Goal: Transaction & Acquisition: Purchase product/service

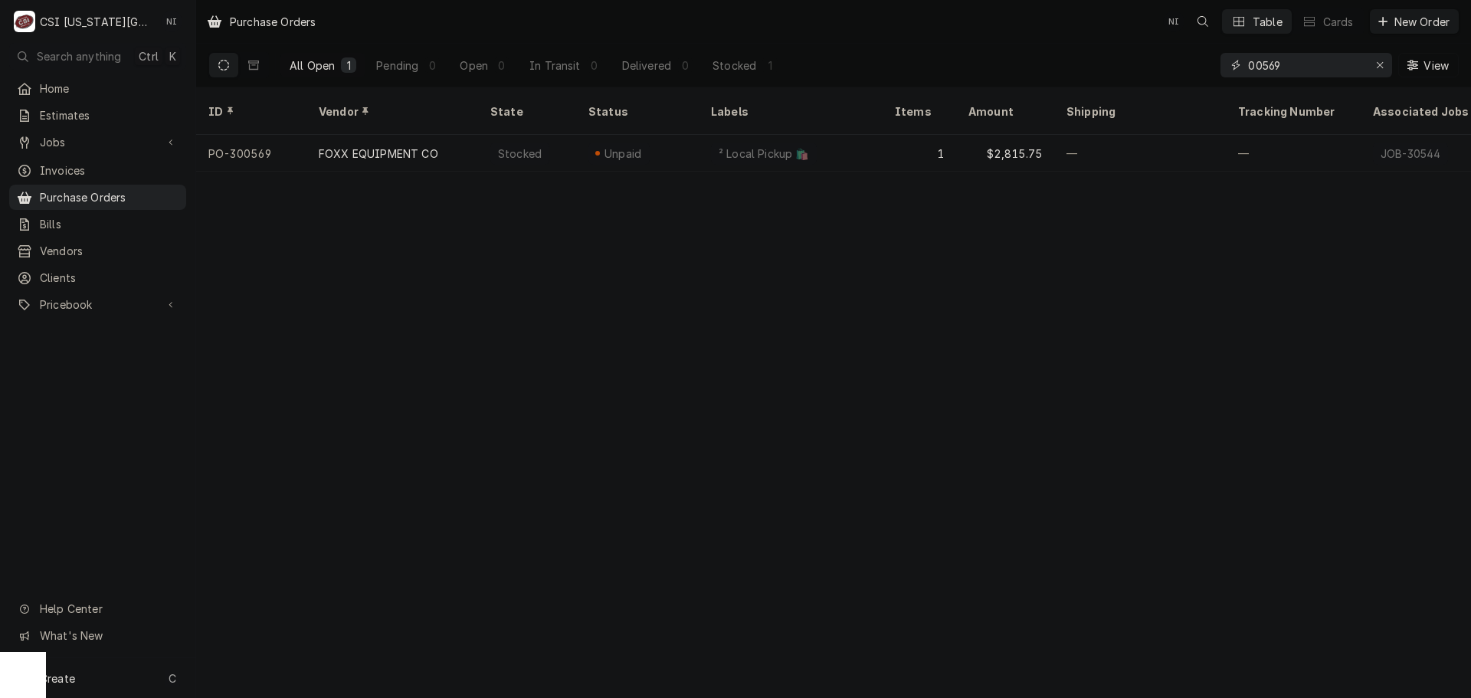
drag, startPoint x: 1286, startPoint y: 63, endPoint x: 1158, endPoint y: 68, distance: 128.8
click at [1158, 68] on div "All Open 1 Pending 0 Open 0 In Transit 0 Delivered 0 Stocked 1 00569 View" at bounding box center [833, 65] width 1250 height 43
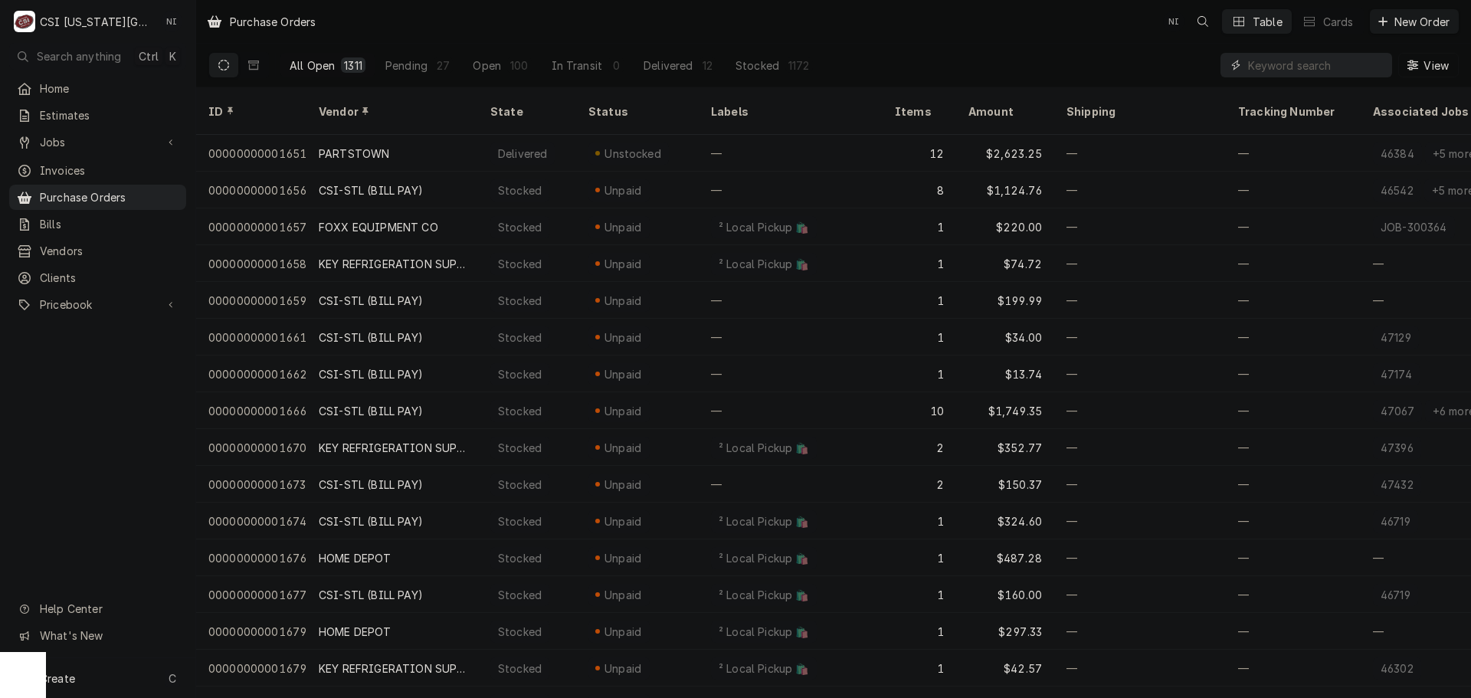
click at [1308, 67] on input "Dynamic Content Wrapper" at bounding box center [1316, 65] width 136 height 25
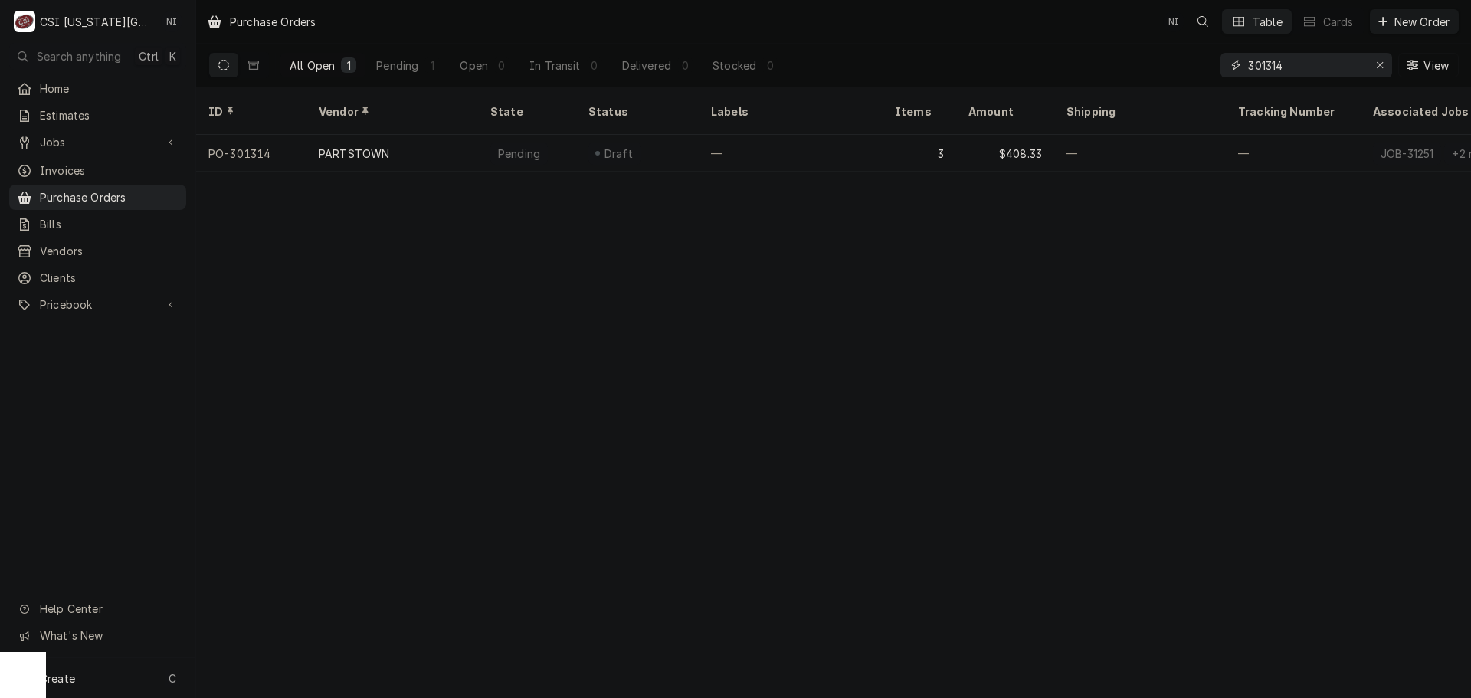
type input "301314"
click at [849, 146] on div "—" at bounding box center [791, 153] width 184 height 37
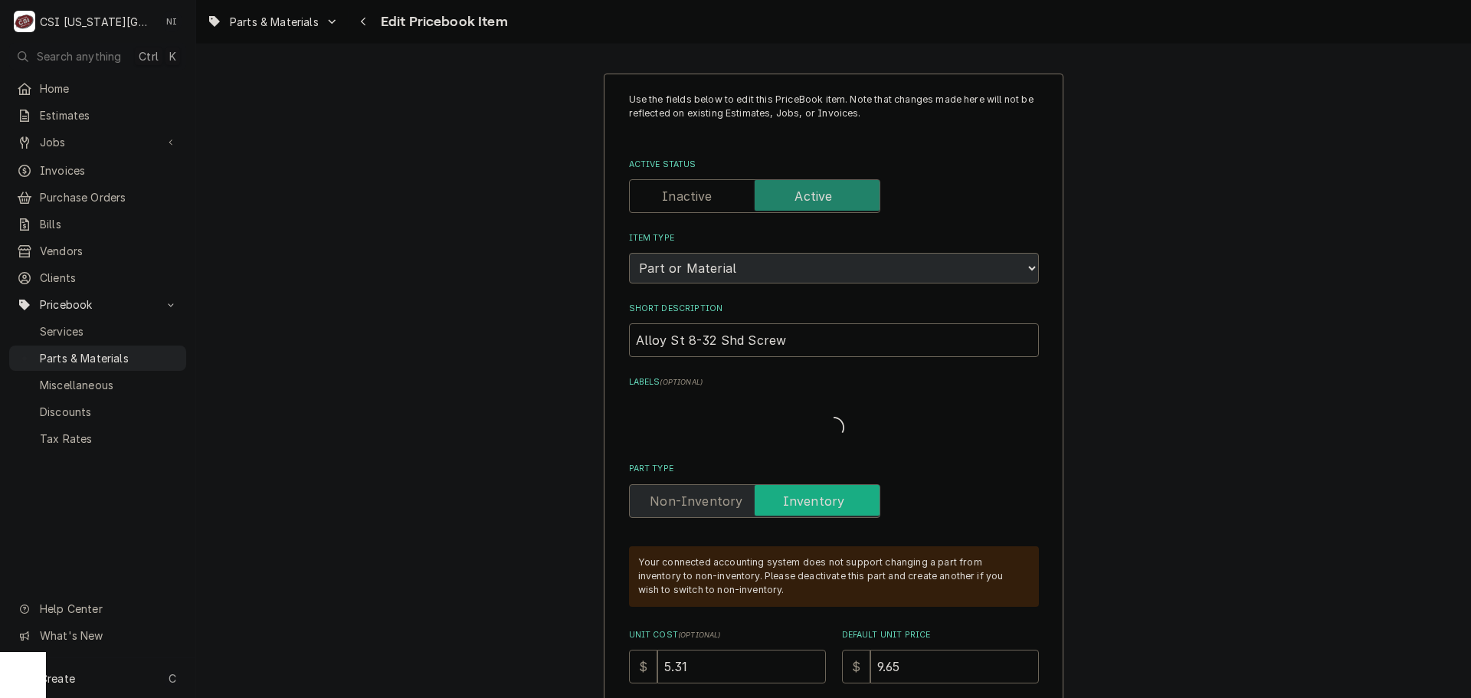
type textarea "x"
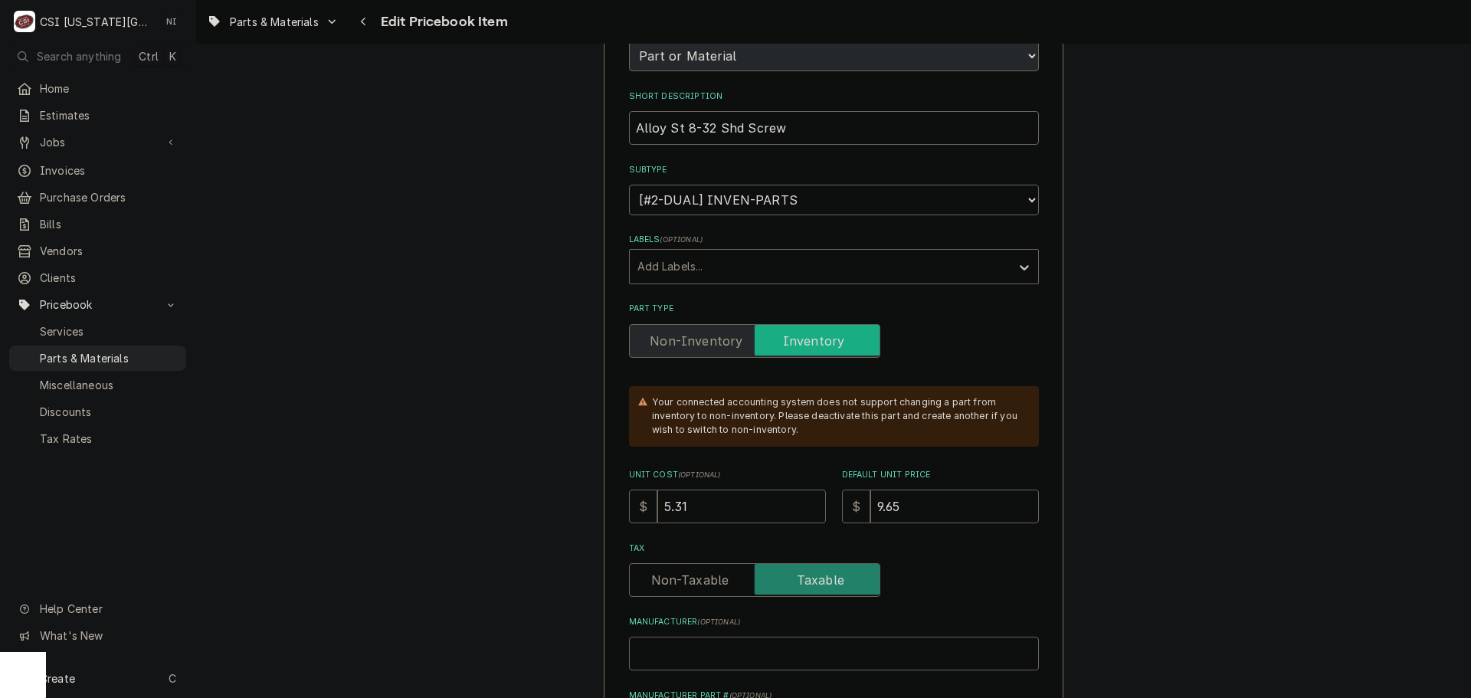
scroll to position [230, 0]
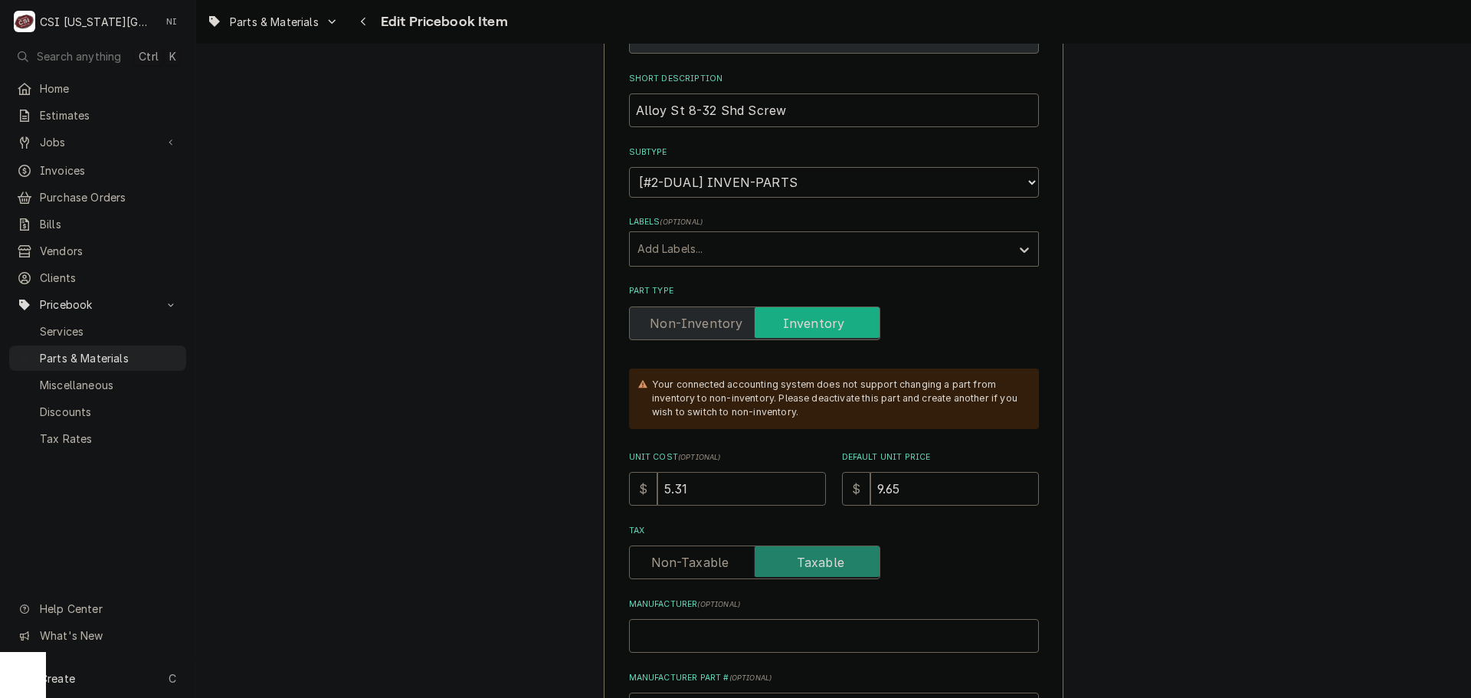
drag, startPoint x: 738, startPoint y: 487, endPoint x: 598, endPoint y: 489, distance: 139.5
type input "6"
type textarea "x"
type input "6.9"
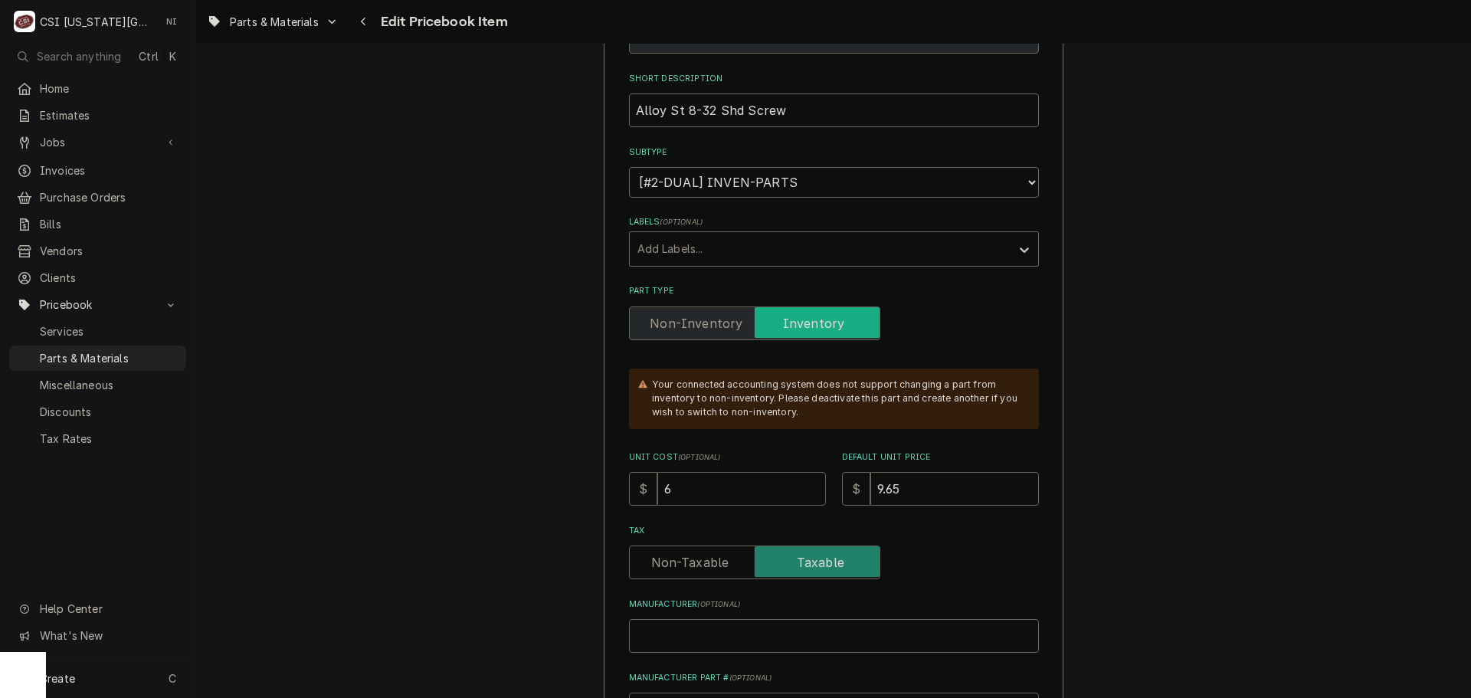
type textarea "x"
type input "6.95"
type textarea "x"
type input "6.95"
type input "1"
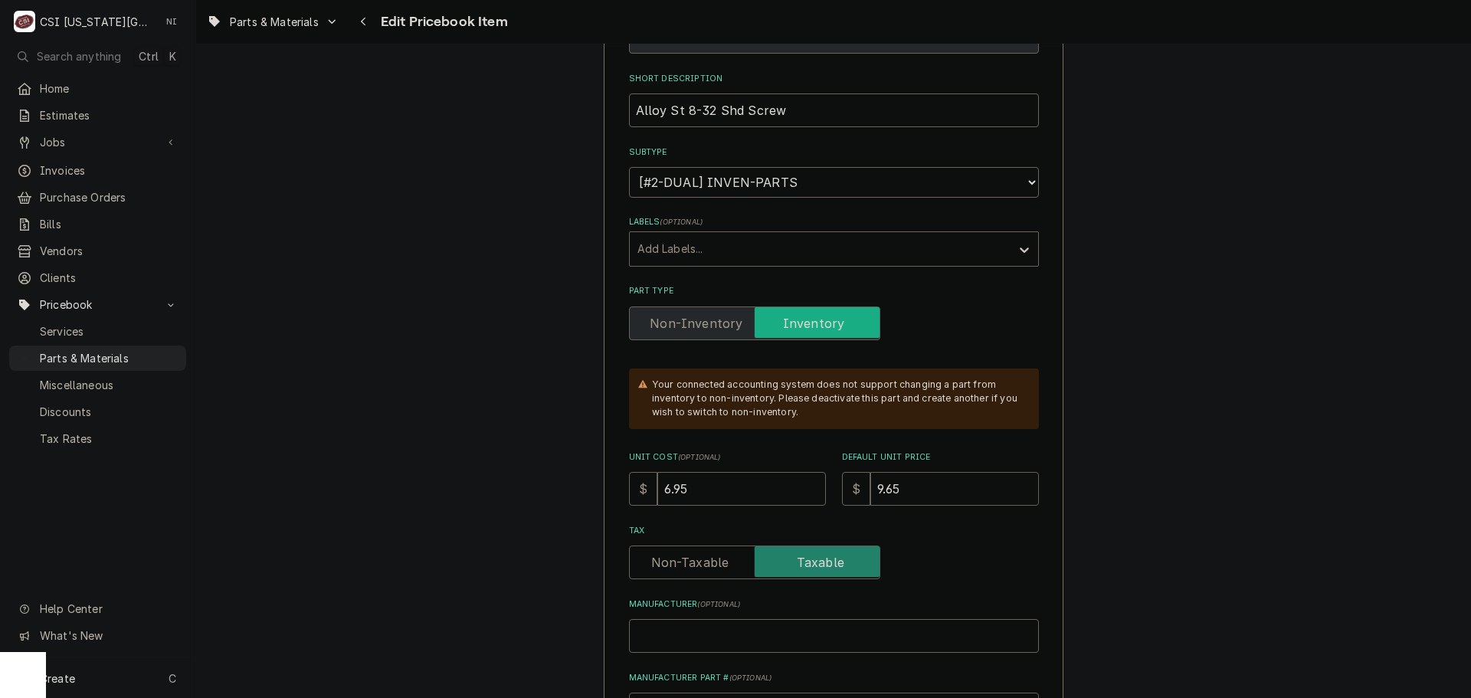
type textarea "x"
type input "12"
type textarea "x"
type input "12.6"
type textarea "x"
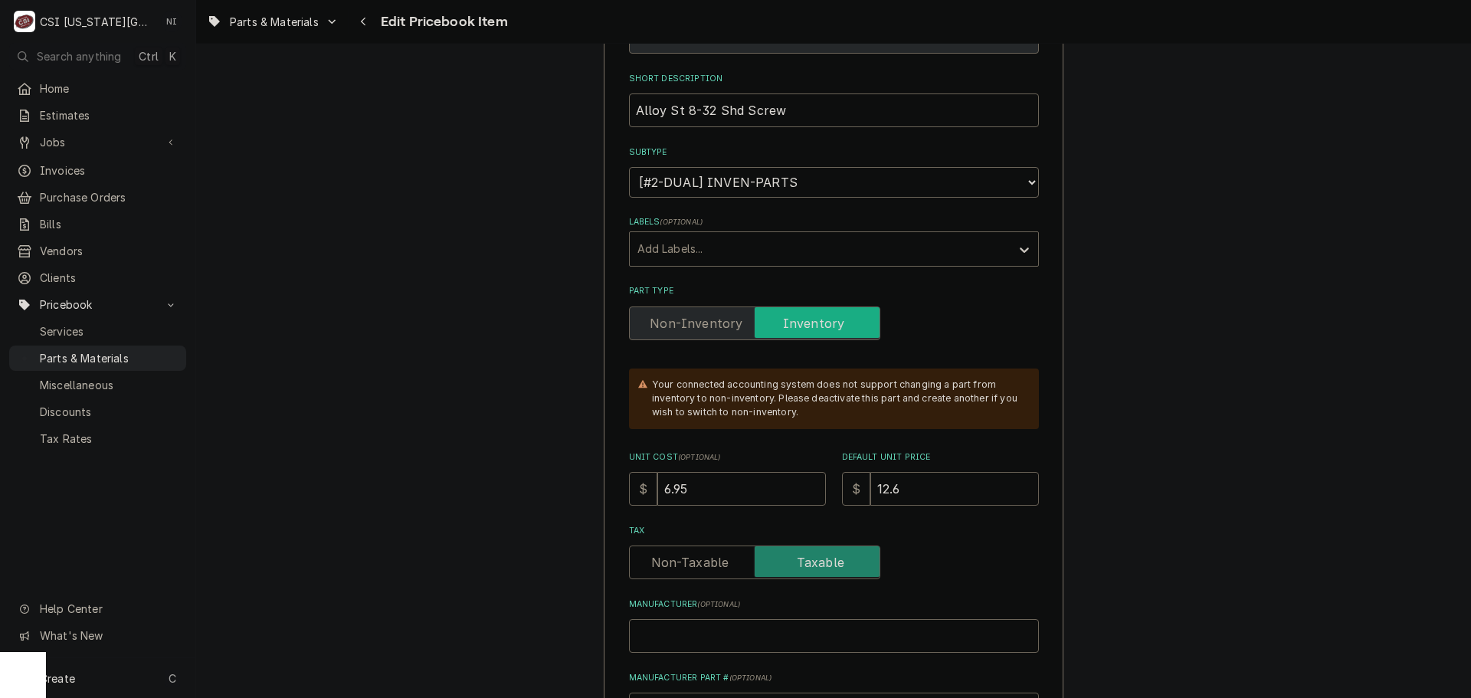
type input "12.62"
type textarea "x"
type input "12.62"
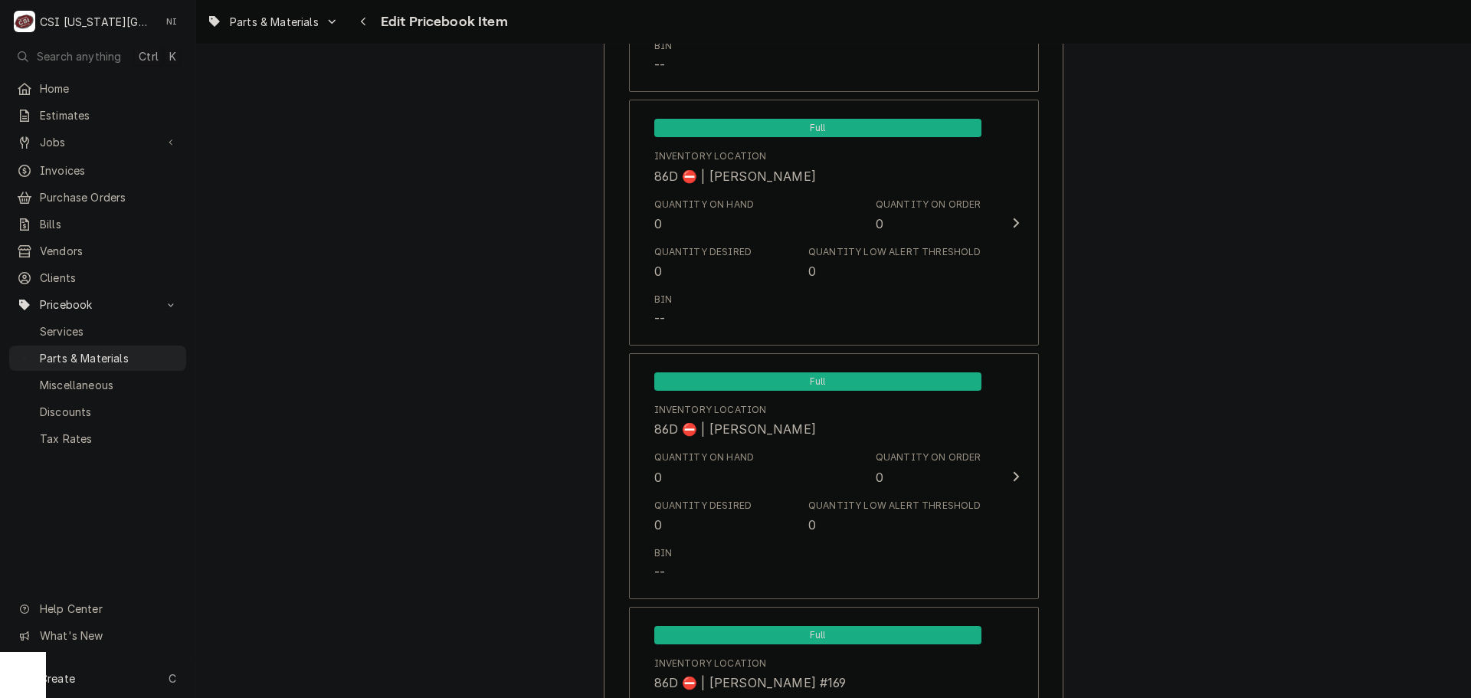
scroll to position [14852, 0]
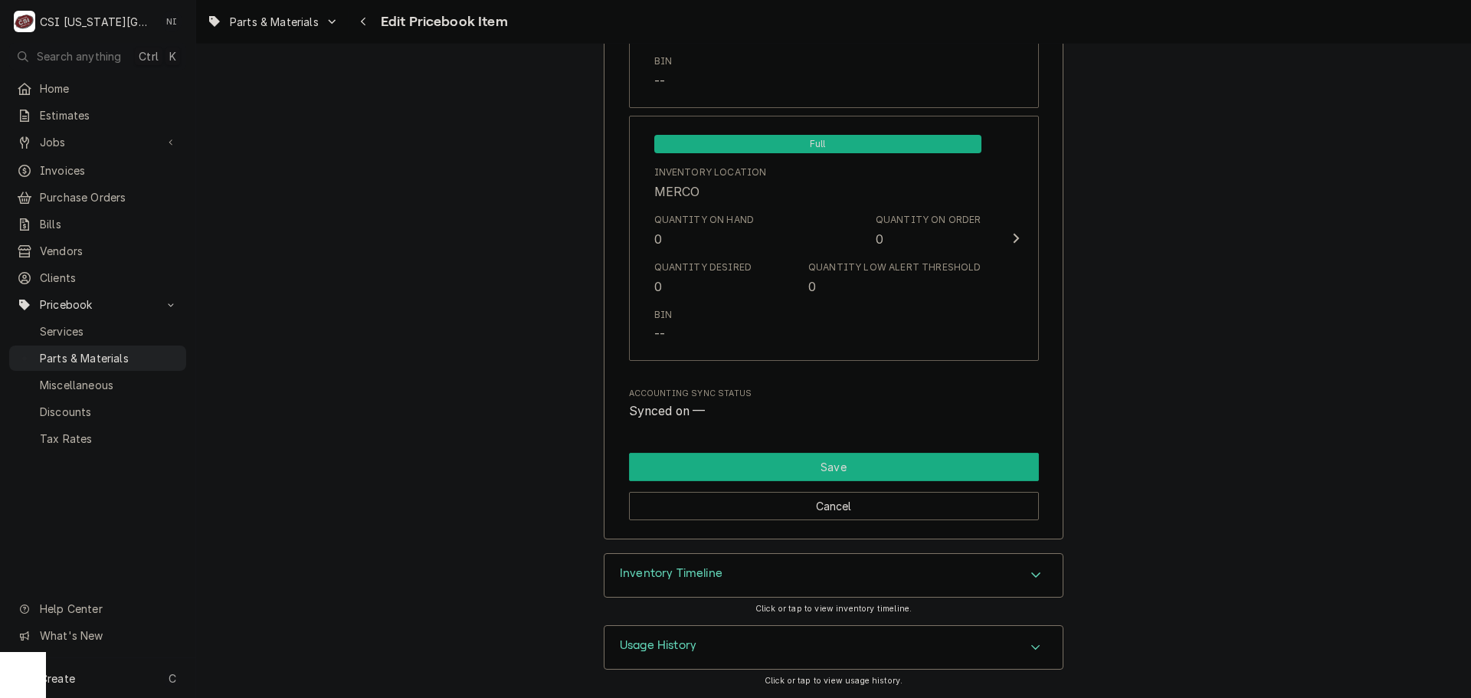
click at [859, 464] on button "Save" at bounding box center [834, 467] width 410 height 28
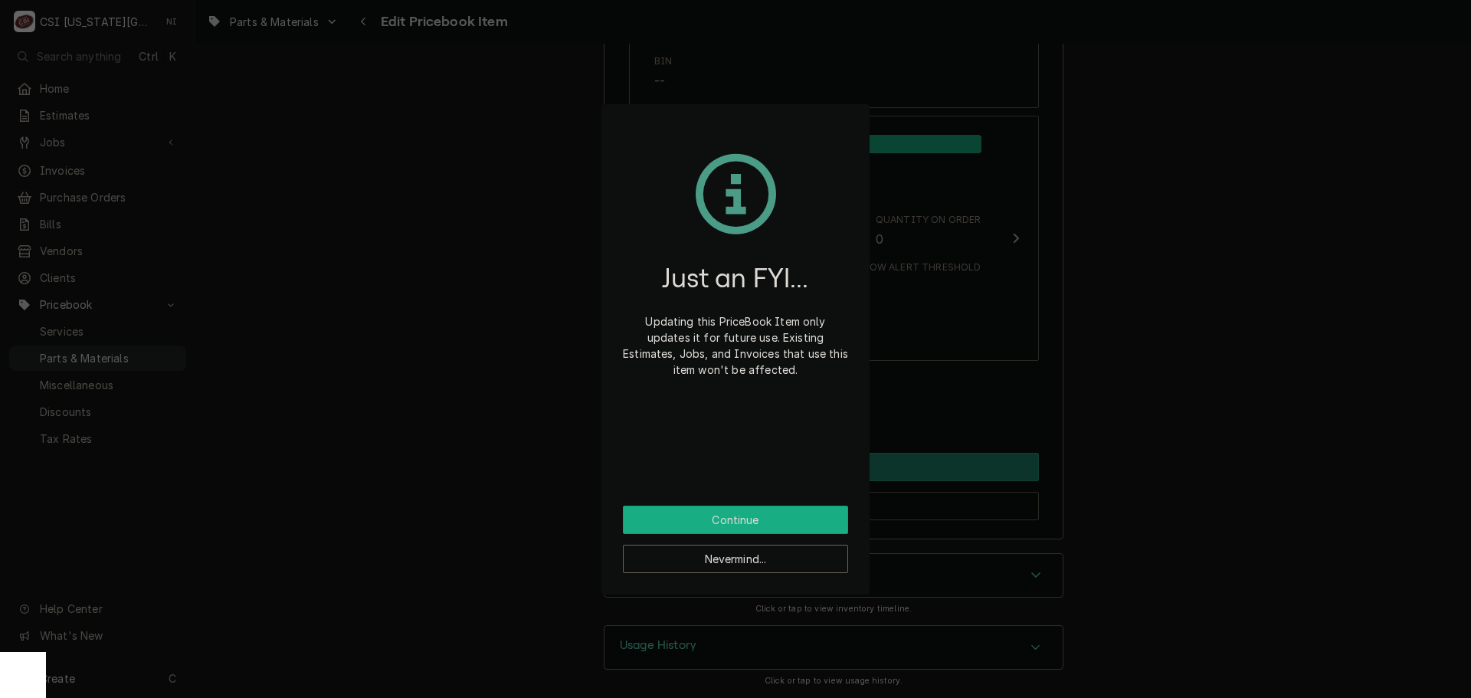
click at [728, 526] on button "Continue" at bounding box center [735, 520] width 225 height 28
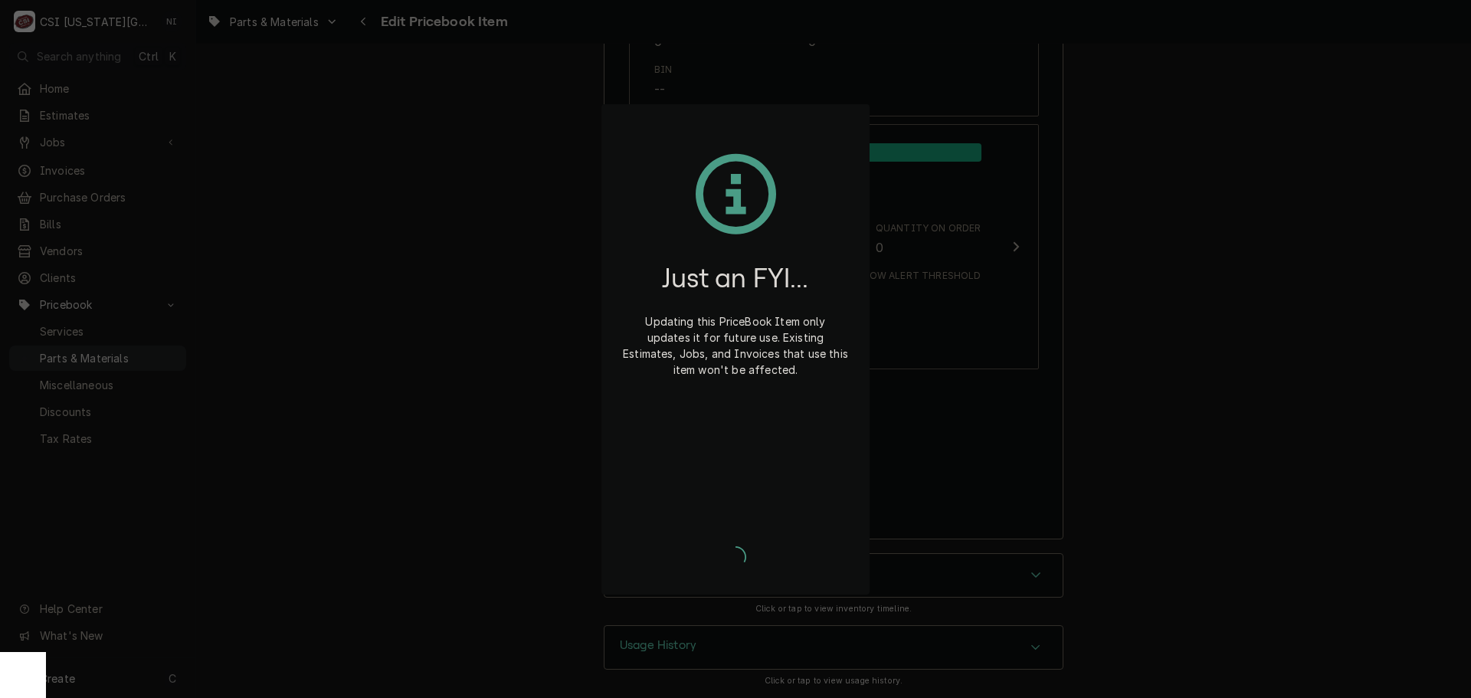
type textarea "x"
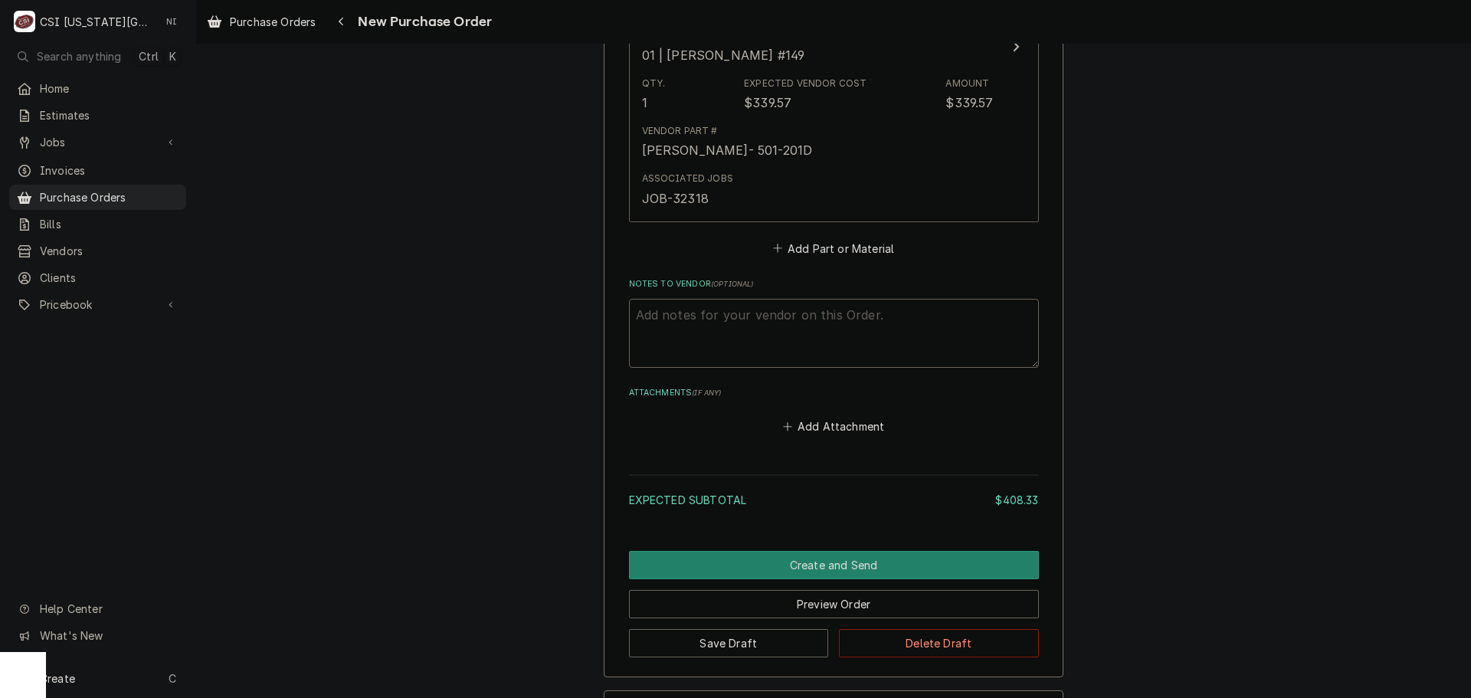
scroll to position [1532, 0]
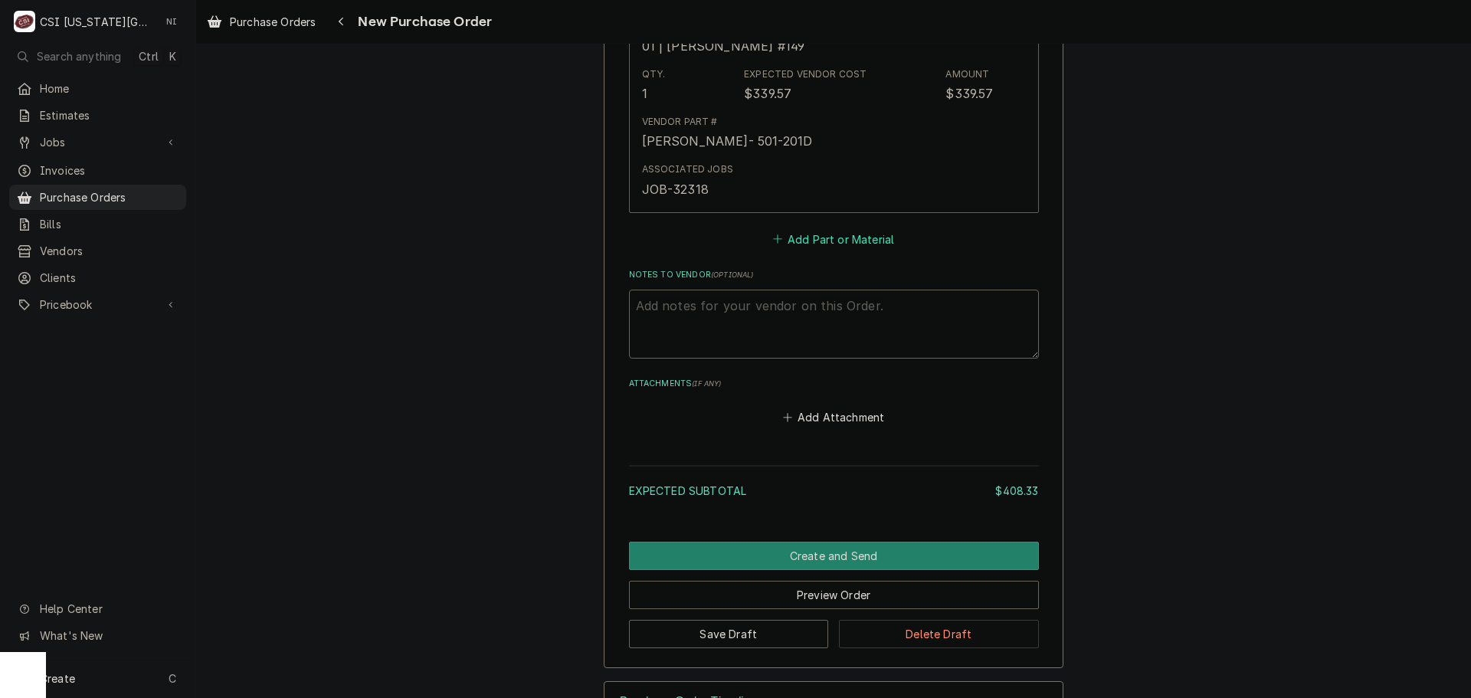
click at [812, 234] on button "Add Part or Material" at bounding box center [833, 238] width 126 height 21
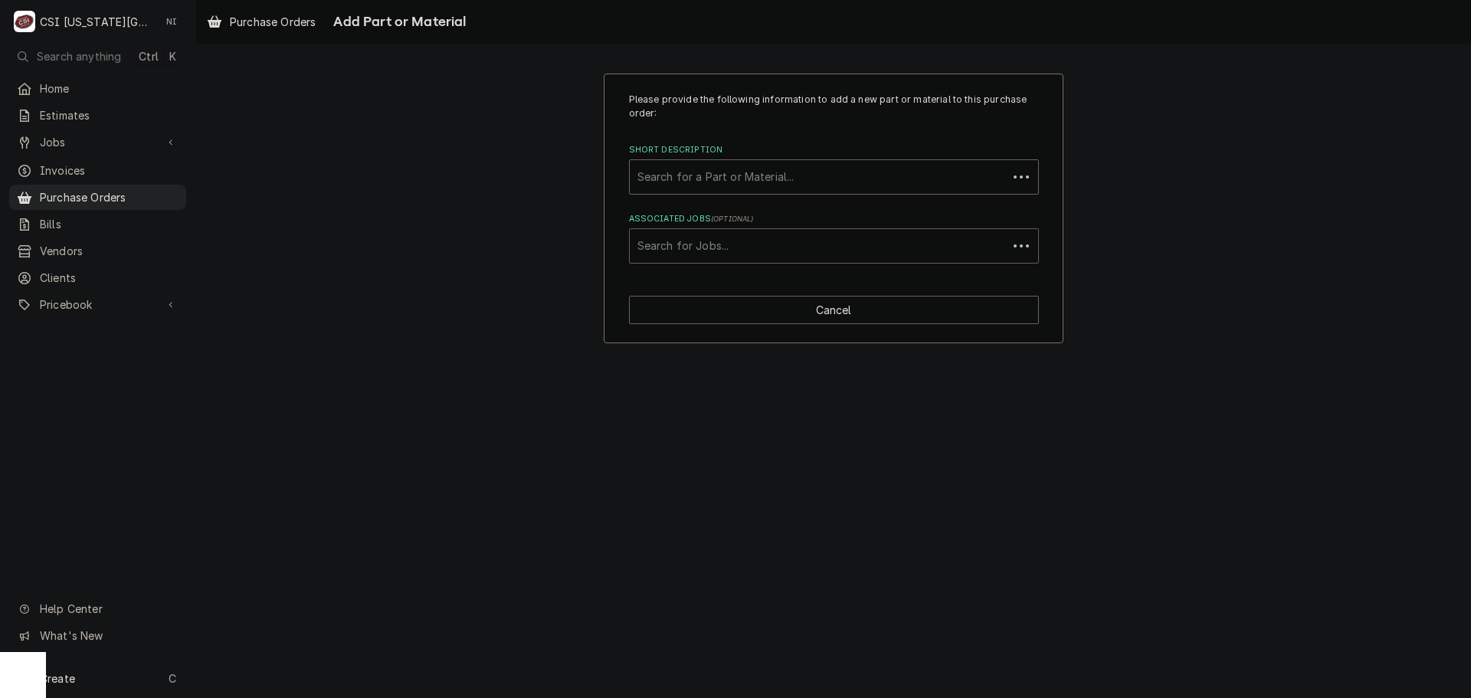
drag, startPoint x: 746, startPoint y: 264, endPoint x: 748, endPoint y: 255, distance: 9.5
click at [748, 254] on div "Associated Jobs" at bounding box center [818, 246] width 362 height 28
type input "32312"
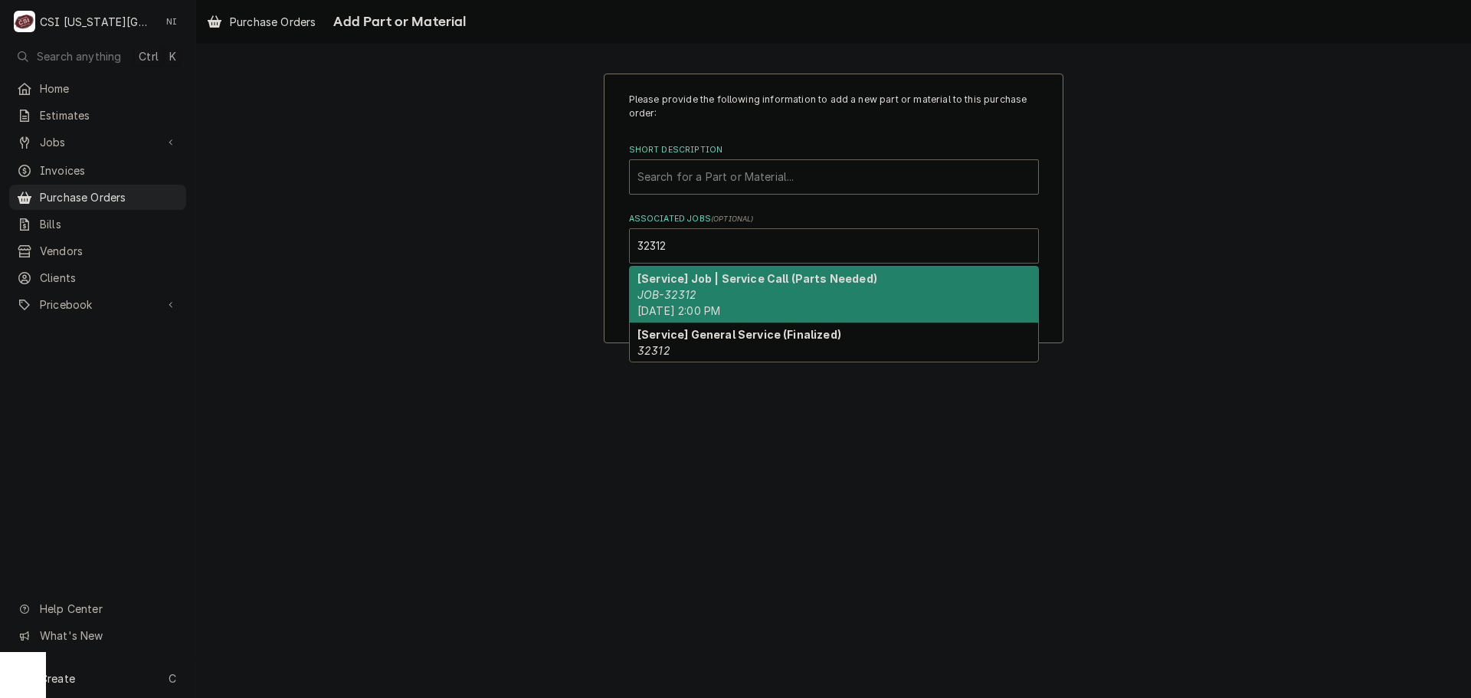
click at [772, 293] on div "[Service] Job | Service Call (Parts Needed) JOB-32312 Mon, Aug 25th, 2025 - 2:0…" at bounding box center [834, 295] width 408 height 56
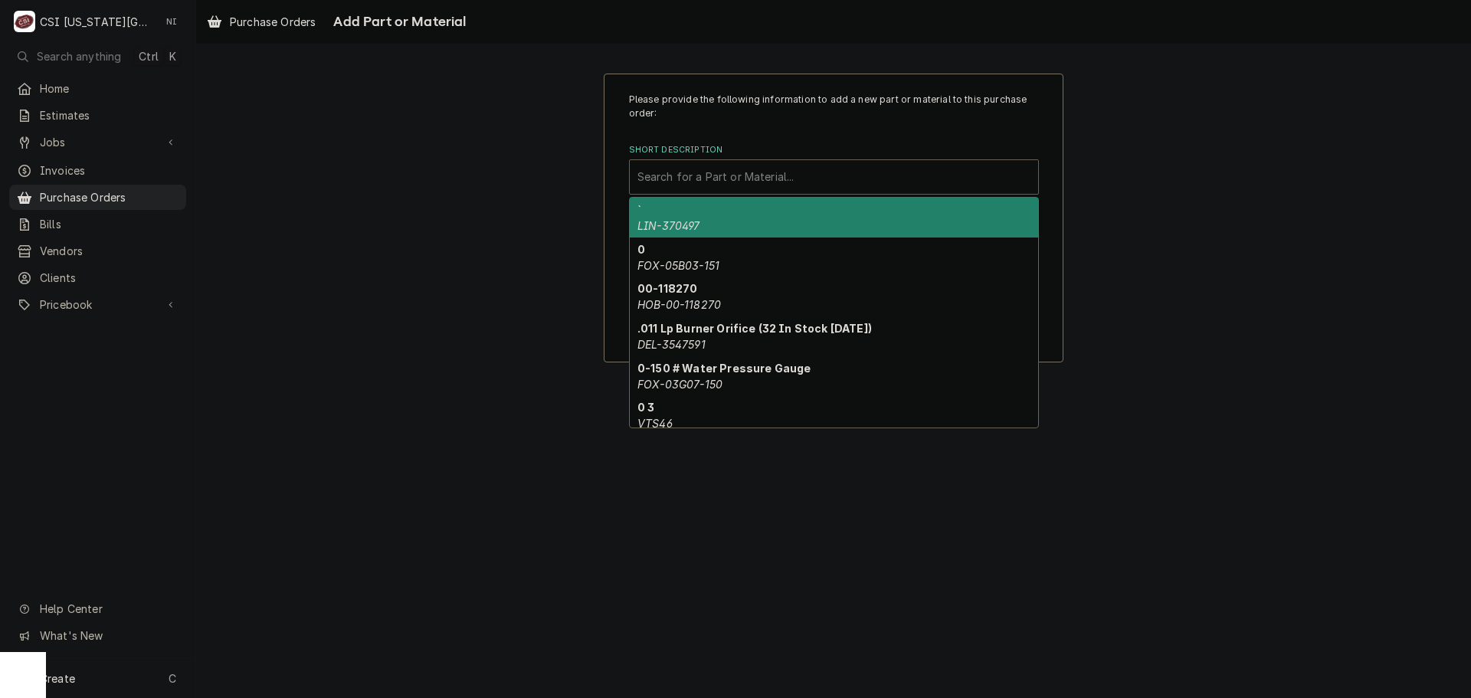
click at [691, 181] on div "Short Description" at bounding box center [833, 177] width 393 height 28
paste input "F888"
type input "F888"
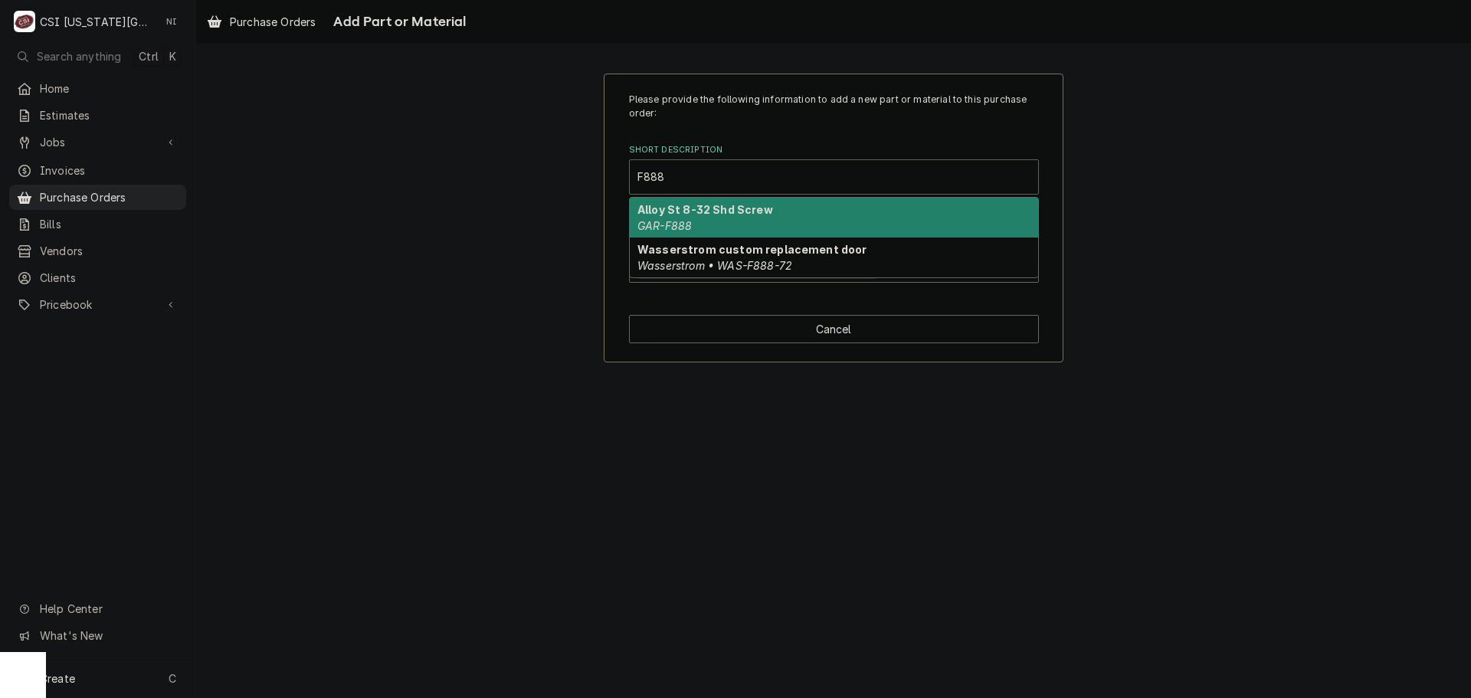
click at [701, 226] on div "Alloy St 8-32 Shd Screw GAR-F888" at bounding box center [834, 218] width 408 height 40
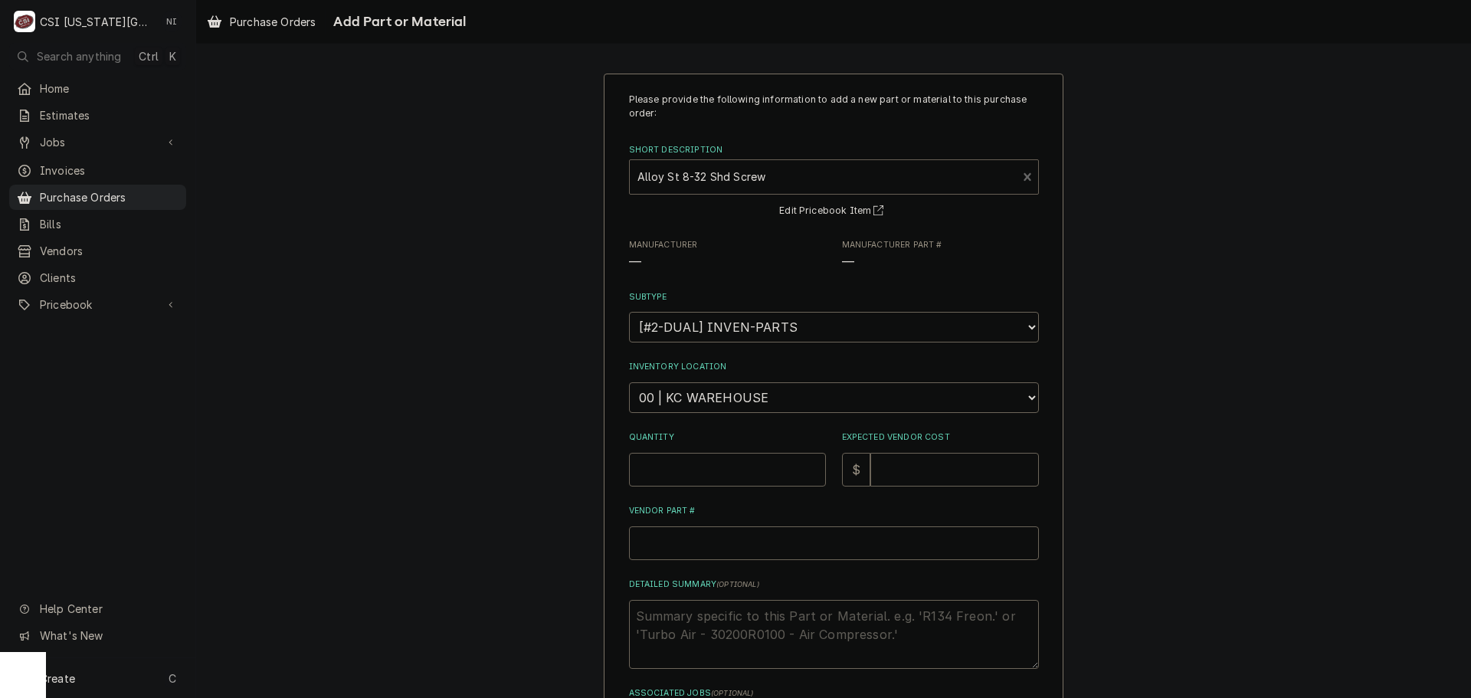
type textarea "x"
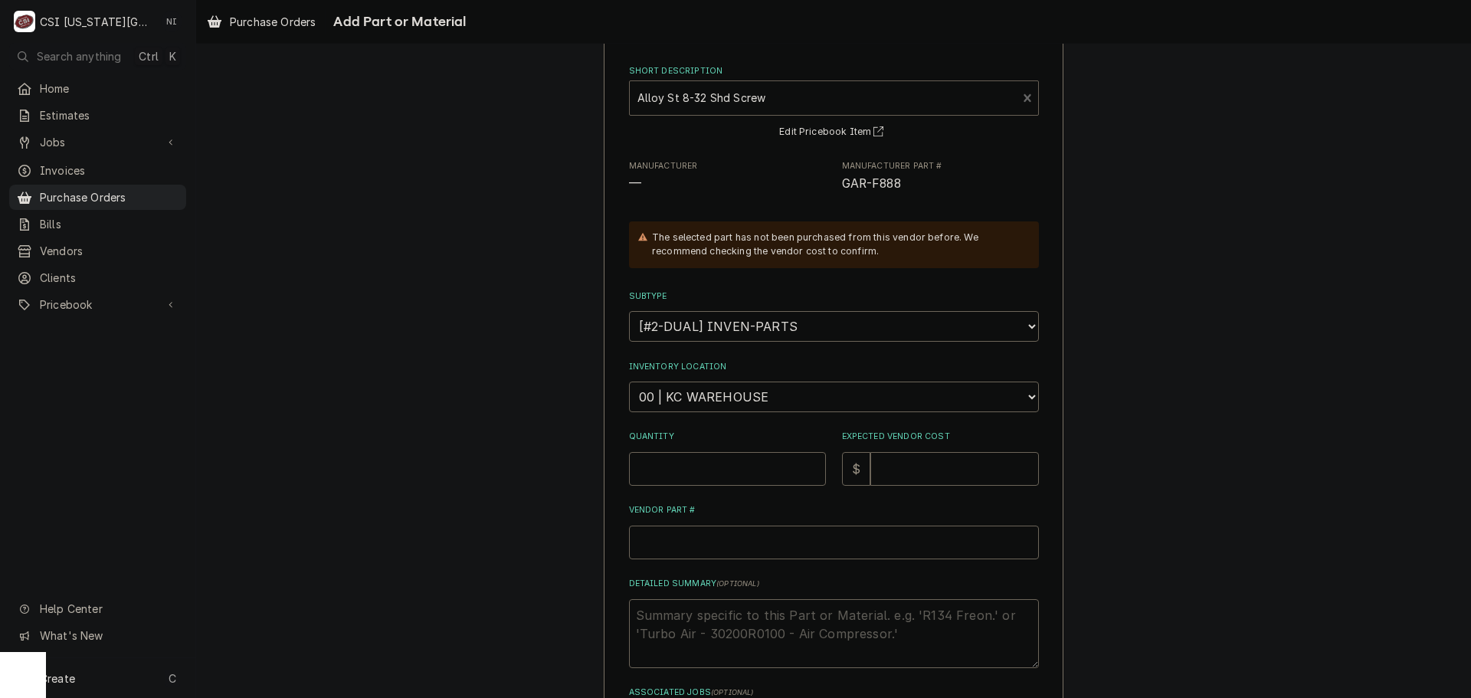
scroll to position [153, 0]
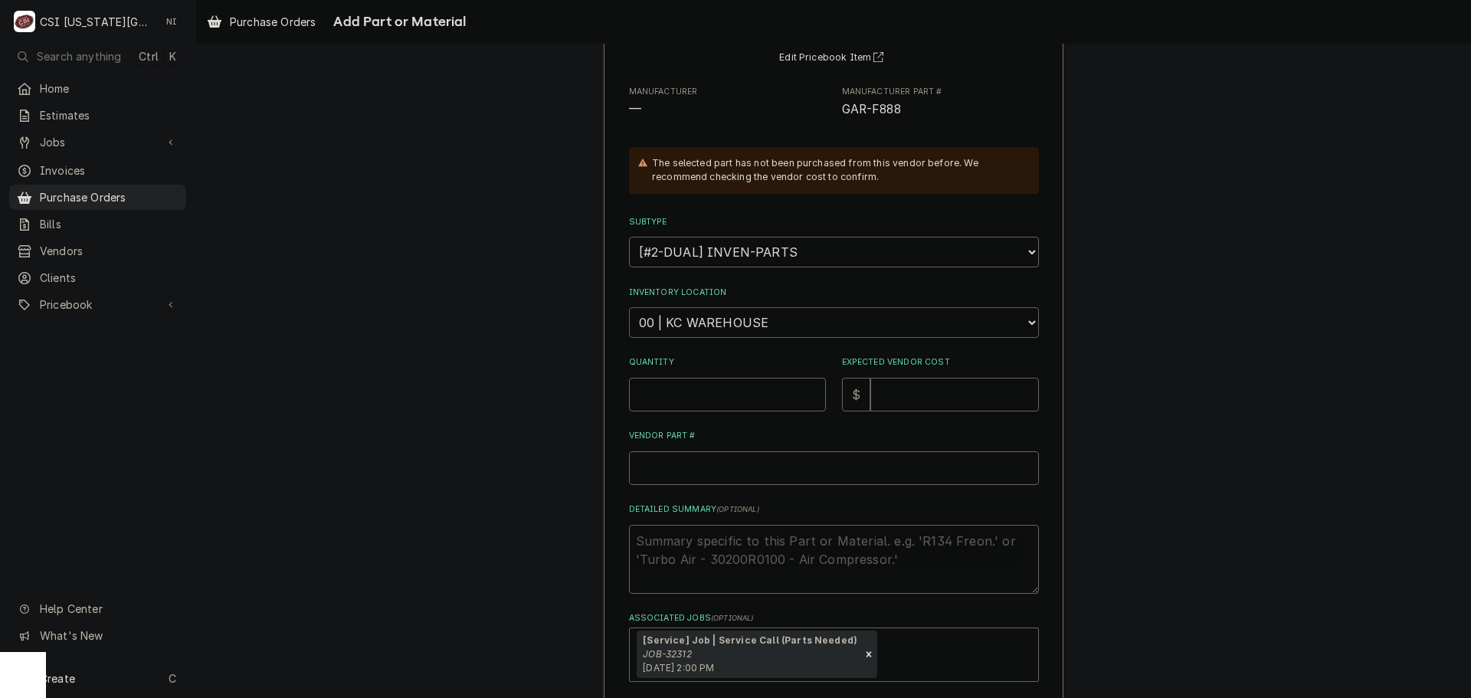
click at [767, 327] on select "Choose a location... 00 | KC WAREHOUSE 00 | MAIN WAREHOUSE 01 | BRIAN BREAZIER …" at bounding box center [834, 322] width 410 height 31
select select "2756"
click at [629, 307] on select "Choose a location... 00 | KC WAREHOUSE 00 | MAIN WAREHOUSE 01 | BRIAN BREAZIER …" at bounding box center [834, 322] width 410 height 31
click at [659, 397] on input "Quantity" at bounding box center [727, 395] width 197 height 34
type textarea "x"
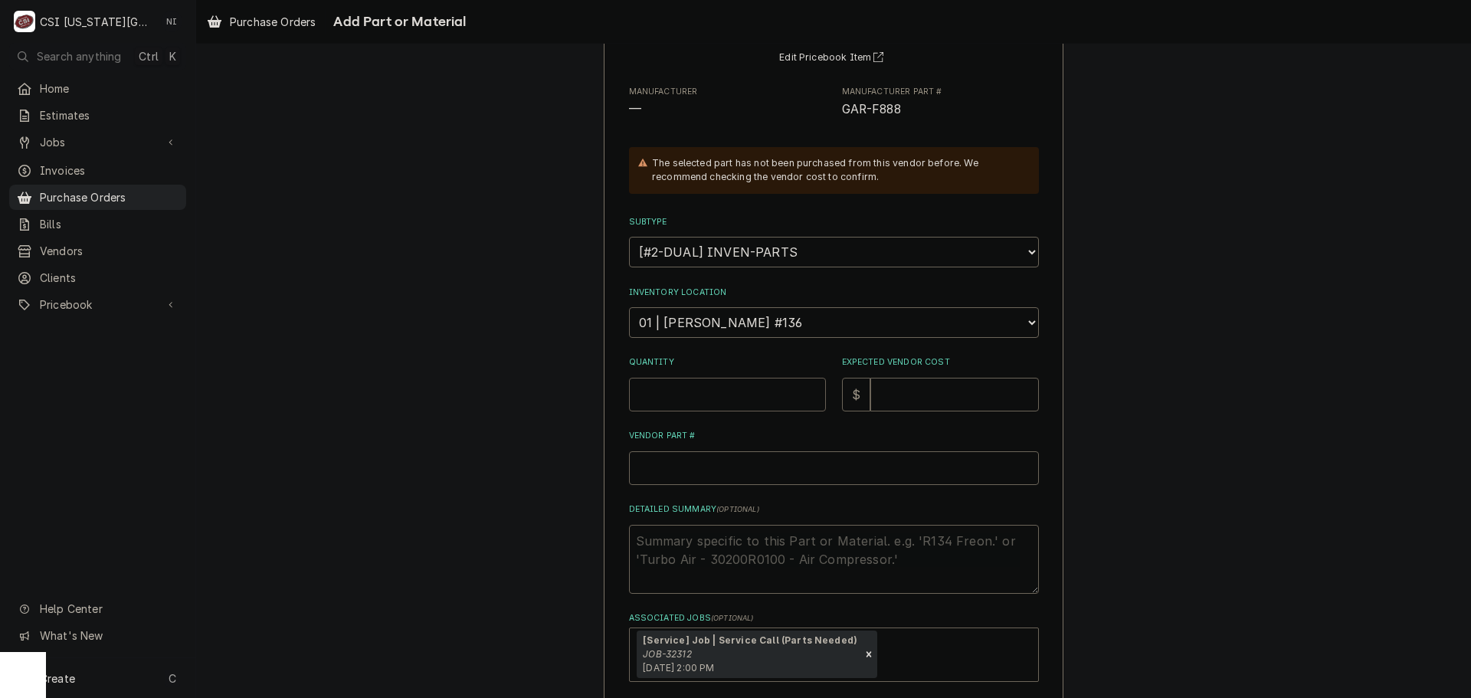
type input "1"
type textarea "x"
type input "12"
type textarea "x"
type input "6"
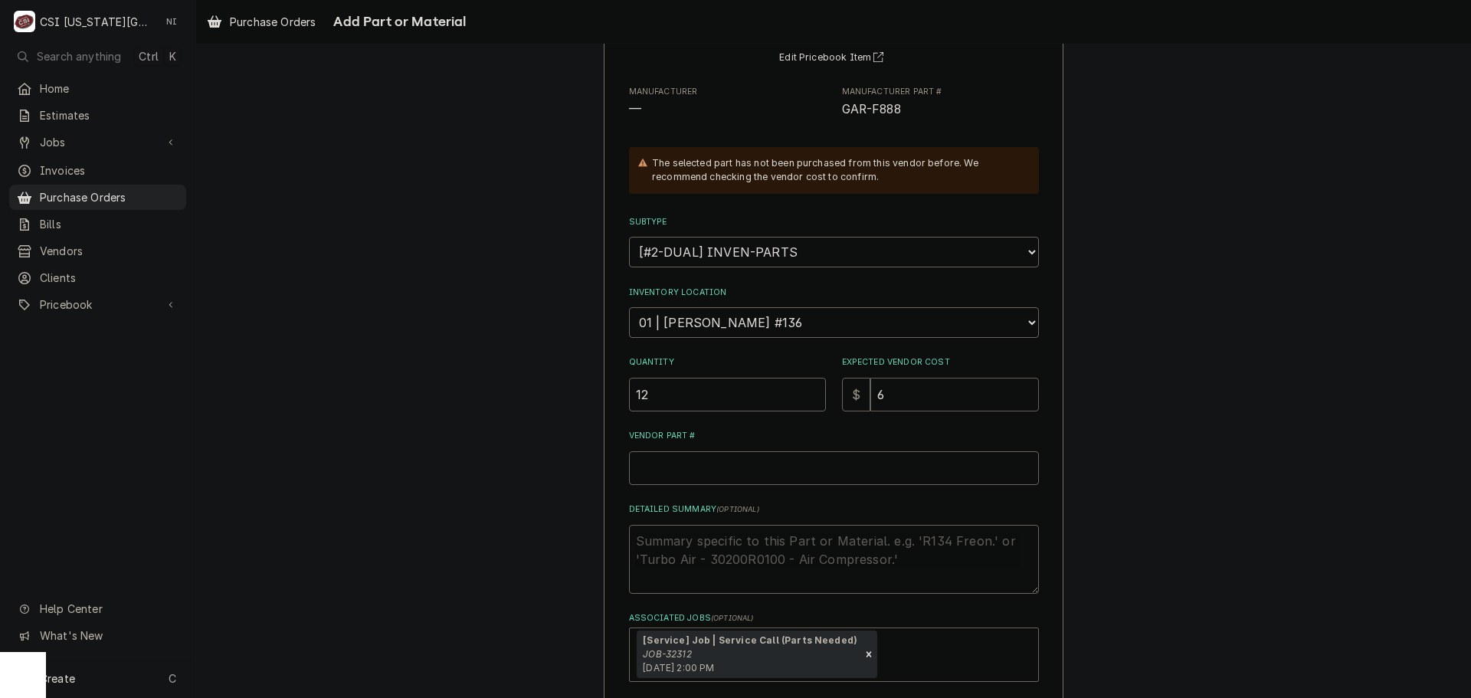
type textarea "x"
type input "6.9"
type textarea "x"
type input "6.95"
drag, startPoint x: 897, startPoint y: 107, endPoint x: 834, endPoint y: 113, distance: 63.1
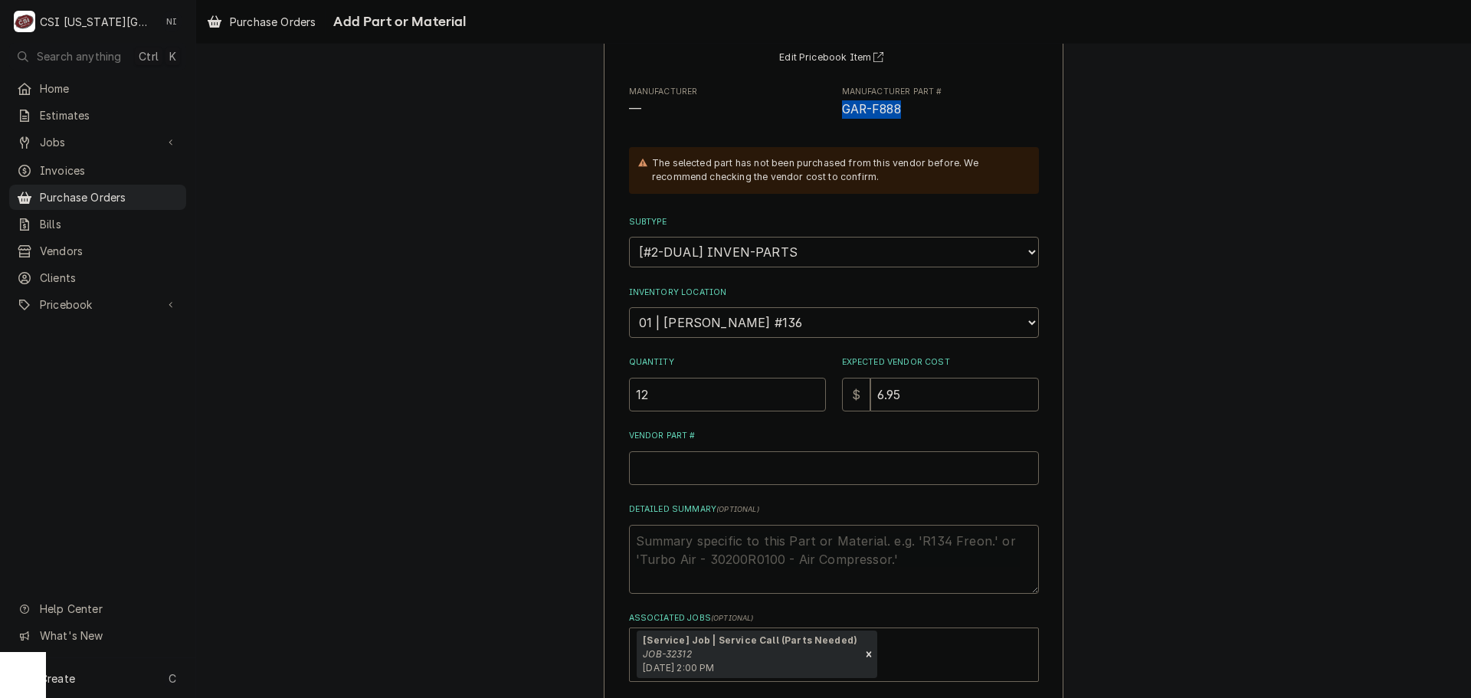
click at [834, 113] on div "Manufacturer — Manufacturer Part # GAR-F888" at bounding box center [834, 102] width 410 height 33
copy span "GAR-F888"
click at [789, 480] on input "Vendor Part #" at bounding box center [834, 468] width 410 height 34
paste input "GAR-F888"
type textarea "x"
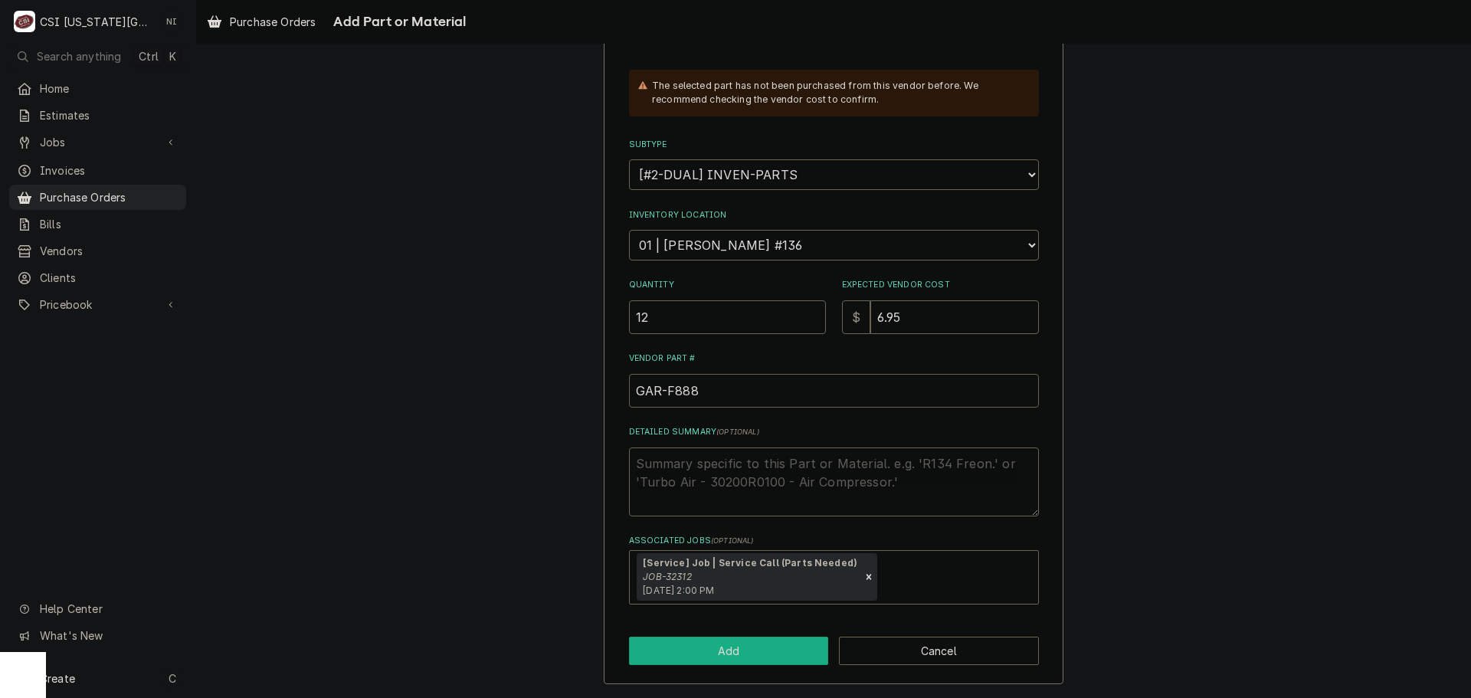
type input "GAR-F888"
click at [785, 654] on button "Add" at bounding box center [729, 651] width 200 height 28
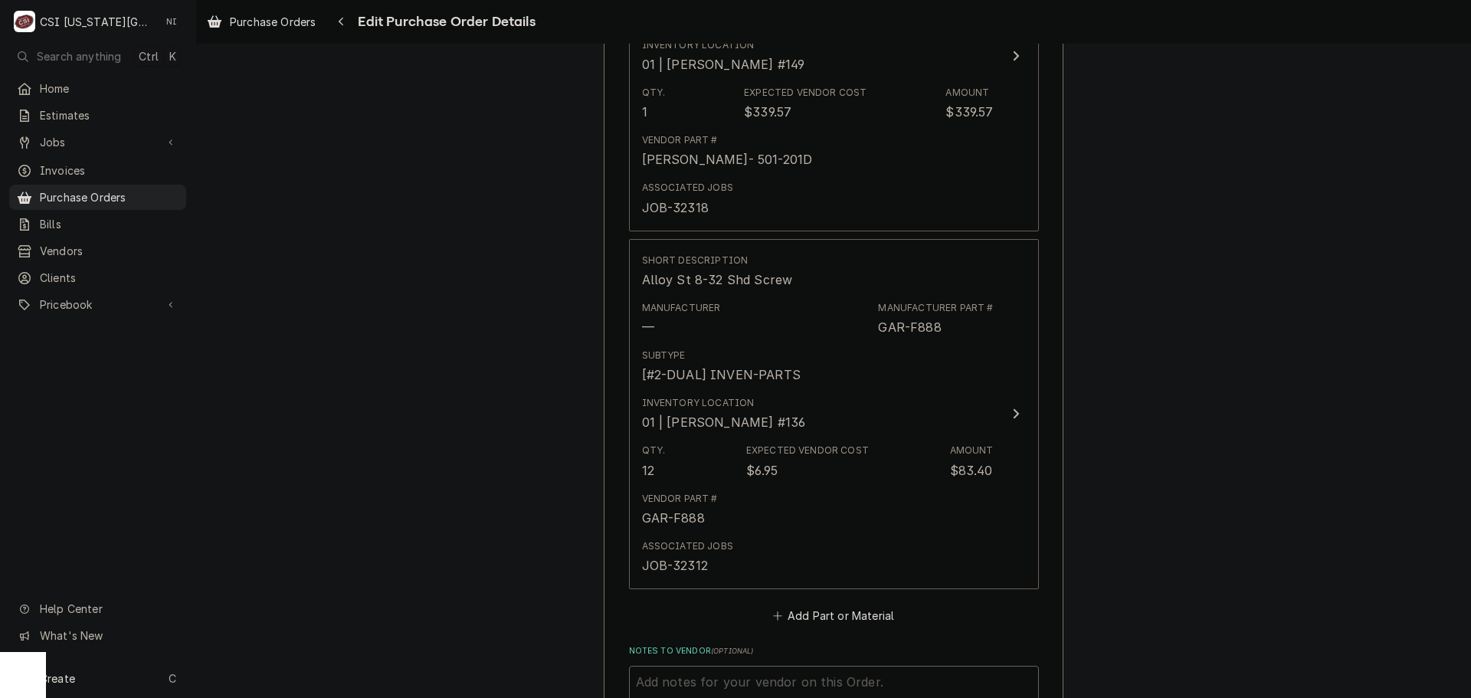
scroll to position [1657, 0]
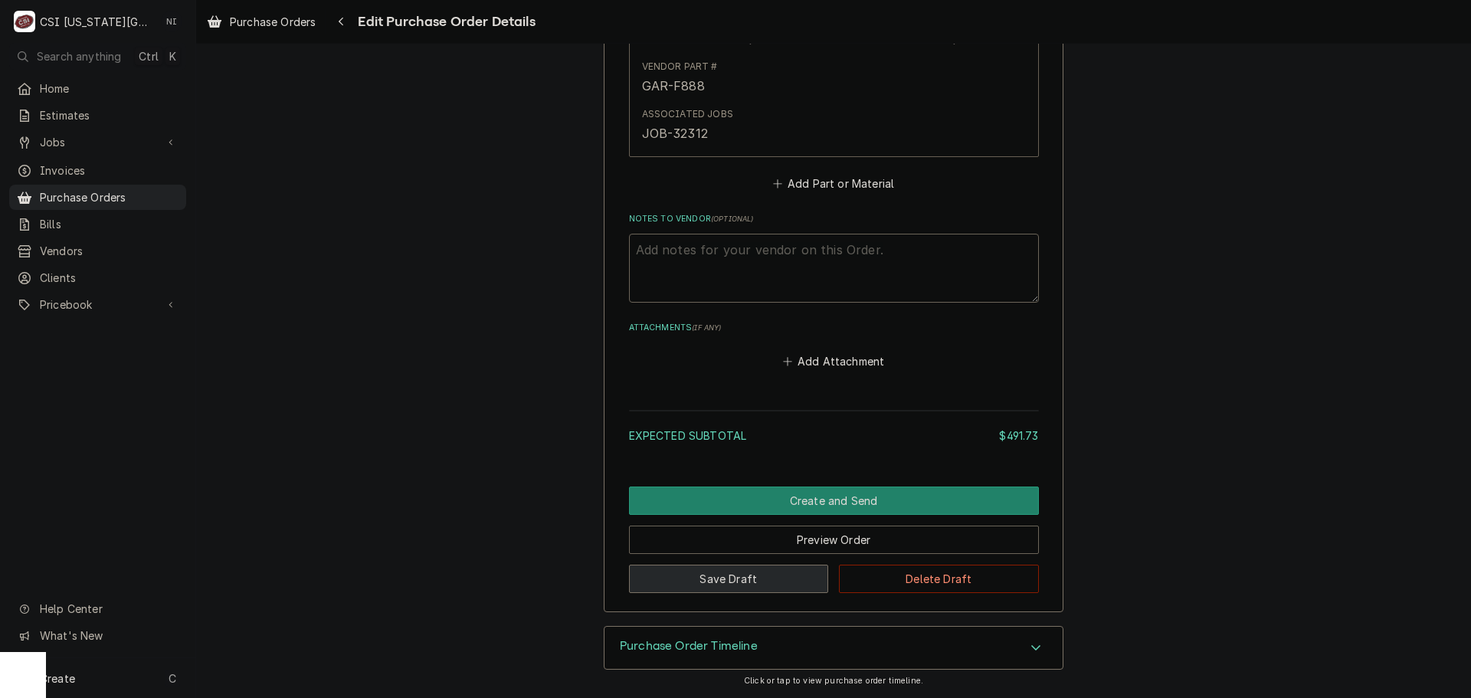
click at [757, 587] on button "Save Draft" at bounding box center [729, 579] width 200 height 28
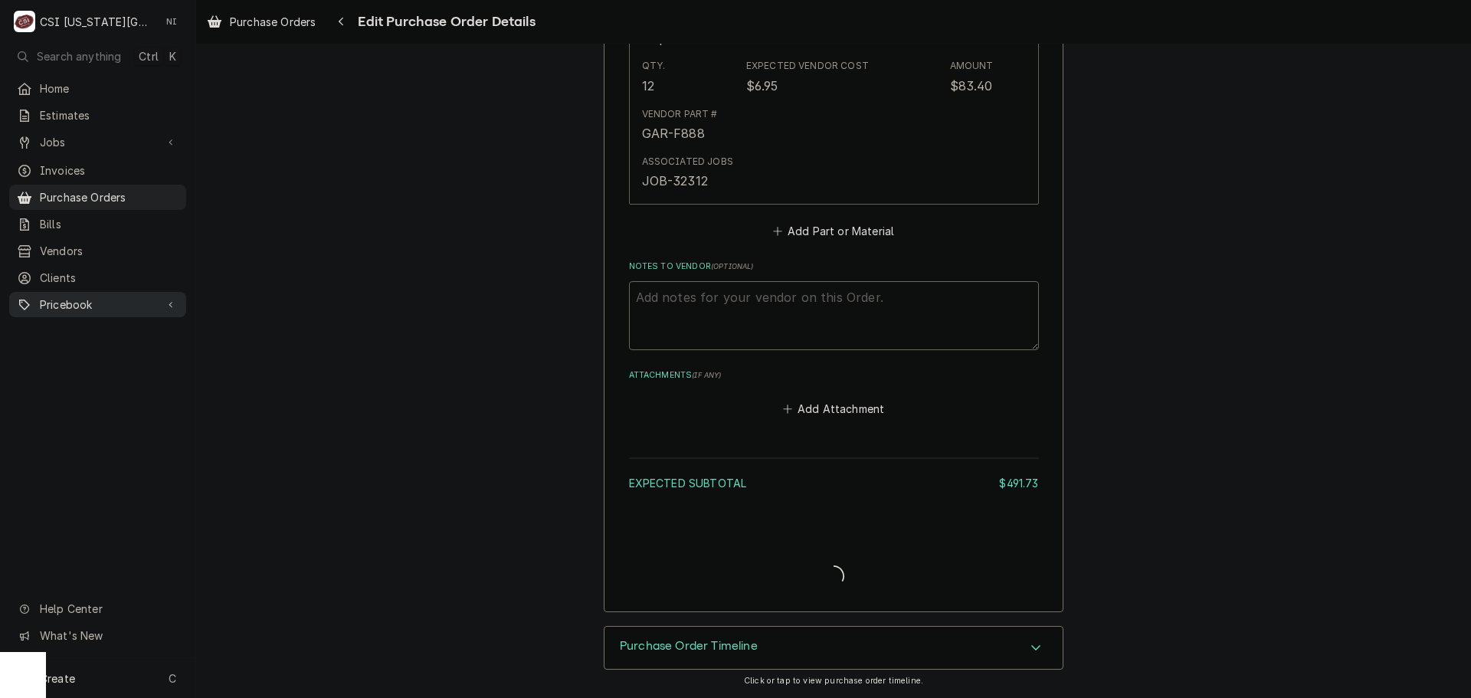
scroll to position [1899, 0]
type textarea "x"
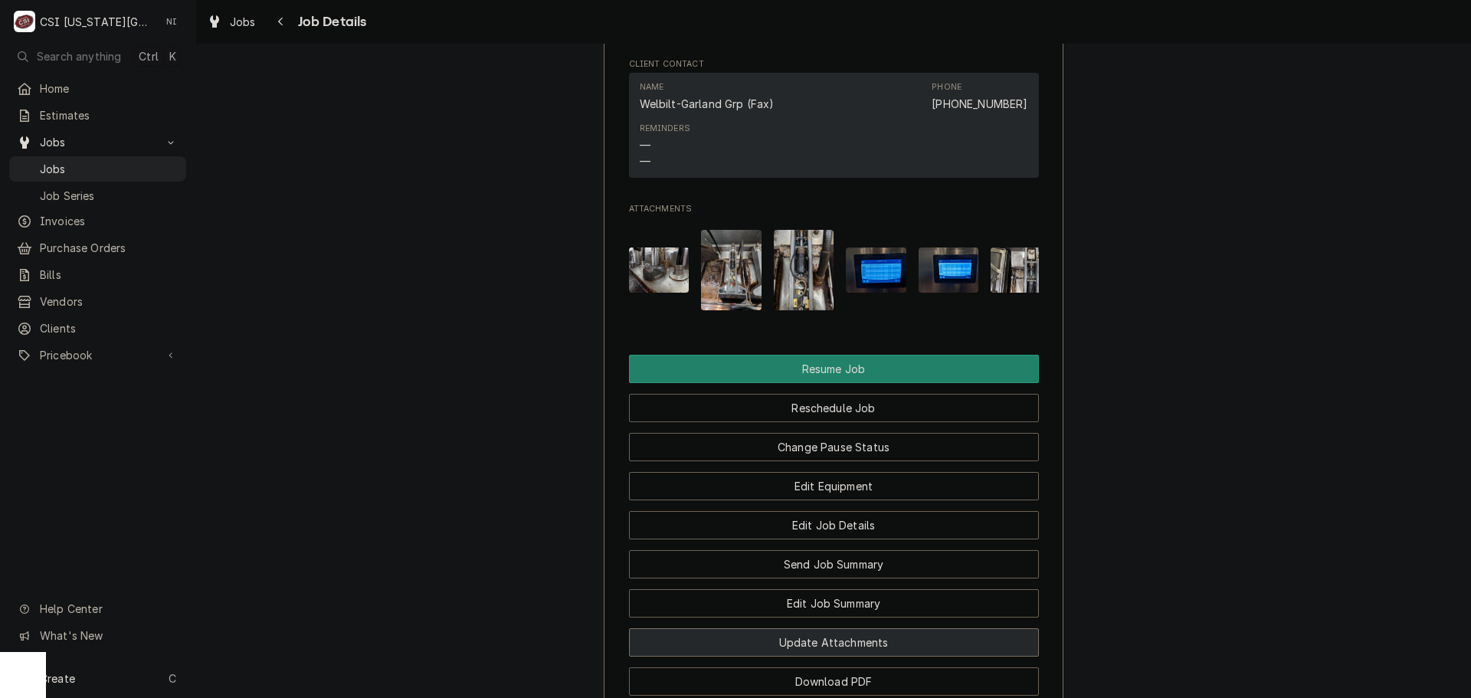
scroll to position [3485, 0]
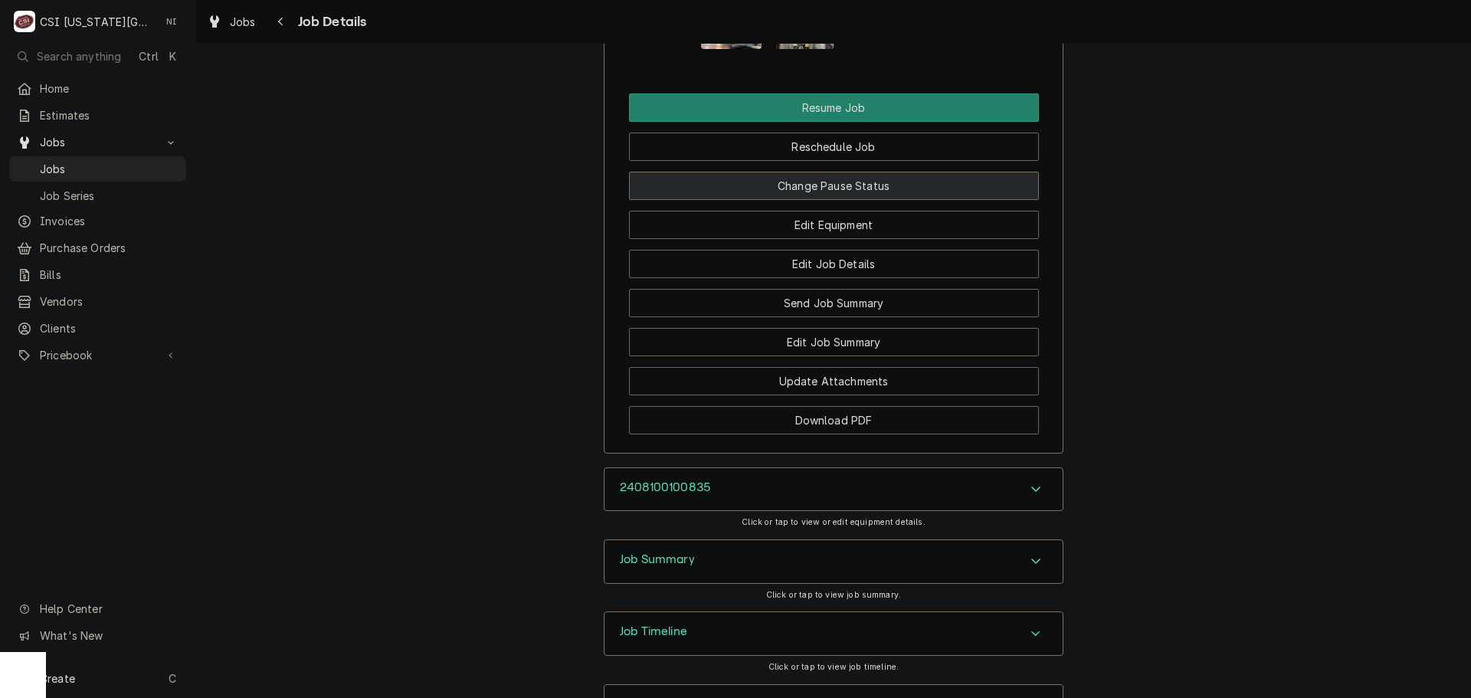
click at [846, 200] on button "Change Pause Status" at bounding box center [834, 186] width 410 height 28
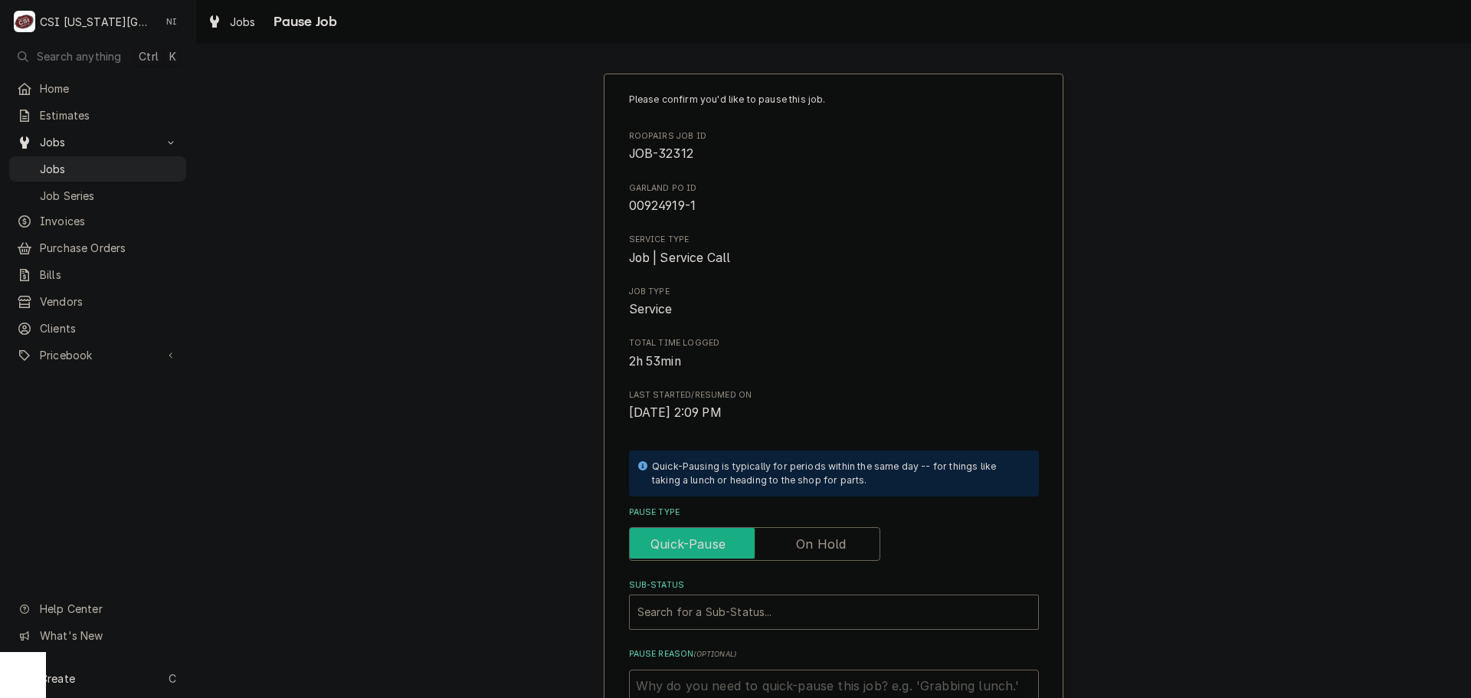
click at [781, 540] on input "Pause Type" at bounding box center [755, 544] width 238 height 34
checkbox input "true"
click at [785, 611] on div "Sub-Status" at bounding box center [833, 612] width 393 height 28
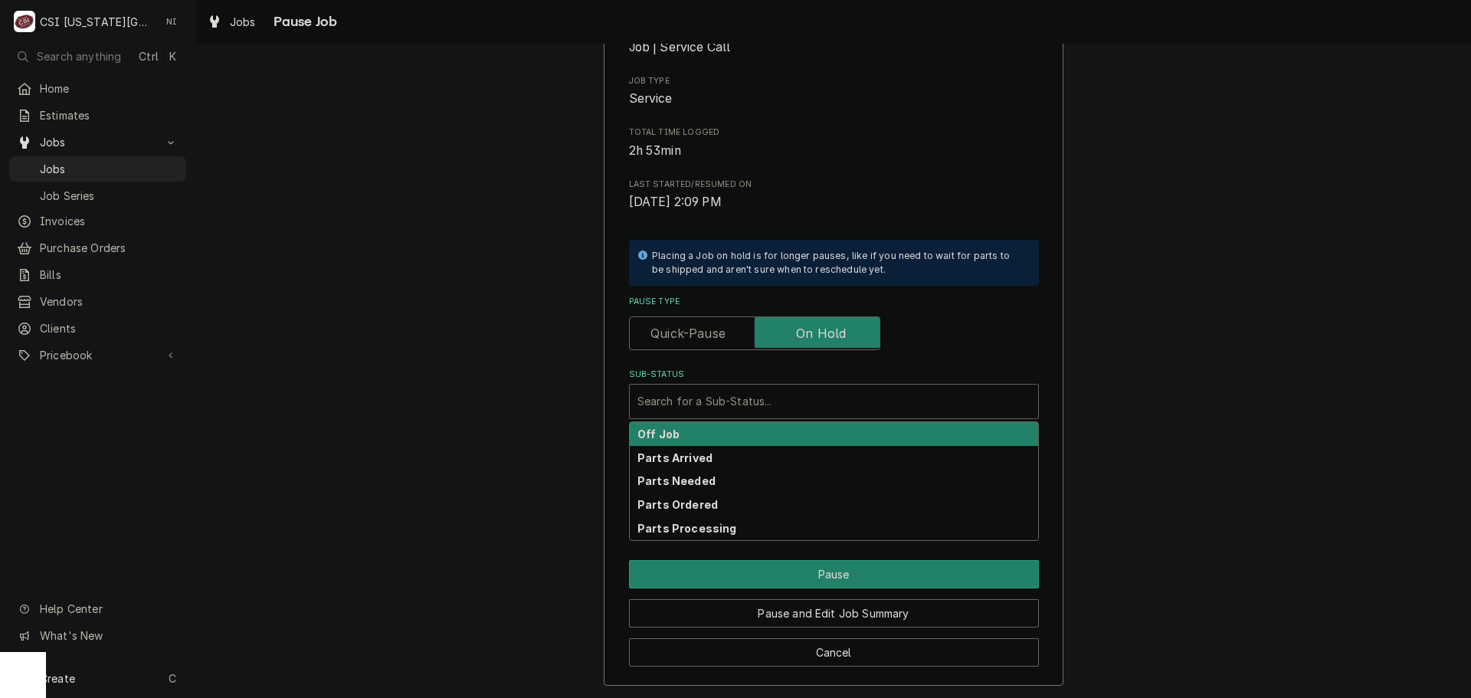
scroll to position [212, 0]
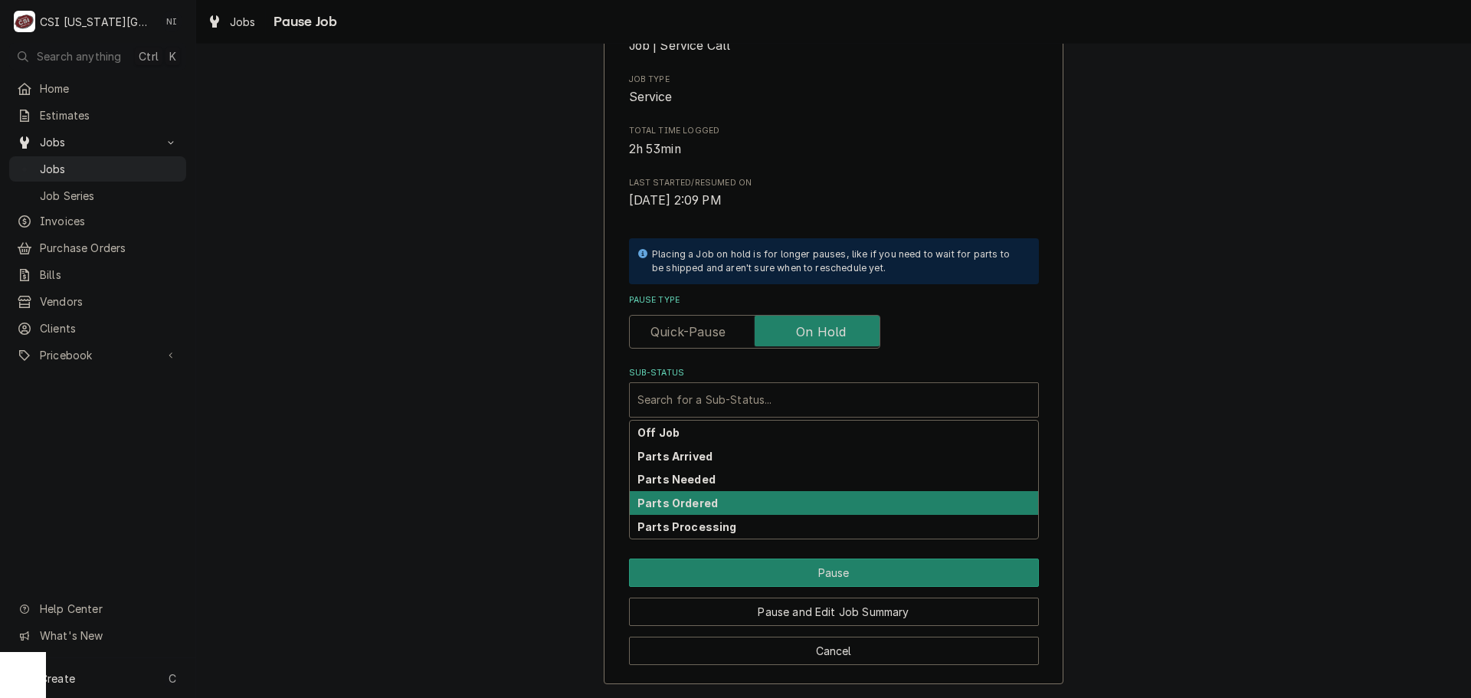
click at [716, 500] on div "Parts Ordered" at bounding box center [834, 503] width 408 height 24
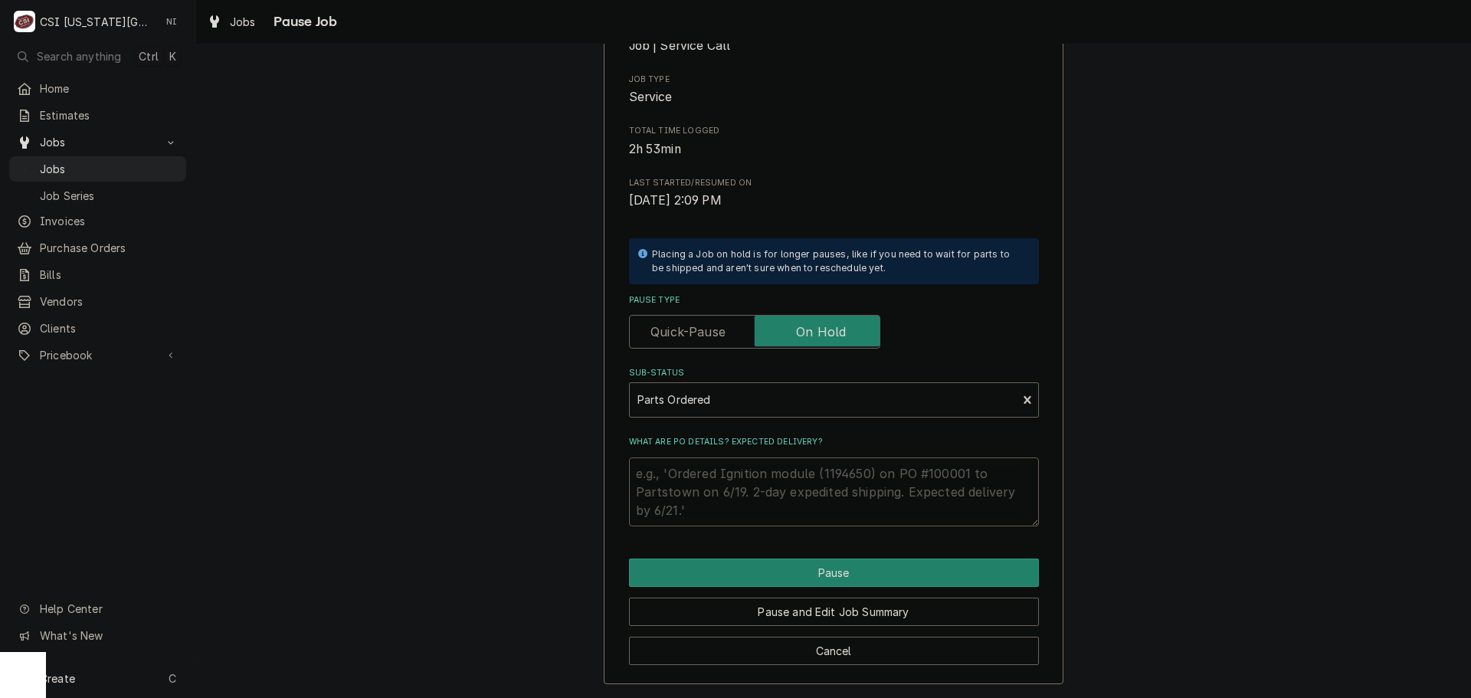
click at [716, 477] on textarea "What are PO details? Expected delivery?" at bounding box center [834, 491] width 410 height 69
type textarea "x"
type textarea "P"
type textarea "x"
type textarea "Pa"
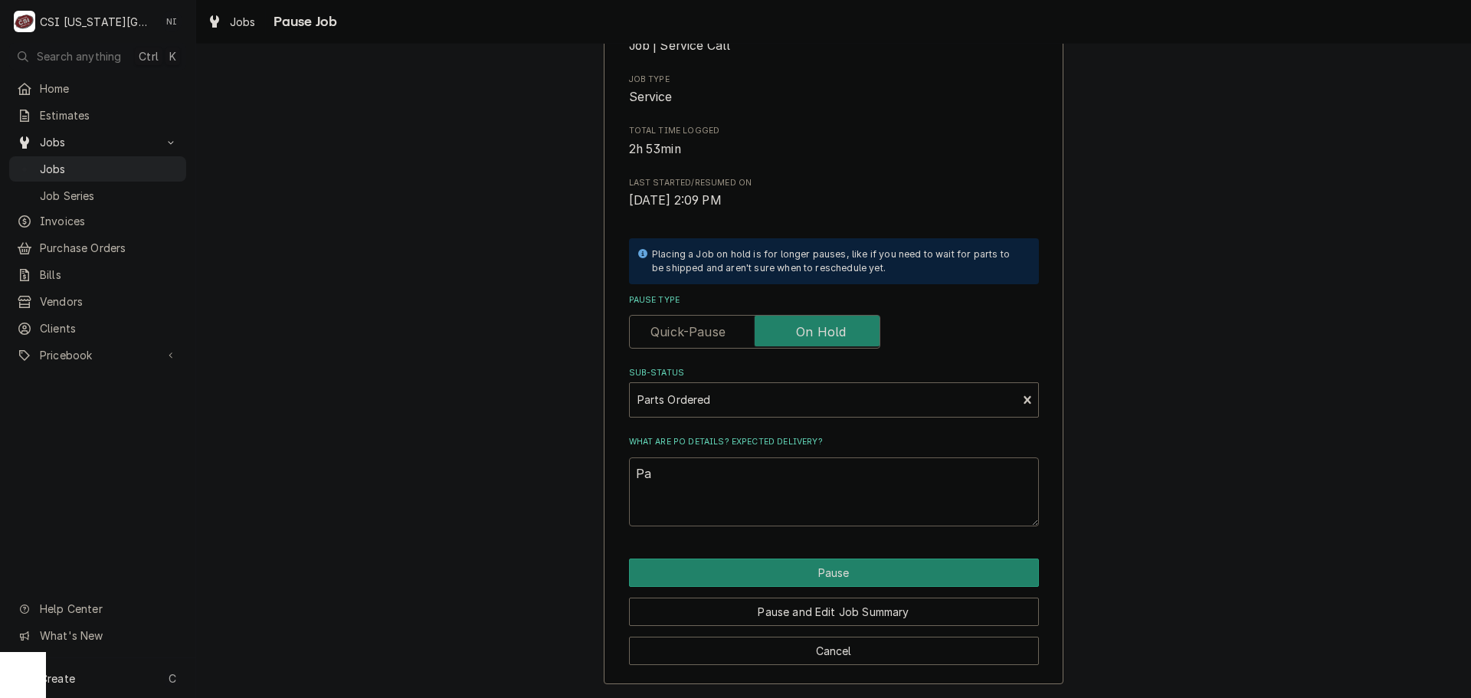
type textarea "x"
type textarea "Par"
type textarea "x"
type textarea "Part"
type textarea "x"
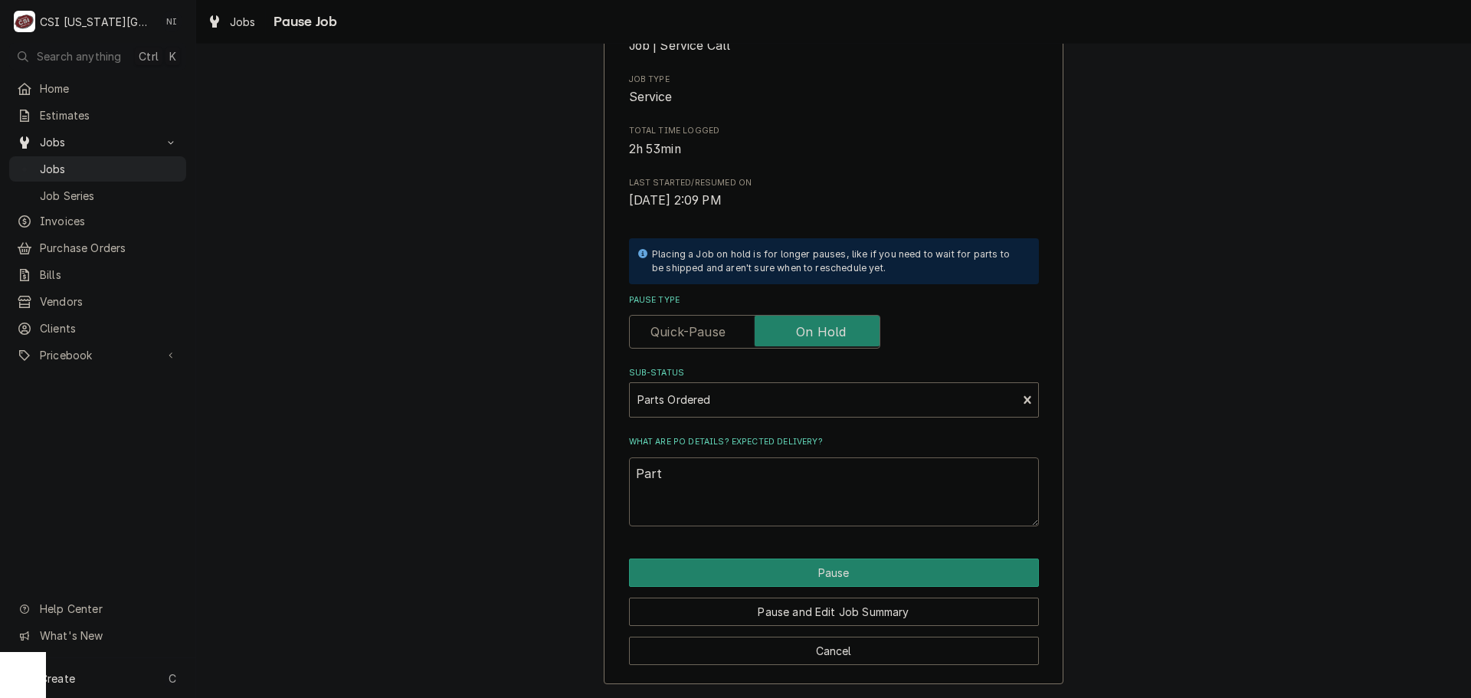
type textarea "Parts"
type textarea "x"
type textarea "Parts"
type textarea "x"
type textarea "Parts o"
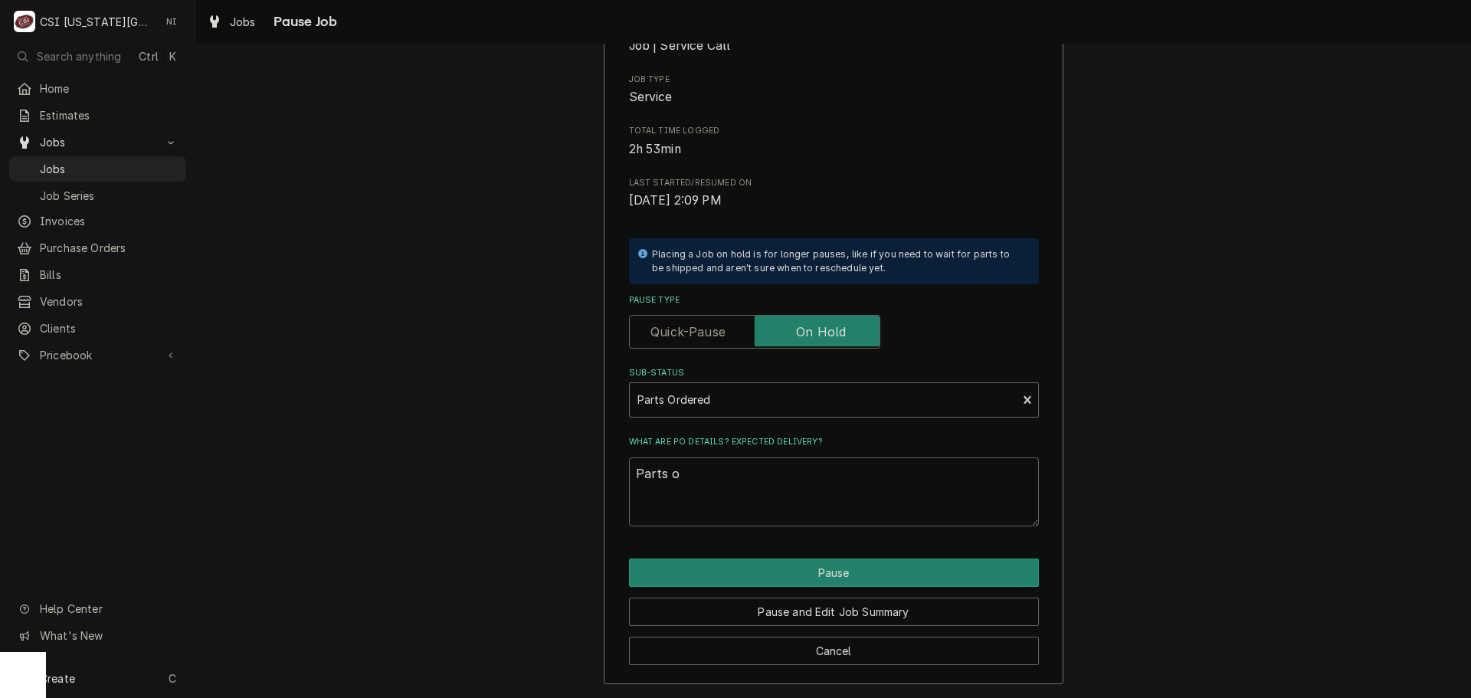
type textarea "x"
type textarea "Parts or"
type textarea "x"
type textarea "Parts ord"
type textarea "x"
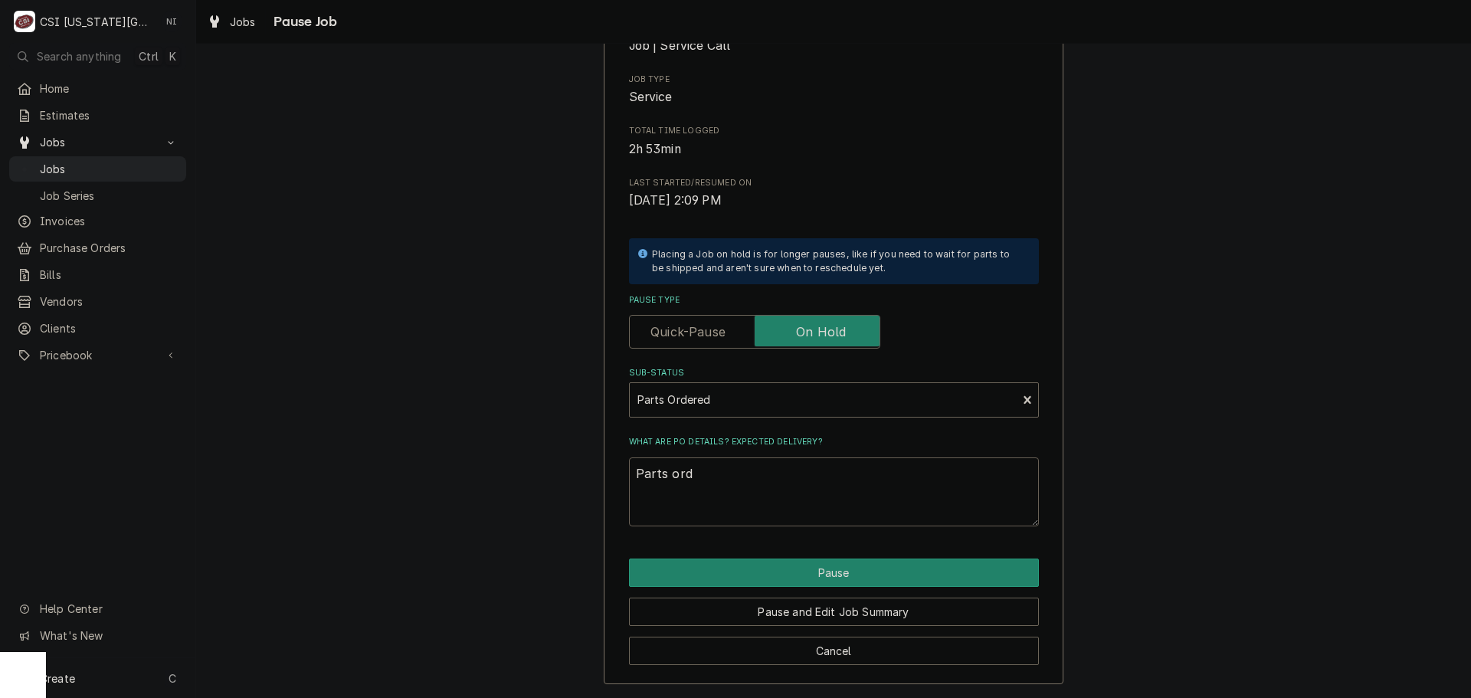
type textarea "Parts orde"
type textarea "x"
type textarea "Parts order"
type textarea "x"
type textarea "Parts ordere"
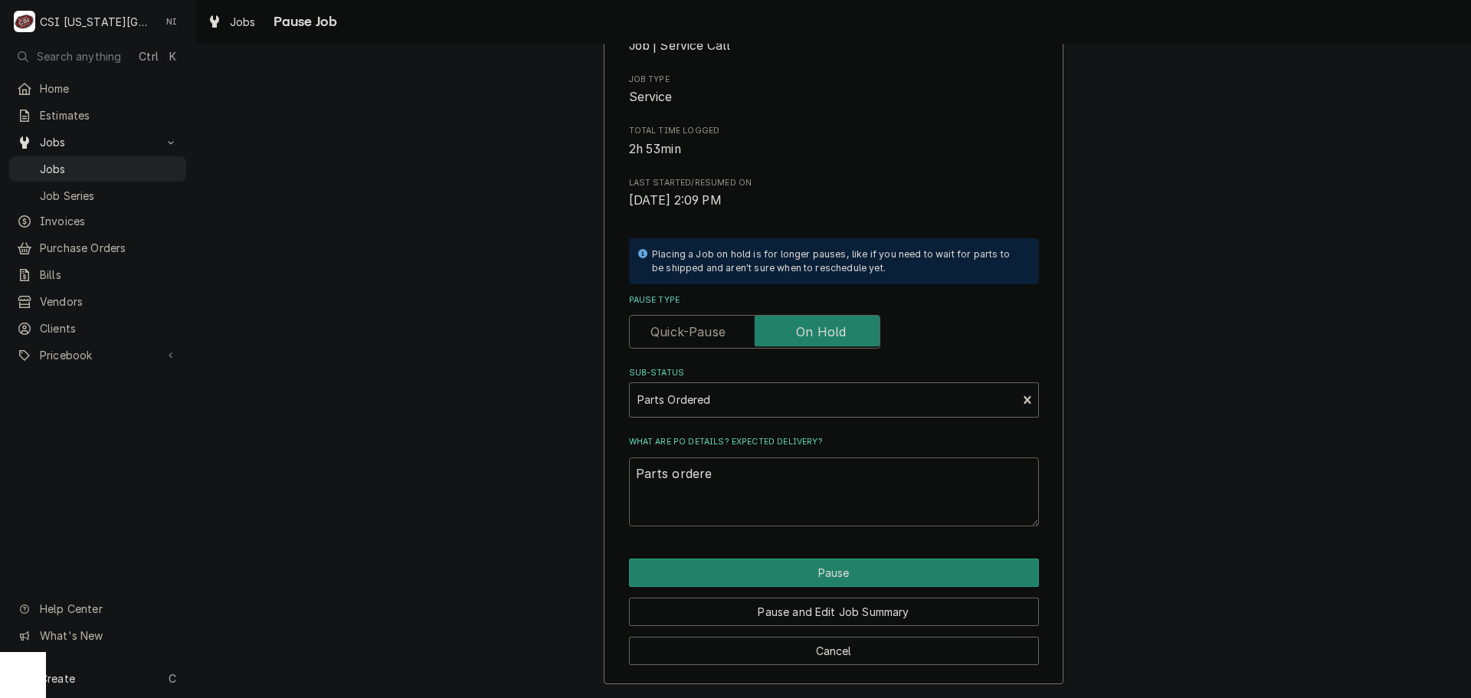
type textarea "x"
type textarea "Parts ordered"
type textarea "x"
type textarea "Parts ordered"
type textarea "x"
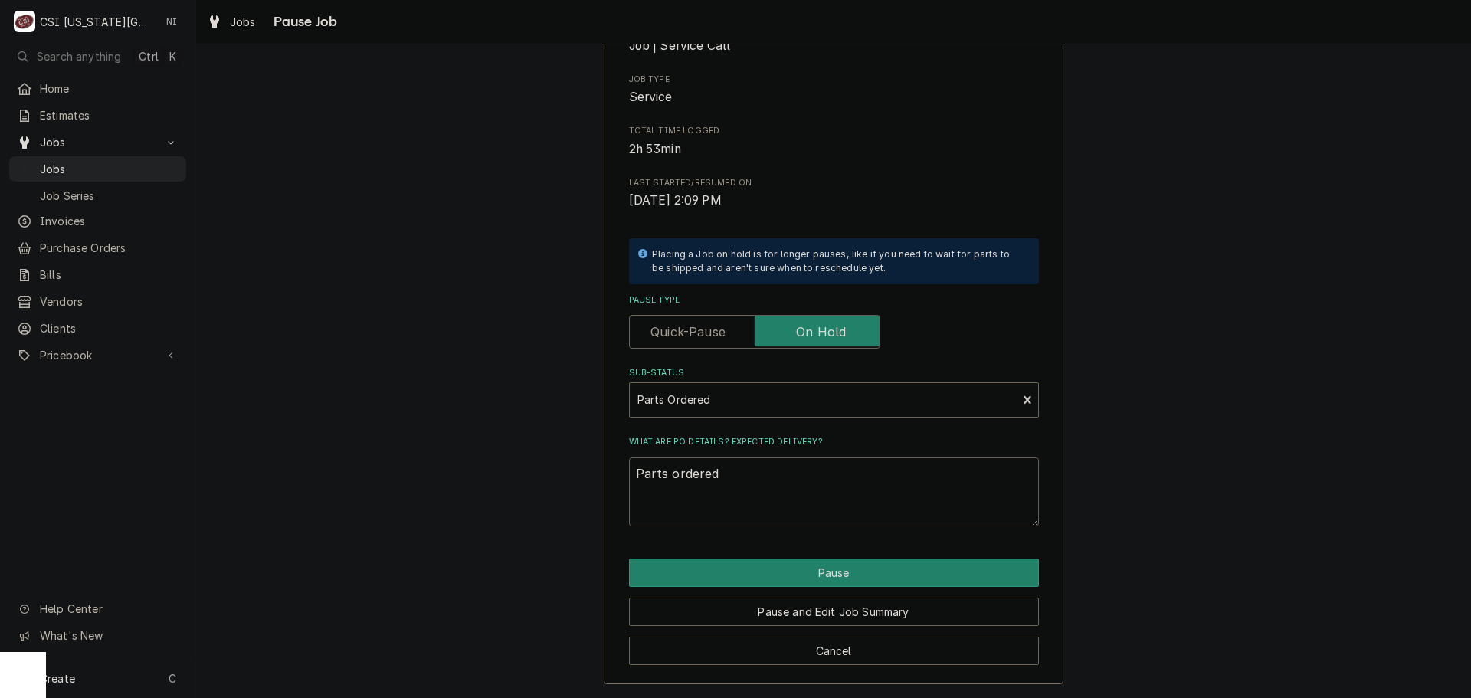
type textarea "Parts ordered o"
type textarea "x"
type textarea "Parts ordered on"
type textarea "x"
type textarea "Parts ordered on"
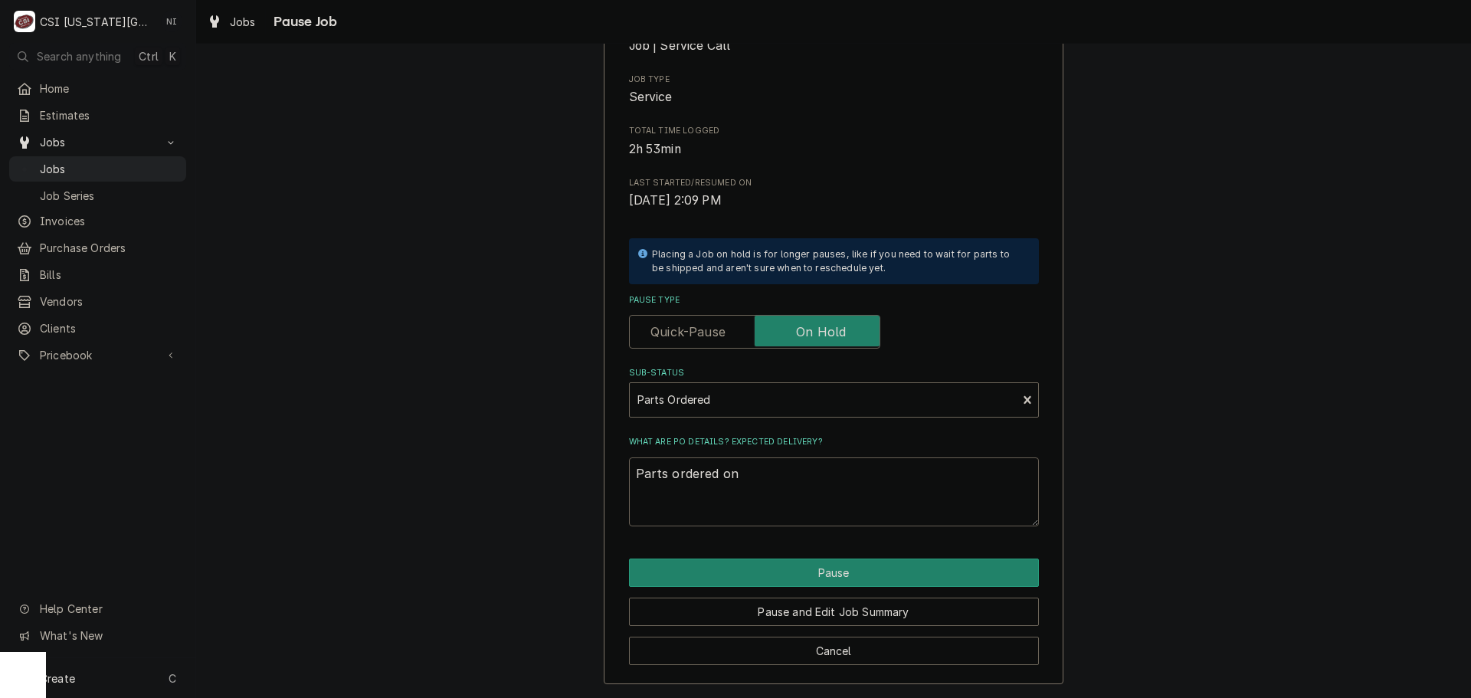
type textarea "x"
type textarea "Parts ordered on P"
type textarea "x"
type textarea "Parts ordered on PO"
type textarea "x"
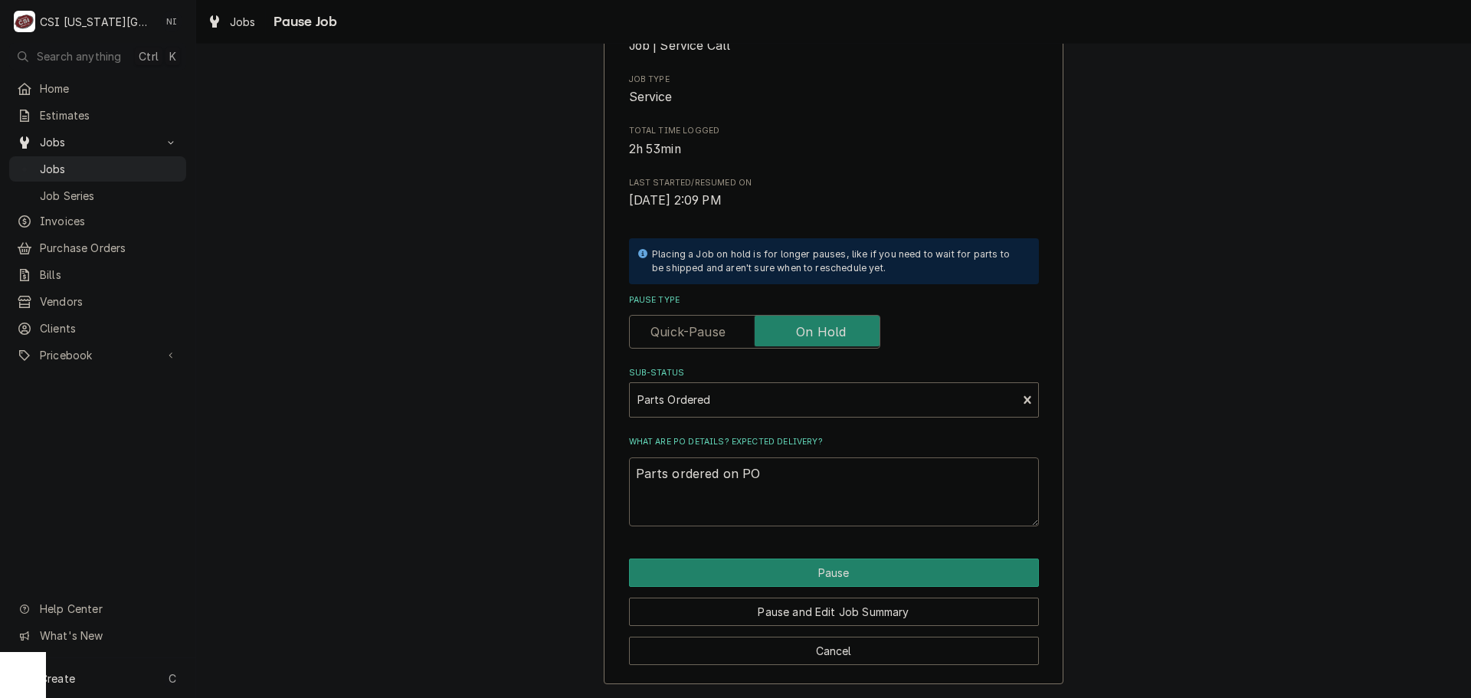
type textarea "Parts ordered on PO"
type textarea "x"
type textarea "Parts ordered on PO 3"
type textarea "x"
type textarea "Parts ordered on PO 30"
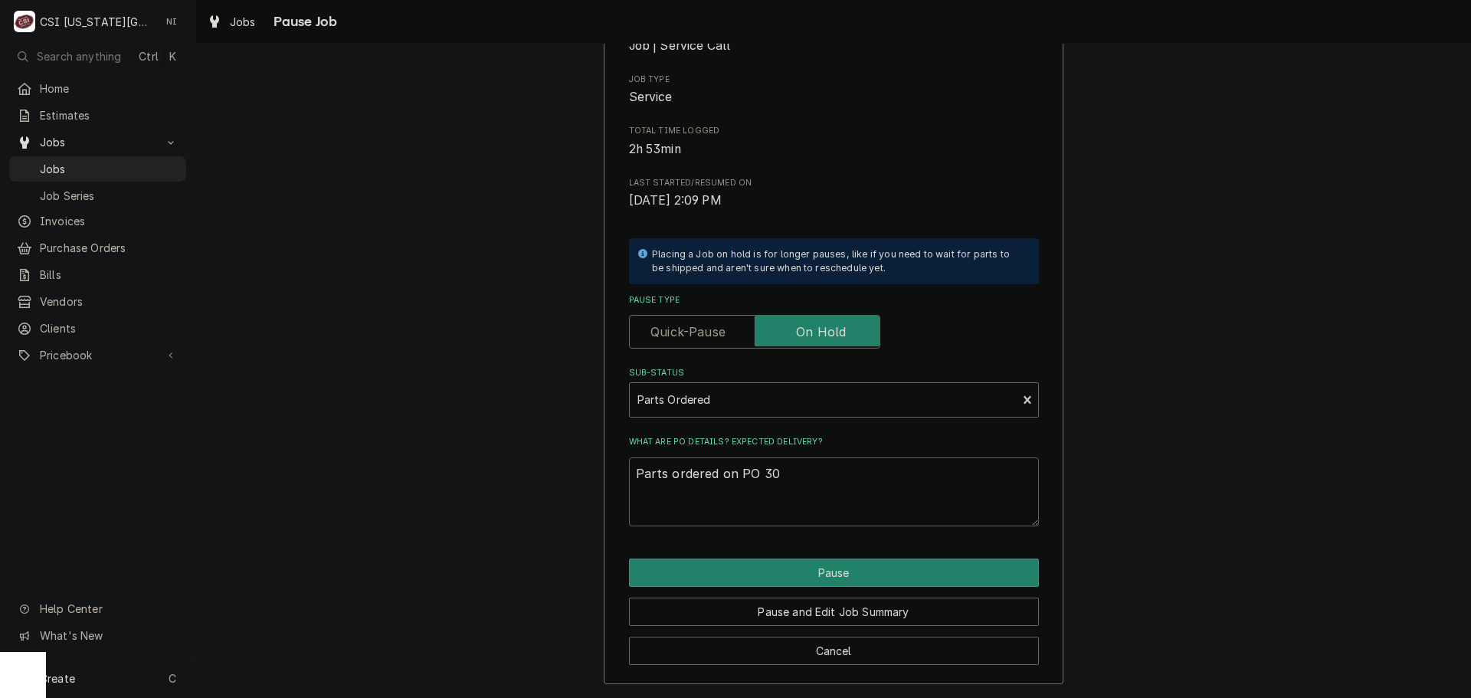
type textarea "x"
type textarea "Parts ordered on PO 301"
type textarea "x"
type textarea "Parts ordered on PO 3013"
type textarea "x"
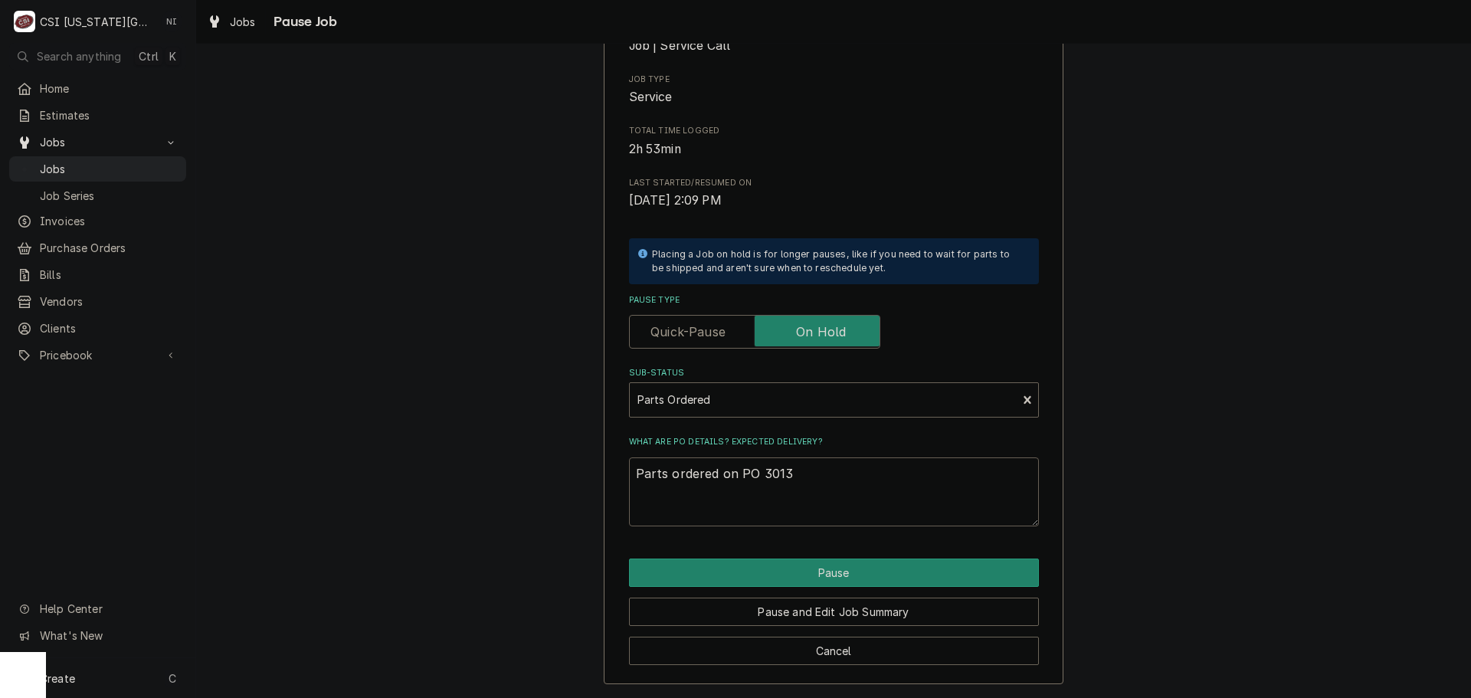
type textarea "Parts ordered on PO 30131"
type textarea "x"
type textarea "Parts ordered on PO 301314"
click at [755, 569] on button "Pause" at bounding box center [834, 573] width 410 height 28
type textarea "x"
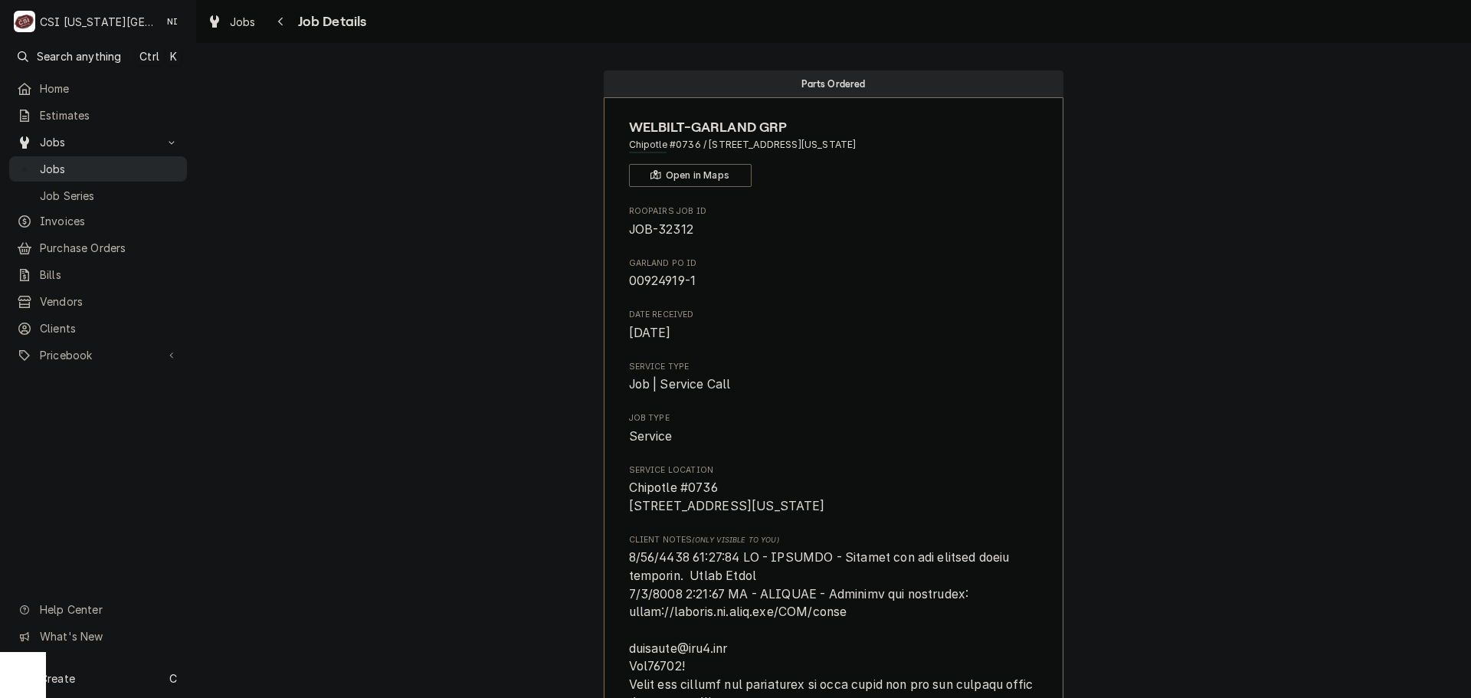
drag, startPoint x: 136, startPoint y: 159, endPoint x: 145, endPoint y: 156, distance: 9.3
click at [136, 161] on span "Jobs" at bounding box center [109, 169] width 139 height 16
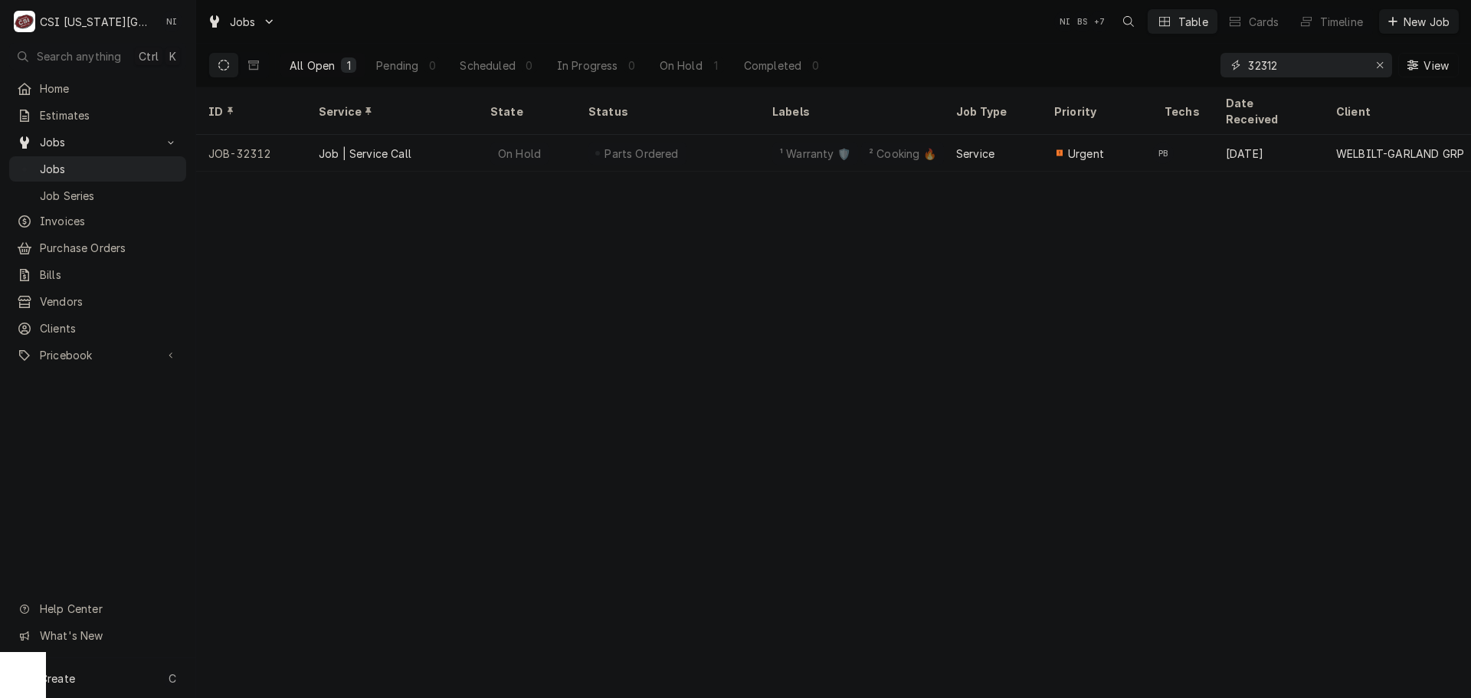
drag, startPoint x: 1159, startPoint y: 61, endPoint x: 1145, endPoint y: 61, distance: 13.8
click at [1148, 61] on div "All Open 1 Pending 0 Scheduled 0 In Progress 0 On Hold 1 Completed 0 32312 View" at bounding box center [833, 65] width 1250 height 43
type input "32321"
click at [722, 114] on th "Status" at bounding box center [668, 111] width 184 height 48
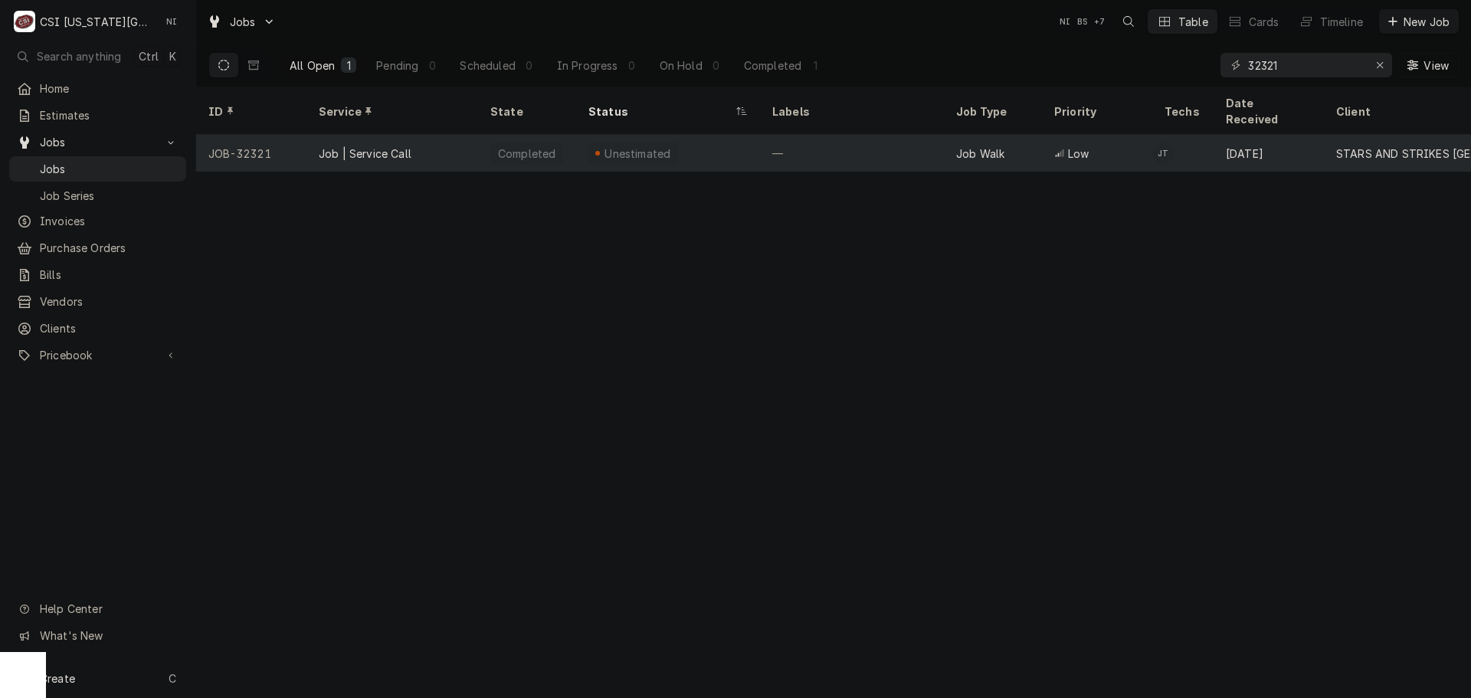
click at [720, 137] on div "Unestimated" at bounding box center [668, 153] width 184 height 37
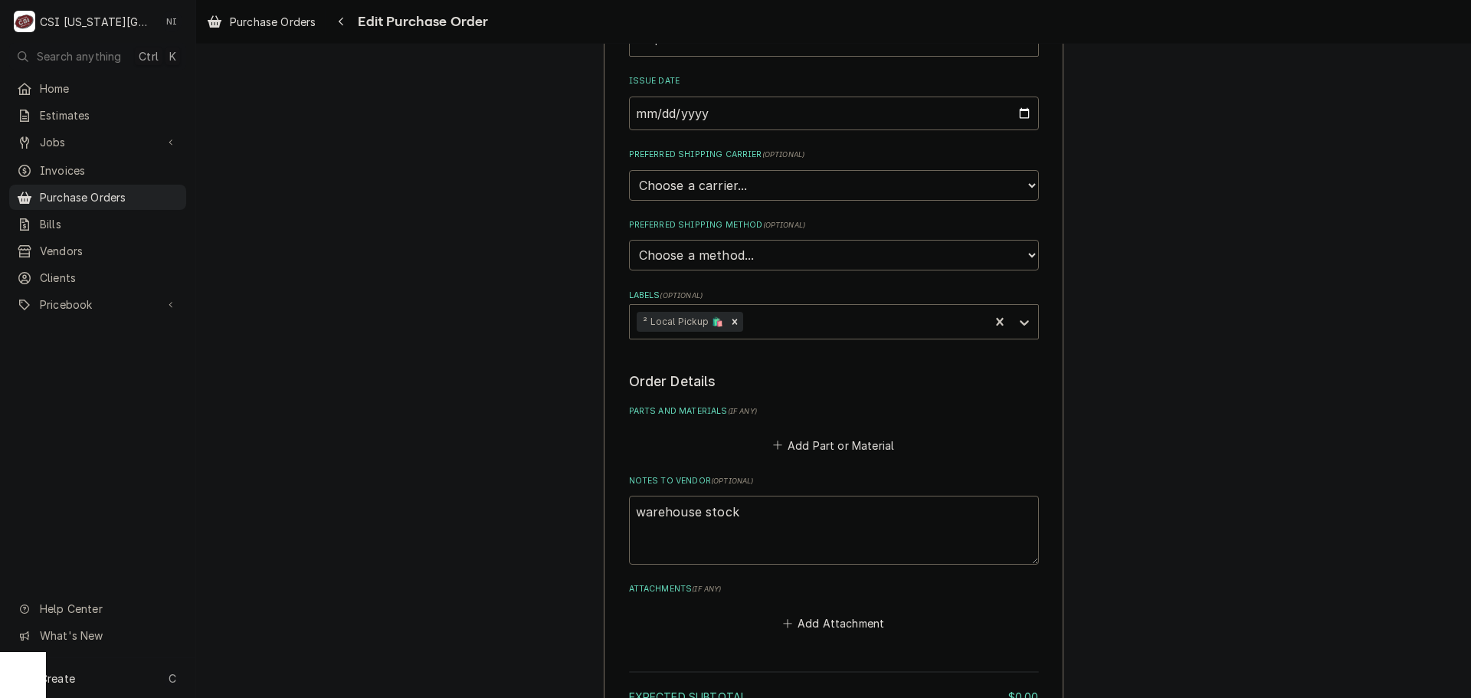
scroll to position [383, 0]
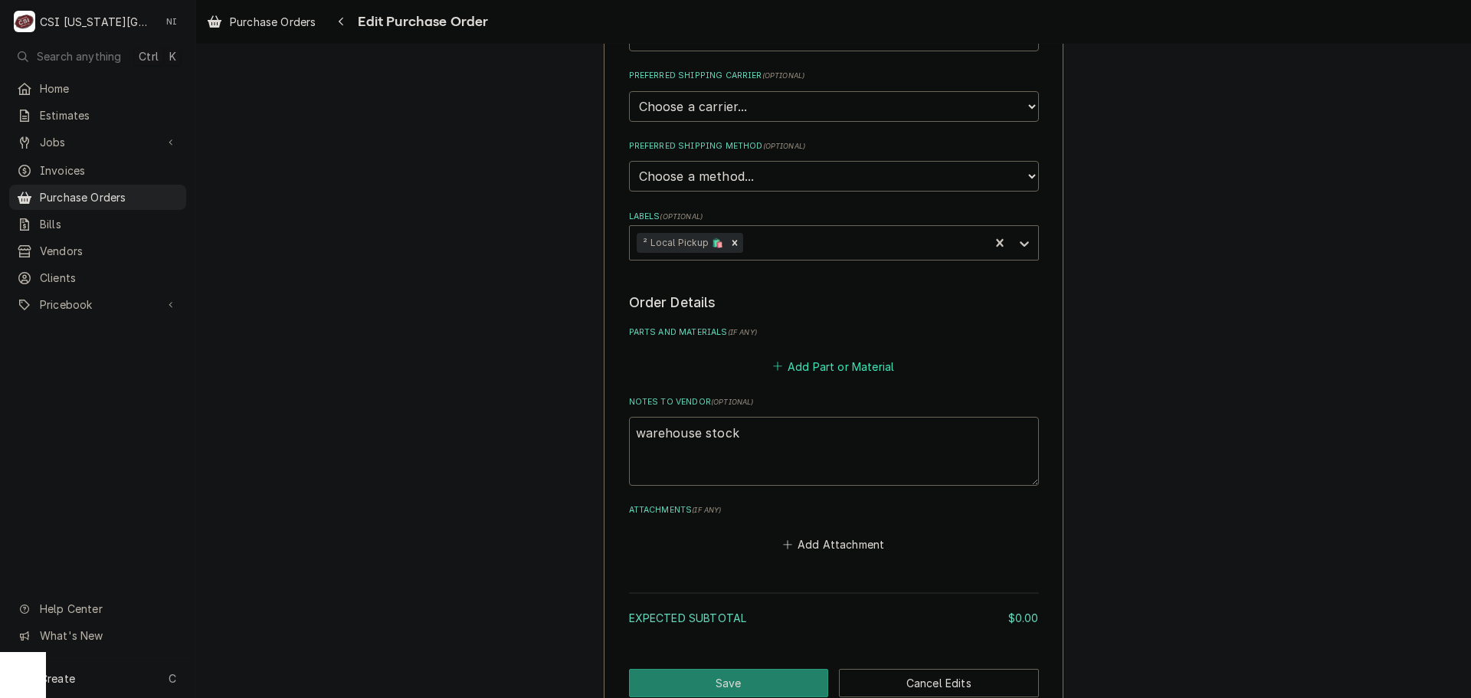
click at [805, 369] on button "Add Part or Material" at bounding box center [833, 366] width 126 height 21
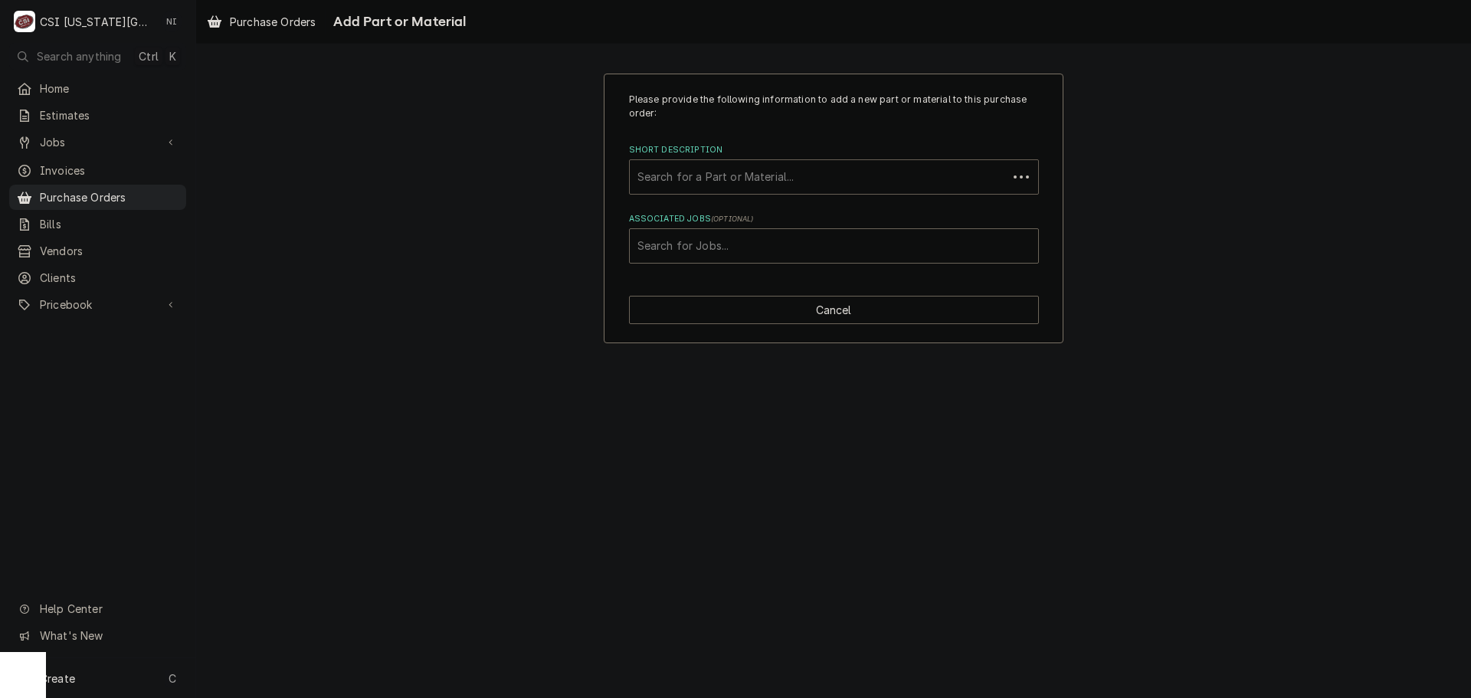
click at [736, 174] on div "Short Description" at bounding box center [818, 177] width 362 height 28
type input "5709l"
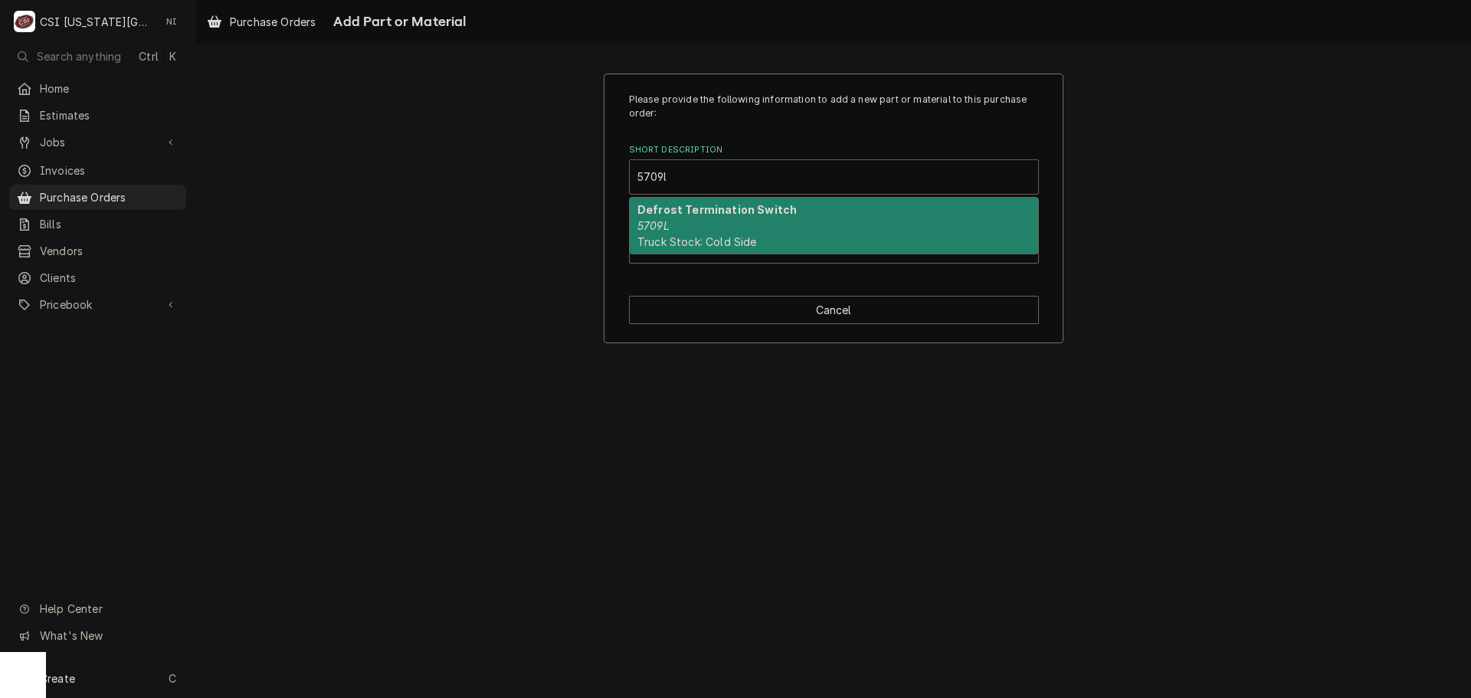
click at [685, 229] on div "Defrost Termination Switch 5709L Truck Stock: Cold Side" at bounding box center [834, 226] width 408 height 56
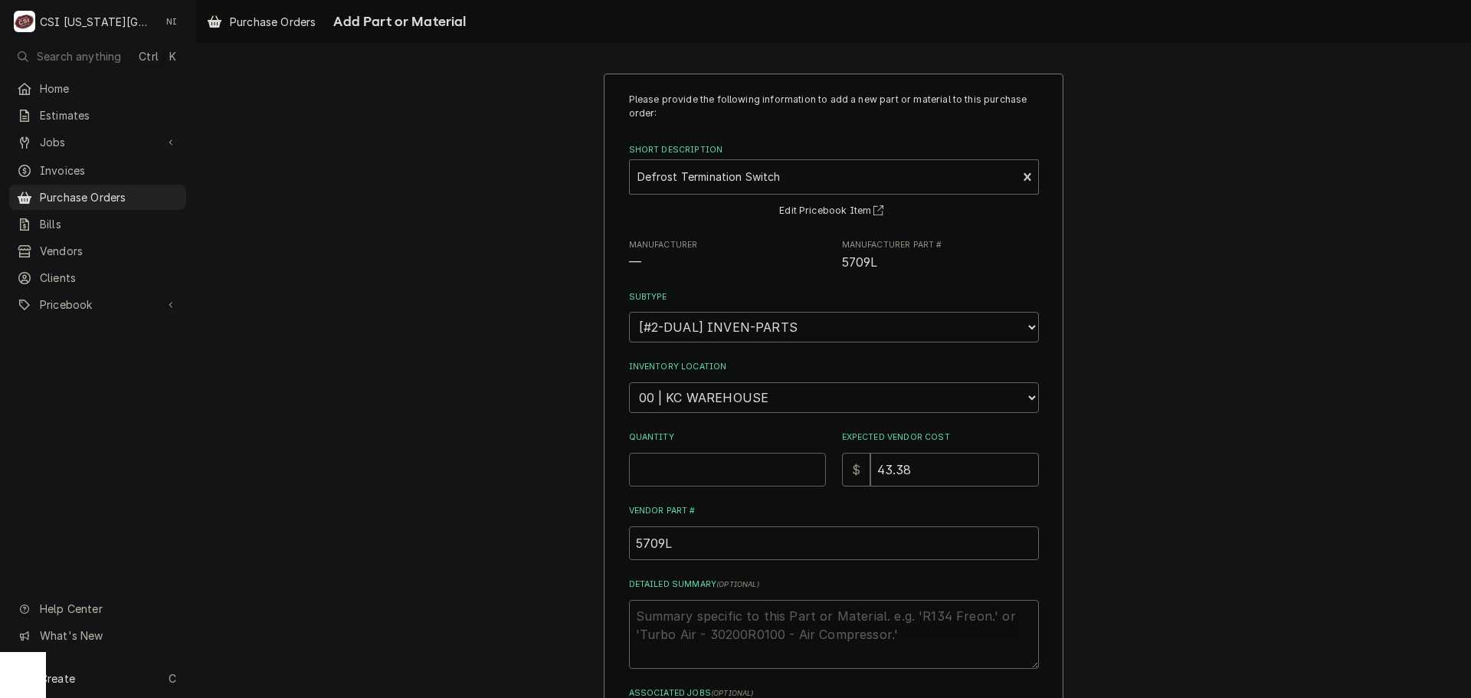
click at [742, 470] on input "Quantity" at bounding box center [727, 470] width 197 height 34
type textarea "x"
type input "2"
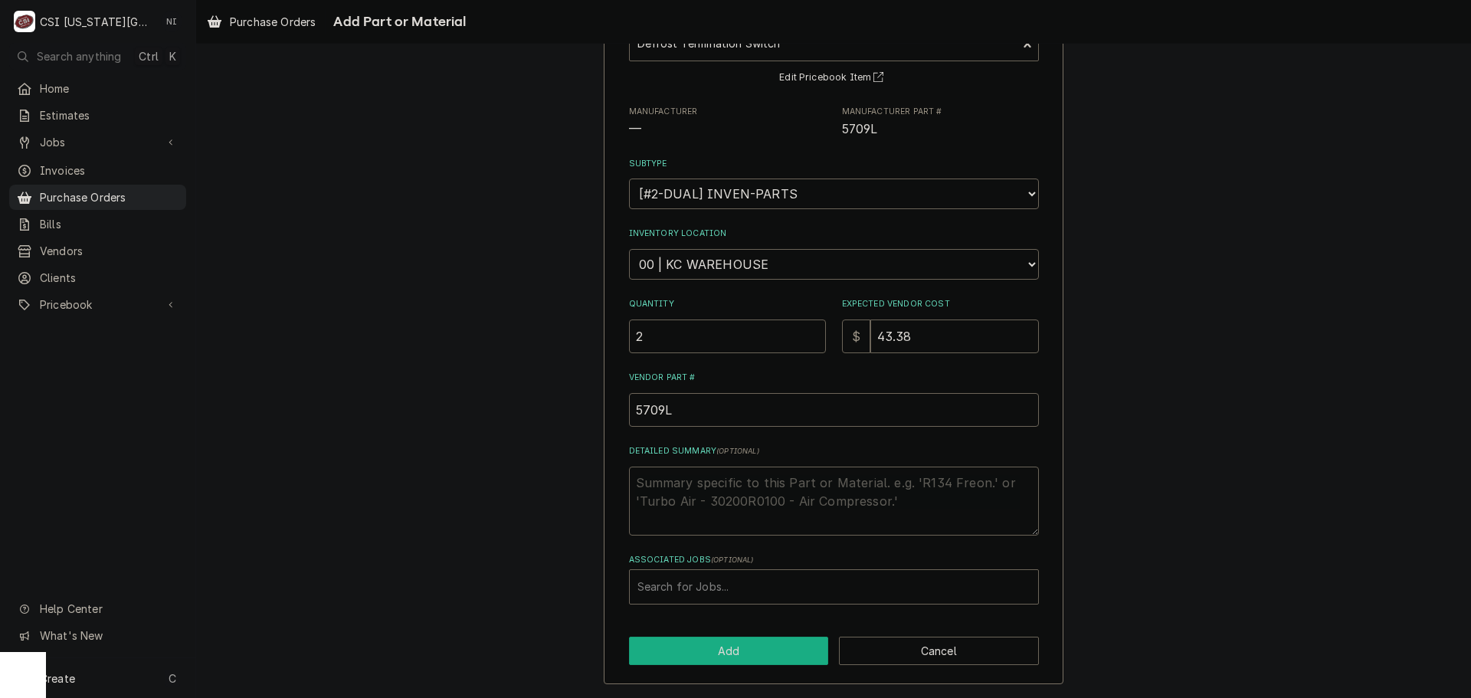
click at [734, 640] on button "Add" at bounding box center [729, 651] width 200 height 28
type textarea "x"
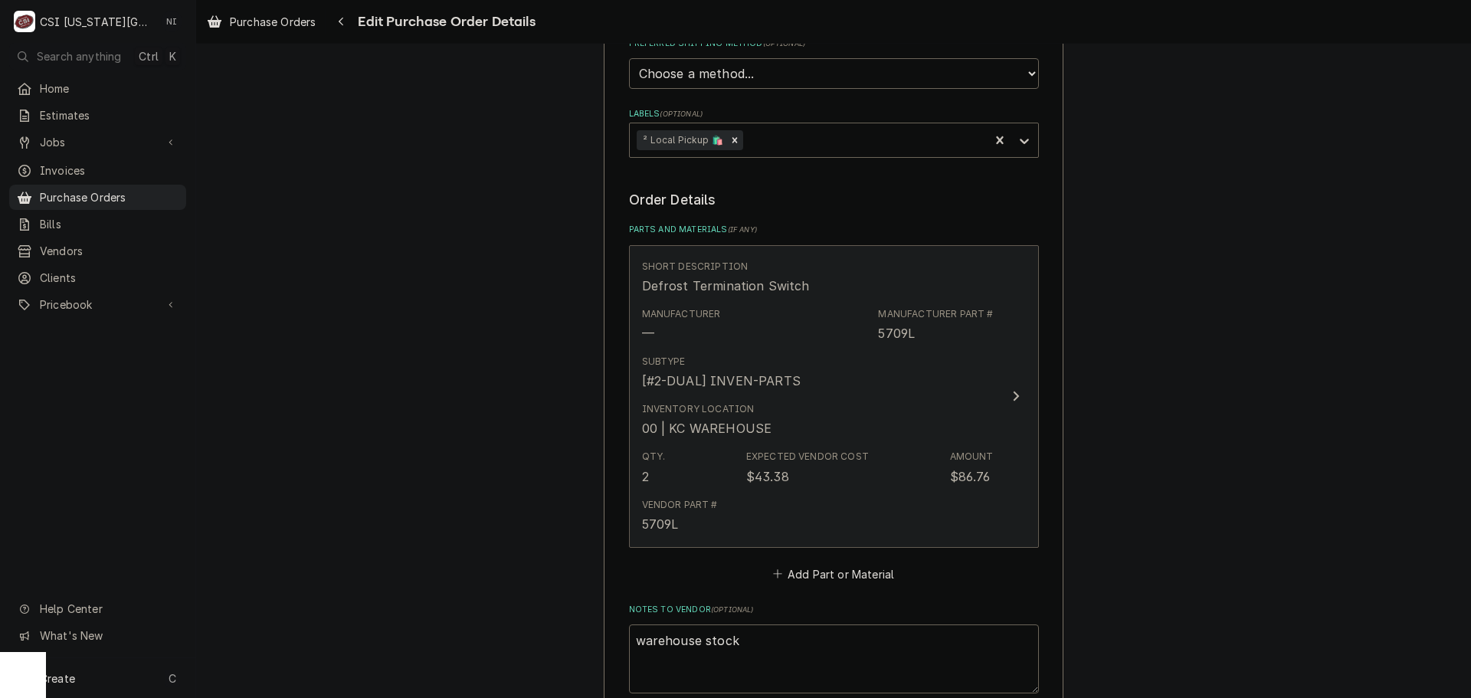
scroll to position [766, 0]
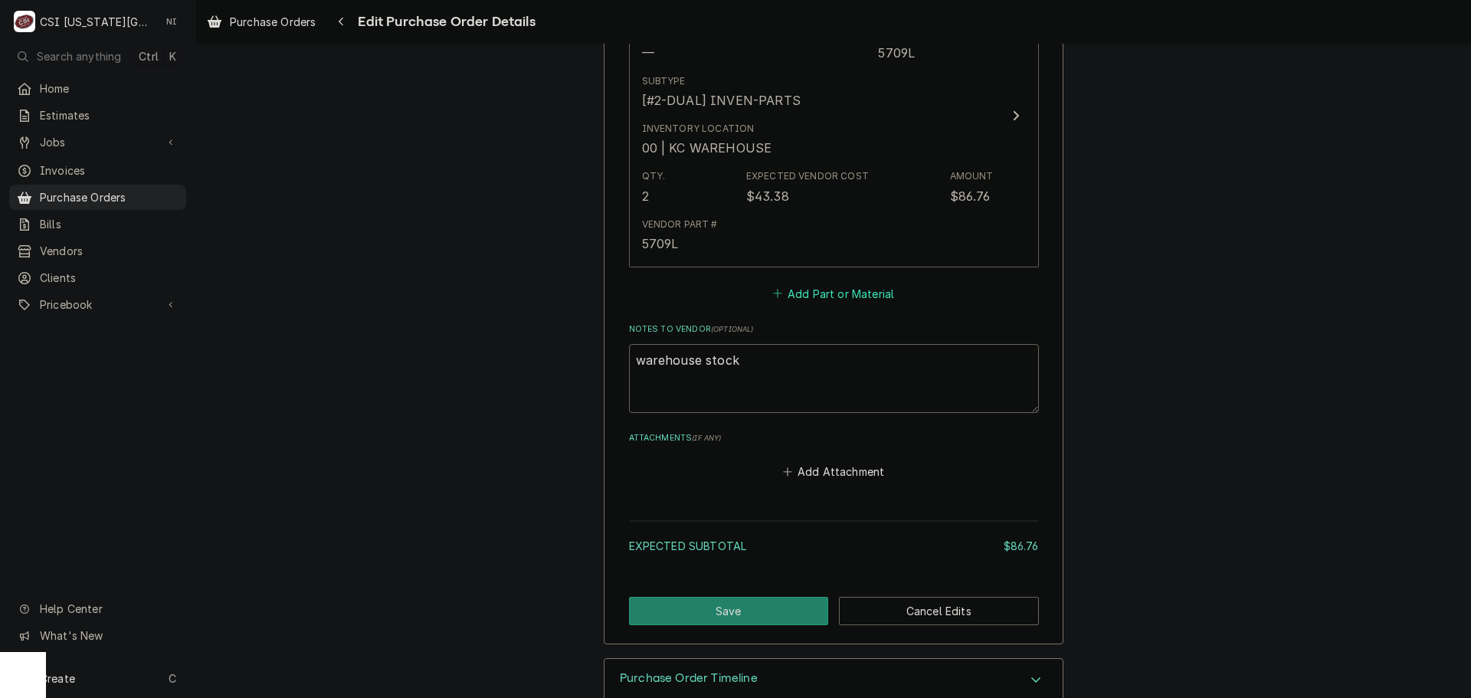
click at [842, 295] on button "Add Part or Material" at bounding box center [833, 293] width 126 height 21
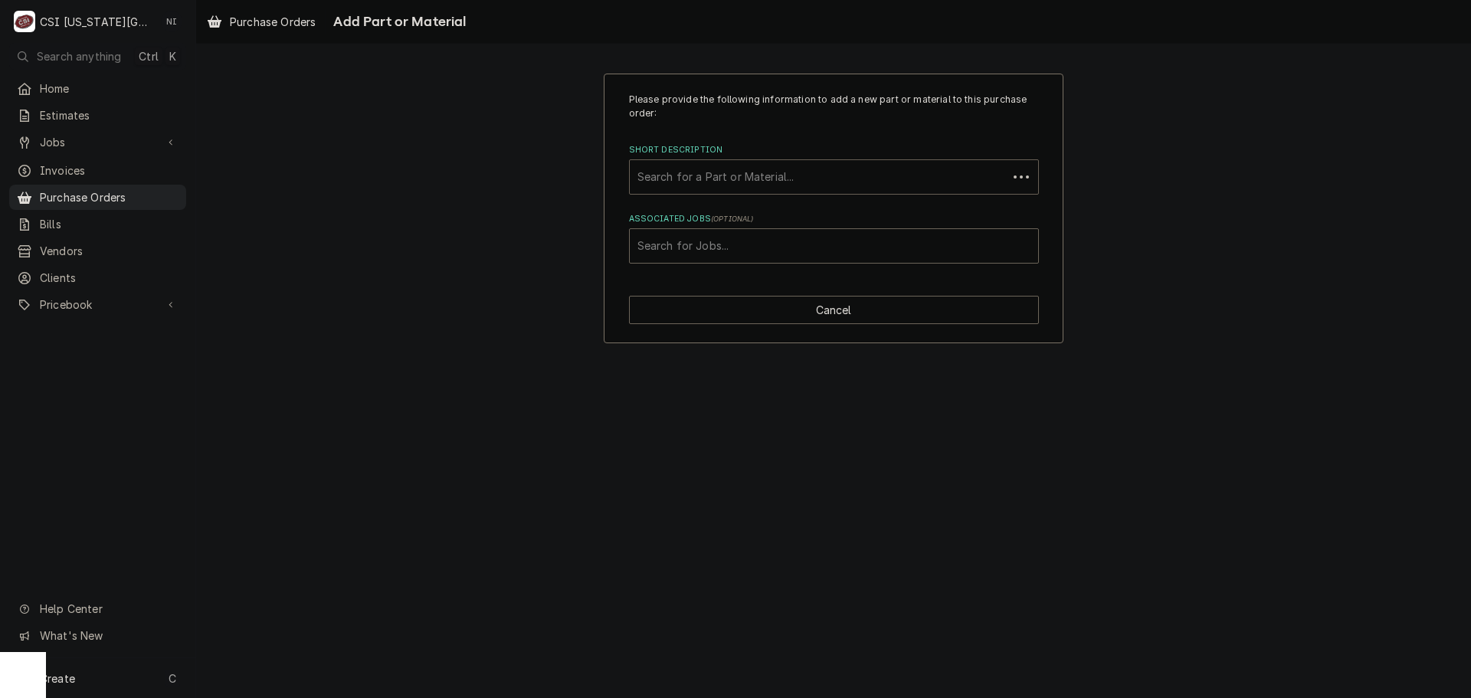
click at [774, 182] on div "Short Description" at bounding box center [818, 177] width 362 height 28
type input "cu620"
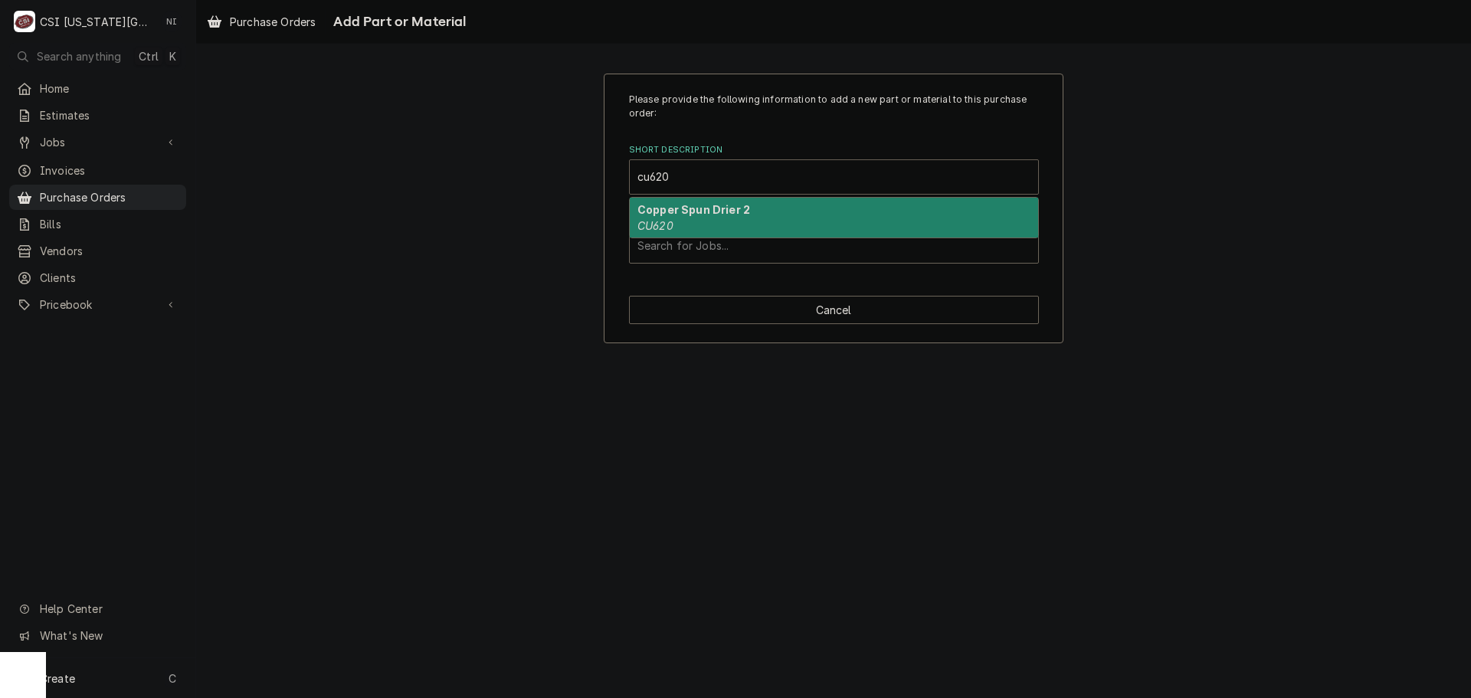
click at [718, 211] on strong "Copper Spun Drier 2" at bounding box center [693, 209] width 113 height 13
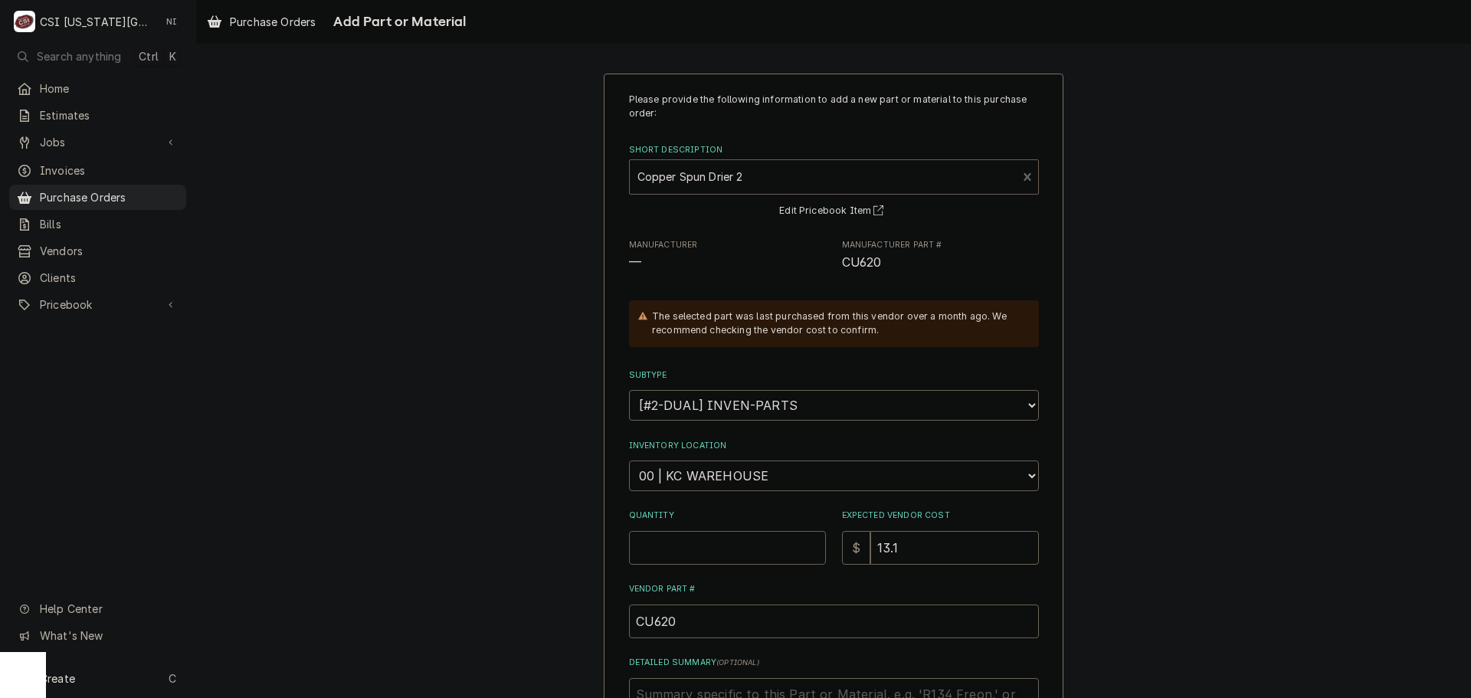
click at [717, 545] on input "Quantity" at bounding box center [727, 548] width 197 height 34
type textarea "x"
type input "1"
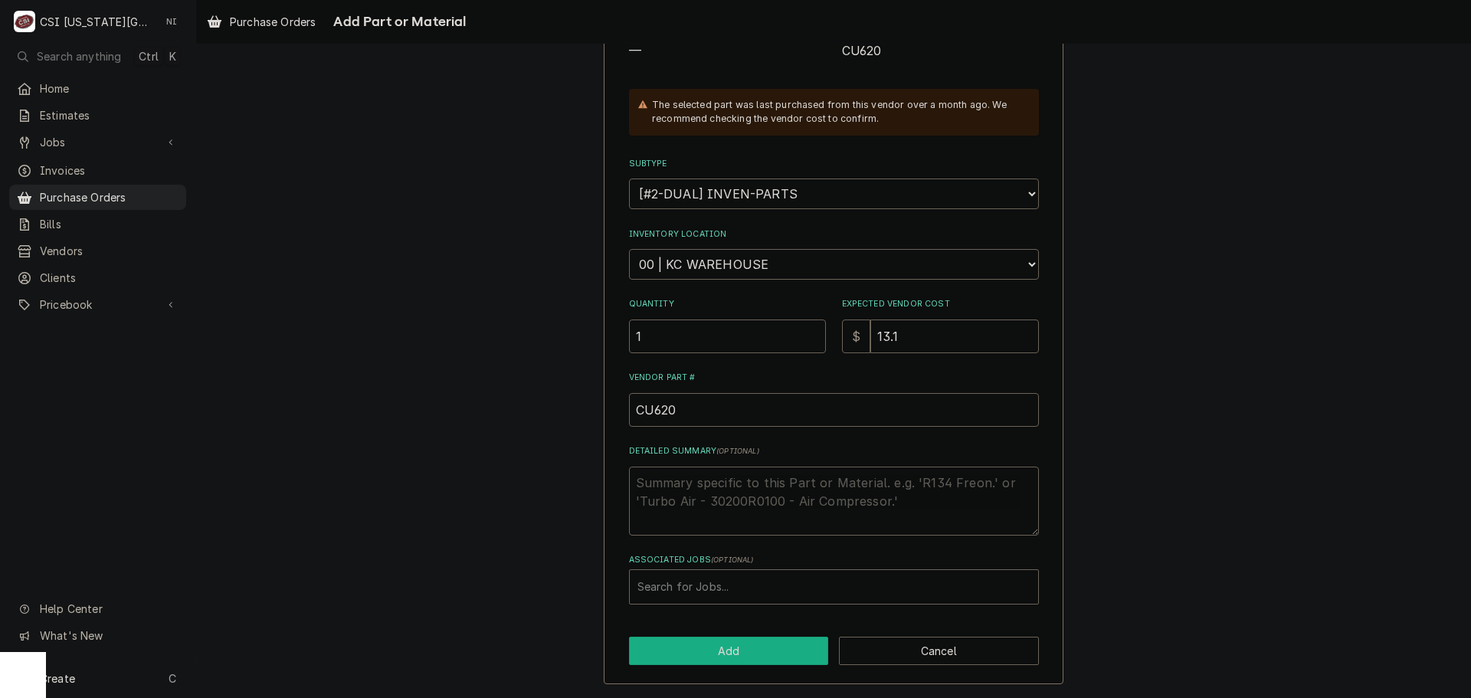
click at [779, 661] on button "Add" at bounding box center [729, 651] width 200 height 28
type textarea "x"
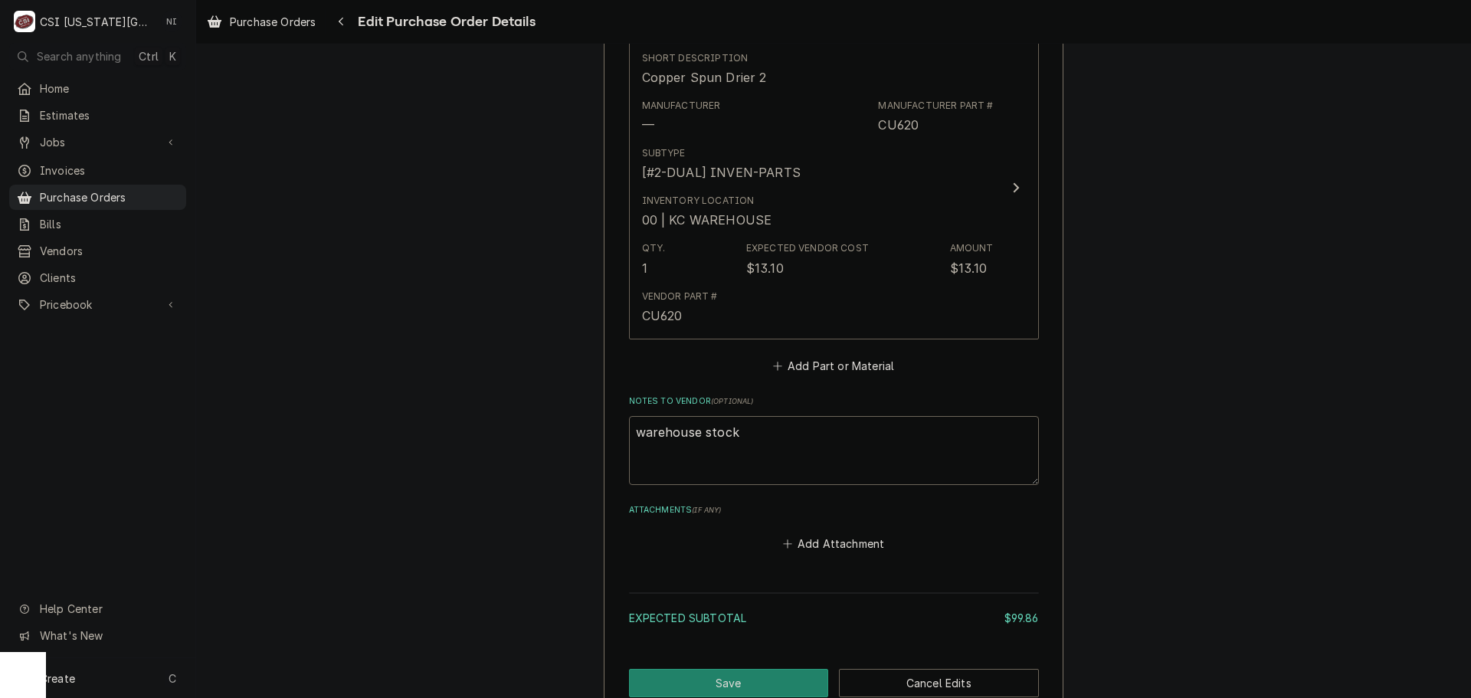
scroll to position [1054, 0]
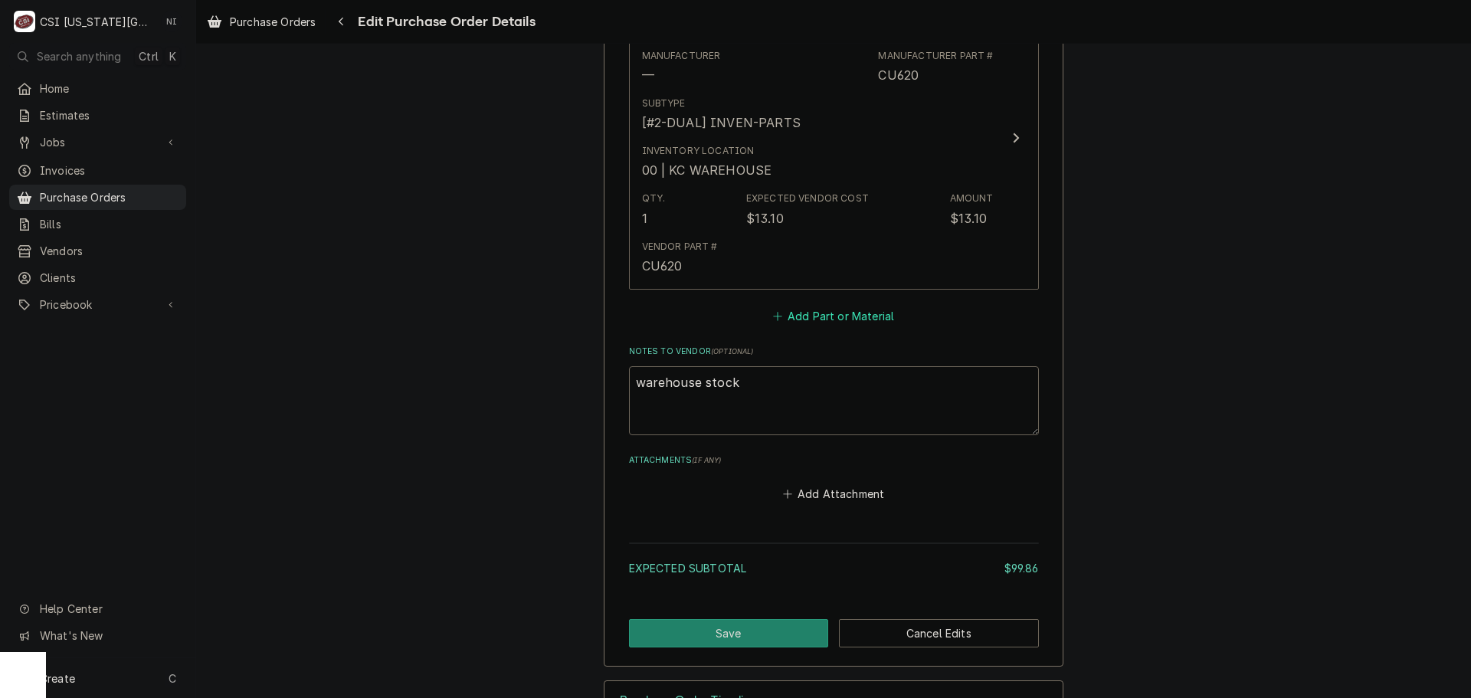
click at [811, 323] on button "Add Part or Material" at bounding box center [833, 315] width 126 height 21
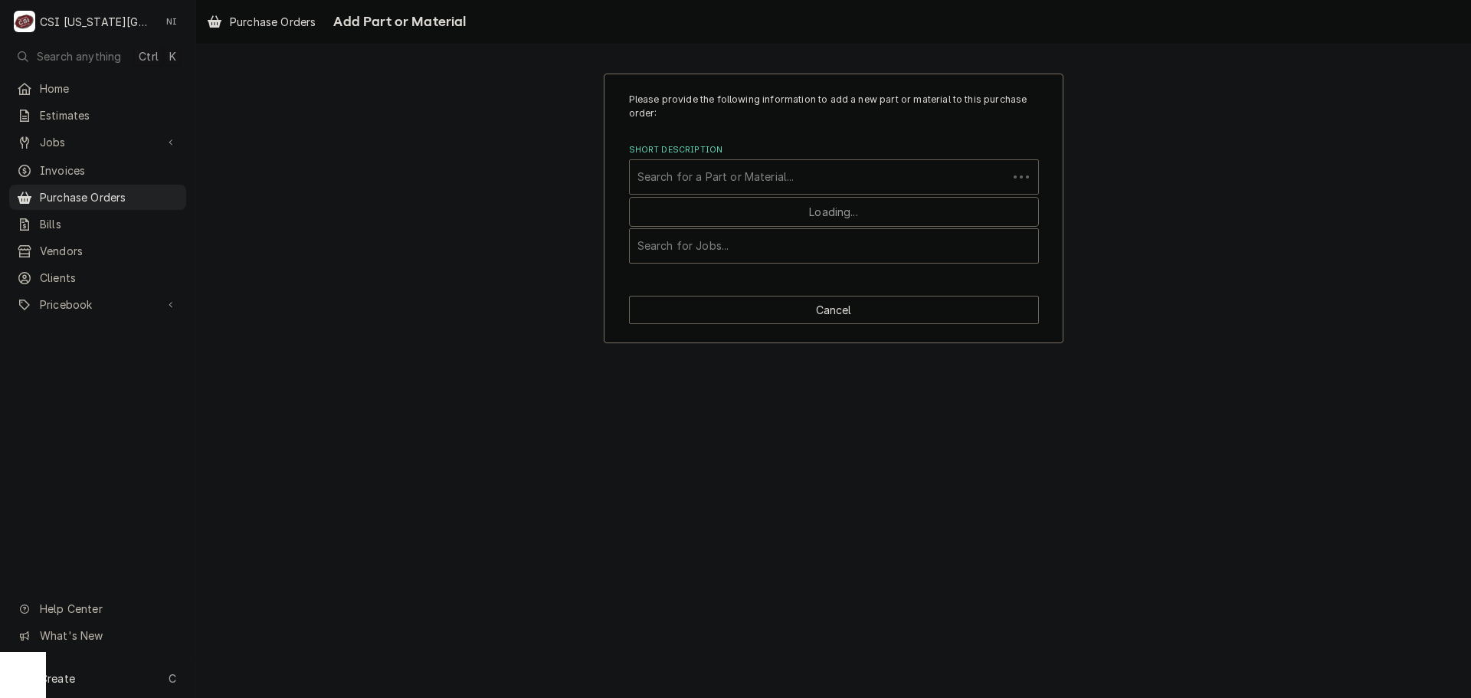
click at [730, 179] on div "Short Description" at bounding box center [818, 177] width 362 height 28
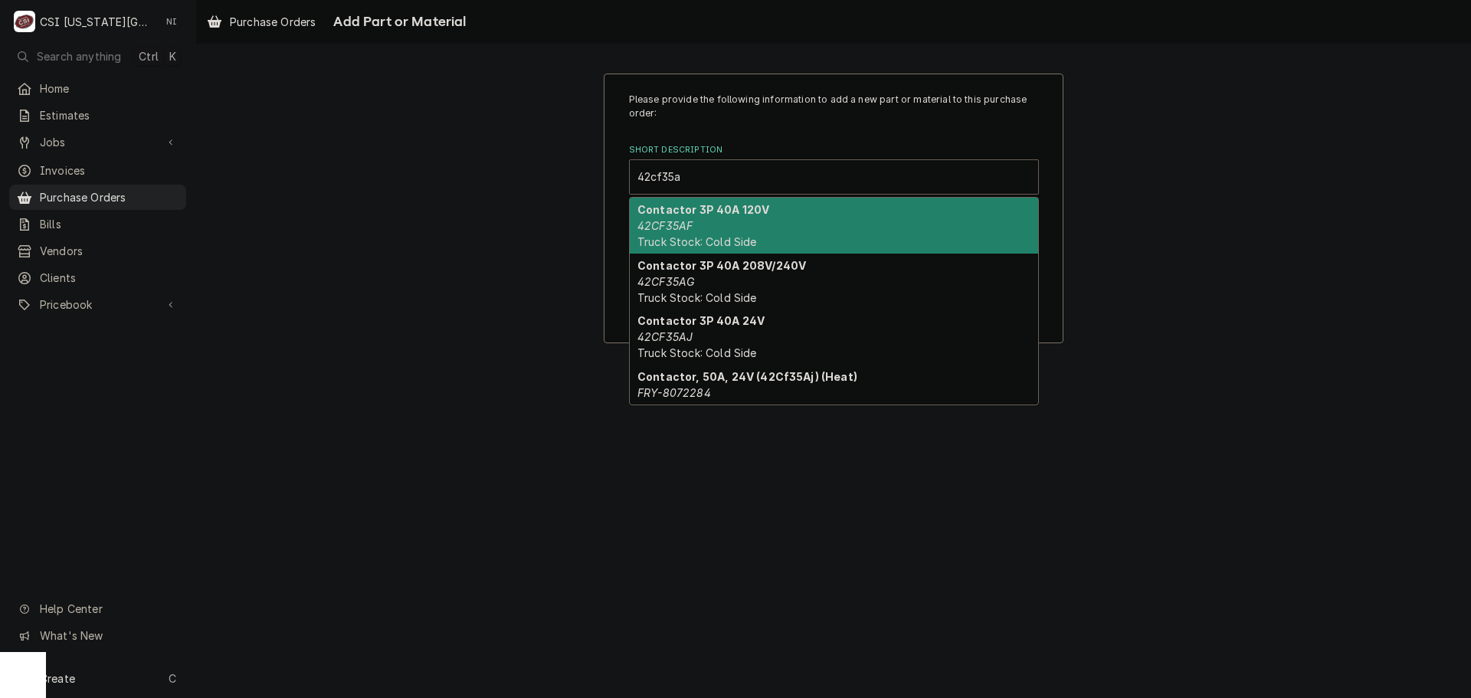
type input "42cf35af"
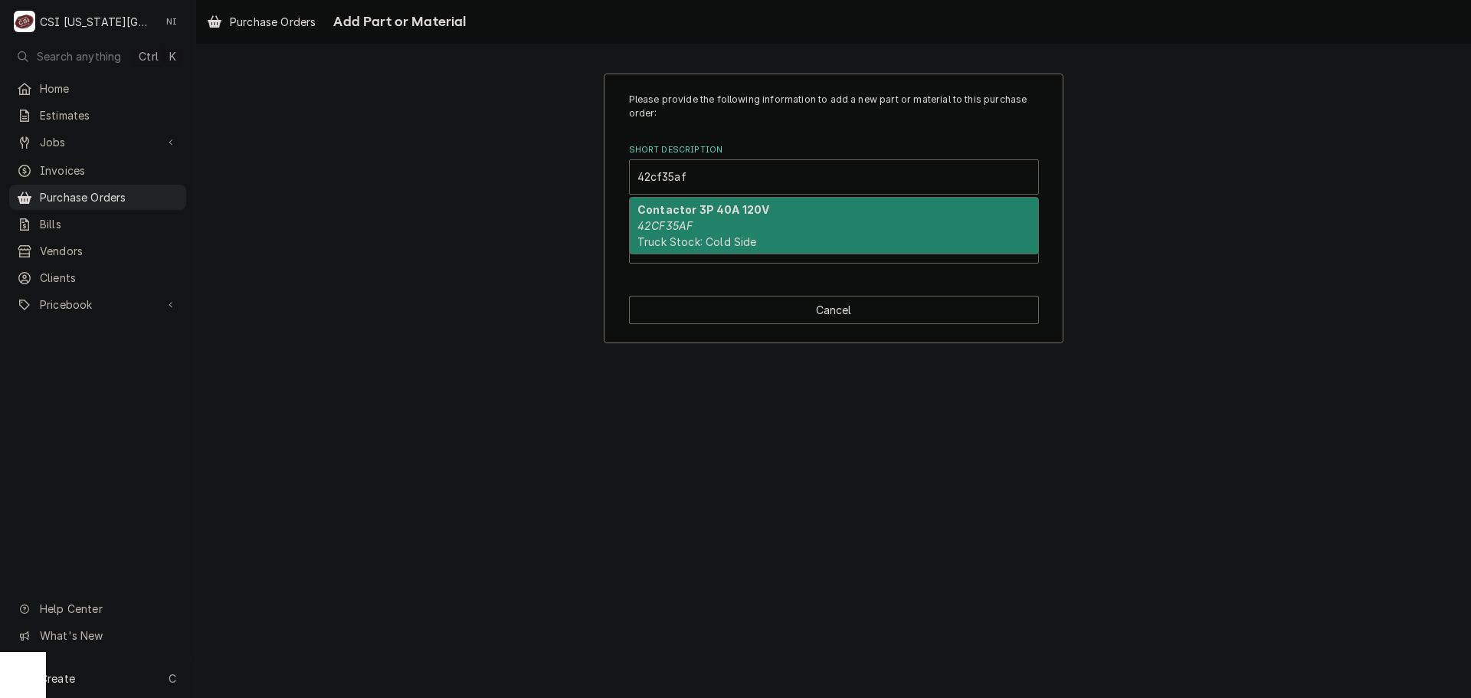
click at [732, 211] on strong "Contactor 3P 40A 120V" at bounding box center [703, 209] width 132 height 13
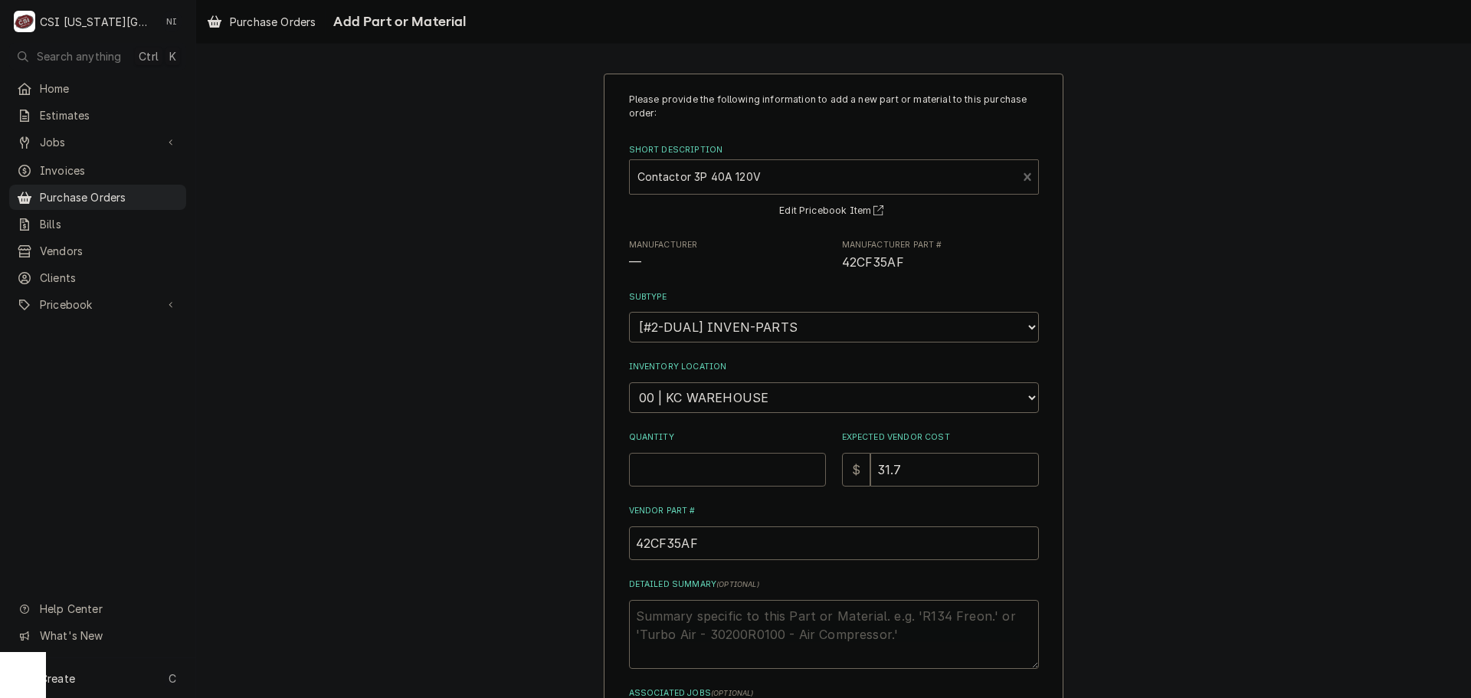
click at [679, 471] on input "Quantity" at bounding box center [727, 470] width 197 height 34
type textarea "x"
type input "2"
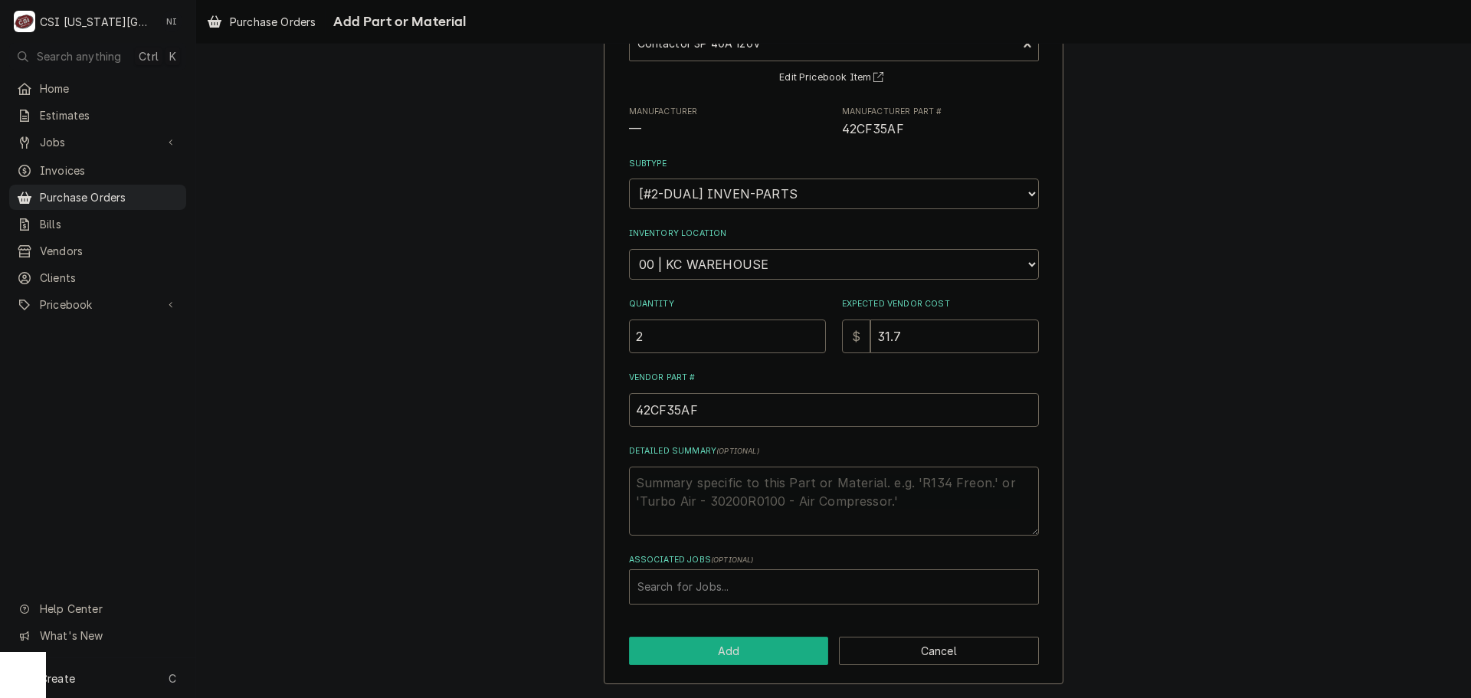
click at [769, 649] on button "Add" at bounding box center [729, 651] width 200 height 28
type textarea "x"
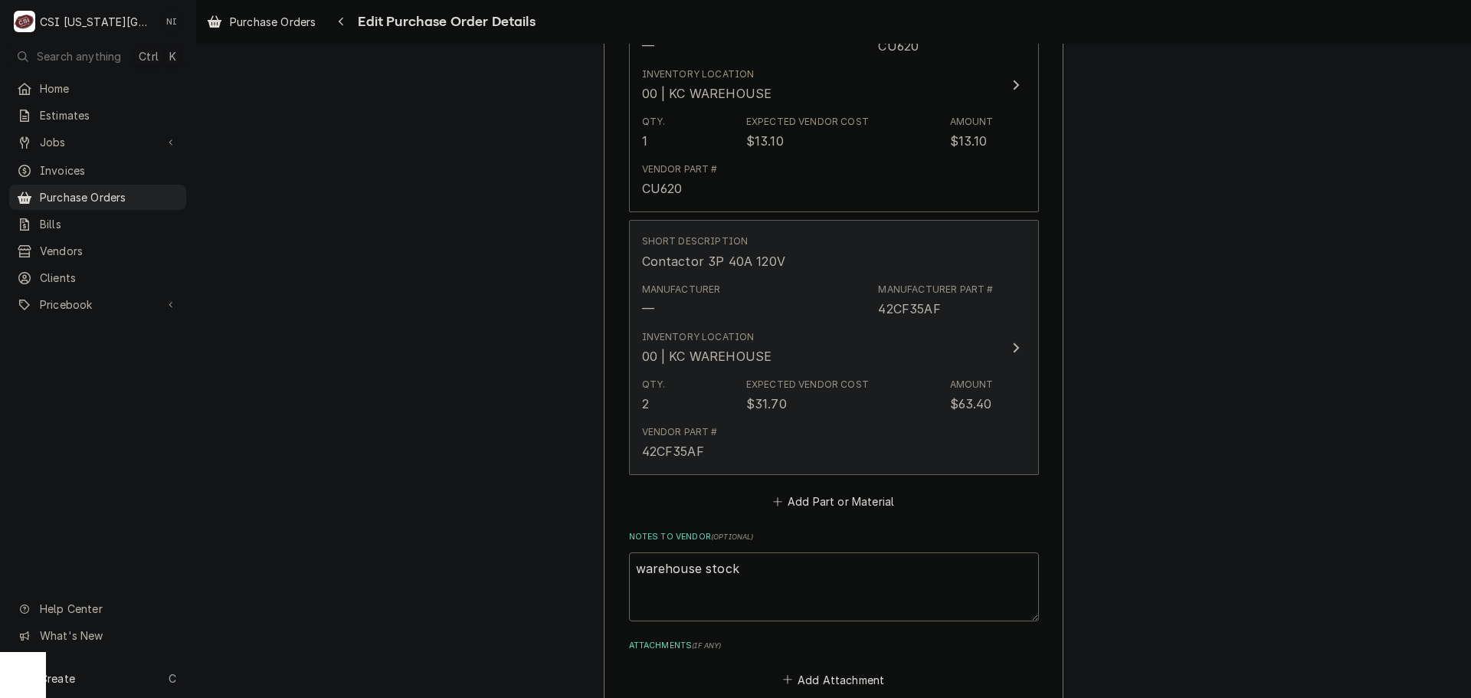
scroll to position [1083, 0]
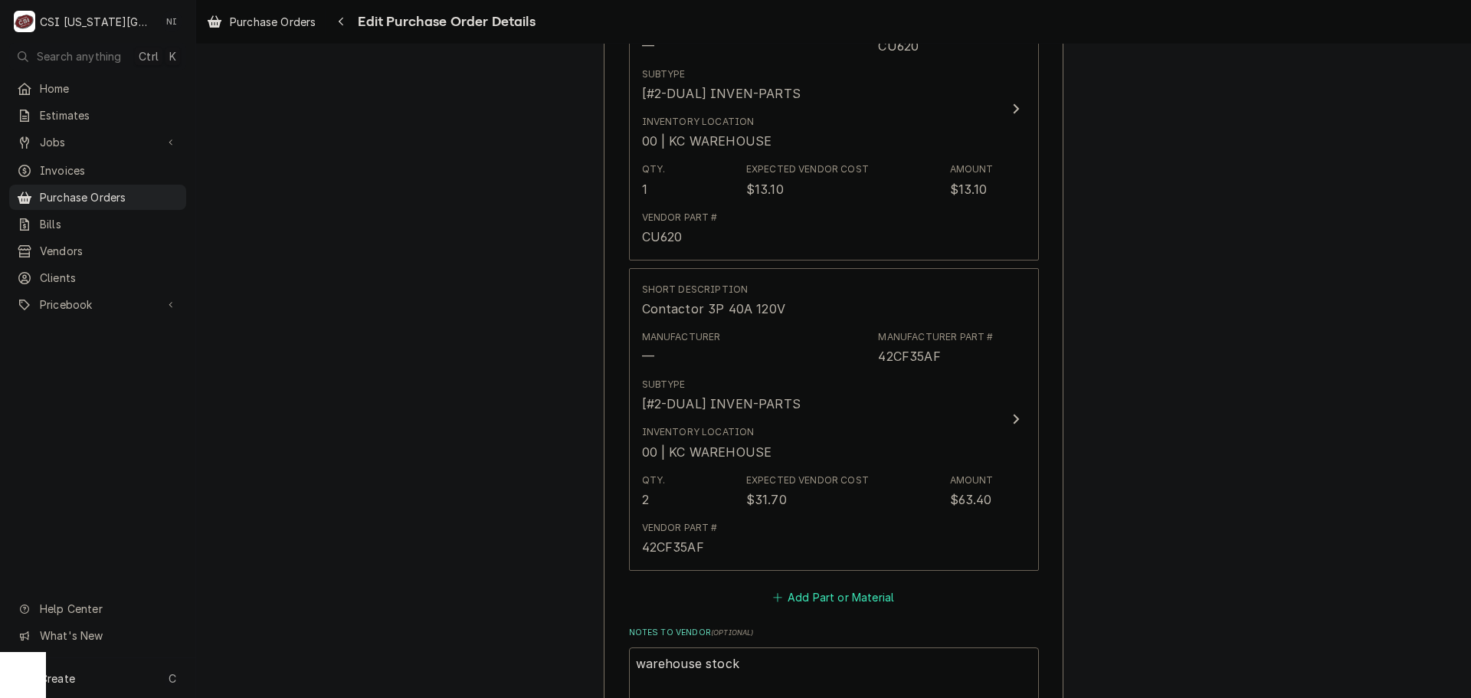
click at [793, 601] on button "Add Part or Material" at bounding box center [833, 596] width 126 height 21
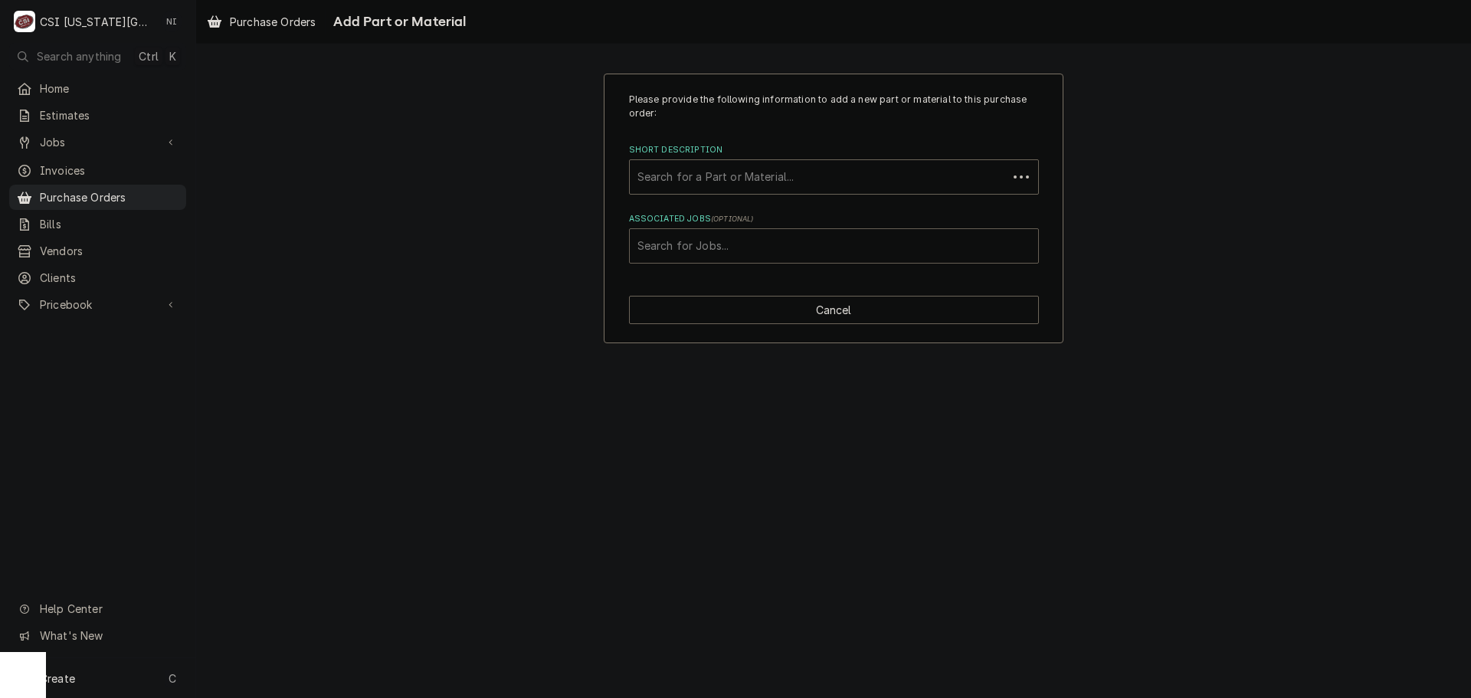
click at [692, 241] on div "Associated Jobs" at bounding box center [833, 246] width 393 height 28
type input "42cf35aj"
drag, startPoint x: 659, startPoint y: 240, endPoint x: 628, endPoint y: 244, distance: 31.6
click at [610, 246] on div "Please provide the following information to add a new part or material to this …" at bounding box center [834, 209] width 460 height 270
click at [662, 179] on div "Short Description" at bounding box center [833, 177] width 393 height 28
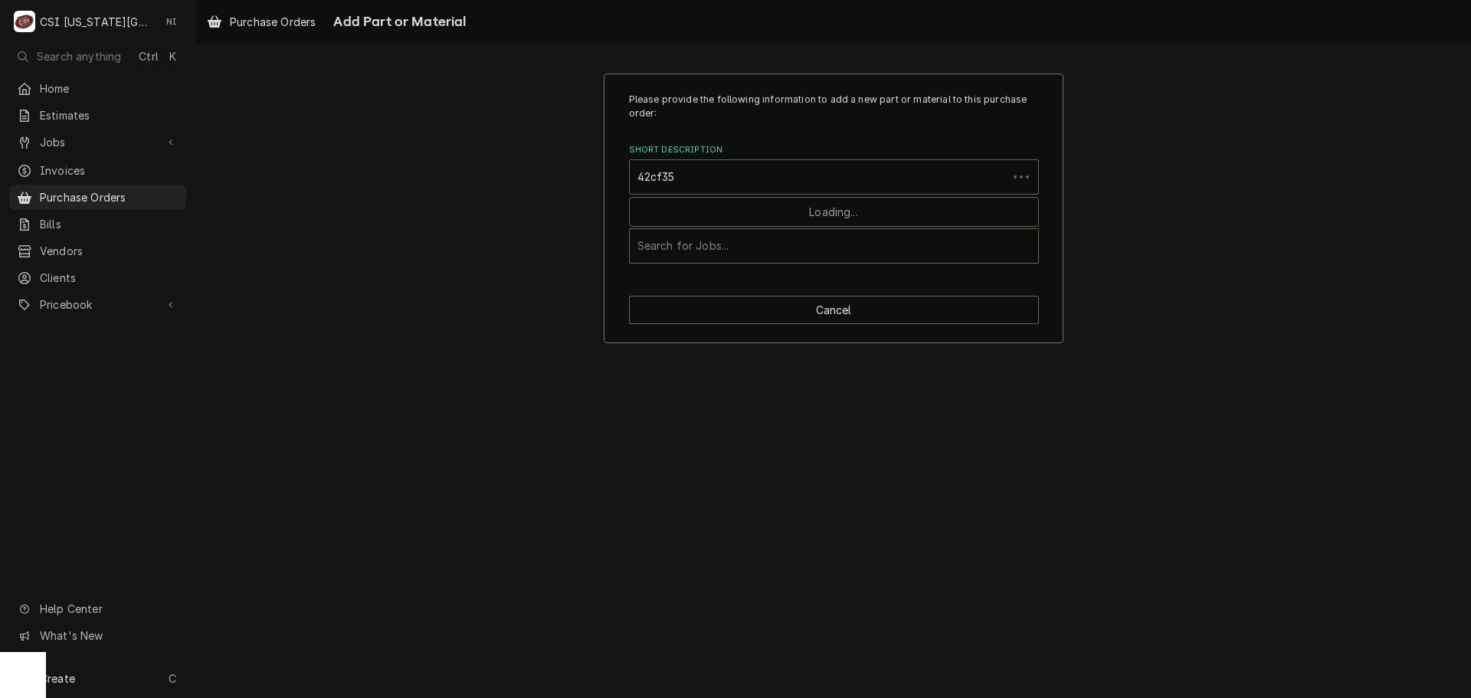
type input "42cf35a"
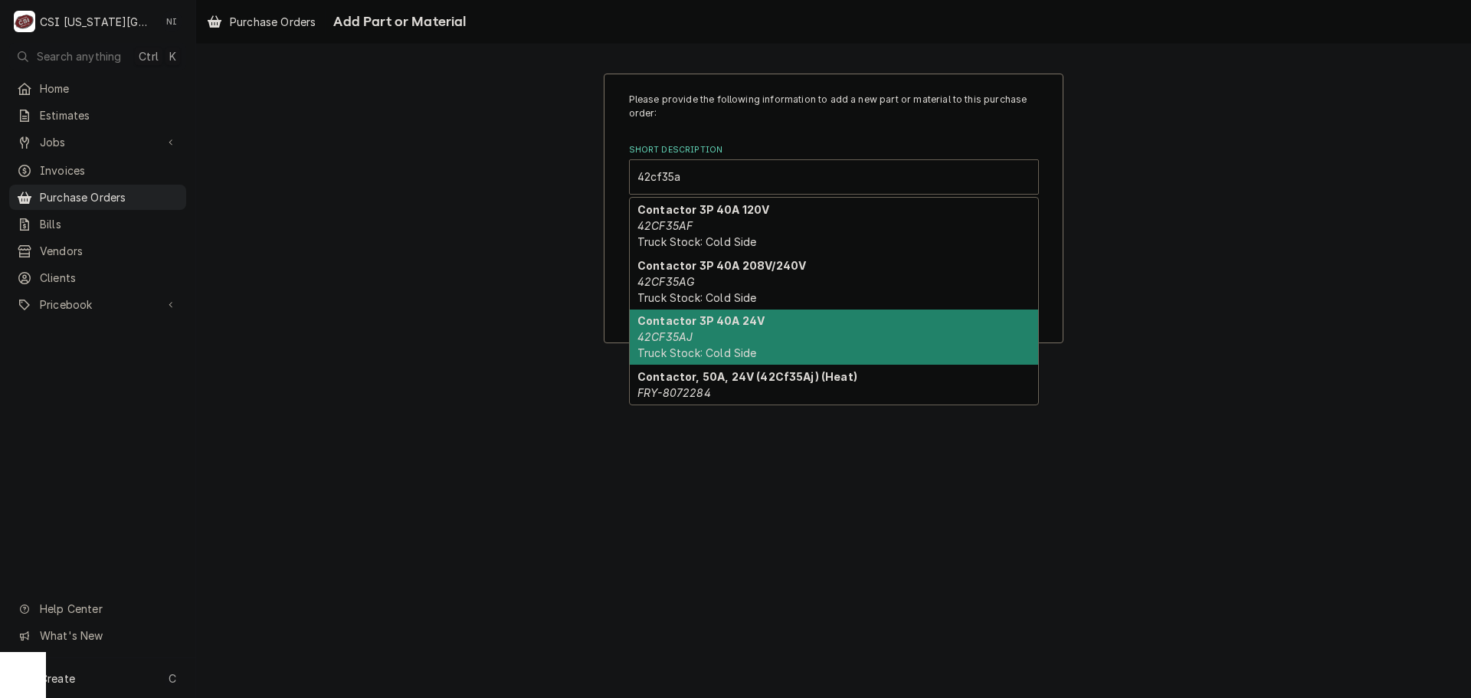
click at [724, 346] on span "Truck Stock: Cold Side" at bounding box center [697, 352] width 120 height 13
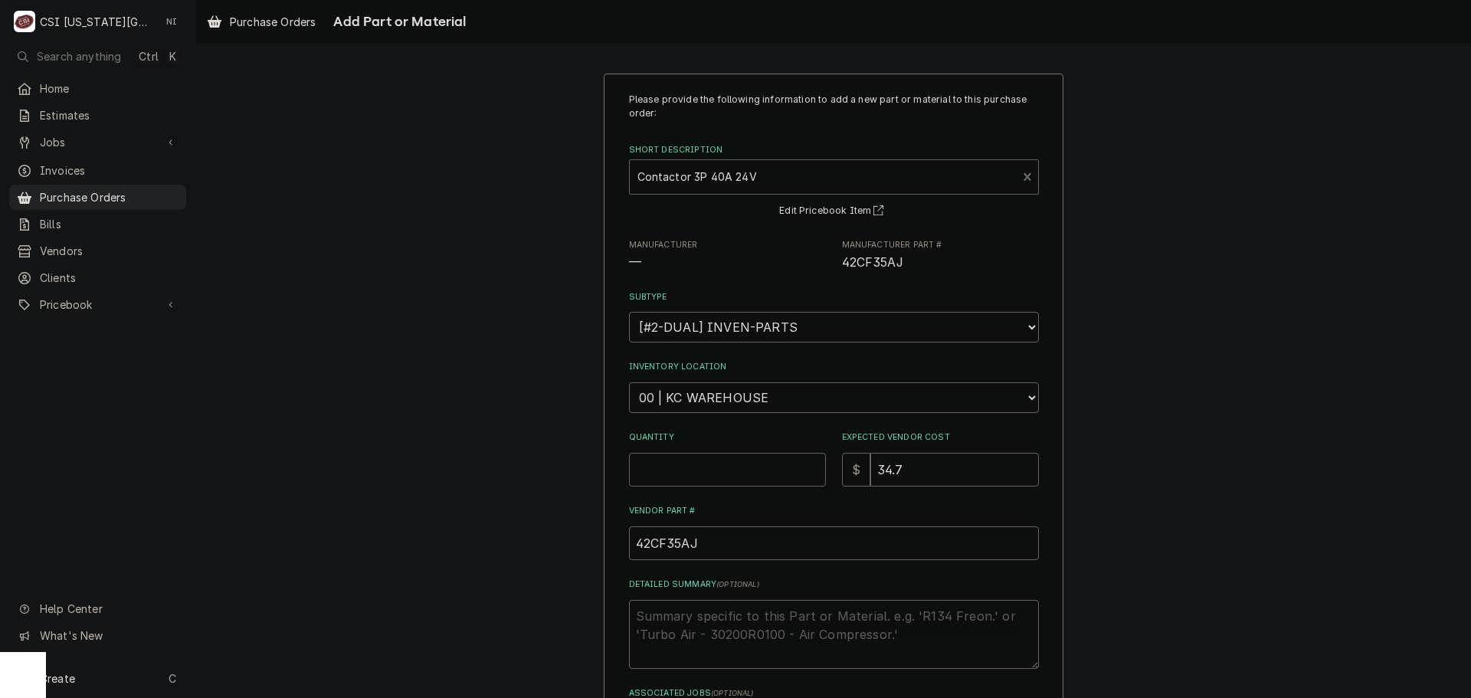
click at [749, 475] on input "Quantity" at bounding box center [727, 470] width 197 height 34
type textarea "x"
type input "2"
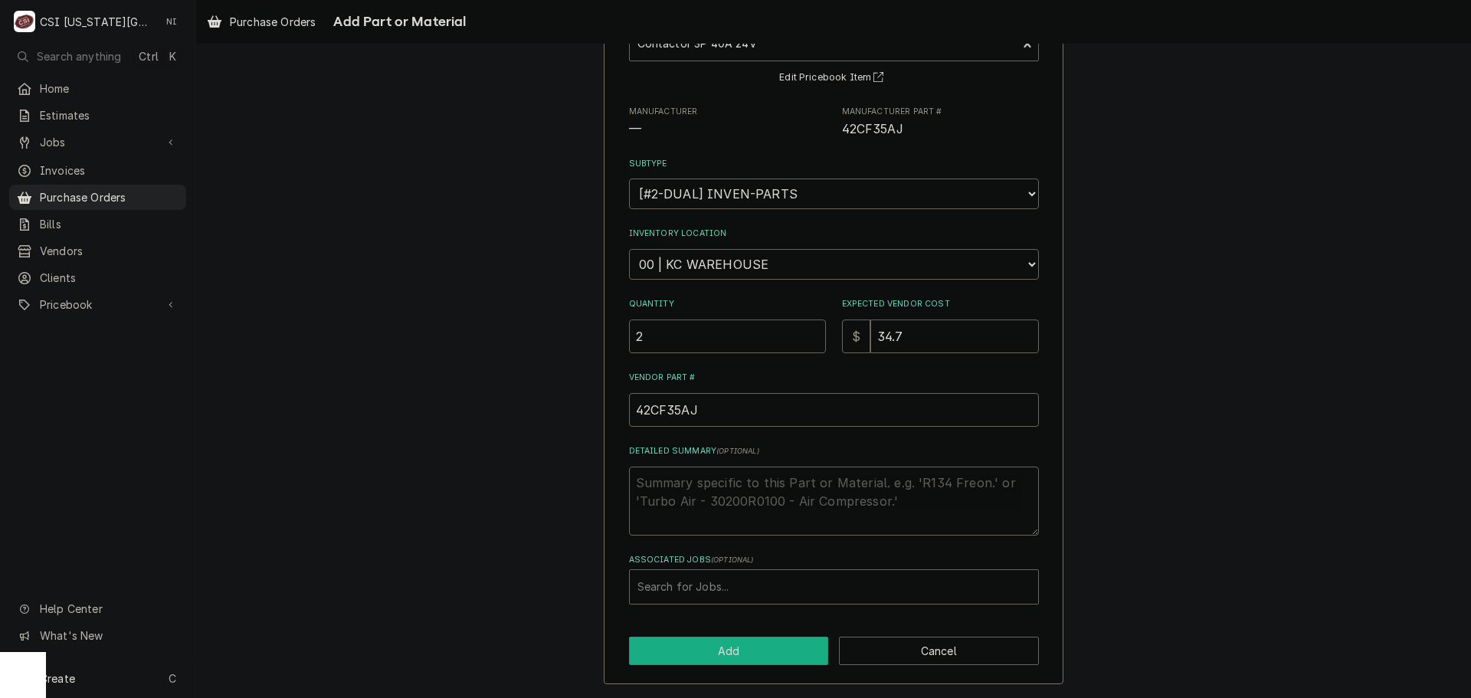
click at [755, 637] on button "Add" at bounding box center [729, 651] width 200 height 28
type textarea "x"
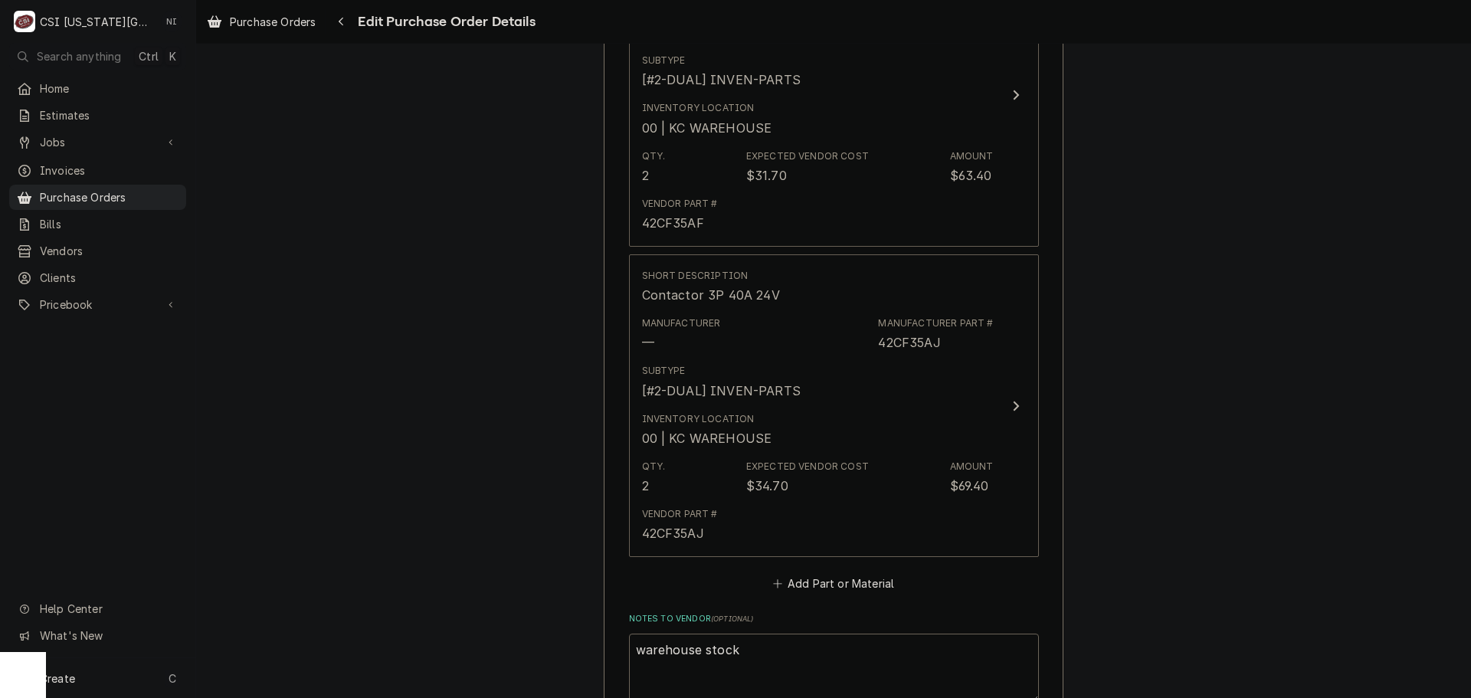
scroll to position [1620, 0]
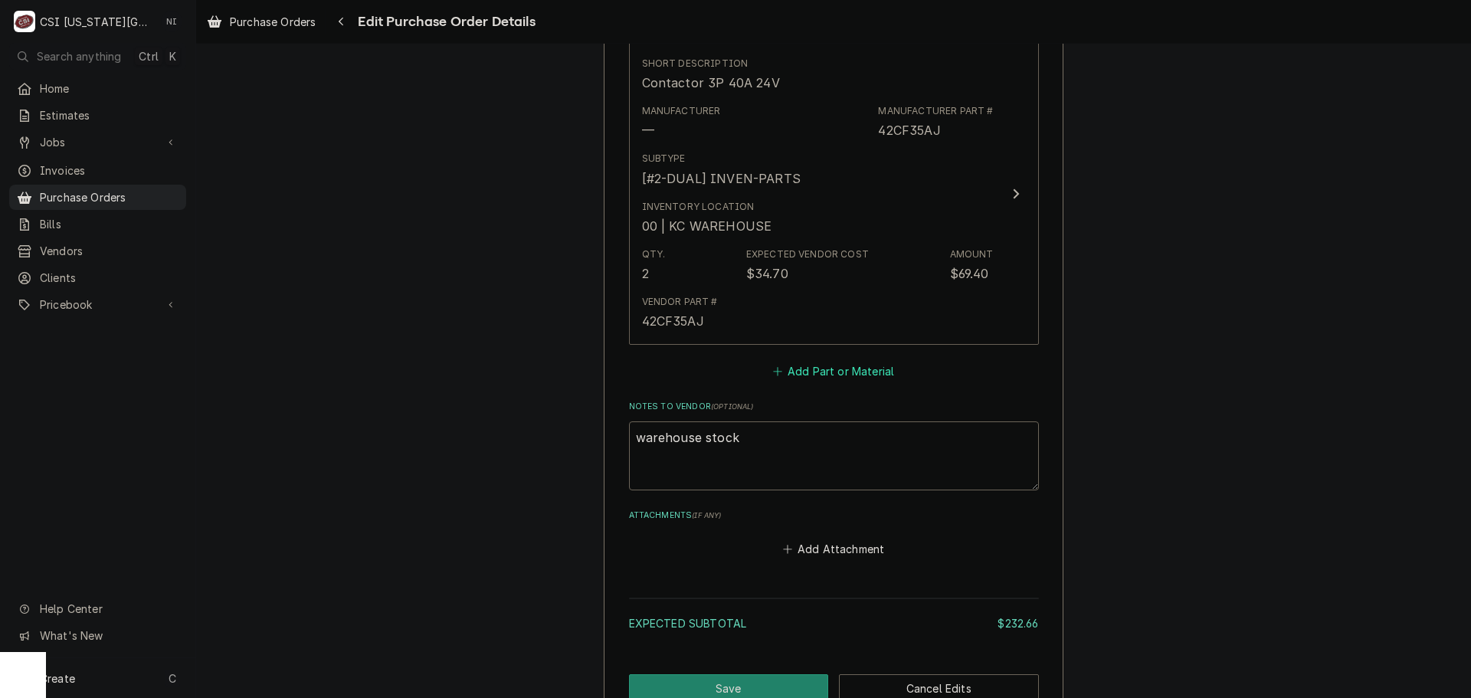
click at [824, 370] on button "Add Part or Material" at bounding box center [833, 371] width 126 height 21
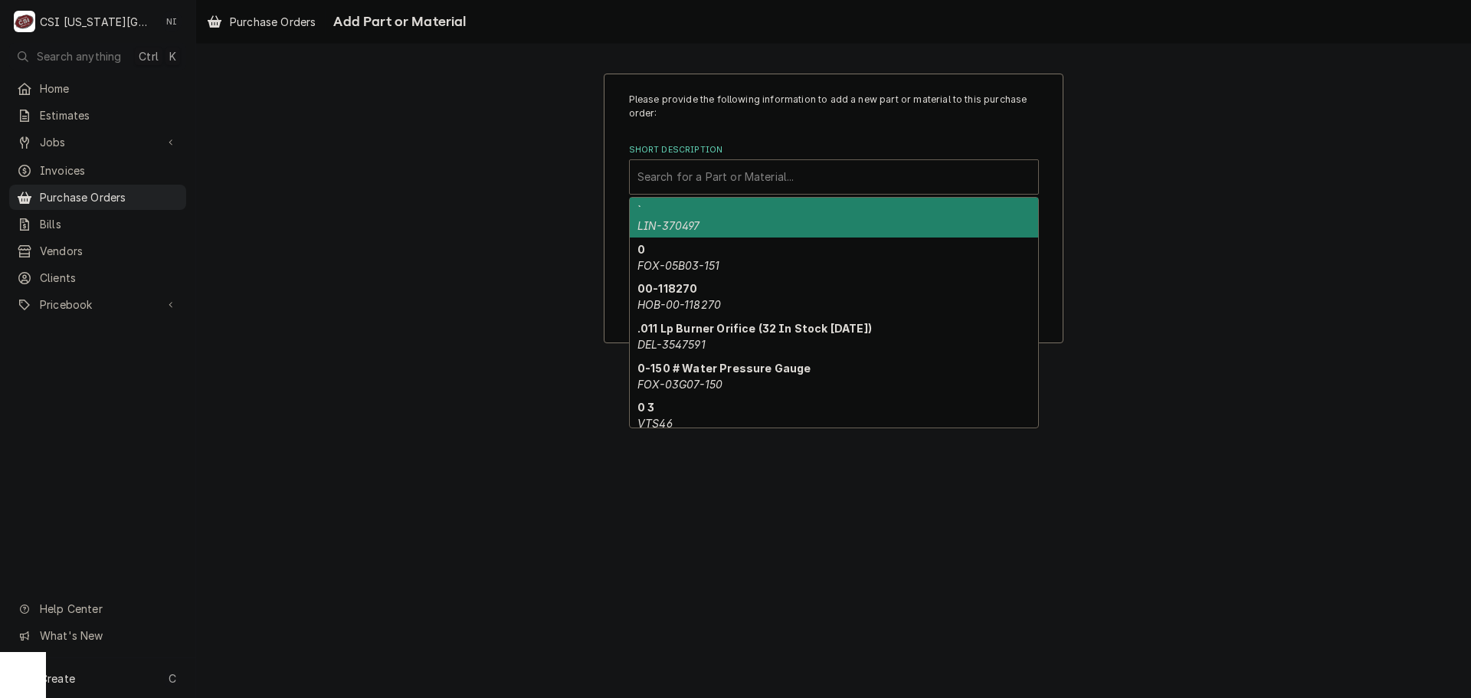
click at [705, 179] on div "Short Description" at bounding box center [833, 177] width 393 height 28
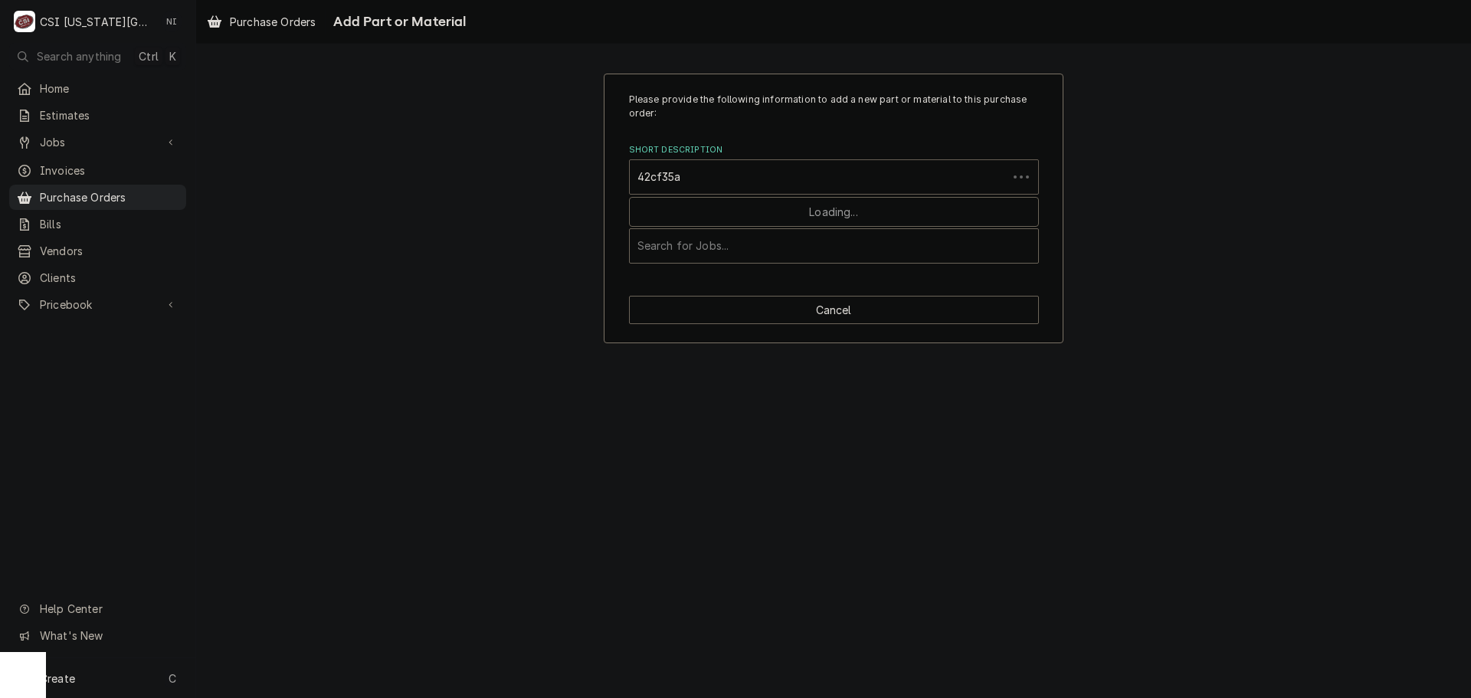
type input "42cf35ag"
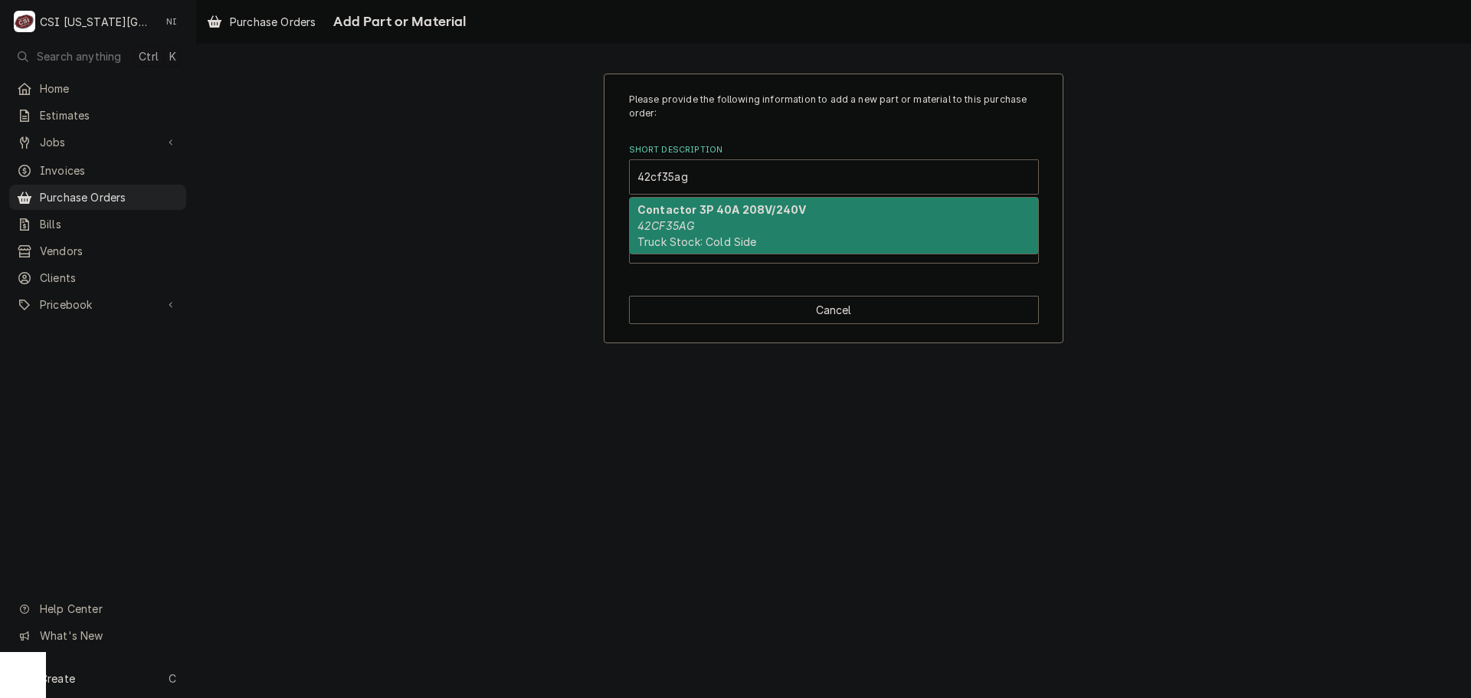
click at [736, 223] on div "Contactor 3P 40A 208V/240V 42CF35AG Truck Stock: Cold Side" at bounding box center [834, 226] width 408 height 56
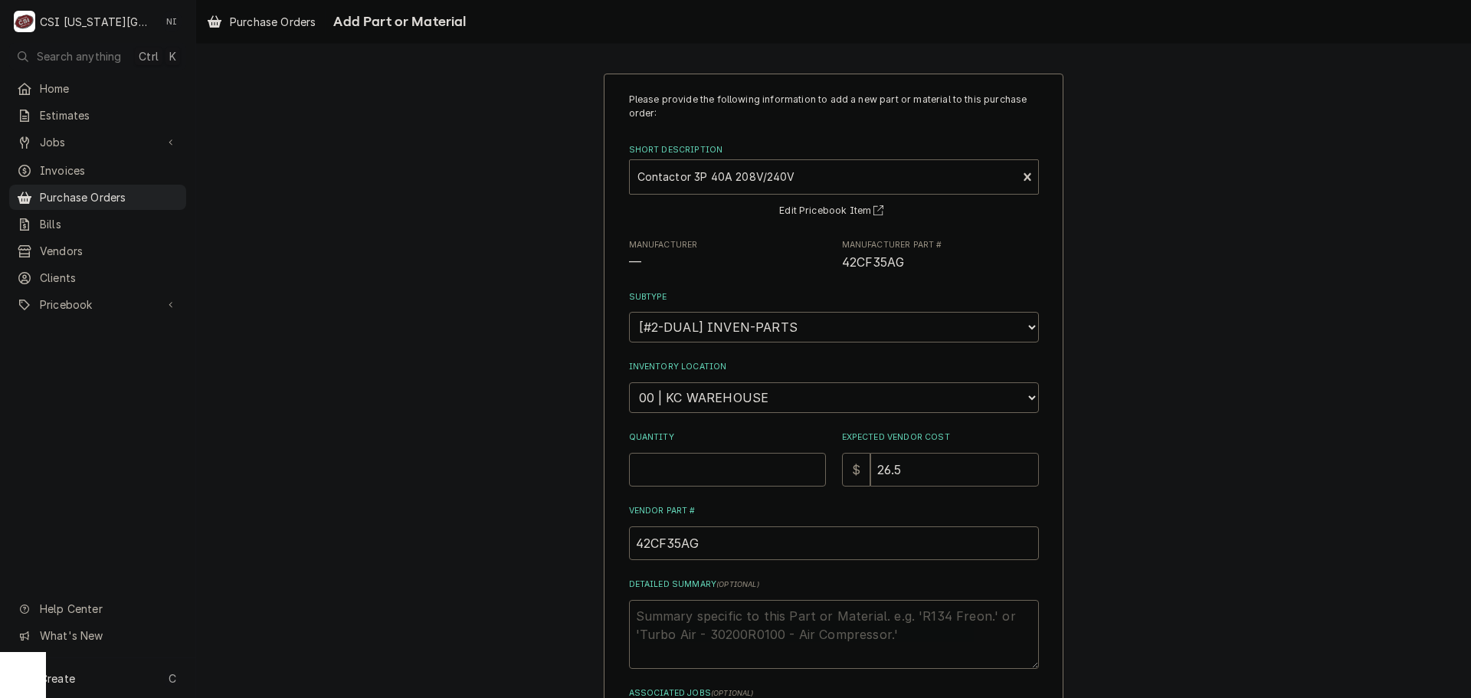
drag, startPoint x: 901, startPoint y: 472, endPoint x: 827, endPoint y: 472, distance: 74.3
click at [828, 472] on div "Quantity Expected Vendor Cost $ 26.5" at bounding box center [834, 458] width 410 height 54
type textarea "x"
type input "3"
type textarea "x"
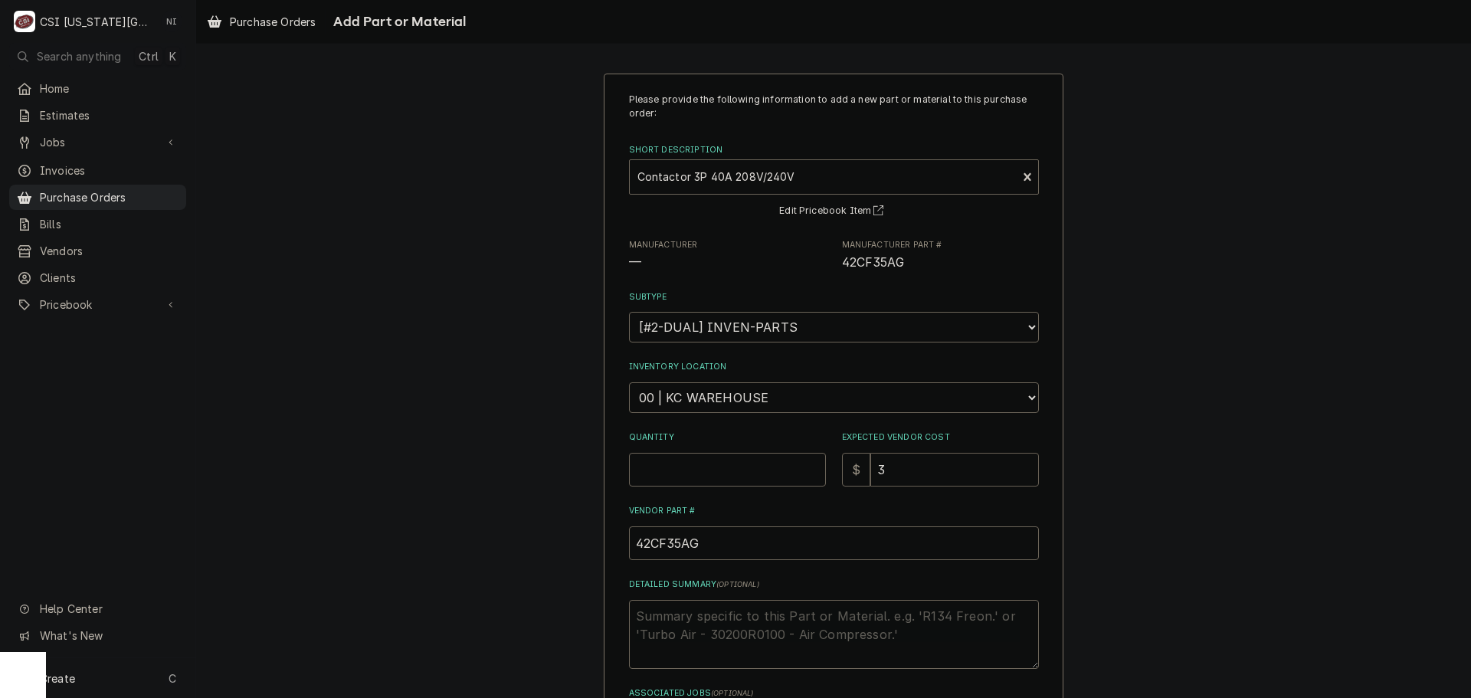
type input "30"
type textarea "x"
type input "30.9"
type textarea "x"
type input "30.90"
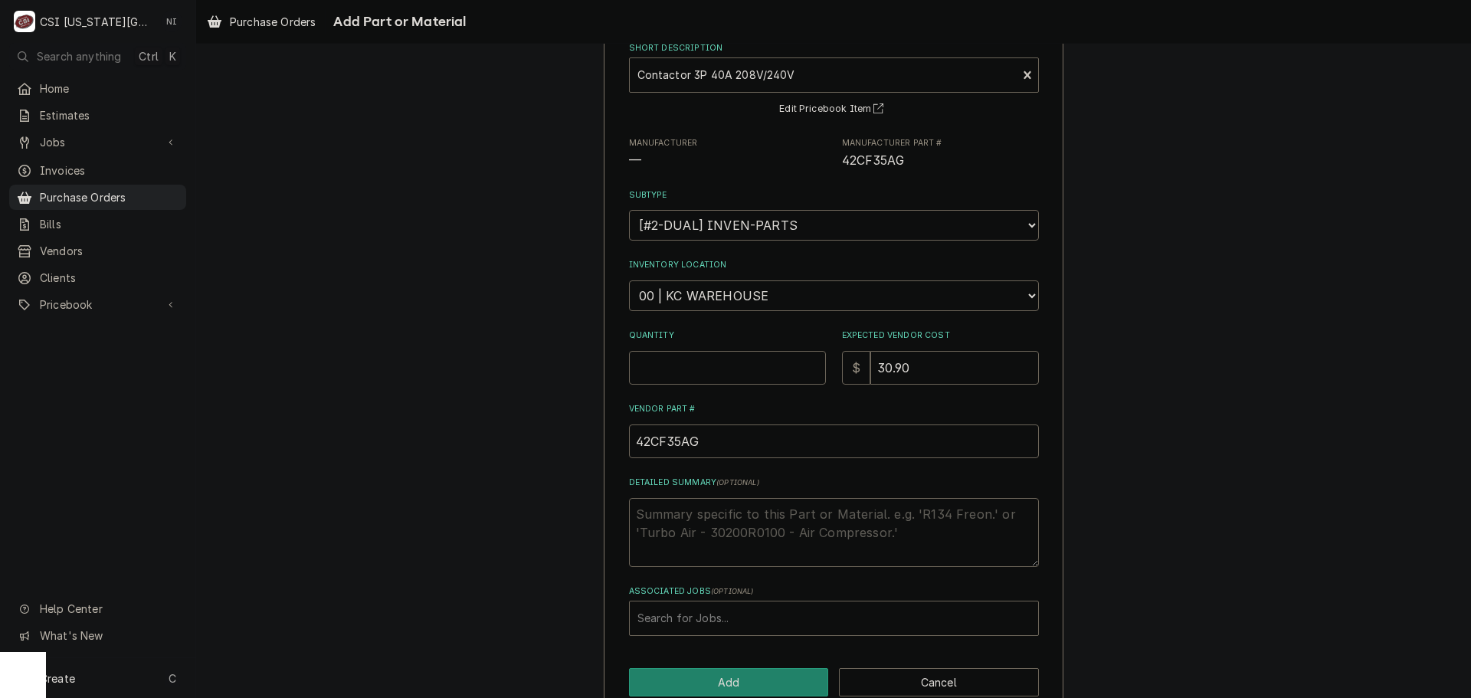
scroll to position [133, 0]
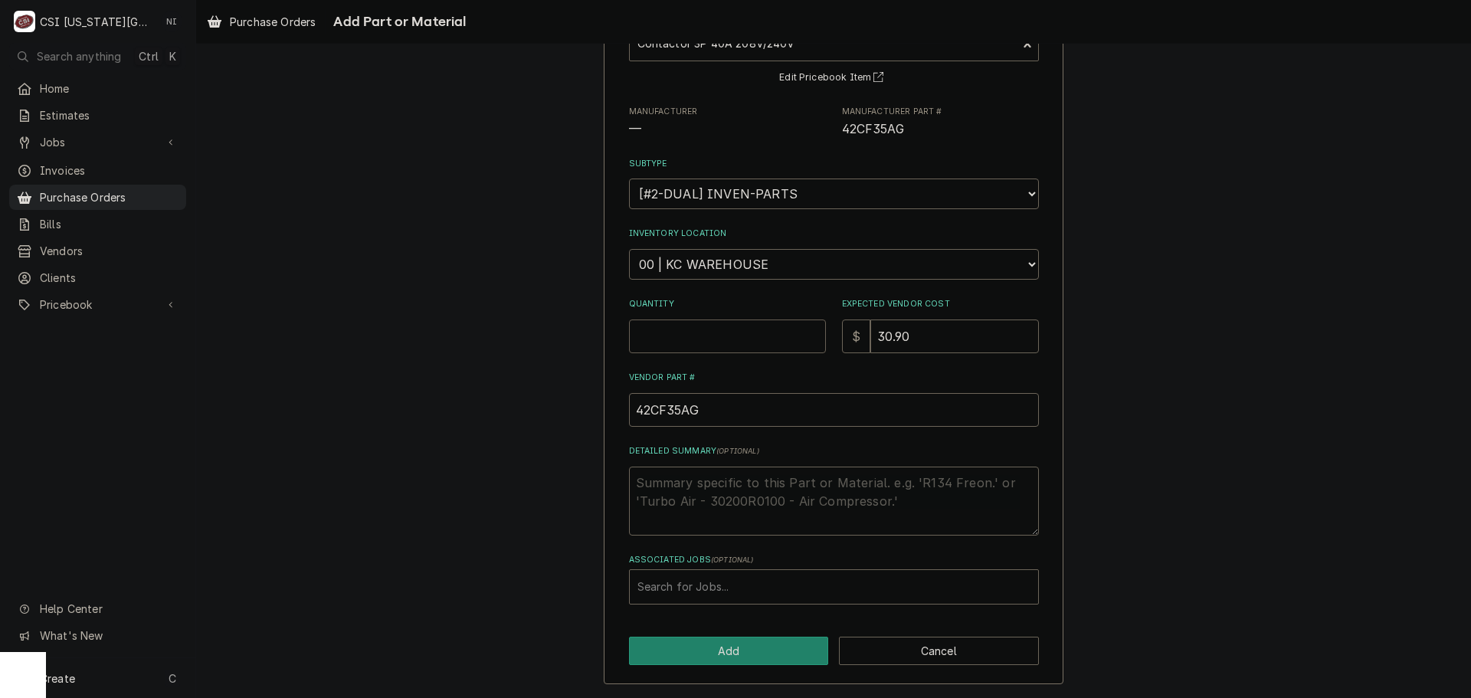
click at [694, 329] on input "Quantity" at bounding box center [727, 337] width 197 height 34
type textarea "x"
type input "2"
click at [741, 661] on button "Add" at bounding box center [729, 651] width 200 height 28
type textarea "x"
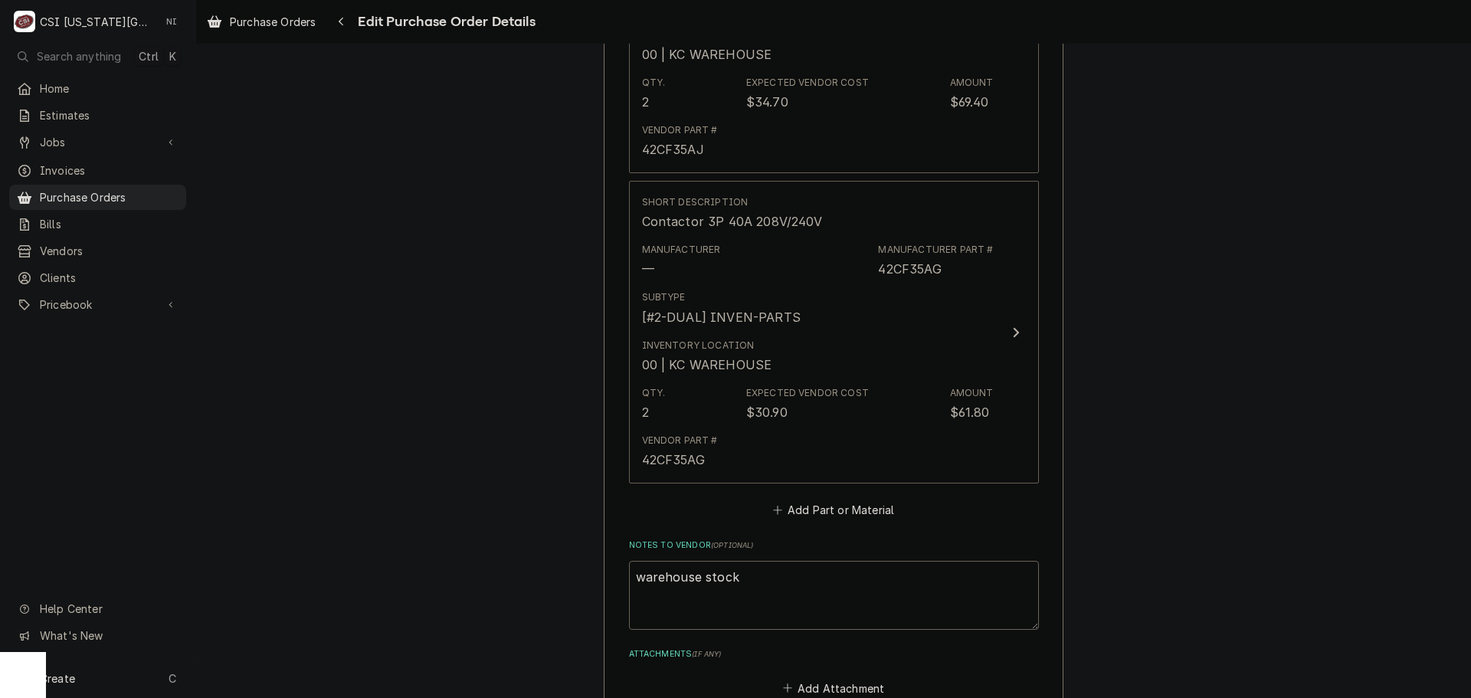
scroll to position [1792, 0]
drag, startPoint x: 814, startPoint y: 510, endPoint x: 801, endPoint y: 497, distance: 18.4
click at [814, 510] on button "Add Part or Material" at bounding box center [833, 509] width 126 height 21
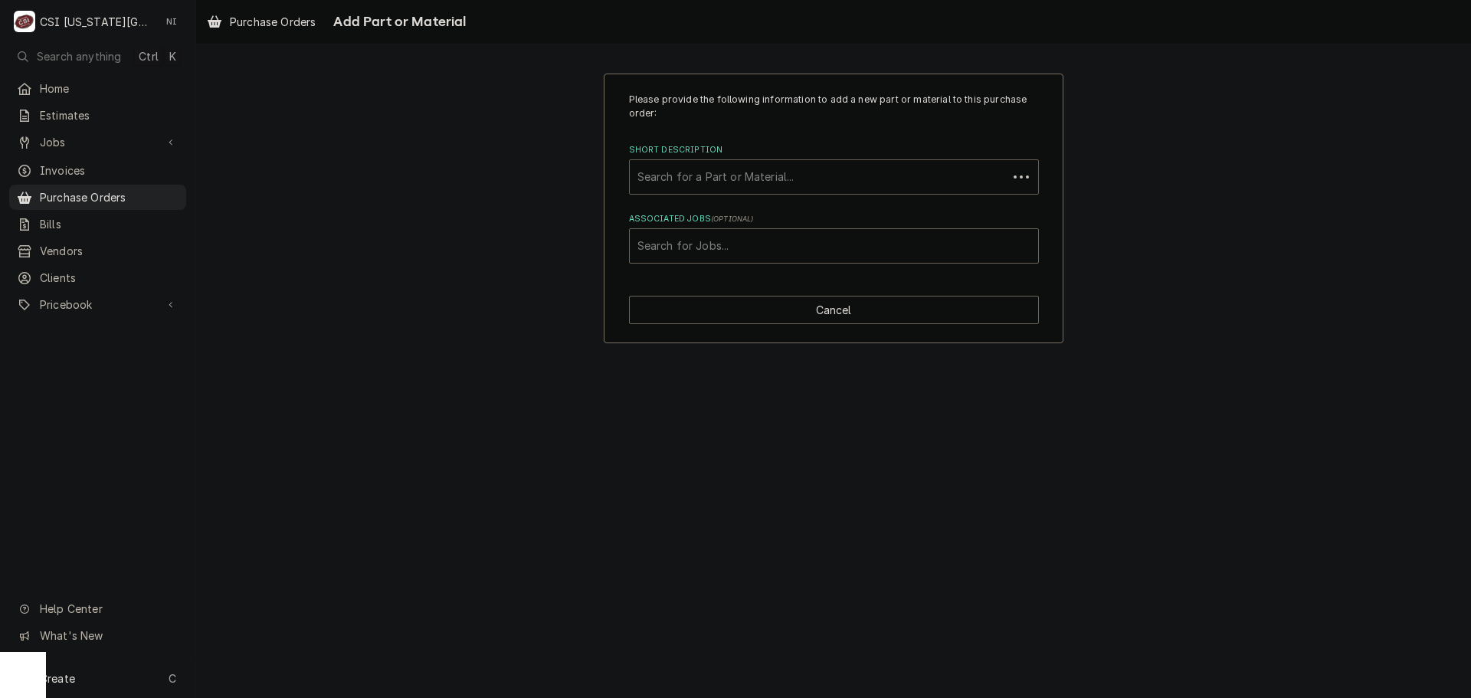
click at [750, 175] on div "Short Description" at bounding box center [818, 177] width 362 height 28
type input "sf4450"
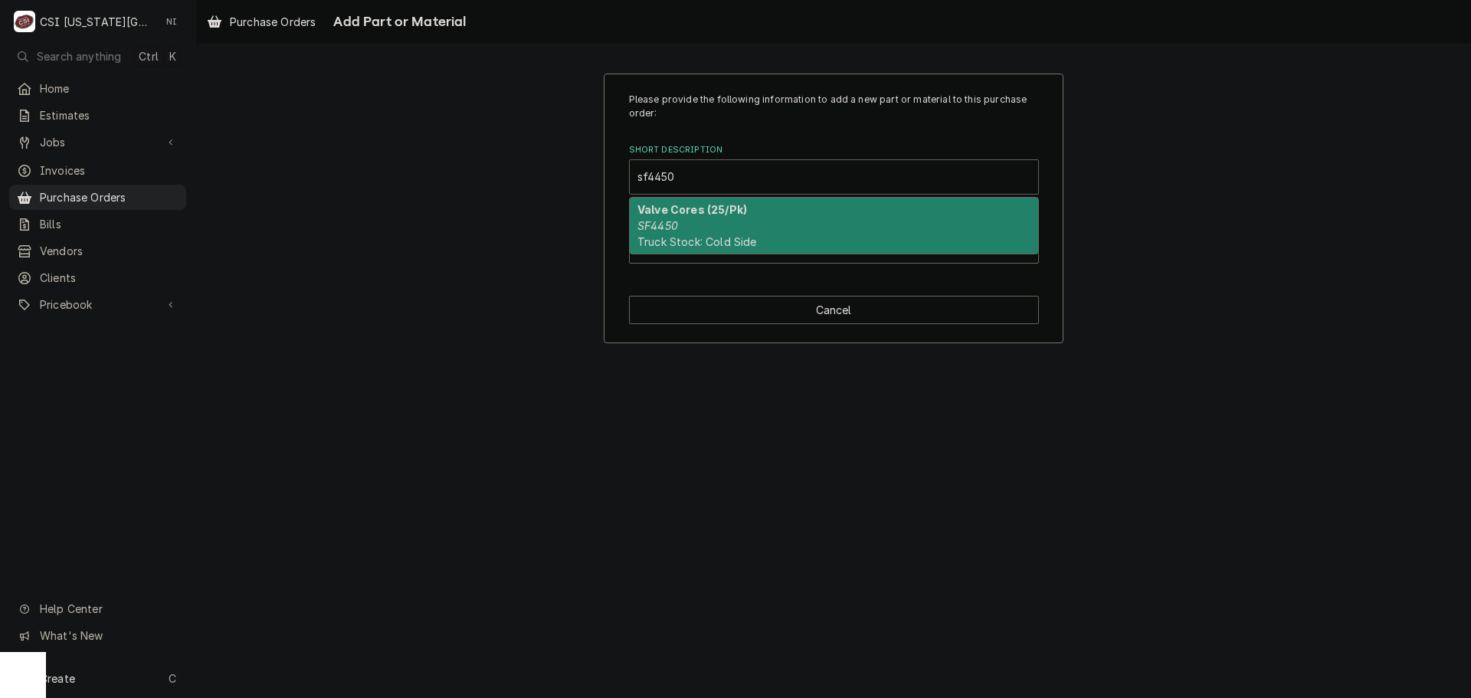
click at [695, 231] on div "Valve Cores (25/Pk) SF4450 Truck Stock: Cold Side" at bounding box center [834, 226] width 408 height 56
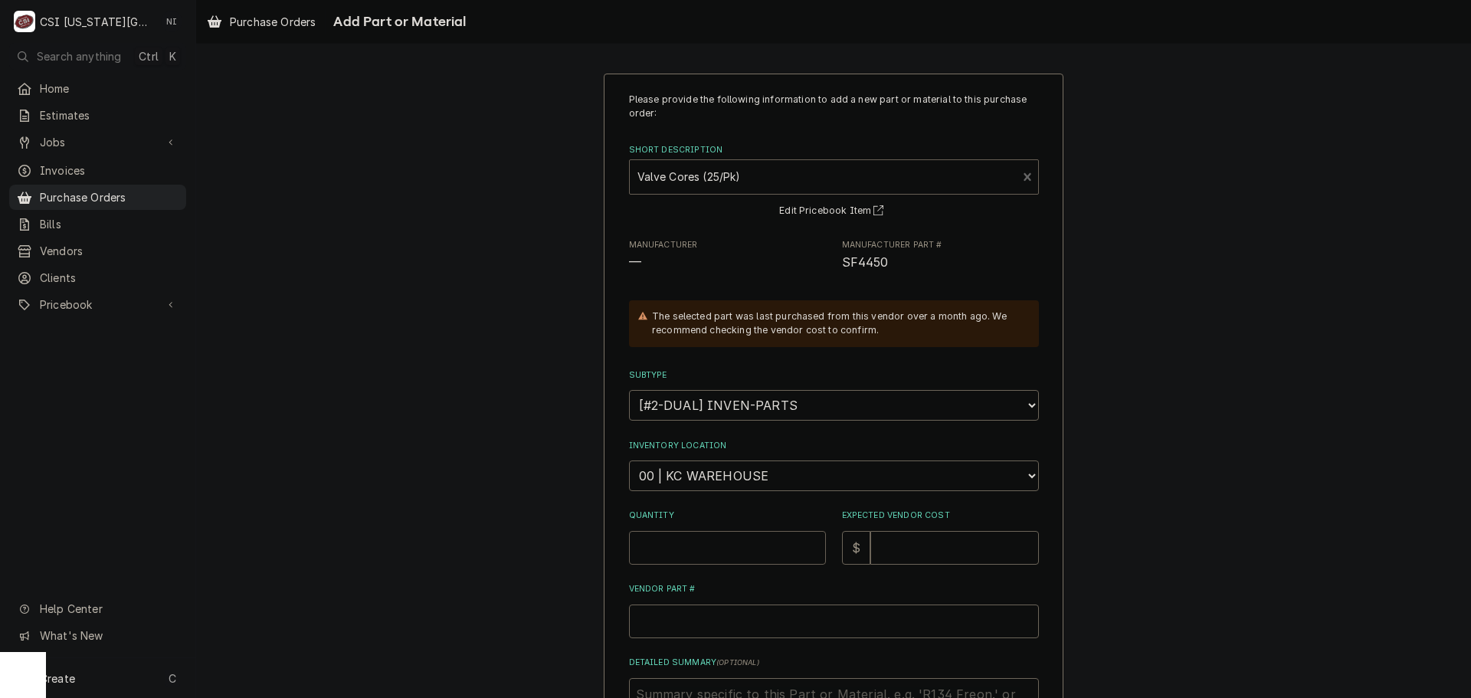
click at [677, 540] on input "Quantity" at bounding box center [727, 548] width 197 height 34
type textarea "x"
type input "1"
type textarea "x"
type input "1"
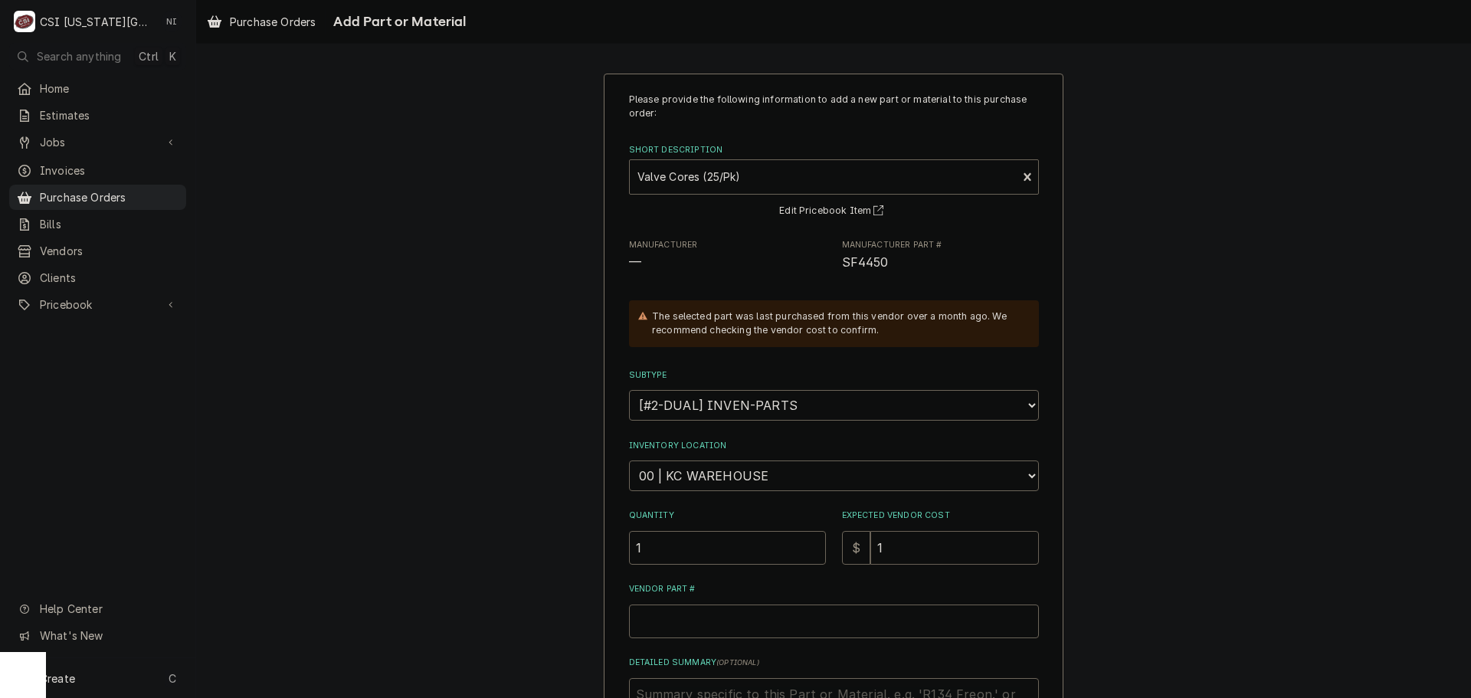
type textarea "x"
type input "18"
type textarea "x"
type input "18.6"
type textarea "x"
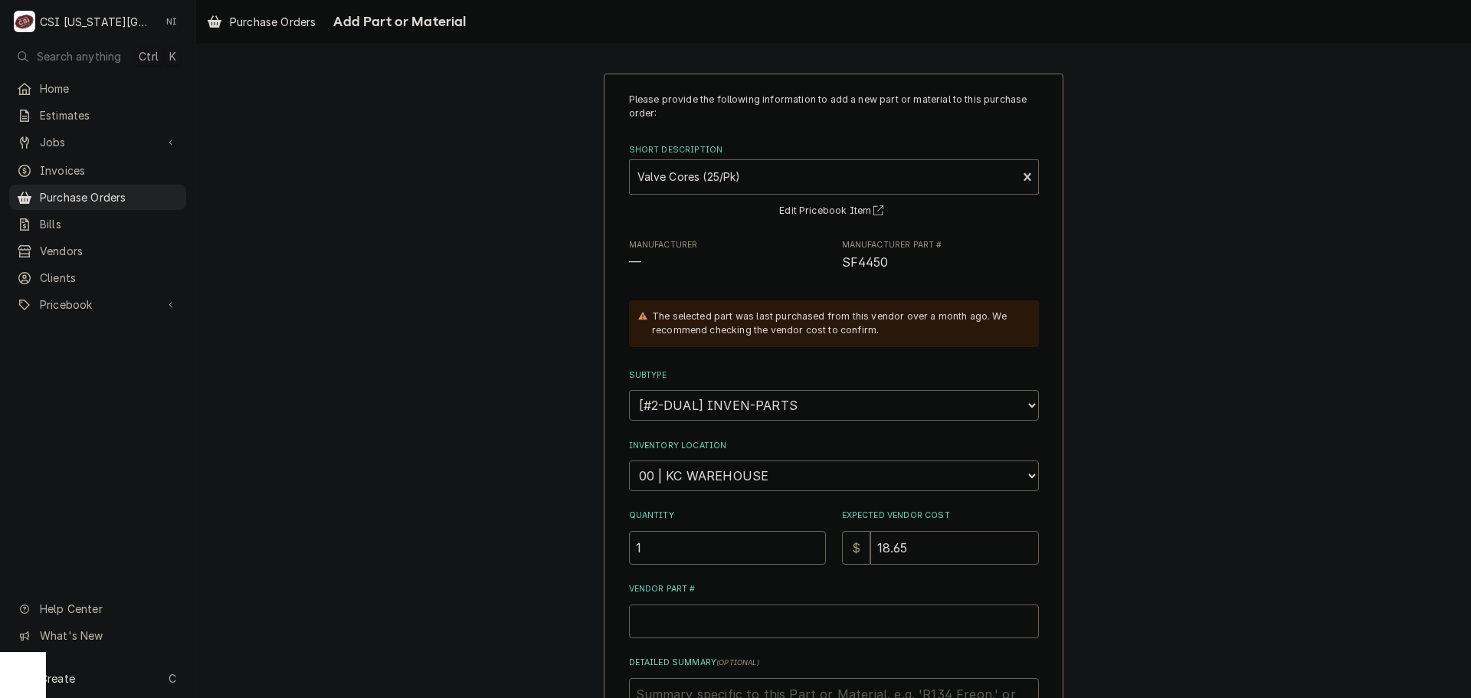
type input "18.65"
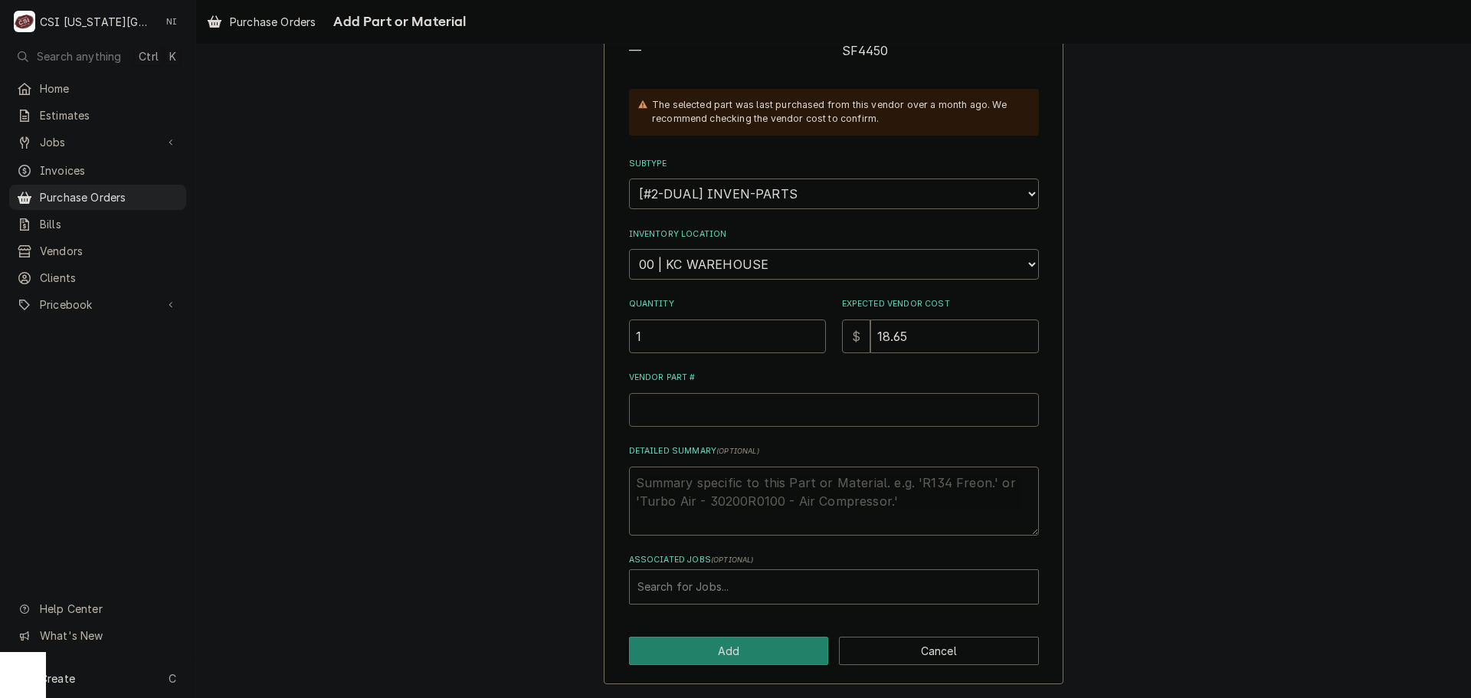
click at [677, 407] on input "Vendor Part #" at bounding box center [834, 410] width 410 height 34
type textarea "x"
type input "S"
type textarea "x"
type input "SF"
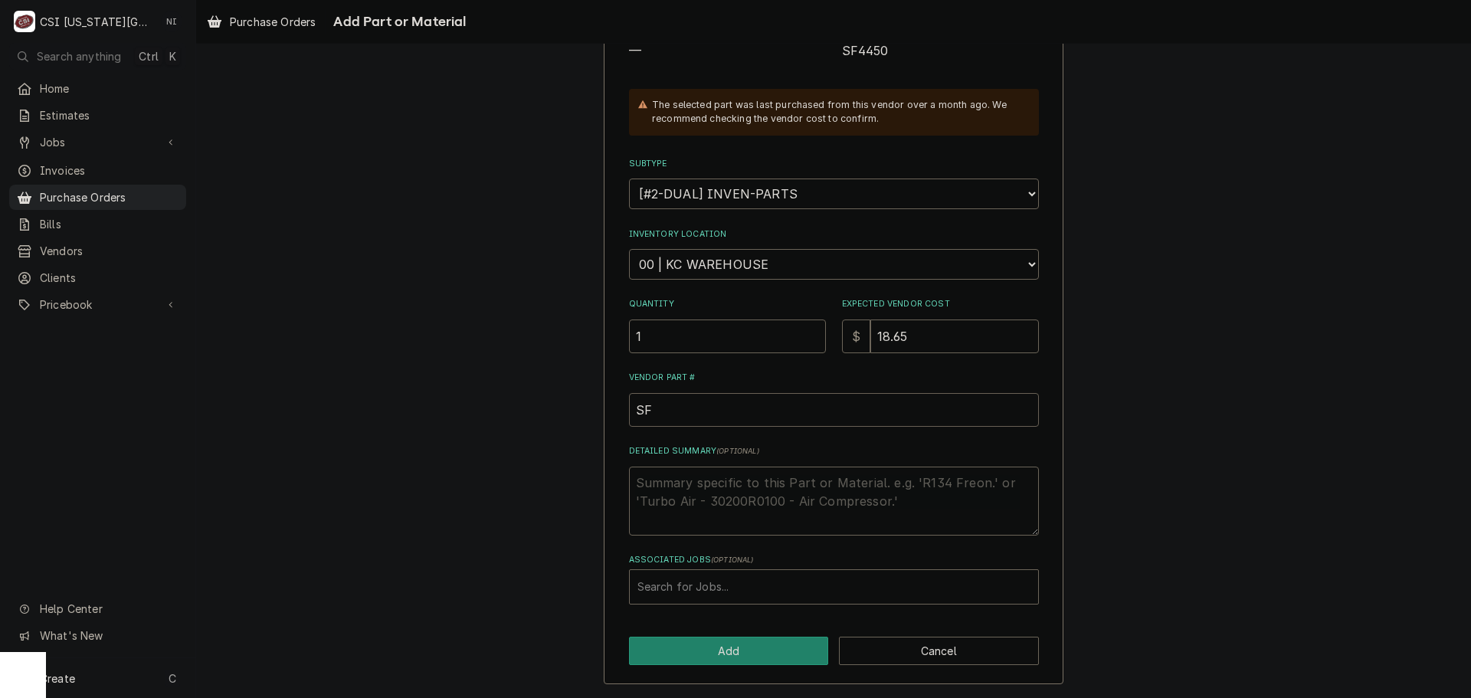
type textarea "x"
type input "SF4"
type textarea "x"
type input "SF44"
type textarea "x"
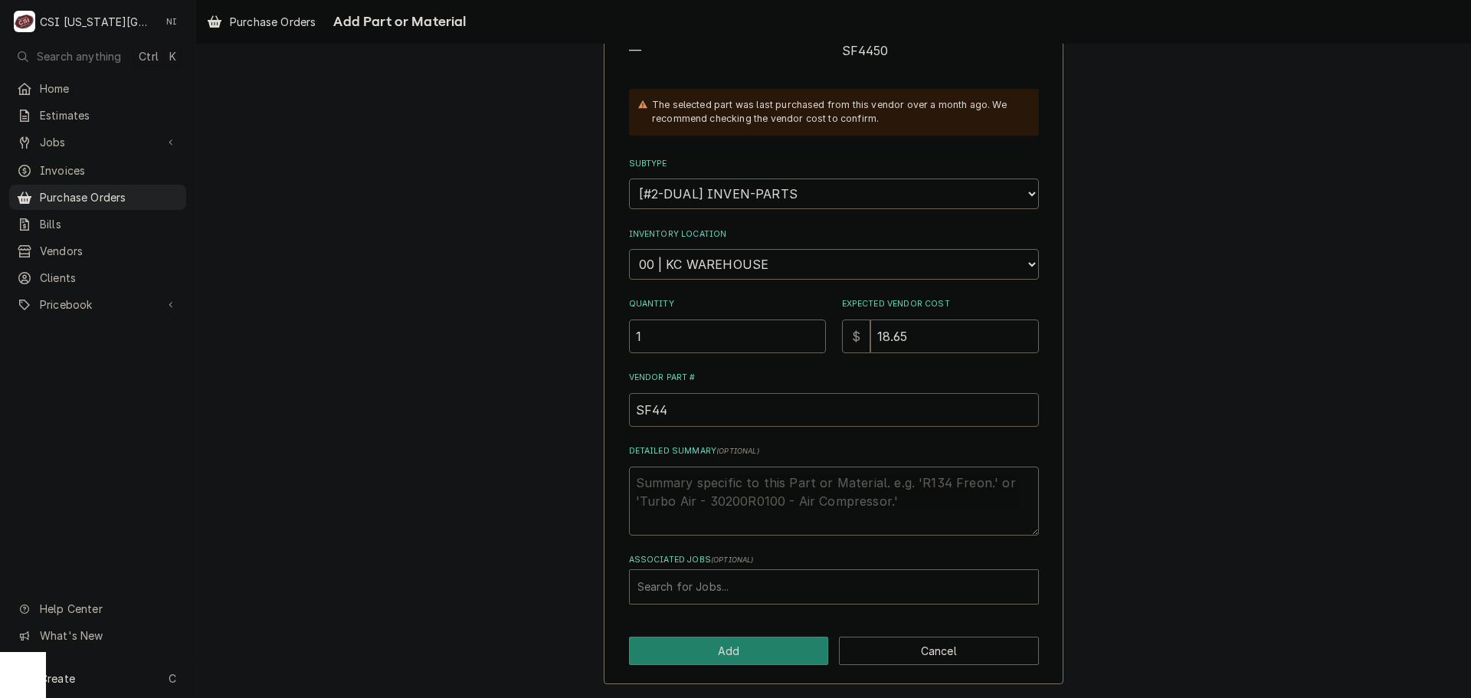
type input "SF445"
type textarea "x"
type input "SF4450"
click at [691, 644] on button "Add" at bounding box center [729, 651] width 200 height 28
type textarea "x"
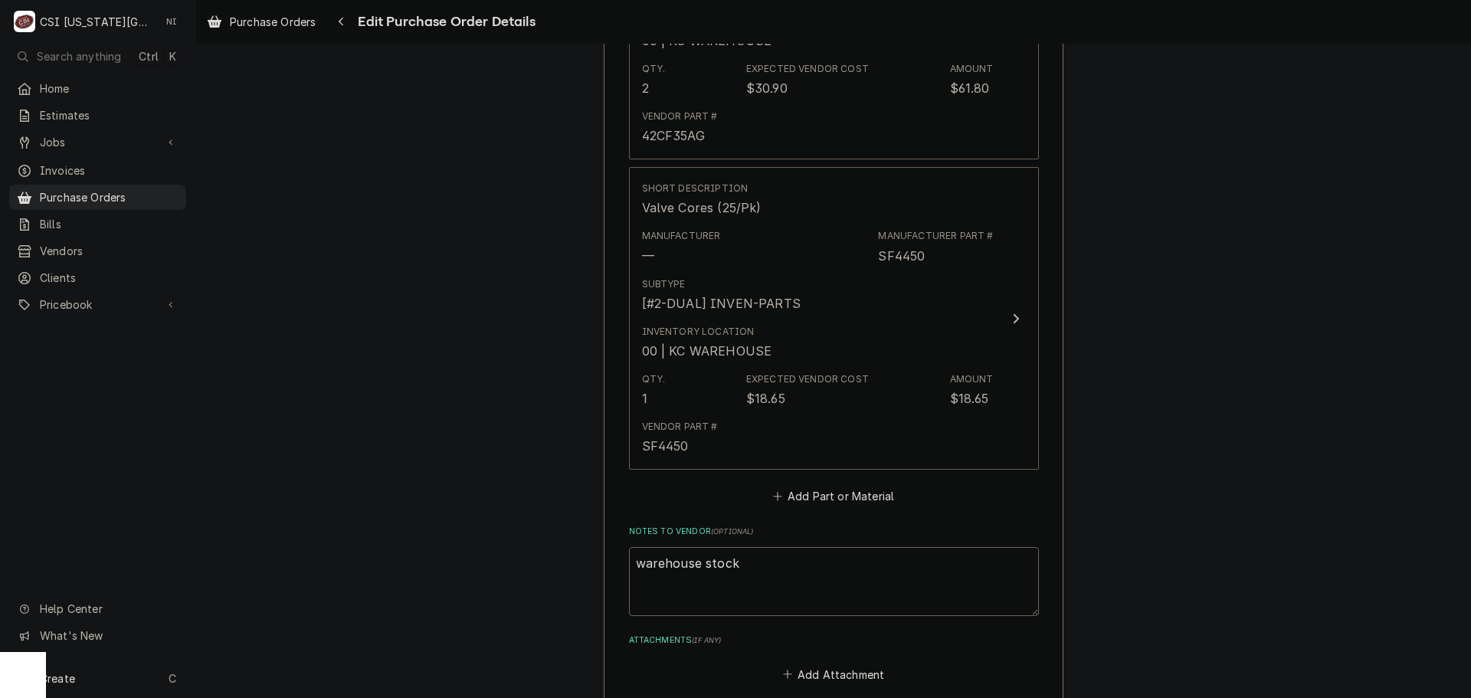
scroll to position [2117, 0]
click at [819, 499] on button "Add Part or Material" at bounding box center [833, 494] width 126 height 21
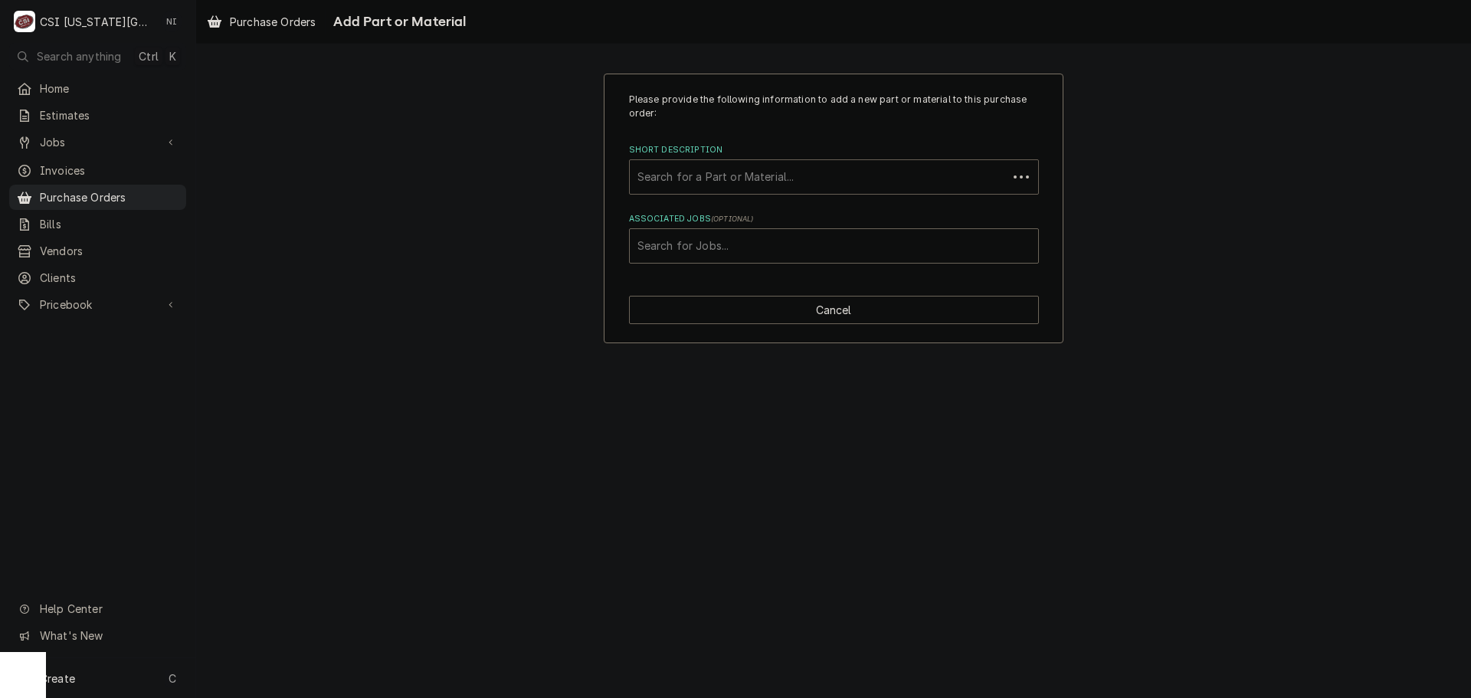
click at [850, 192] on div "Search for a Part or Material..." at bounding box center [819, 177] width 378 height 34
type input "A19ABC"
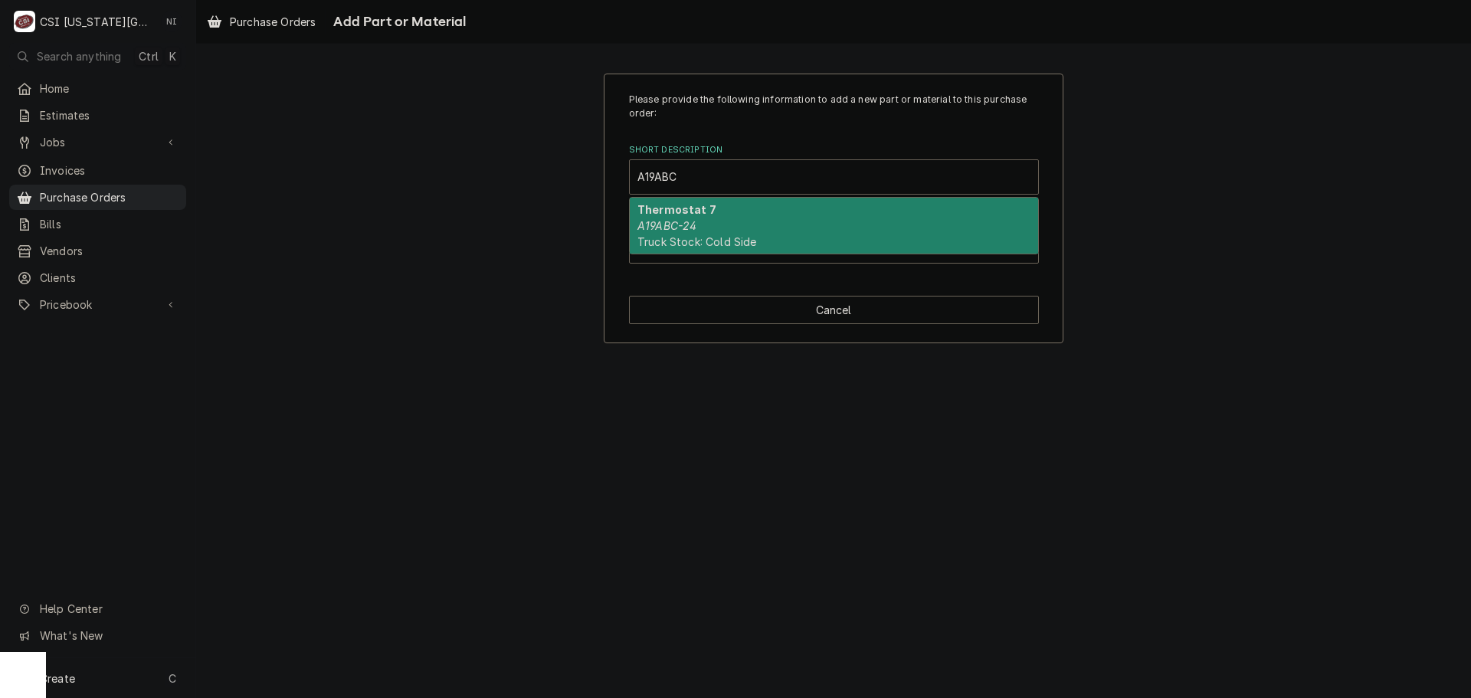
click at [710, 224] on div "Thermostat 7 A19ABC-24 Truck Stock: Cold Side" at bounding box center [834, 226] width 408 height 56
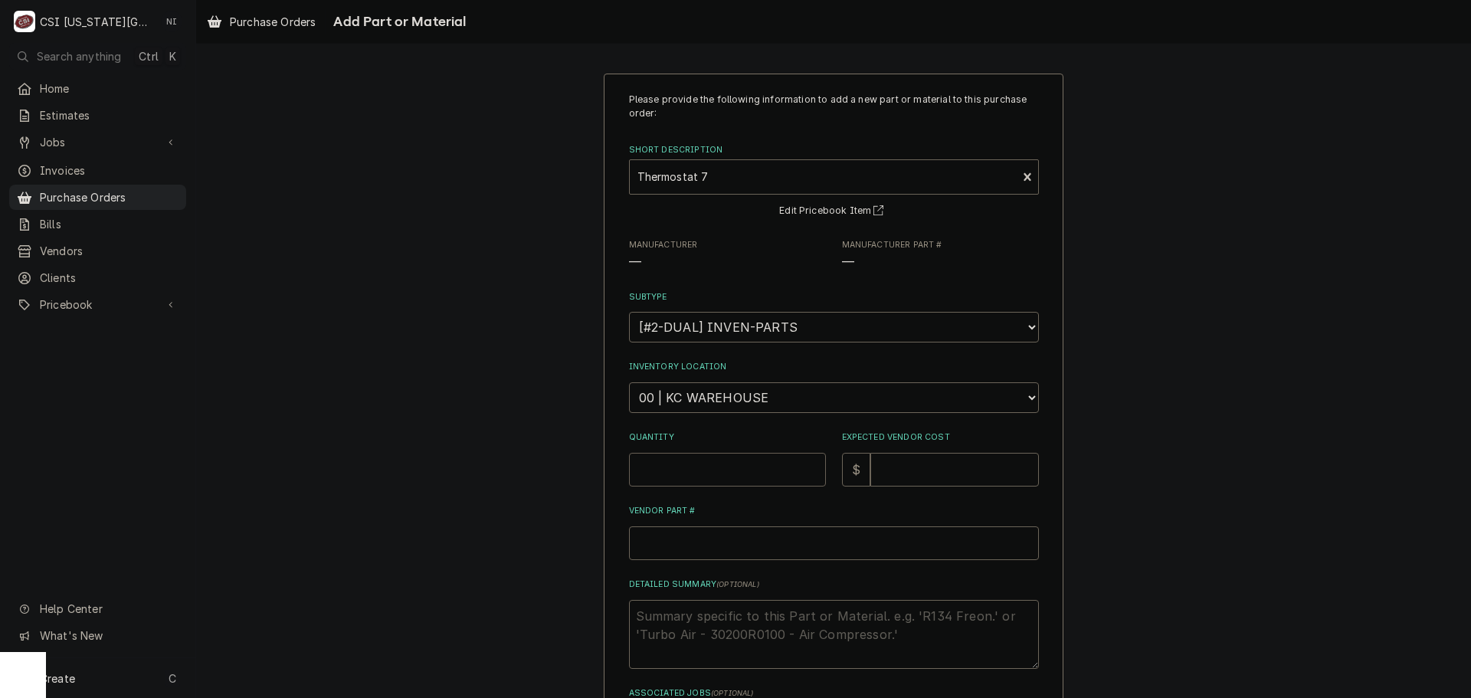
click at [703, 467] on input "Quantity" at bounding box center [727, 470] width 197 height 34
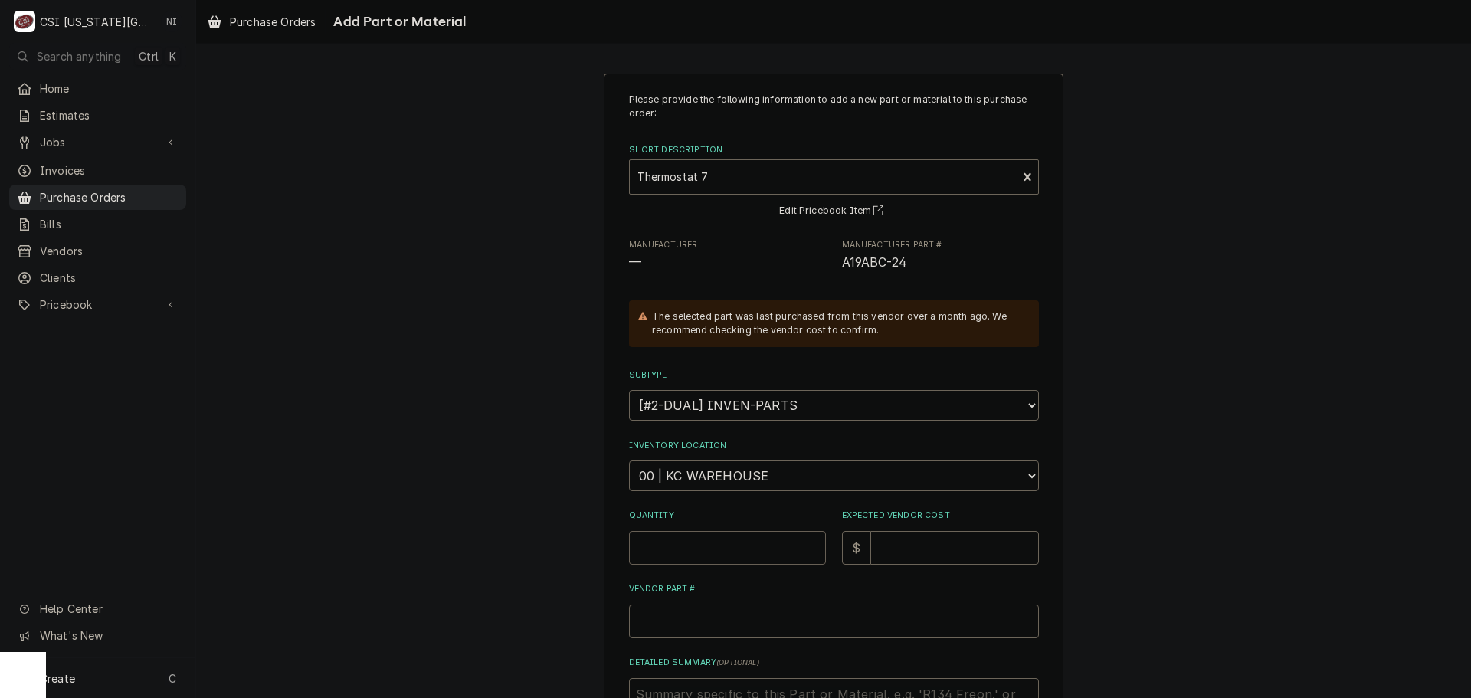
type textarea "x"
type input "2"
drag, startPoint x: 881, startPoint y: 527, endPoint x: 906, endPoint y: 529, distance: 25.4
click at [882, 527] on div "Expected Vendor Cost $" at bounding box center [940, 537] width 197 height 54
click at [903, 549] on input "Expected Vendor Cost" at bounding box center [954, 548] width 169 height 34
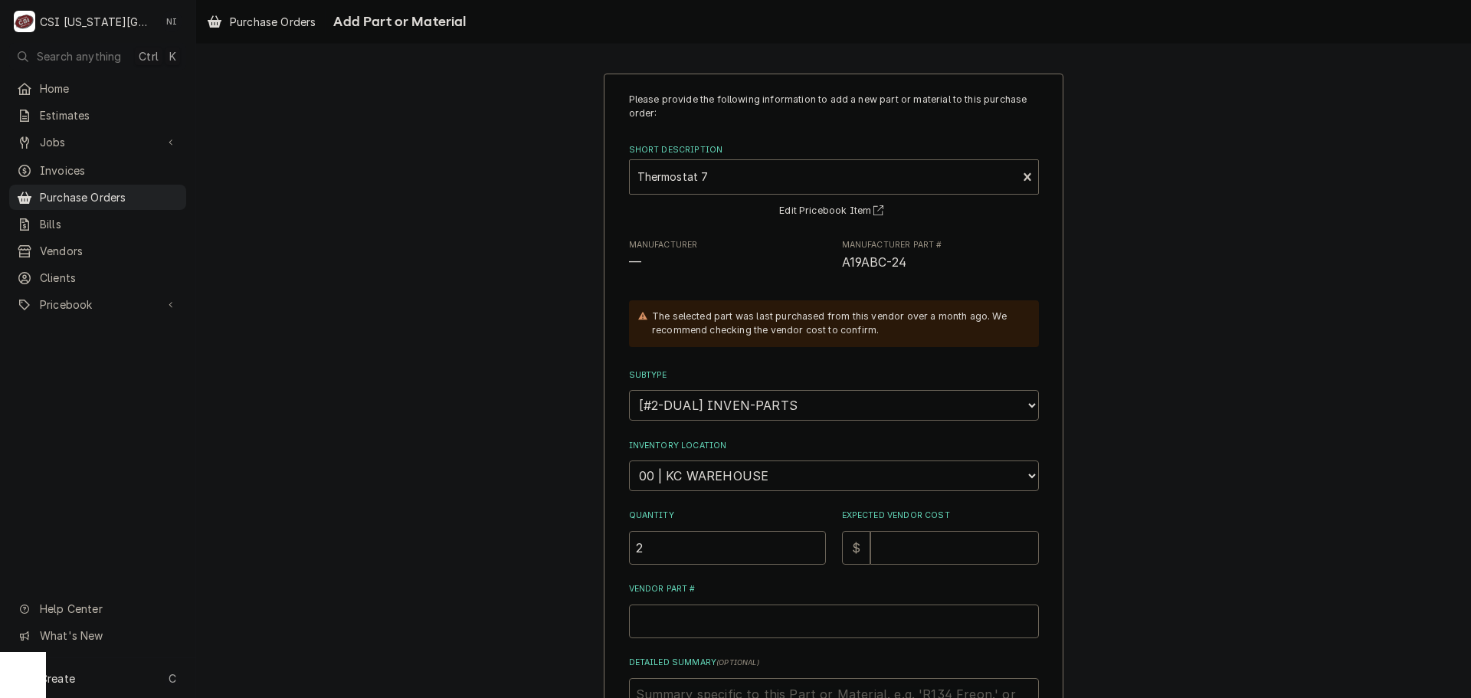
type textarea "x"
type input "1"
type textarea "x"
type input "10"
type textarea "x"
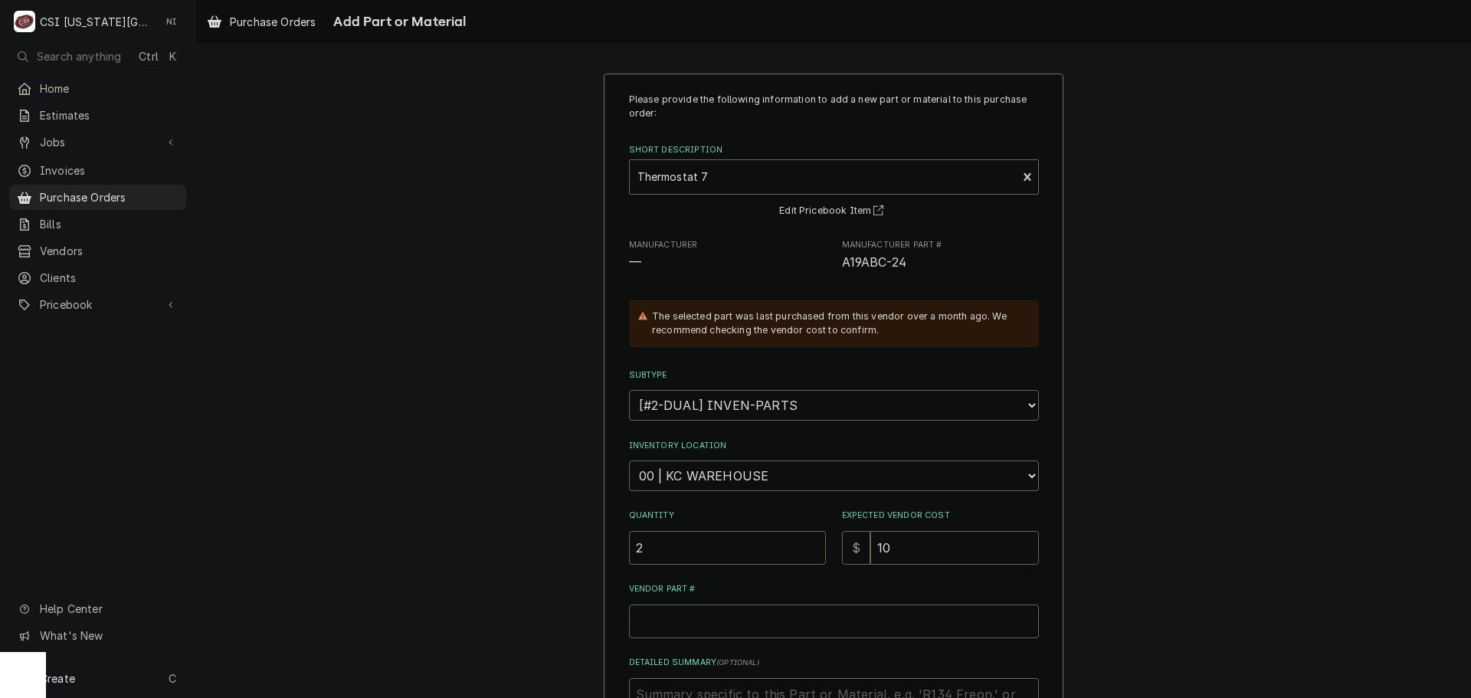
type input "100"
type textarea "x"
type input "100.3"
type textarea "x"
type input "100.30"
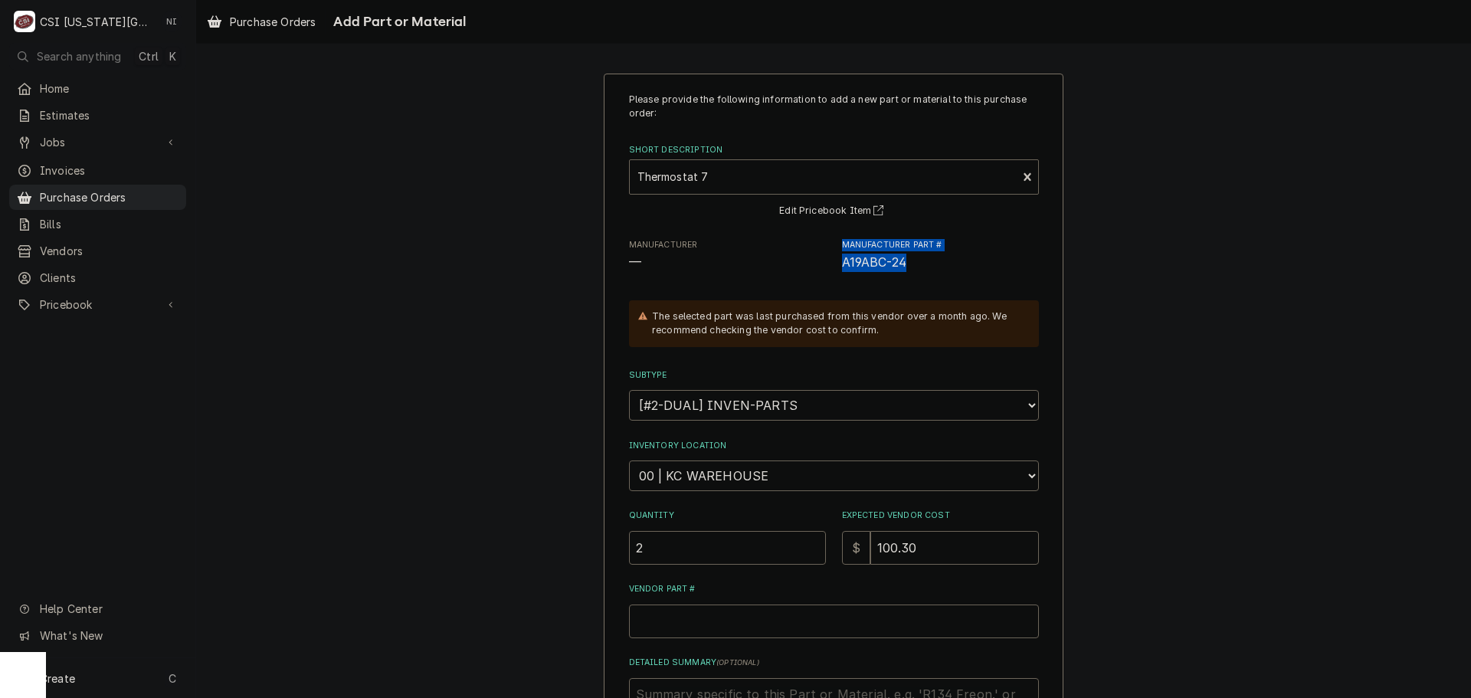
drag, startPoint x: 903, startPoint y: 261, endPoint x: 808, endPoint y: 264, distance: 95.1
click at [808, 264] on div "Manufacturer — Manufacturer Part # A19ABC-24" at bounding box center [834, 255] width 410 height 33
copy div "— Manufacturer Part # A19ABC-24"
click at [731, 624] on input "Vendor Part #" at bounding box center [834, 622] width 410 height 34
paste input "Manufacturer Part # A19ABC-24"
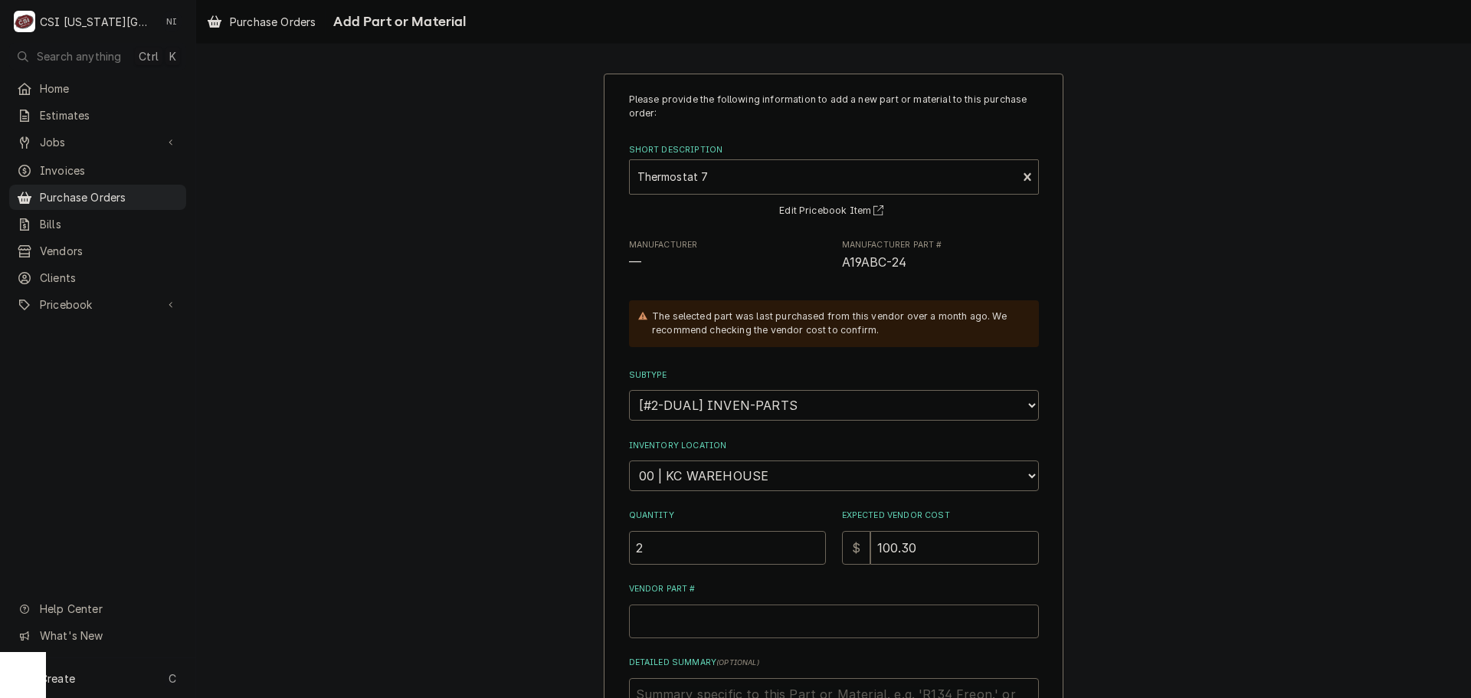
type textarea "x"
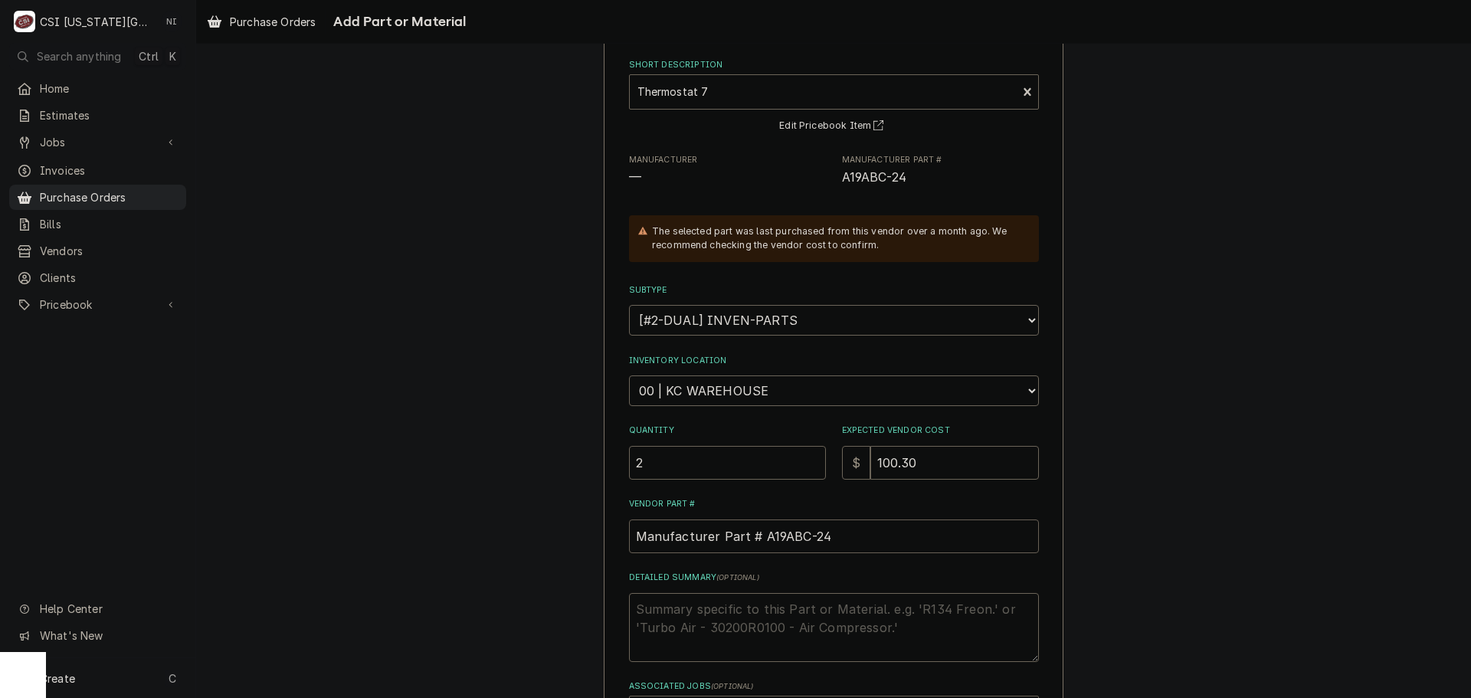
scroll to position [58, 0]
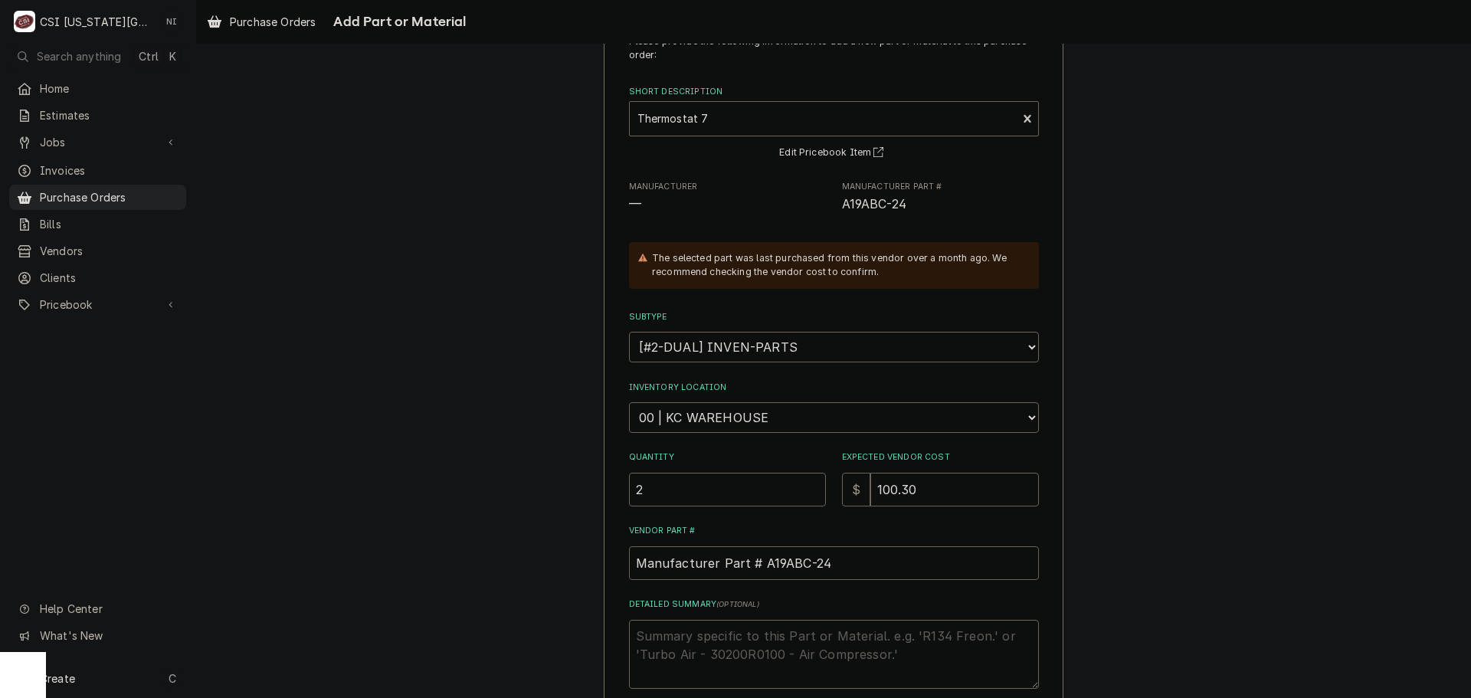
type input "Manufacturer Part # A19ABC-24"
drag, startPoint x: 906, startPoint y: 202, endPoint x: 834, endPoint y: 210, distance: 72.5
click at [835, 209] on div "Manufacturer — Manufacturer Part # A19ABC-24" at bounding box center [834, 197] width 410 height 33
copy span "A19ABC-24"
drag, startPoint x: 834, startPoint y: 564, endPoint x: 629, endPoint y: 567, distance: 204.6
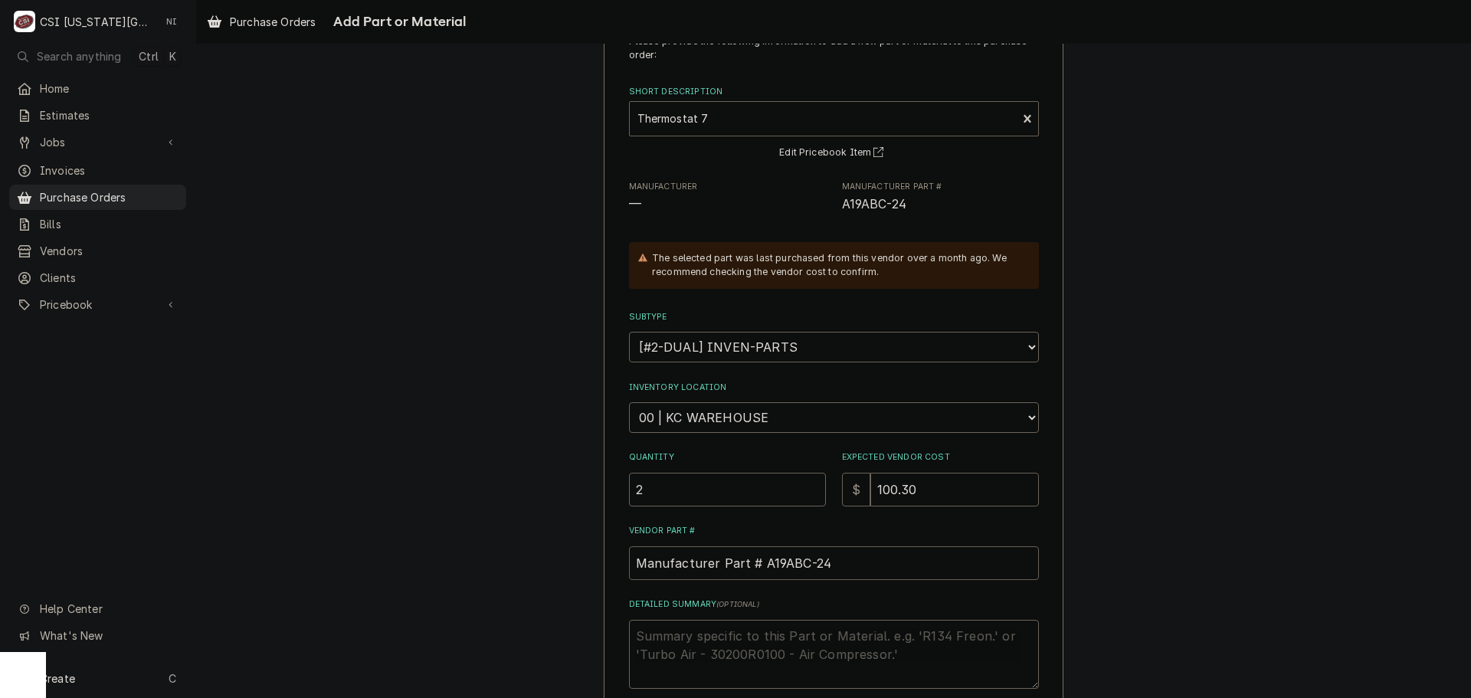
click at [629, 567] on input "Manufacturer Part # A19ABC-24" at bounding box center [834, 563] width 410 height 34
type textarea "x"
type input "V"
type textarea "x"
paste input "A19ABC-24"
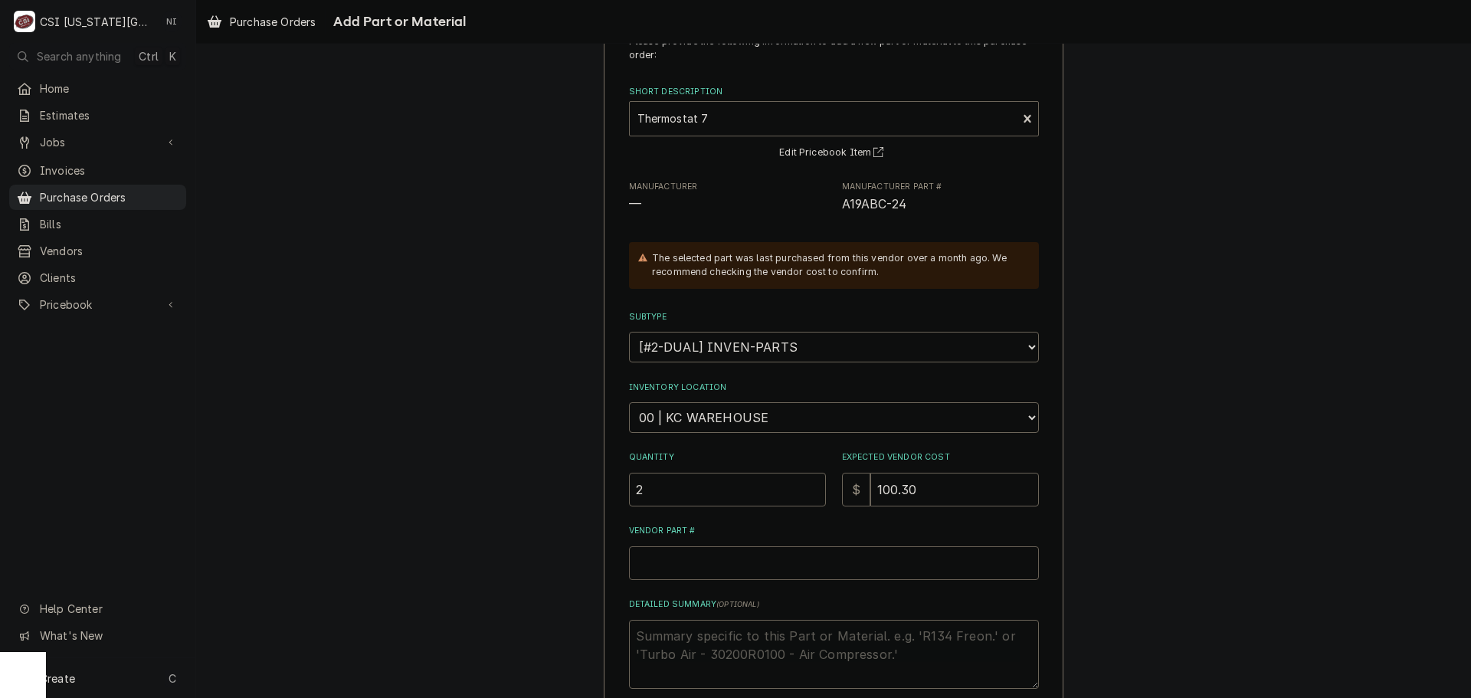
type textarea "x"
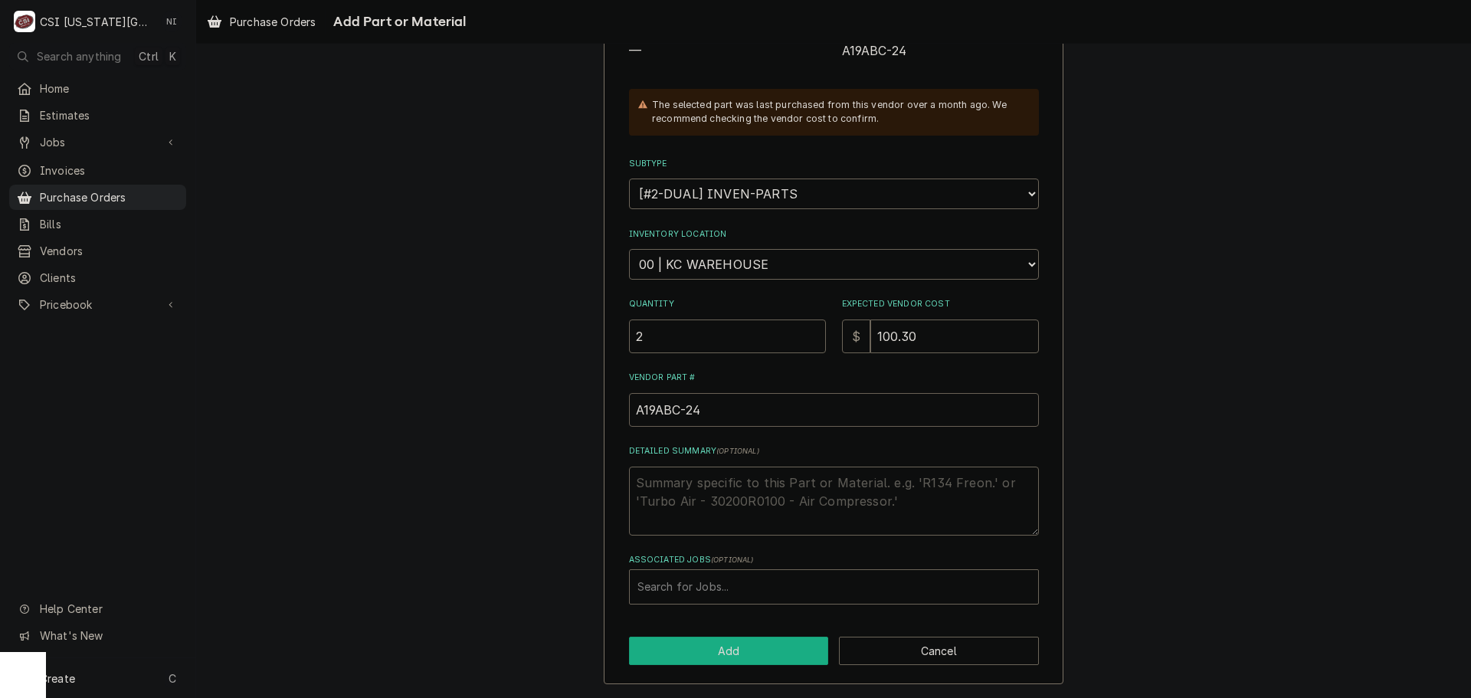
type input "A19ABC-24"
click at [709, 660] on button "Add" at bounding box center [729, 651] width 200 height 28
type textarea "x"
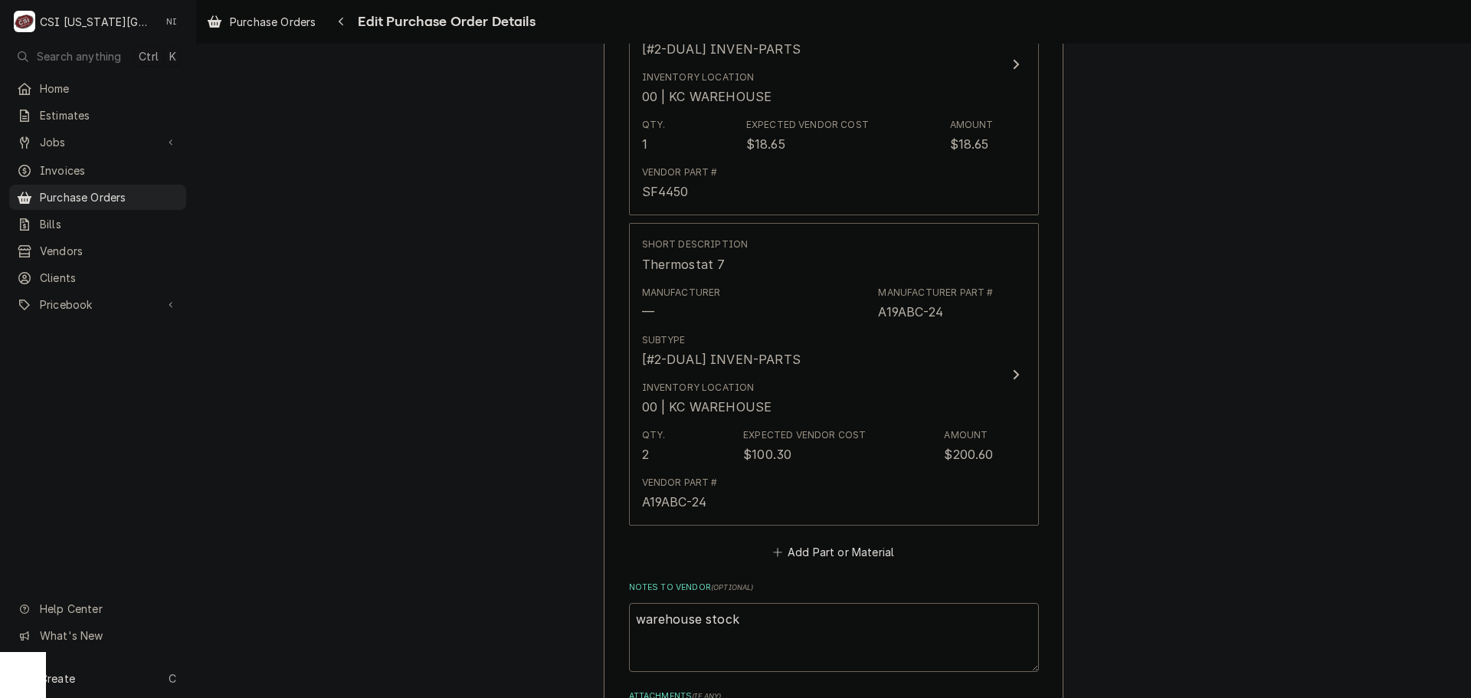
scroll to position [2414, 0]
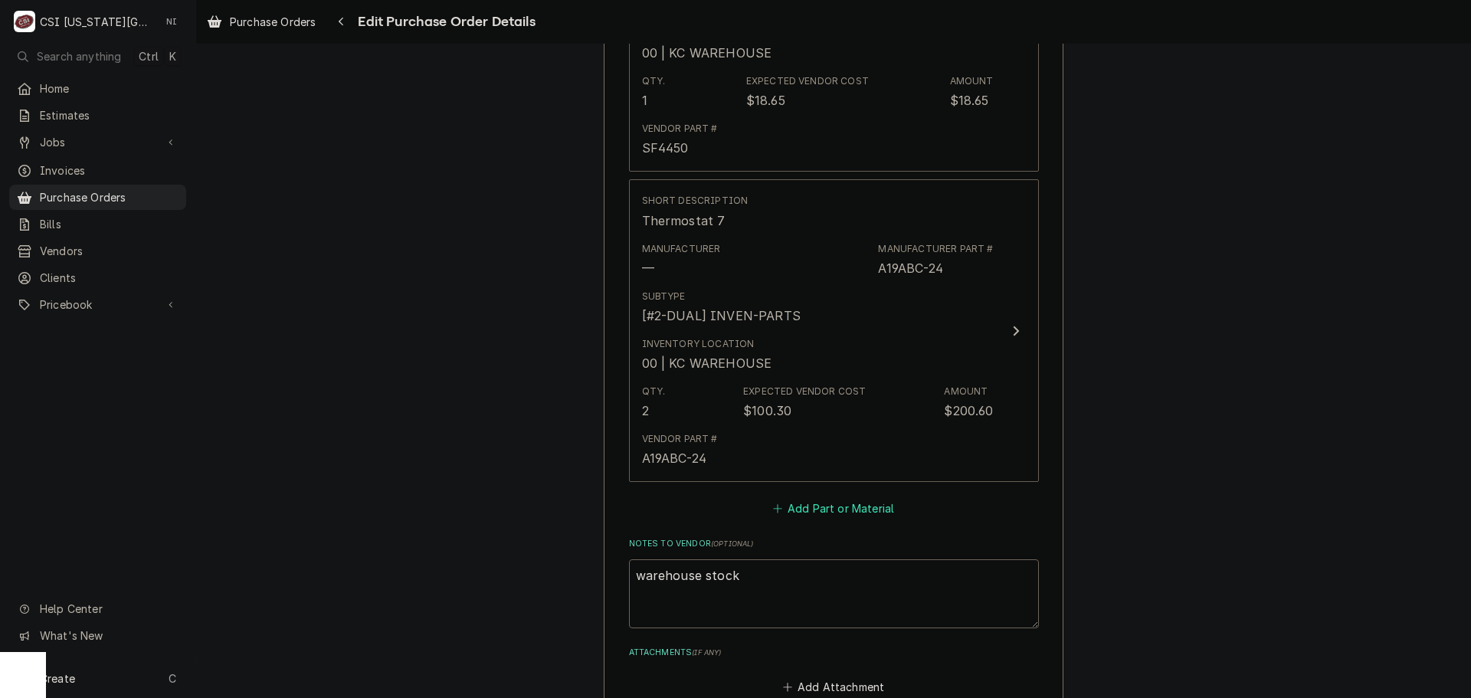
click at [814, 512] on button "Add Part or Material" at bounding box center [833, 508] width 126 height 21
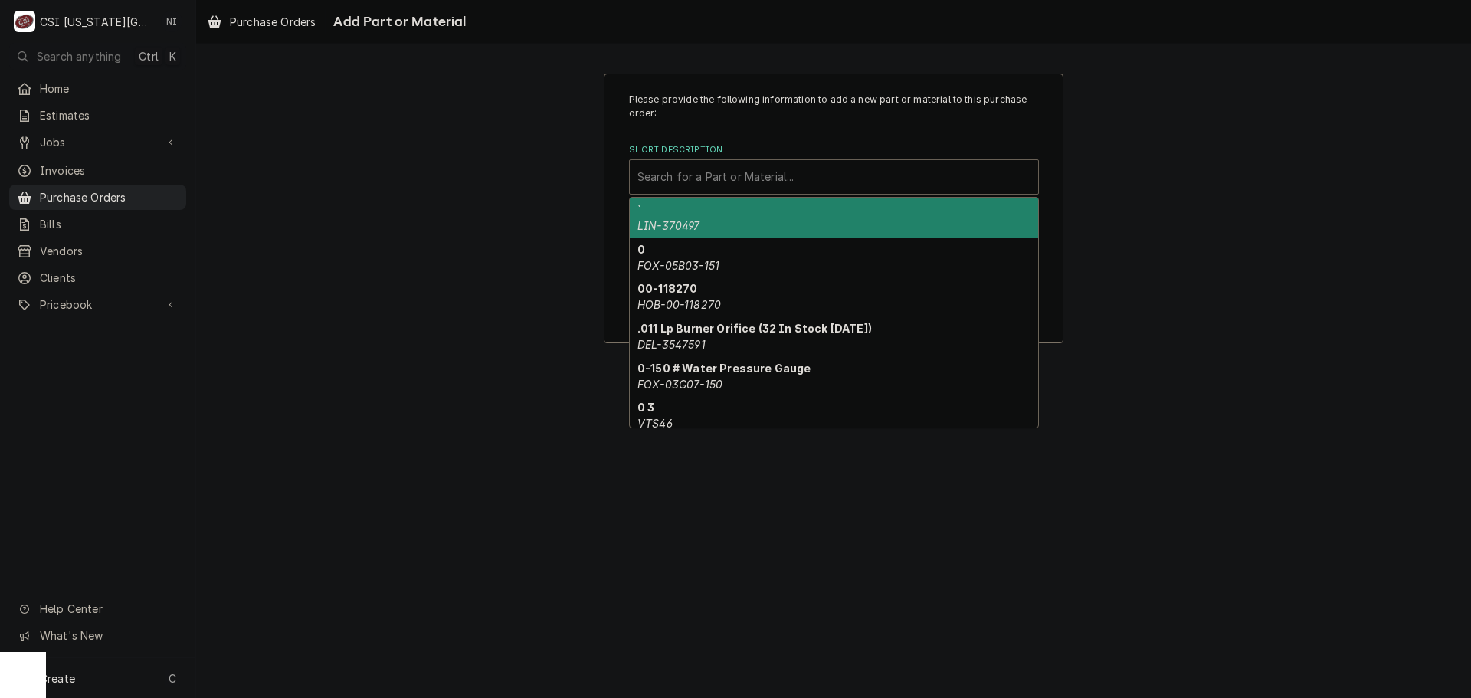
click at [713, 169] on div "Short Description" at bounding box center [833, 177] width 393 height 28
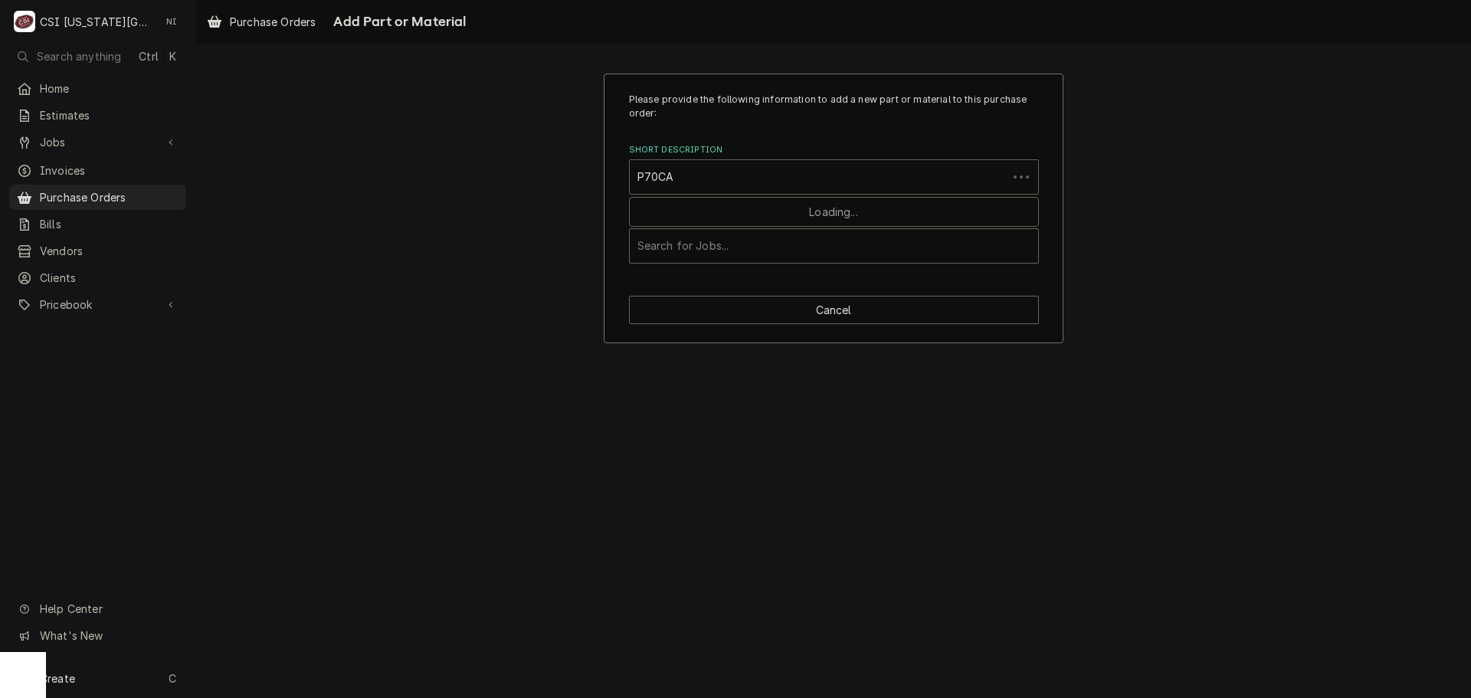
type input "P70CA3"
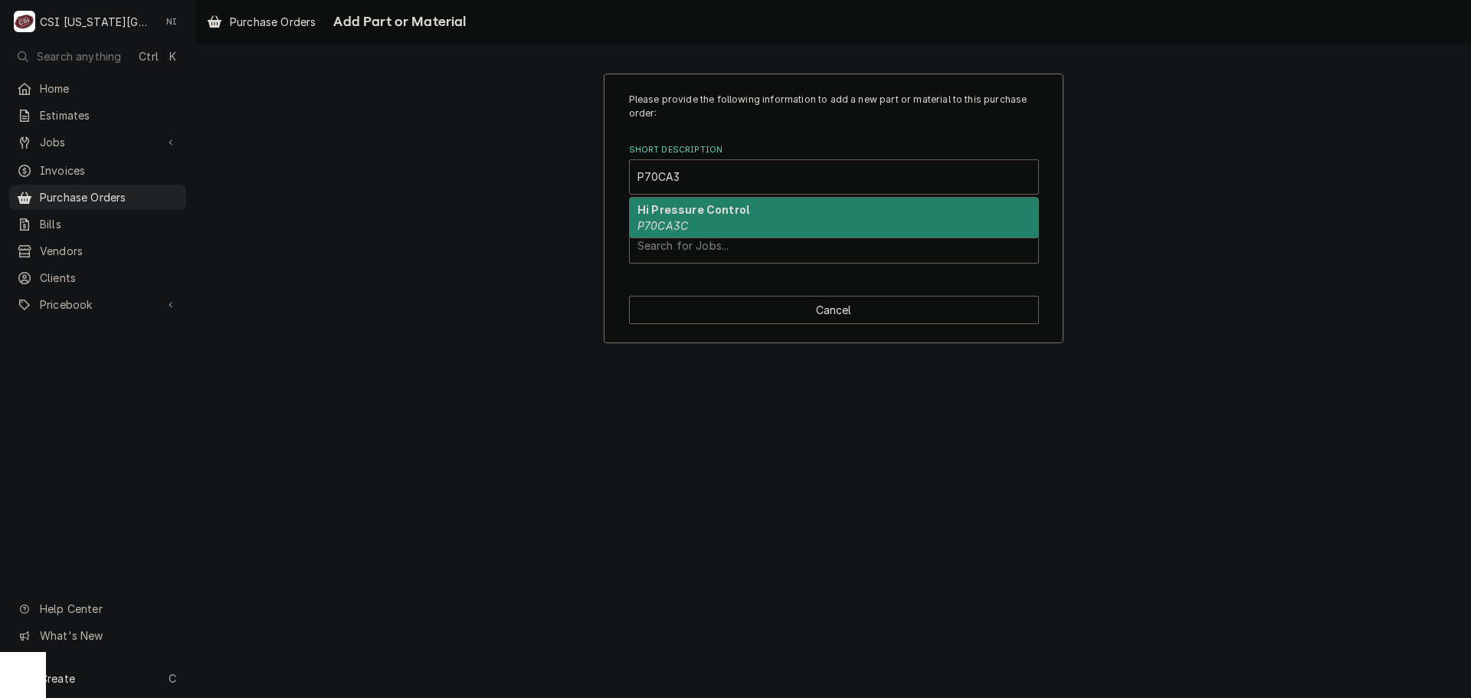
click at [729, 224] on div "Hi Pressure Control P70CA3C" at bounding box center [834, 218] width 408 height 40
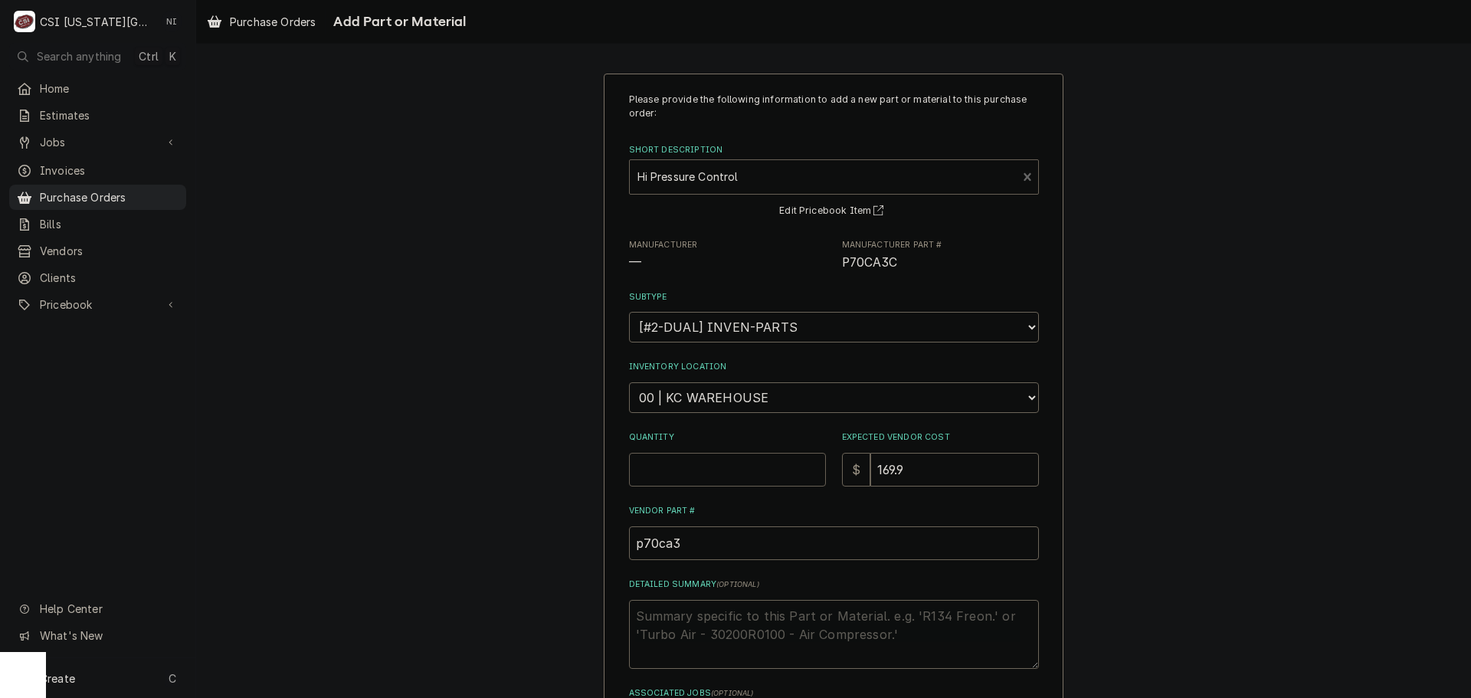
click at [729, 464] on input "Quantity" at bounding box center [727, 470] width 197 height 34
type textarea "x"
type input "1"
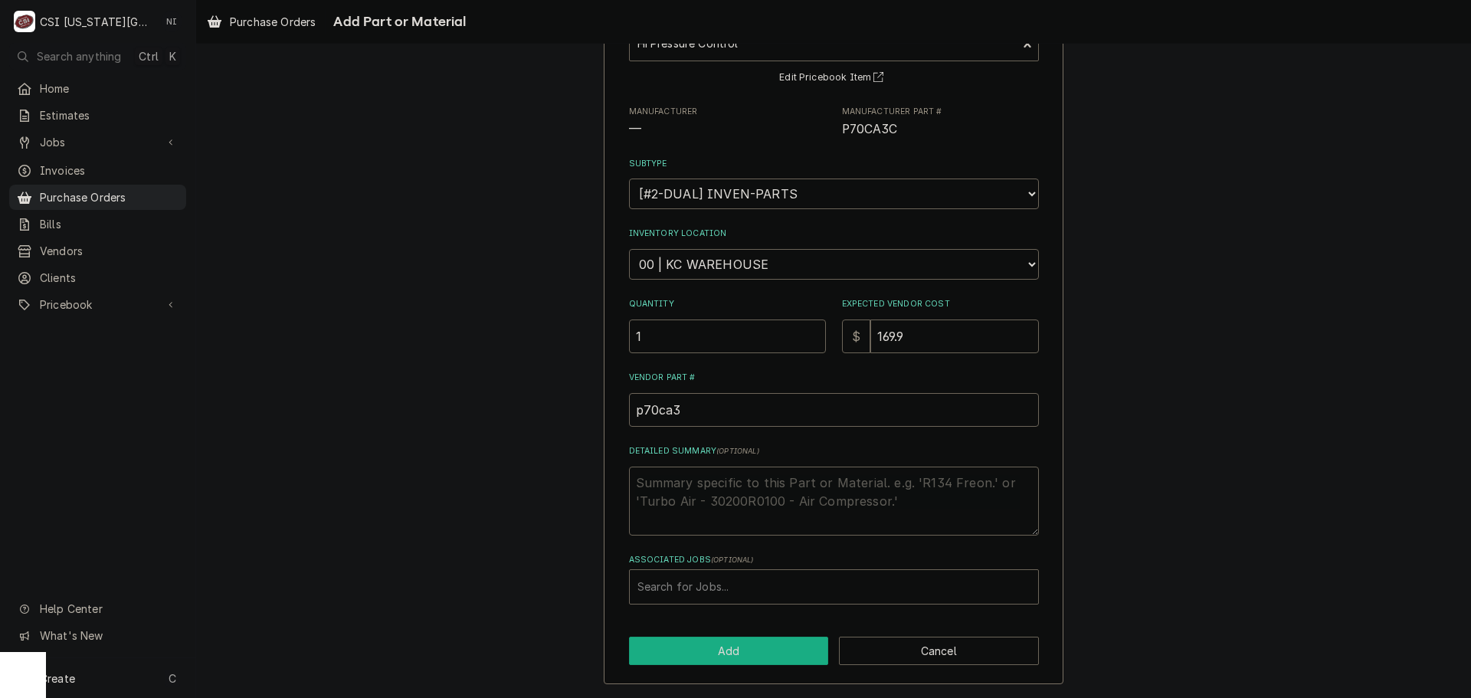
click at [740, 656] on button "Add" at bounding box center [729, 651] width 200 height 28
type textarea "x"
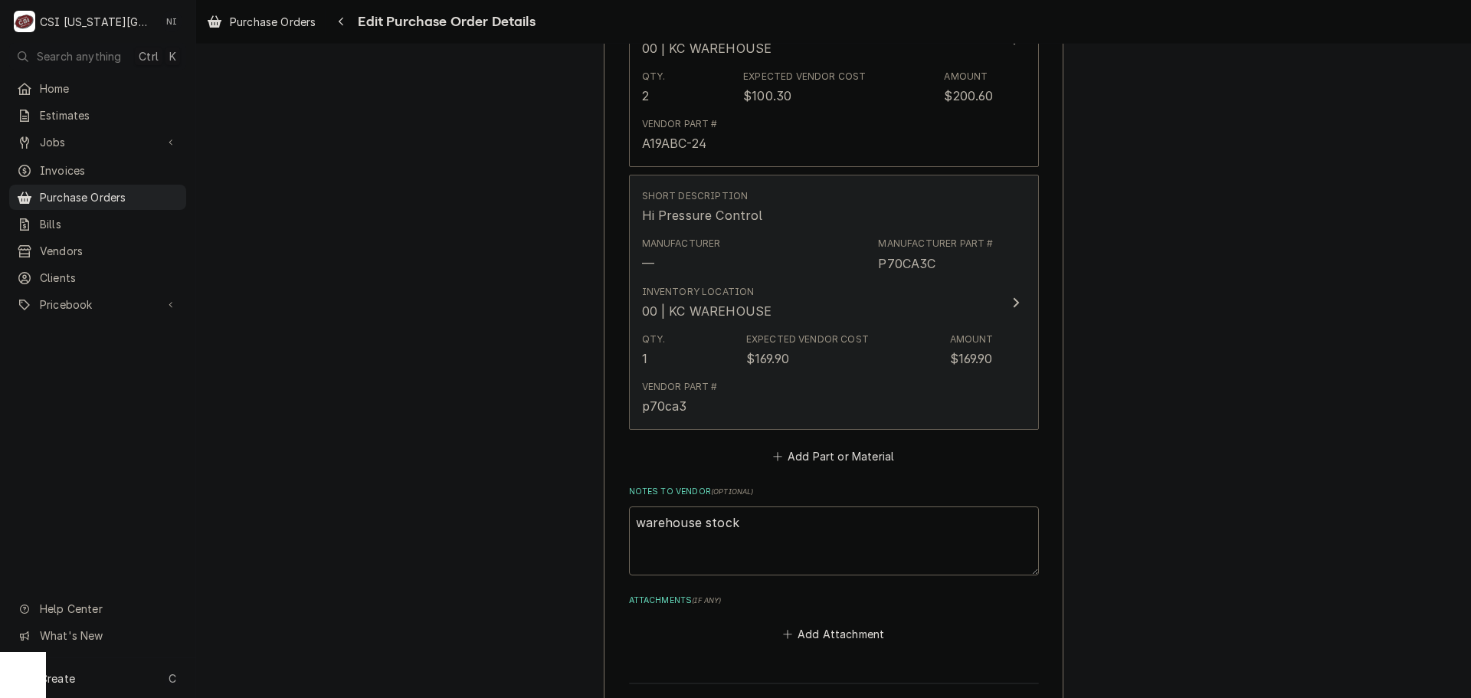
scroll to position [2728, 0]
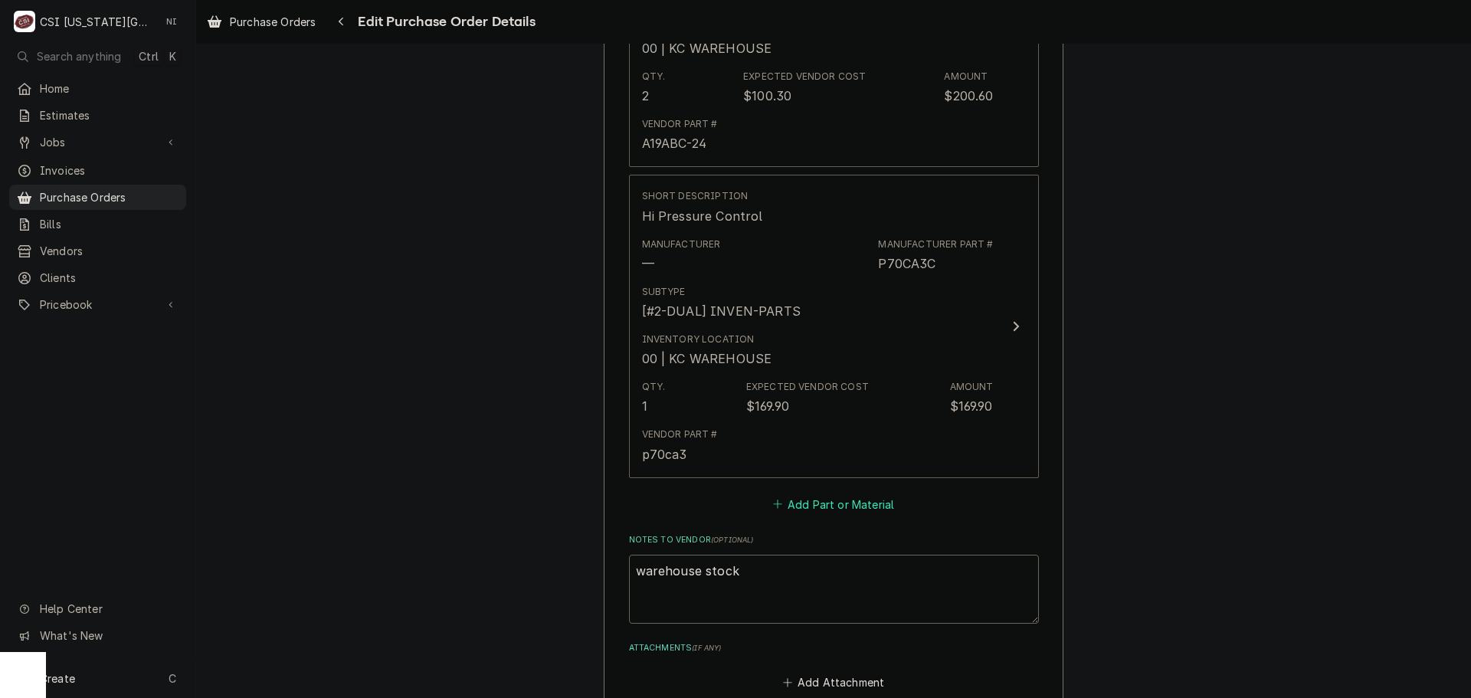
click at [826, 509] on button "Add Part or Material" at bounding box center [833, 503] width 126 height 21
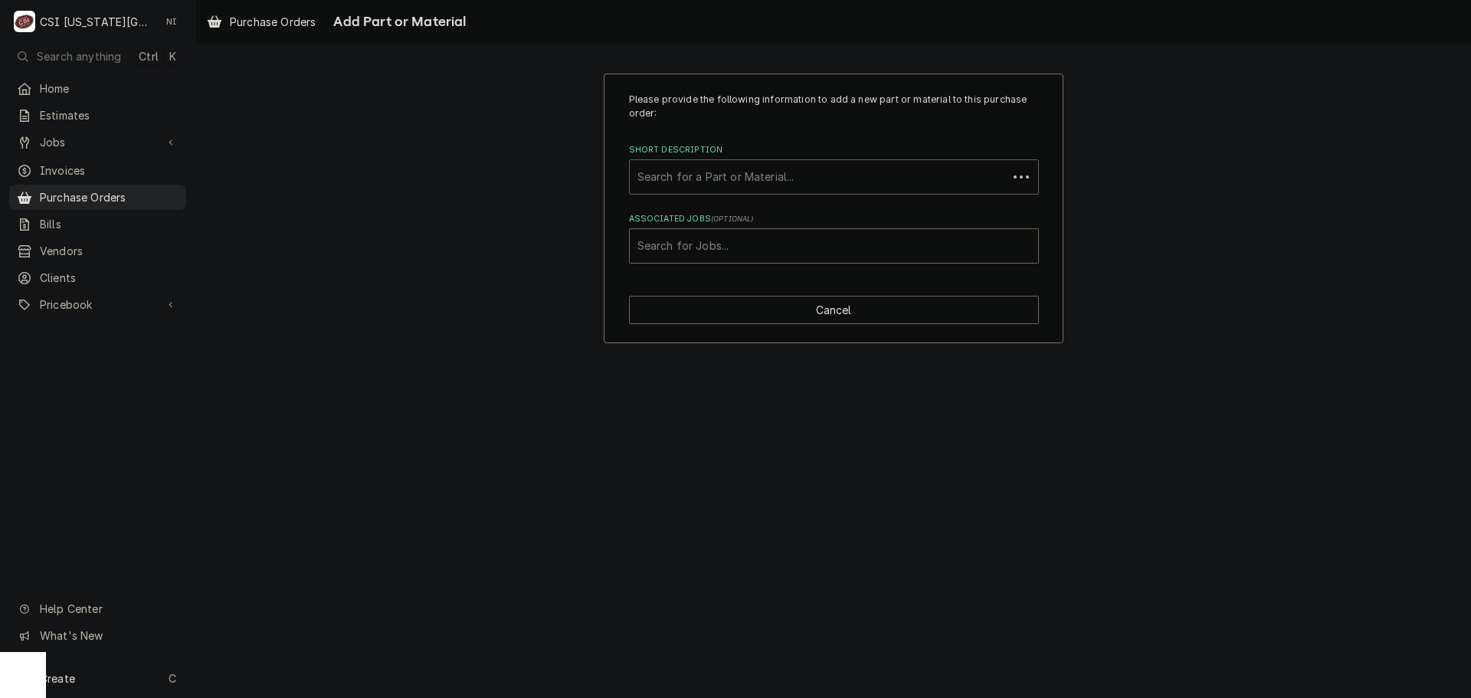
click at [732, 179] on div "Short Description" at bounding box center [818, 177] width 362 height 28
type input "SM670"
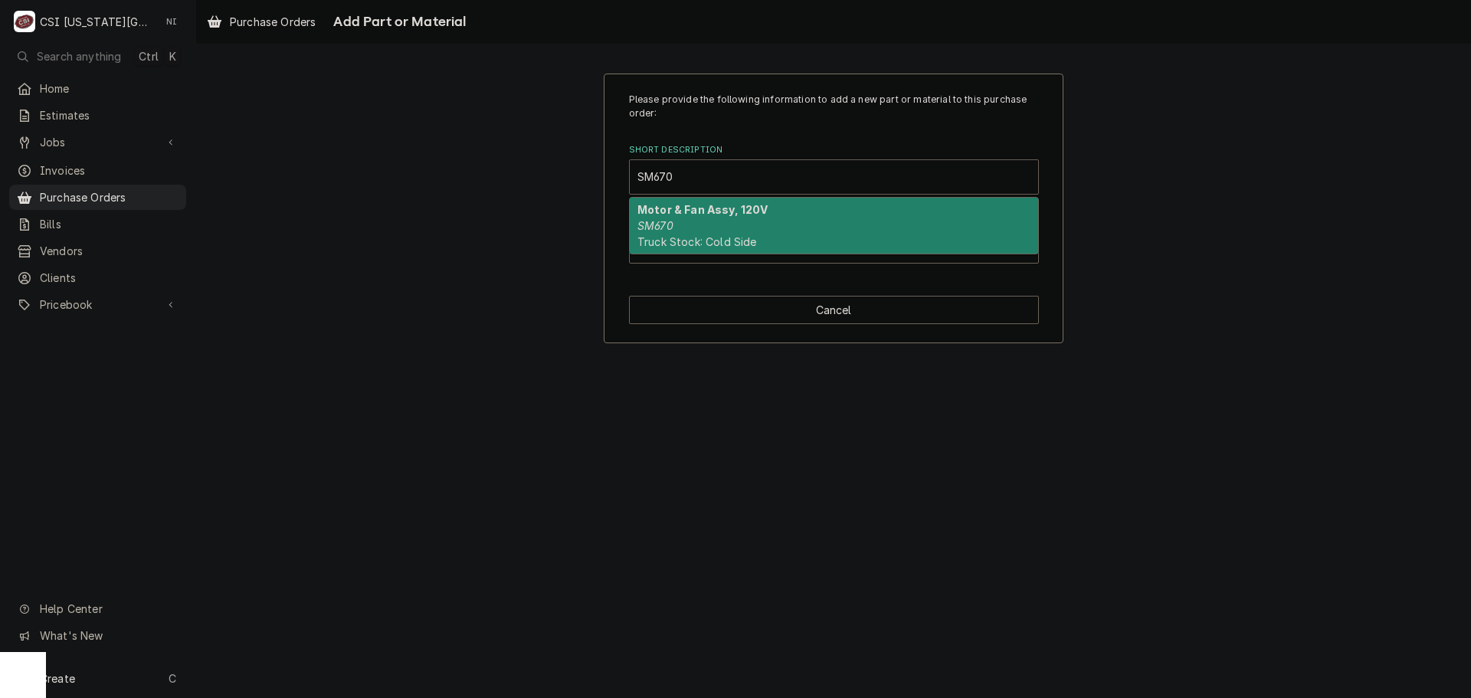
click at [716, 213] on strong "Motor & Fan Assy, 120V" at bounding box center [702, 209] width 131 height 13
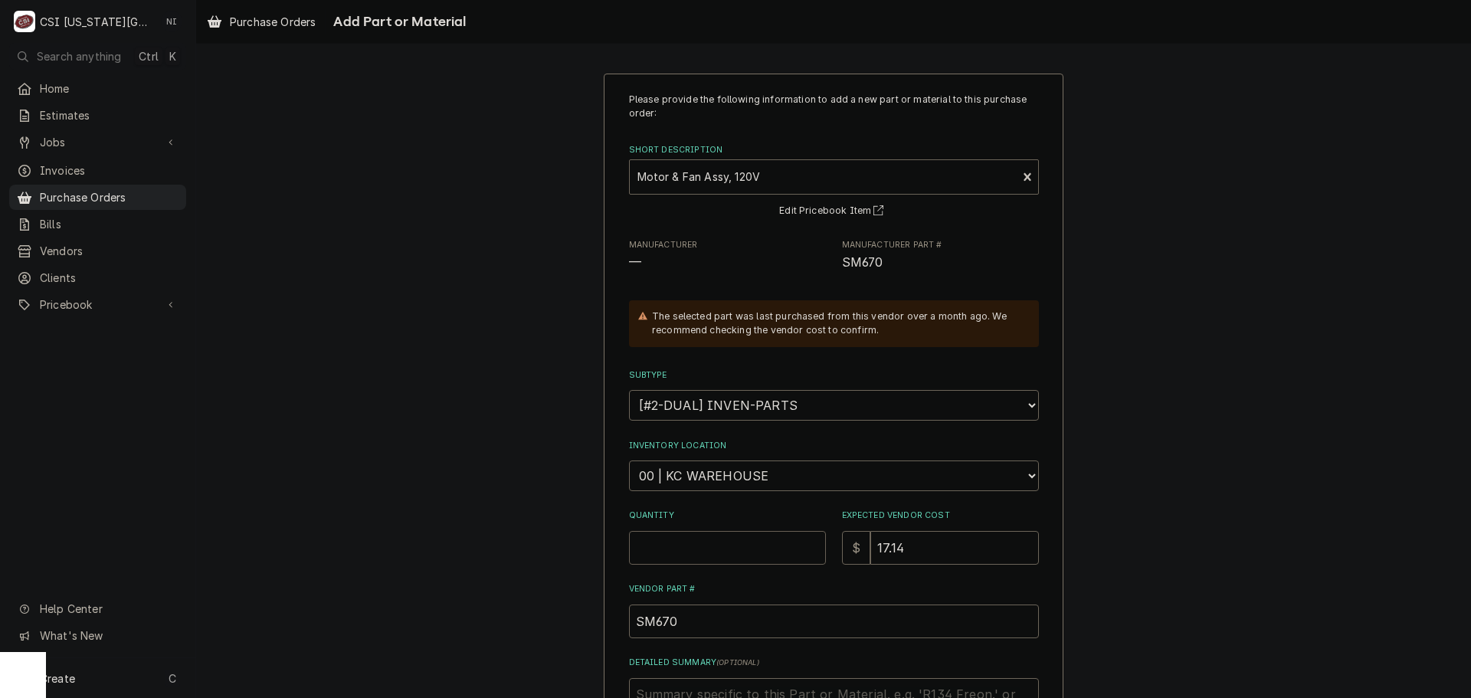
click at [690, 546] on input "Quantity" at bounding box center [727, 548] width 197 height 34
type textarea "x"
type input "1"
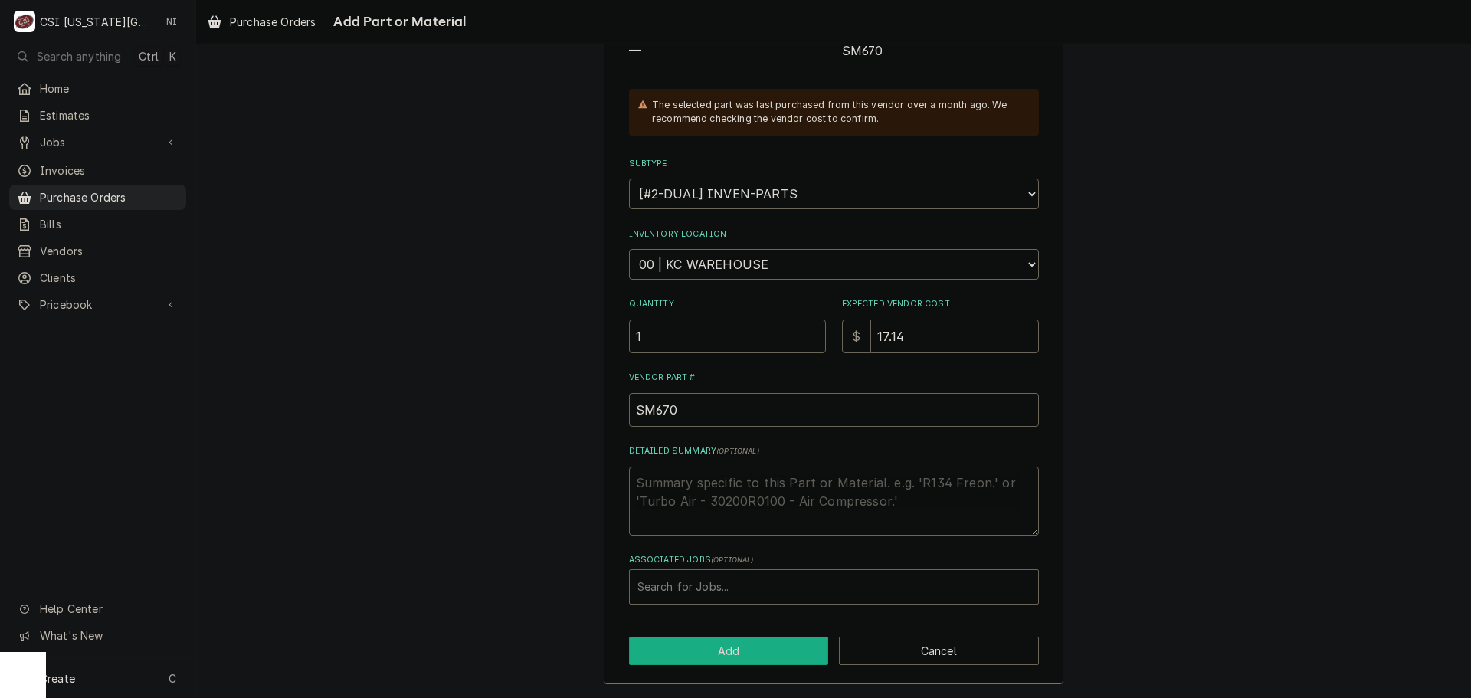
click at [794, 650] on button "Add" at bounding box center [729, 651] width 200 height 28
type textarea "x"
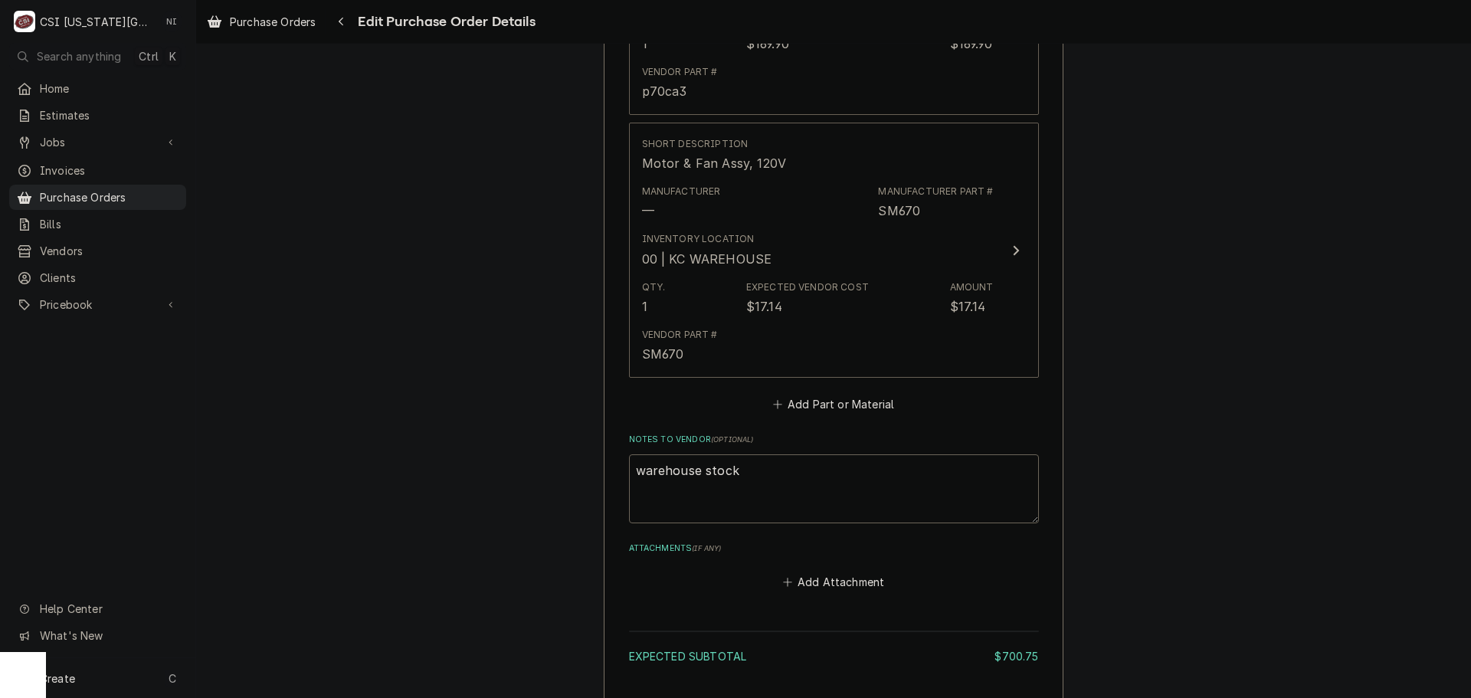
scroll to position [3091, 0]
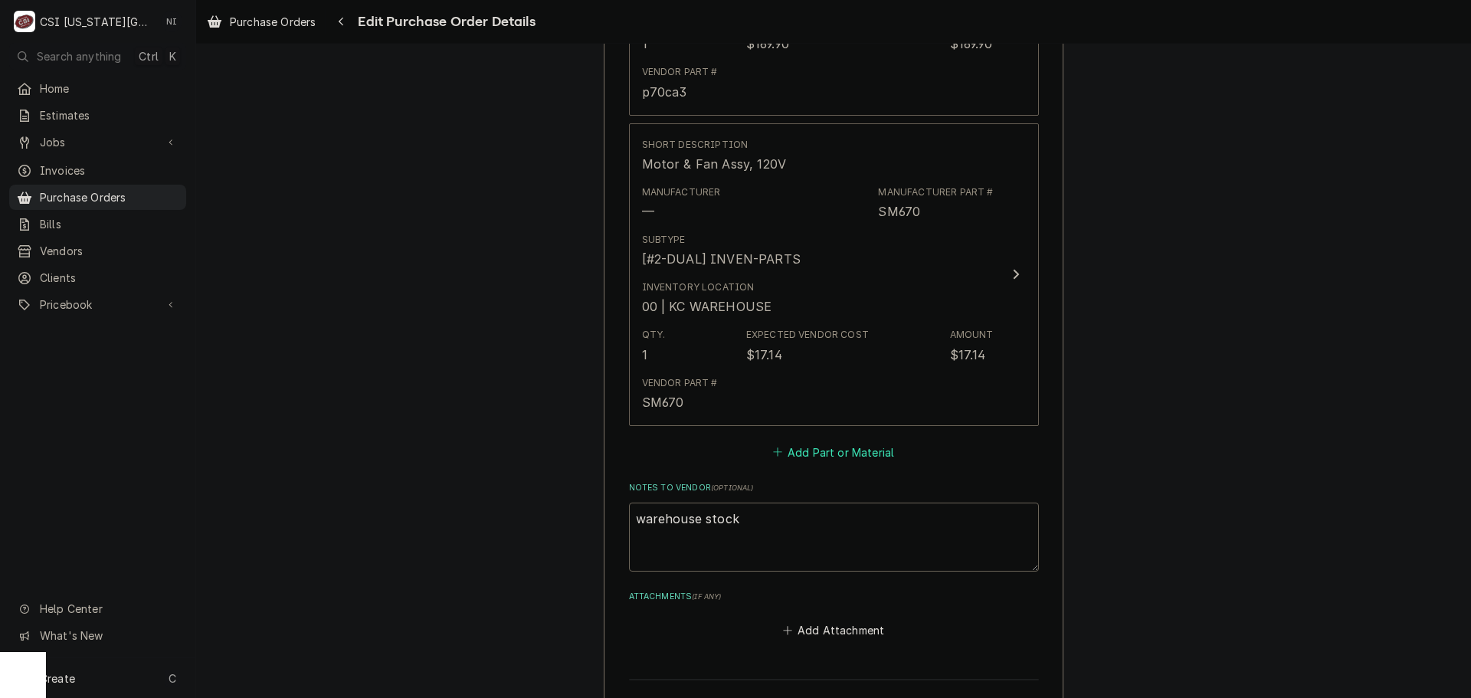
click at [845, 458] on button "Add Part or Material" at bounding box center [833, 451] width 126 height 21
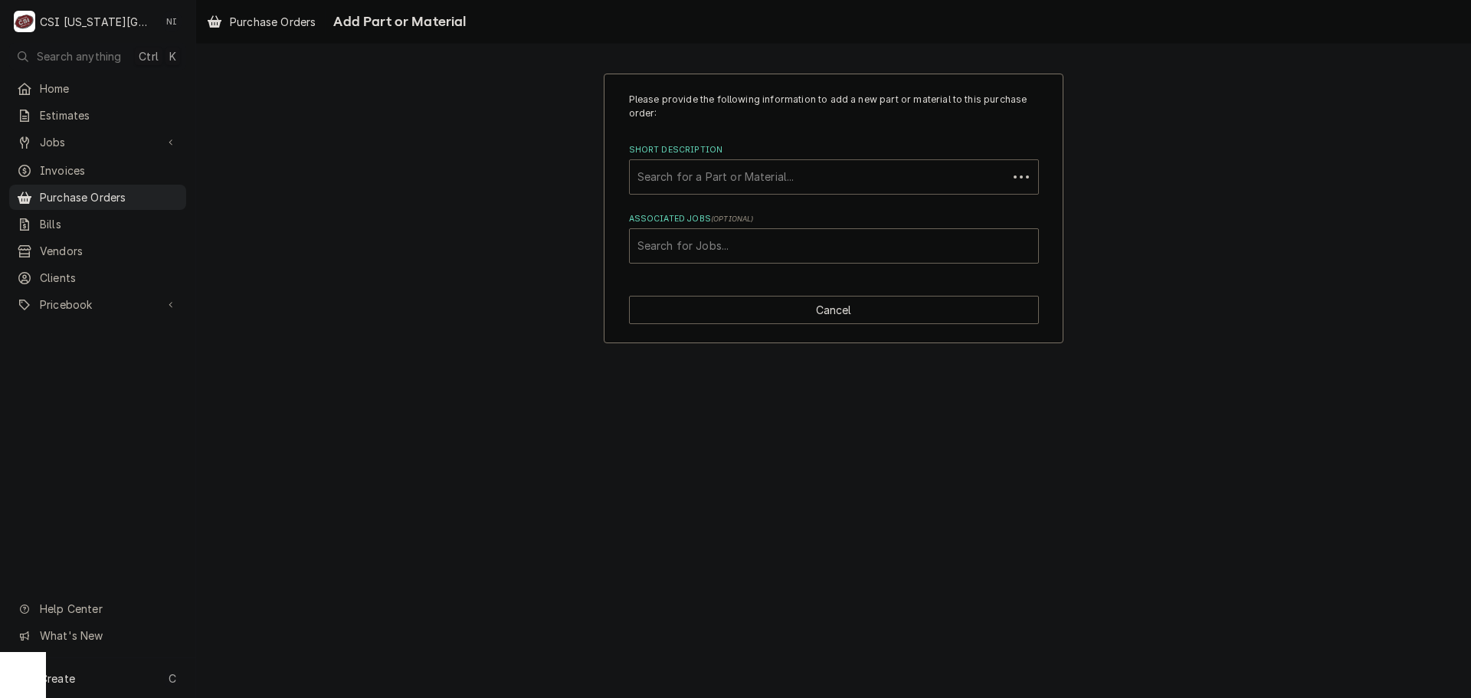
click at [705, 179] on div "Short Description" at bounding box center [818, 177] width 362 height 28
type input "CR10440"
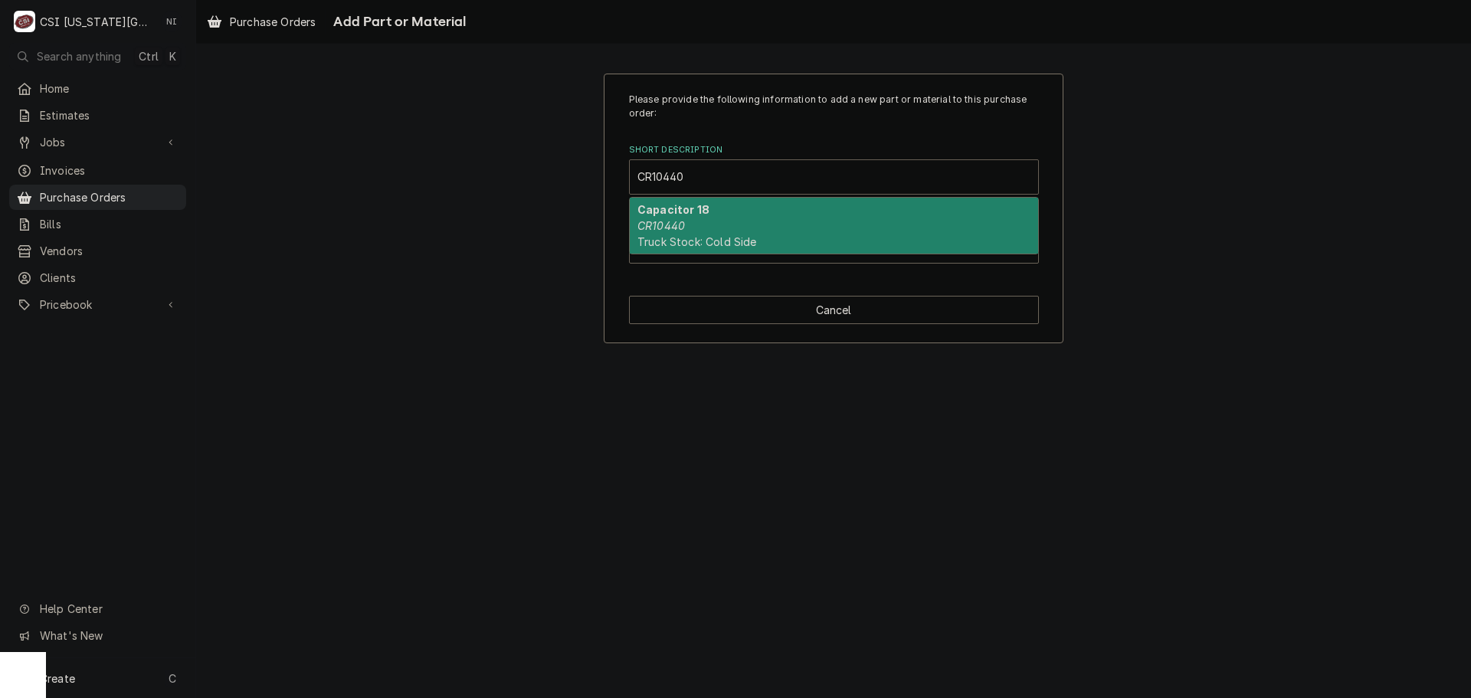
click at [692, 225] on div "Capacitor 18 CR10440 Truck Stock: Cold Side" at bounding box center [834, 226] width 408 height 56
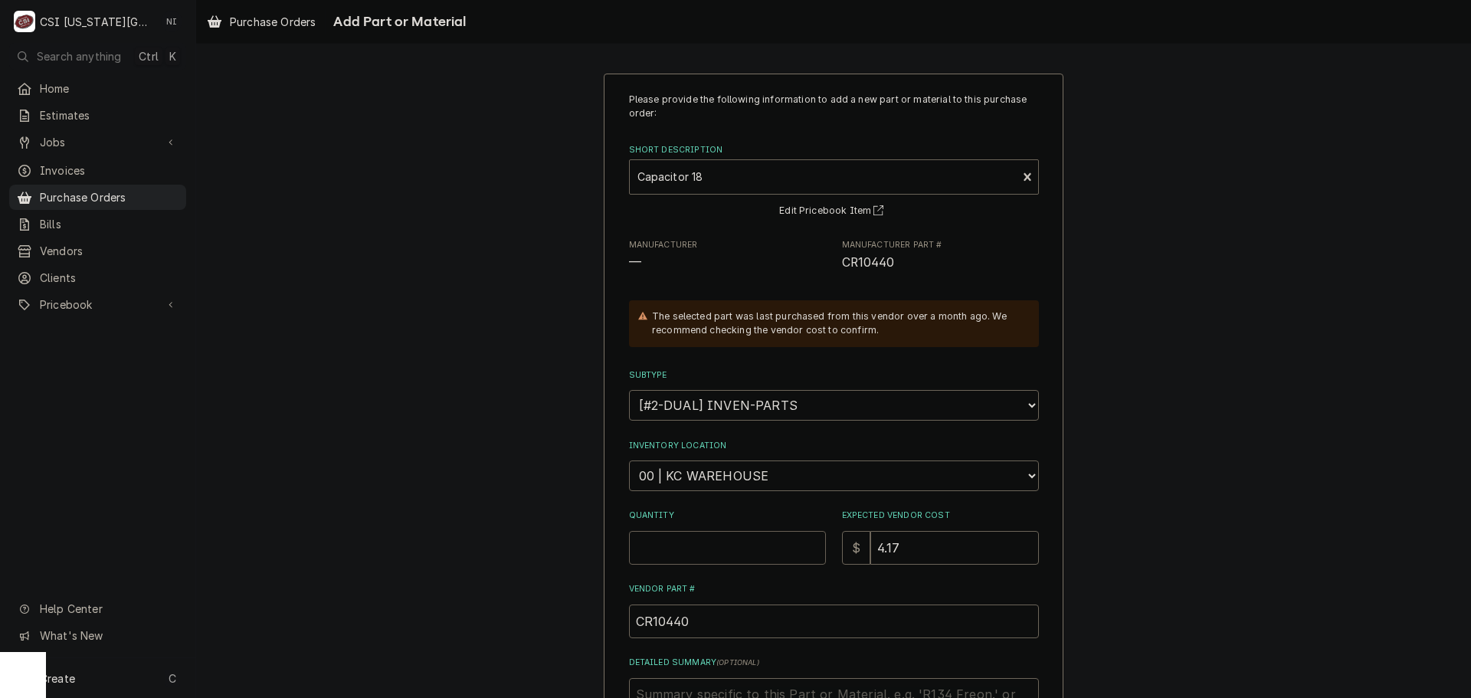
click at [717, 552] on input "Quantity" at bounding box center [727, 548] width 197 height 34
type textarea "x"
type input "1"
type textarea "x"
type input "7"
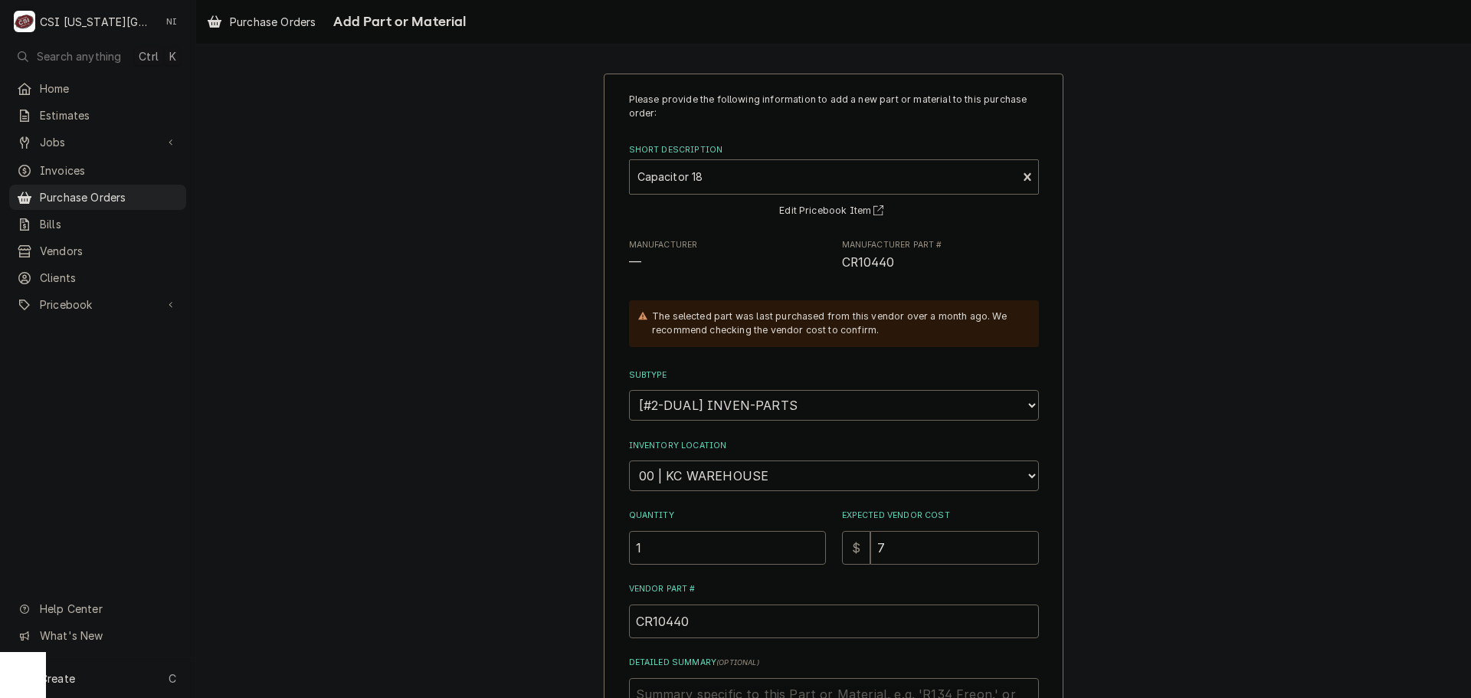
type textarea "x"
type input "7.9"
type textarea "x"
type input "7.94"
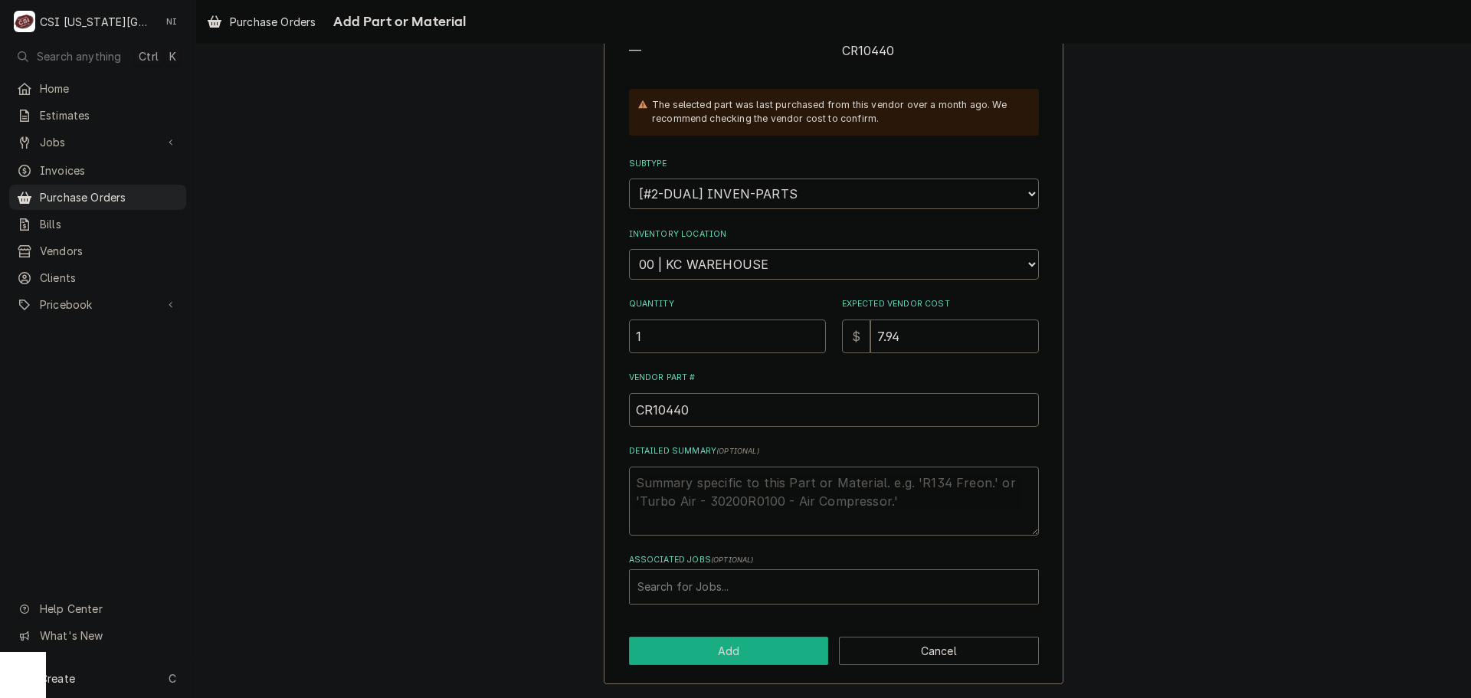
click at [703, 653] on button "Add" at bounding box center [729, 651] width 200 height 28
type textarea "x"
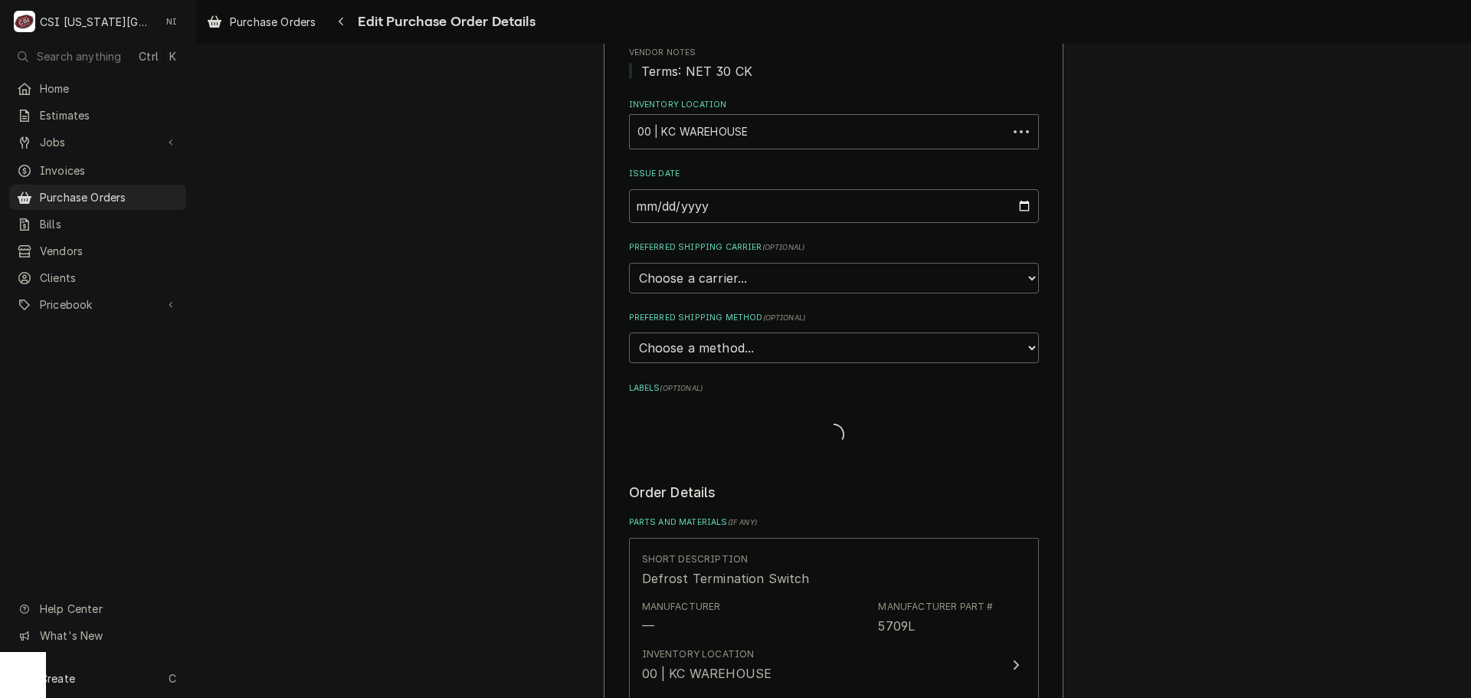
scroll to position [3091, 0]
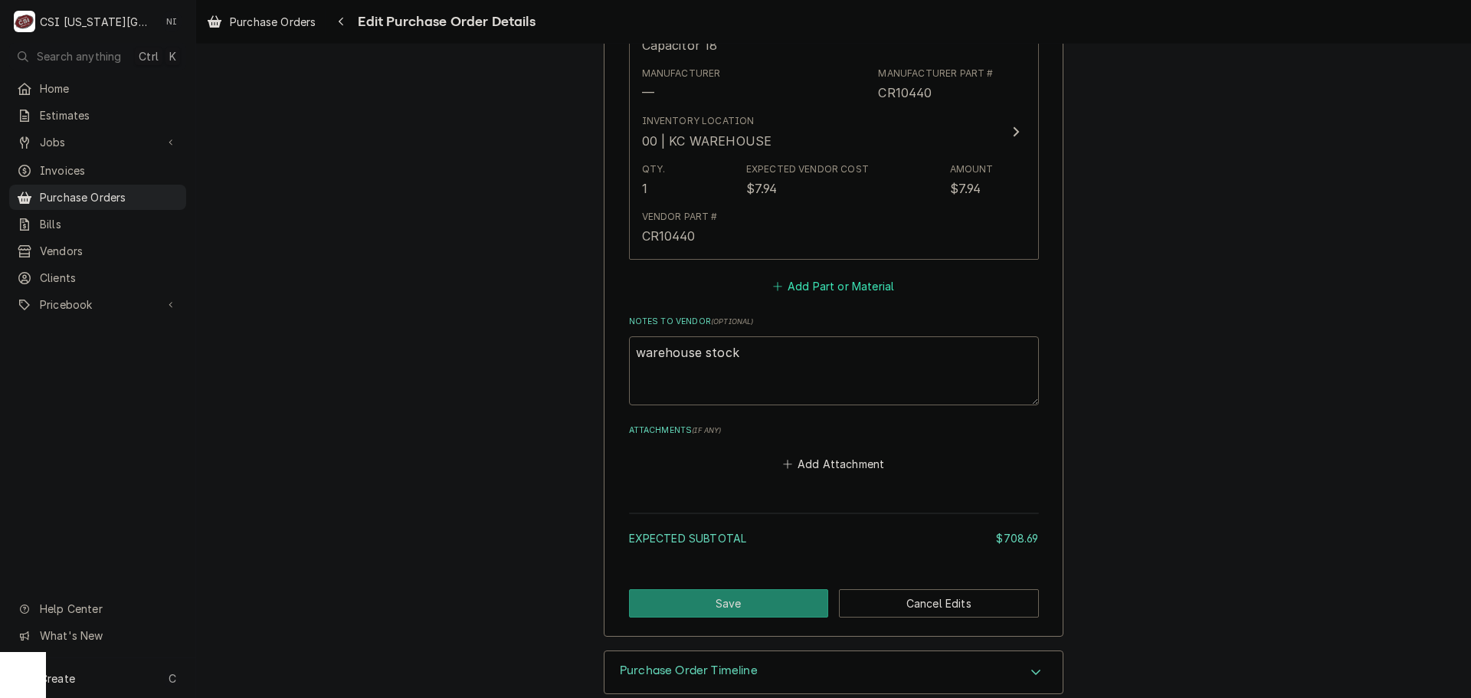
click at [784, 297] on button "Add Part or Material" at bounding box center [833, 285] width 126 height 21
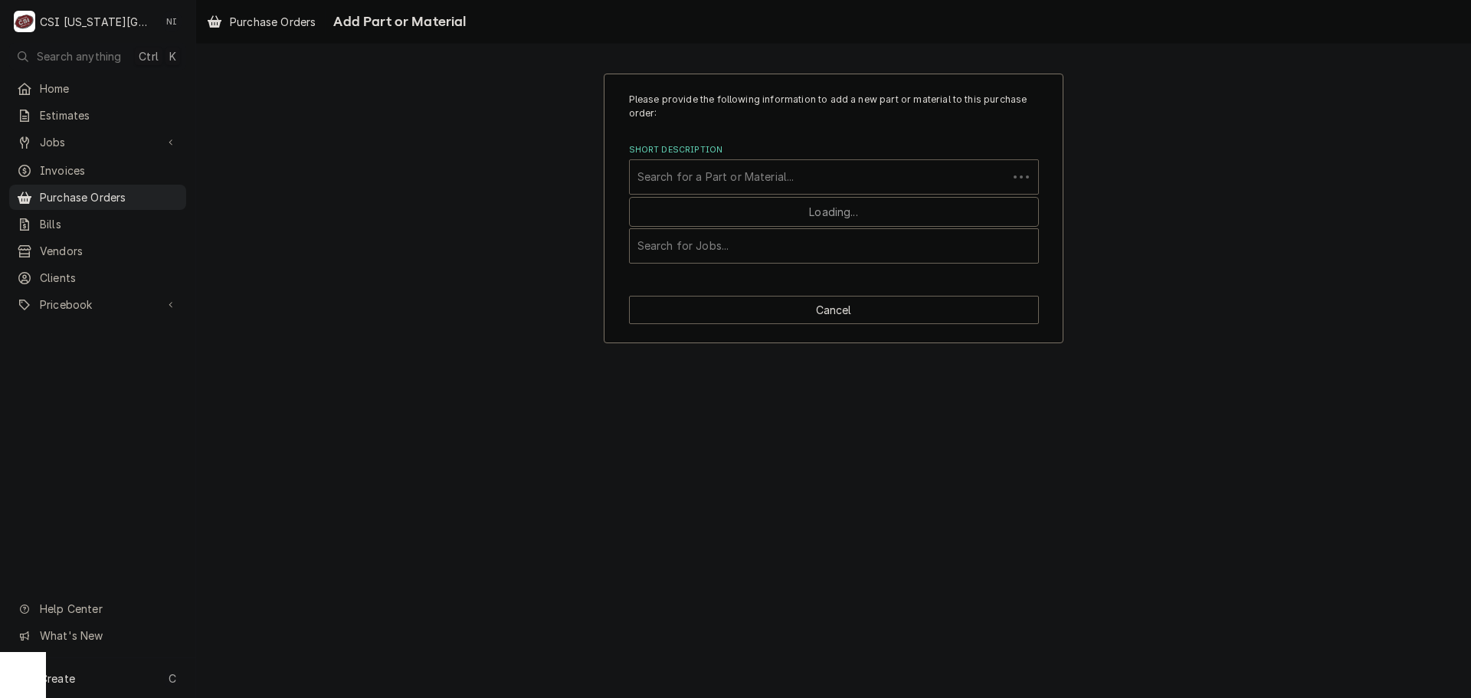
click at [706, 173] on div "Short Description" at bounding box center [818, 177] width 362 height 28
type input "A31006"
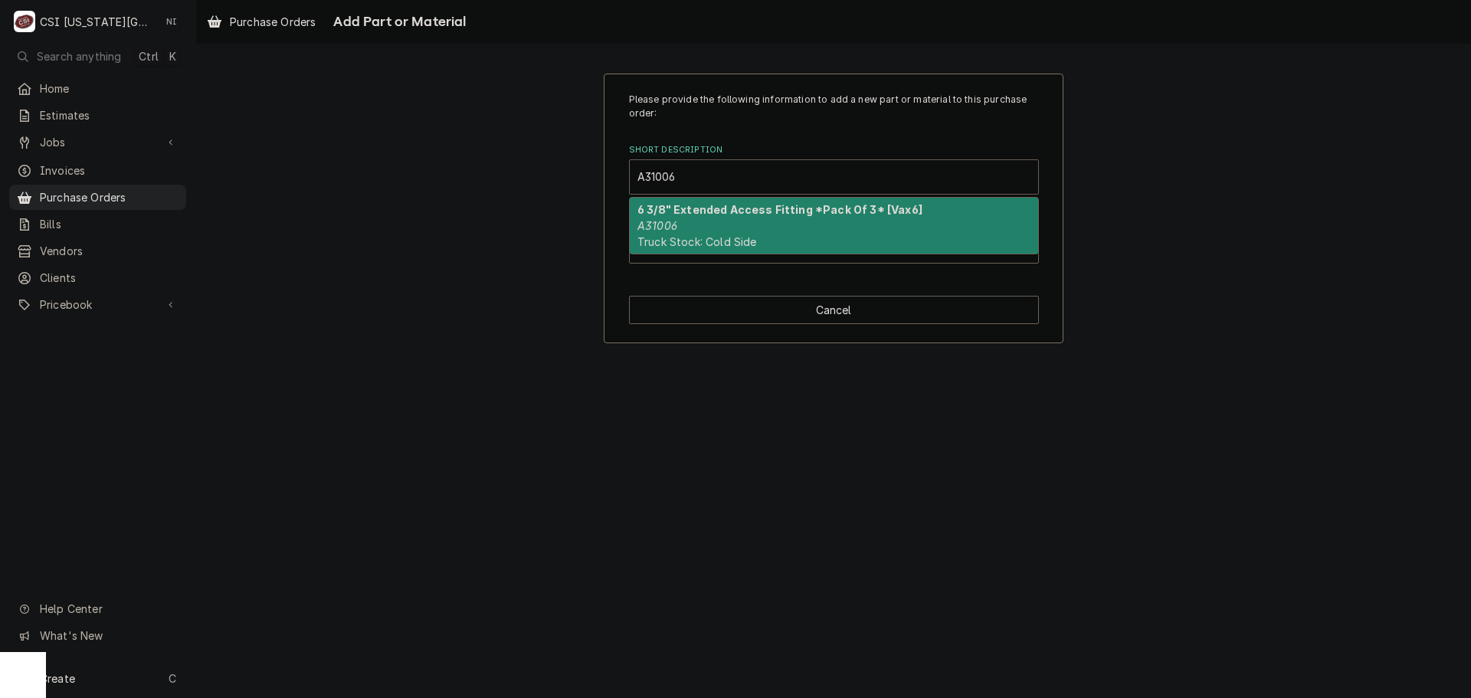
click at [683, 221] on div "6 3/8" Extended Access Fitting *Pack Of 3* [Vax6] A31006 Truck Stock: Cold Side" at bounding box center [834, 226] width 408 height 56
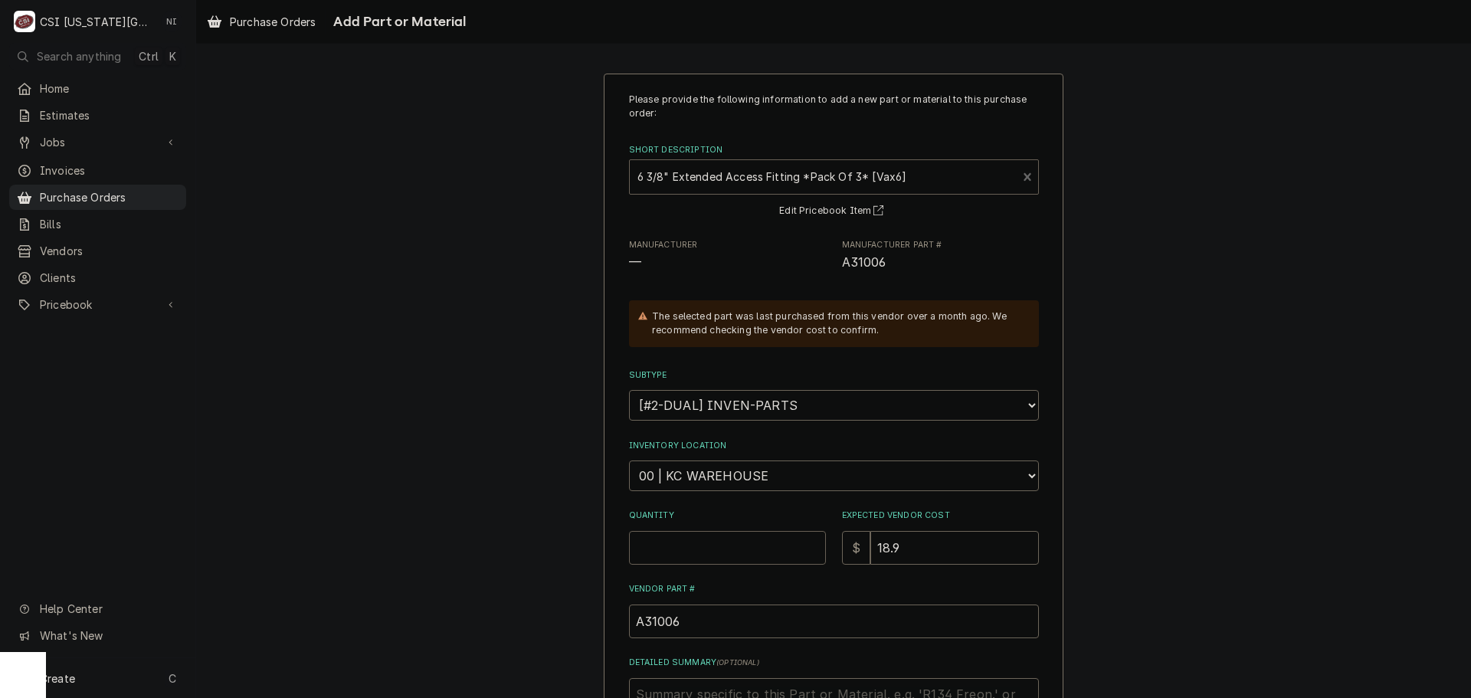
click at [704, 543] on input "Quantity" at bounding box center [727, 548] width 197 height 34
type textarea "x"
type input "1"
type textarea "x"
type input "1"
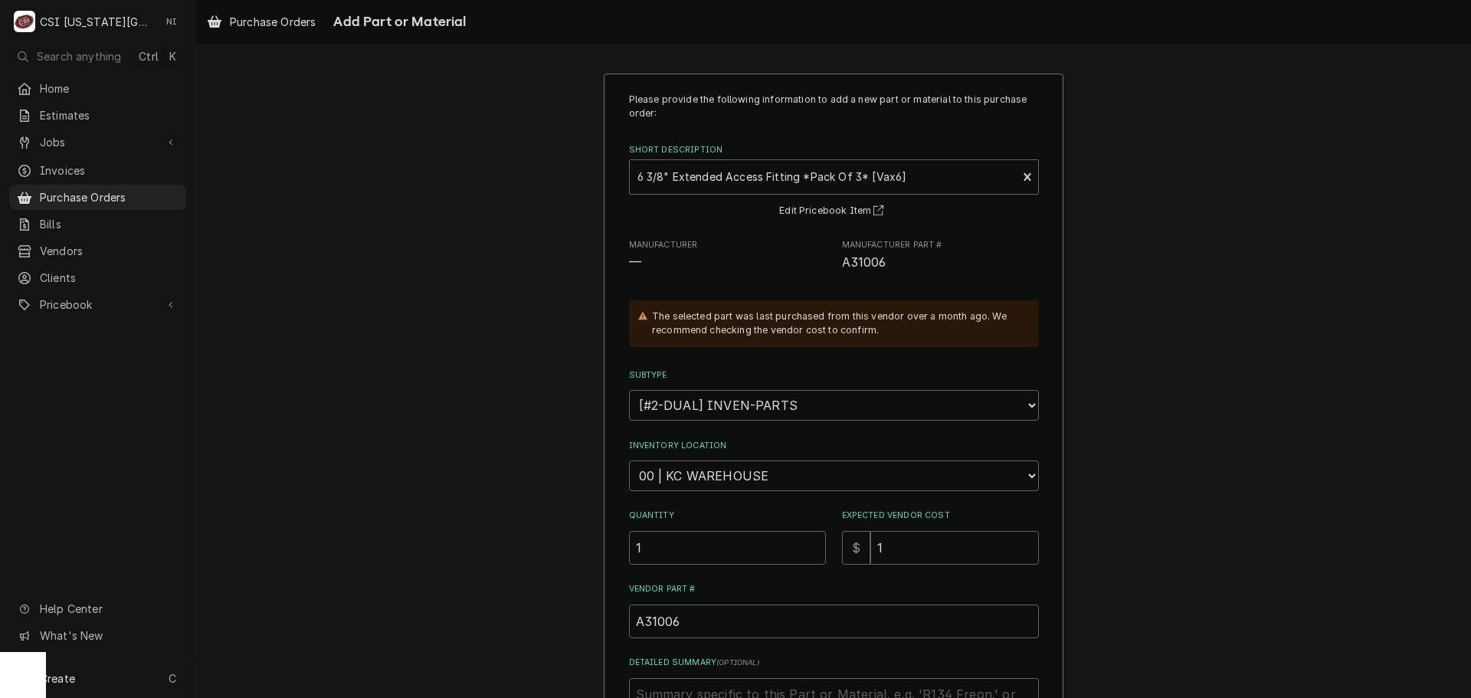
type textarea "x"
type input "19"
type textarea "x"
type input "19.8"
type textarea "x"
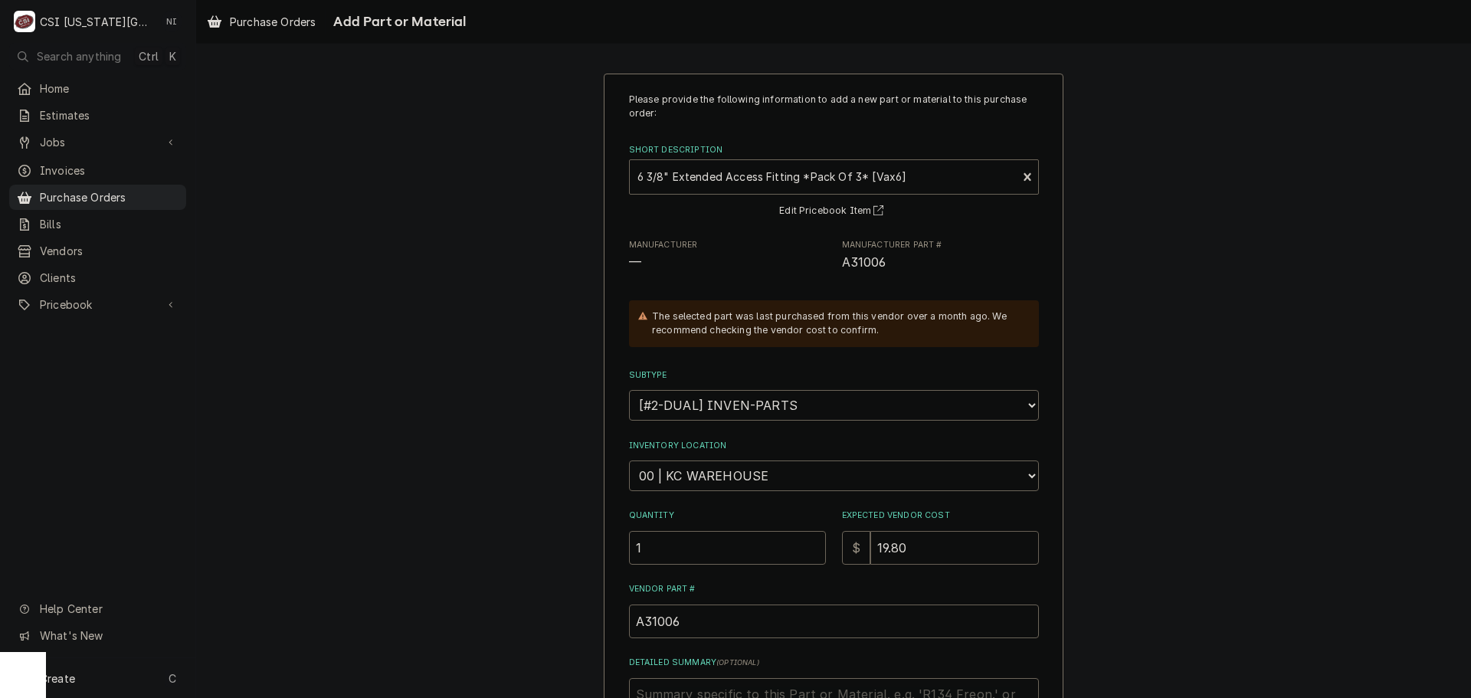
type input "19.80"
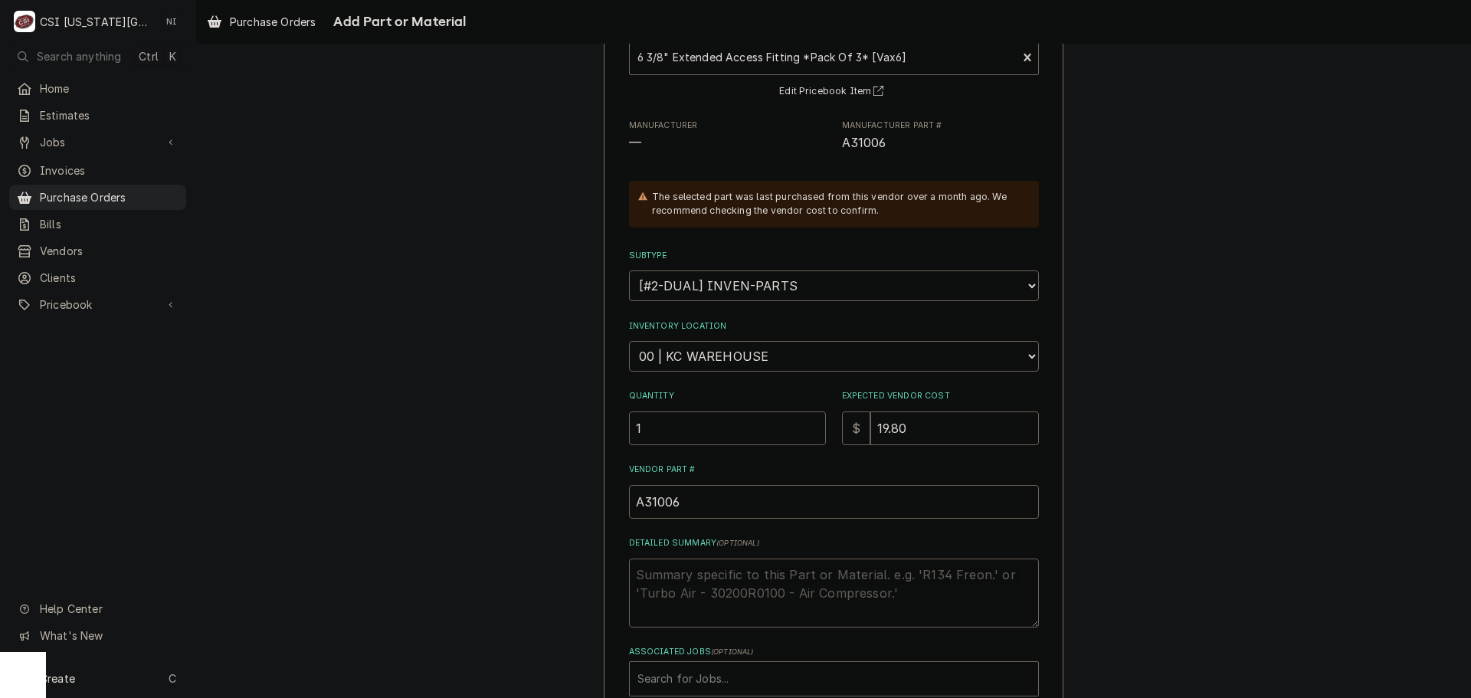
scroll to position [211, 0]
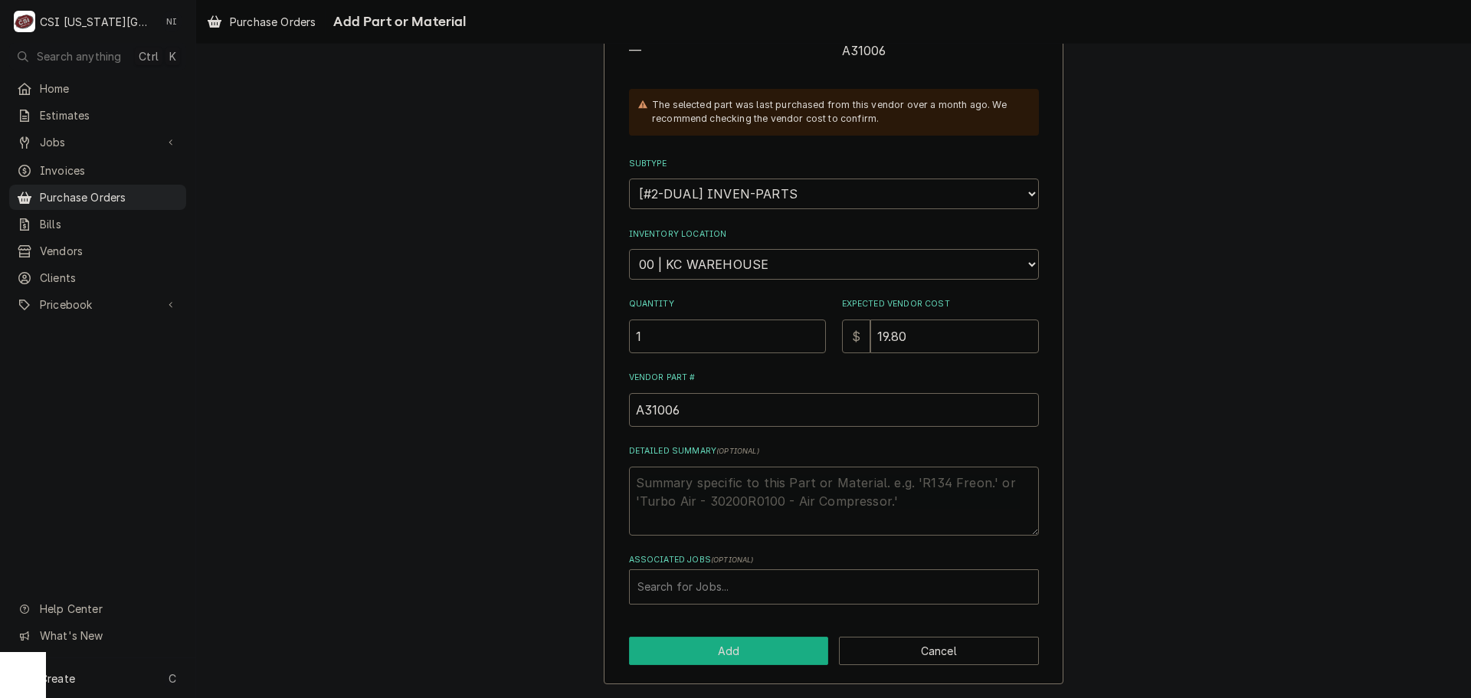
click at [709, 646] on button "Add" at bounding box center [729, 651] width 200 height 28
type textarea "x"
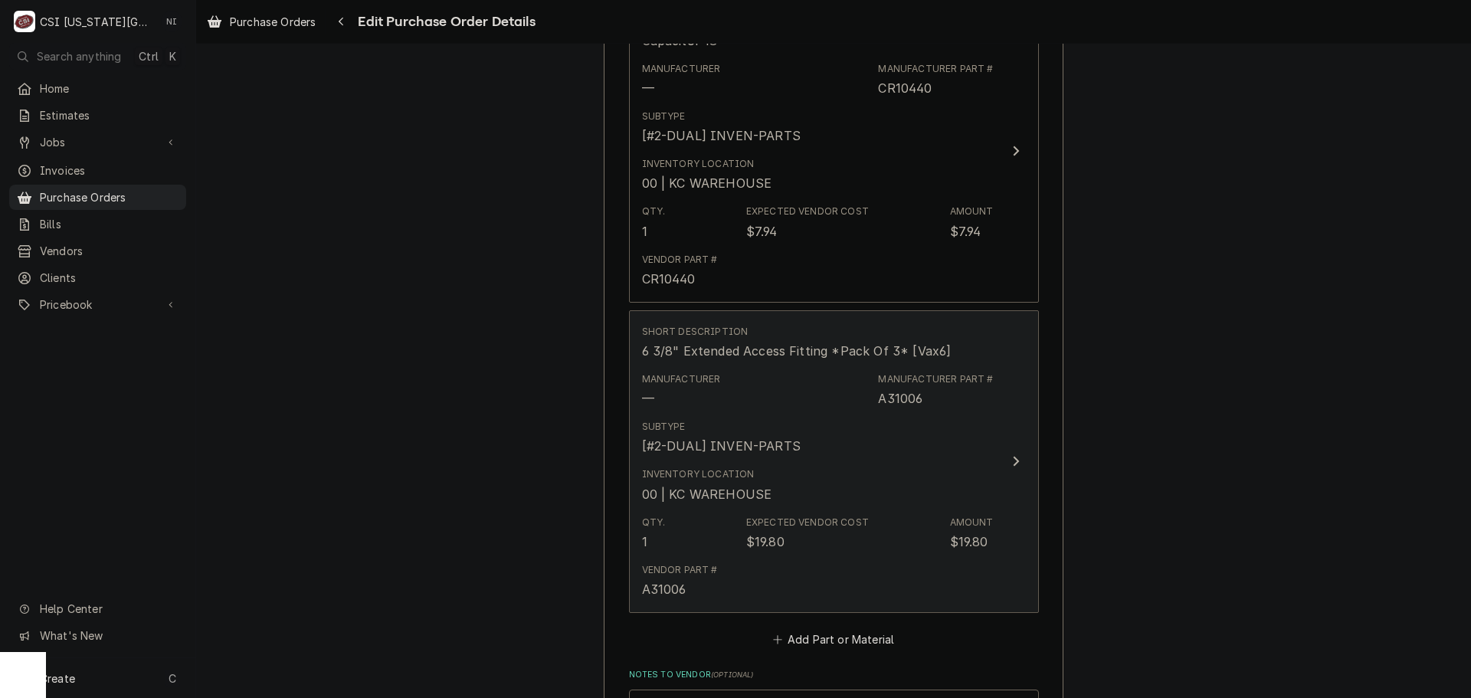
scroll to position [3636, 0]
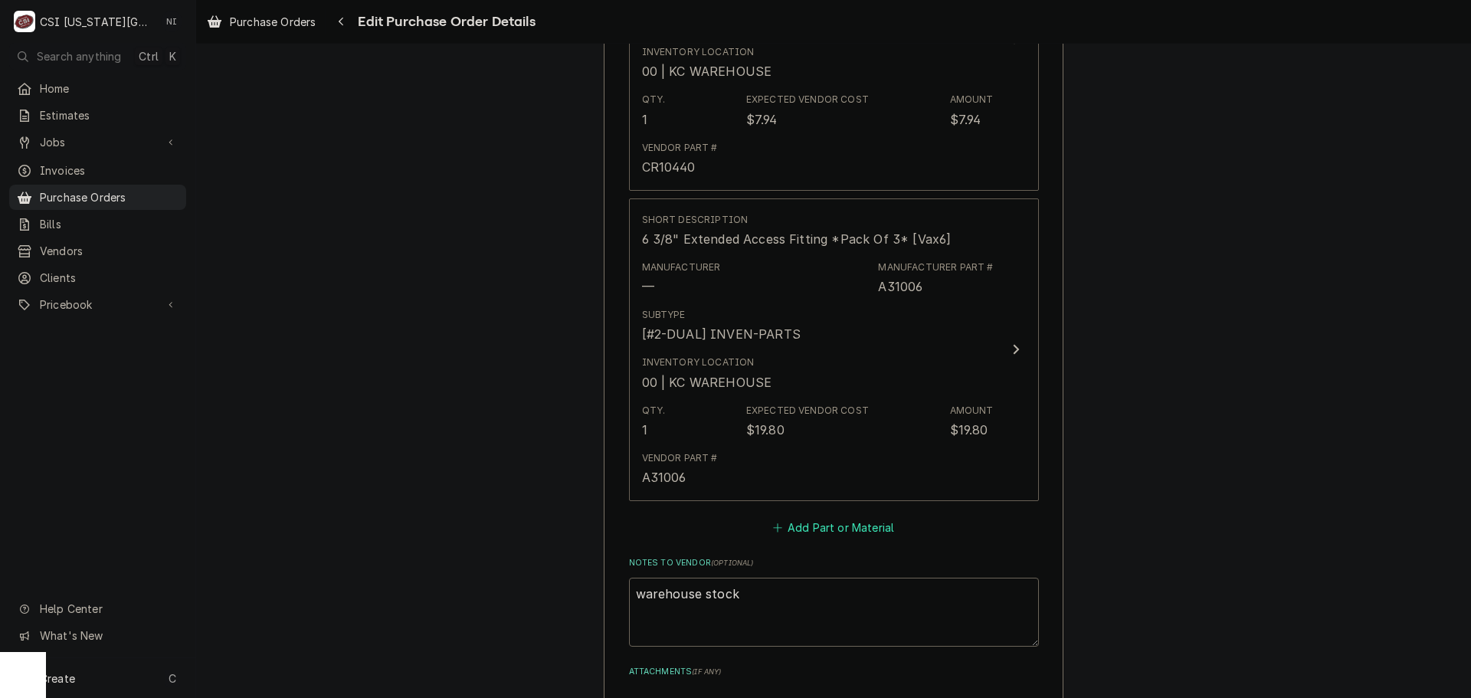
click at [798, 523] on button "Add Part or Material" at bounding box center [833, 526] width 126 height 21
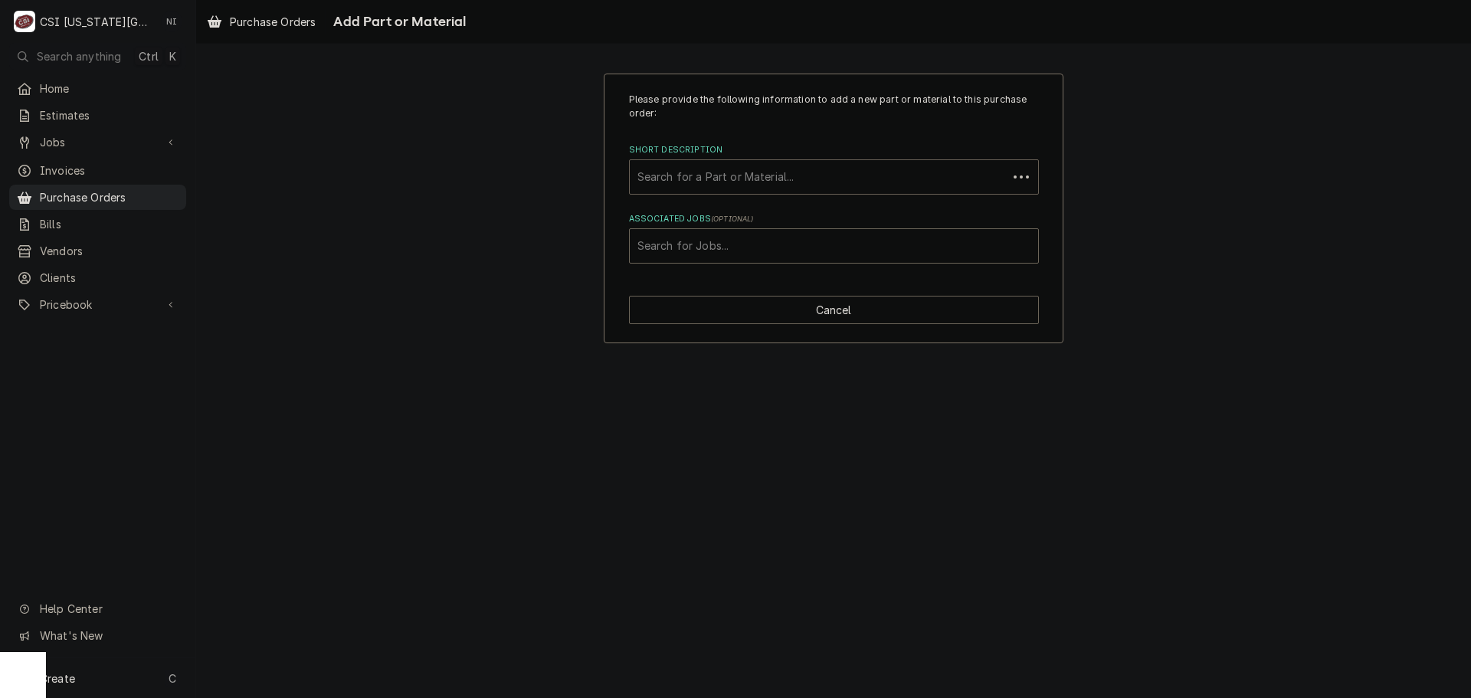
click at [702, 172] on div "Short Description" at bounding box center [818, 177] width 362 height 28
type input "A31852"
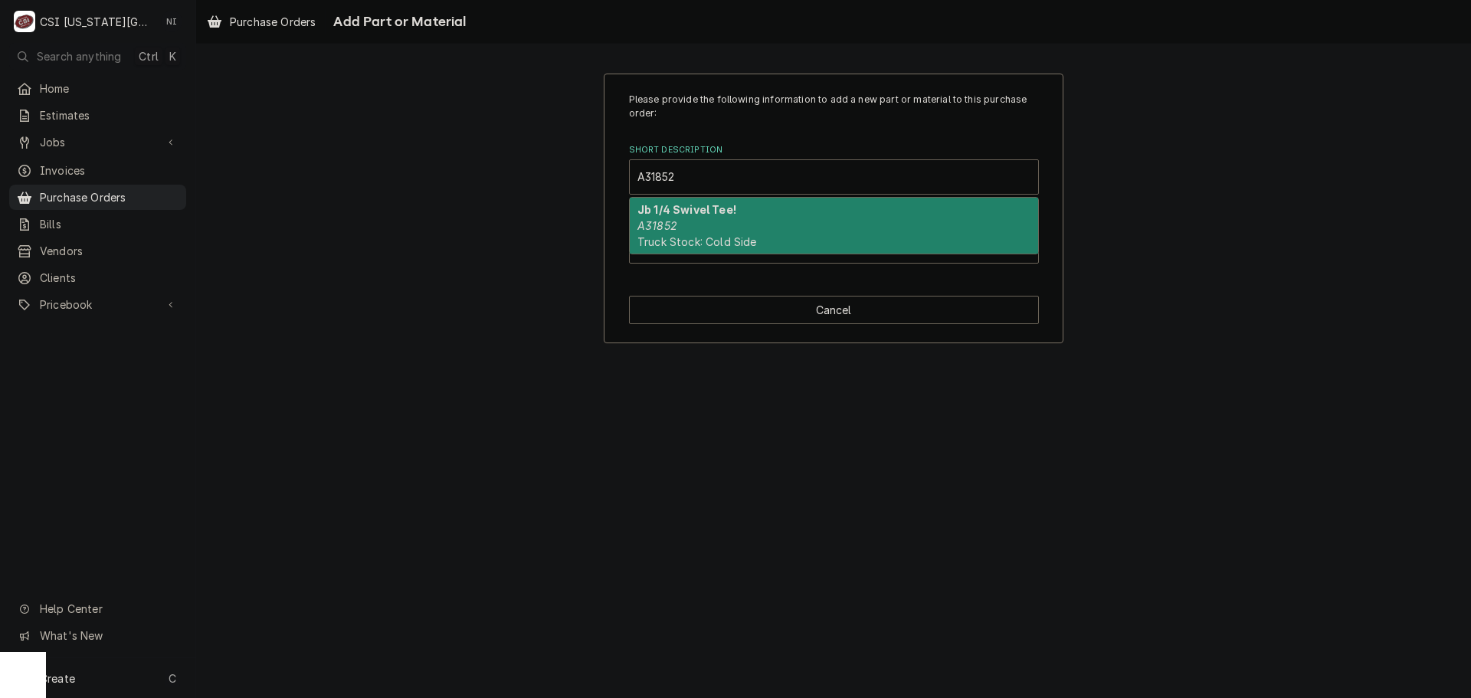
click at [723, 223] on div "Jb 1/4 Swivel Tee! A31852 Truck Stock: Cold Side" at bounding box center [834, 226] width 408 height 56
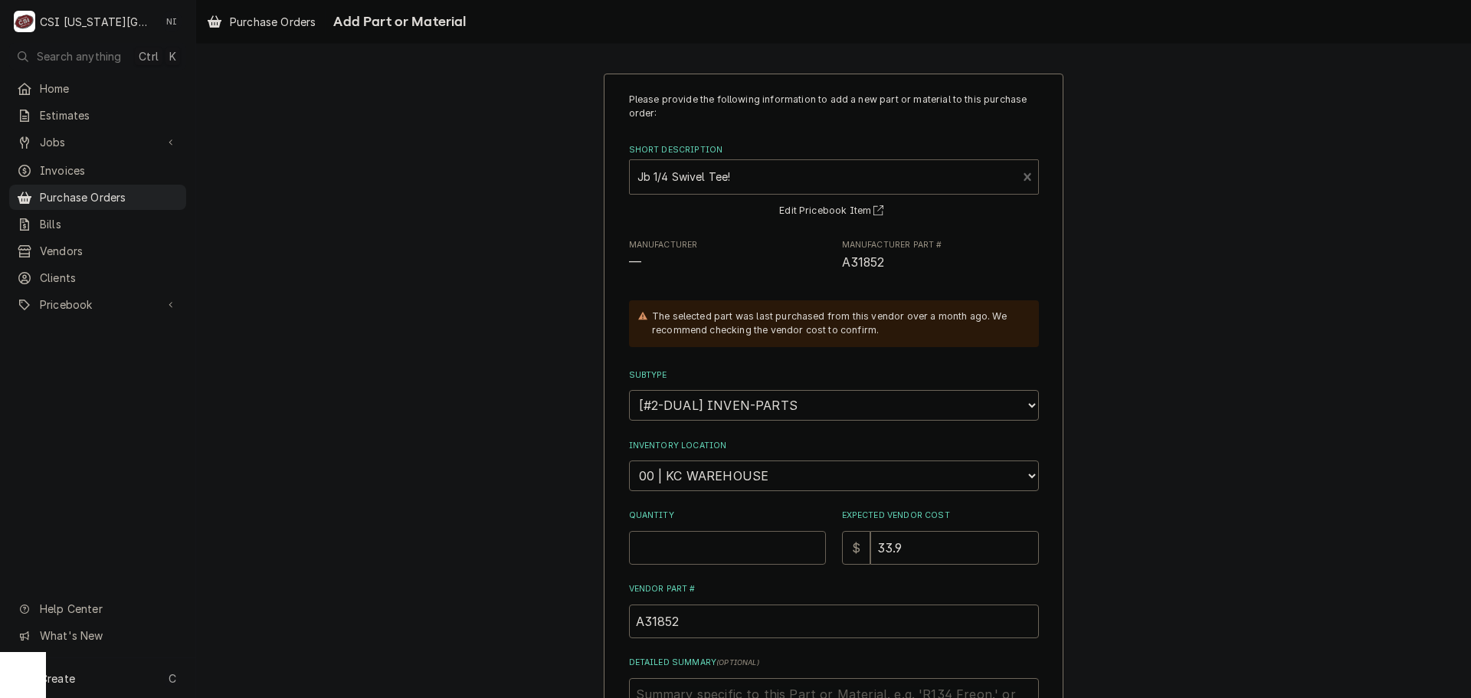
click at [708, 534] on input "Quantity" at bounding box center [727, 548] width 197 height 34
type textarea "x"
type input "1"
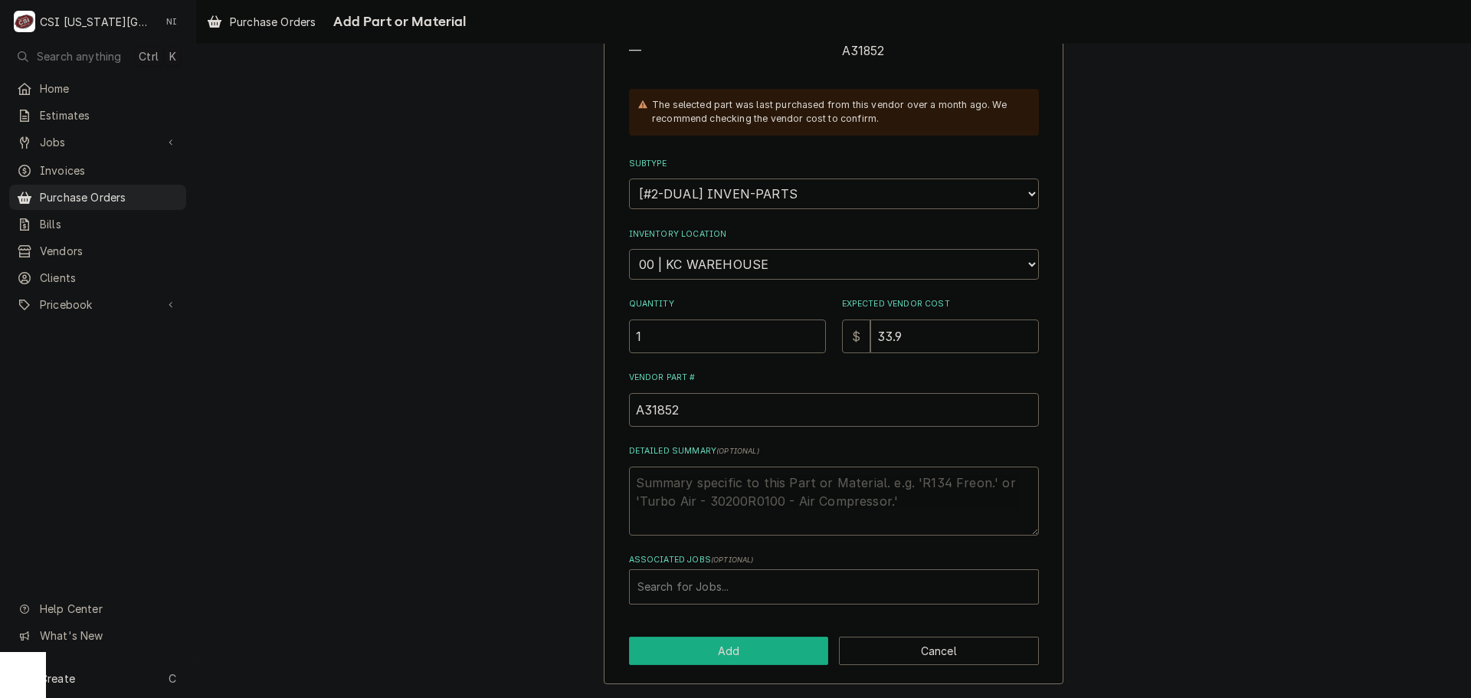
click at [723, 660] on button "Add" at bounding box center [729, 651] width 200 height 28
type textarea "x"
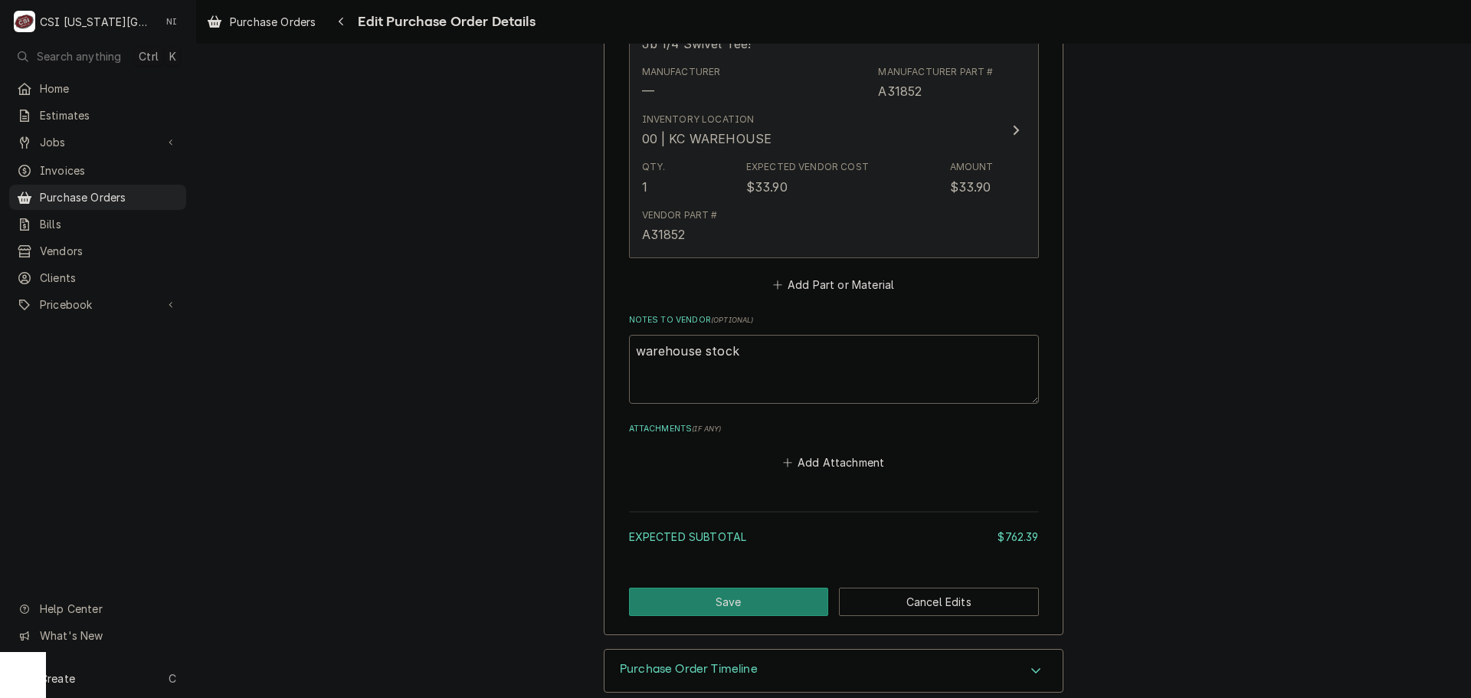
scroll to position [4142, 0]
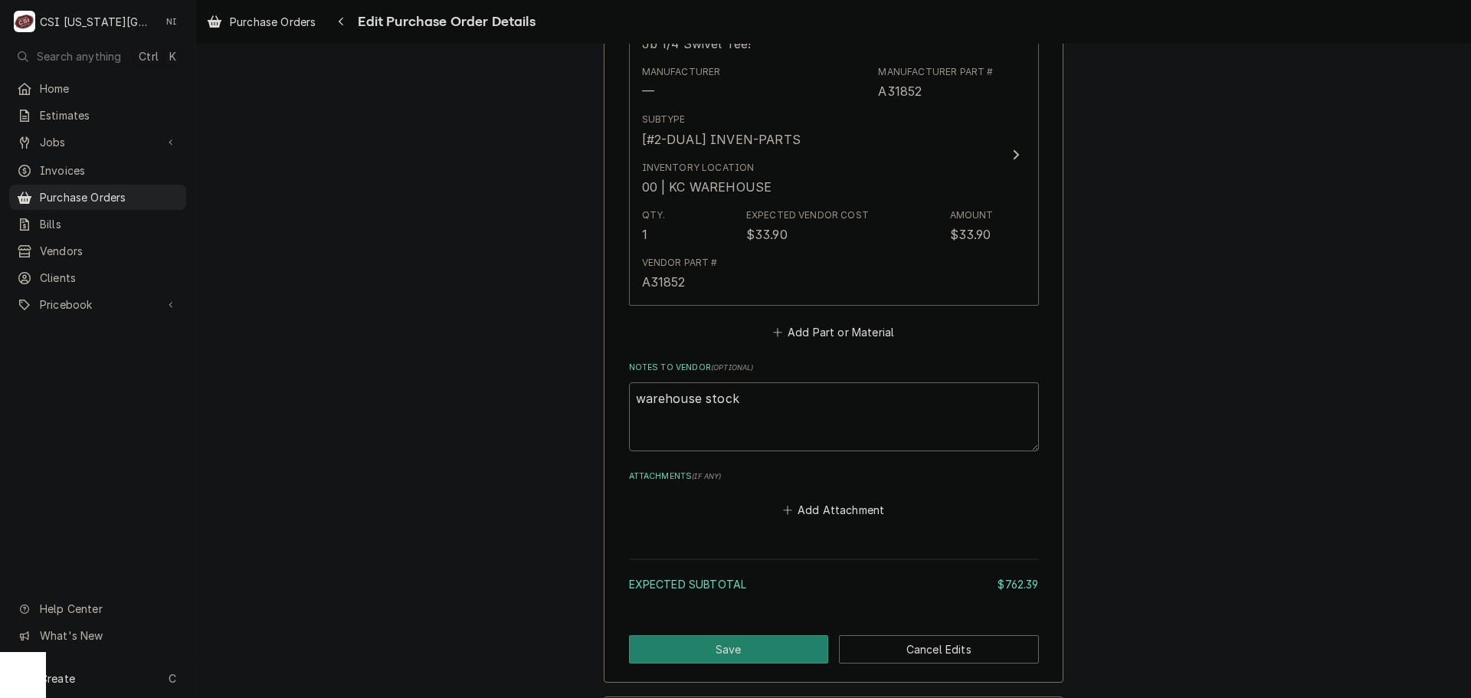
click at [814, 337] on button "Add Part or Material" at bounding box center [833, 332] width 126 height 21
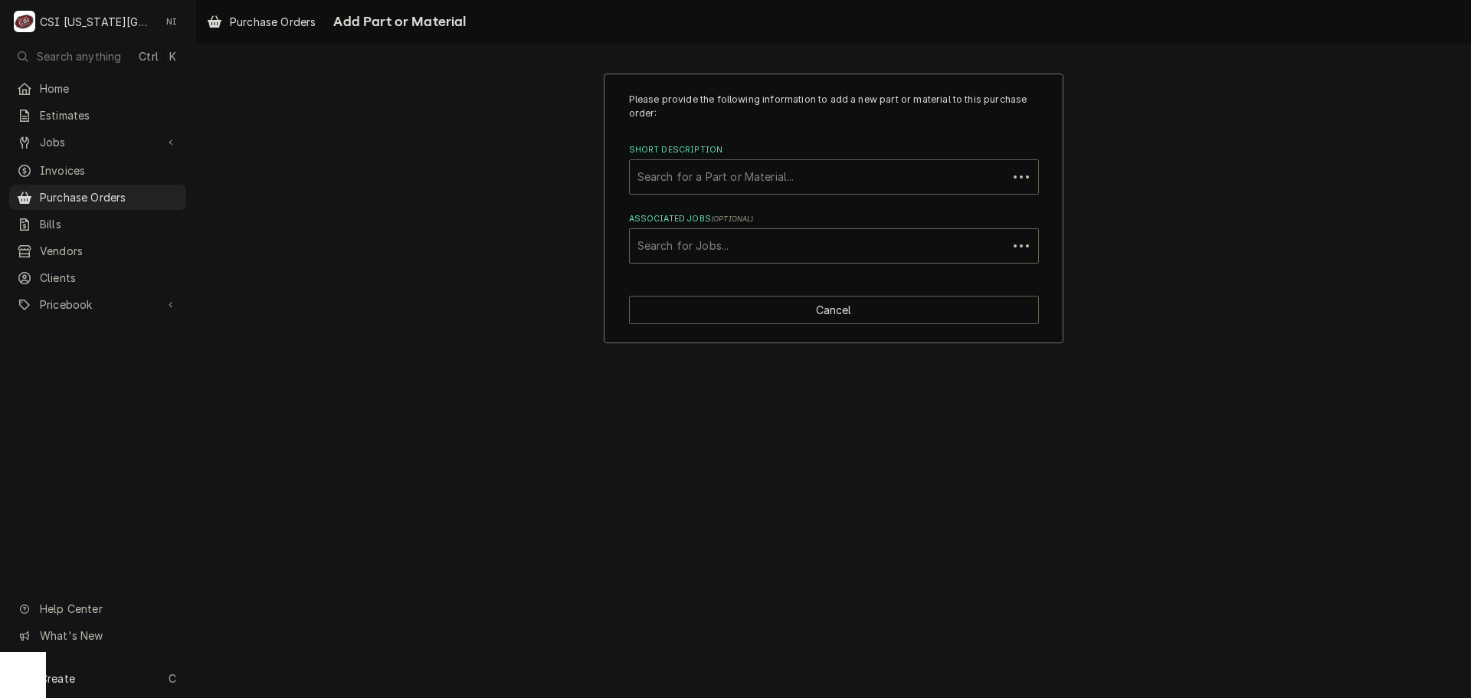
drag, startPoint x: 752, startPoint y: 164, endPoint x: 760, endPoint y: 165, distance: 8.5
click at [753, 164] on div "Short Description" at bounding box center [818, 177] width 362 height 28
type input "A31851"
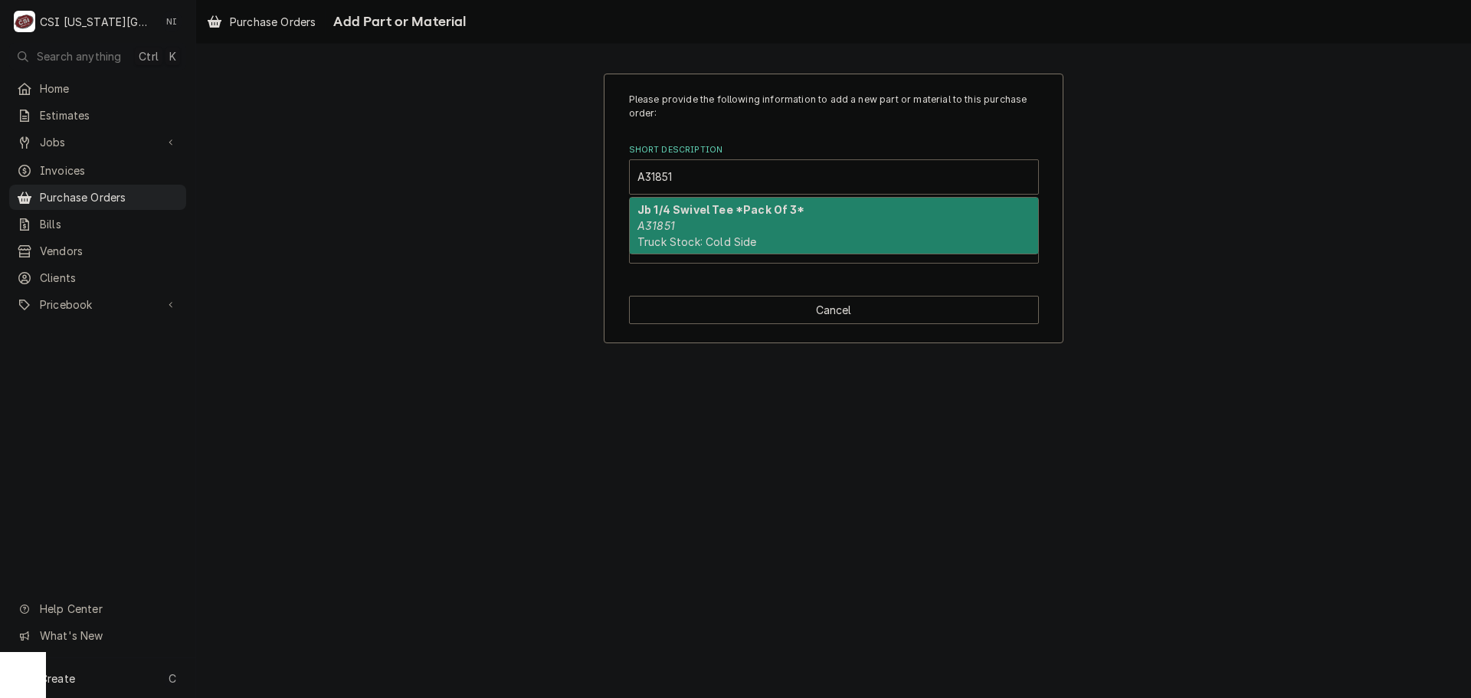
drag, startPoint x: 785, startPoint y: 239, endPoint x: 805, endPoint y: 238, distance: 20.0
click at [785, 239] on div "Jb 1/4 Swivel Tee *Pack Of 3* A31851 Truck Stock: Cold Side" at bounding box center [834, 226] width 408 height 56
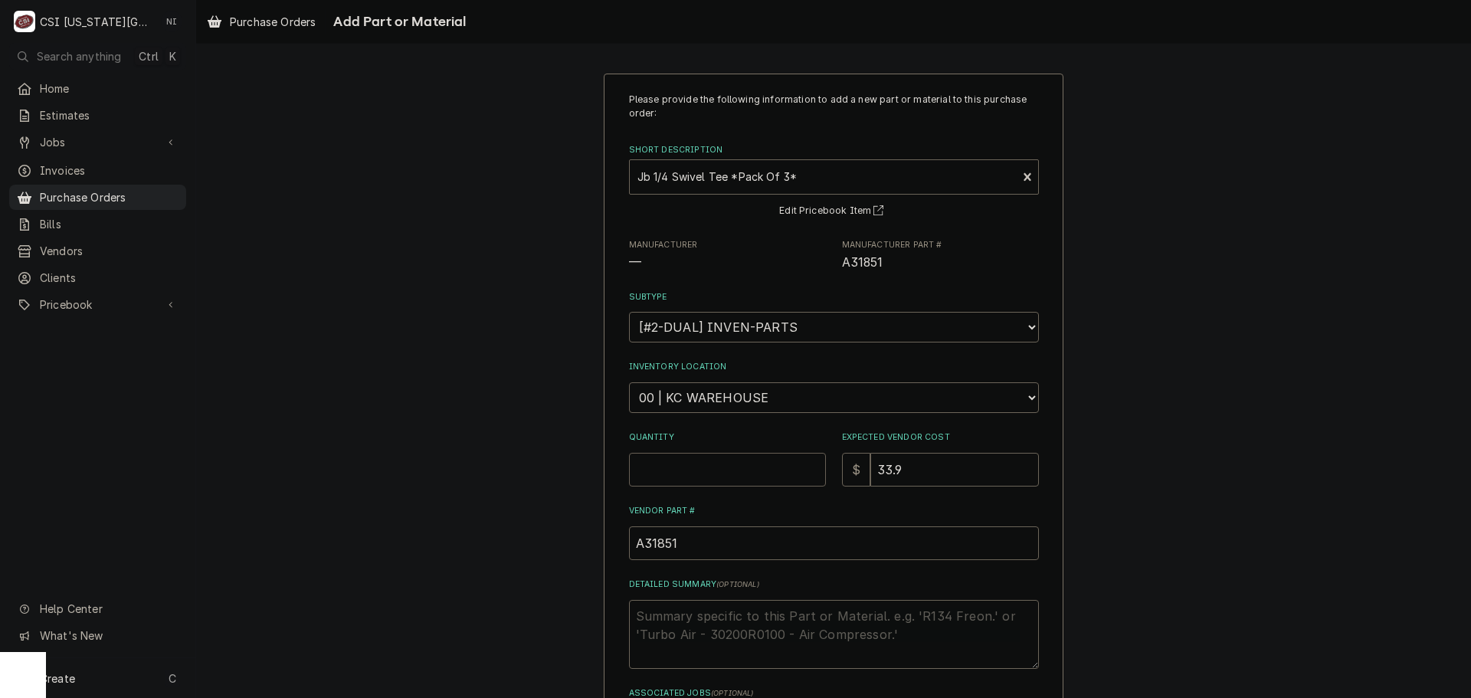
click at [700, 462] on input "Quantity" at bounding box center [727, 470] width 197 height 34
type textarea "x"
type input "1"
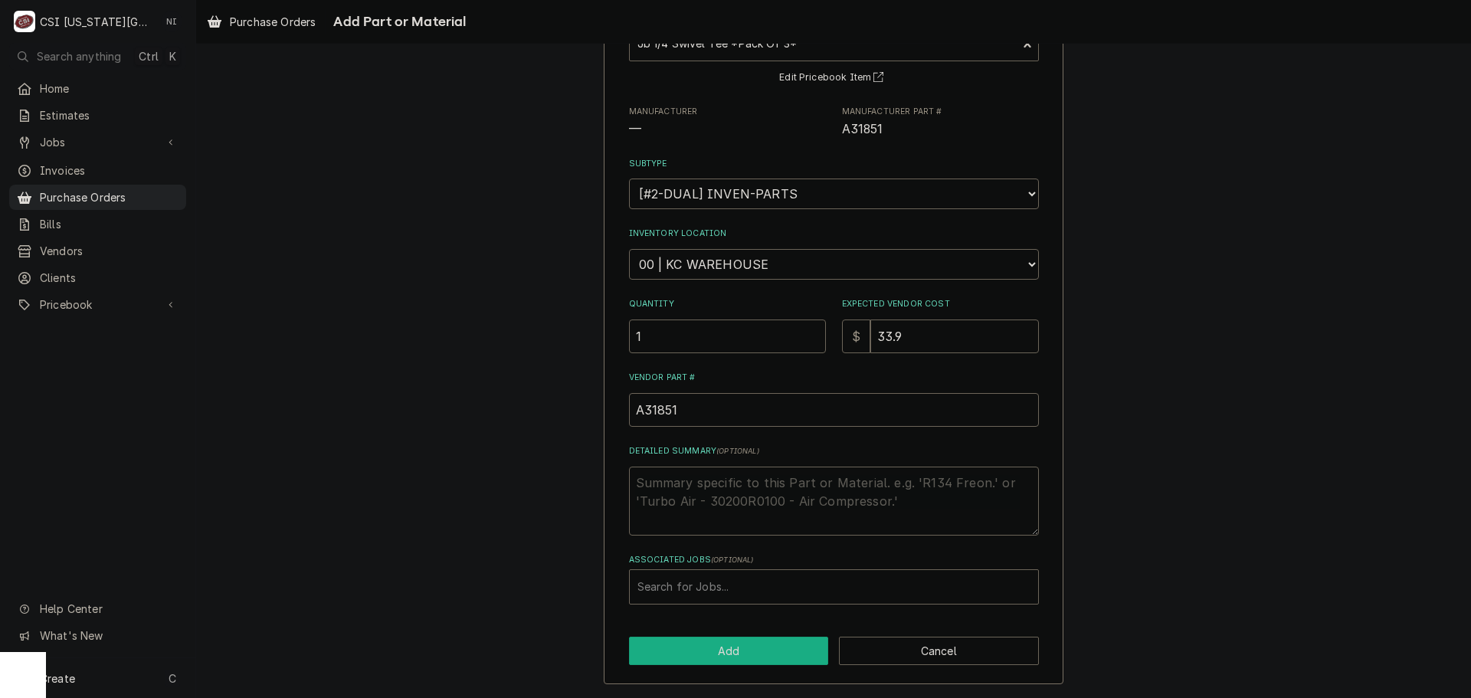
click at [747, 662] on button "Add" at bounding box center [729, 651] width 200 height 28
type textarea "x"
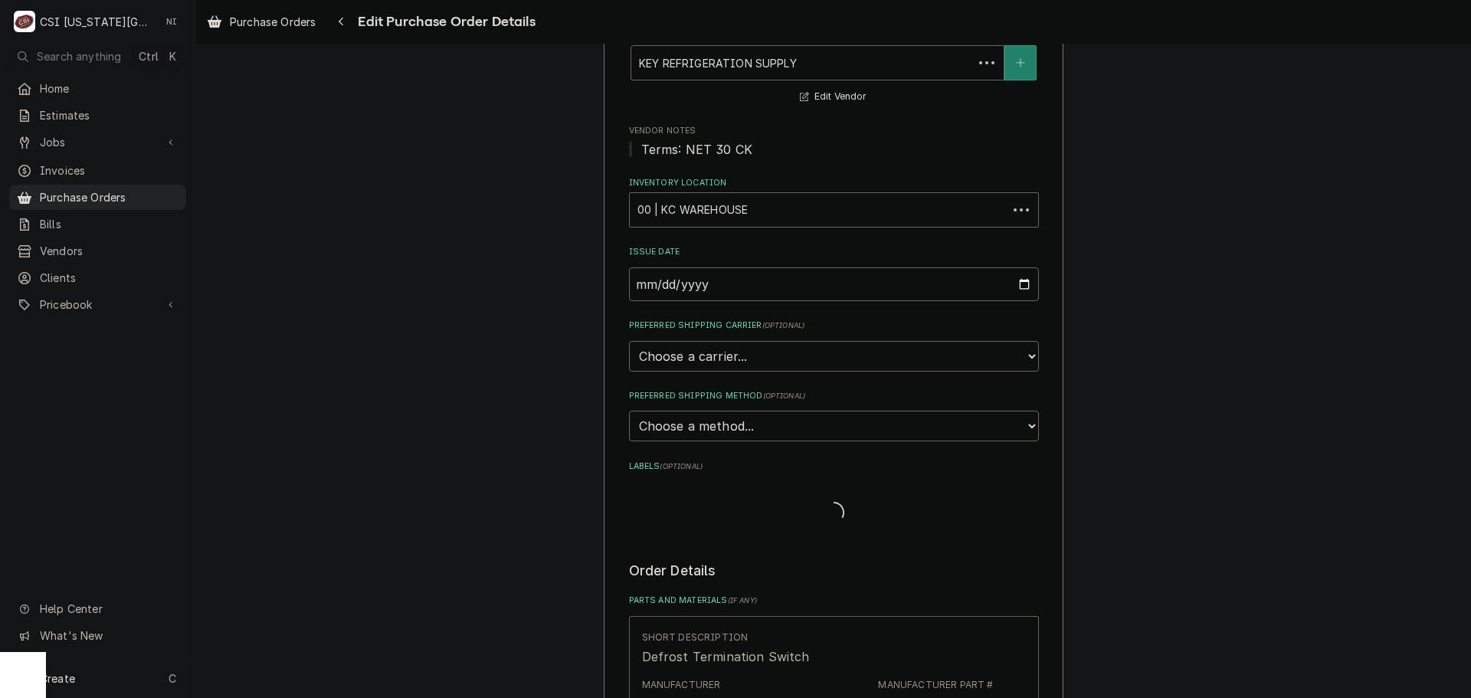
scroll to position [4472, 0]
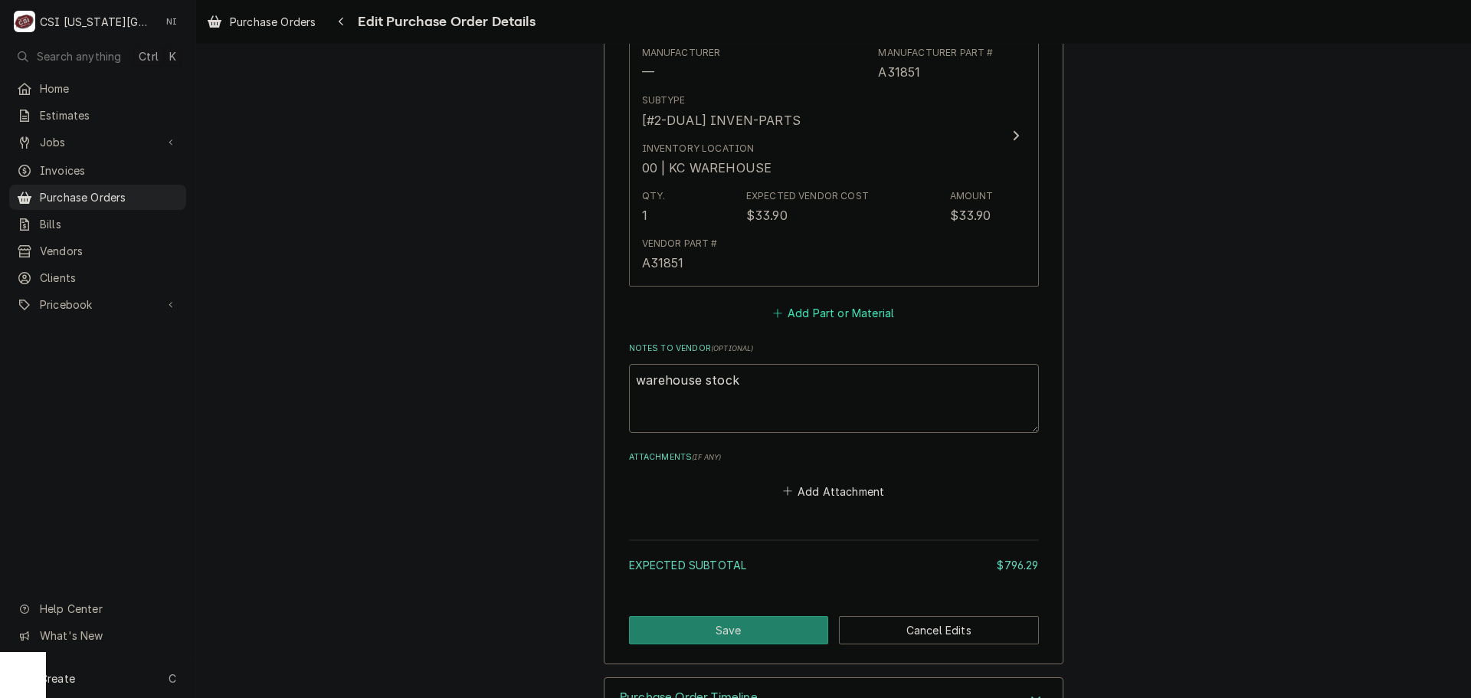
click at [808, 323] on button "Add Part or Material" at bounding box center [833, 313] width 126 height 21
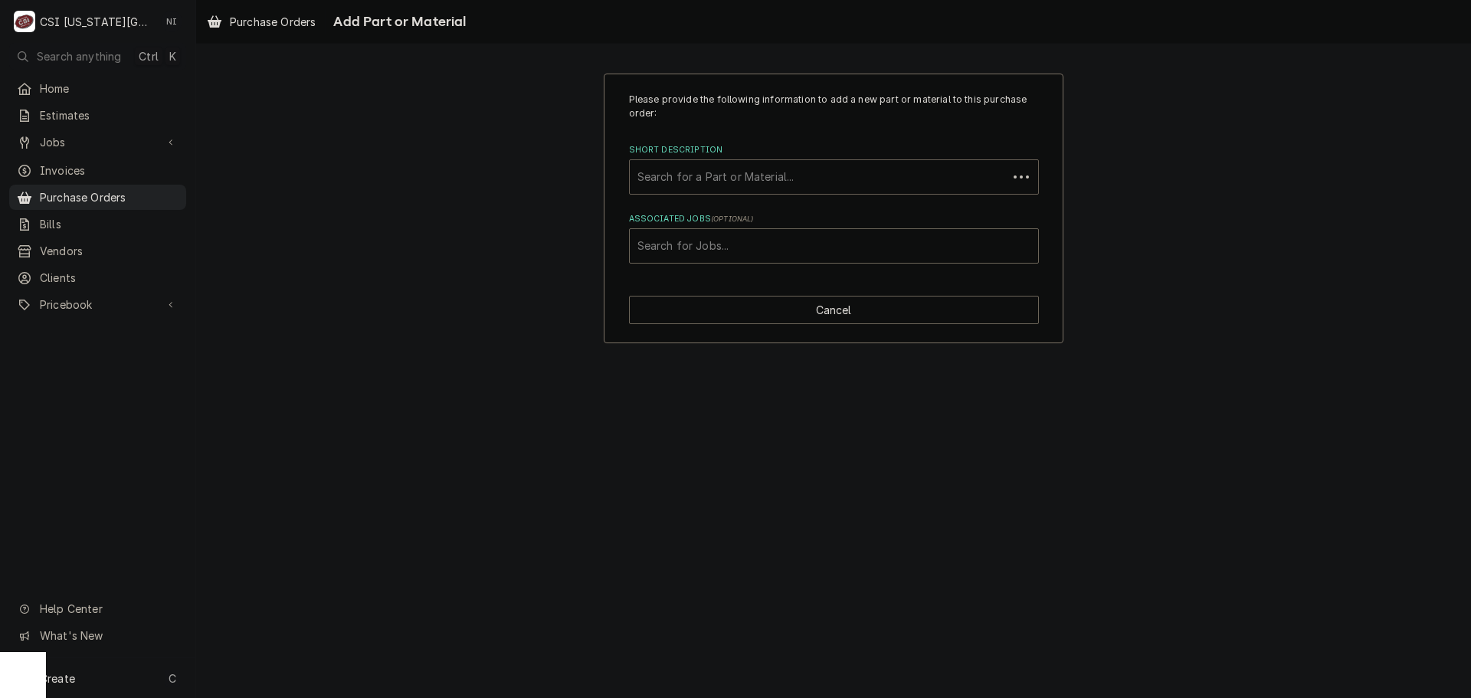
click at [755, 175] on div "Short Description" at bounding box center [818, 177] width 362 height 28
type input "A31136"
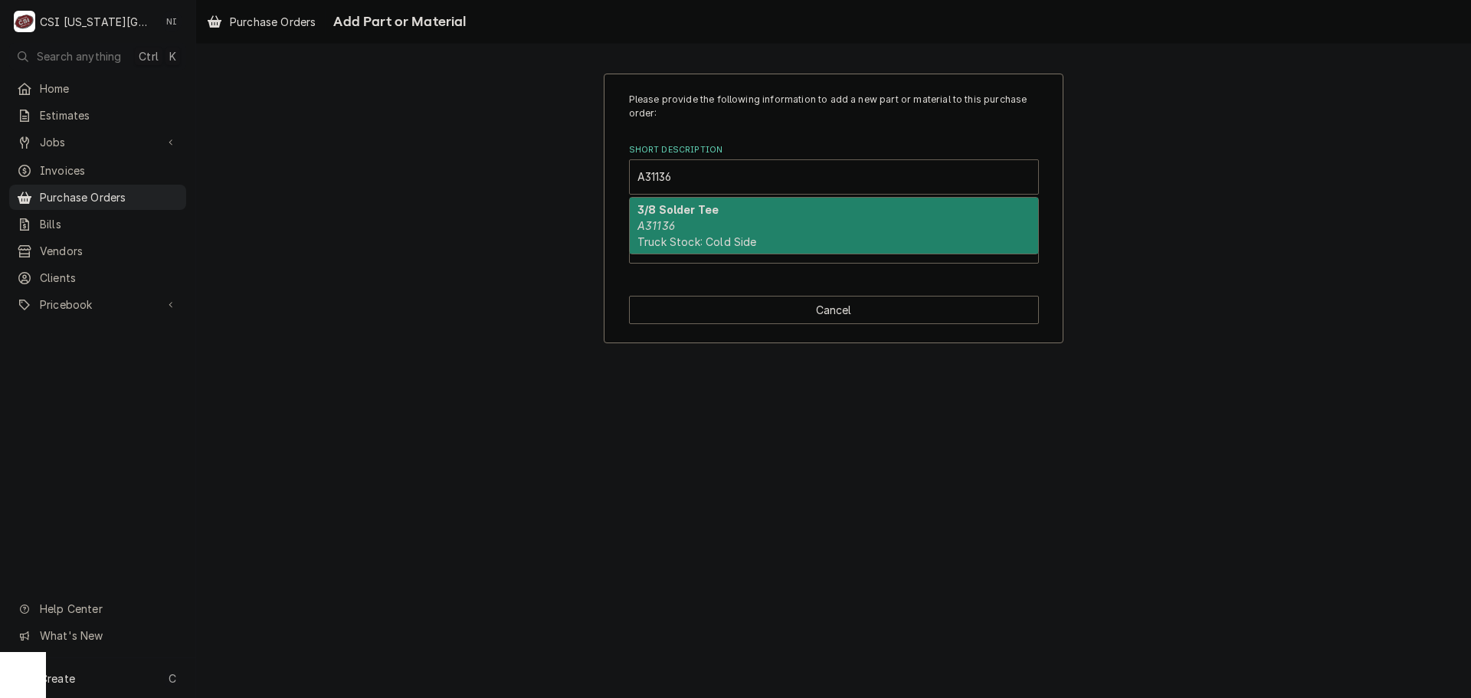
click at [738, 221] on div "3/8 Solder Tee A31136 Truck Stock: Cold Side" at bounding box center [834, 226] width 408 height 56
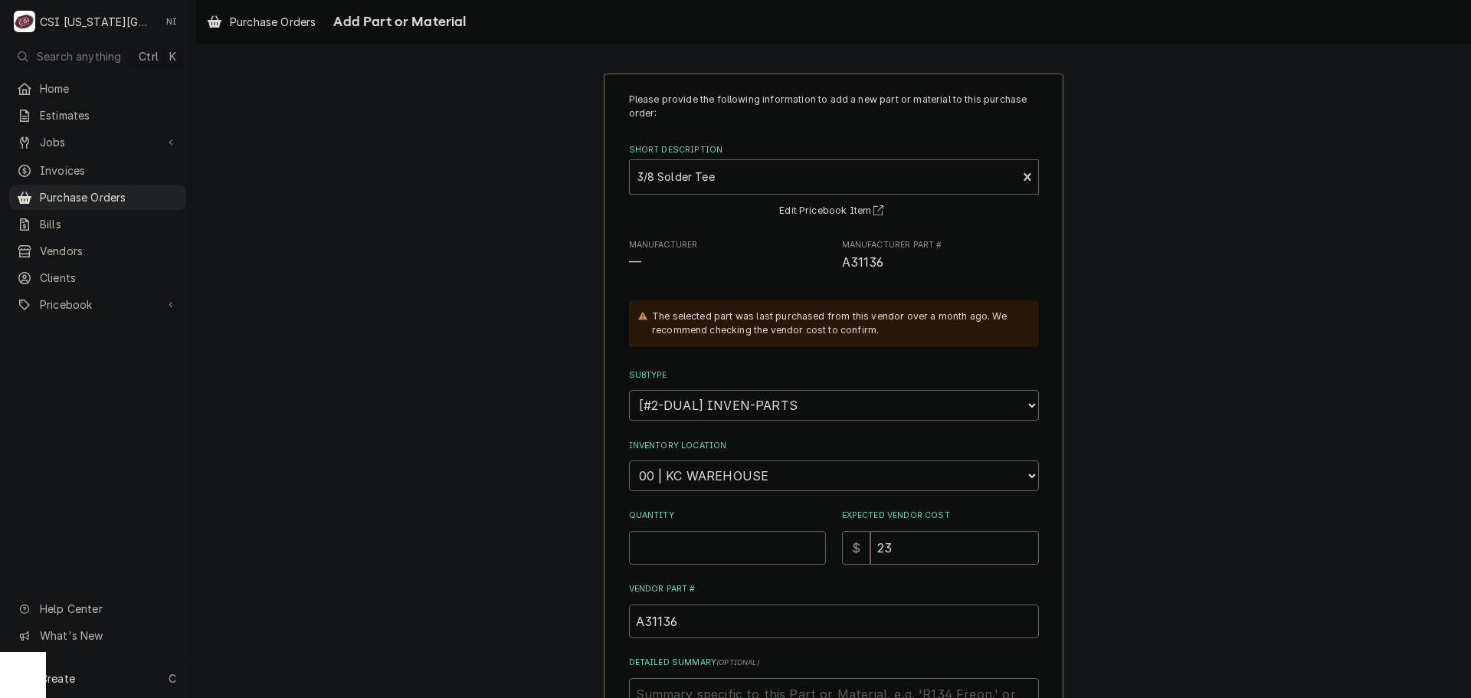
click at [734, 552] on input "Quantity" at bounding box center [727, 548] width 197 height 34
type textarea "x"
type input "1"
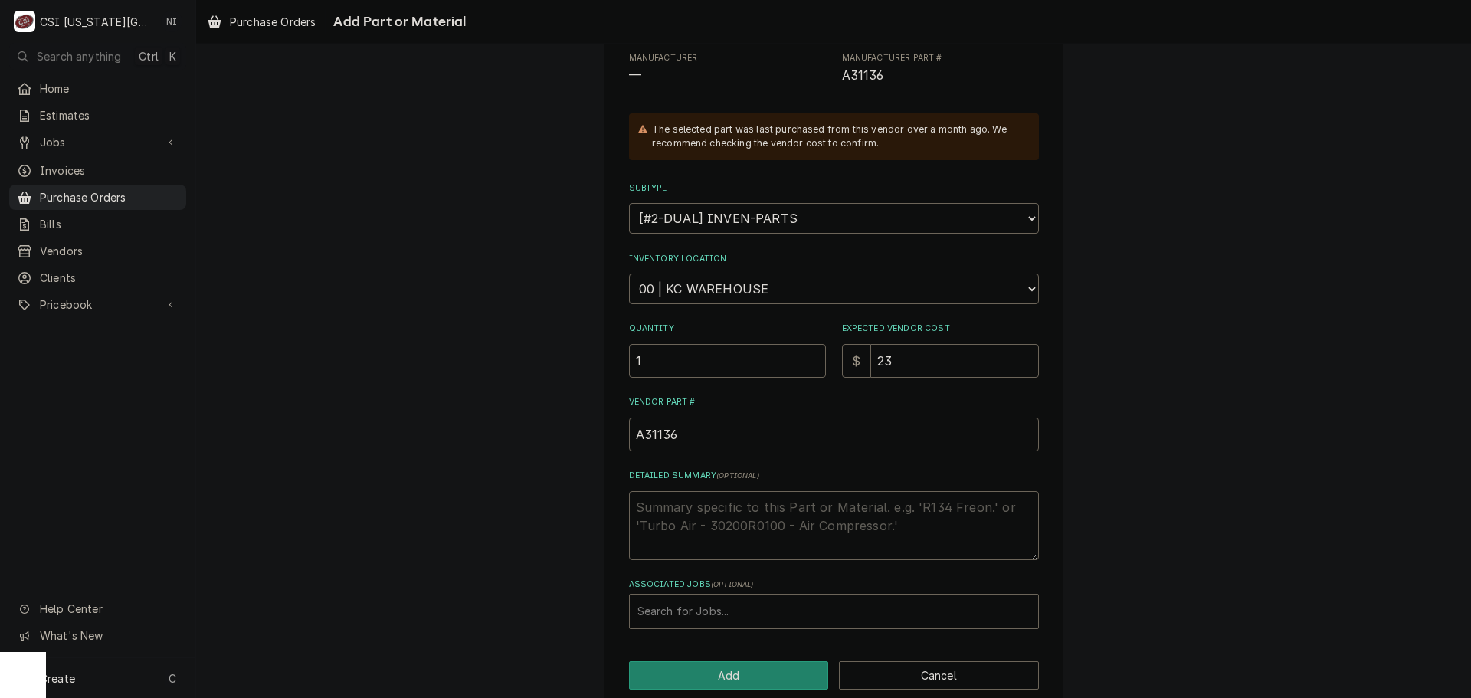
scroll to position [211, 0]
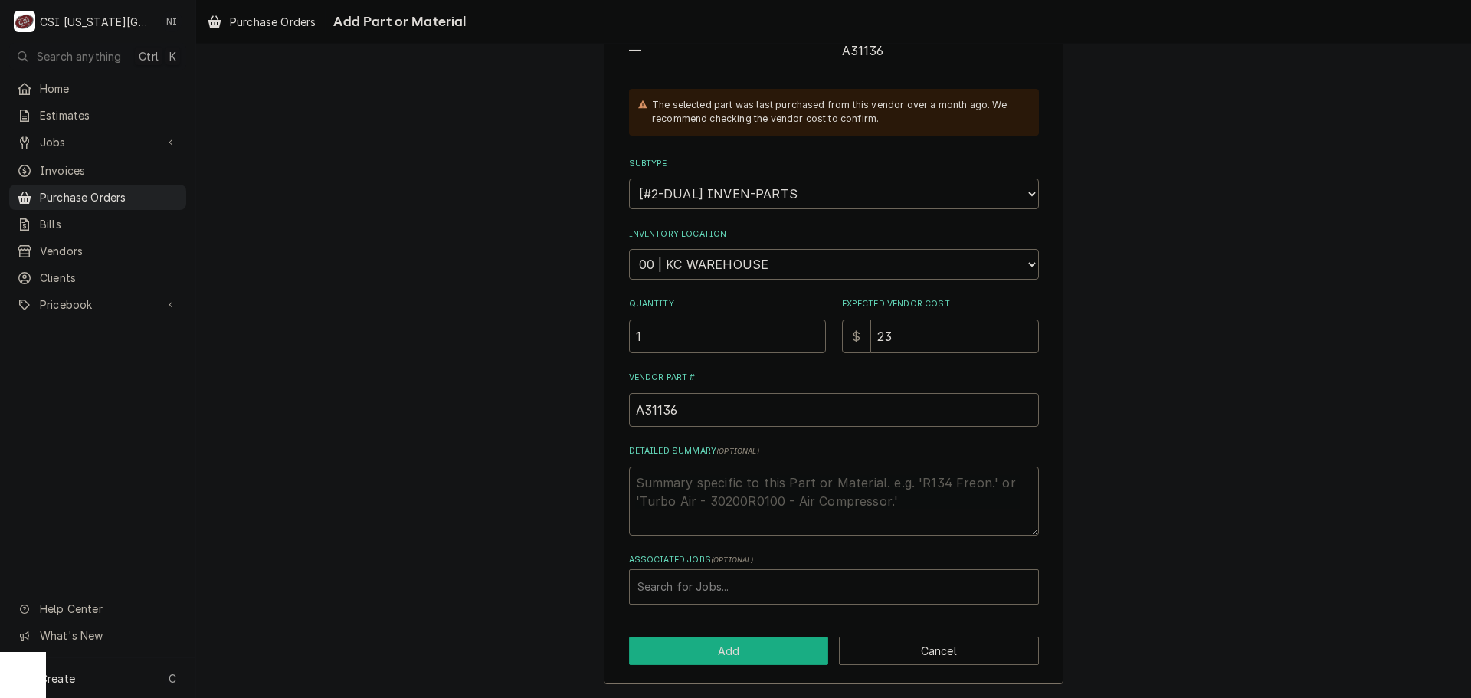
click at [772, 650] on button "Add" at bounding box center [729, 651] width 200 height 28
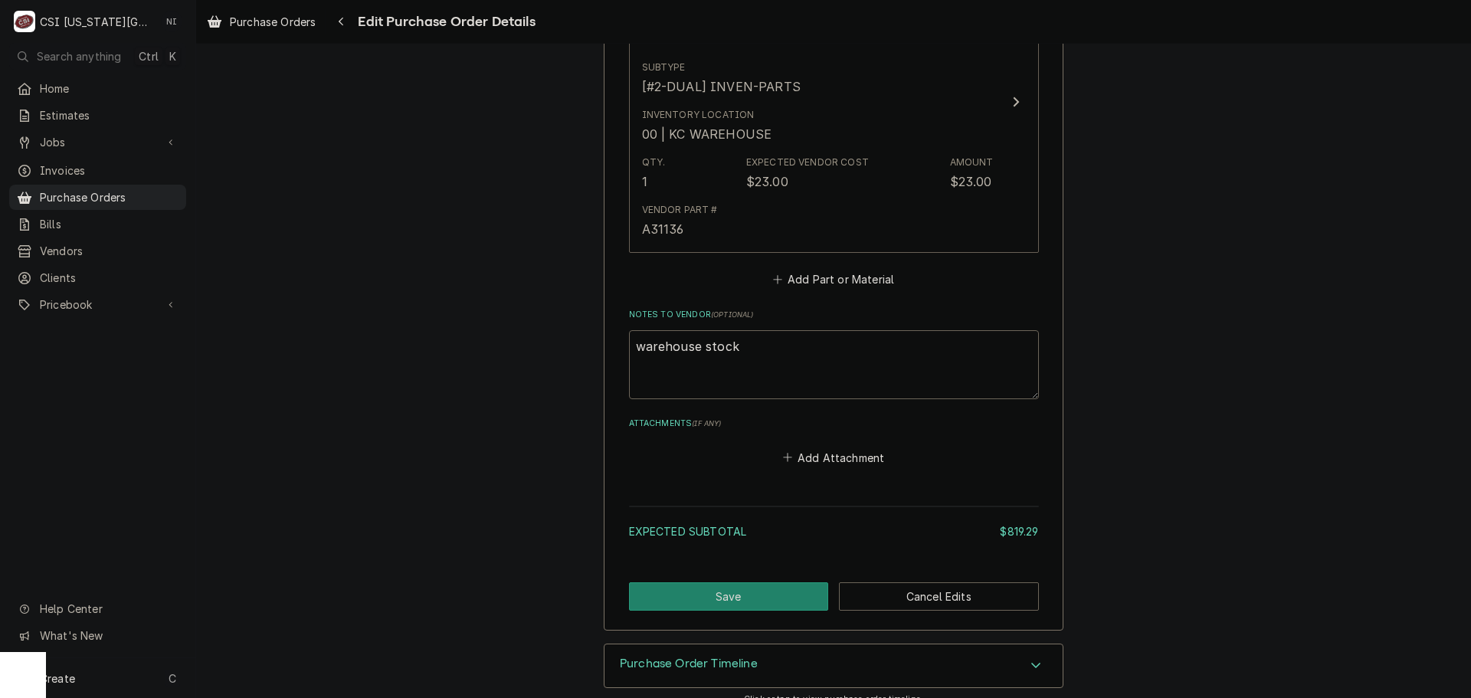
scroll to position [4834, 0]
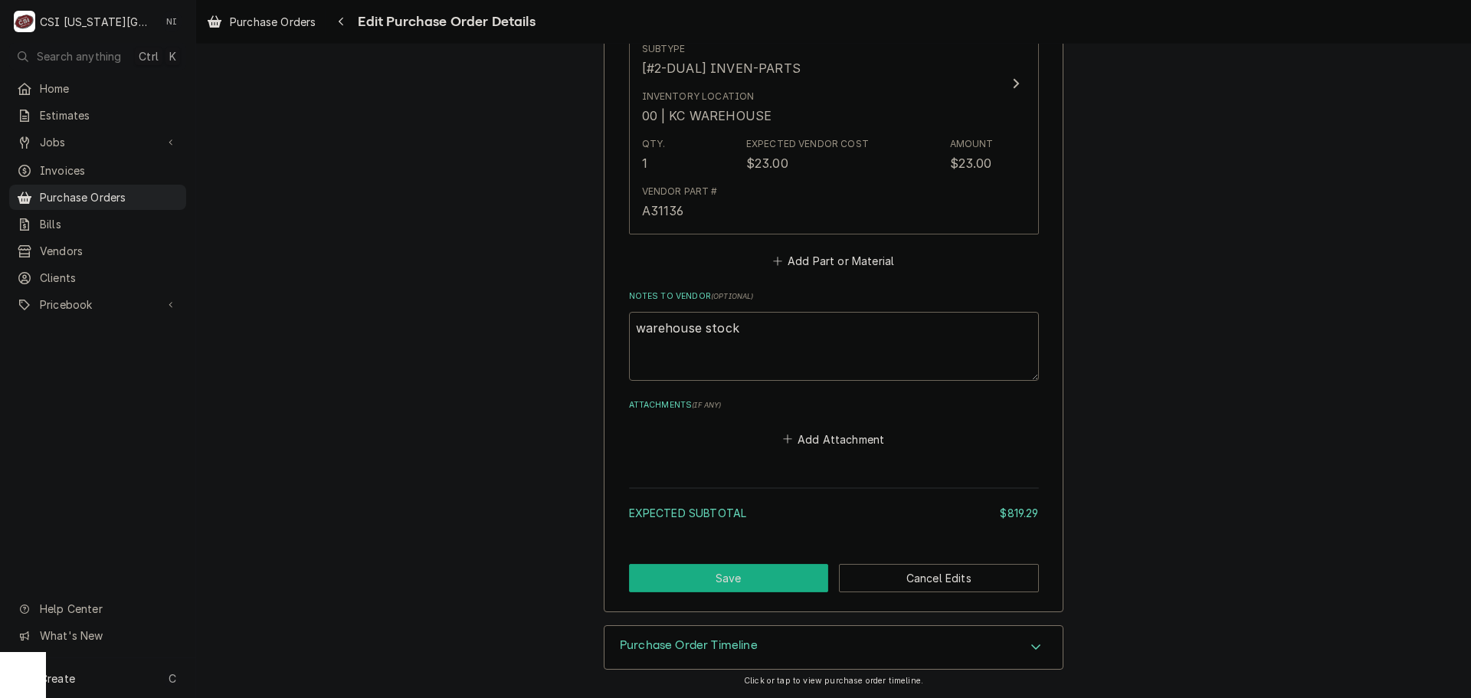
click at [757, 585] on button "Save" at bounding box center [729, 578] width 200 height 28
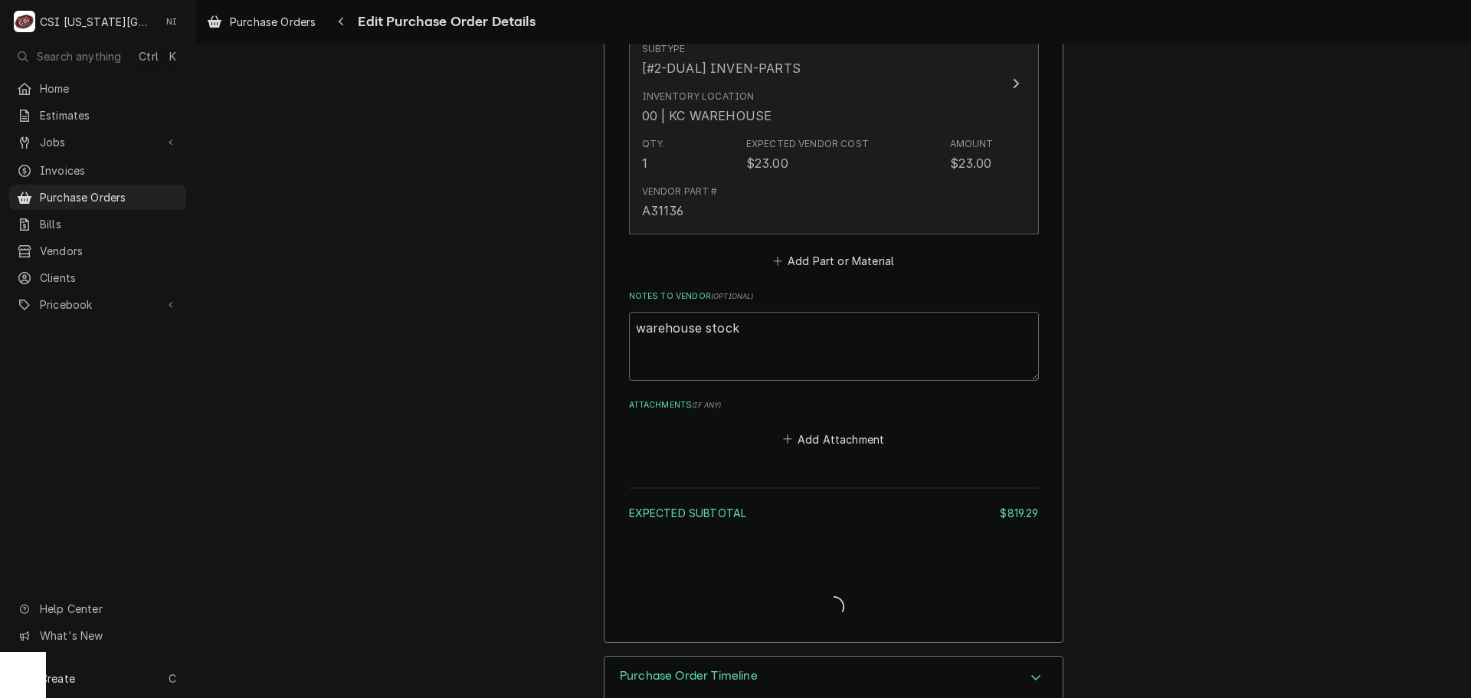
type textarea "x"
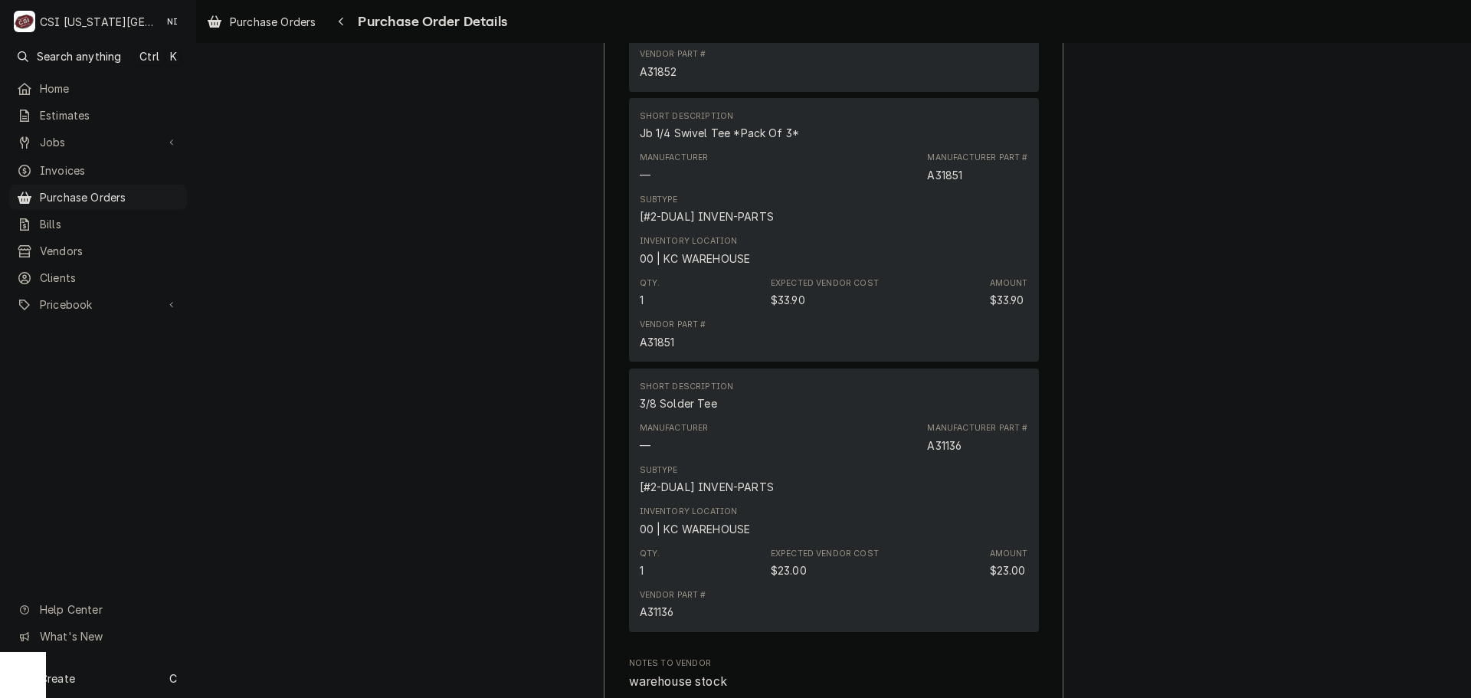
scroll to position [4597, 0]
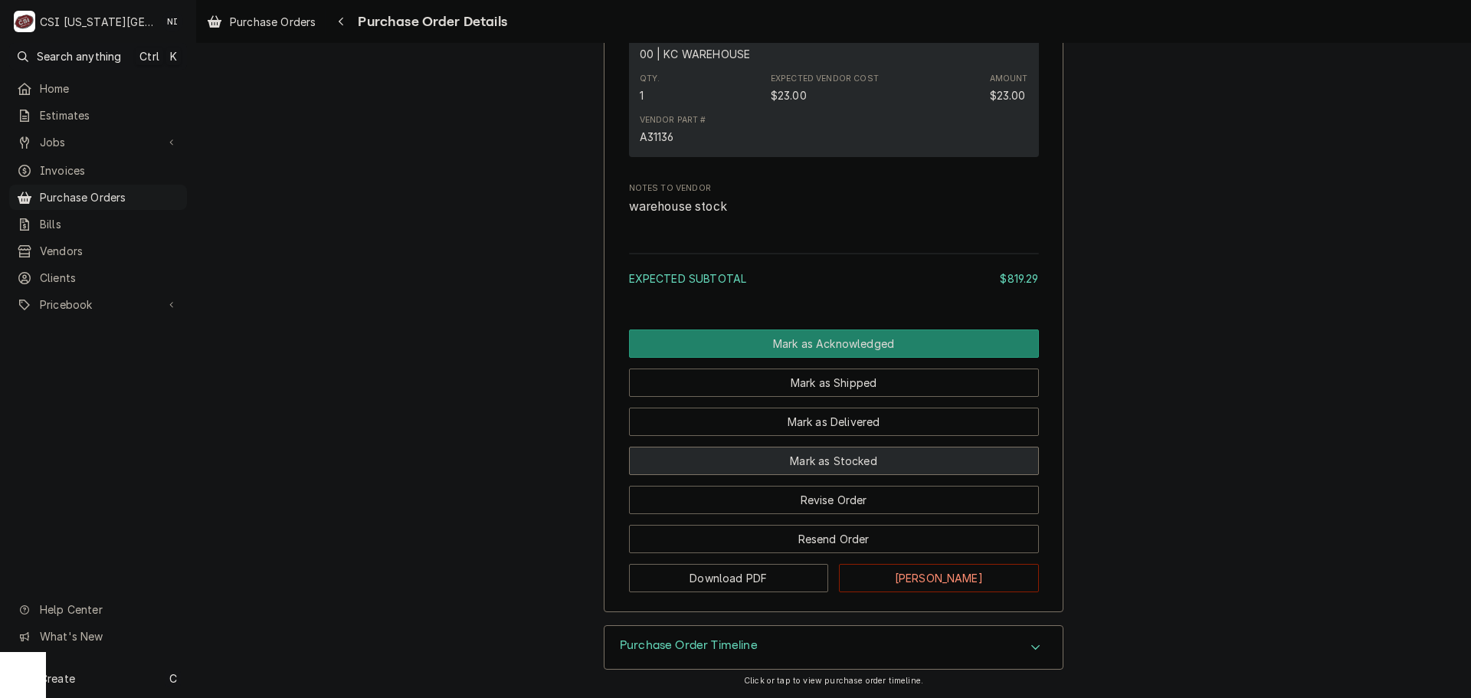
click at [821, 475] on button "Mark as Stocked" at bounding box center [834, 461] width 410 height 28
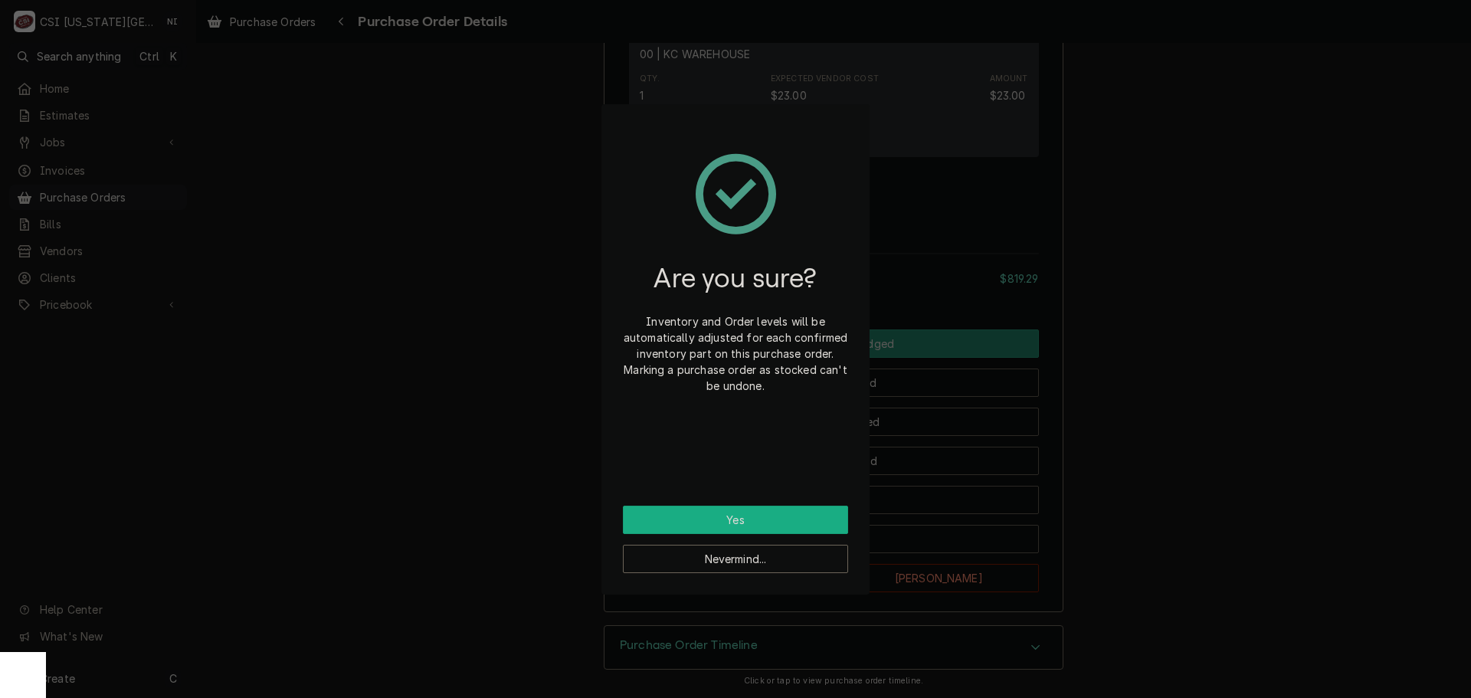
click at [764, 526] on button "Yes" at bounding box center [735, 520] width 225 height 28
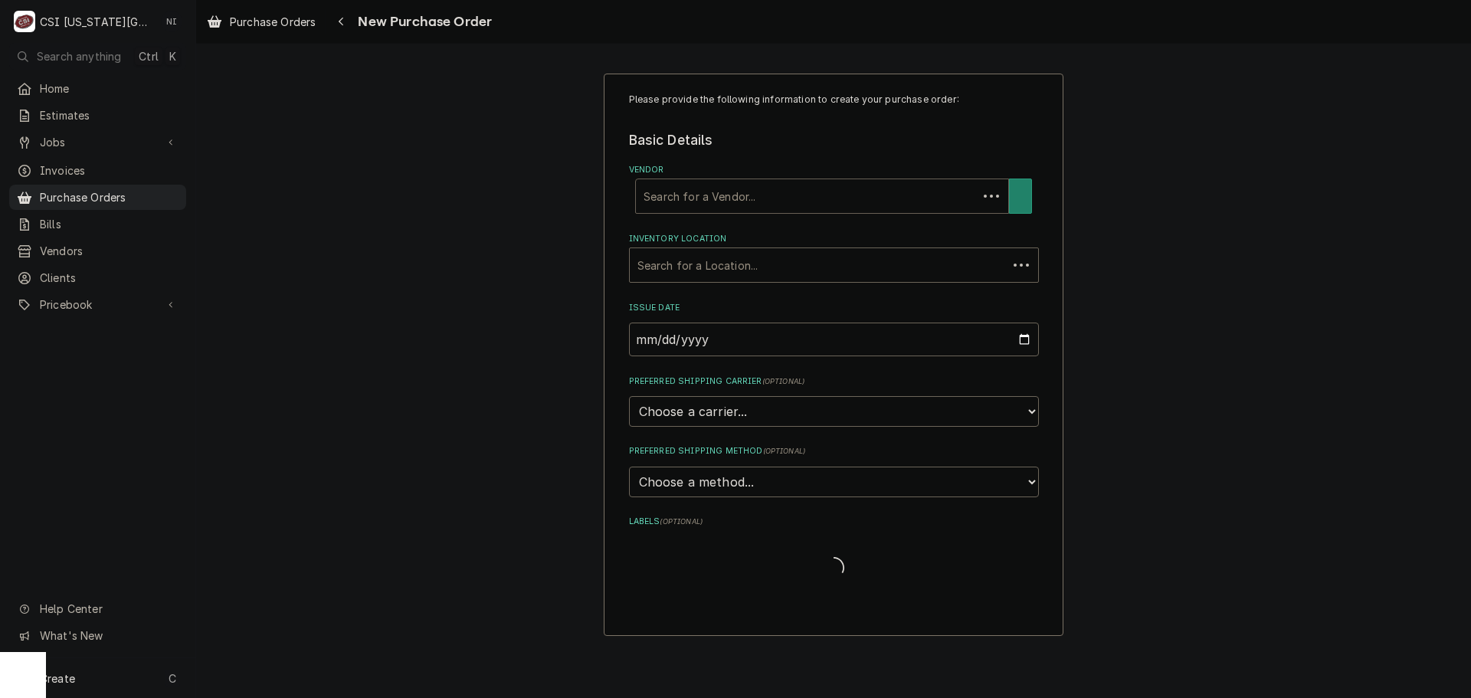
click at [719, 202] on div "Vendor" at bounding box center [807, 196] width 326 height 28
type input "KEY"
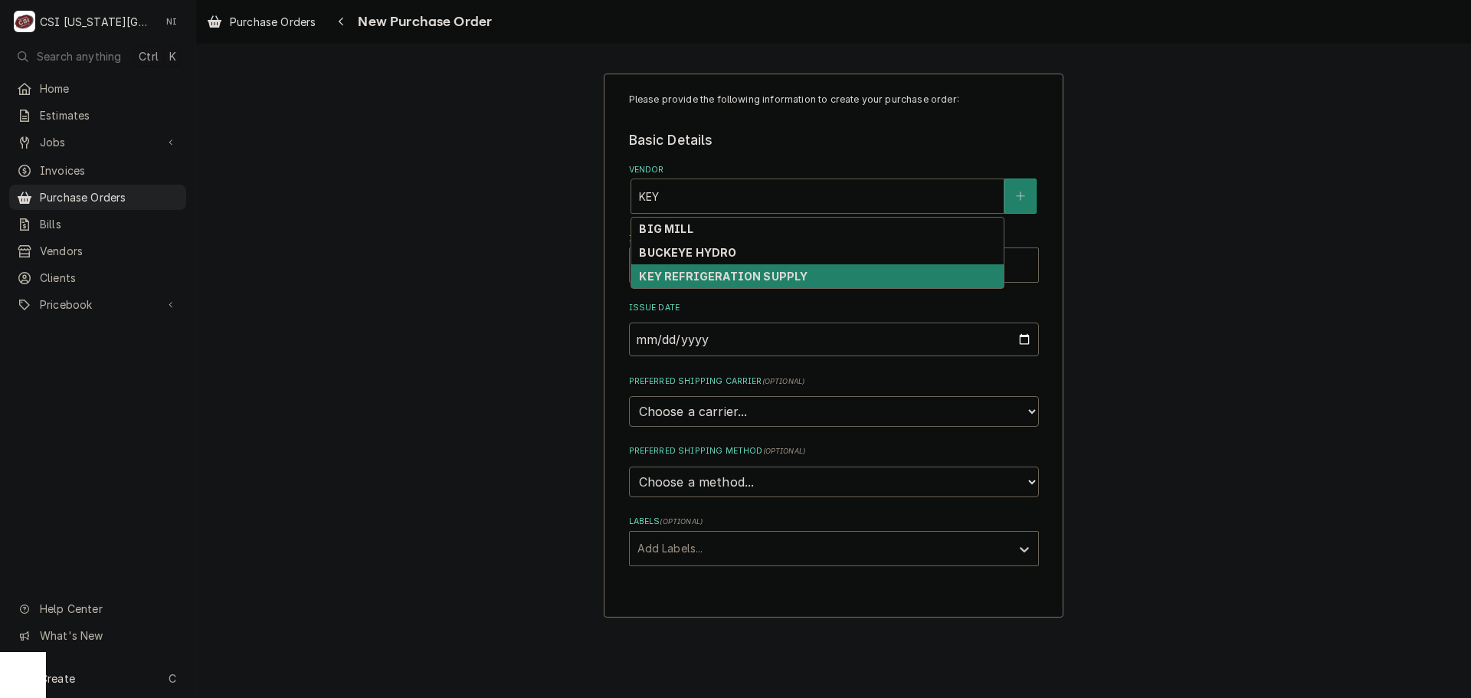
click at [702, 280] on strong "KEY REFRIGERATION SUPPLY" at bounding box center [723, 276] width 169 height 13
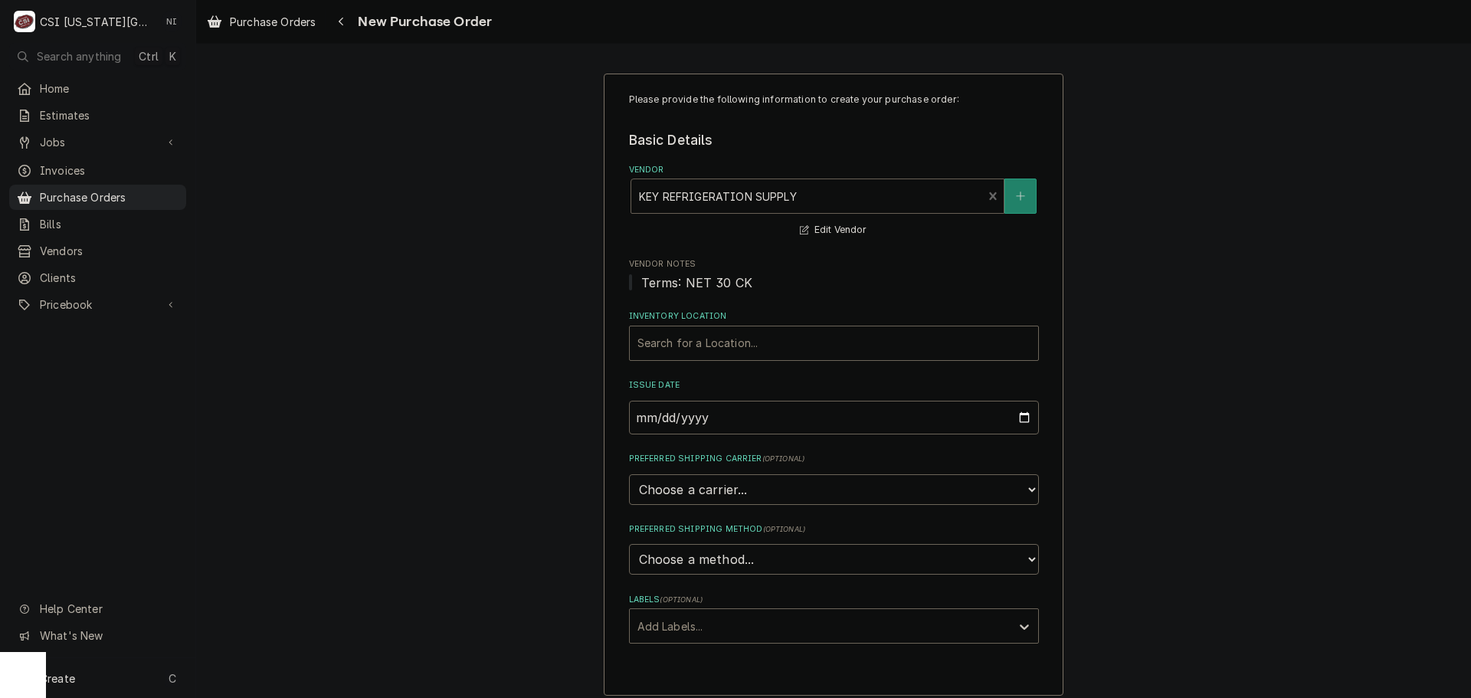
click at [692, 293] on fieldset "Basic Details Vendor option [object Object], selected. KEY REFRIGERATION SUPPLY…" at bounding box center [834, 386] width 410 height 513
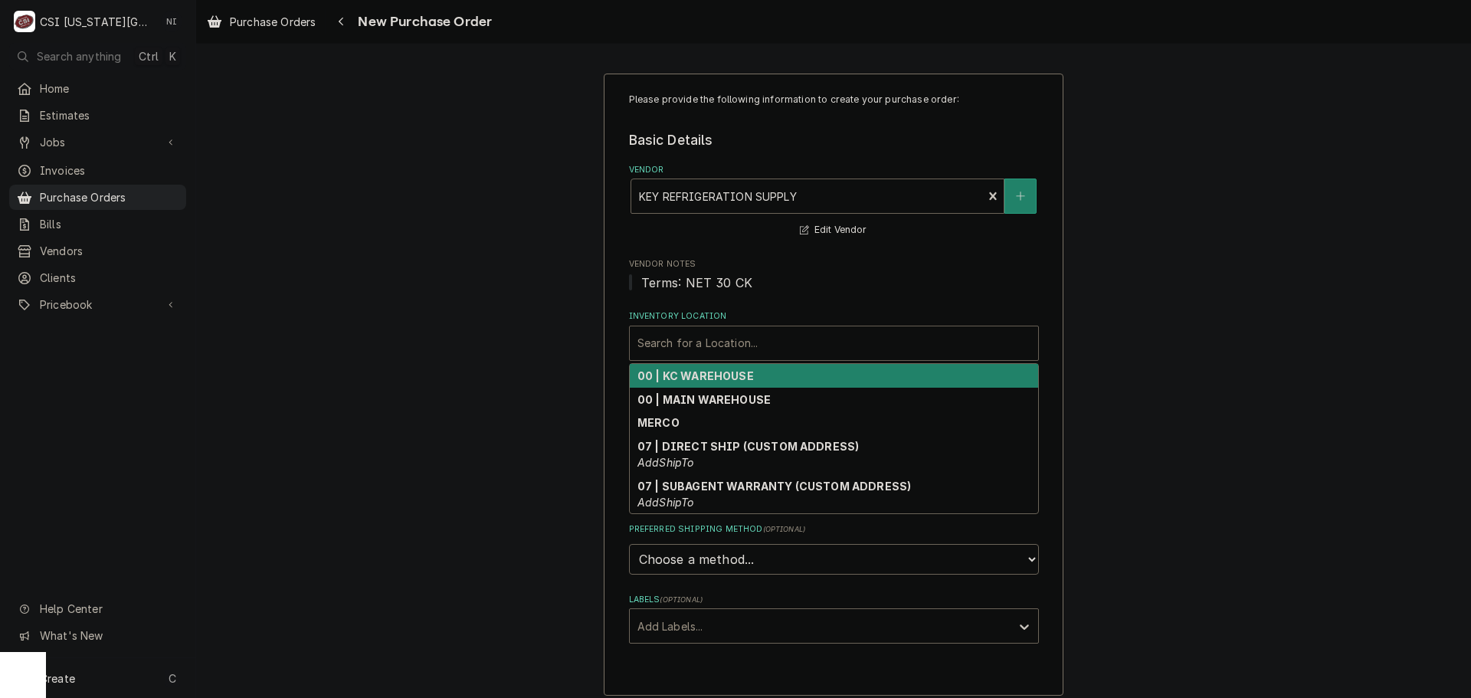
click at [680, 329] on div "Inventory Location" at bounding box center [833, 343] width 393 height 28
click at [664, 371] on strong "00 | KC WAREHOUSE" at bounding box center [695, 375] width 116 height 13
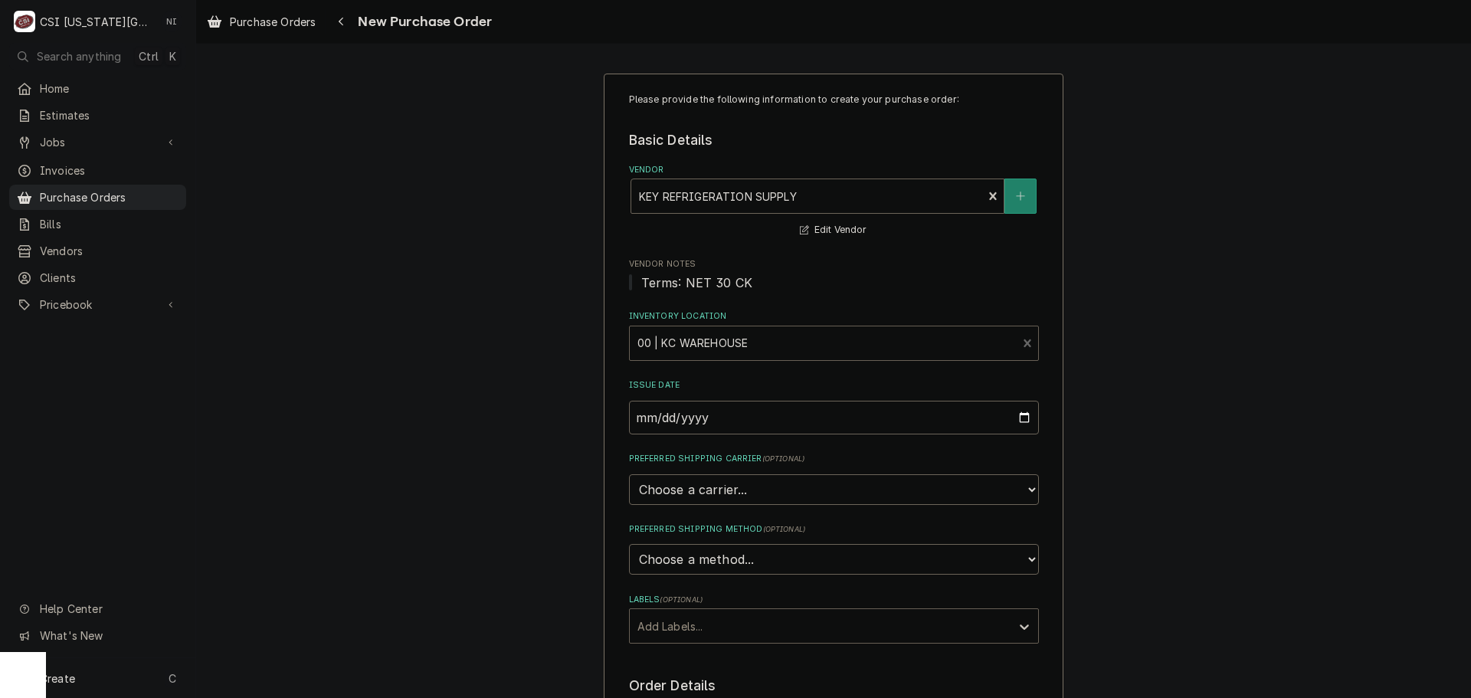
click at [680, 625] on div "Labels" at bounding box center [819, 626] width 365 height 28
click at [680, 689] on div "² Local Pickup 🛍️" at bounding box center [834, 683] width 408 height 24
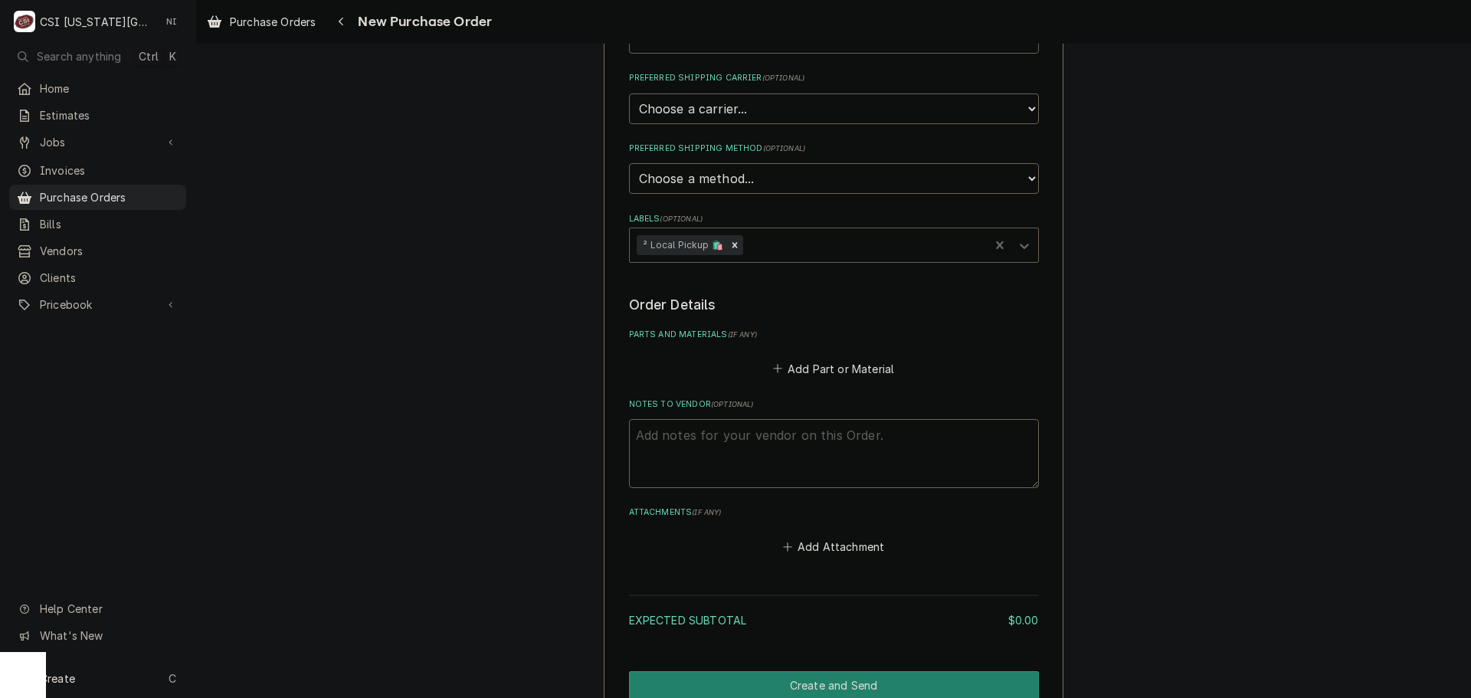
scroll to position [383, 0]
drag, startPoint x: 801, startPoint y: 435, endPoint x: 818, endPoint y: 431, distance: 17.5
click at [810, 433] on textarea "Notes to Vendor ( optional )" at bounding box center [834, 451] width 410 height 69
type textarea "x"
type textarea "S"
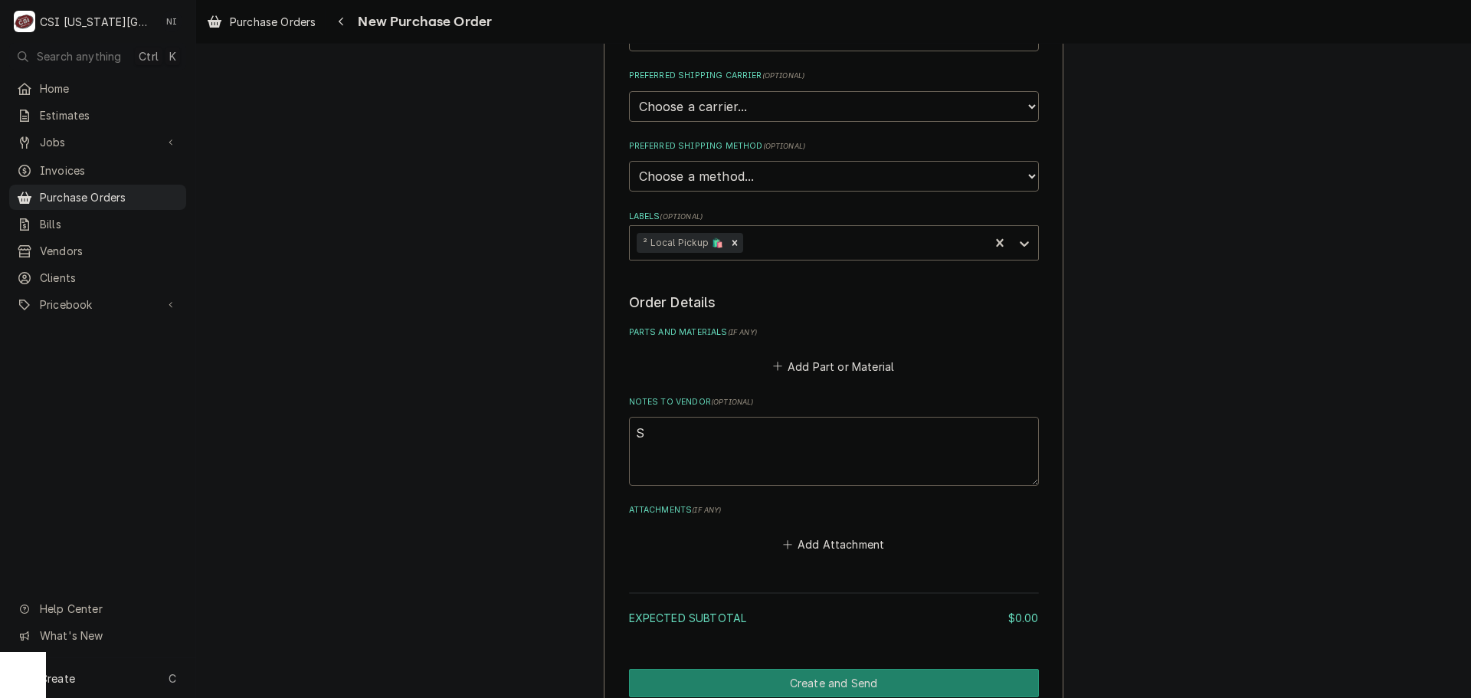
type textarea "x"
type textarea "ST"
type textarea "x"
type textarea "STE"
type textarea "x"
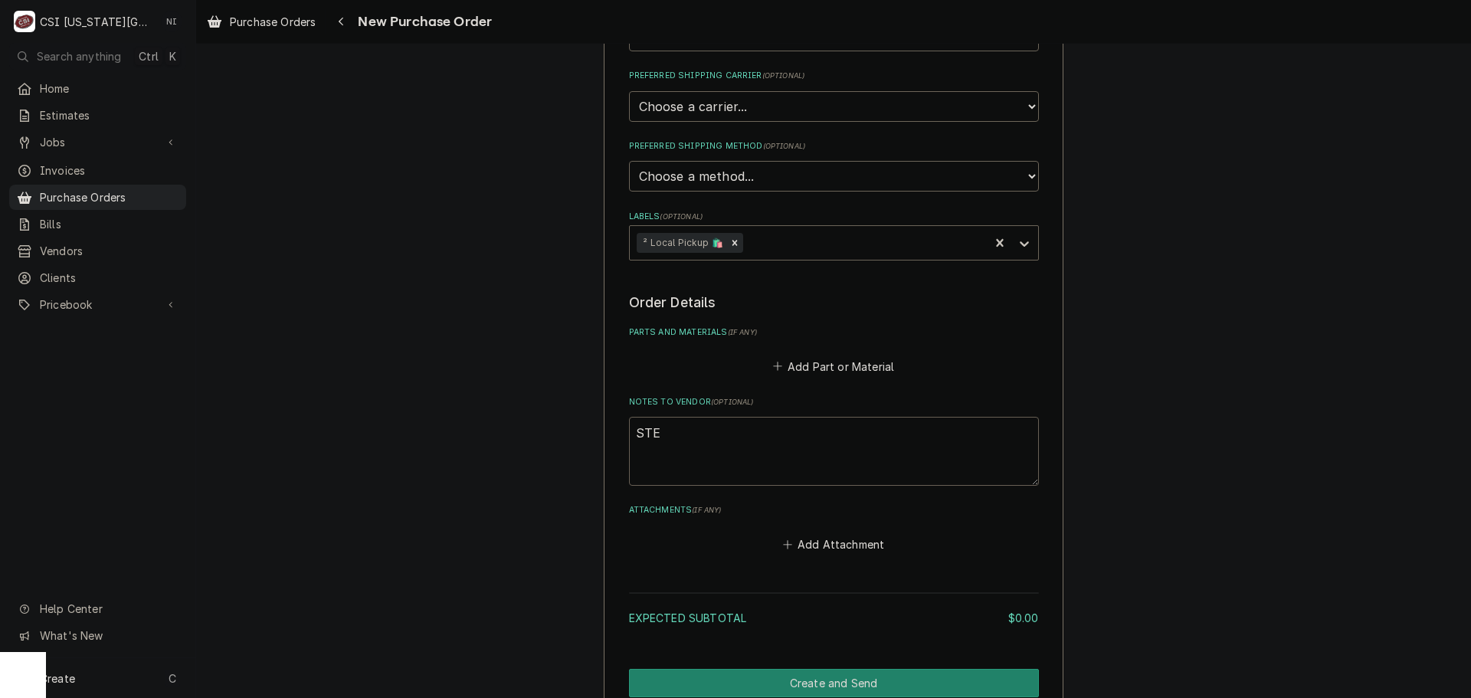
type textarea "STEV"
type textarea "x"
type textarea "STEVE"
click at [847, 362] on button "Add Part or Material" at bounding box center [833, 366] width 126 height 21
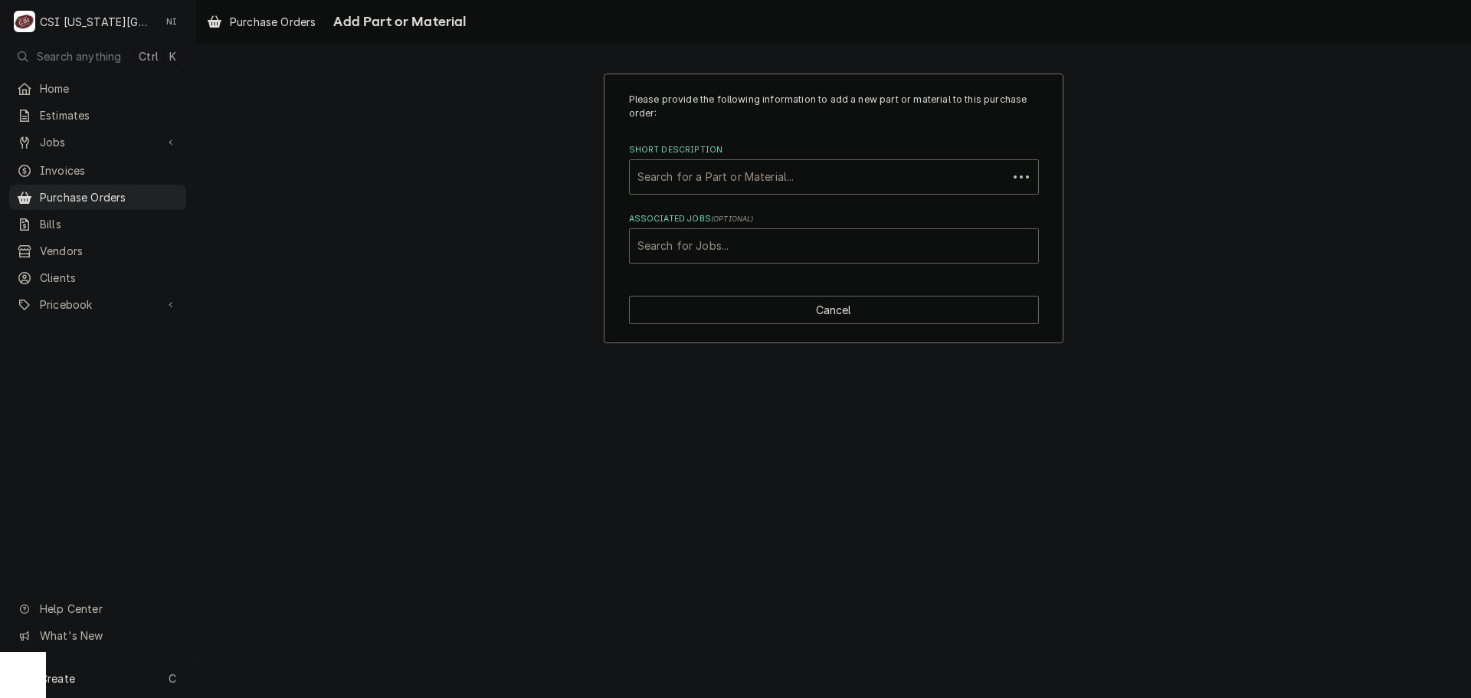
click at [747, 248] on div "Associated Jobs" at bounding box center [833, 246] width 393 height 28
type input "32278"
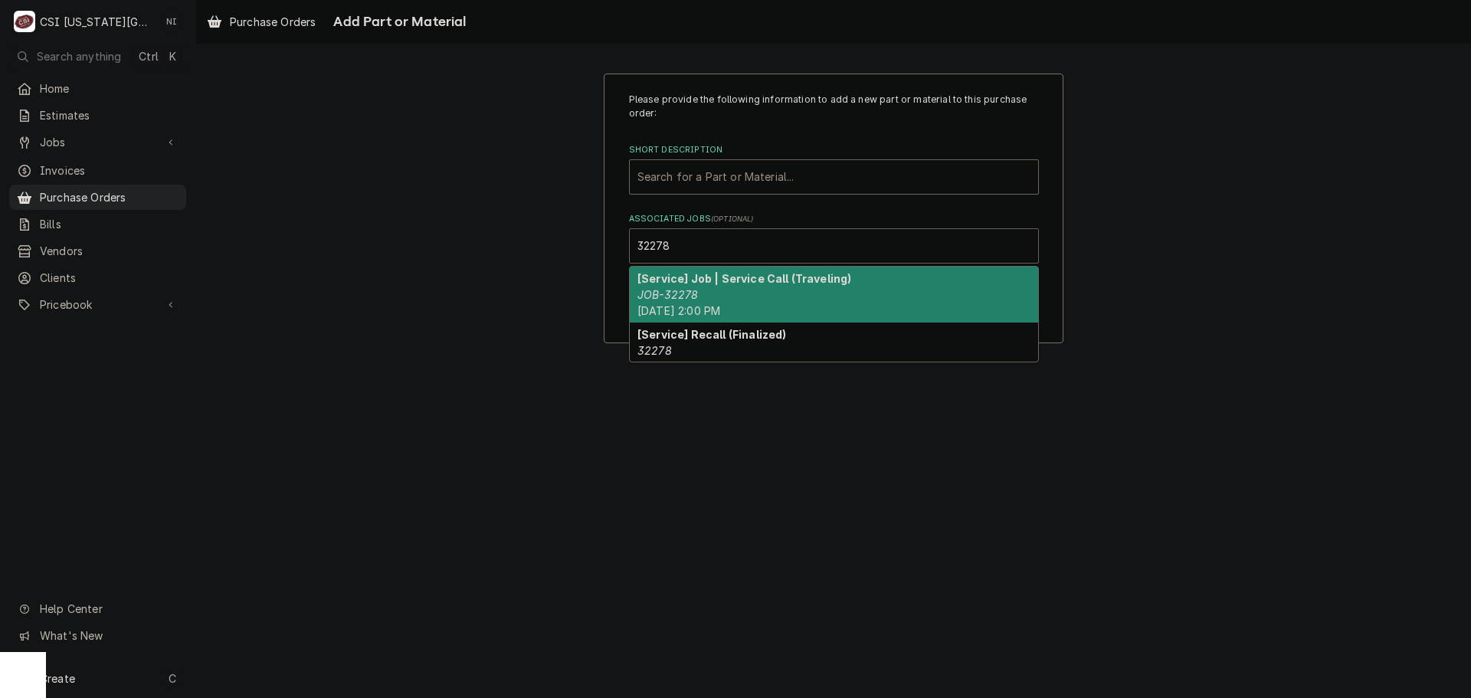
click at [719, 295] on div "[Service] Job | Service Call (Traveling) JOB-32278 Mon, Aug 25th, 2025 - 2:00 PM" at bounding box center [834, 295] width 408 height 56
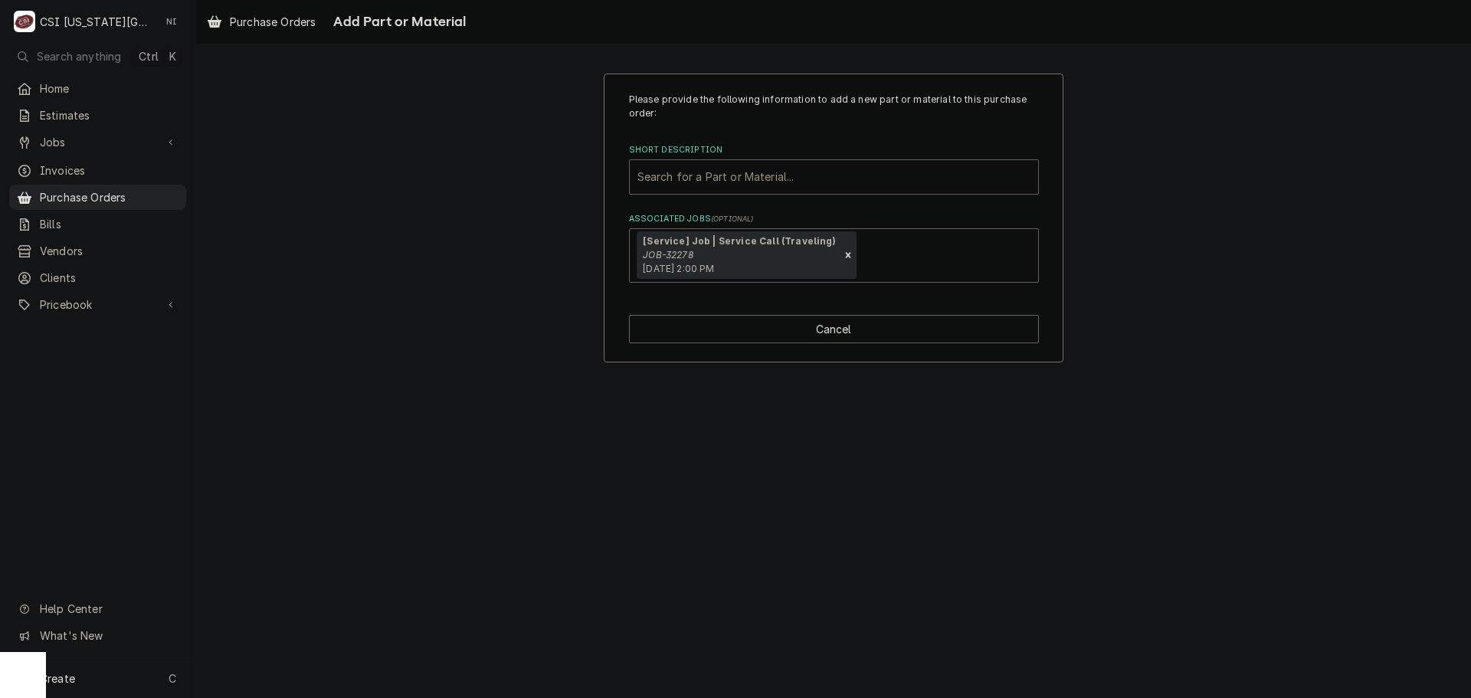
click at [732, 179] on div "Short Description" at bounding box center [833, 177] width 393 height 28
type input "misc serv"
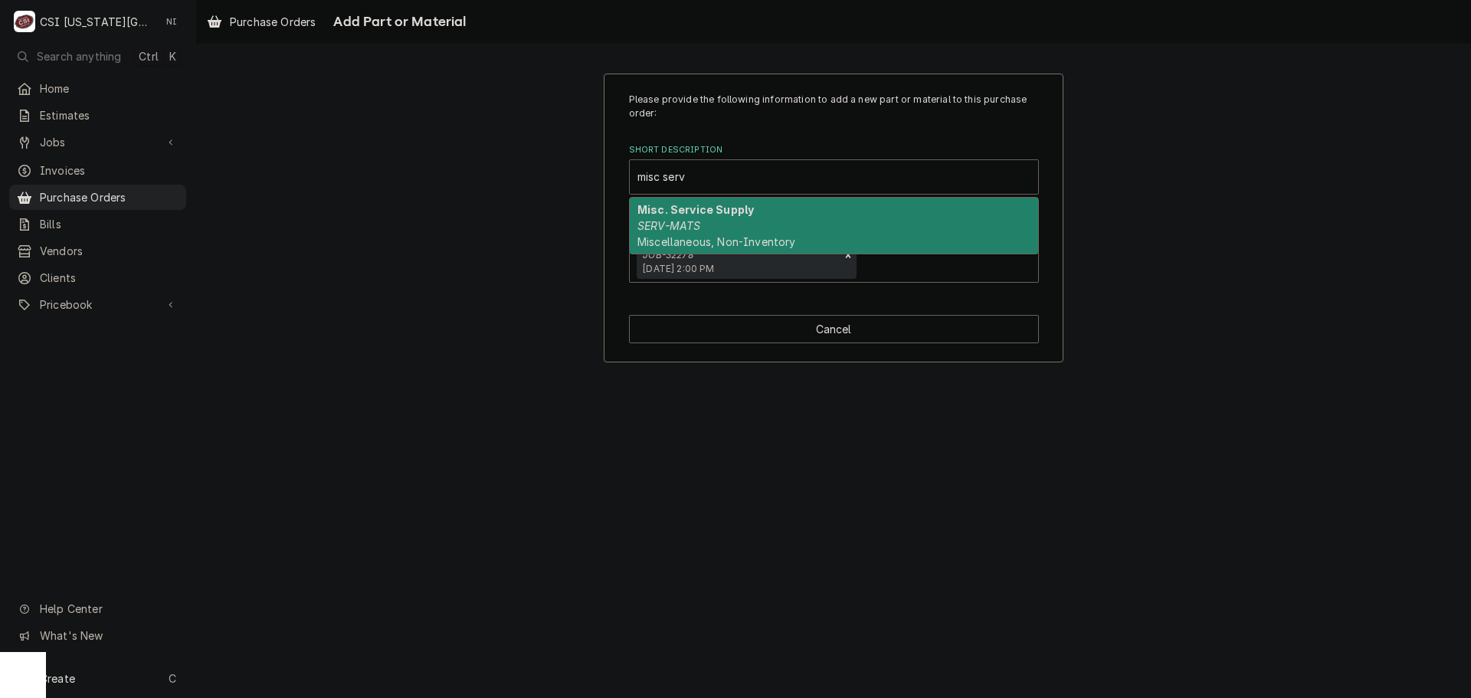
click at [740, 222] on div "Misc. Service Supply SERV-MATS Miscellaneous, Non-Inventory" at bounding box center [834, 226] width 408 height 56
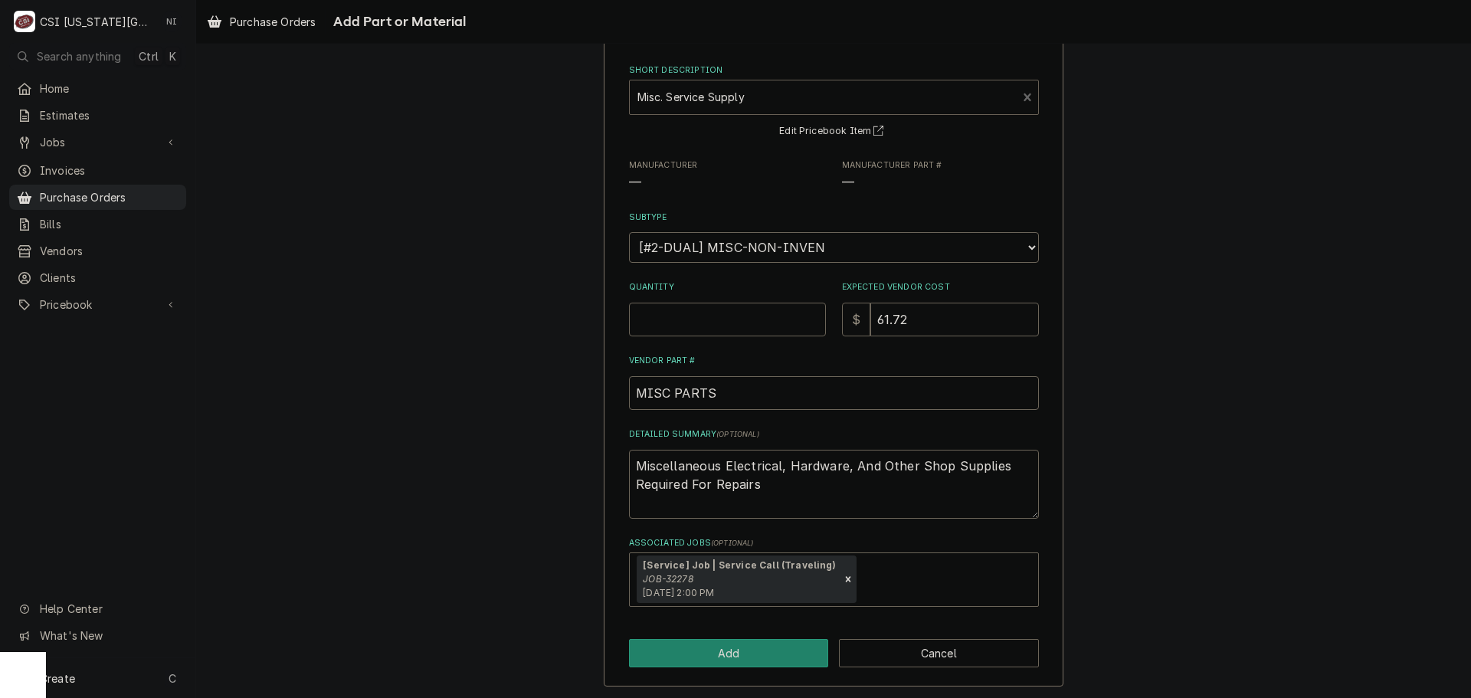
scroll to position [82, 0]
click at [692, 306] on input "Quantity" at bounding box center [727, 317] width 197 height 34
type textarea "x"
type input "1"
type textarea "x"
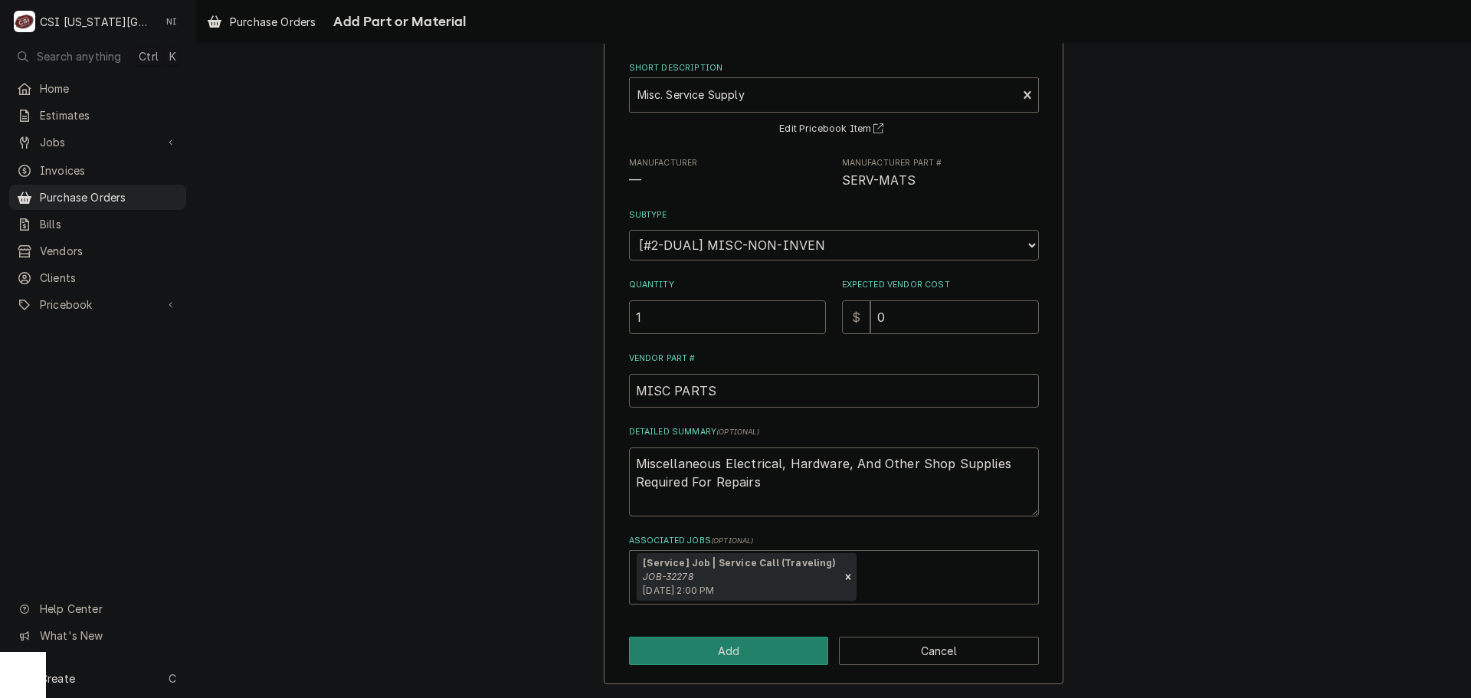
type input "0"
drag, startPoint x: 699, startPoint y: 465, endPoint x: 475, endPoint y: 427, distance: 227.0
click at [497, 434] on div "Please provide the following information to add a new part or material to this …" at bounding box center [833, 338] width 1275 height 720
type textarea "x"
click at [745, 664] on div "Please provide the following information to add a new part or material to this …" at bounding box center [834, 338] width 460 height 693
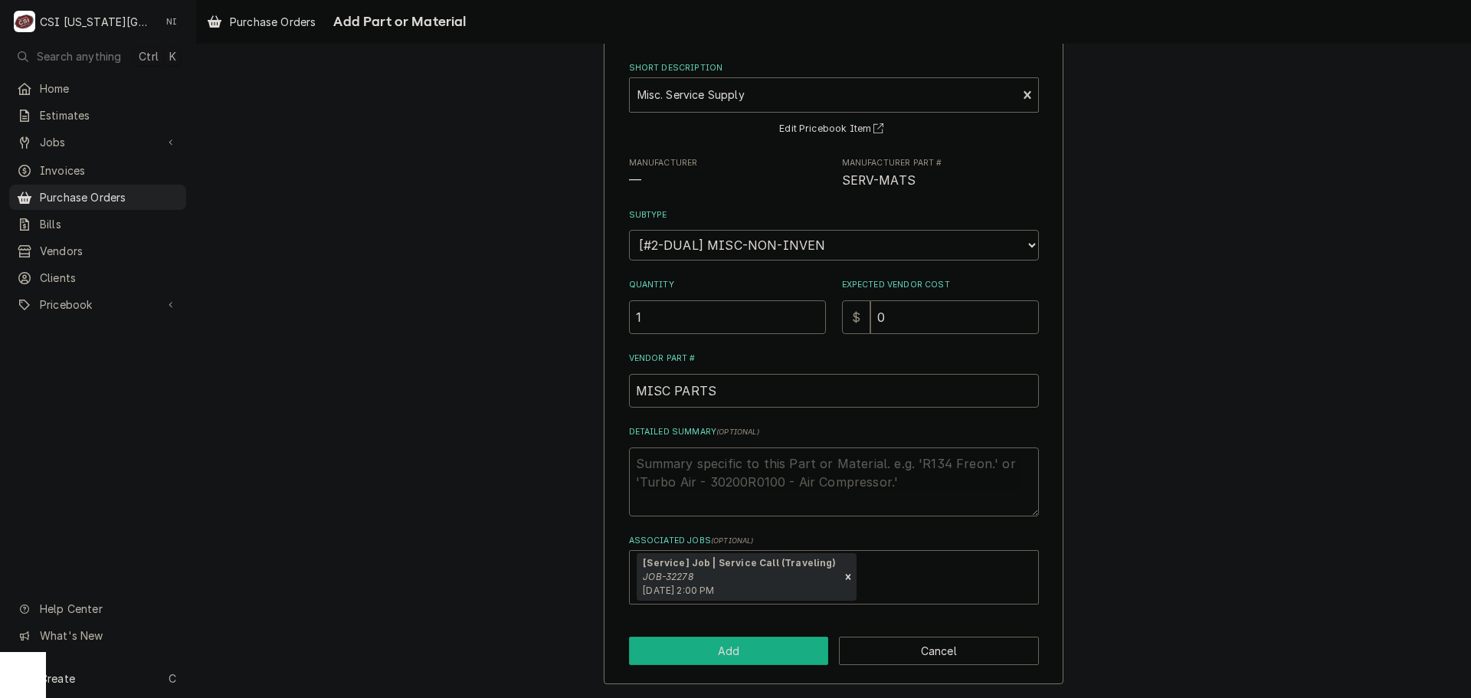
click at [745, 659] on button "Add" at bounding box center [729, 651] width 200 height 28
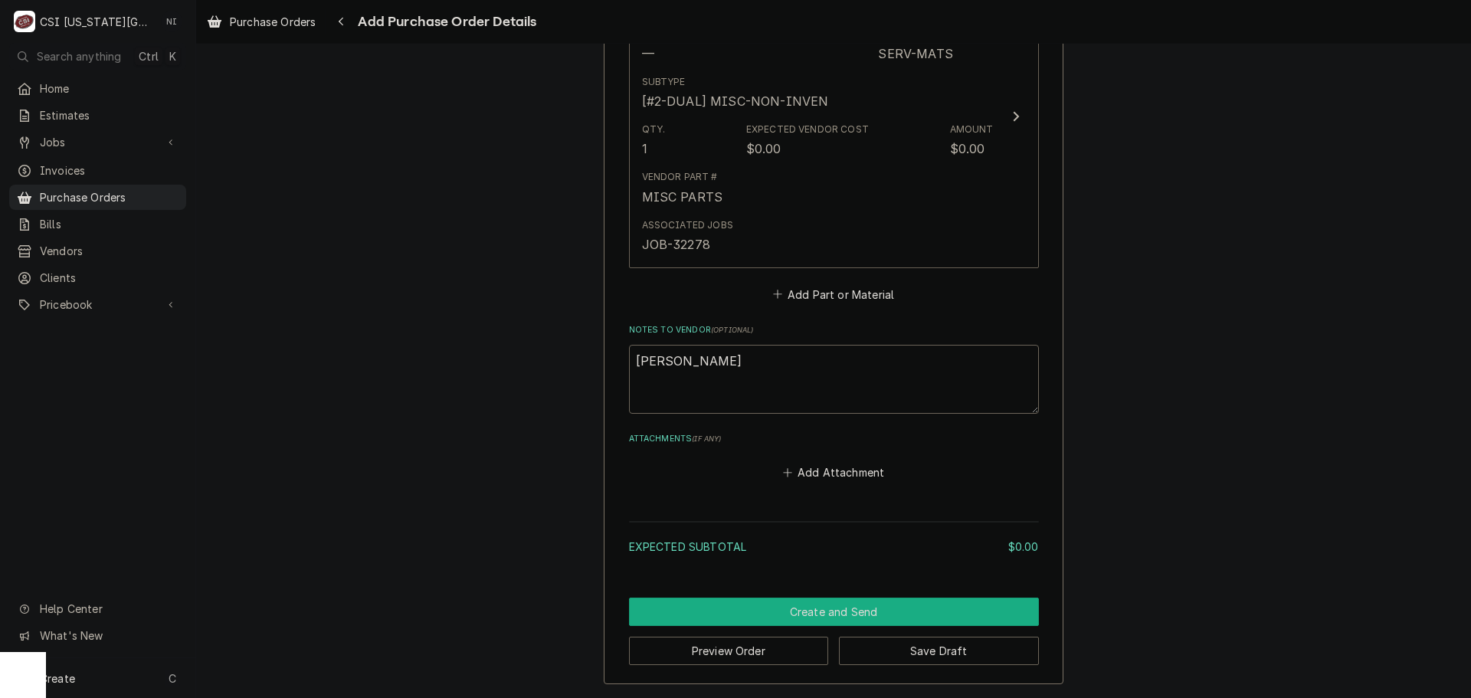
click at [771, 616] on button "Create and Send" at bounding box center [834, 612] width 410 height 28
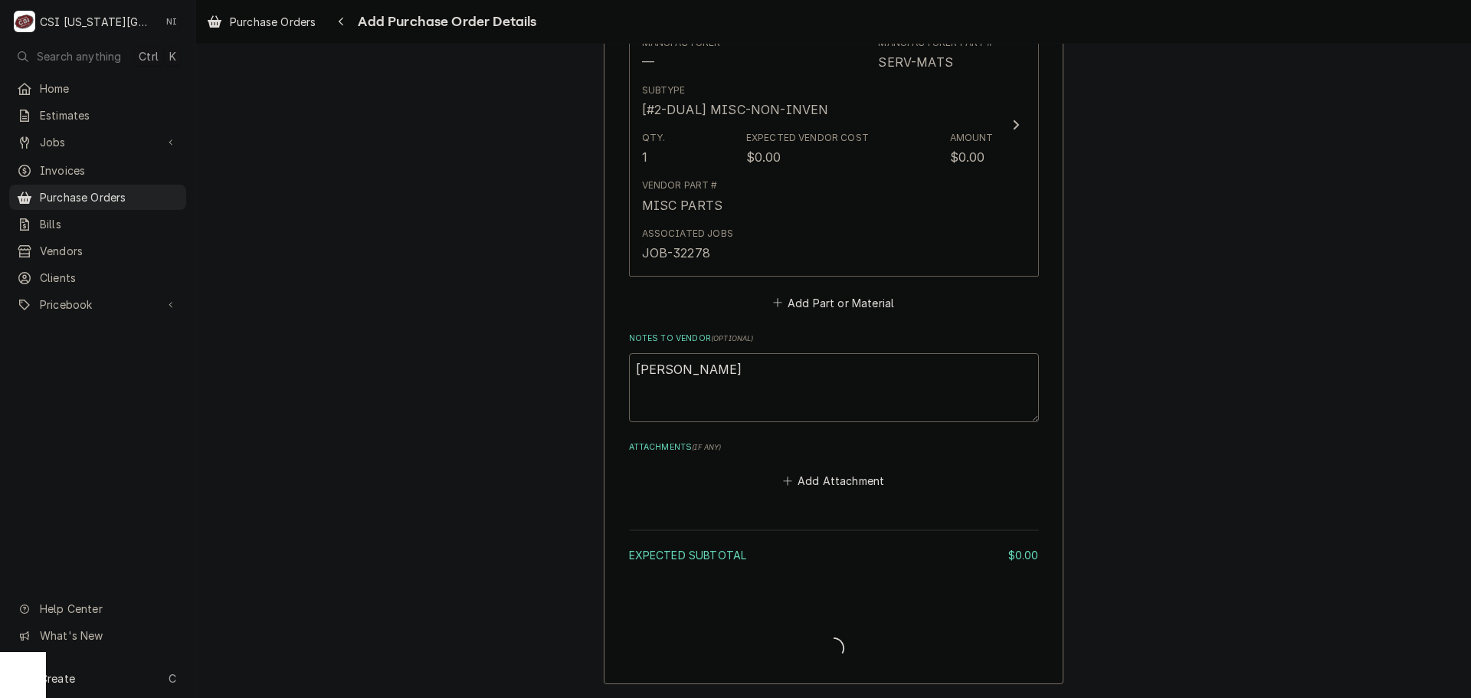
scroll to position [757, 0]
type textarea "x"
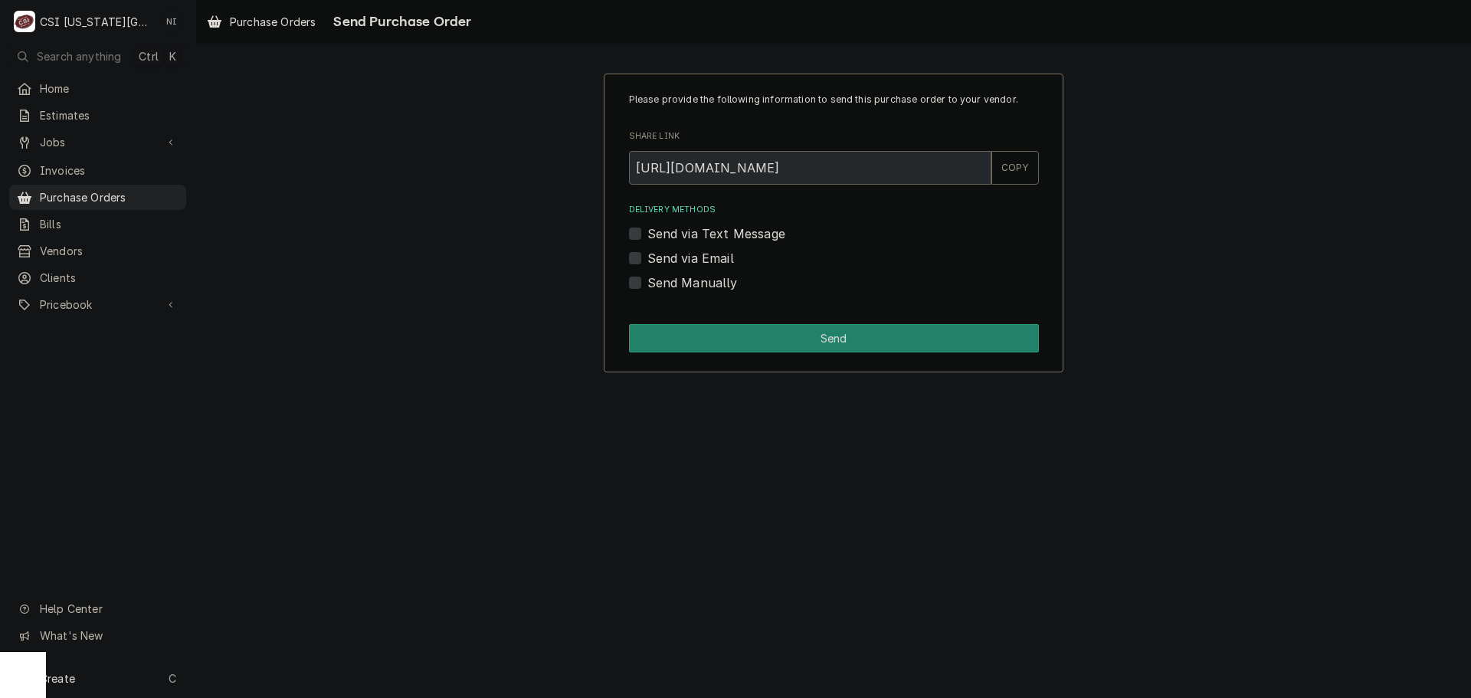
click at [647, 280] on label "Send Manually" at bounding box center [692, 283] width 90 height 18
click at [647, 280] on input "Send Manually" at bounding box center [852, 291] width 410 height 34
checkbox input "true"
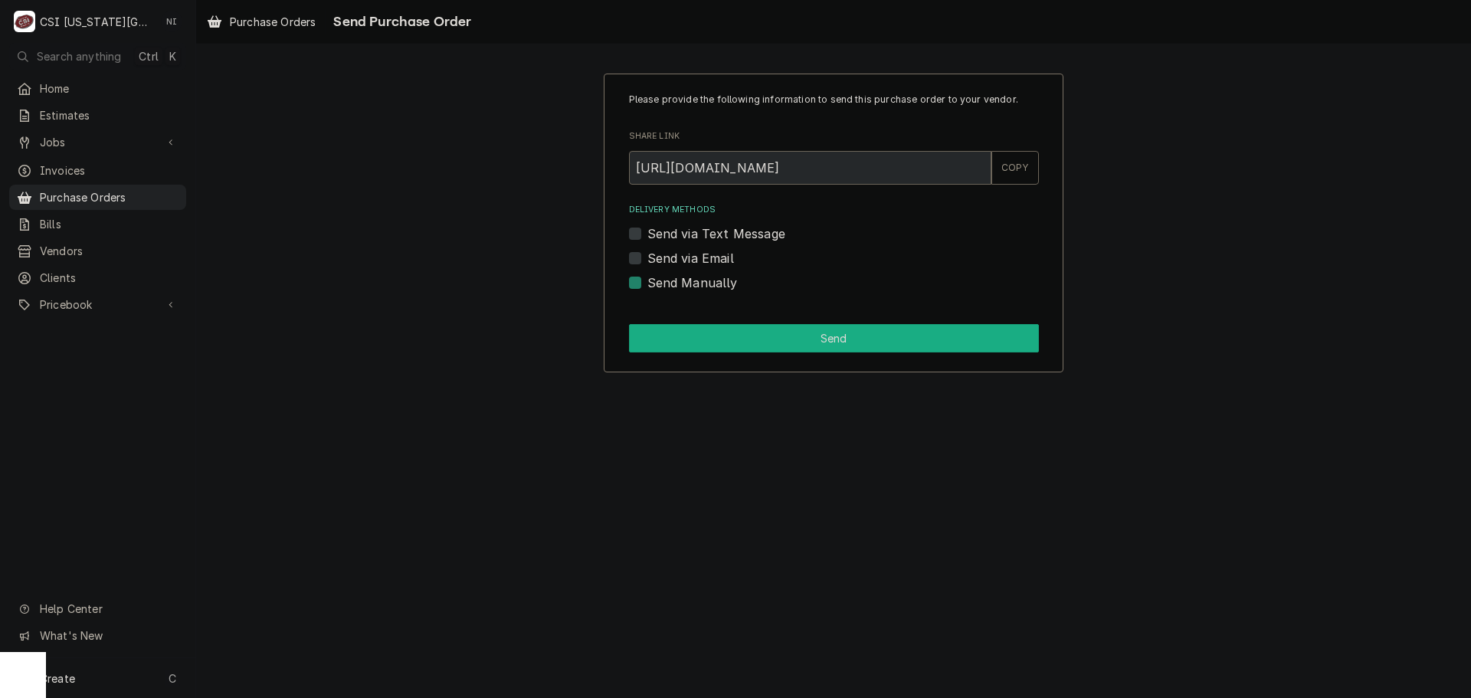
click at [683, 332] on button "Send" at bounding box center [834, 338] width 410 height 28
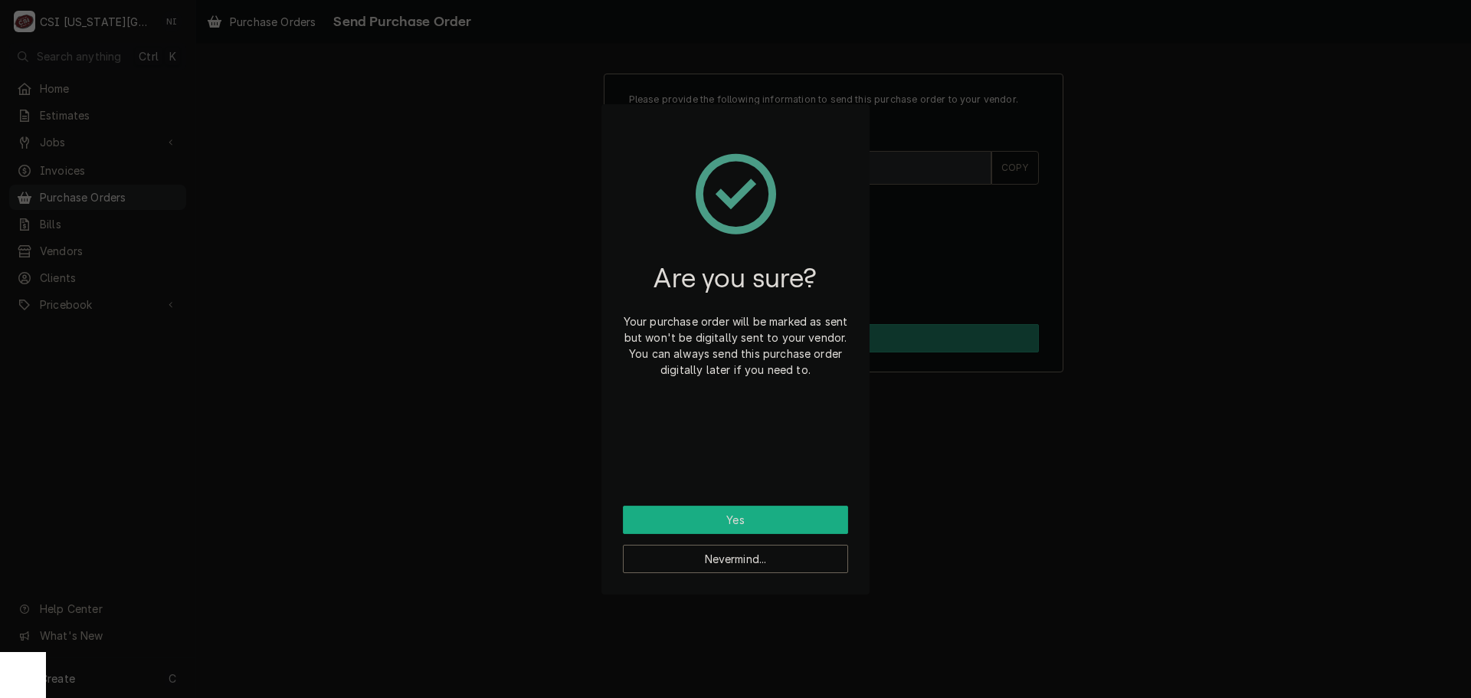
click at [723, 519] on button "Yes" at bounding box center [735, 520] width 225 height 28
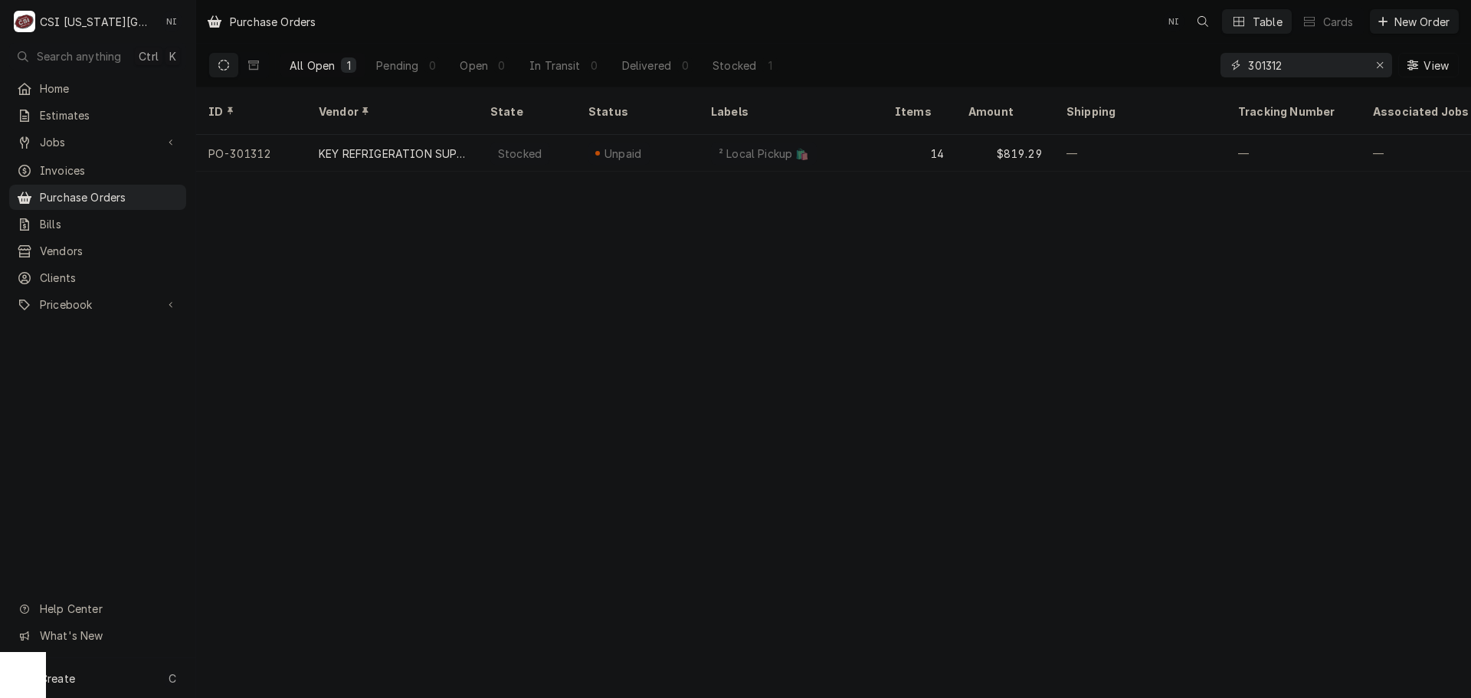
drag, startPoint x: 1286, startPoint y: 62, endPoint x: 1116, endPoint y: 61, distance: 170.1
click at [1142, 67] on div "All Open 1 Pending 0 Open 0 In Transit 0 Delivered 0 Stocked 1 301312 View" at bounding box center [833, 65] width 1250 height 43
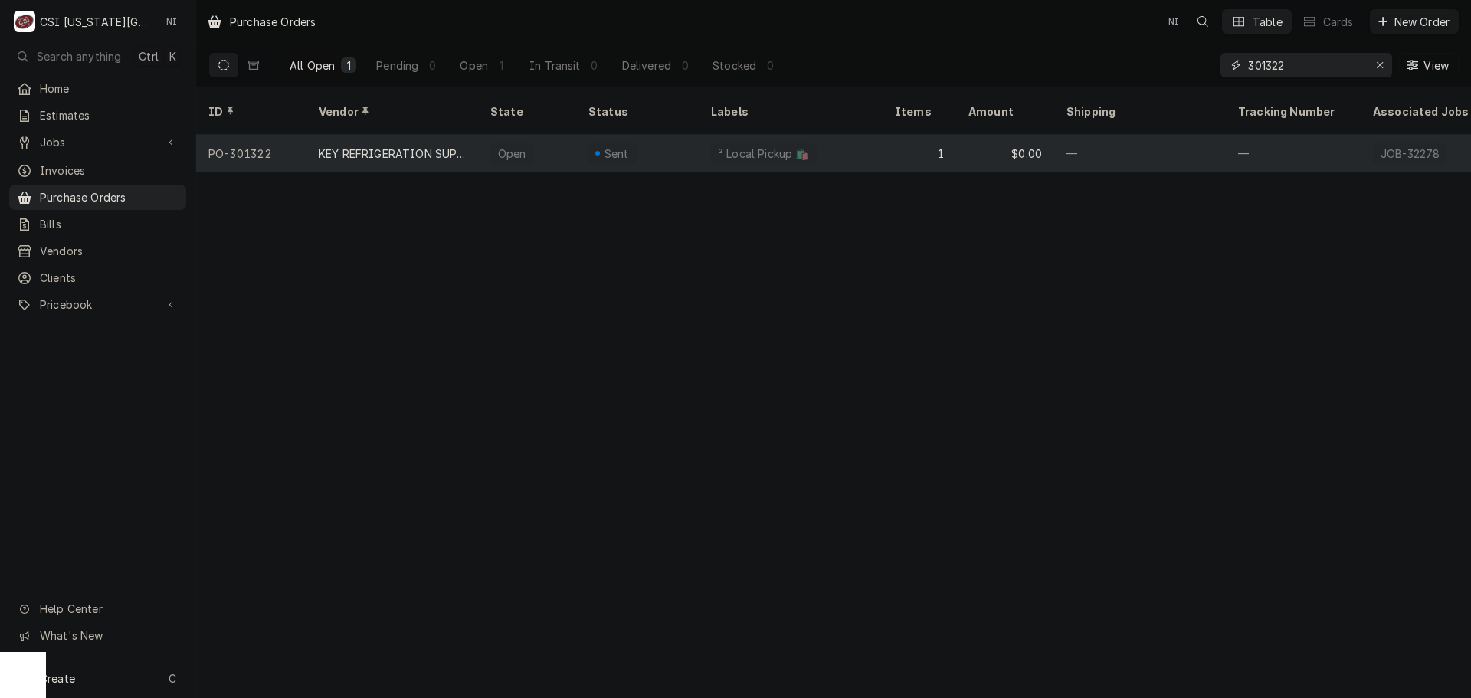
type input "301322"
drag, startPoint x: 519, startPoint y: 135, endPoint x: 542, endPoint y: 136, distance: 23.0
click at [523, 146] on div "Open" at bounding box center [512, 154] width 31 height 16
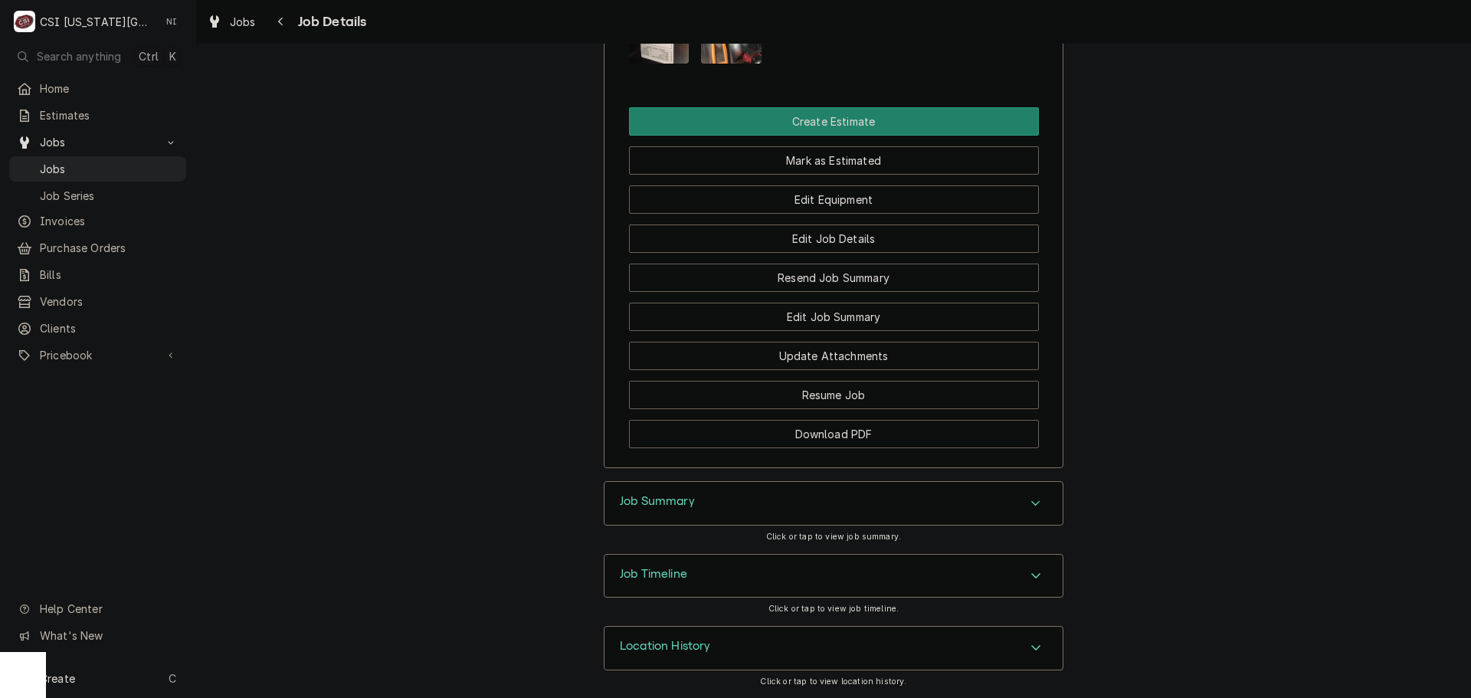
scroll to position [1531, 0]
click at [1029, 518] on div "Job Summary" at bounding box center [834, 503] width 458 height 43
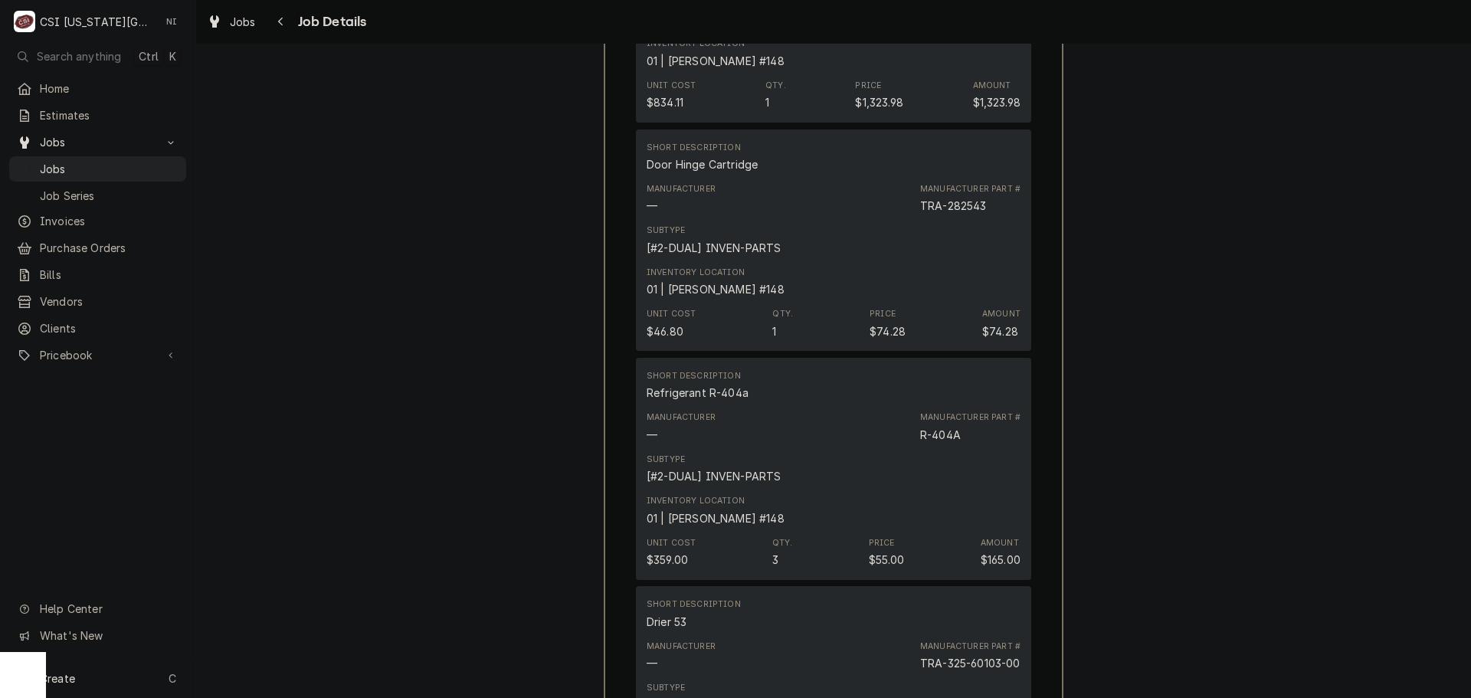
scroll to position [4136, 0]
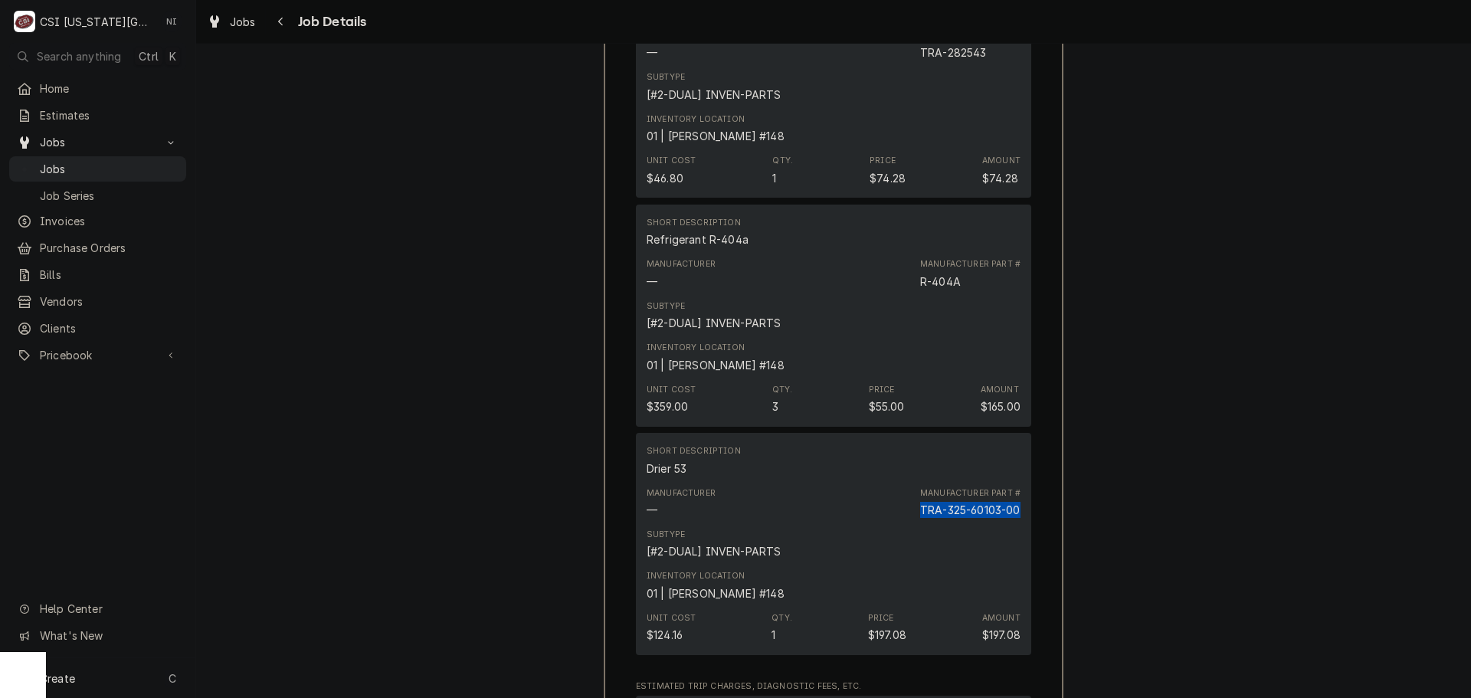
drag, startPoint x: 1014, startPoint y: 515, endPoint x: 916, endPoint y: 521, distance: 98.3
click at [920, 518] on div "TRA-325-60103-00" at bounding box center [970, 510] width 100 height 16
copy div "TRA-325-60103-00"
click at [116, 161] on span "Jobs" at bounding box center [109, 169] width 139 height 16
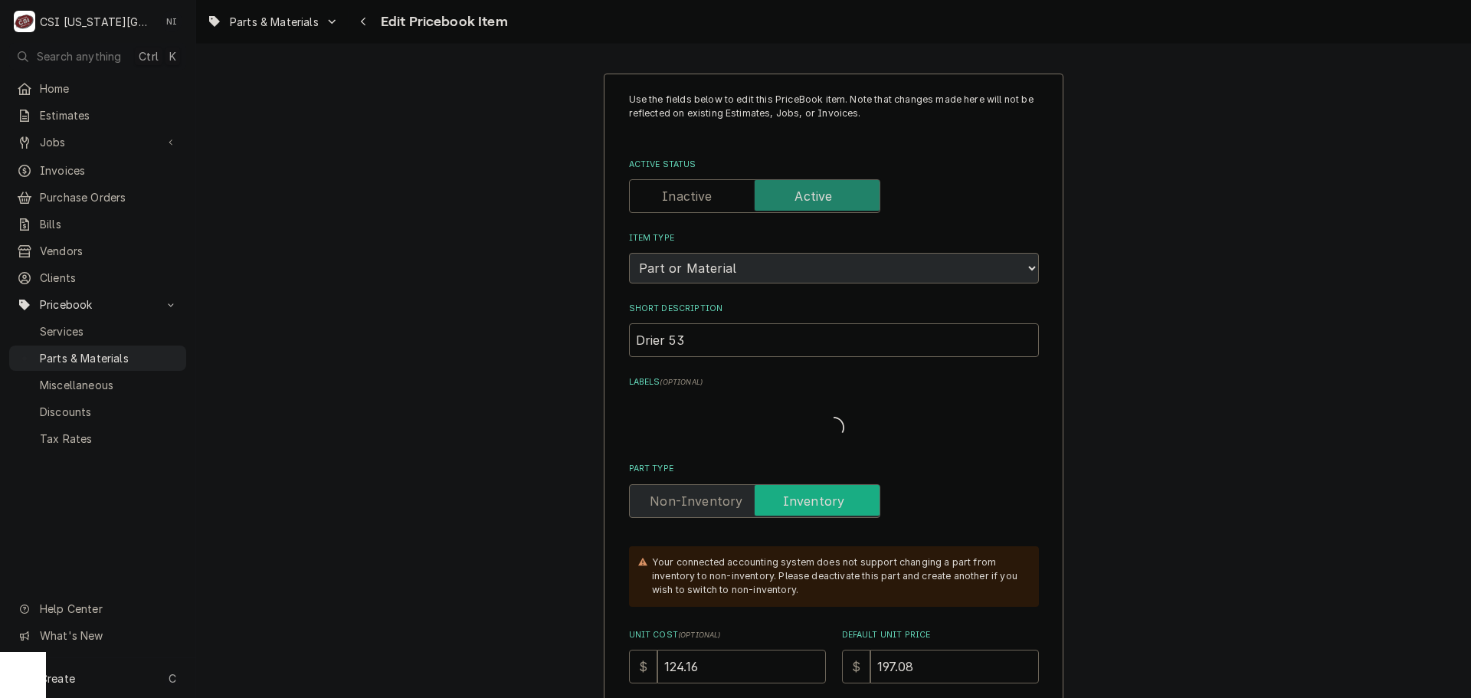
type textarea "x"
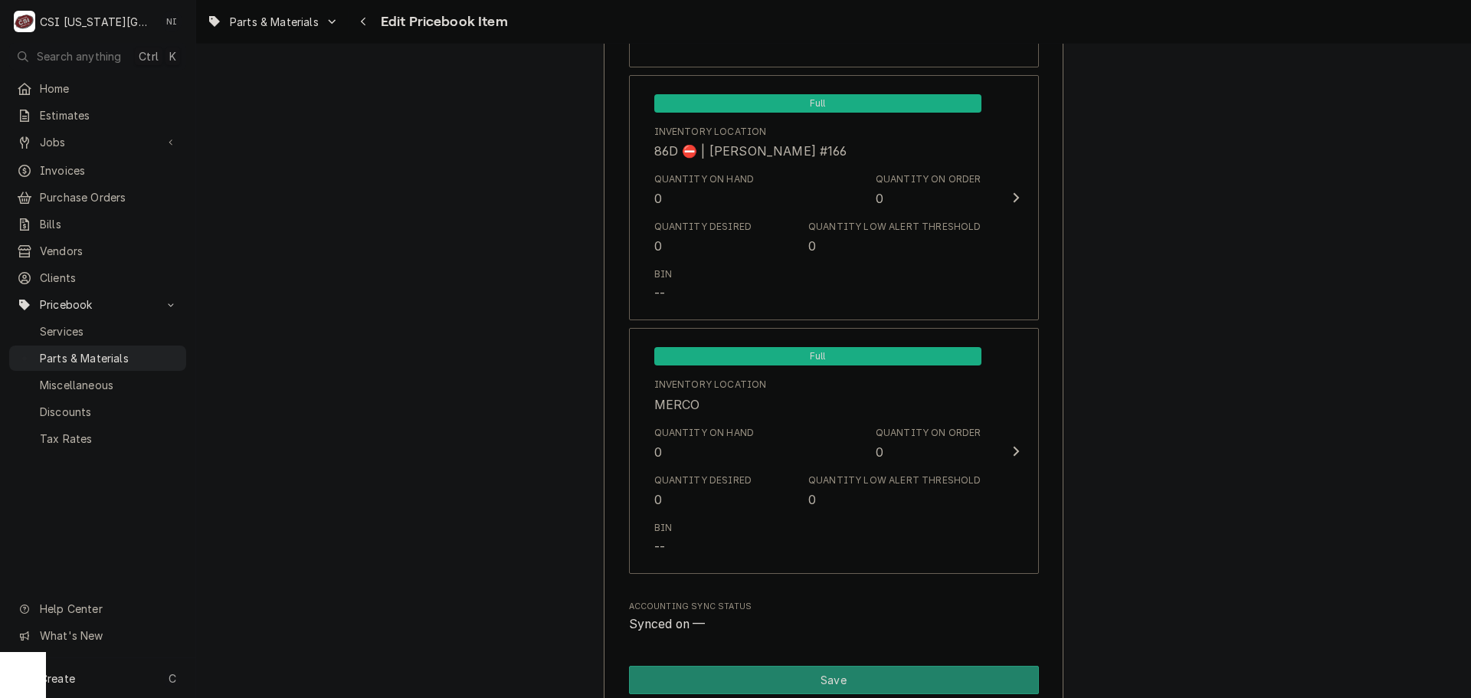
scroll to position [15103, 0]
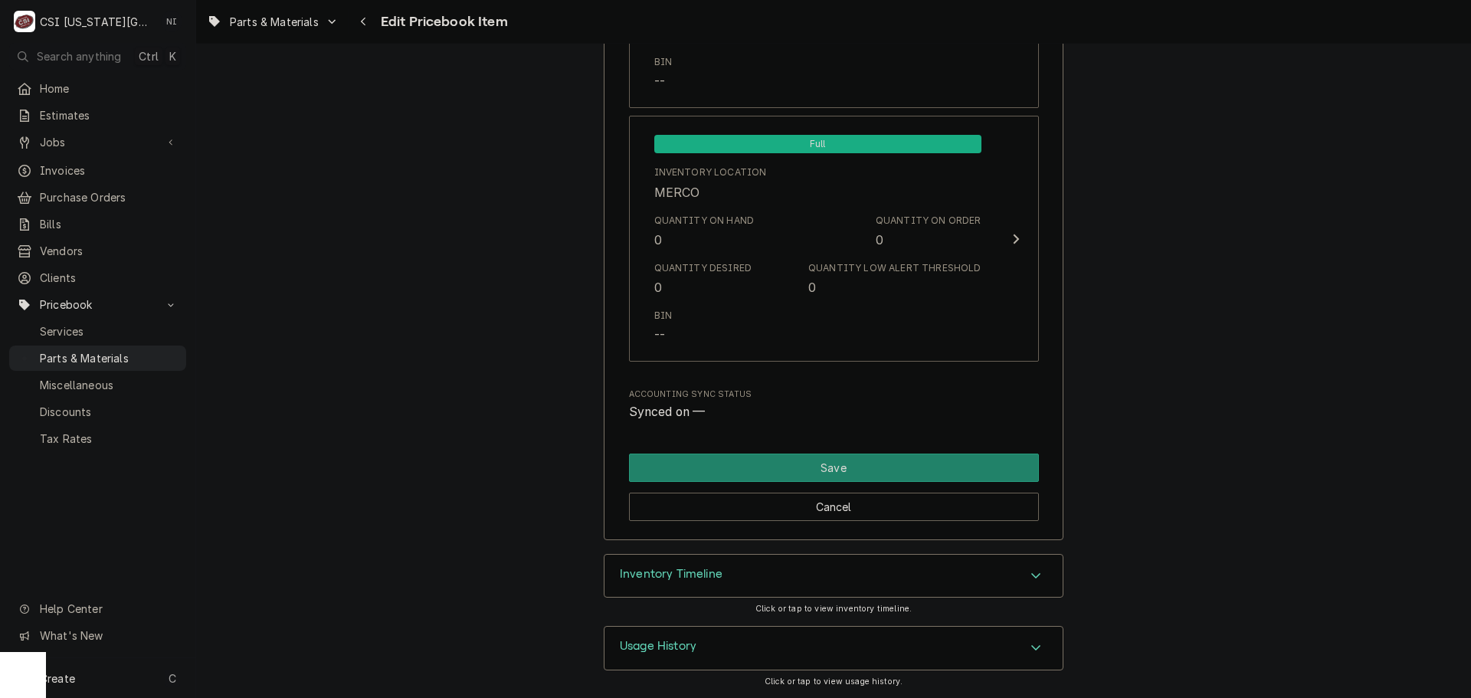
click at [906, 592] on div "Inventory Timeline" at bounding box center [834, 576] width 458 height 43
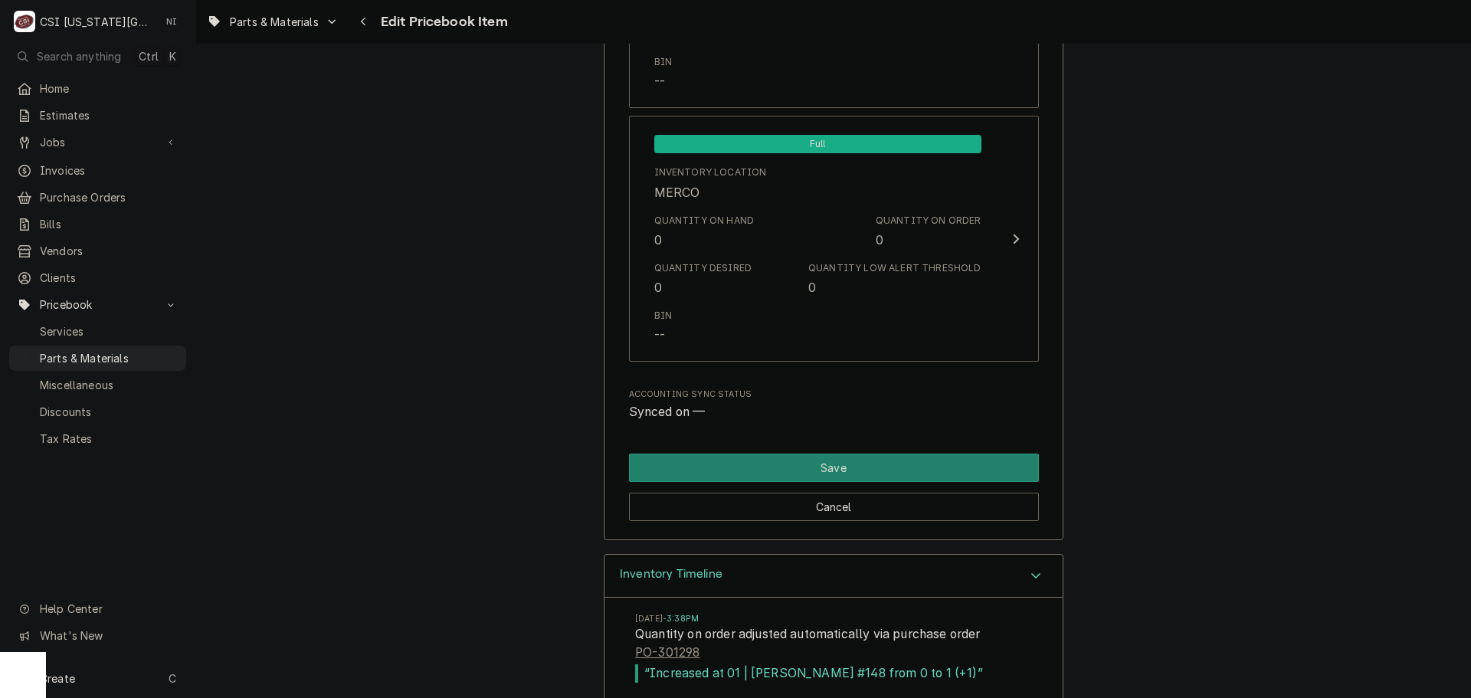
scroll to position [15246, 0]
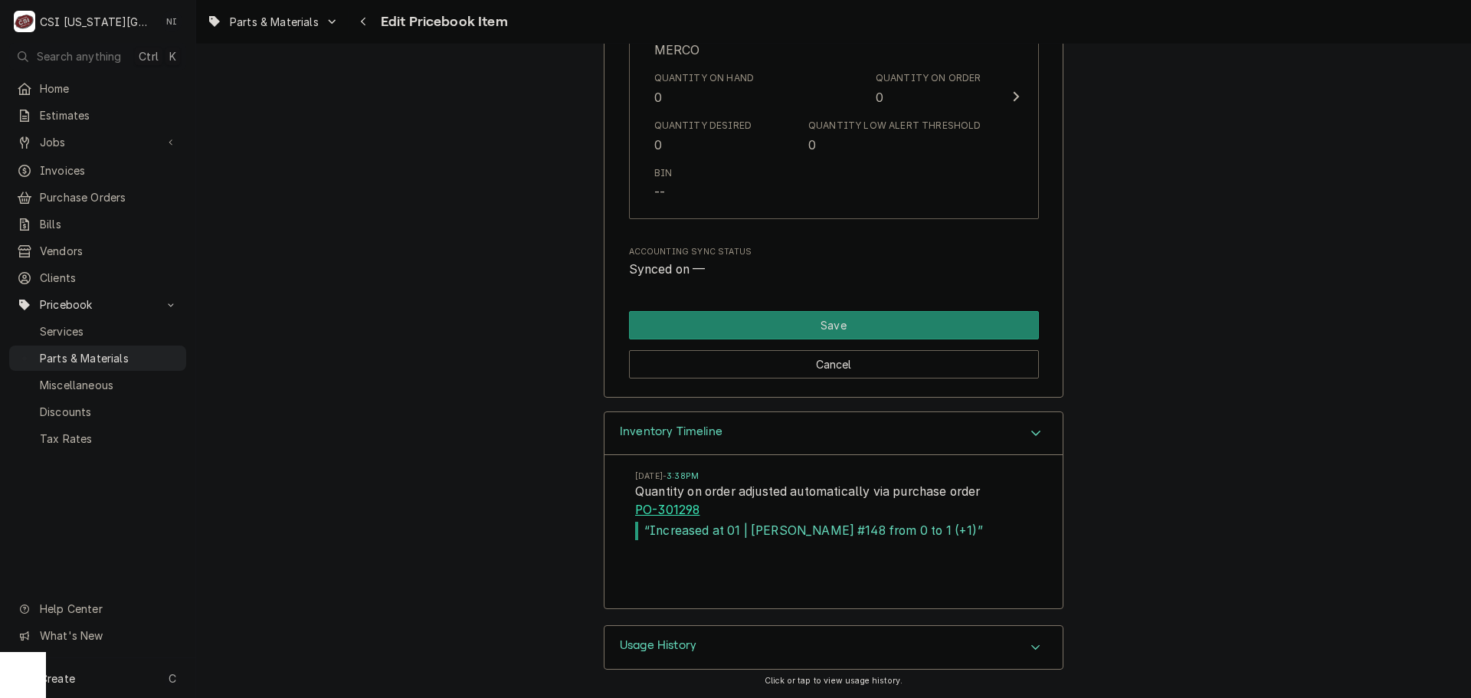
click at [669, 516] on link "PO-301298" at bounding box center [667, 510] width 64 height 18
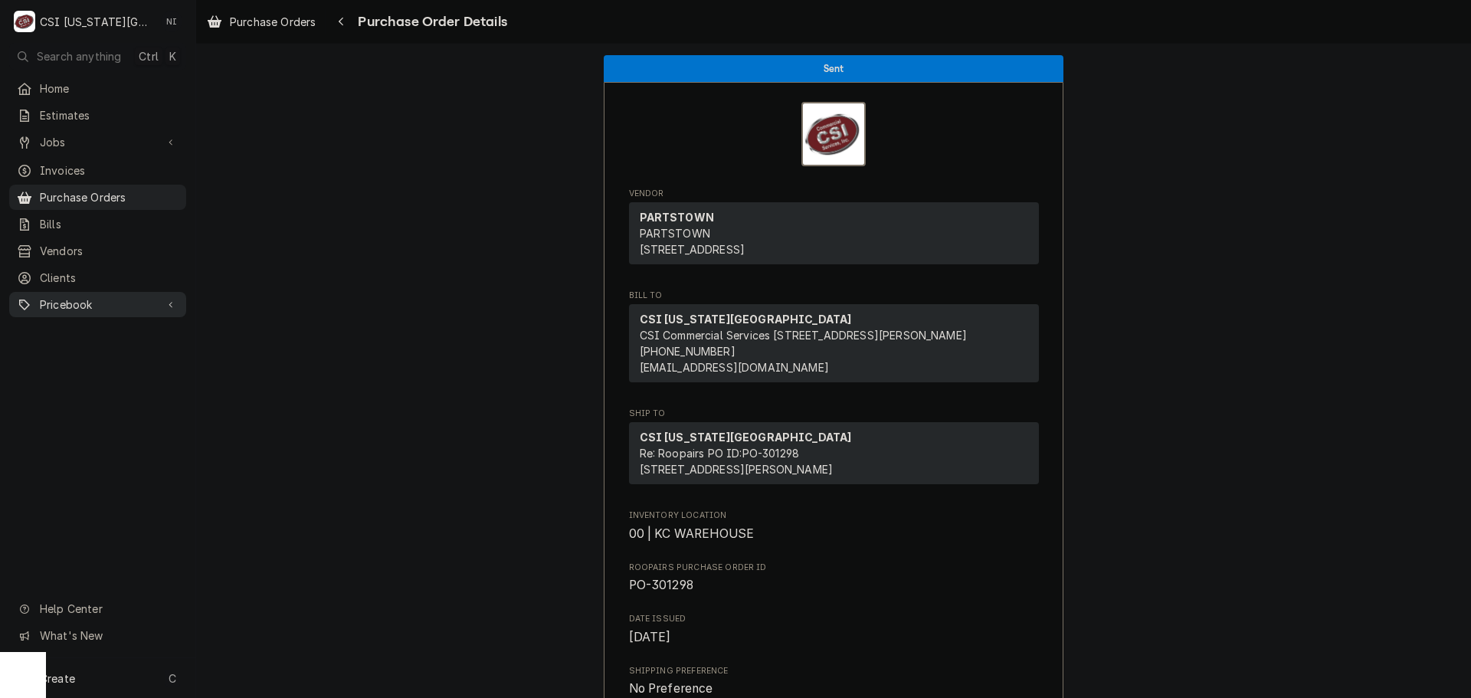
click at [109, 300] on span "Pricebook" at bounding box center [98, 305] width 116 height 16
drag, startPoint x: 129, startPoint y: 346, endPoint x: 155, endPoint y: 333, distance: 28.4
click at [131, 350] on span "Parts & Materials" at bounding box center [109, 358] width 139 height 16
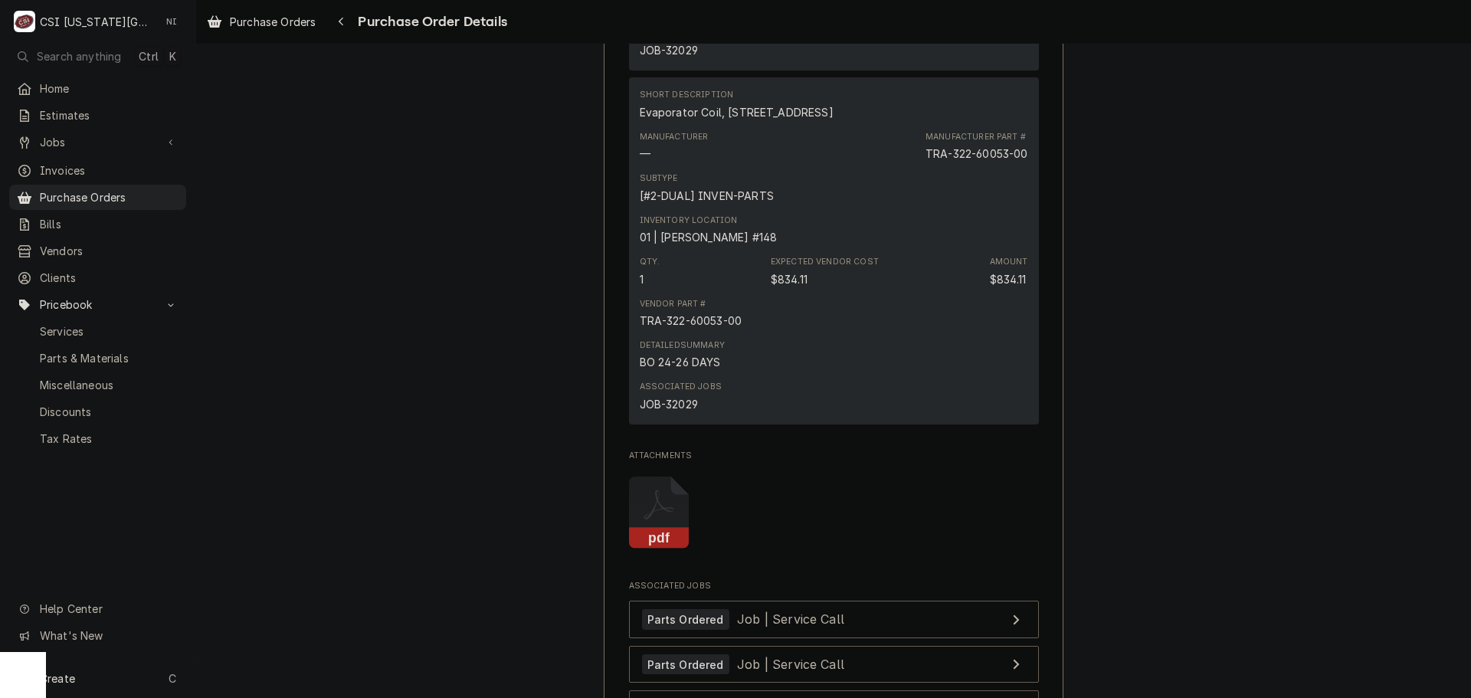
scroll to position [3641, 0]
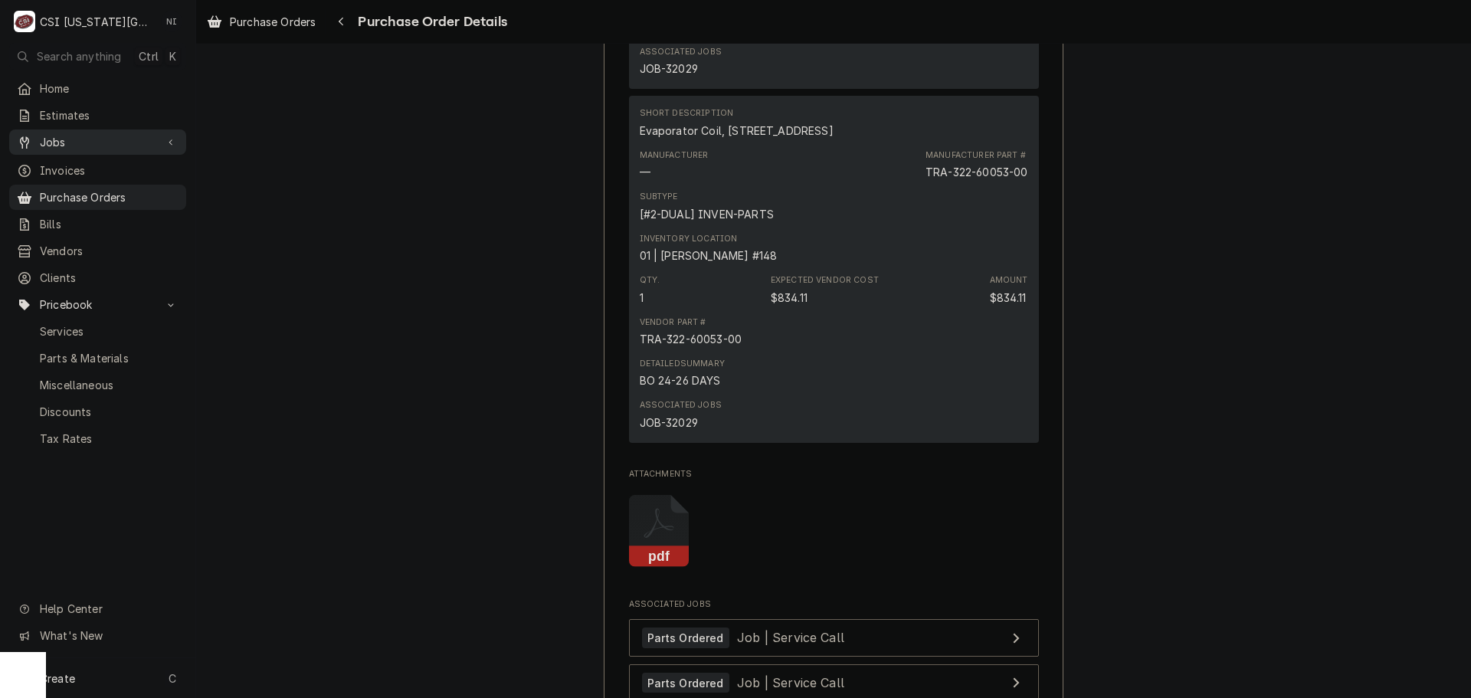
click at [82, 145] on span "Jobs" at bounding box center [98, 142] width 116 height 16
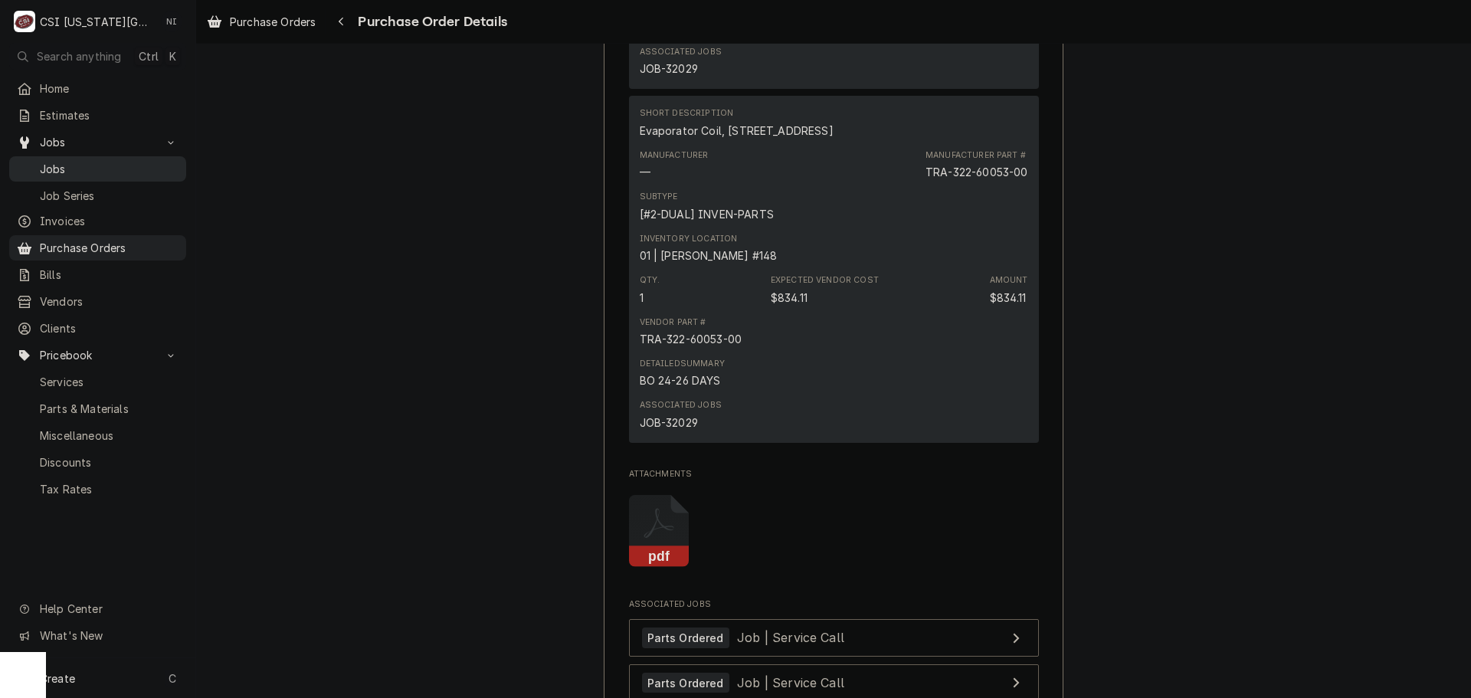
click at [80, 170] on span "Jobs" at bounding box center [109, 169] width 139 height 16
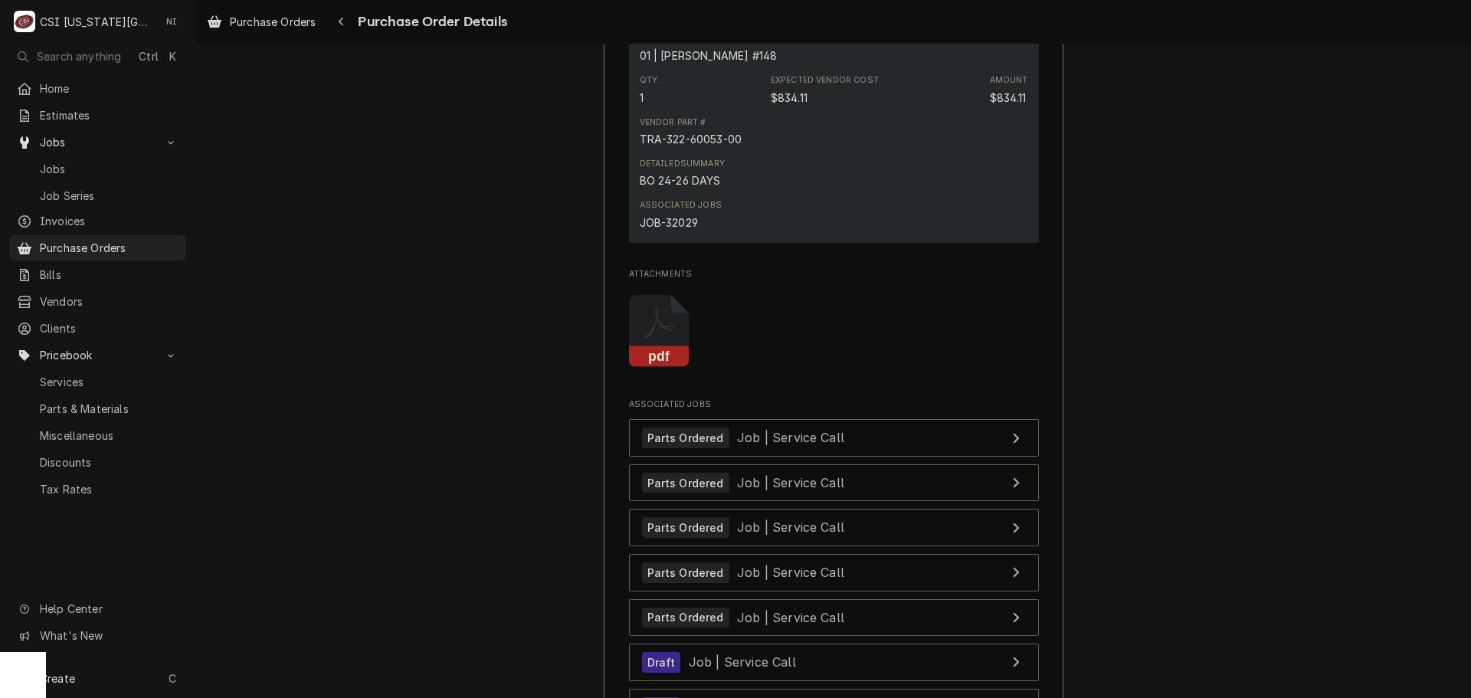
scroll to position [3869, 0]
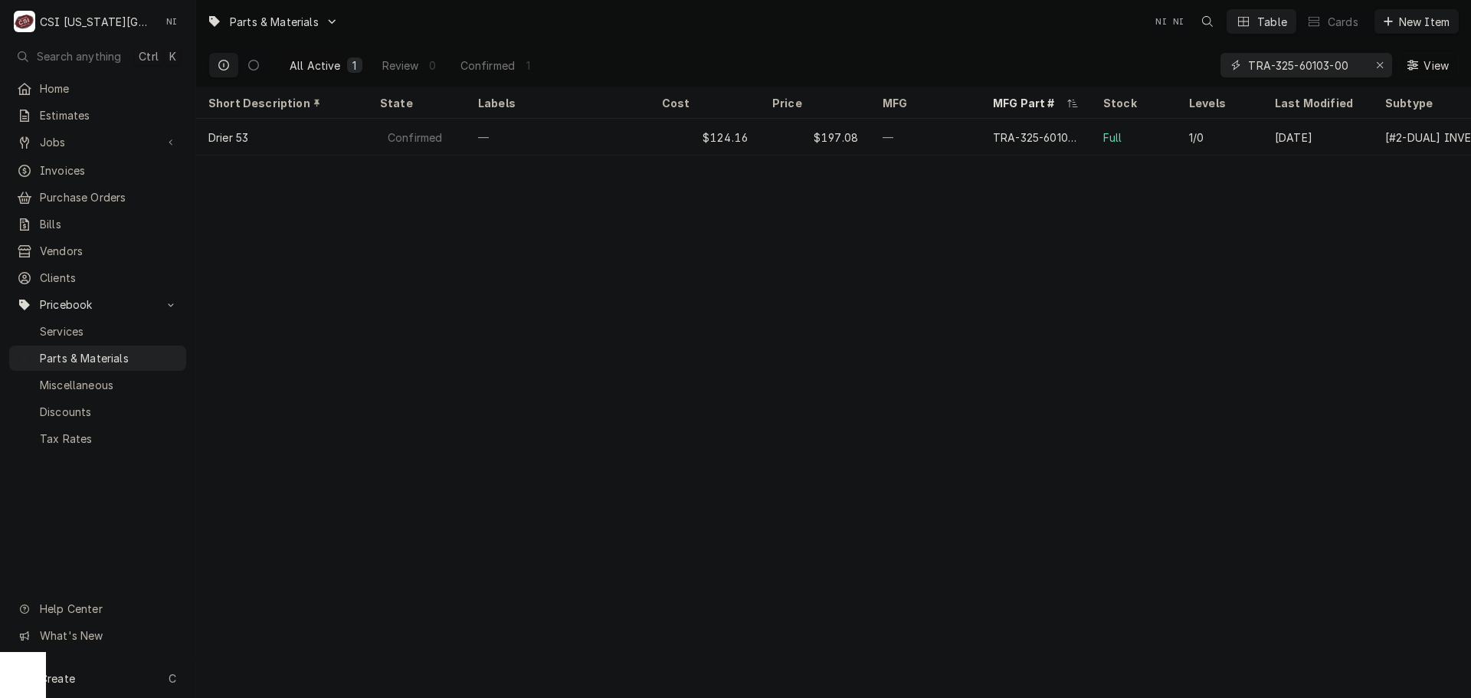
drag, startPoint x: 1357, startPoint y: 70, endPoint x: 1148, endPoint y: 66, distance: 209.2
click at [1148, 66] on div "All Active 1 Review 0 Confirmed 1 TRA-325-60103-00 View" at bounding box center [833, 65] width 1250 height 43
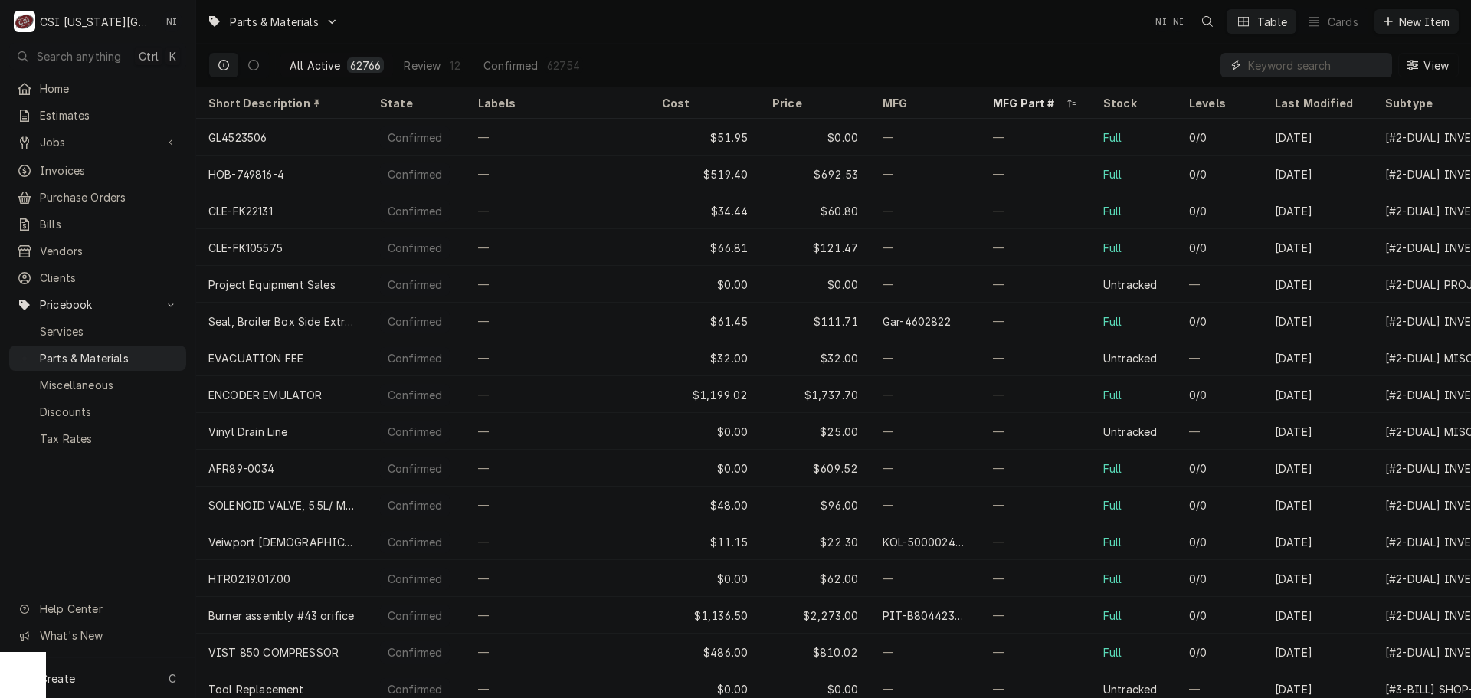
click at [1309, 64] on input "Dynamic Content Wrapper" at bounding box center [1316, 65] width 136 height 25
paste input "801810"
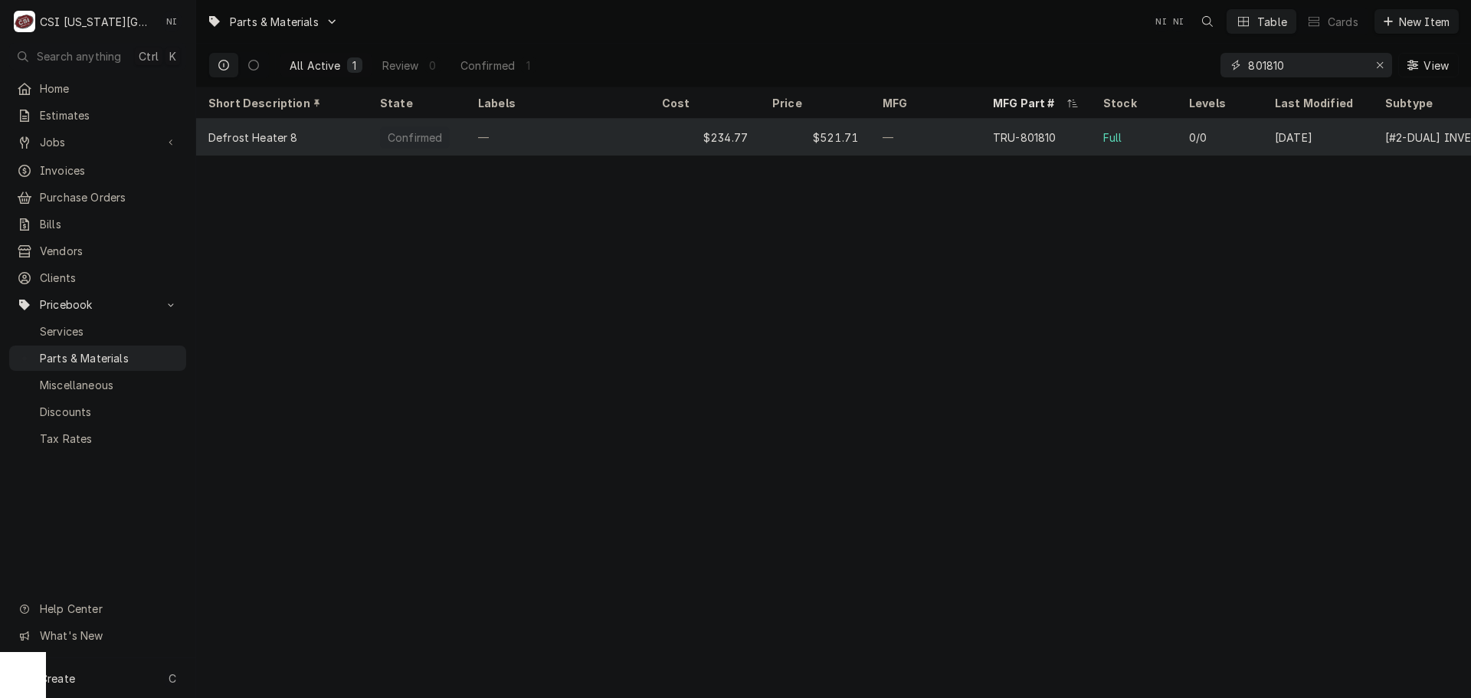
type input "801810"
click at [668, 132] on div "$234.77" at bounding box center [705, 137] width 110 height 37
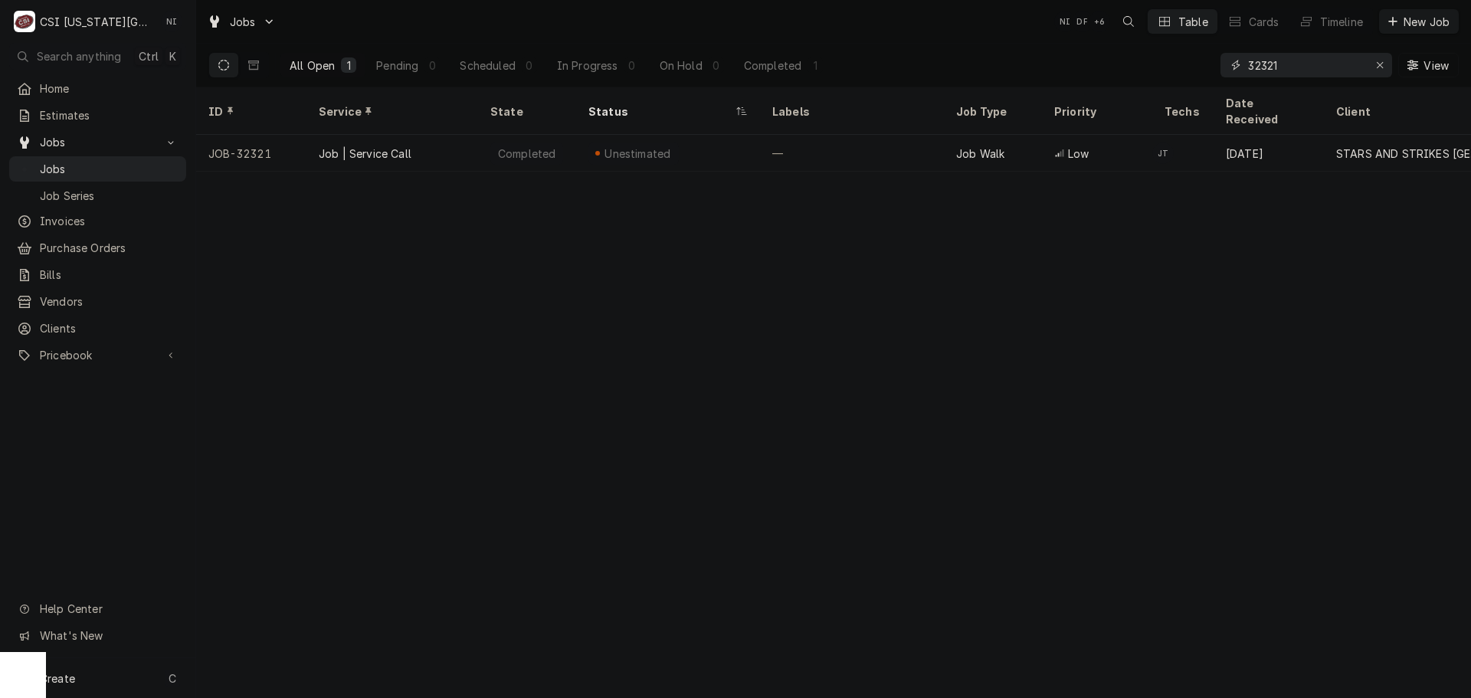
drag, startPoint x: 1287, startPoint y: 68, endPoint x: 1262, endPoint y: 70, distance: 25.3
click at [1262, 70] on input "32321" at bounding box center [1305, 65] width 115 height 25
type input "32029"
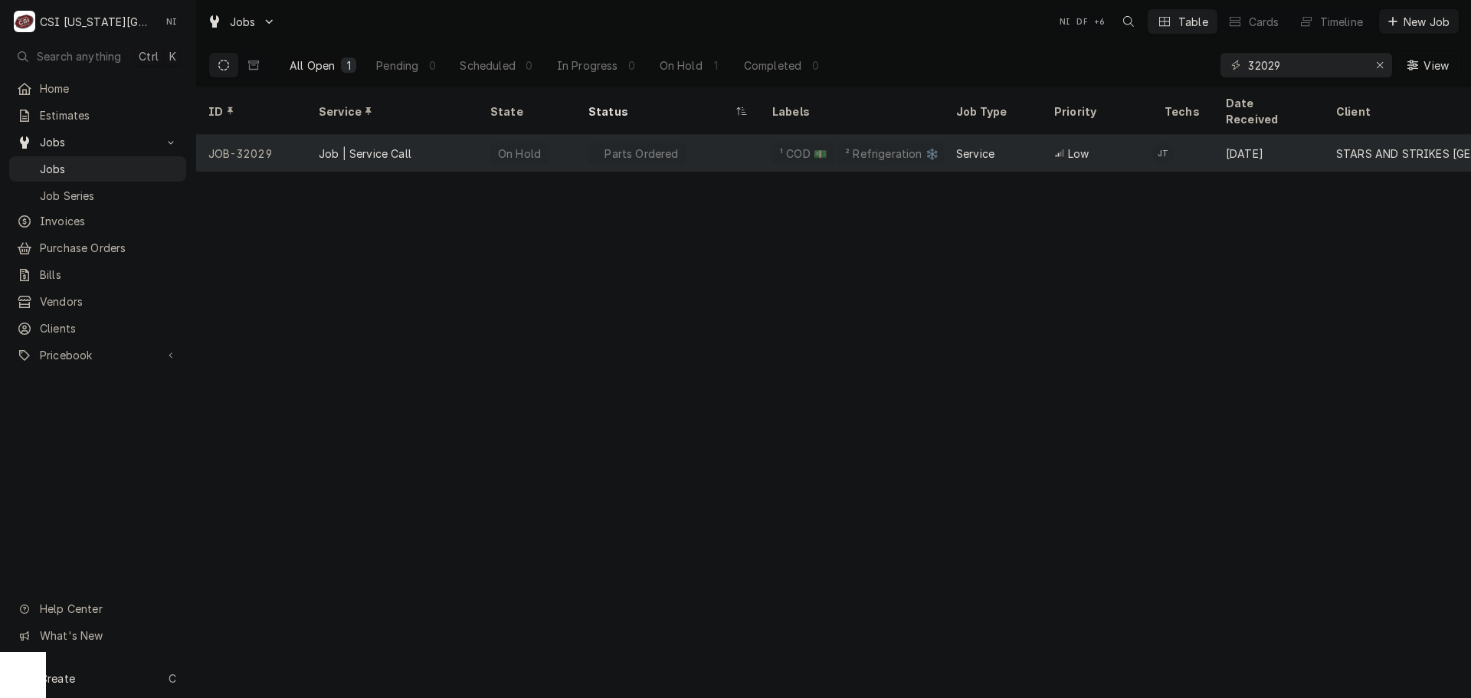
click at [710, 137] on div "Parts Ordered" at bounding box center [668, 153] width 184 height 37
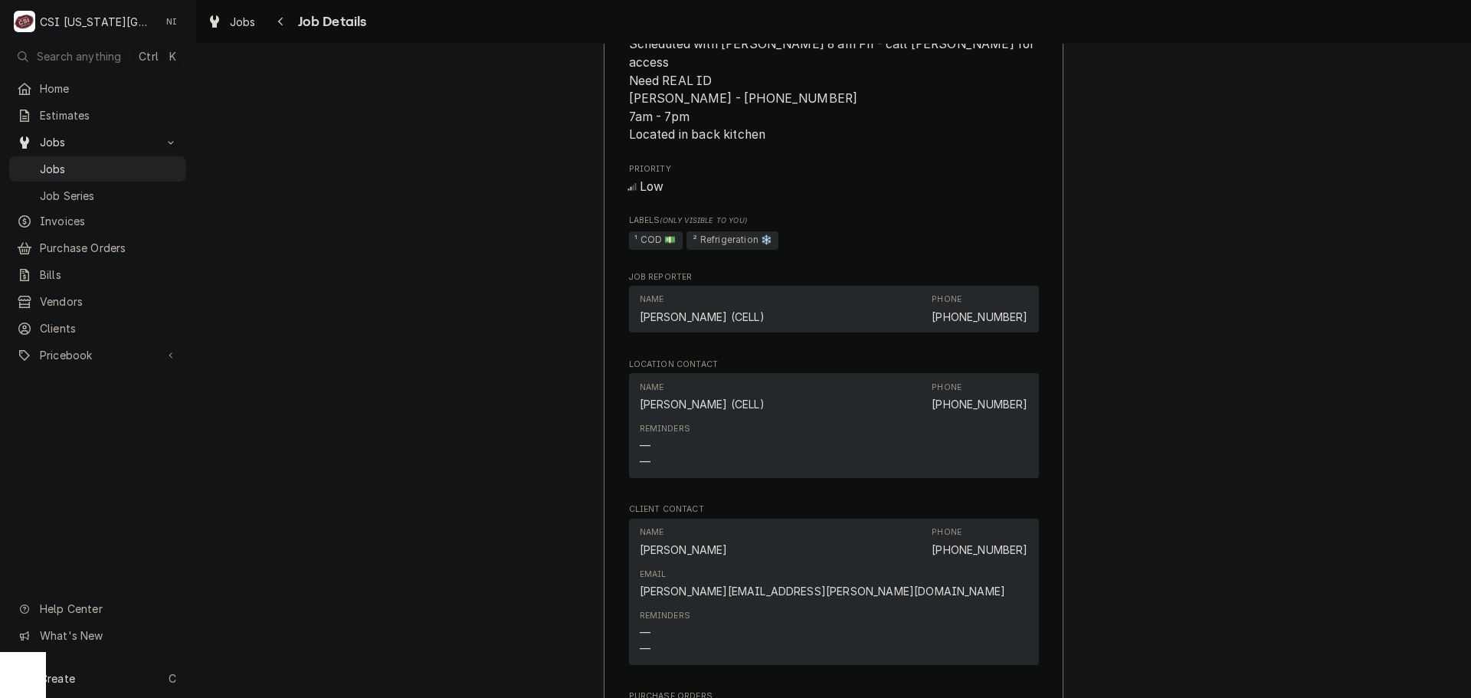
scroll to position [1762, 0]
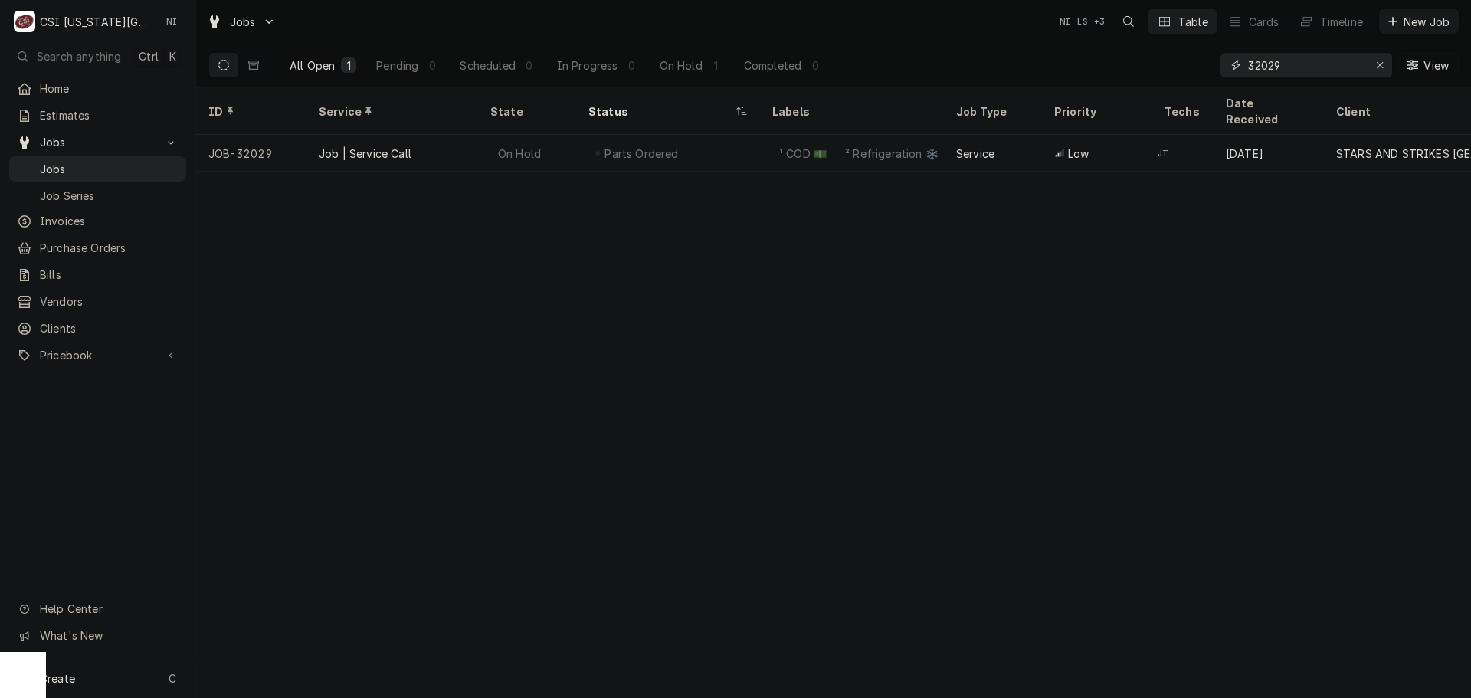
drag, startPoint x: 1231, startPoint y: 68, endPoint x: 1127, endPoint y: 69, distance: 103.4
click at [1135, 69] on div "All Open 1 Pending 0 Scheduled 0 In Progress 0 On Hold 1 Completed 0 32029 View" at bounding box center [833, 65] width 1250 height 43
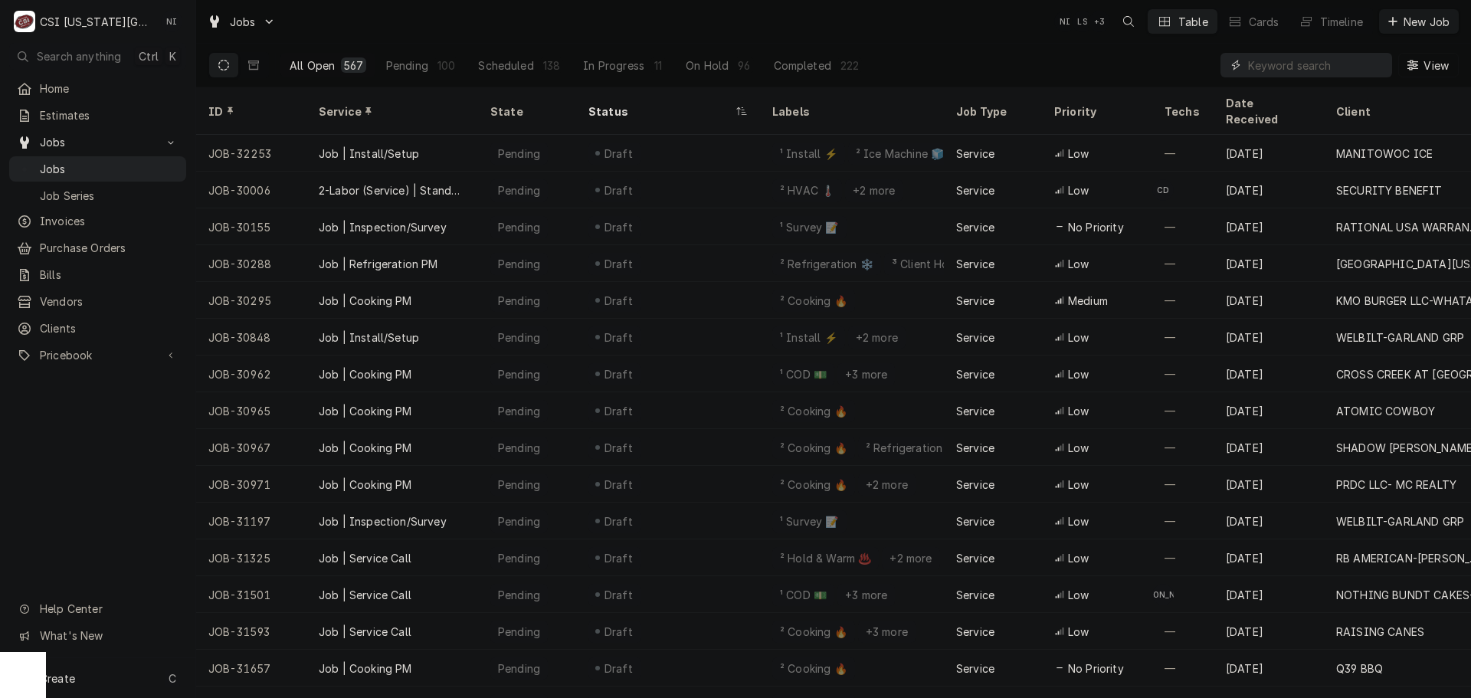
click at [1299, 68] on input "Dynamic Content Wrapper" at bounding box center [1316, 65] width 136 height 25
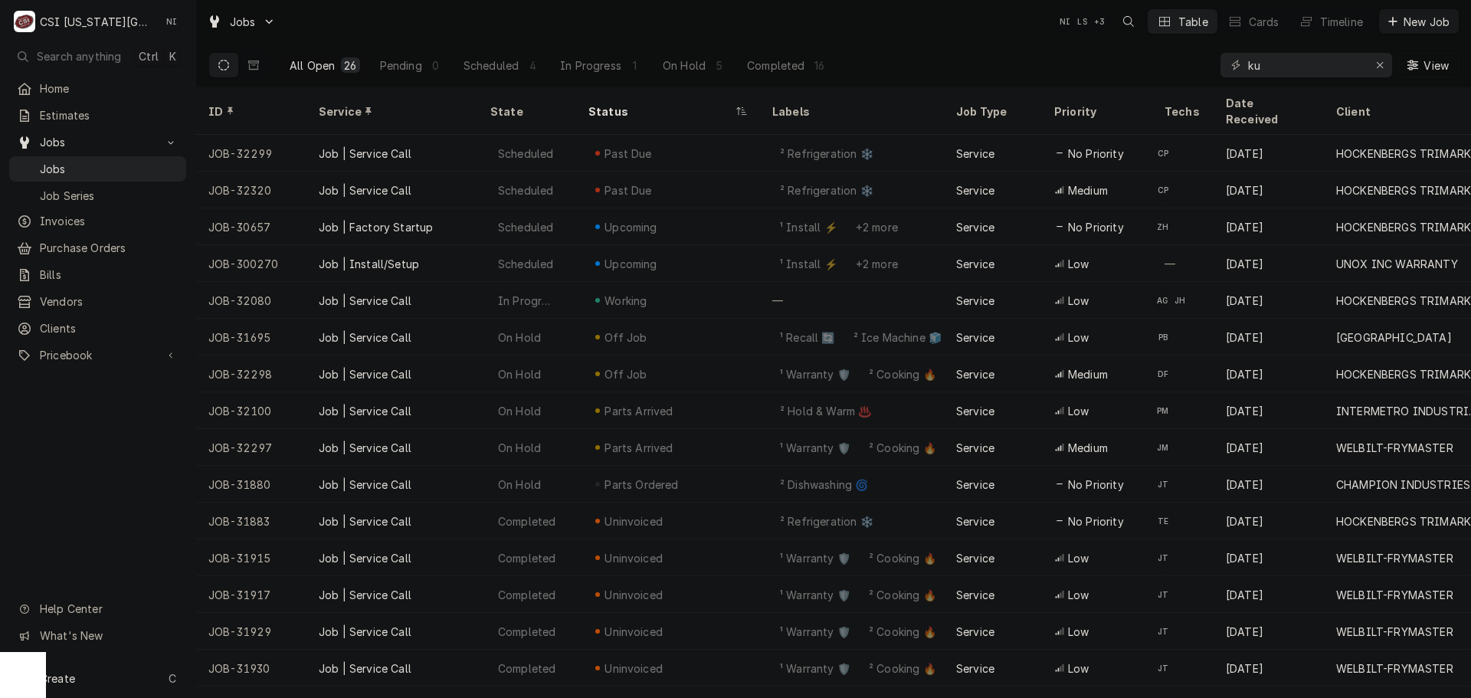
click at [1294, 52] on div "ku View" at bounding box center [1340, 65] width 238 height 43
click at [1294, 64] on input "ku" at bounding box center [1305, 65] width 115 height 25
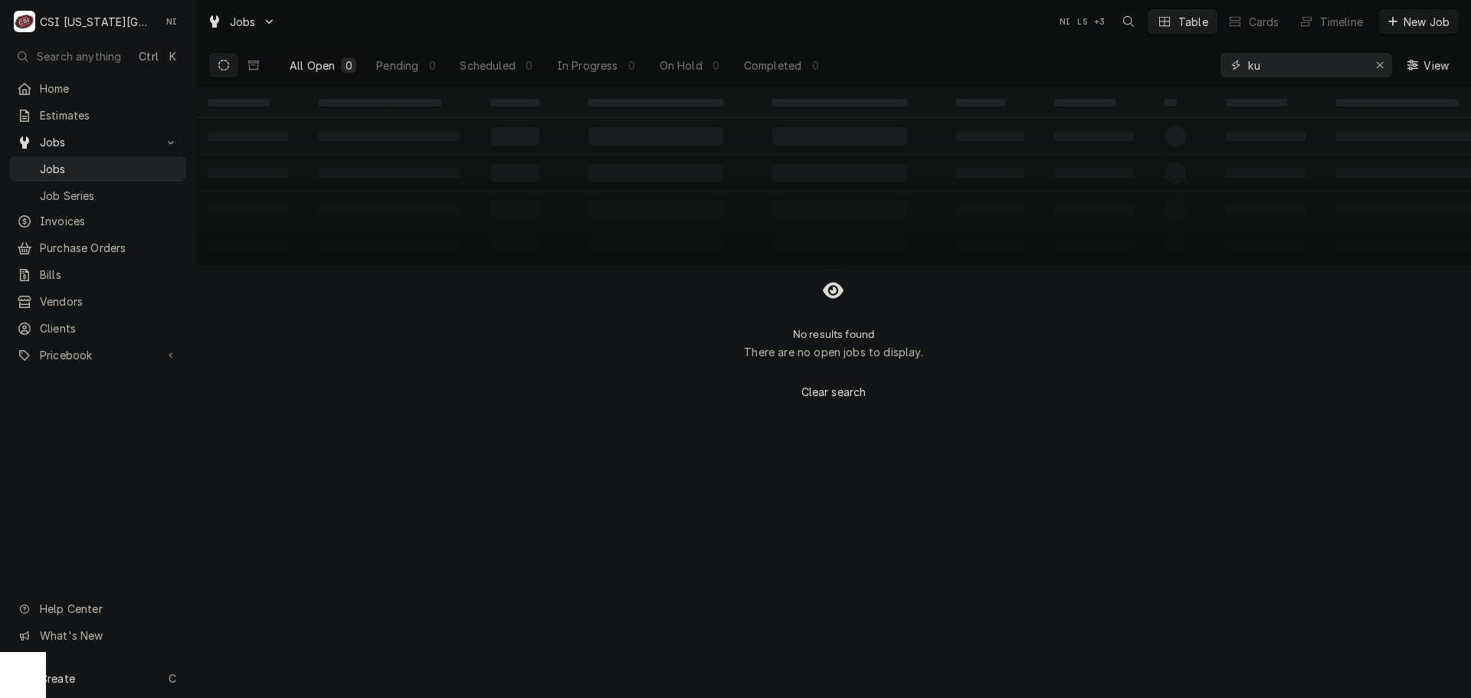
type input "k"
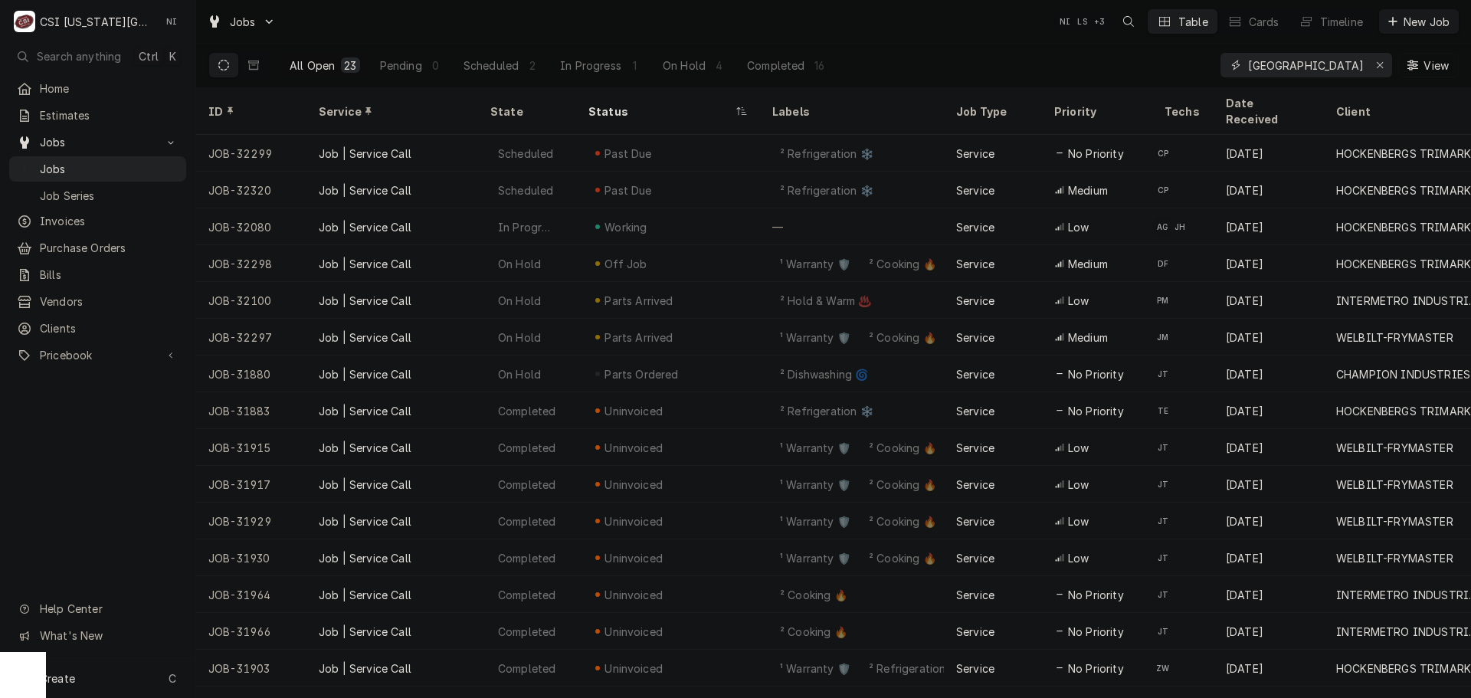
type input "[GEOGRAPHIC_DATA]"
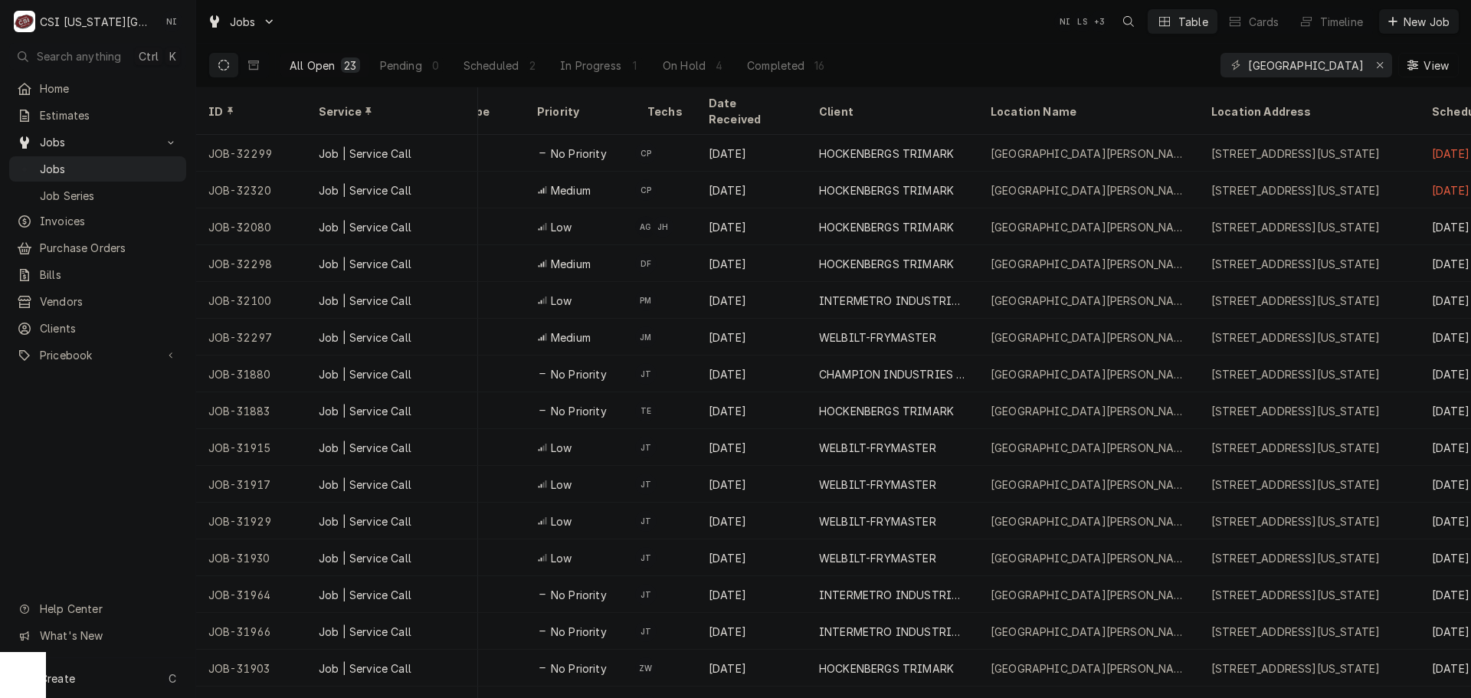
scroll to position [0, 516]
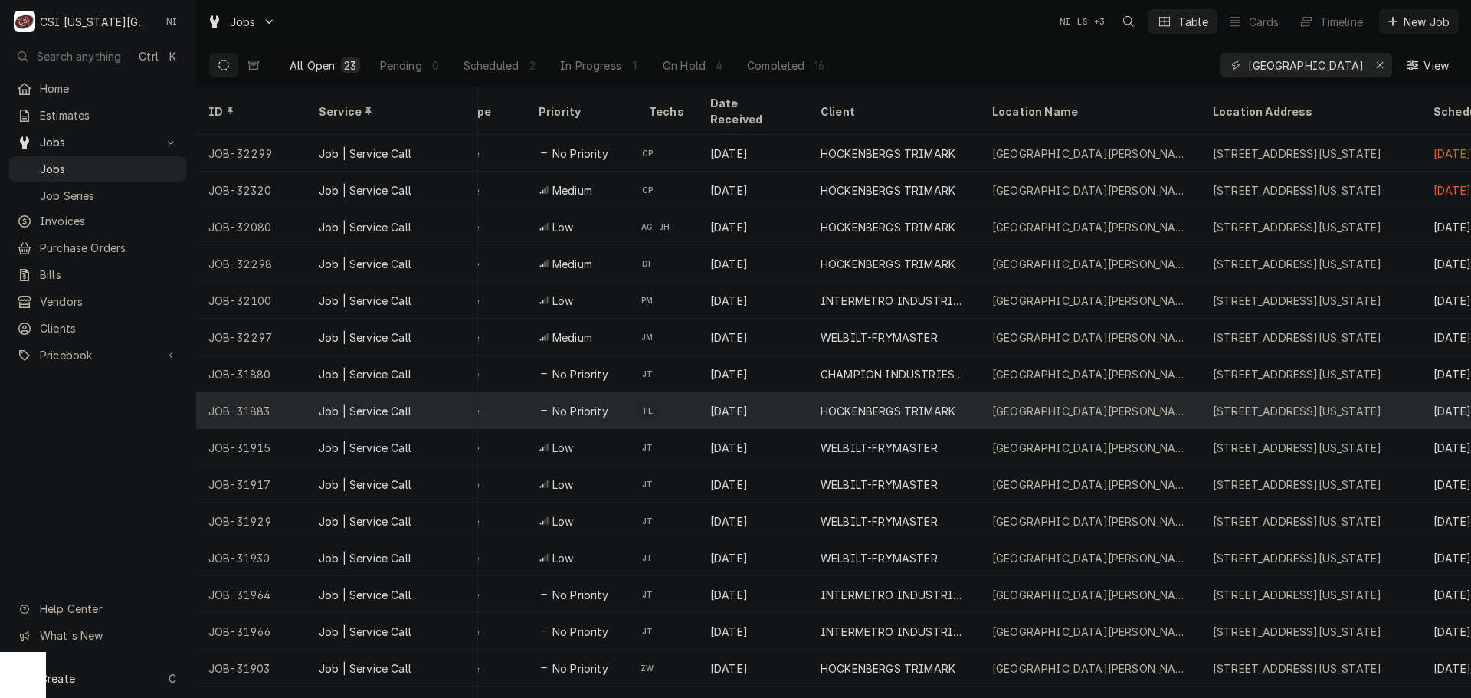
click at [369, 403] on div "Job | Service Call" at bounding box center [365, 411] width 93 height 16
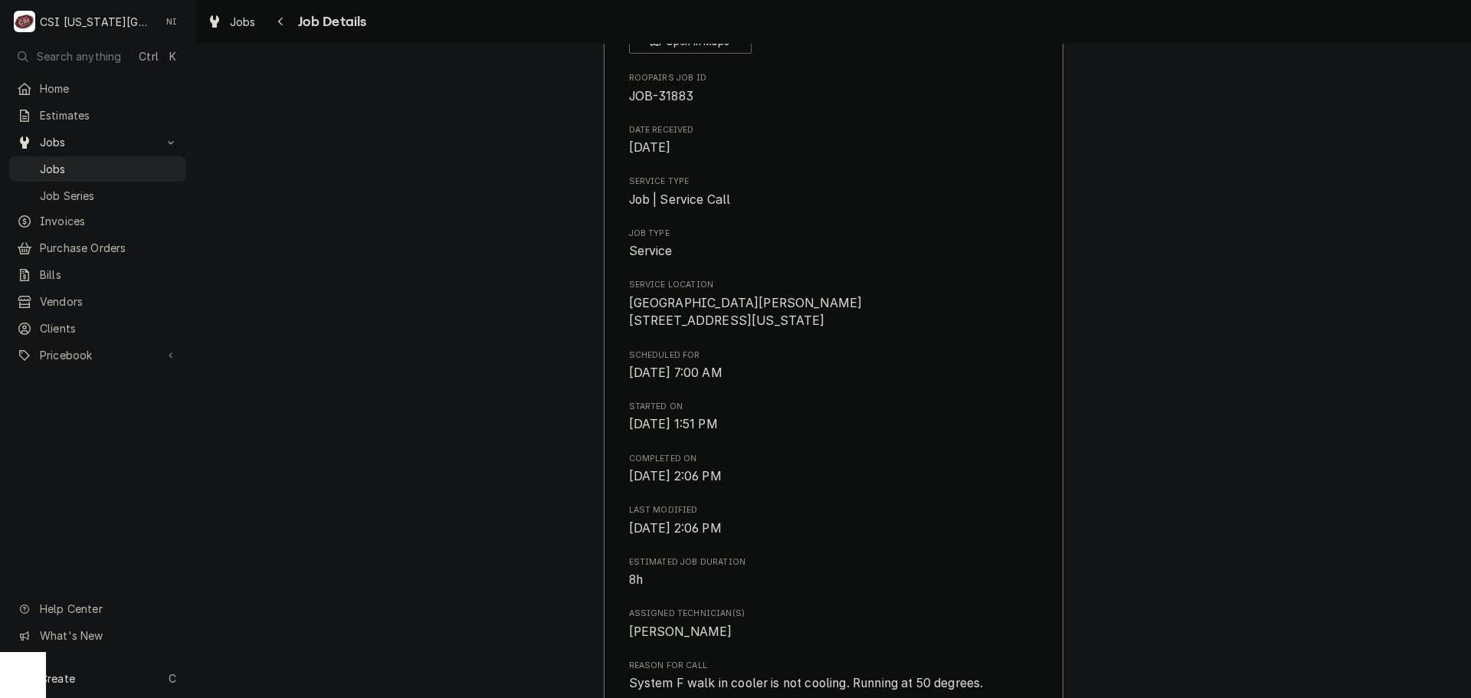
scroll to position [153, 0]
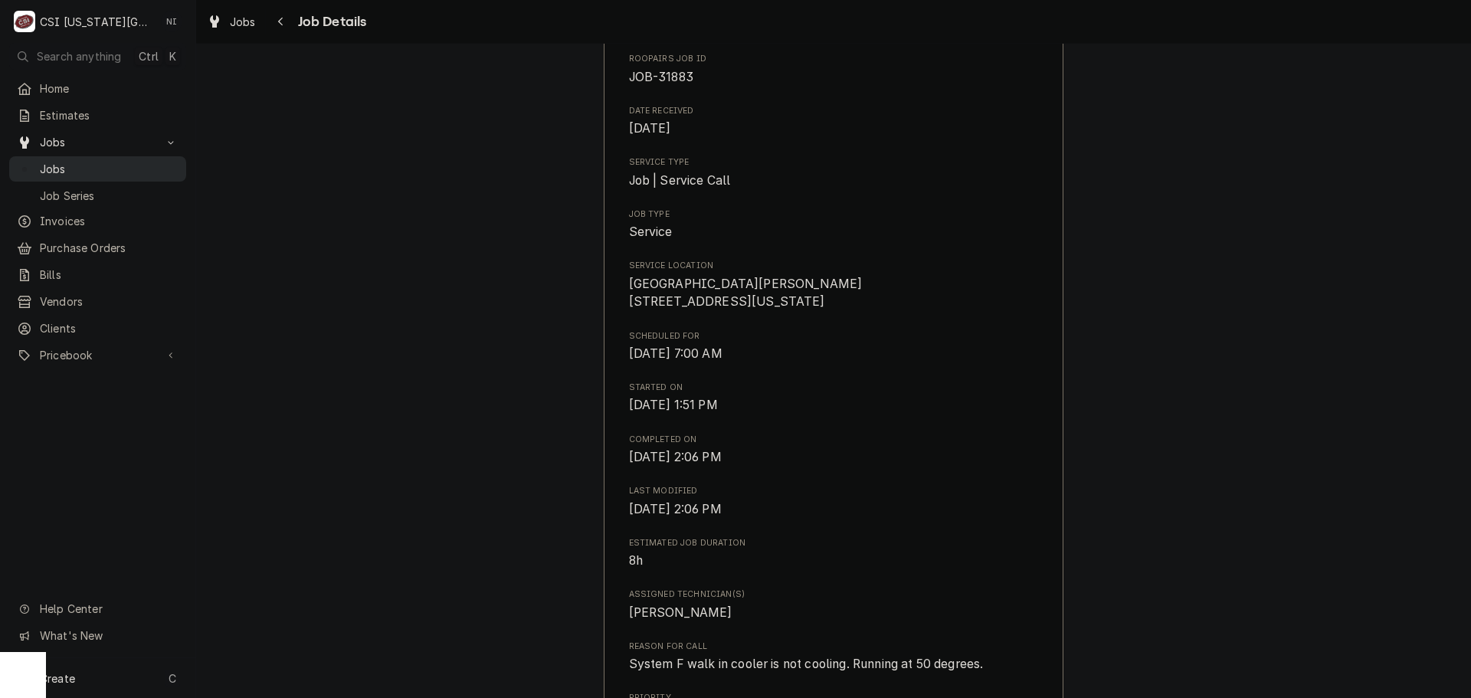
click at [148, 168] on span "Jobs" at bounding box center [109, 169] width 139 height 16
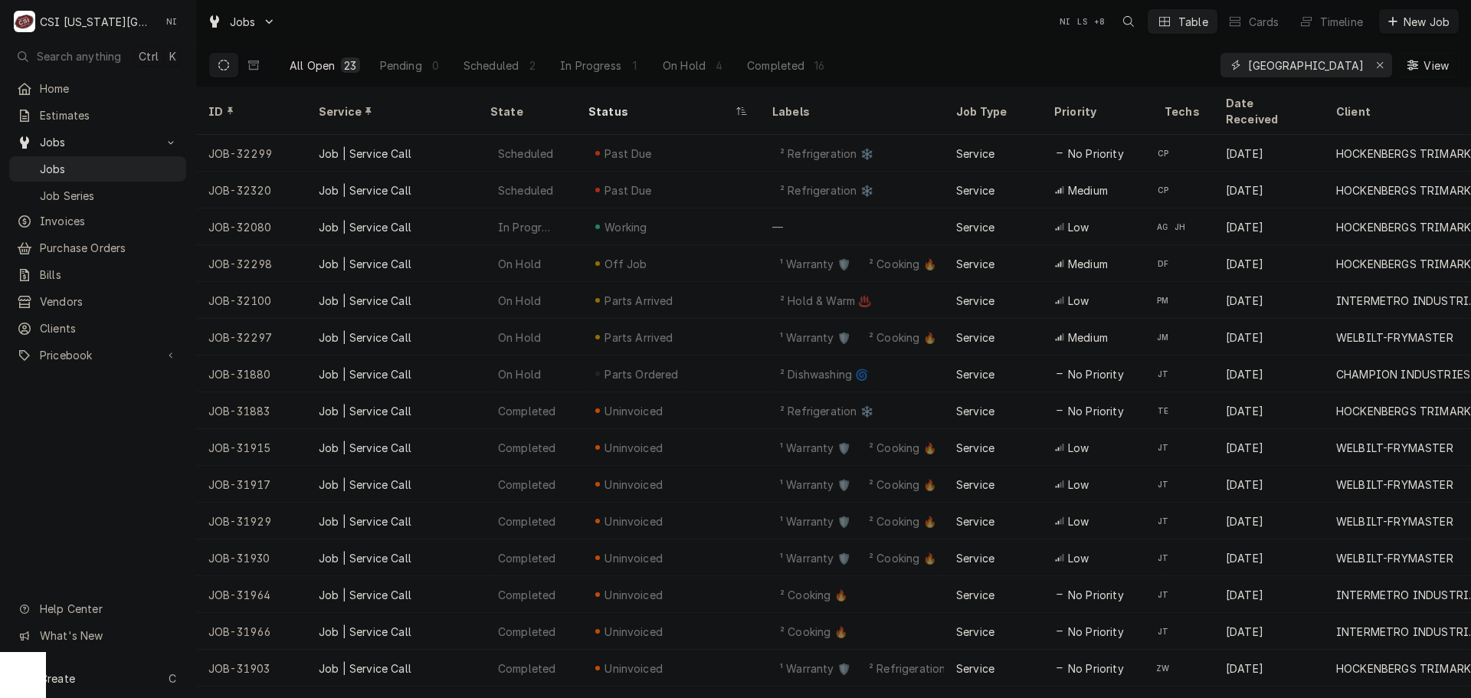
drag, startPoint x: 1240, startPoint y: 65, endPoint x: 1078, endPoint y: 64, distance: 161.7
click at [1105, 64] on div "All Open 23 Pending 0 Scheduled 2 In Progress 1 On Hold 4 Completed 16 ku stadi…" at bounding box center [833, 65] width 1250 height 43
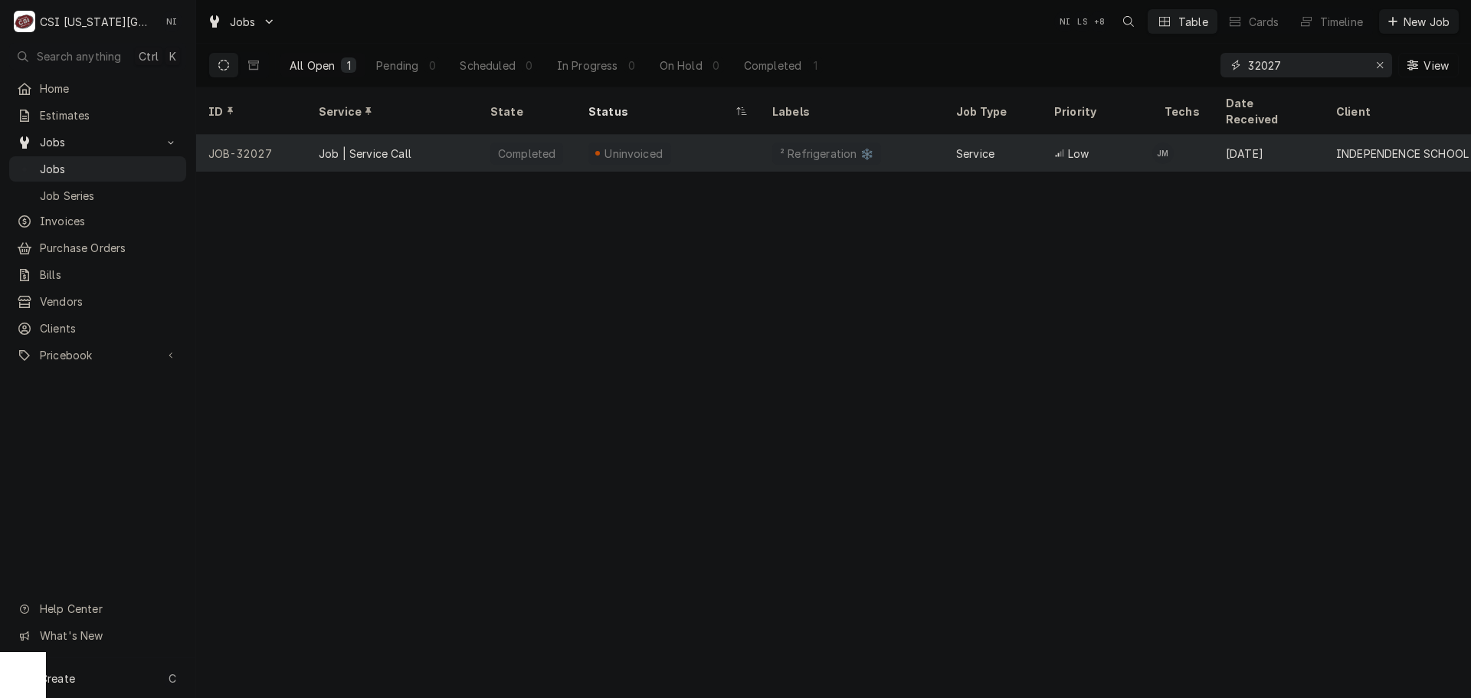
type input "32027"
click at [719, 135] on div "Uninvoiced" at bounding box center [668, 153] width 184 height 37
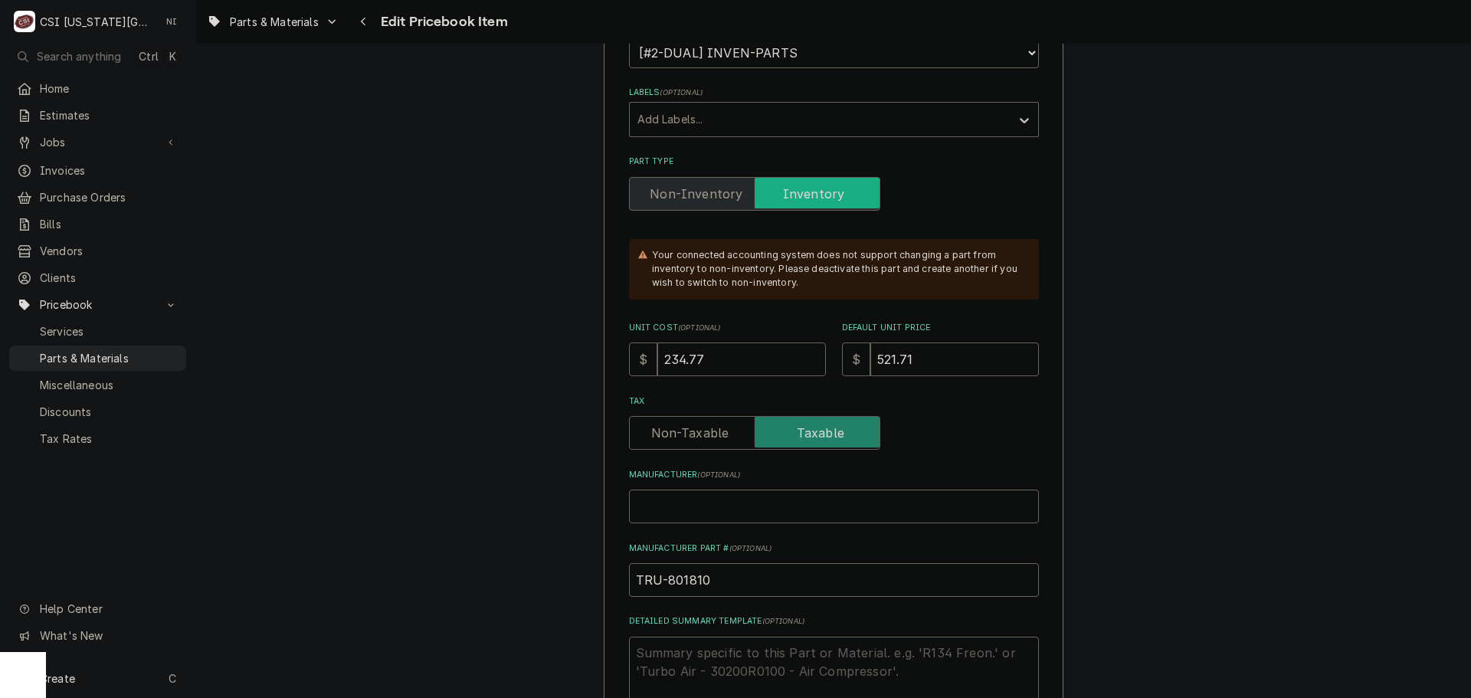
scroll to position [383, 0]
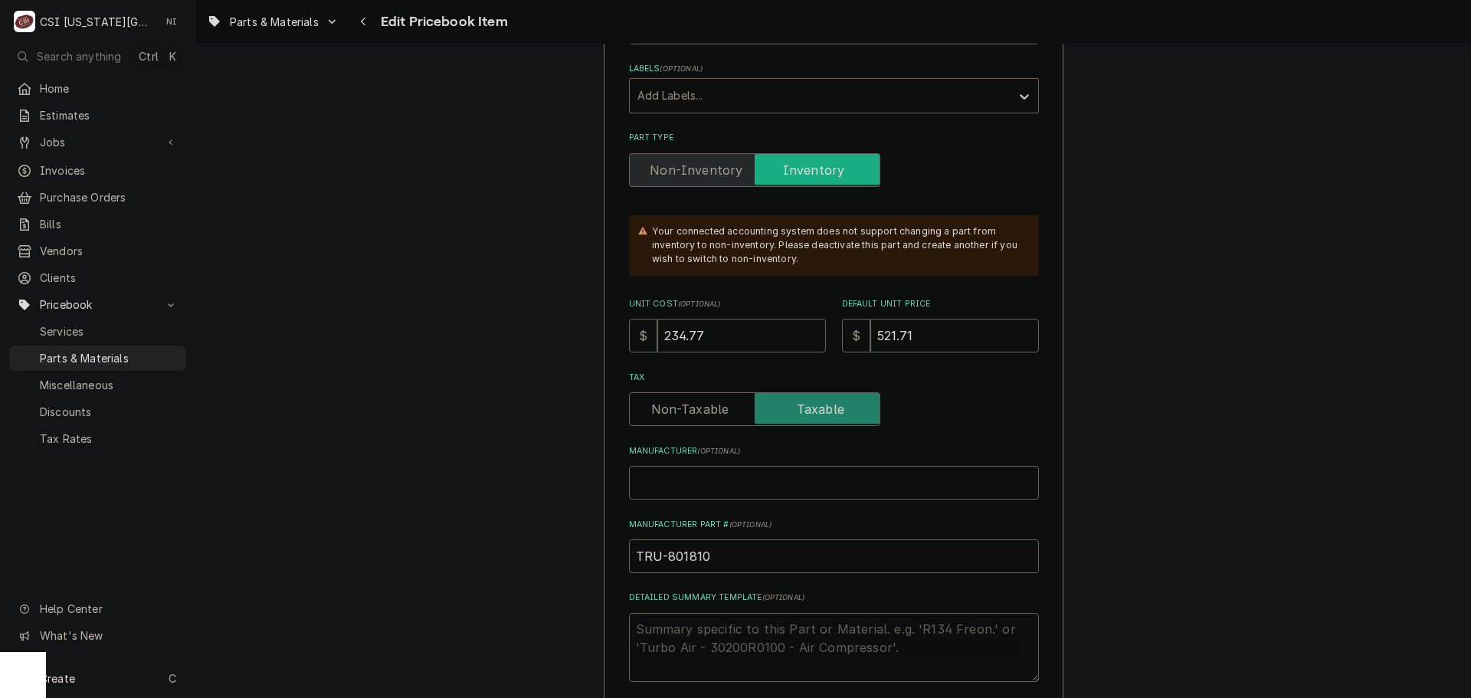
drag, startPoint x: 716, startPoint y: 331, endPoint x: 562, endPoint y: 333, distance: 154.0
type textarea "x"
type input "2"
type textarea "x"
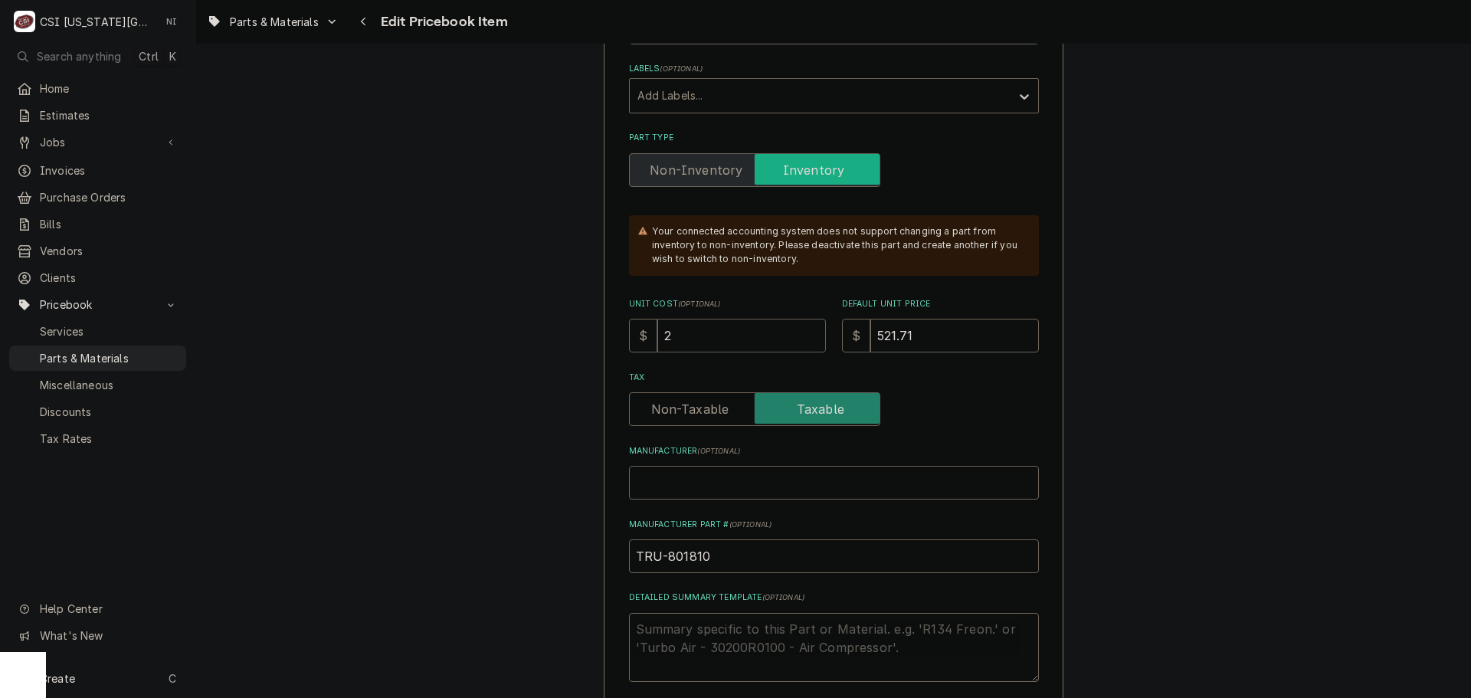
type input "21"
type textarea "x"
type input "215"
type textarea "x"
type input "215.6"
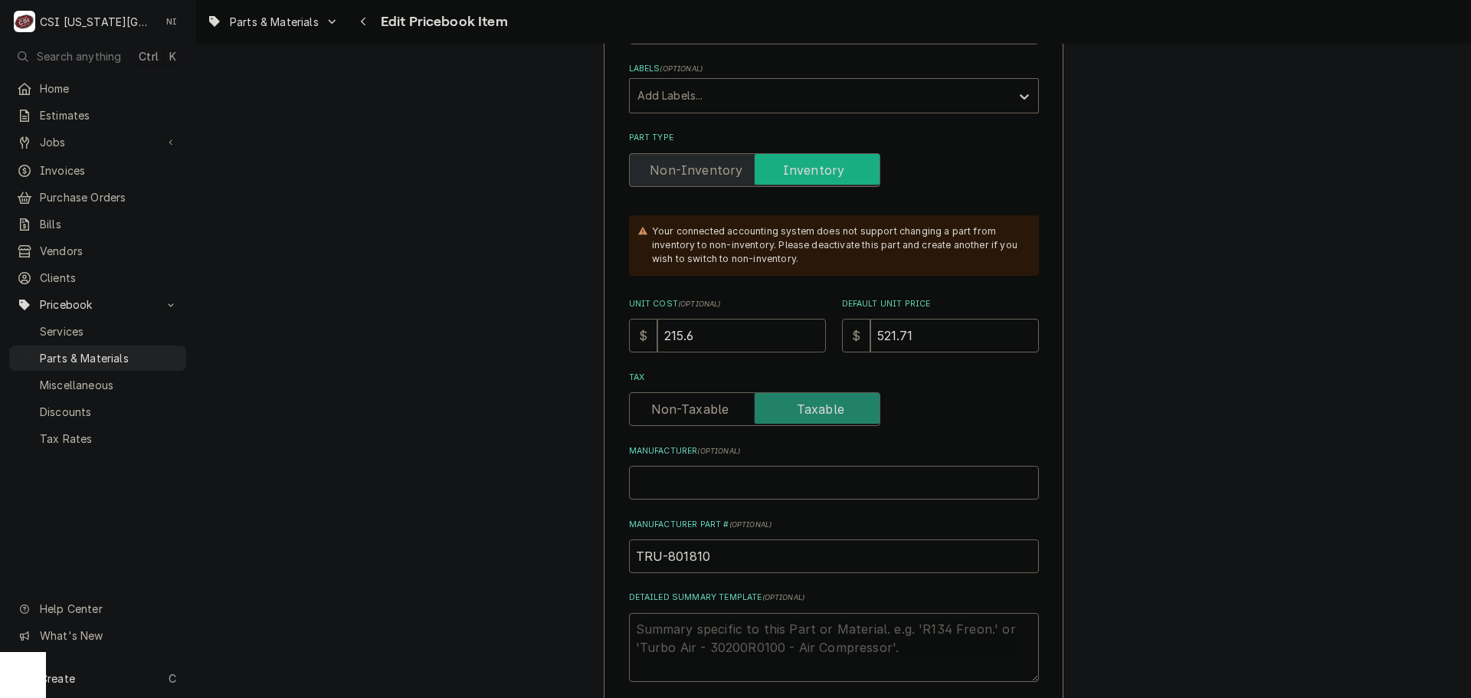
type textarea "x"
type input "215.65"
type textarea "x"
type input "5"
type textarea "x"
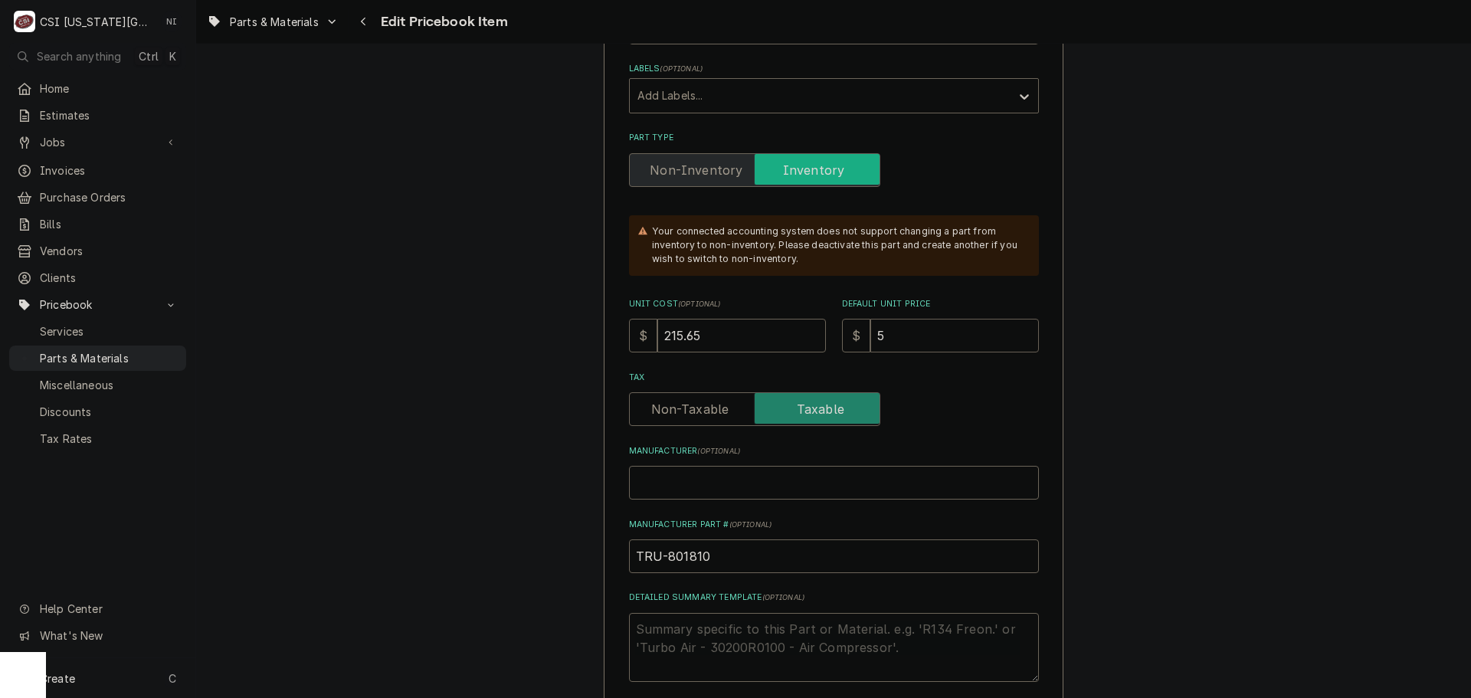
type input "57"
type textarea "x"
type input "575"
type textarea "x"
type input "575.2"
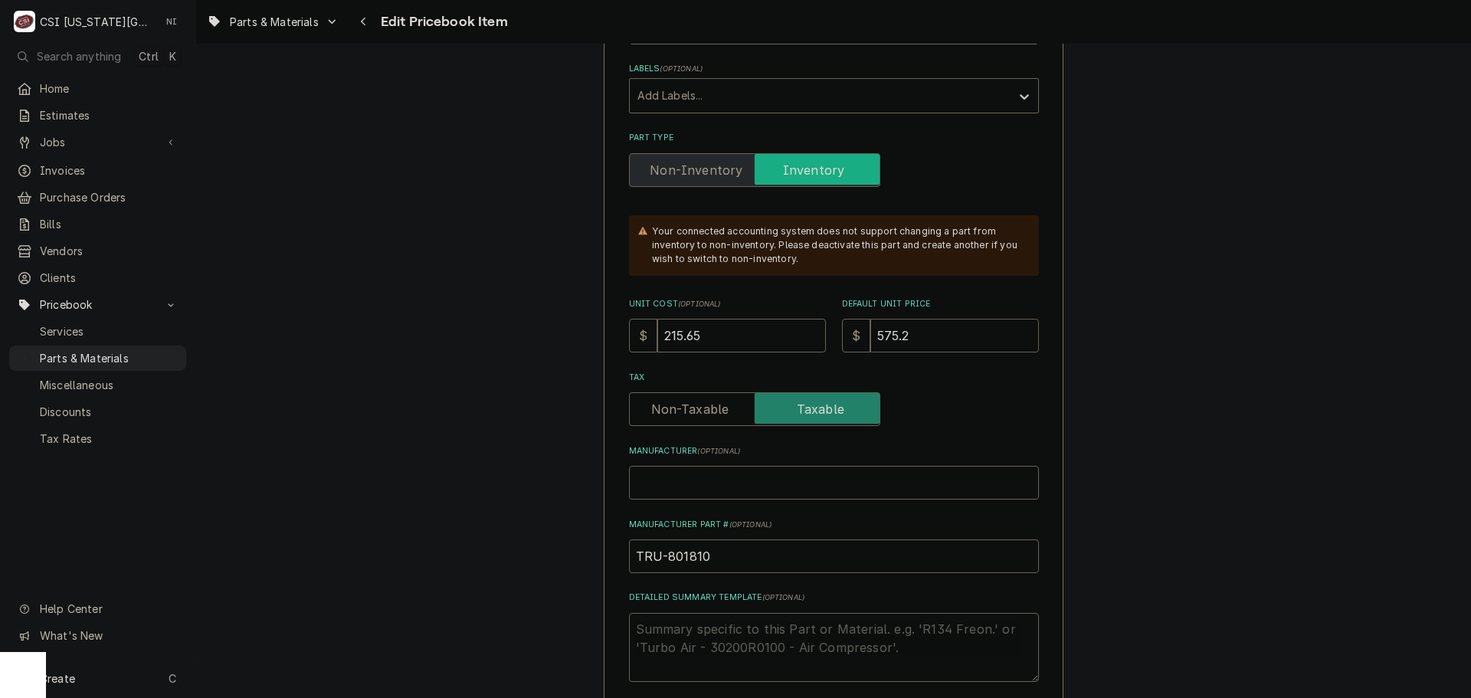
type textarea "x"
type input "575.21"
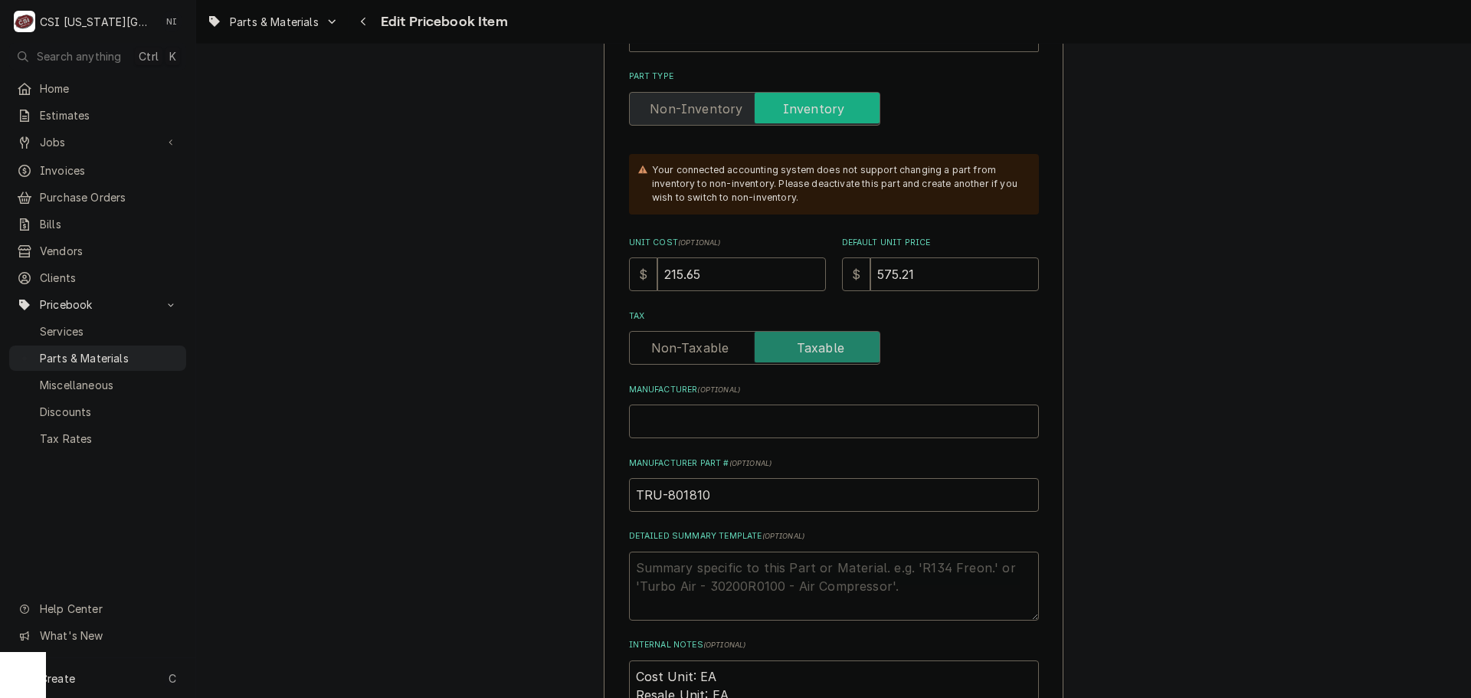
scroll to position [766, 0]
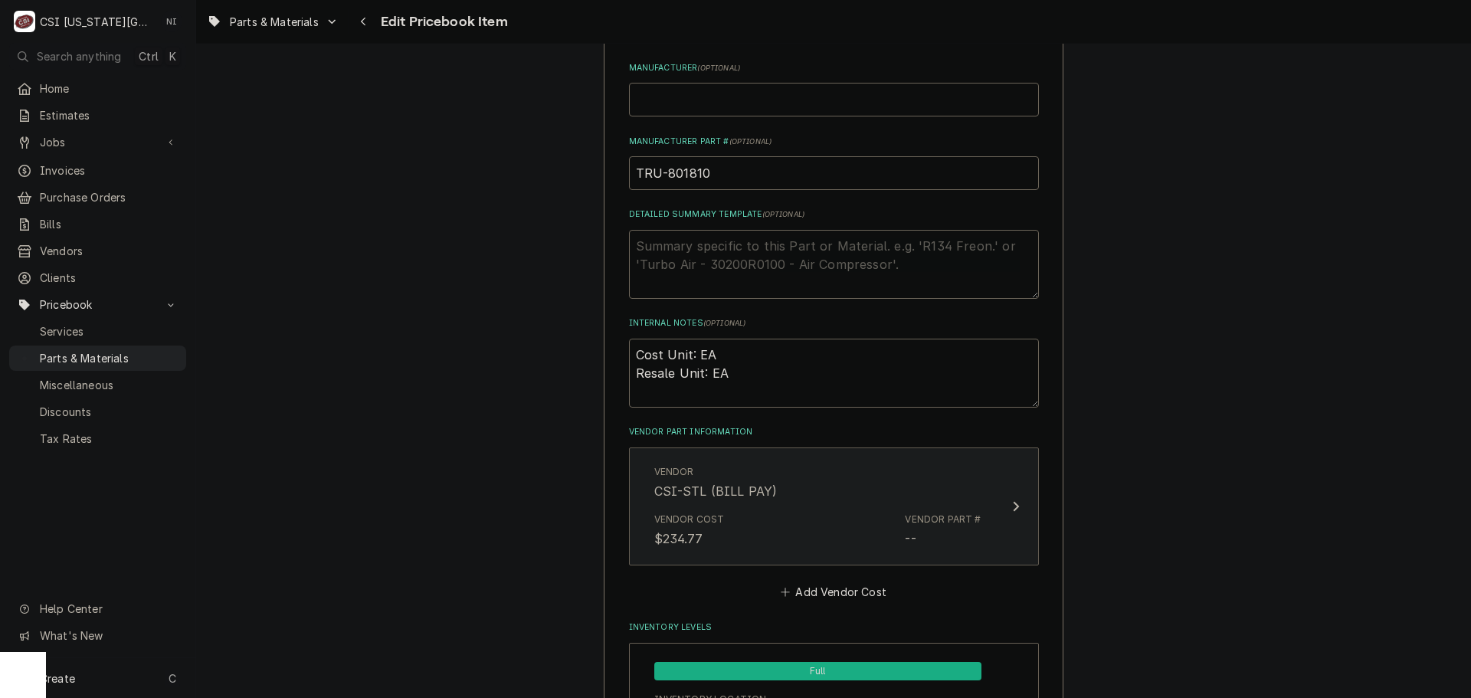
click at [938, 538] on div "Vendor Part # --" at bounding box center [943, 530] width 76 height 35
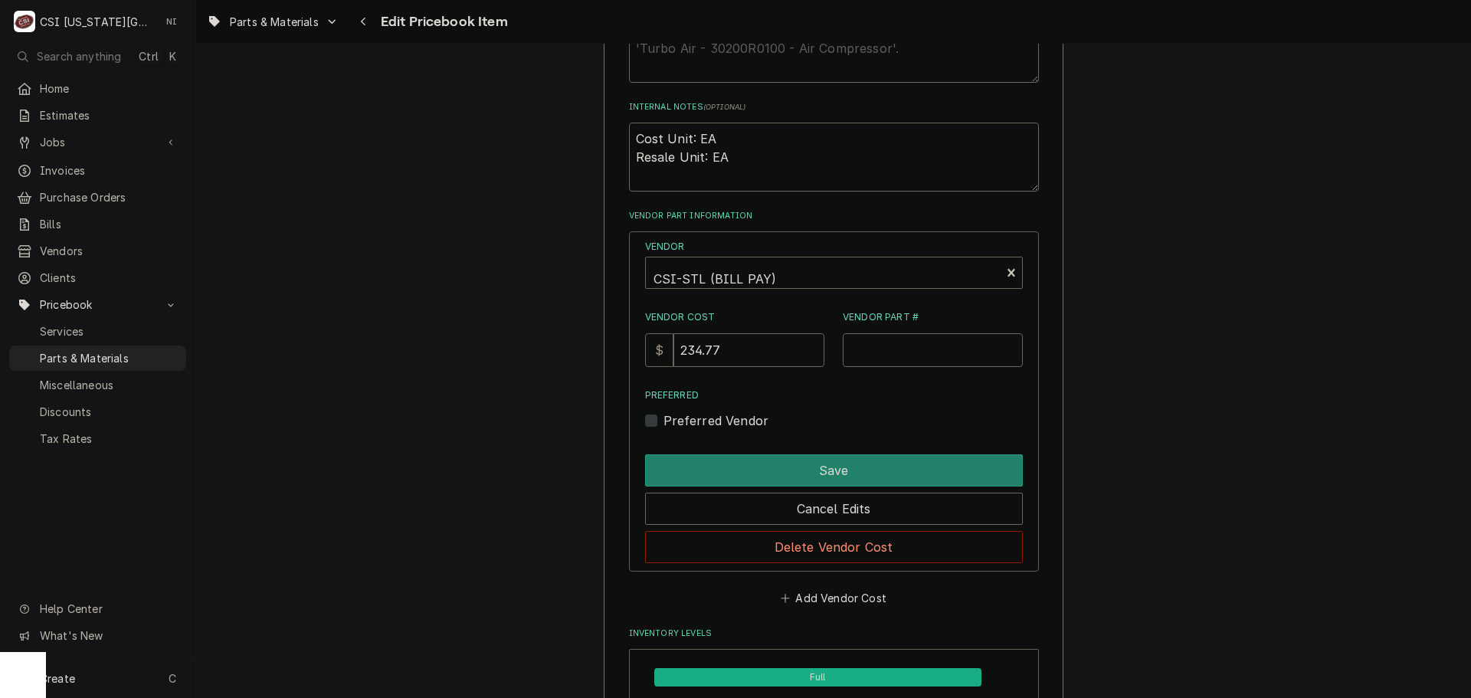
scroll to position [996, 0]
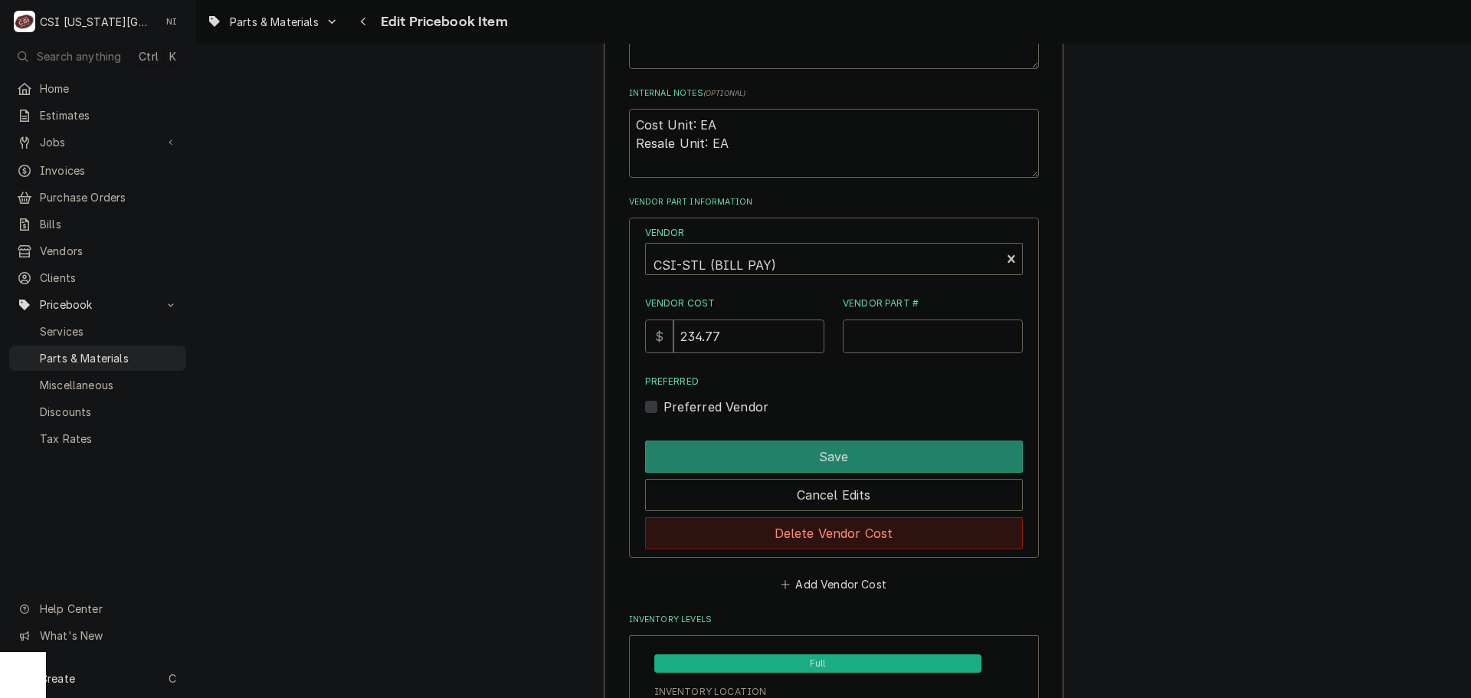
drag, startPoint x: 973, startPoint y: 537, endPoint x: 987, endPoint y: 533, distance: 14.3
click at [975, 536] on button "Delete Vendor Cost" at bounding box center [834, 533] width 378 height 32
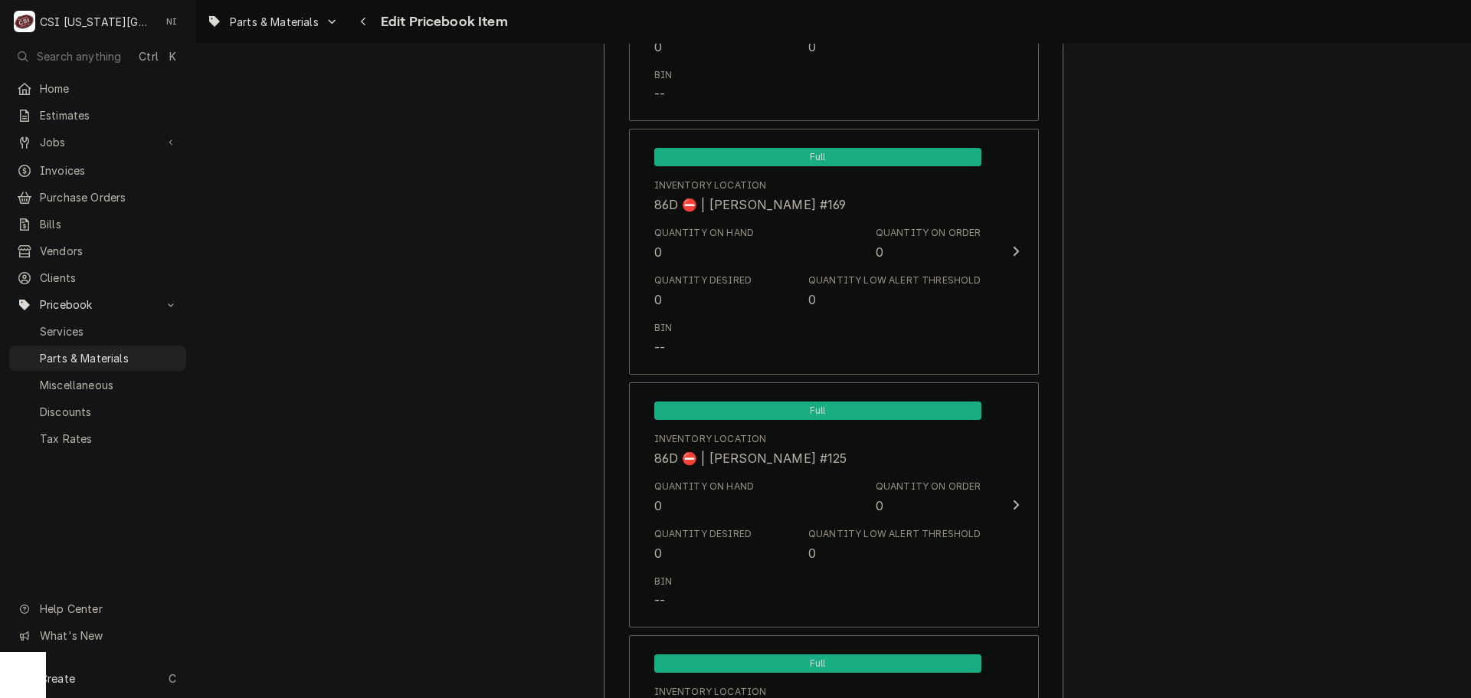
scroll to position [14852, 0]
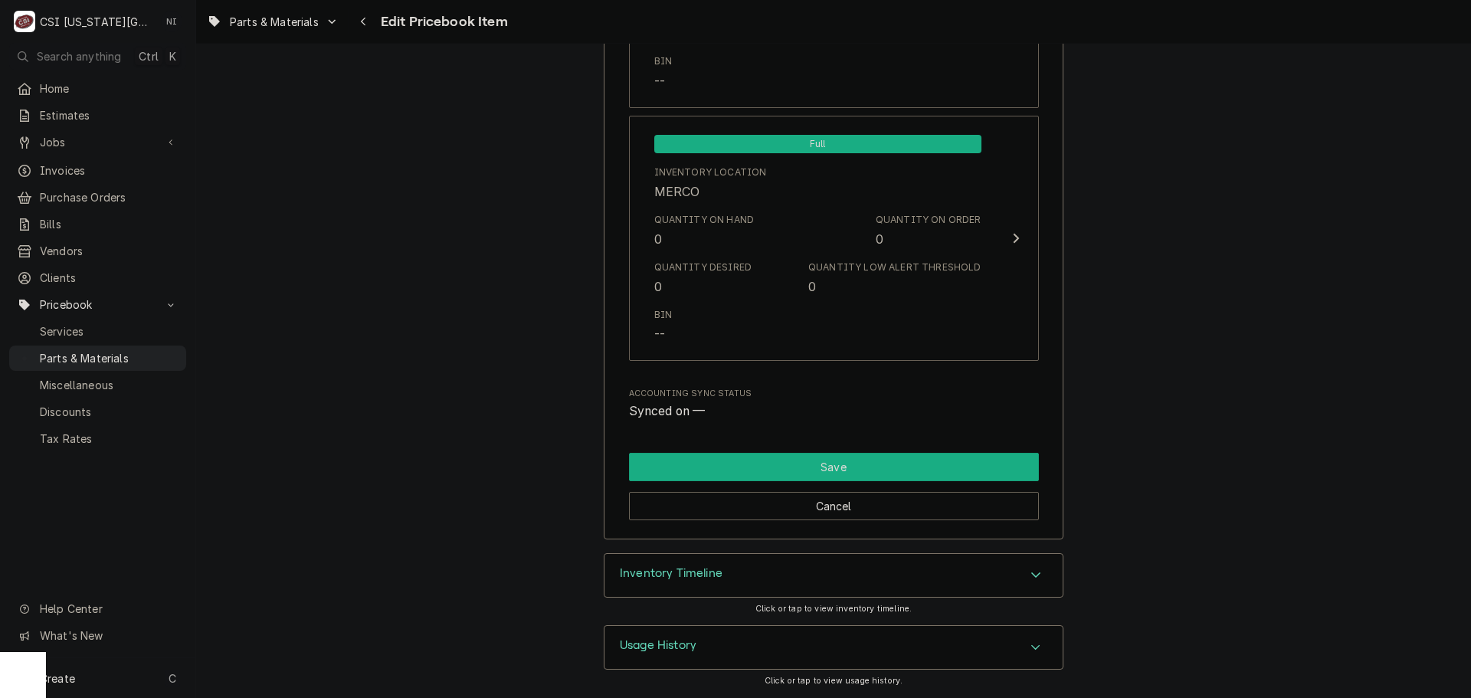
click at [886, 460] on button "Save" at bounding box center [834, 467] width 410 height 28
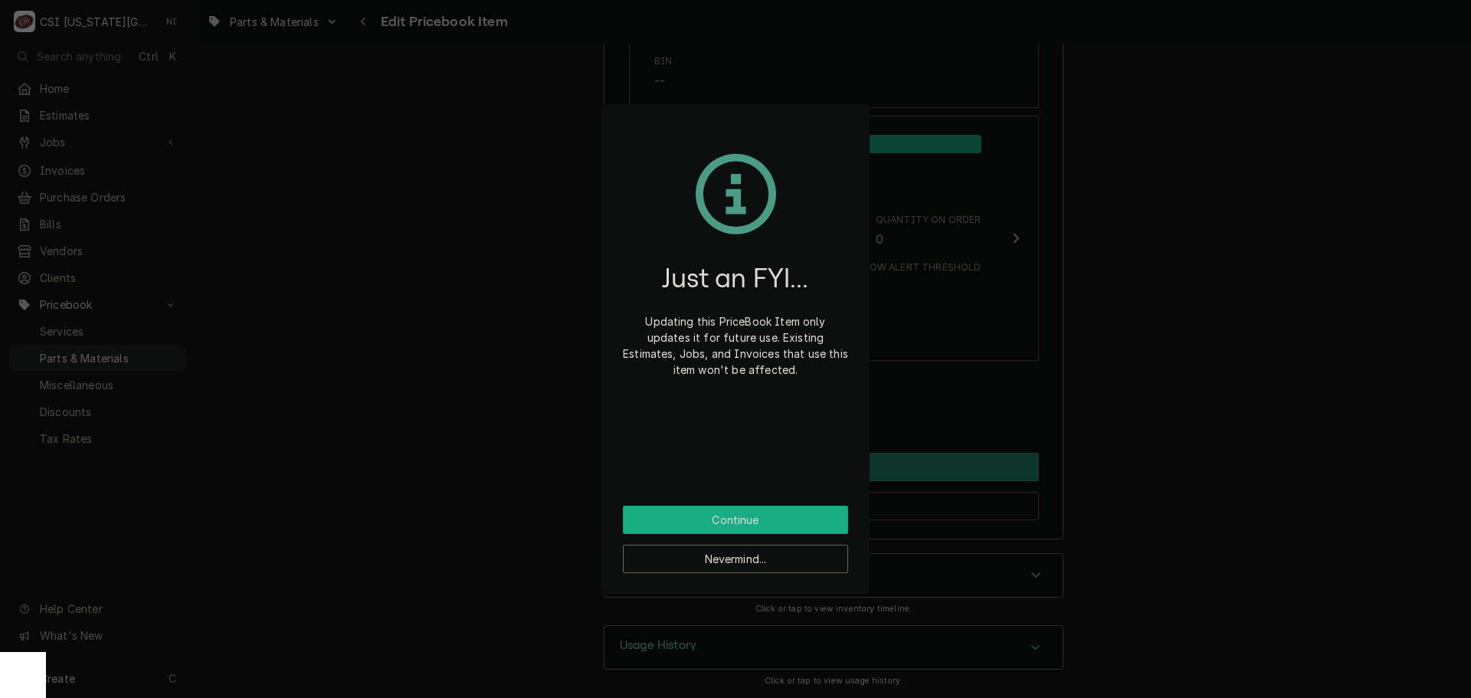
click at [831, 523] on button "Continue" at bounding box center [735, 520] width 225 height 28
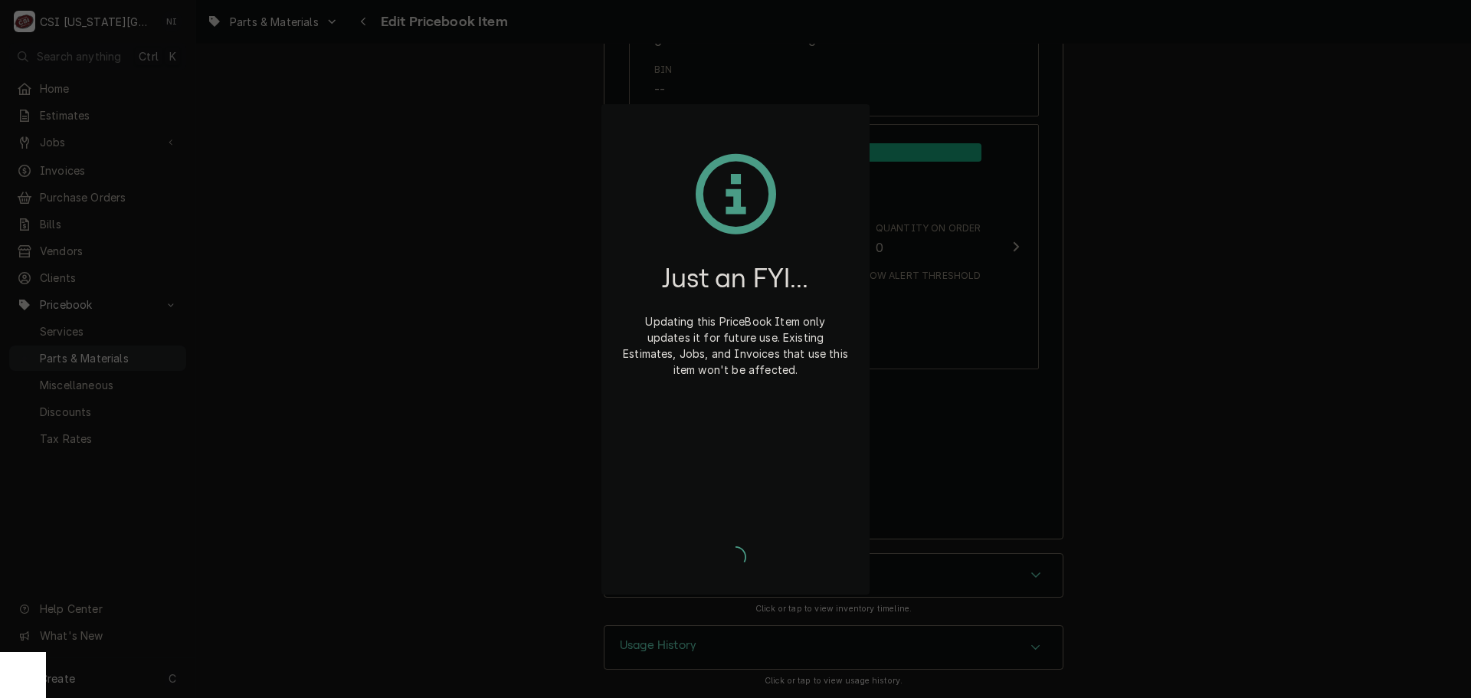
scroll to position [14844, 0]
type textarea "x"
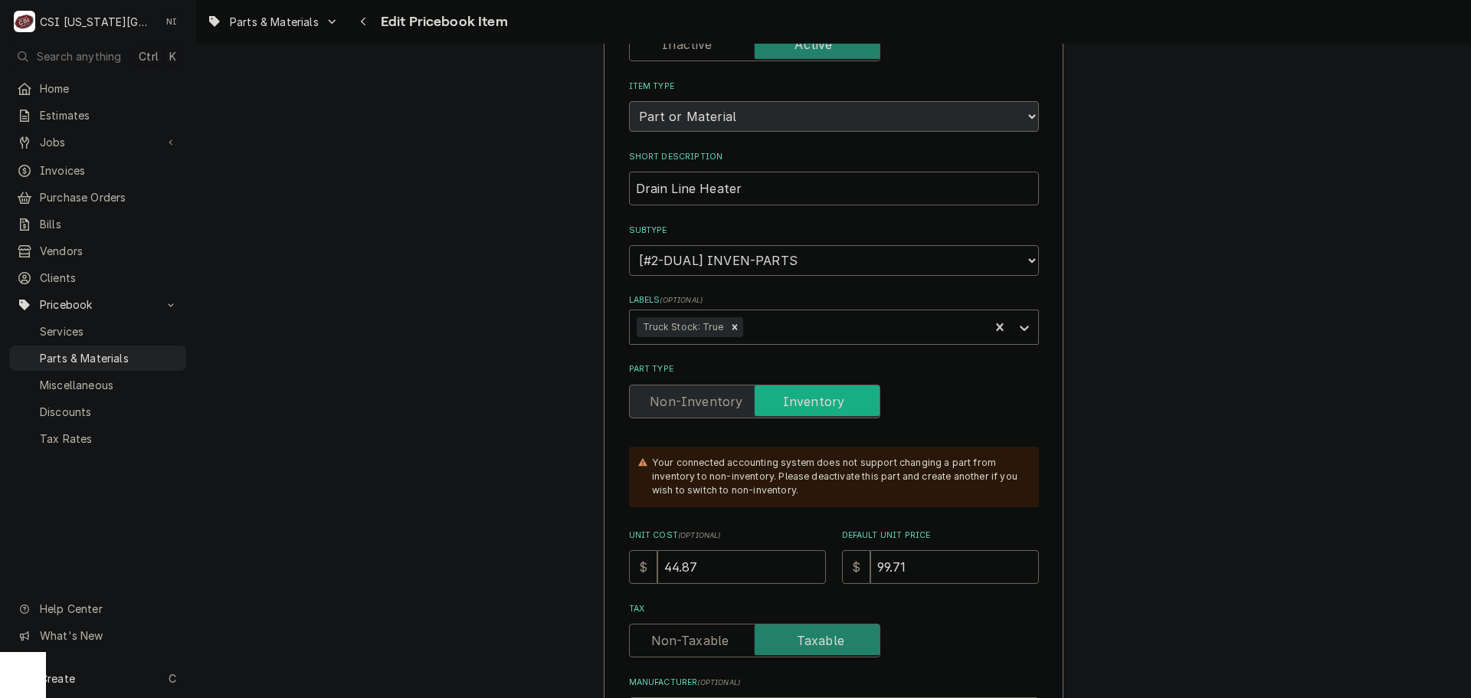
scroll to position [153, 0]
drag, startPoint x: 710, startPoint y: 555, endPoint x: 628, endPoint y: 566, distance: 83.5
click at [629, 566] on div "$ 44.87" at bounding box center [727, 566] width 197 height 34
type textarea "x"
type input "4"
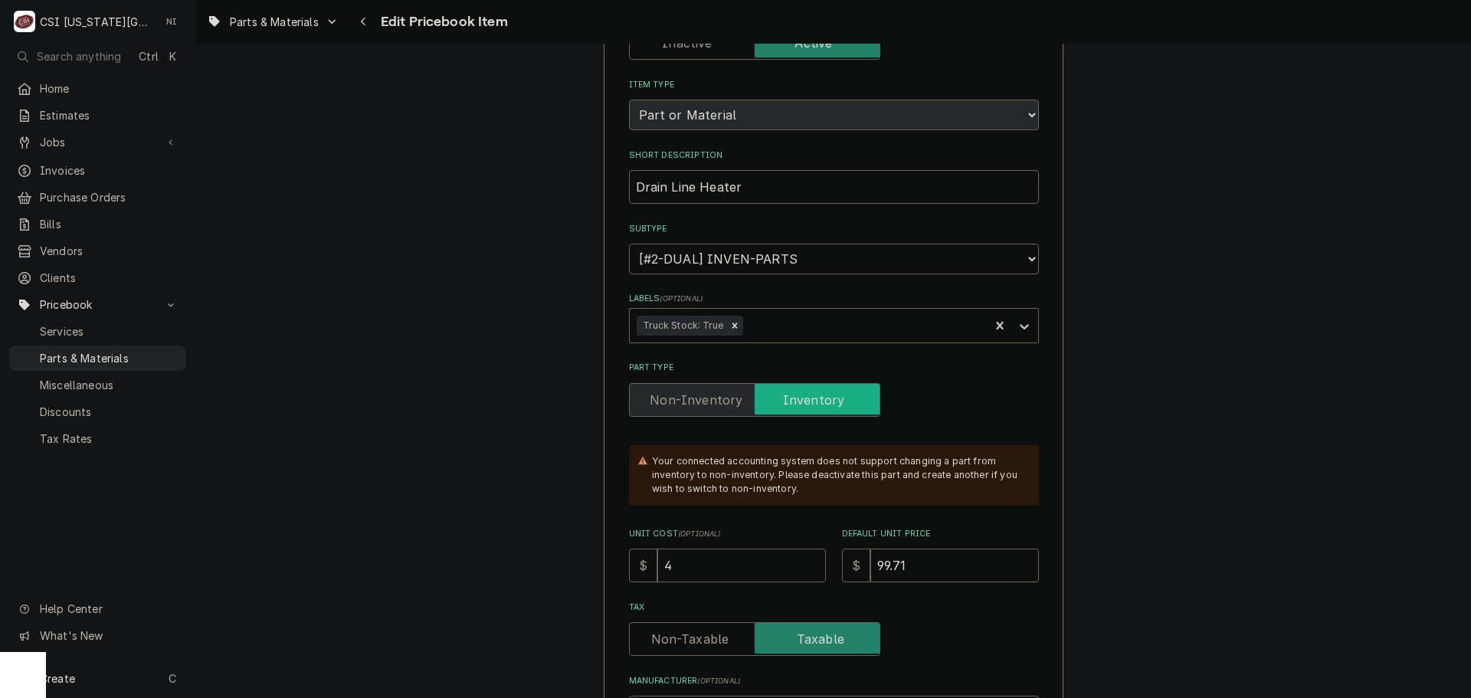
type textarea "x"
type input "41"
type textarea "x"
type input "410"
type textarea "x"
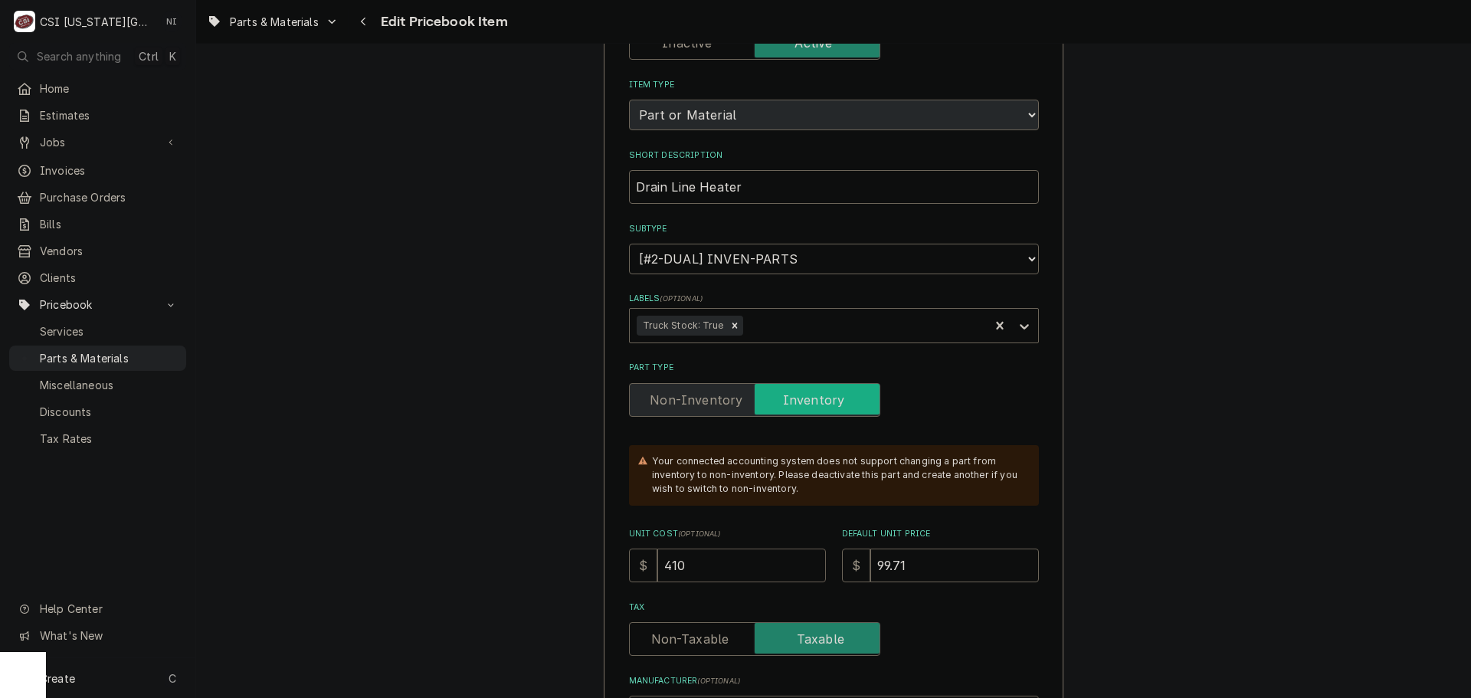
type input "41"
type textarea "x"
type input "413"
type textarea "x"
type input "41"
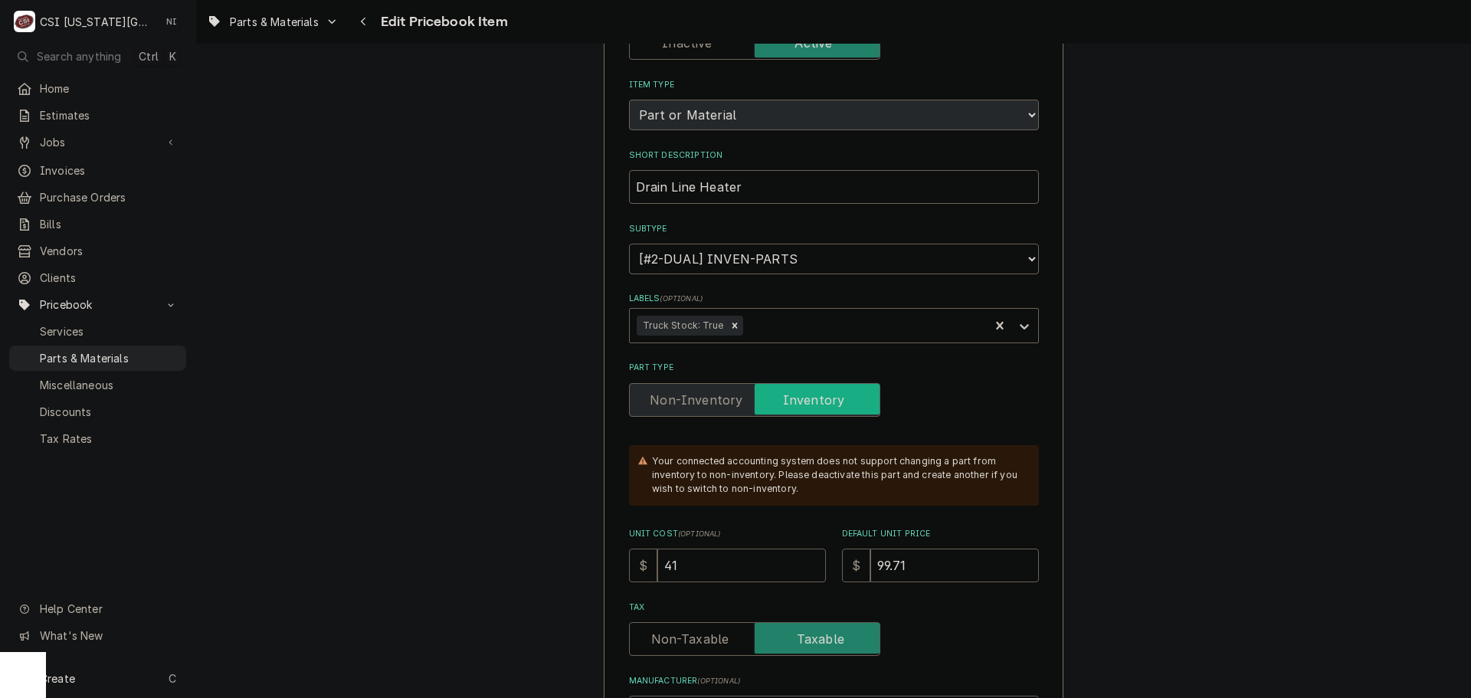
type textarea "x"
type input "41.2"
type textarea "x"
type input "41.23"
type textarea "x"
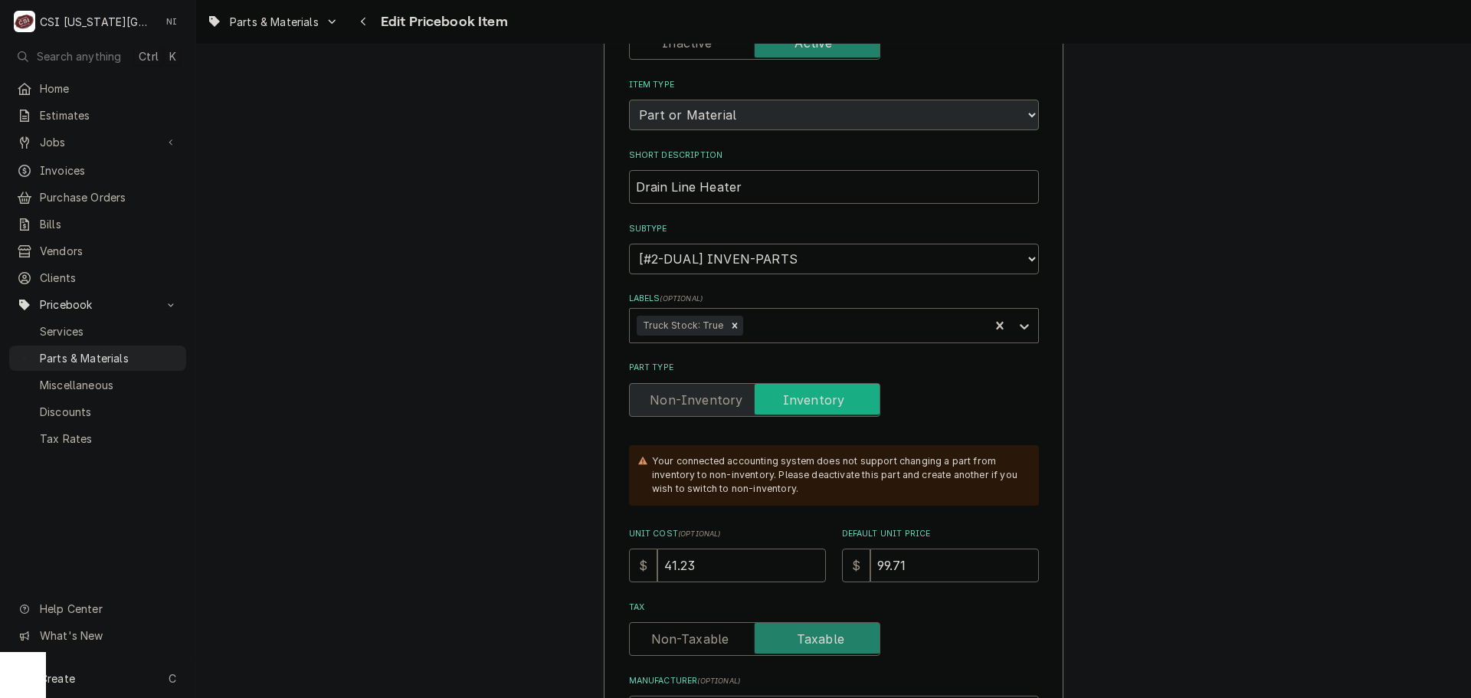
type input "1"
type textarea "x"
type input "10"
type textarea "x"
type input "109"
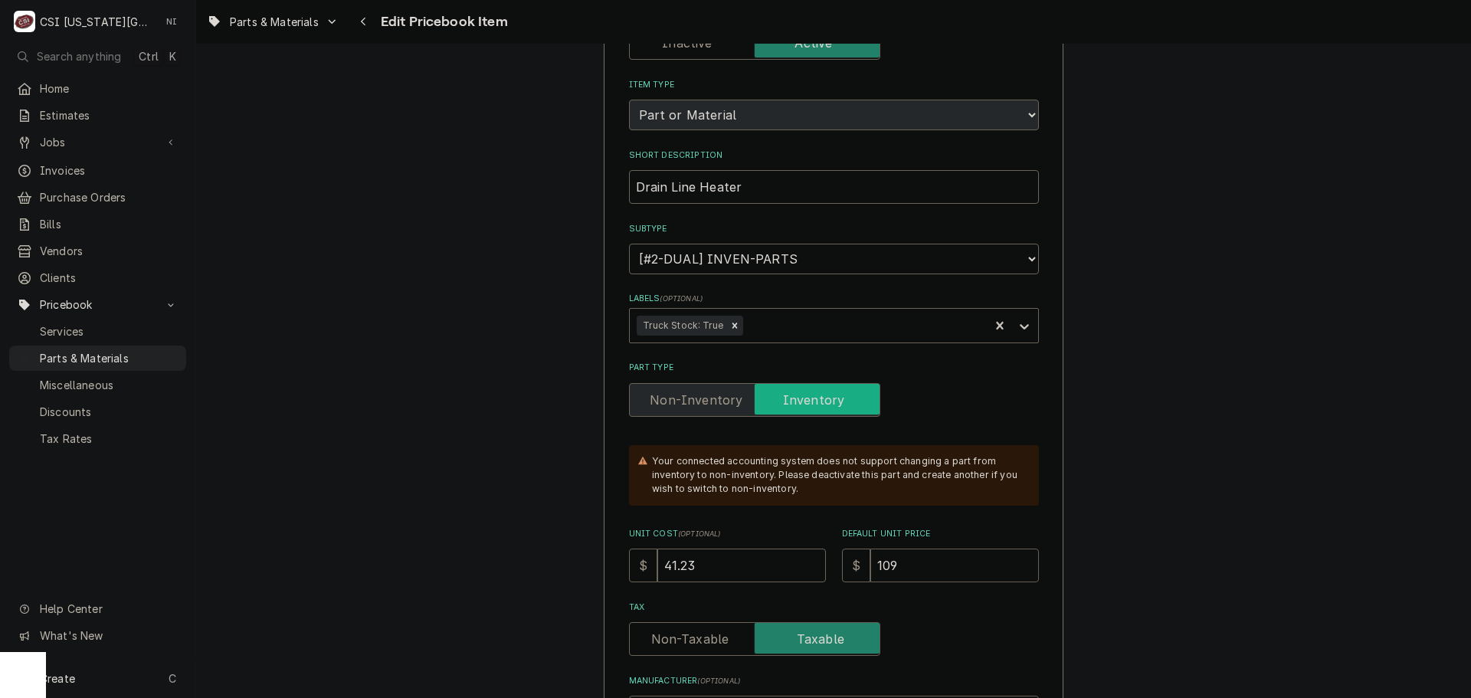
type textarea "x"
type input "109.9"
type textarea "x"
type input "109.95"
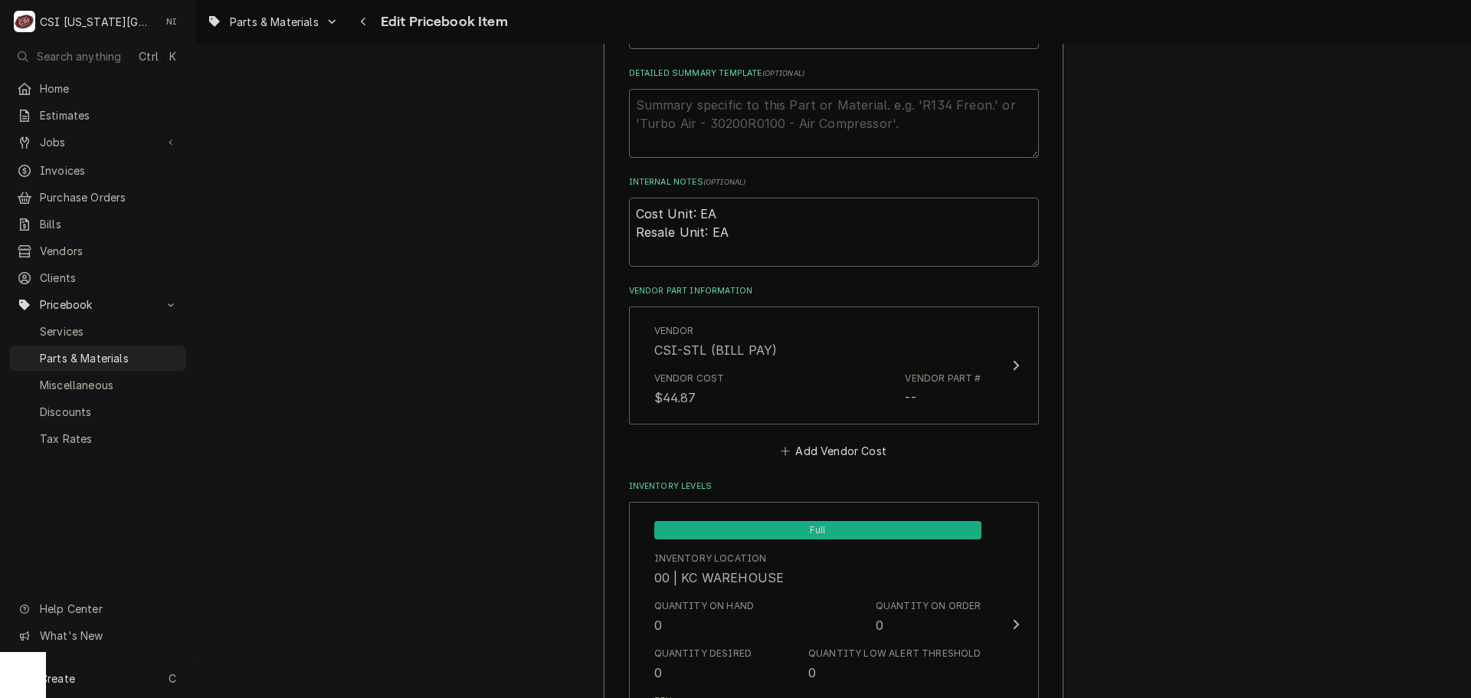
scroll to position [919, 0]
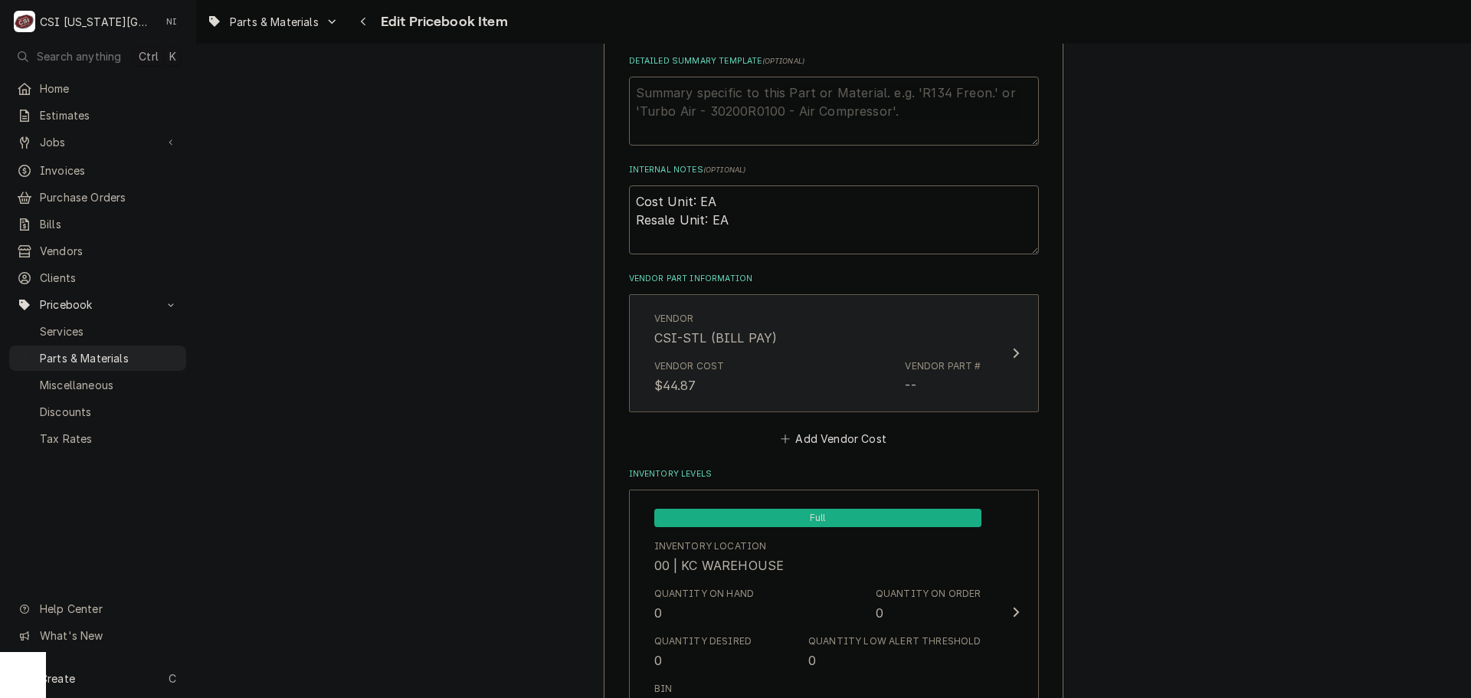
click at [817, 353] on div "Vendor Cost $44.87 Vendor Part # --" at bounding box center [817, 377] width 327 height 48
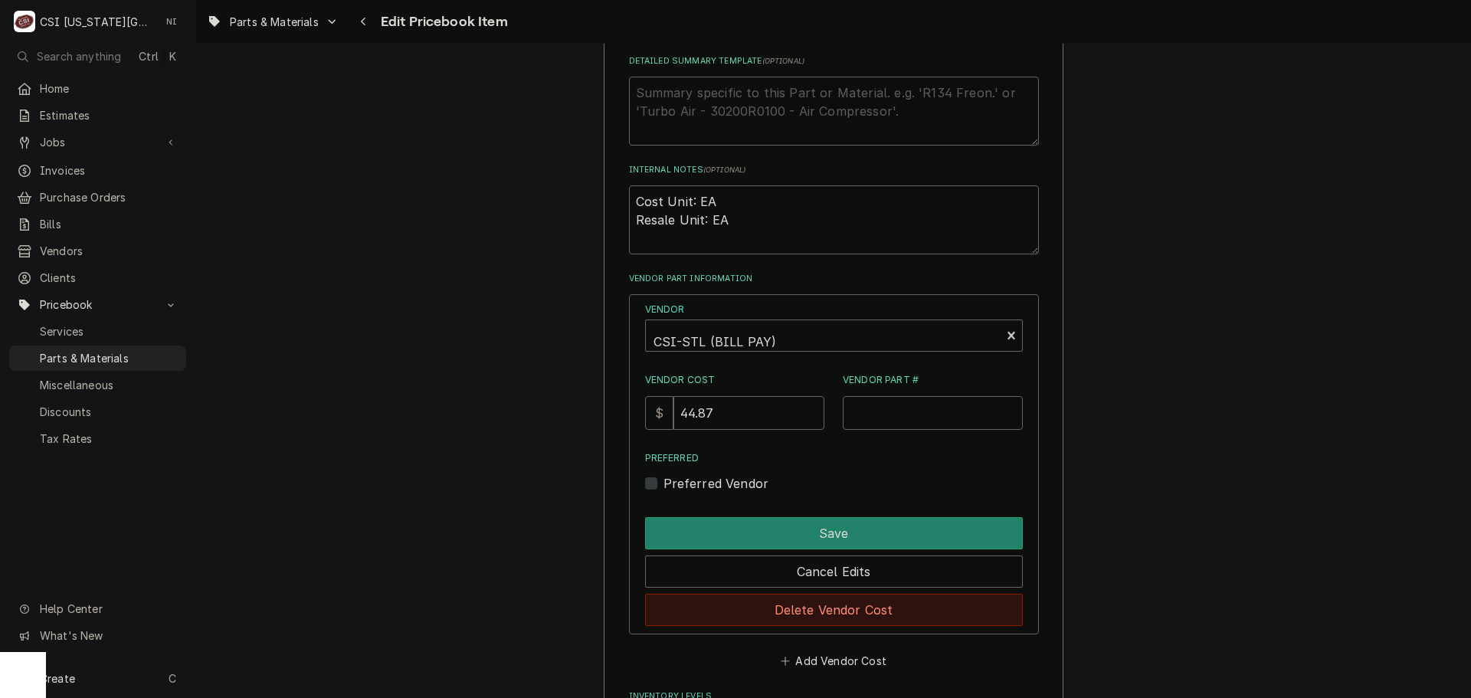
click at [806, 615] on button "Delete Vendor Cost" at bounding box center [834, 610] width 378 height 32
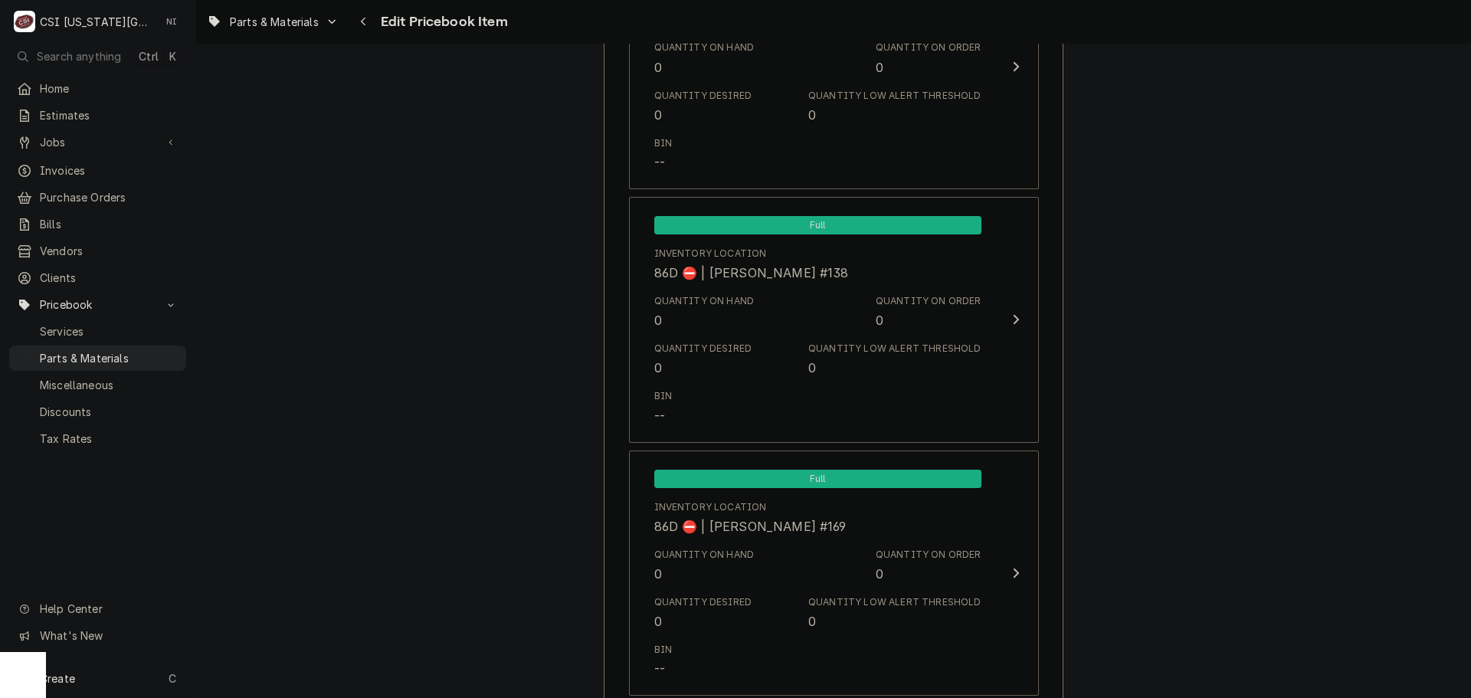
scroll to position [14690, 0]
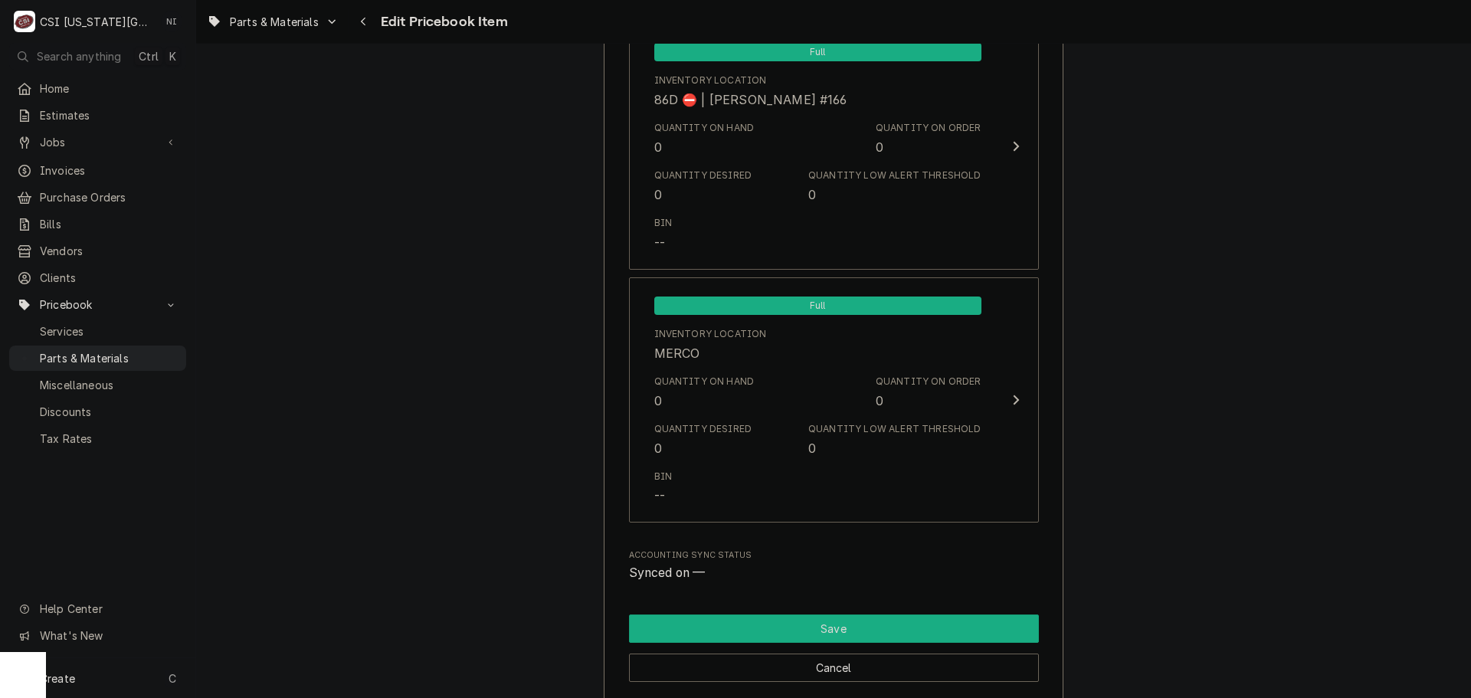
click at [962, 631] on button "Save" at bounding box center [834, 628] width 410 height 28
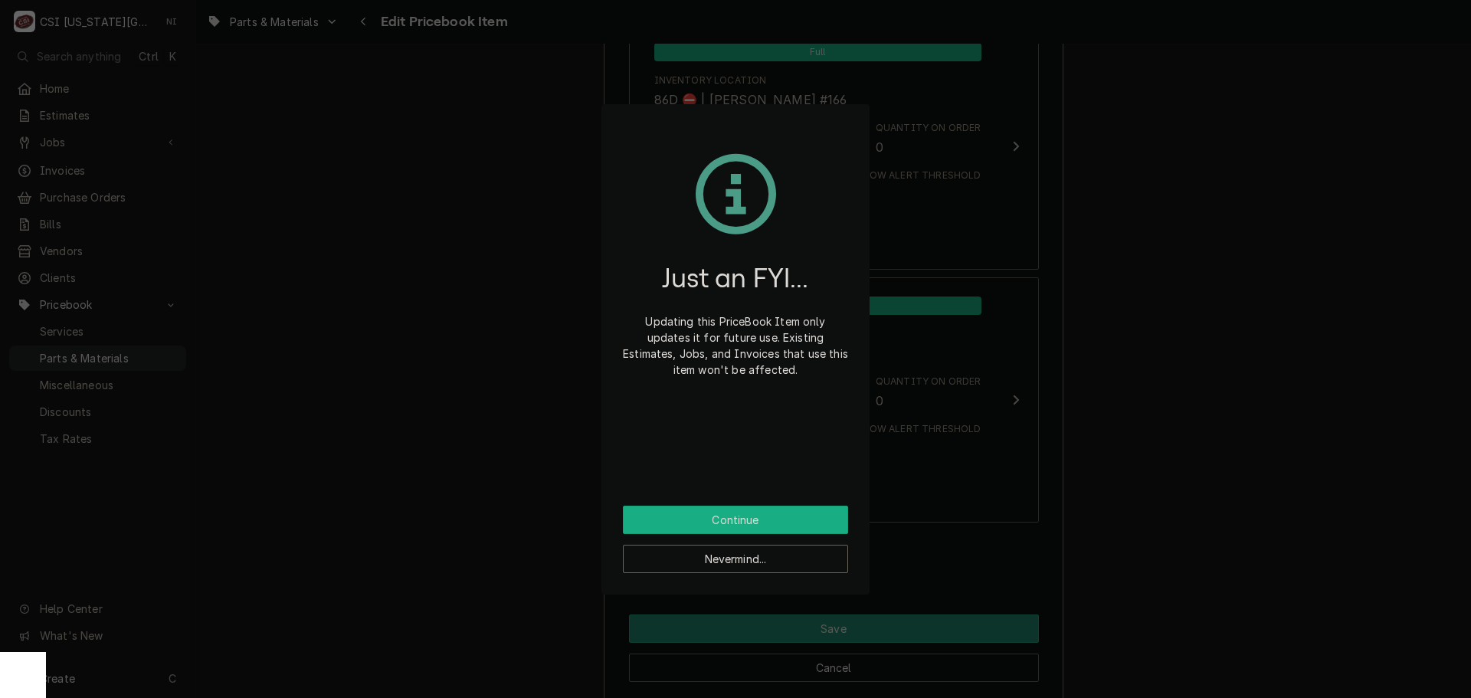
click at [772, 513] on button "Continue" at bounding box center [735, 520] width 225 height 28
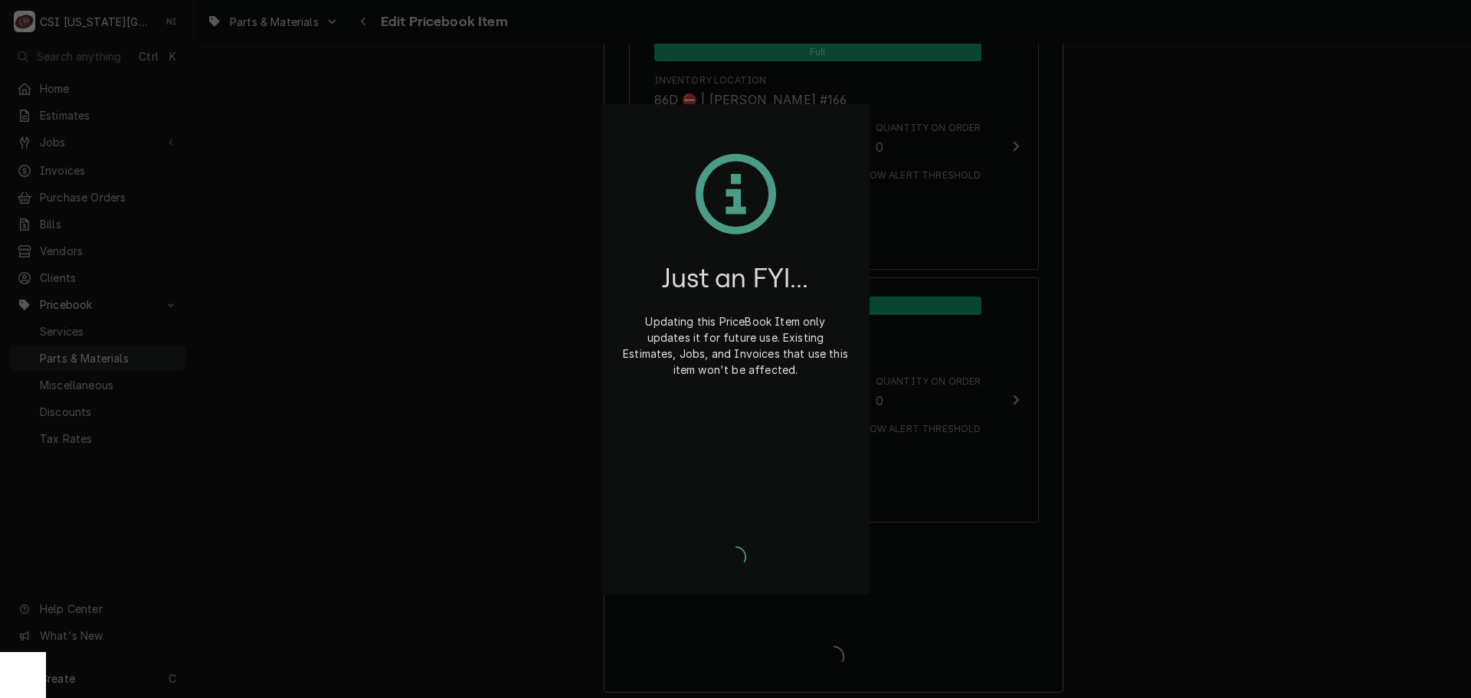
type textarea "x"
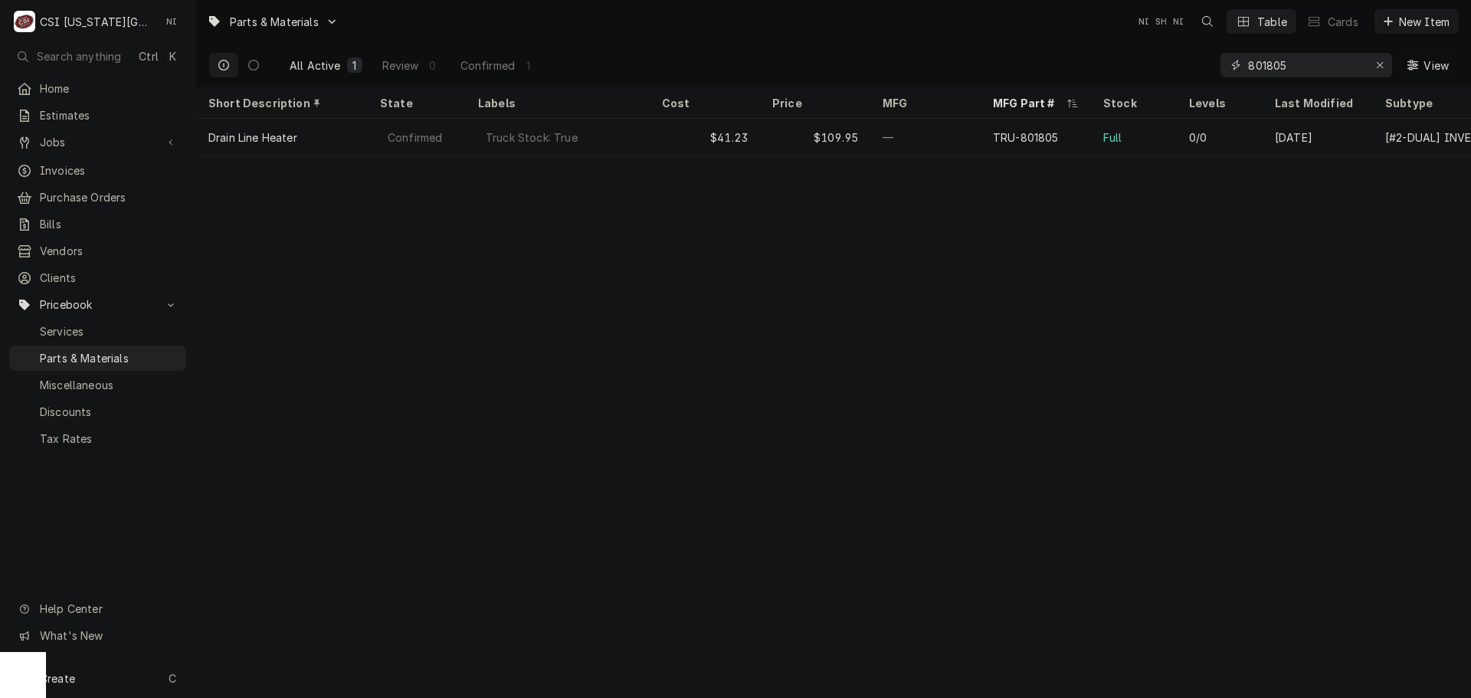
drag, startPoint x: 1238, startPoint y: 67, endPoint x: 1205, endPoint y: 67, distance: 32.9
click at [1205, 67] on div "All Active 1 Review 0 Confirmed 1 801805 View" at bounding box center [833, 65] width 1250 height 43
paste input "UB597"
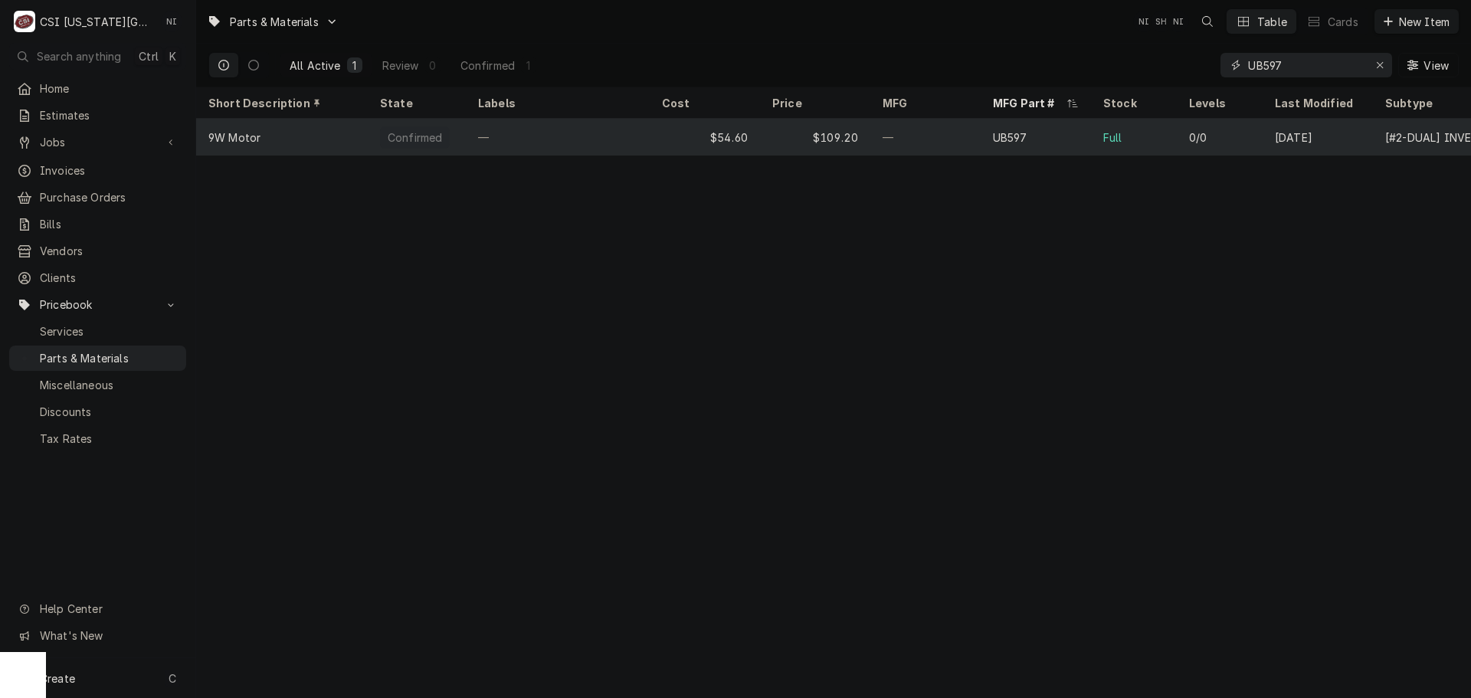
type input "UB597"
click at [635, 128] on div "—" at bounding box center [558, 137] width 184 height 37
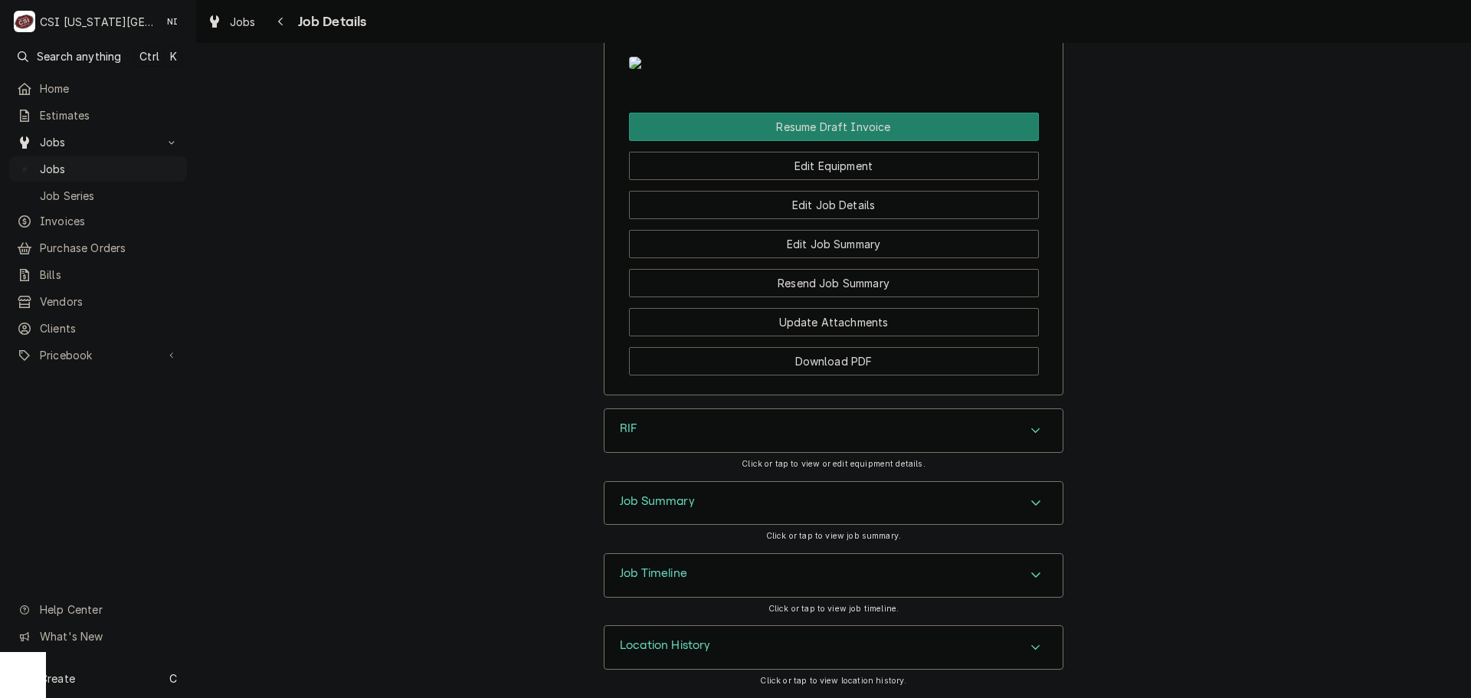
scroll to position [1791, 0]
click at [1004, 498] on div "Job Summary" at bounding box center [834, 503] width 458 height 43
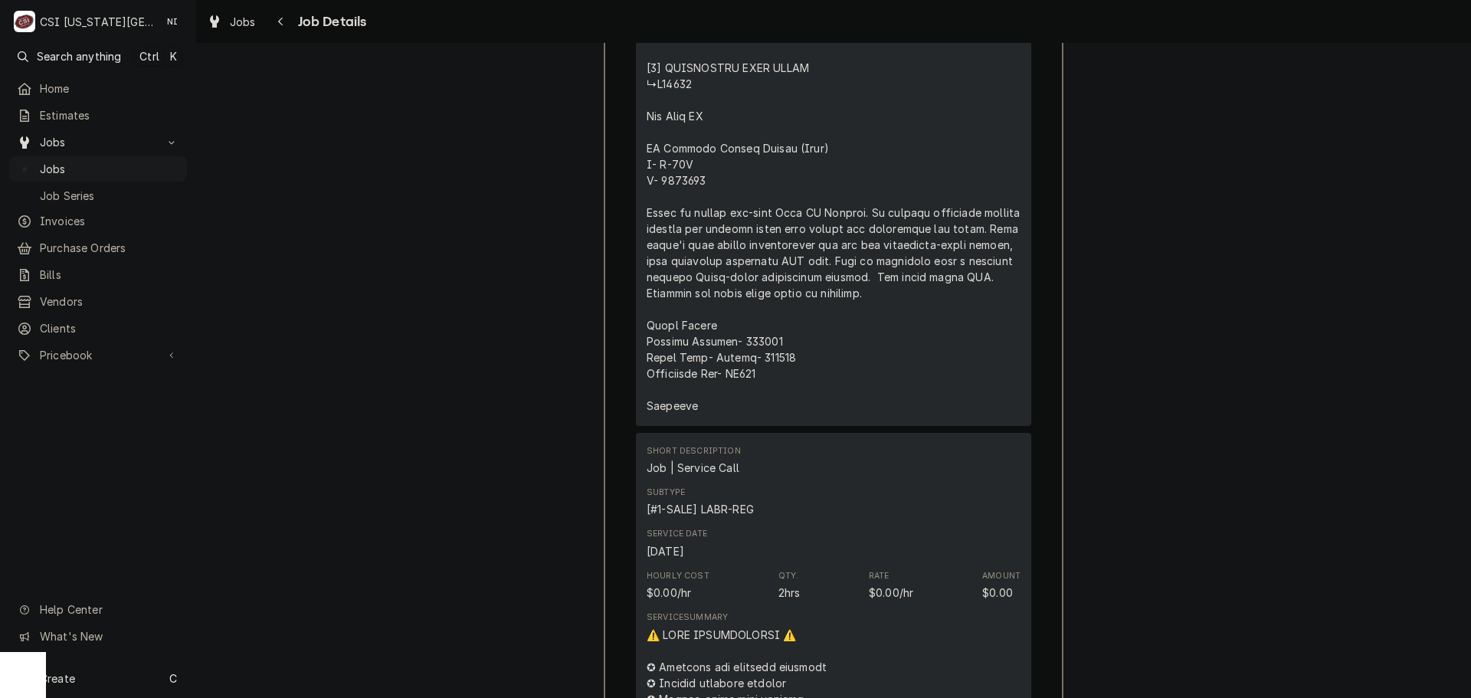
scroll to position [2787, 0]
click at [754, 401] on div "Line Item" at bounding box center [834, 196] width 374 height 434
copy div "⚠️ 𝗙𝗢𝗥𝗠 𝗜𝗡𝗦𝗧𝗥𝗨𝗖𝗧𝗜𝗢𝗡𝗦 ⚠️ ✪ 𝗖𝗼𝗺𝗽𝗹𝗲𝘁𝗲 𝗮𝗹𝗹 𝗿𝗲𝗹𝗲𝘃𝗮𝗻𝘁 𝘀𝗲𝗰𝘁𝗶𝗼𝗻𝘀 ✪ 𝗣𝗿𝗼𝘃𝗶𝗱𝗲 𝗱𝗲𝘁𝗮𝗶𝗹𝗲𝗱 𝗮𝗻𝘀…"
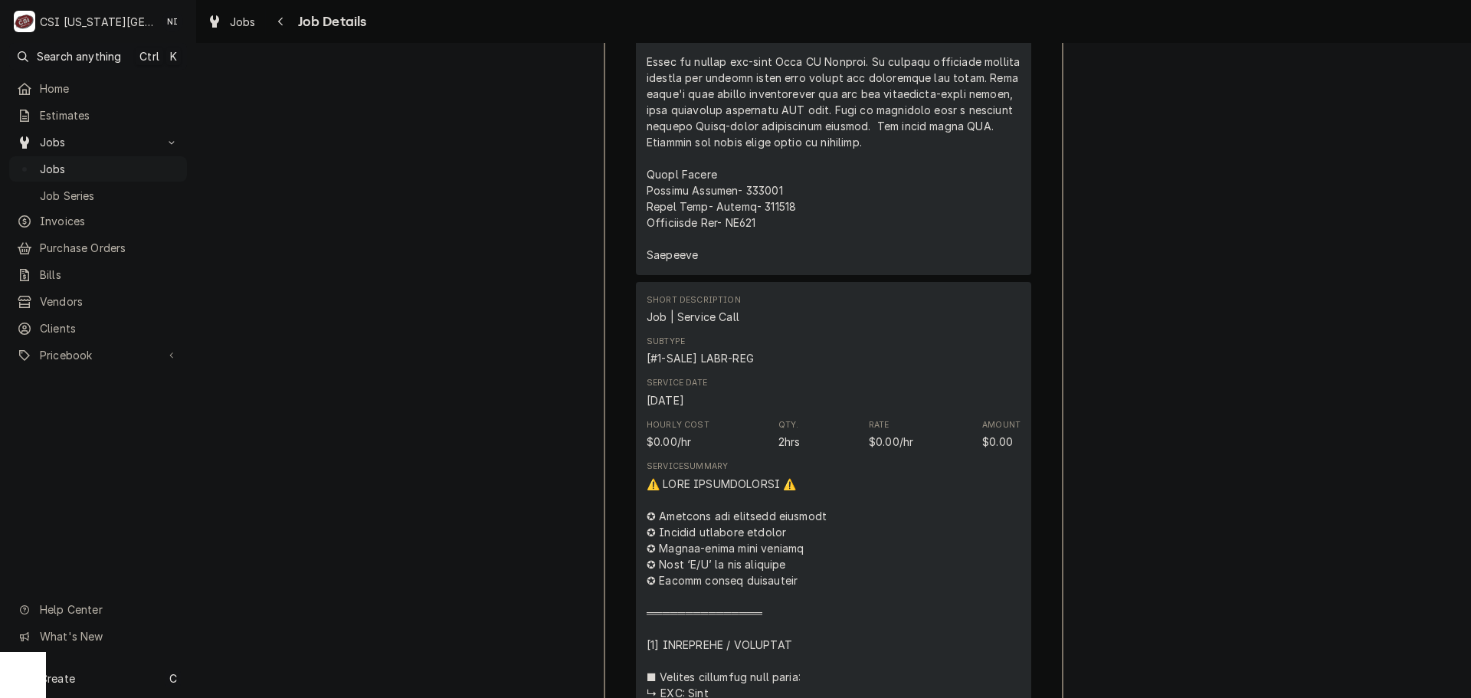
scroll to position [2941, 0]
click at [748, 257] on div "Line Item" at bounding box center [834, 42] width 374 height 434
drag, startPoint x: 759, startPoint y: 254, endPoint x: 729, endPoint y: 258, distance: 29.5
click at [729, 258] on div "Line Item" at bounding box center [834, 42] width 374 height 434
click at [768, 252] on div "Line Item" at bounding box center [834, 42] width 374 height 434
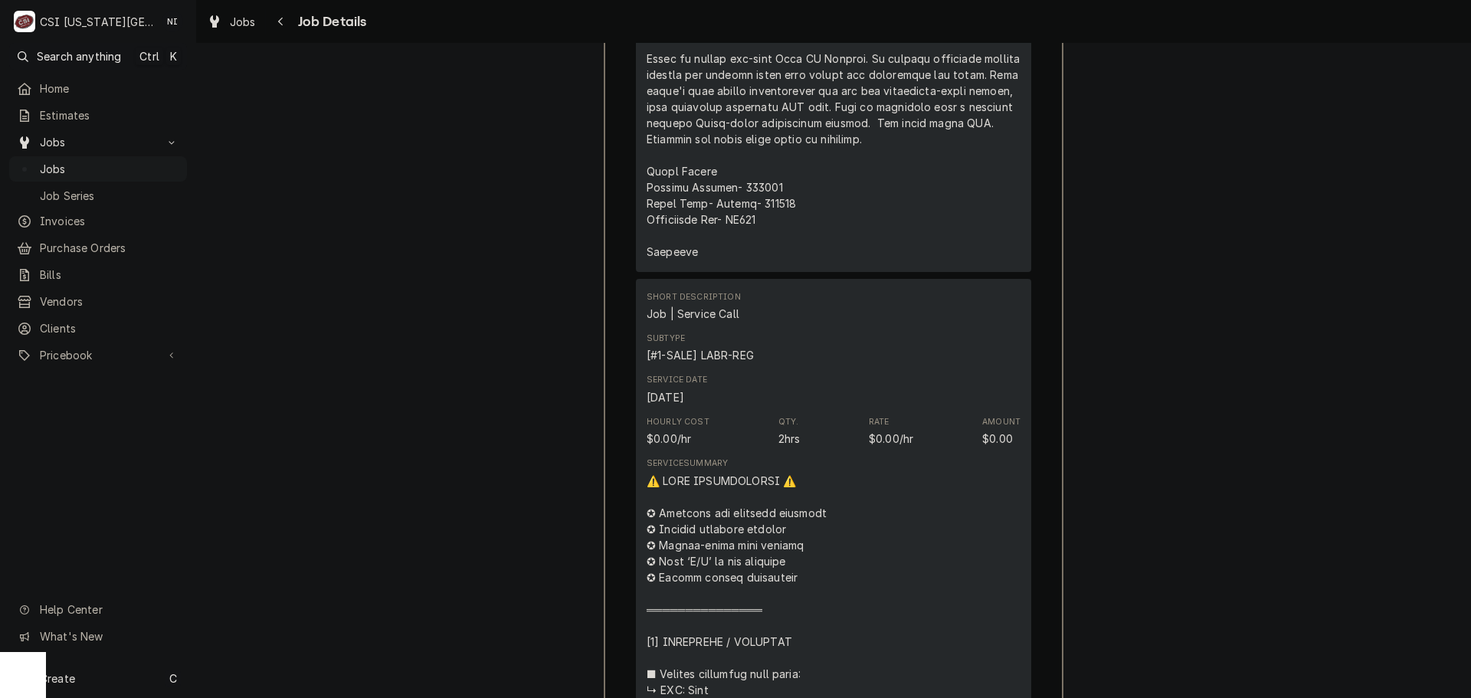
click at [768, 252] on div "Line Item" at bounding box center [834, 42] width 374 height 434
click at [759, 252] on div "Line Item" at bounding box center [834, 42] width 374 height 434
drag, startPoint x: 759, startPoint y: 252, endPoint x: 738, endPoint y: 251, distance: 20.7
click at [738, 251] on div "Line Item" at bounding box center [834, 42] width 374 height 434
click at [115, 161] on span "Jobs" at bounding box center [109, 169] width 139 height 16
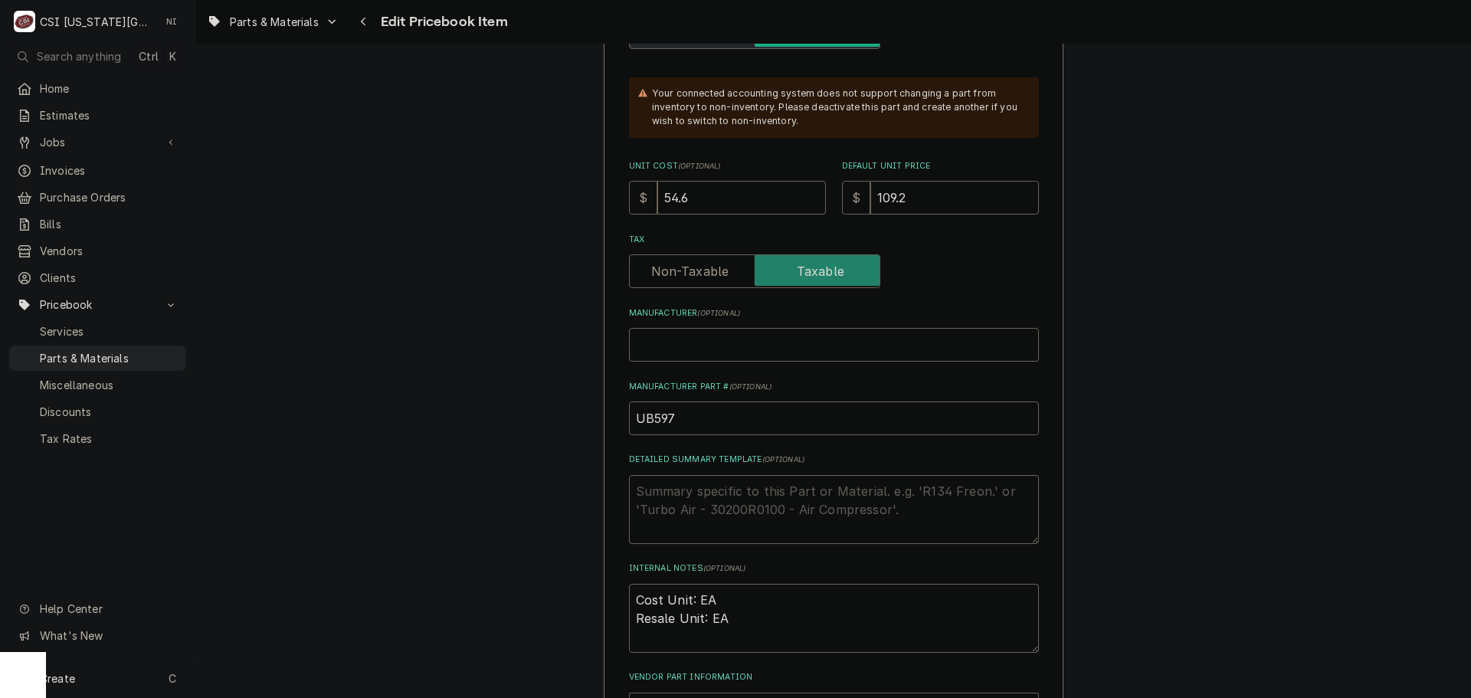
scroll to position [690, 0]
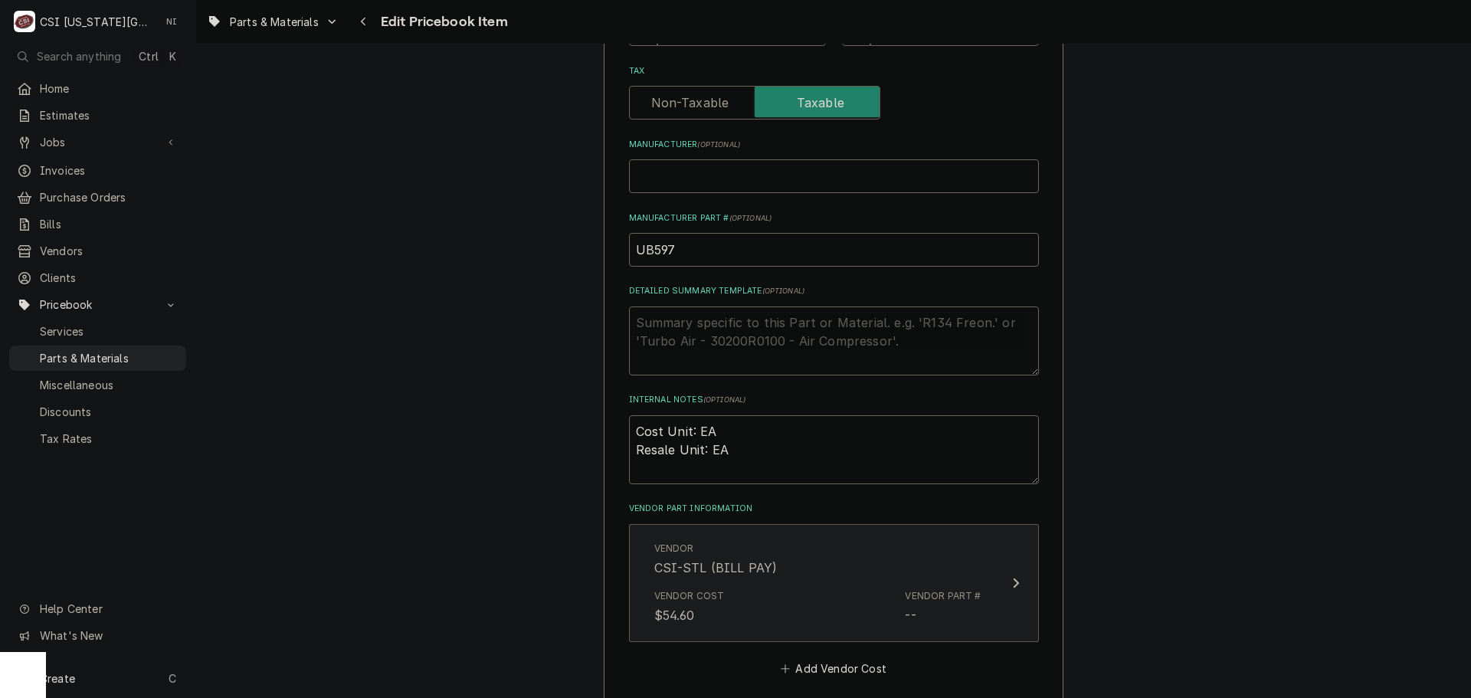
click at [882, 597] on div "Vendor Cost $54.60 Vendor Part # --" at bounding box center [817, 607] width 327 height 48
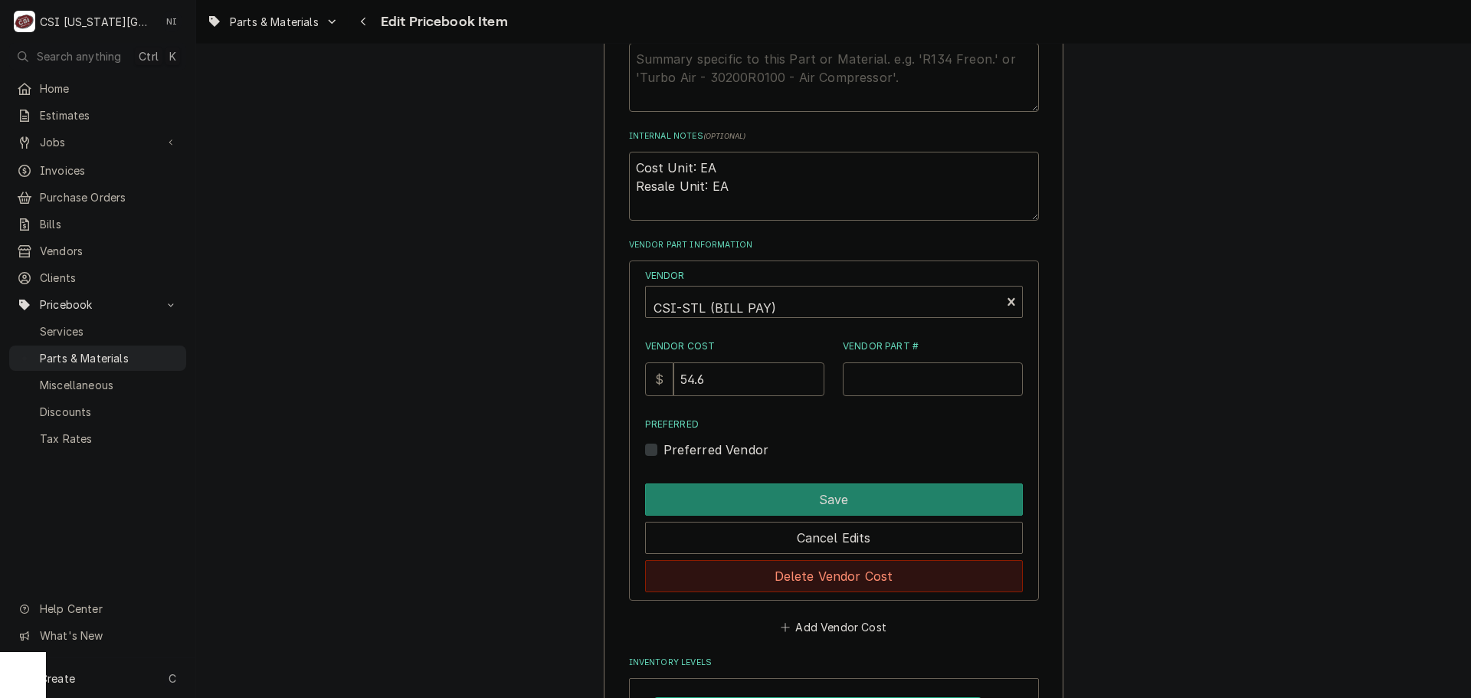
scroll to position [996, 0]
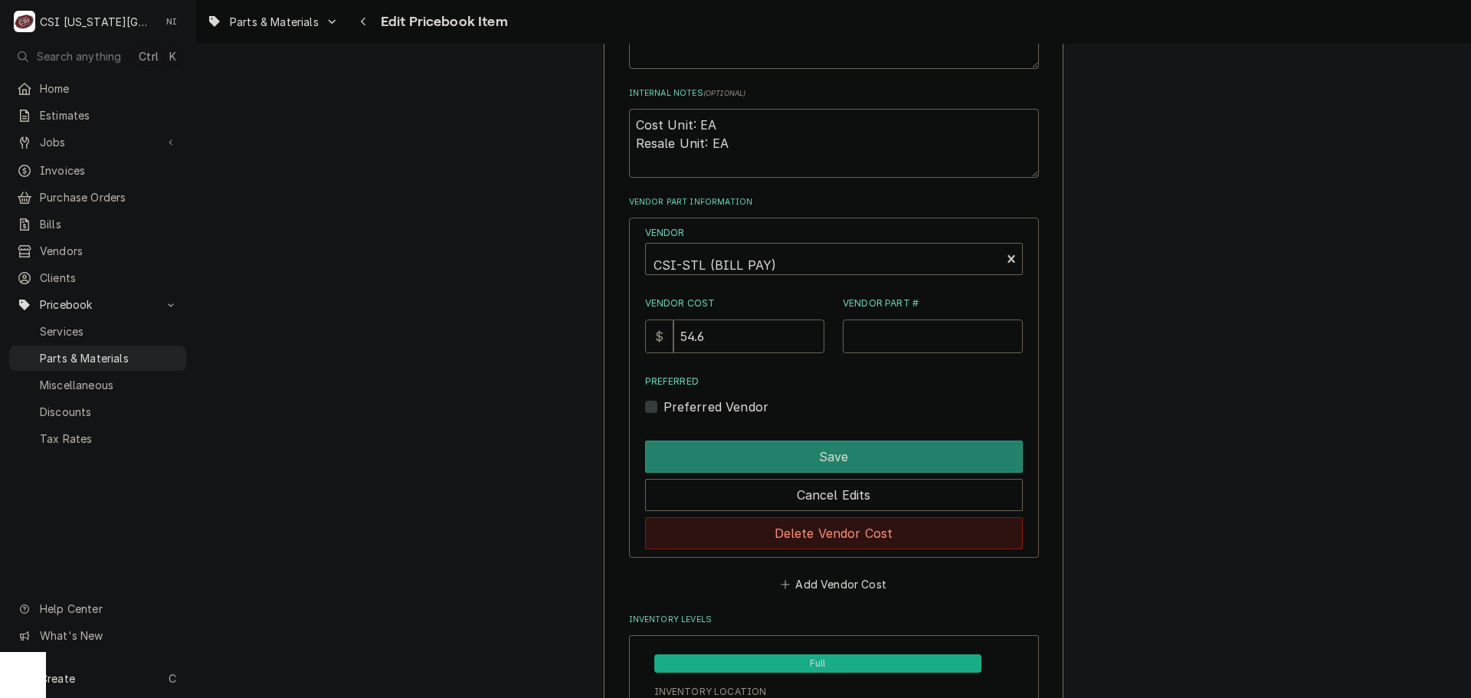
click at [831, 533] on button "Delete Vendor Cost" at bounding box center [834, 533] width 378 height 32
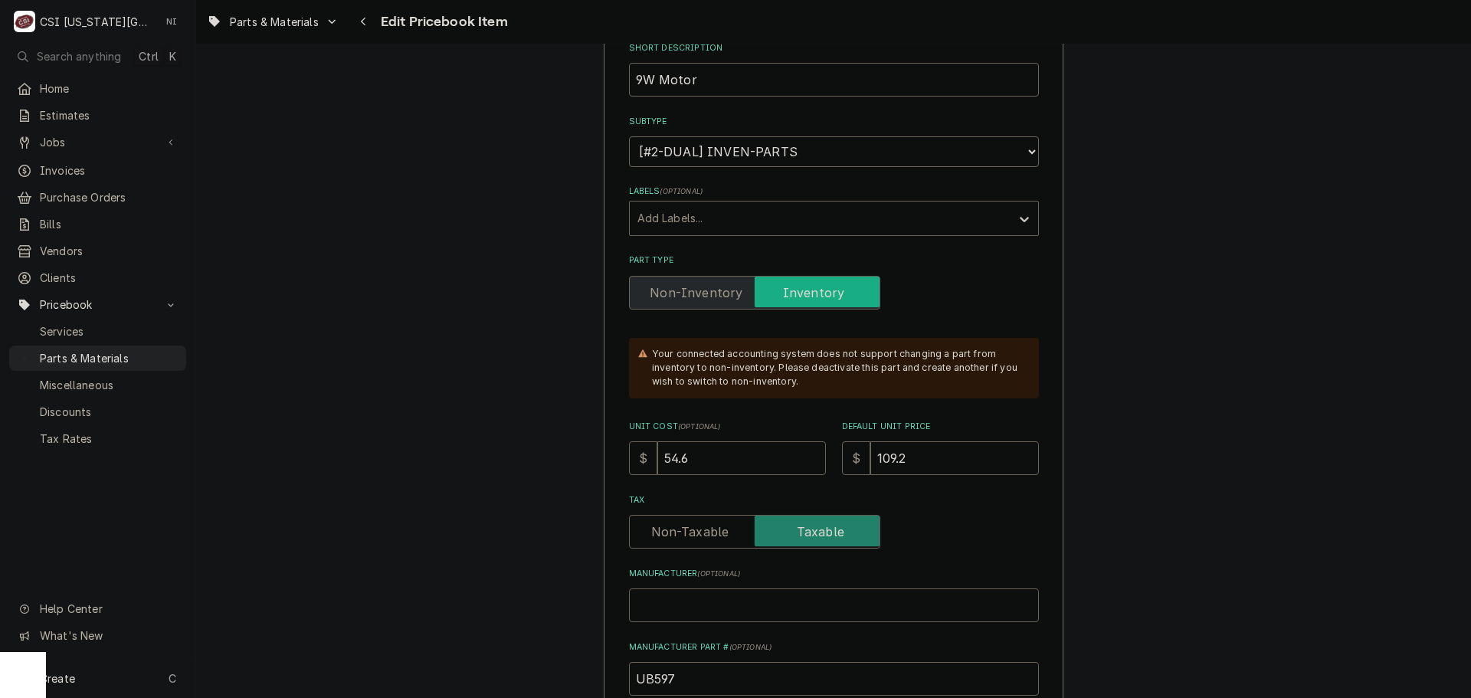
scroll to position [306, 0]
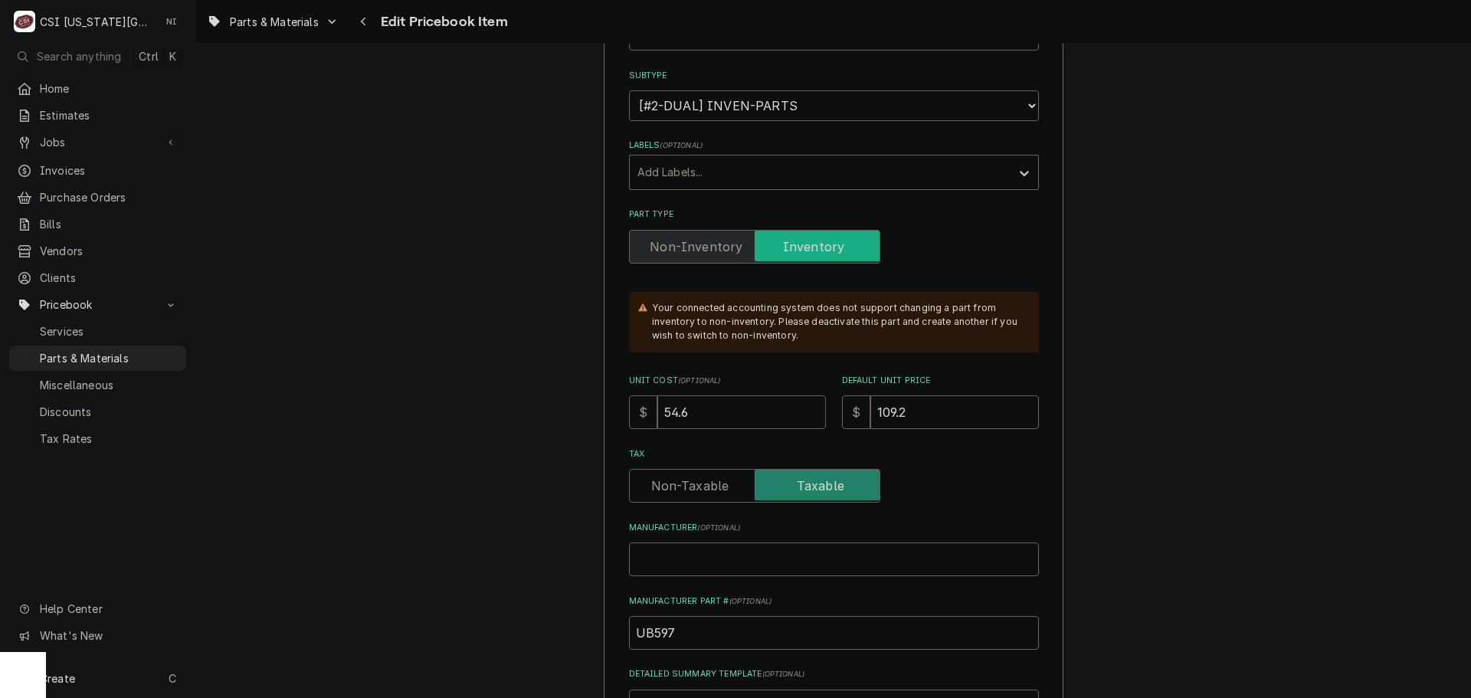
drag, startPoint x: 695, startPoint y: 408, endPoint x: 632, endPoint y: 408, distance: 62.8
click at [632, 408] on div "$ 54.6" at bounding box center [727, 412] width 197 height 34
type textarea "x"
type input "1"
type textarea "x"
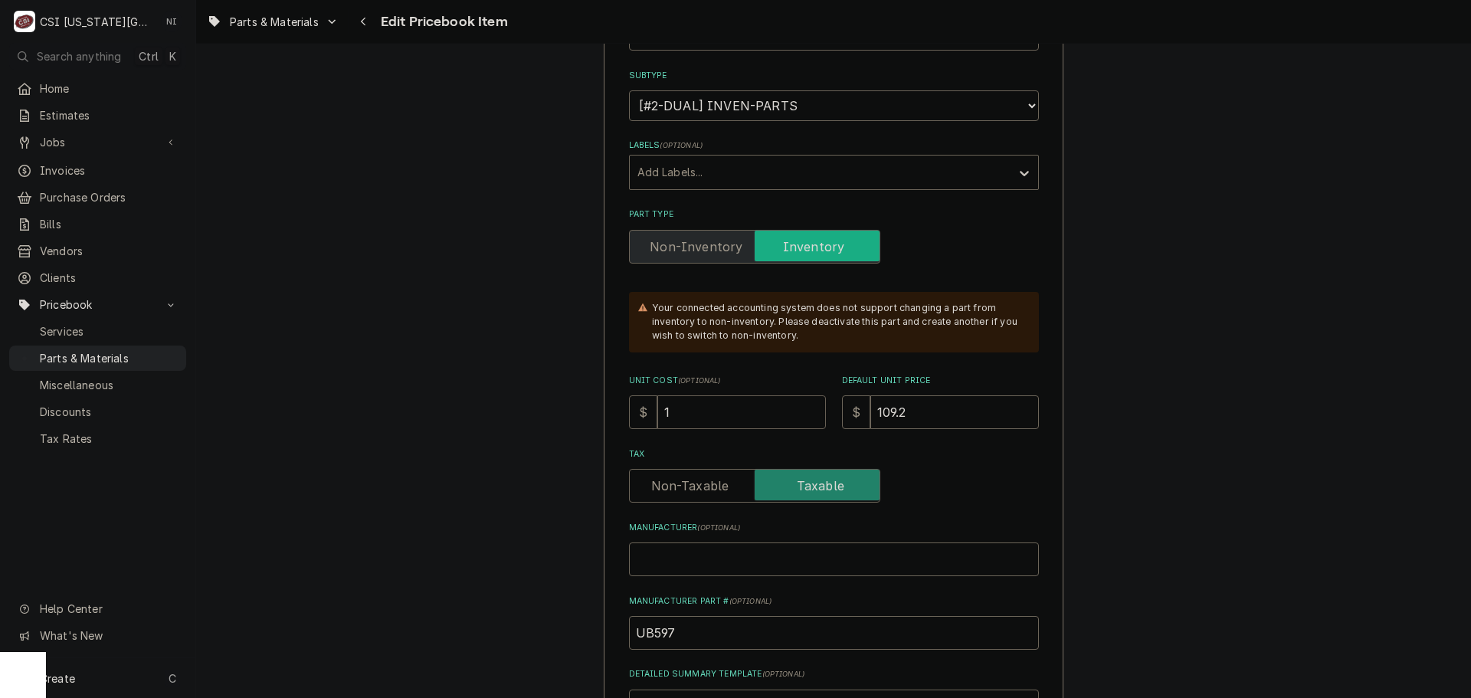
type input "1.0"
type textarea "x"
type input "1.02"
drag, startPoint x: 690, startPoint y: 415, endPoint x: 624, endPoint y: 415, distance: 65.1
click at [629, 415] on div "$ 1.02" at bounding box center [727, 412] width 197 height 34
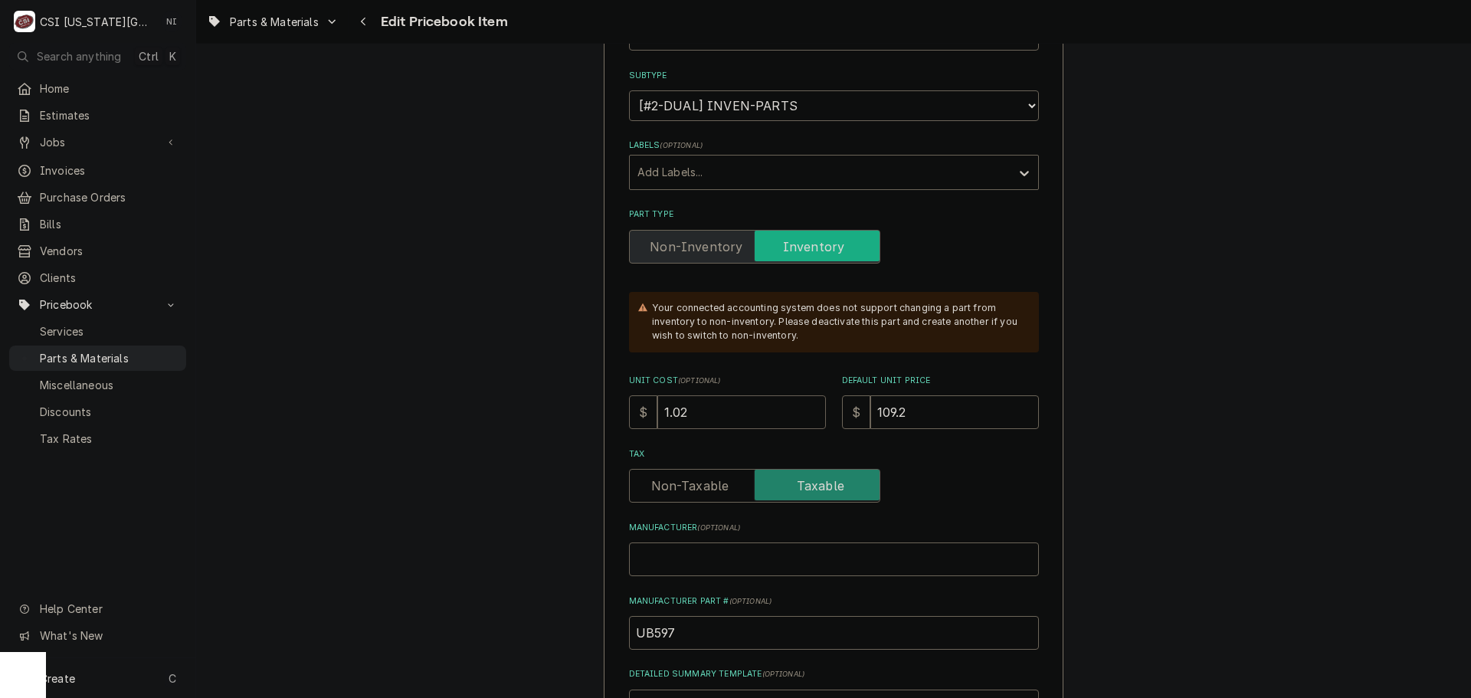
type textarea "x"
type input "74"
type textarea "x"
type input "741"
type textarea "x"
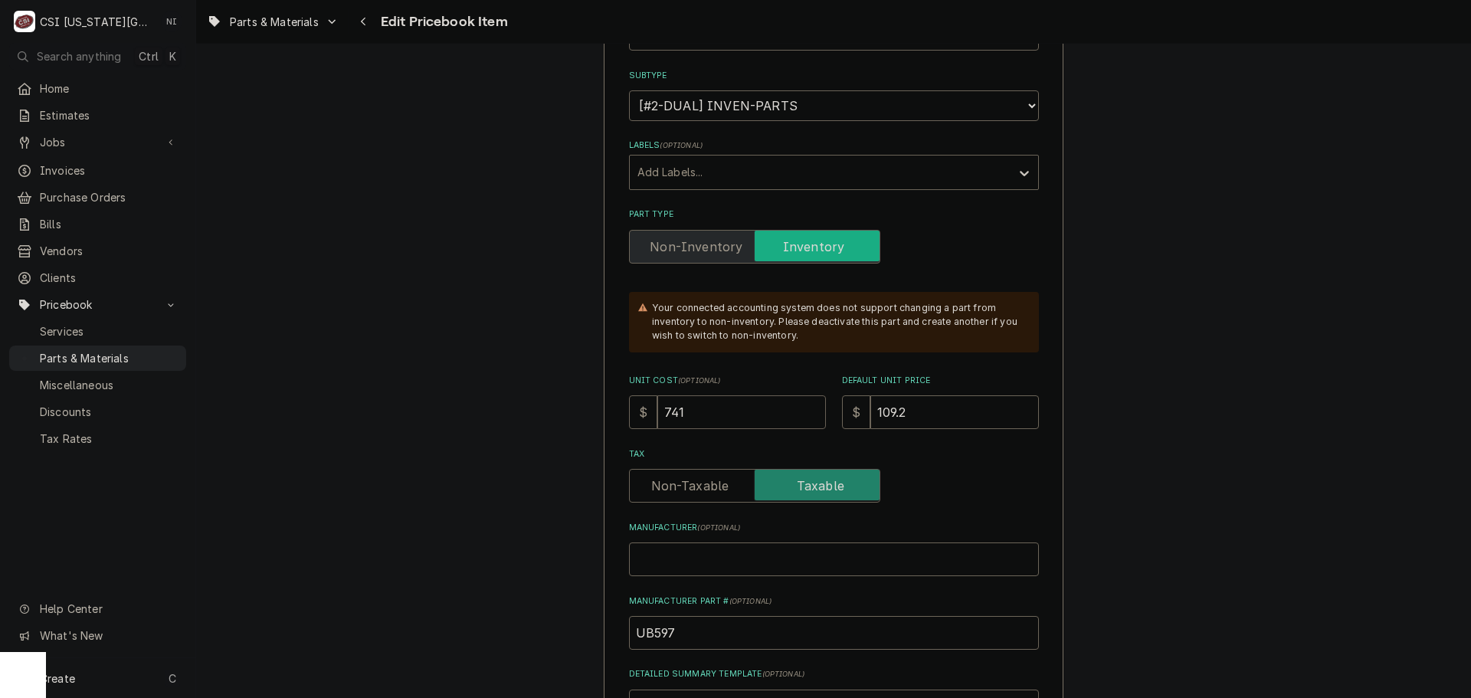
type input "74"
type textarea "x"
type input "7"
type textarea "x"
type input "71"
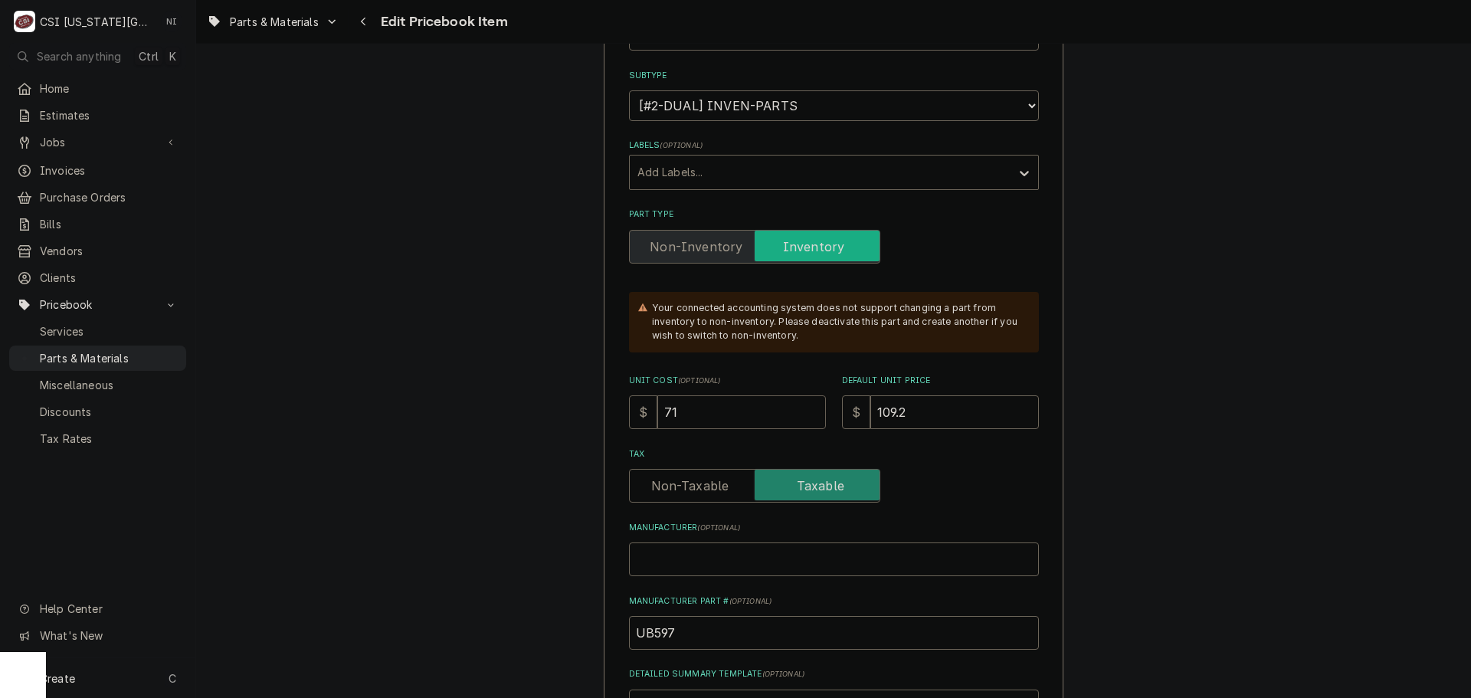
type textarea "x"
type input "71.0"
type textarea "x"
type input "71.02"
drag, startPoint x: 918, startPoint y: 406, endPoint x: 841, endPoint y: 414, distance: 77.8
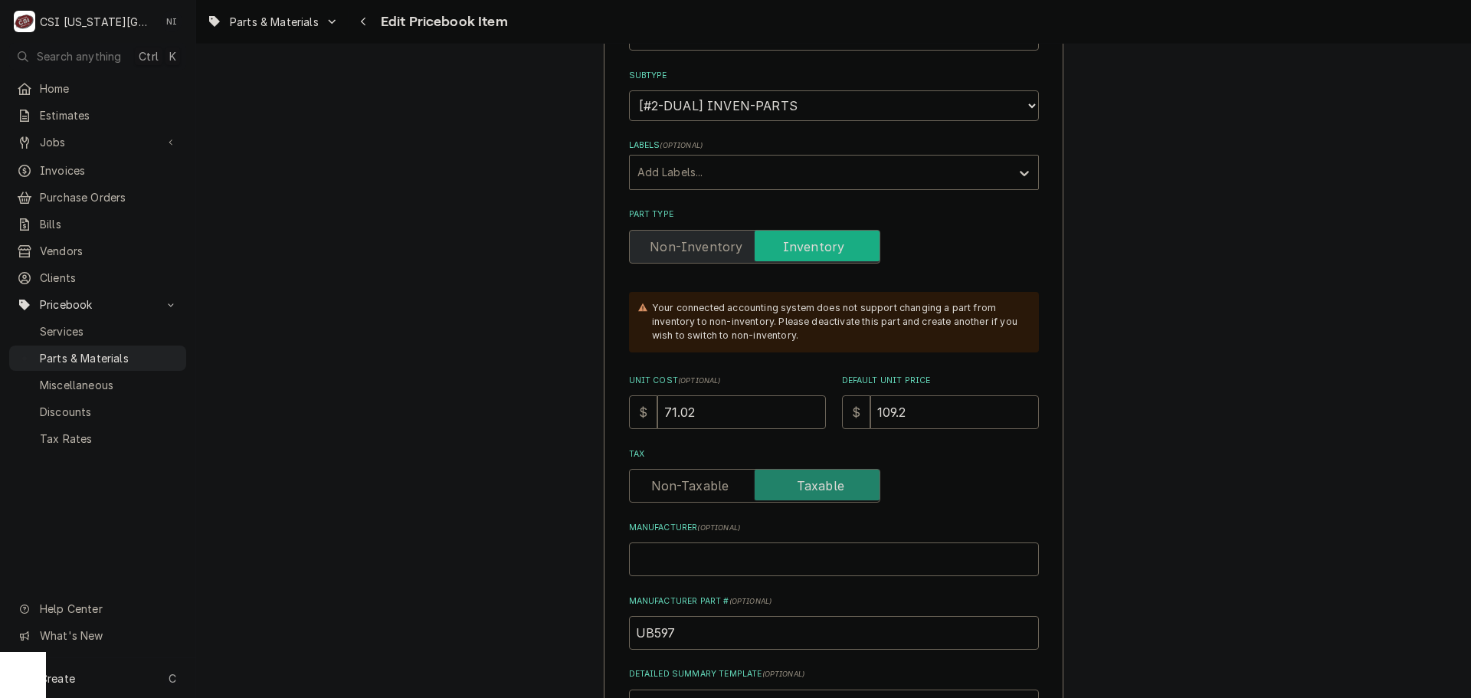
click at [842, 414] on div "$ 109.2" at bounding box center [940, 412] width 197 height 34
type textarea "x"
type input "1"
type textarea "x"
type input "14"
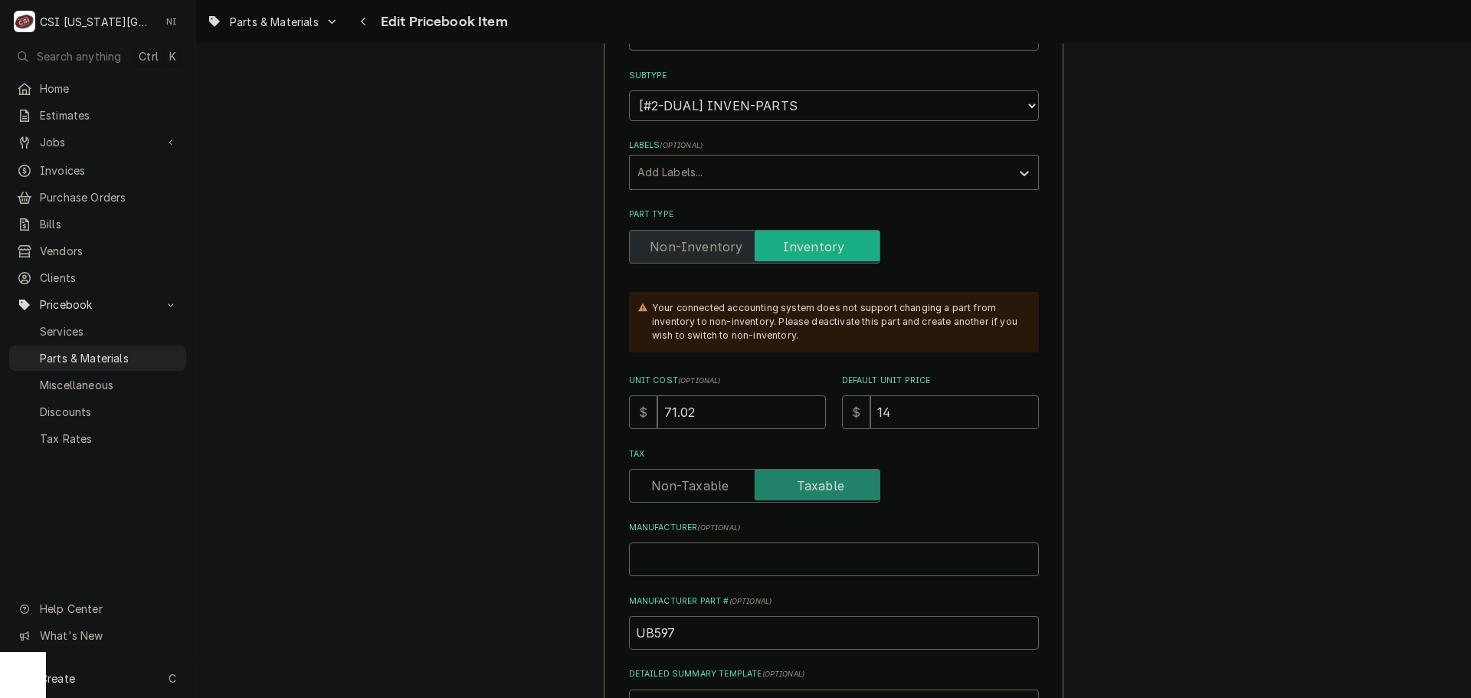
type textarea "x"
type input "142"
type textarea "x"
type input "142.0"
type textarea "x"
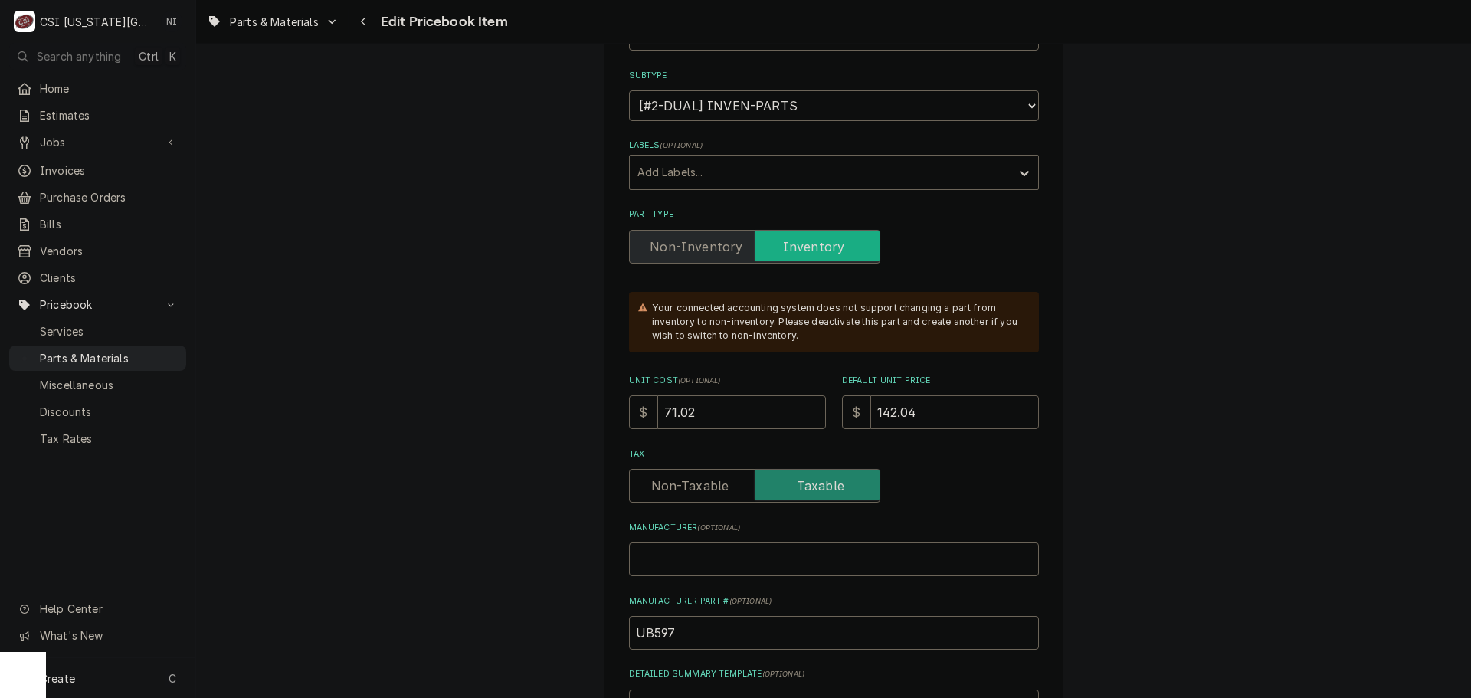
type input "142.04"
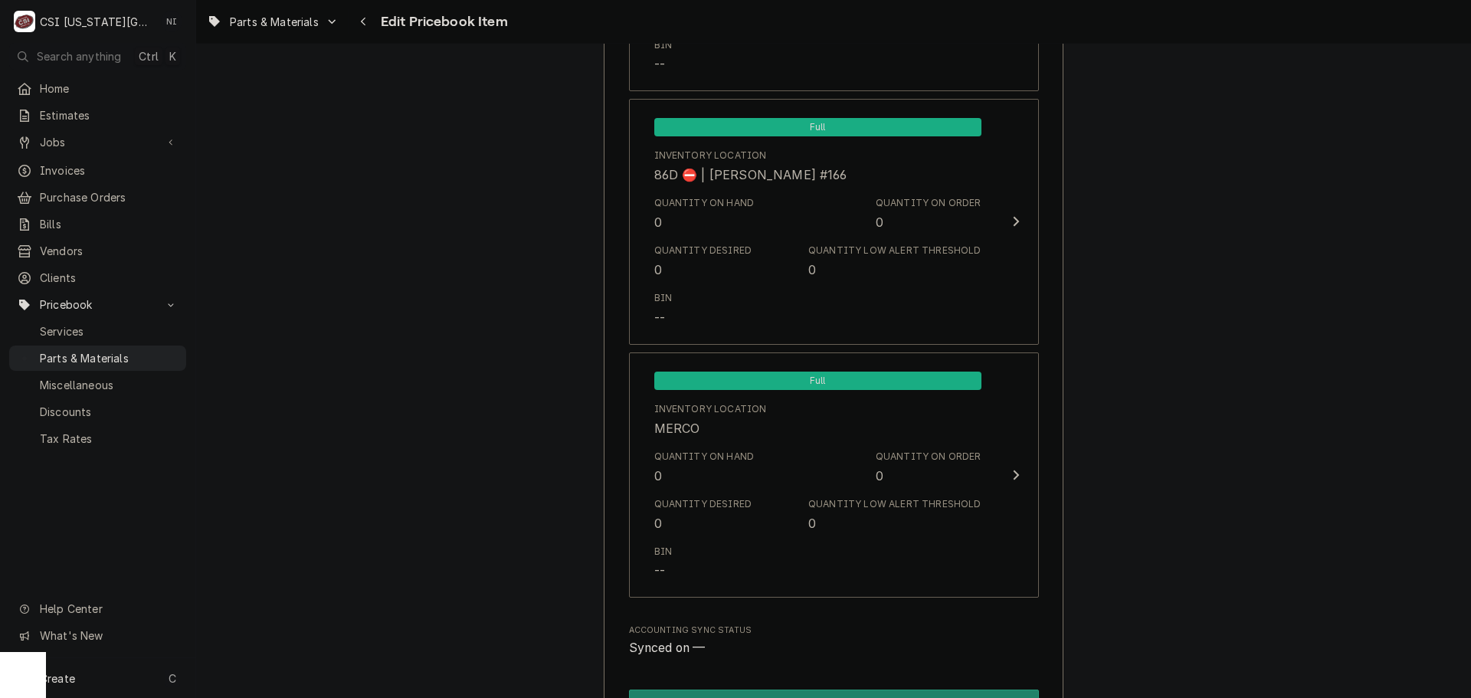
scroll to position [14852, 0]
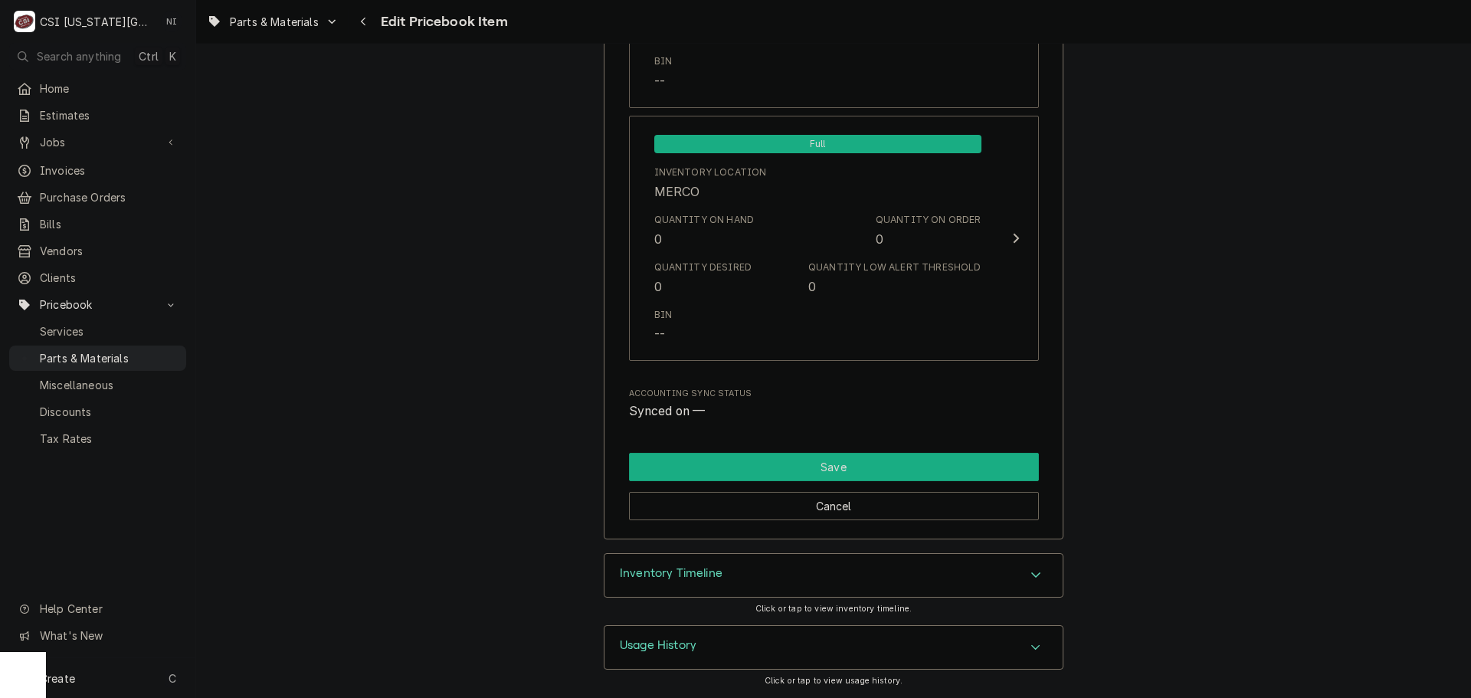
click at [987, 464] on button "Save" at bounding box center [834, 467] width 410 height 28
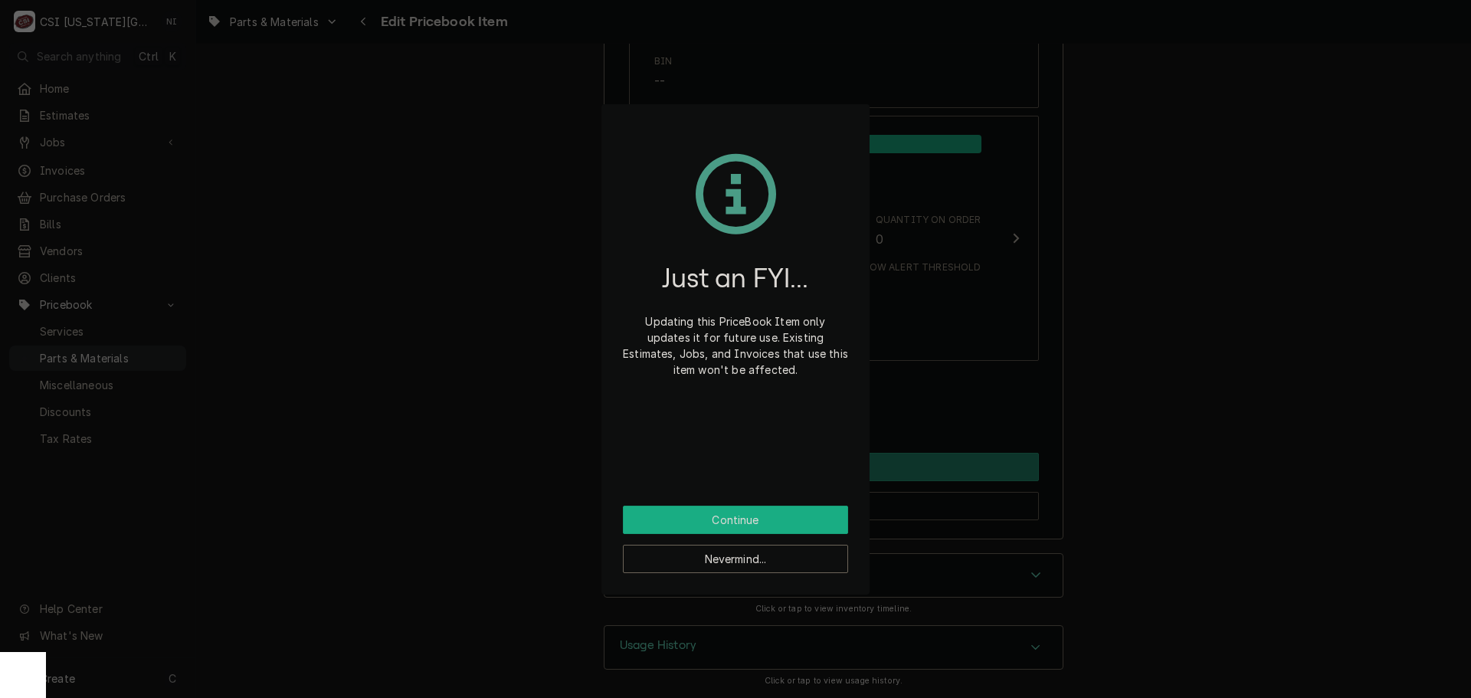
click at [826, 524] on button "Continue" at bounding box center [735, 520] width 225 height 28
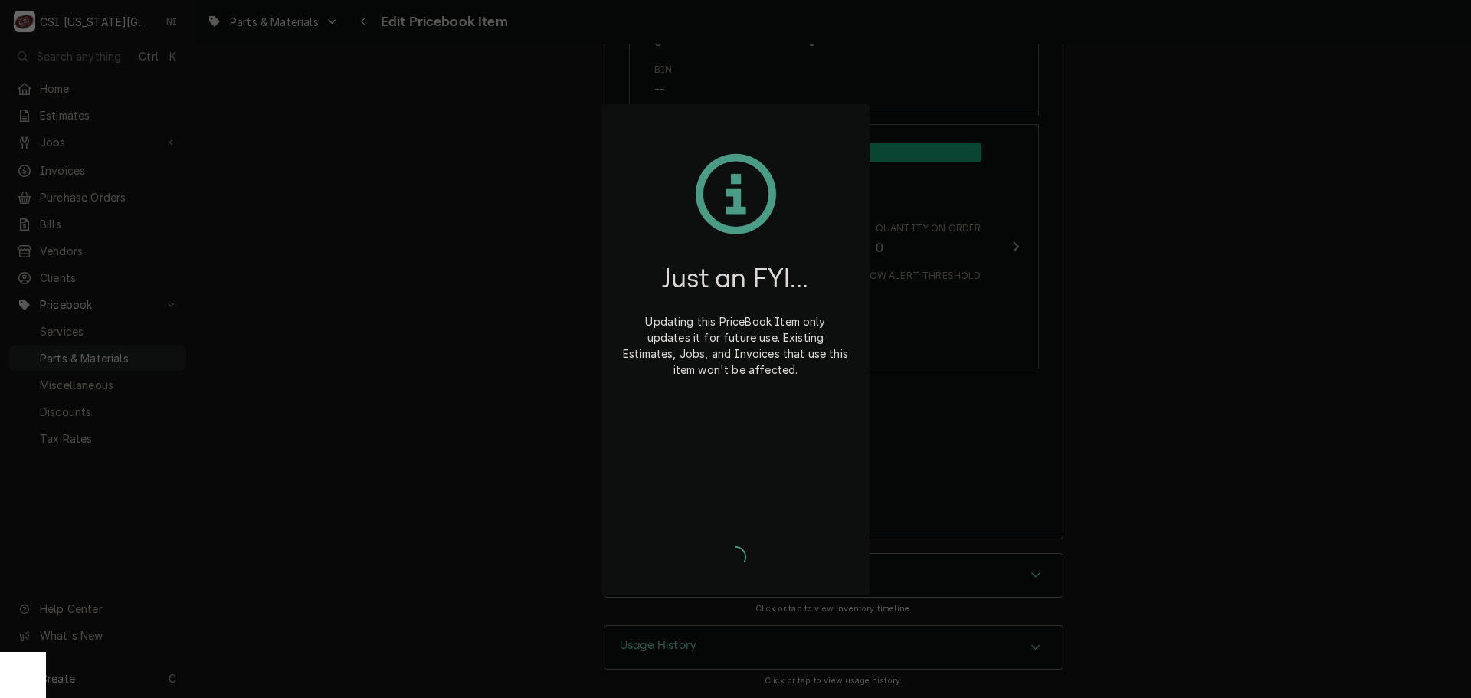
type textarea "x"
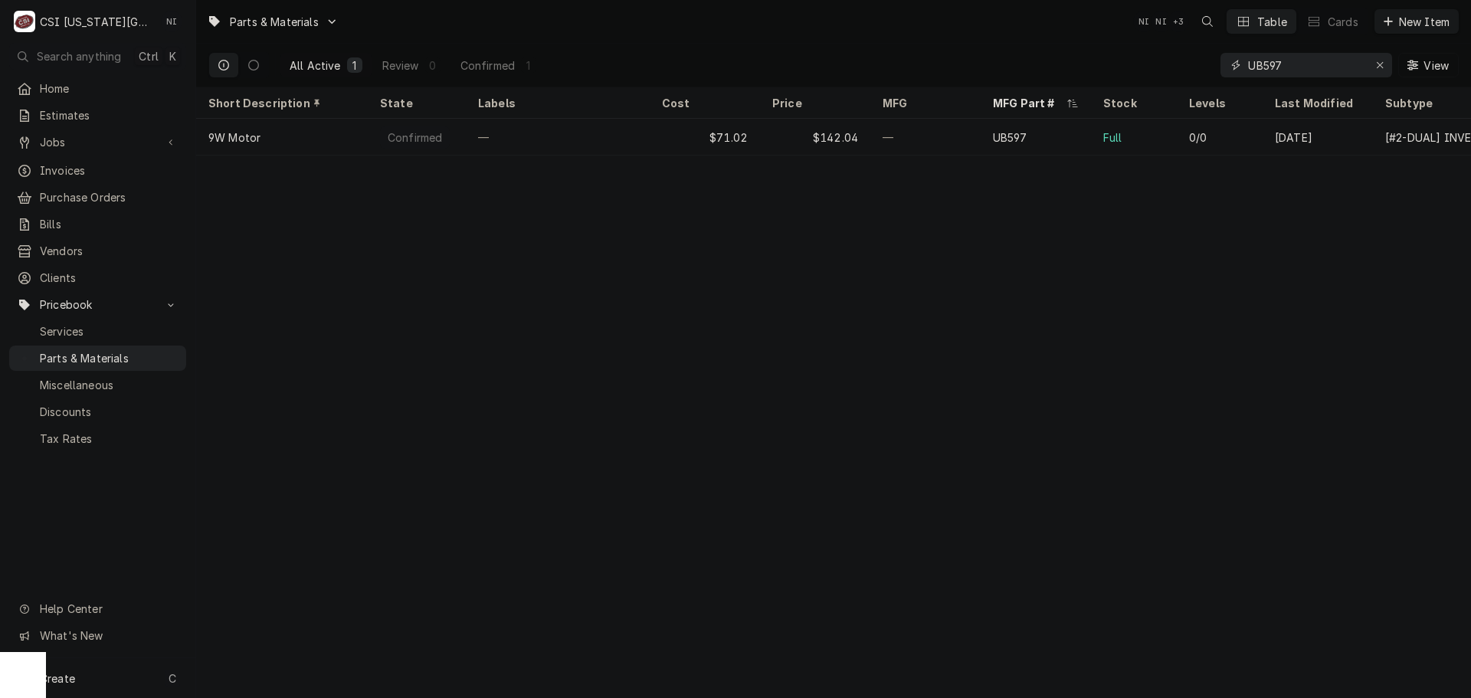
drag, startPoint x: 1296, startPoint y: 62, endPoint x: 1221, endPoint y: 67, distance: 76.0
click at [1221, 67] on div "UB597" at bounding box center [1307, 65] width 172 height 25
paste input "16.03.565P"
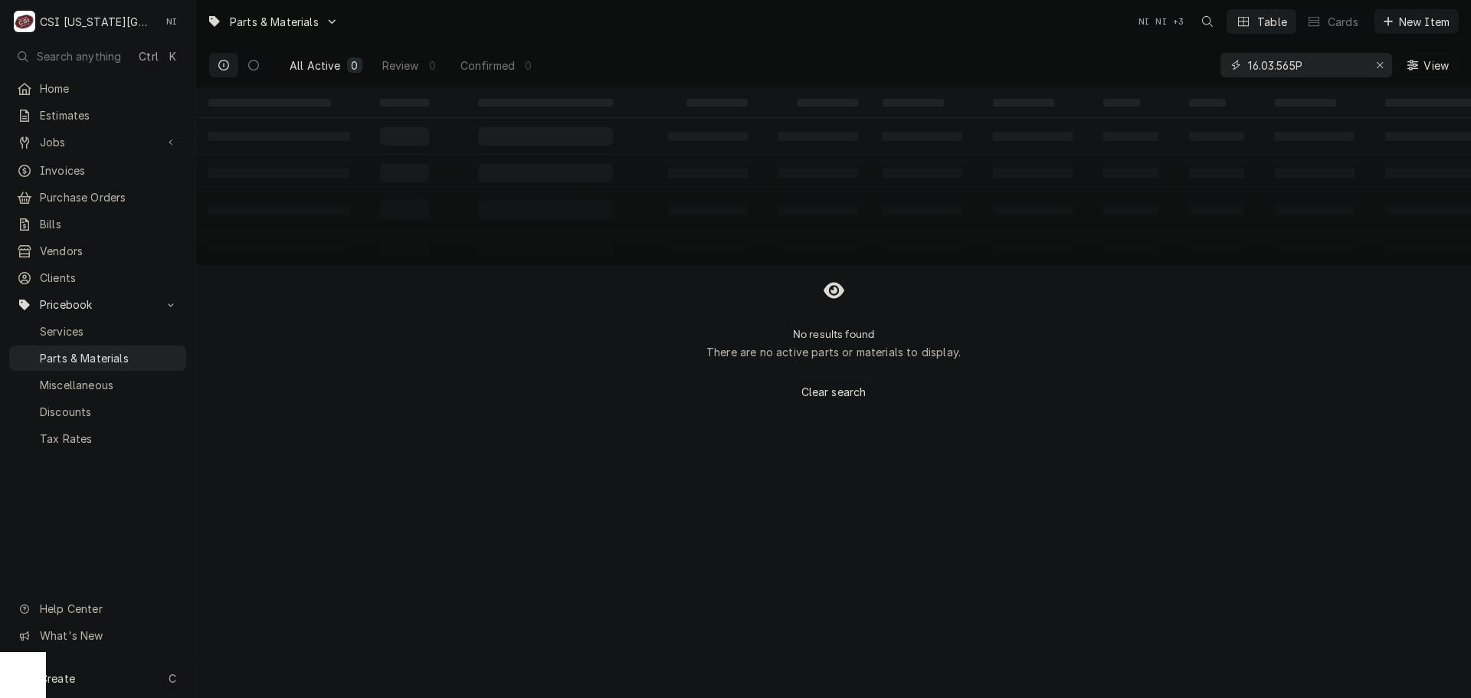
type input "16.03.565P"
click at [80, 687] on div "Create C" at bounding box center [97, 678] width 195 height 40
click at [306, 672] on div "Pricebook Item" at bounding box center [279, 680] width 89 height 16
click at [431, 586] on div "Part or Material" at bounding box center [405, 591] width 106 height 19
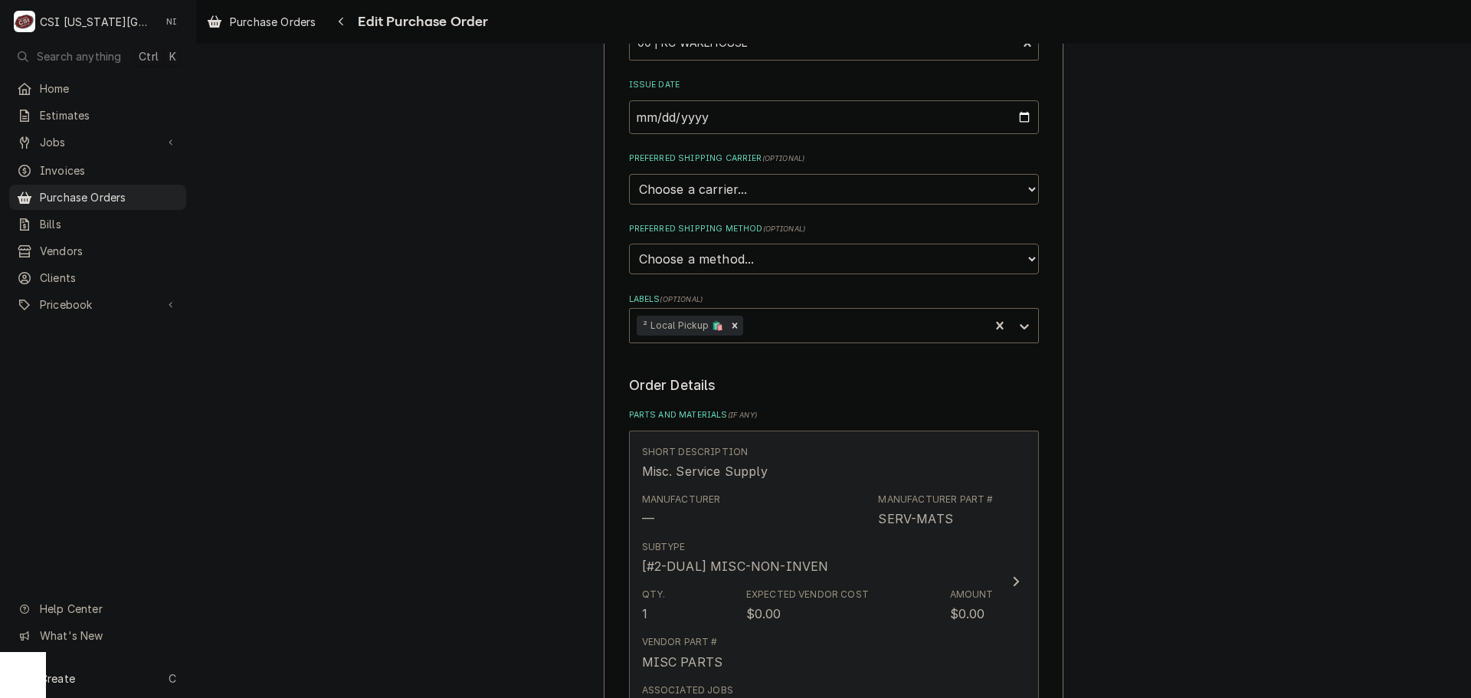
scroll to position [306, 0]
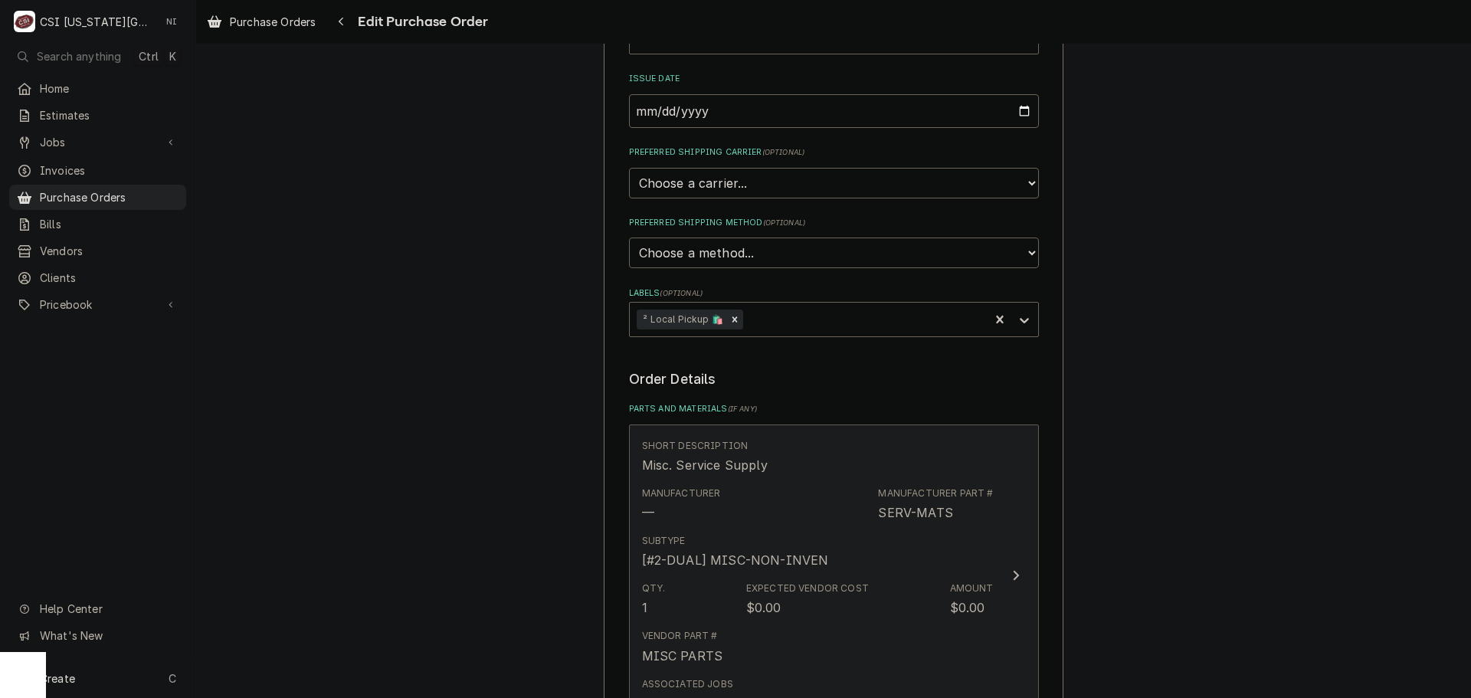
click at [871, 628] on div "Vendor Part # MISC PARTS" at bounding box center [818, 647] width 352 height 48
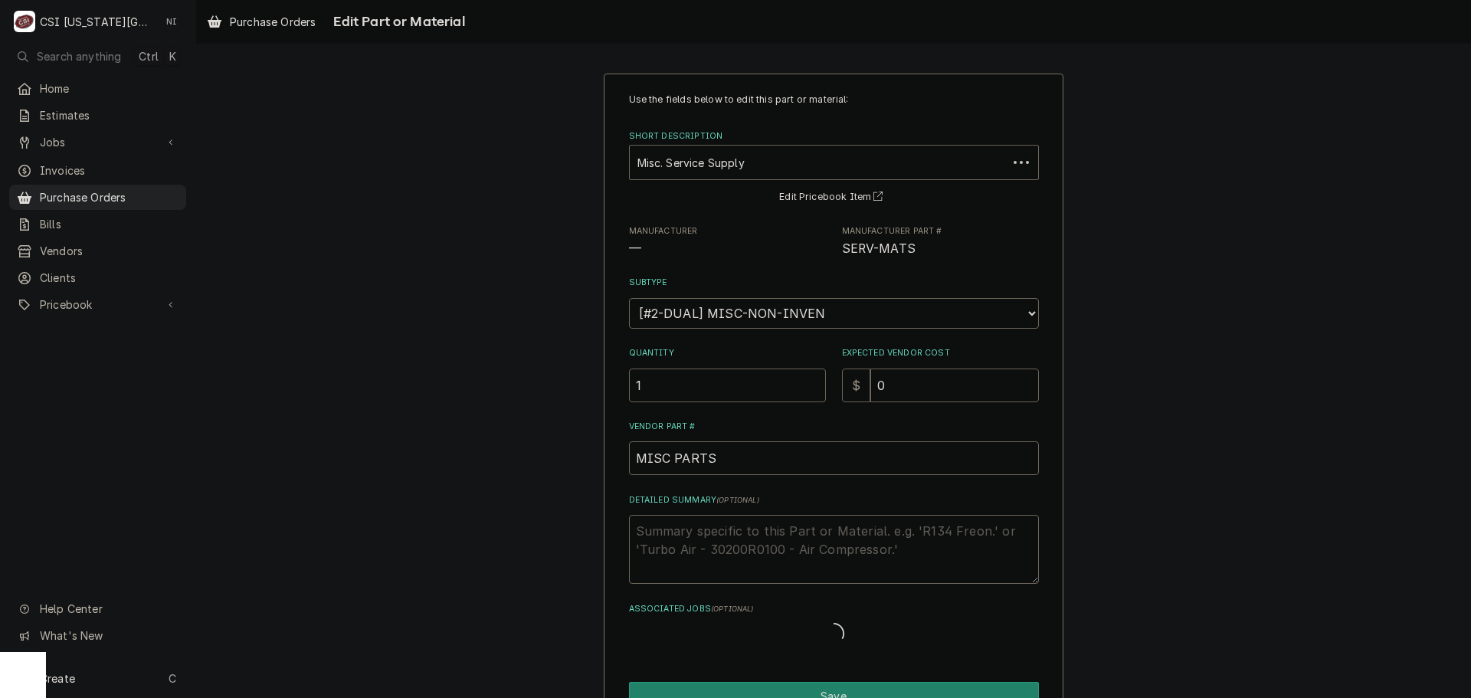
type textarea "x"
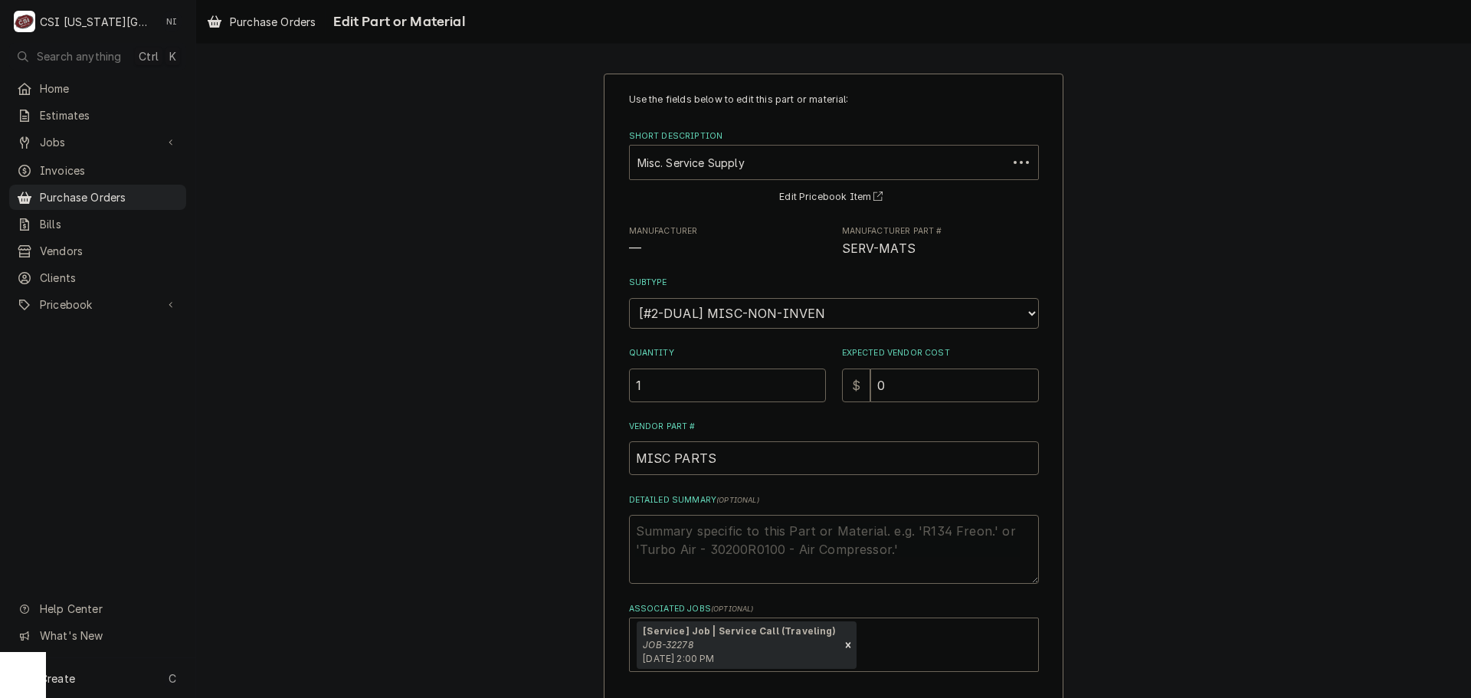
click at [727, 171] on div "Short Description" at bounding box center [818, 163] width 362 height 28
type input "a19abc"
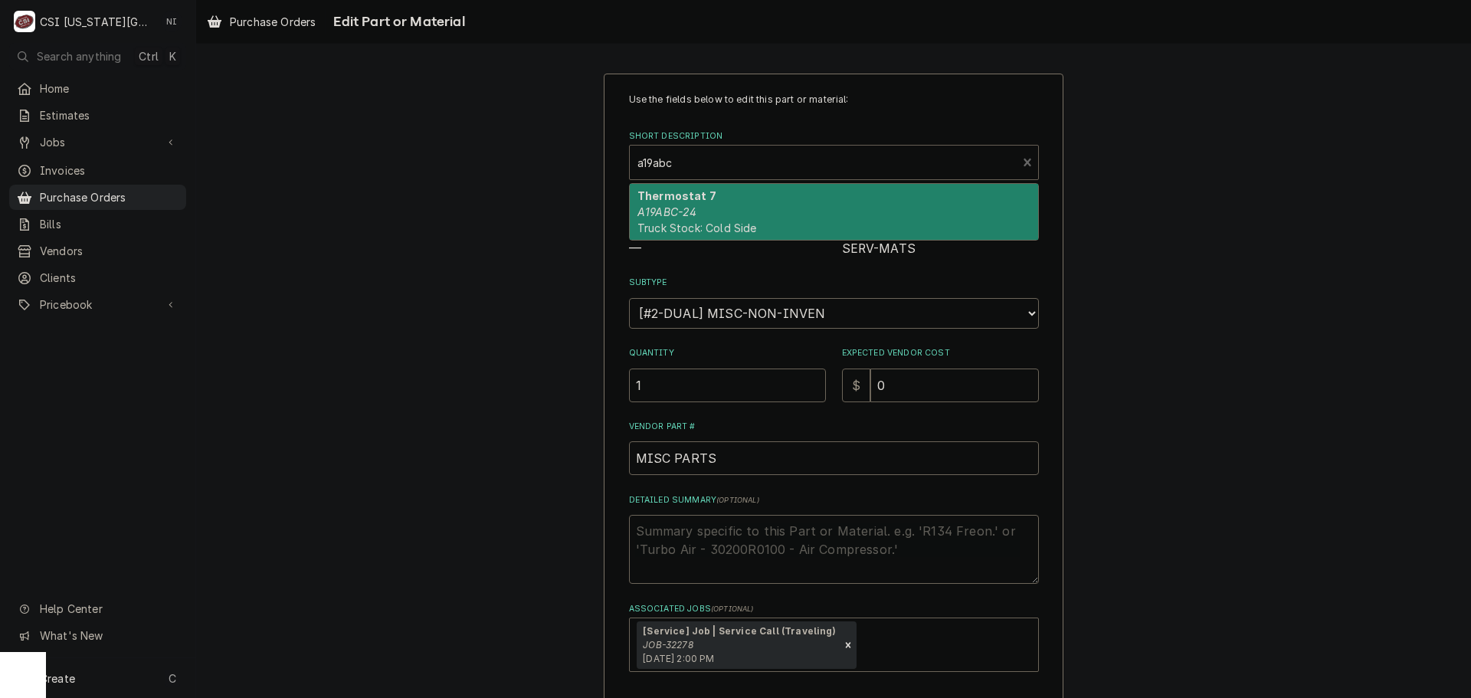
click at [688, 202] on strong "Thermostat 7" at bounding box center [676, 195] width 79 height 13
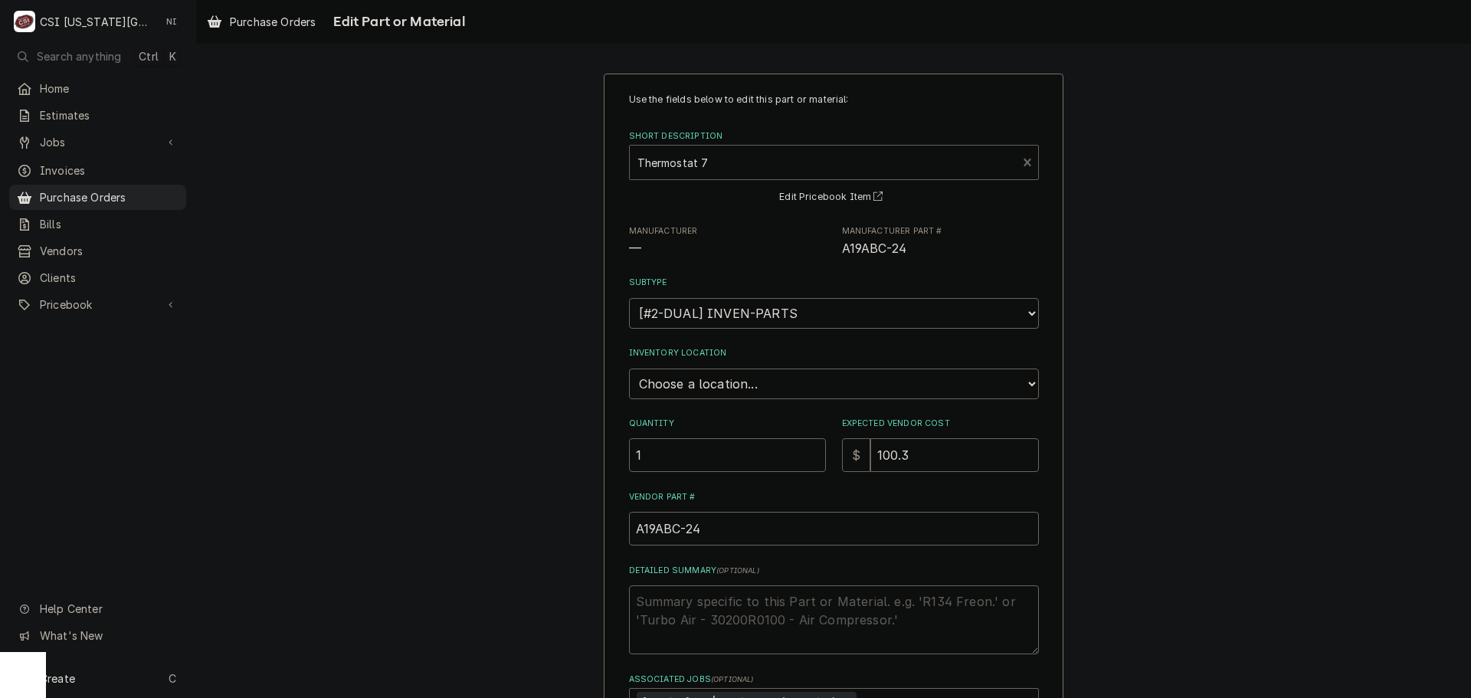
type textarea "x"
click at [789, 385] on select "Choose a location... 00 | KC WAREHOUSE 00 | MAIN WAREHOUSE 01 | BRIAN BREAZIER …" at bounding box center [834, 384] width 410 height 31
select select "2793"
click at [629, 369] on select "Choose a location... 00 | KC WAREHOUSE 00 | MAIN WAREHOUSE 01 | BRIAN BREAZIER …" at bounding box center [834, 384] width 410 height 31
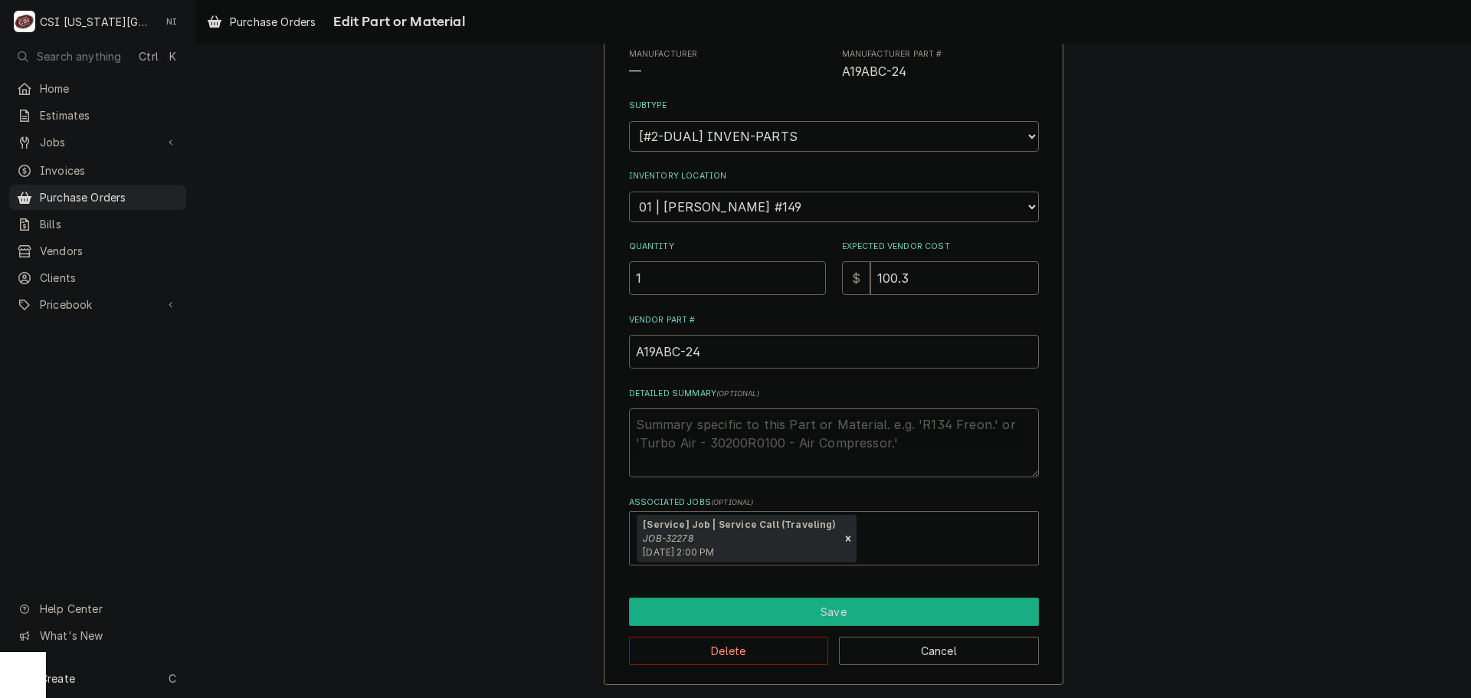
click at [761, 604] on button "Save" at bounding box center [834, 612] width 410 height 28
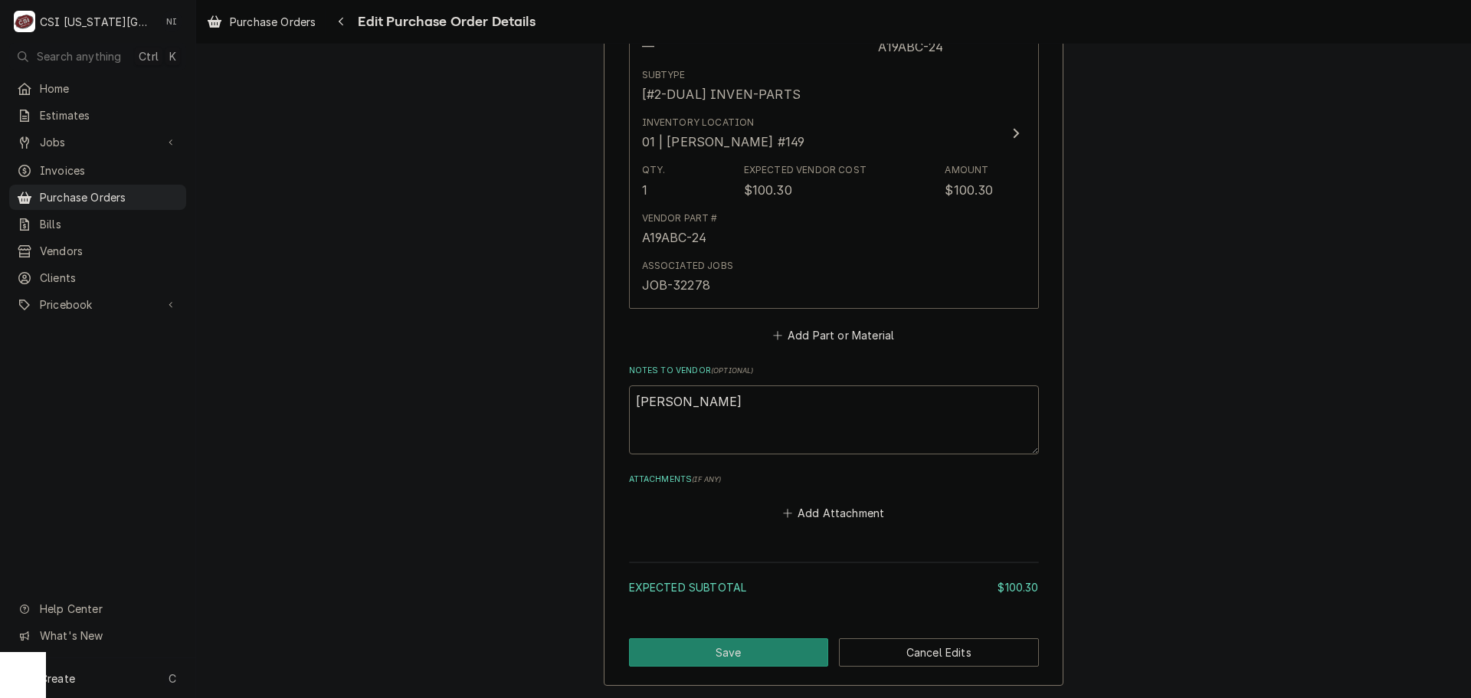
scroll to position [846, 0]
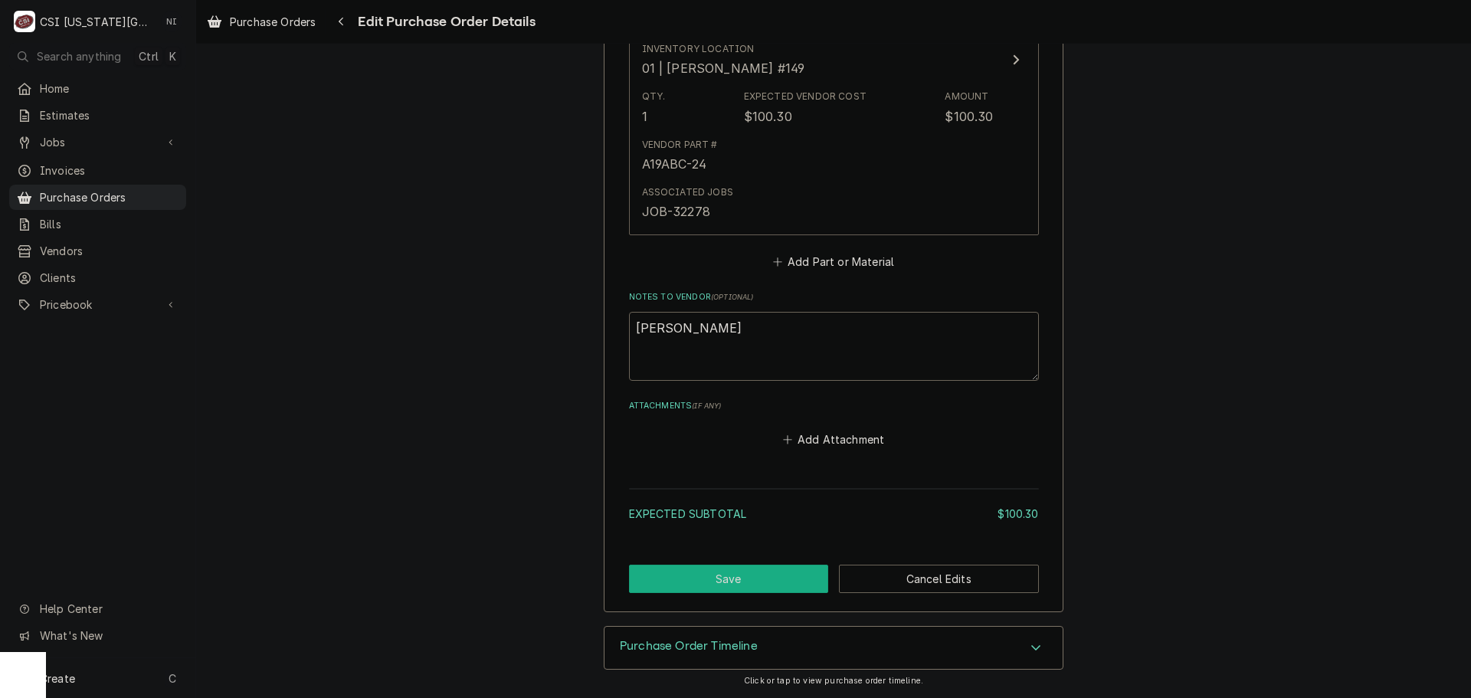
click at [772, 570] on button "Save" at bounding box center [729, 579] width 200 height 28
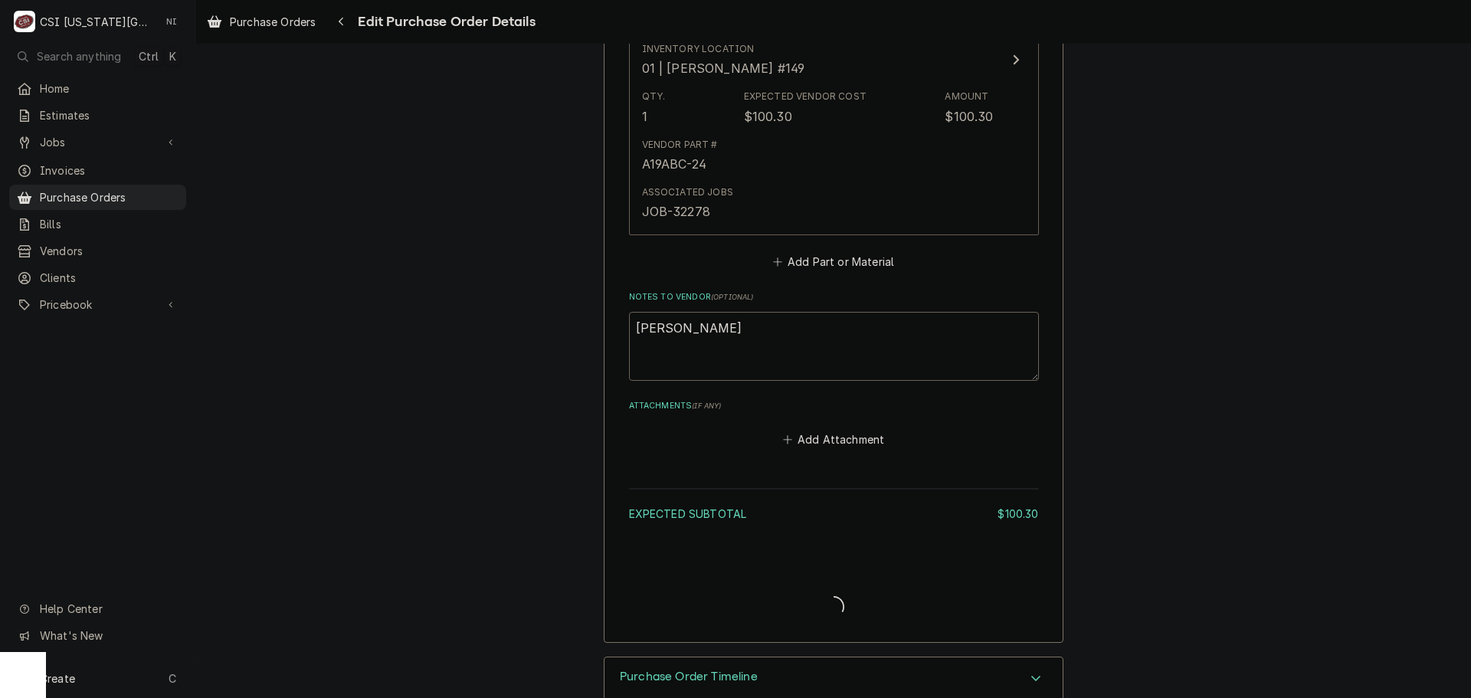
type textarea "x"
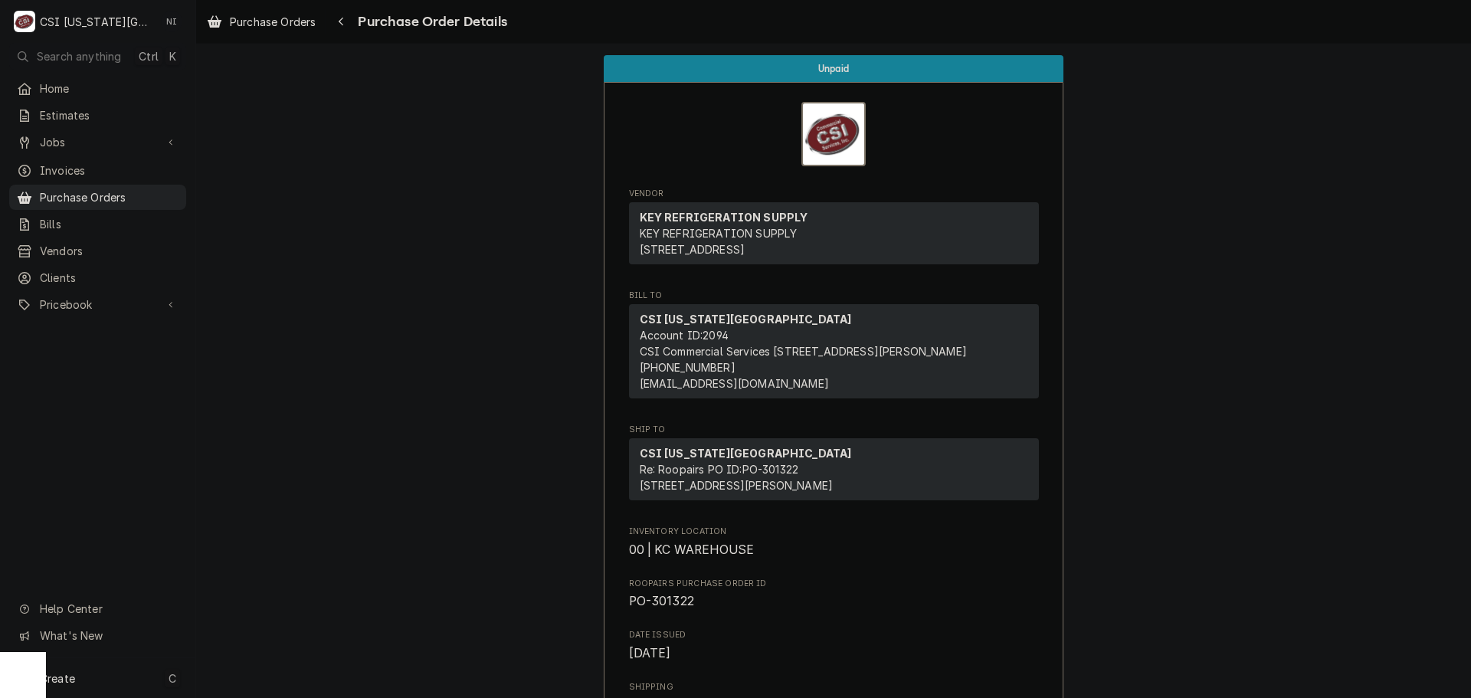
click at [127, 680] on div "Create C" at bounding box center [97, 678] width 195 height 40
click at [287, 550] on div "Invoice" at bounding box center [286, 546] width 103 height 16
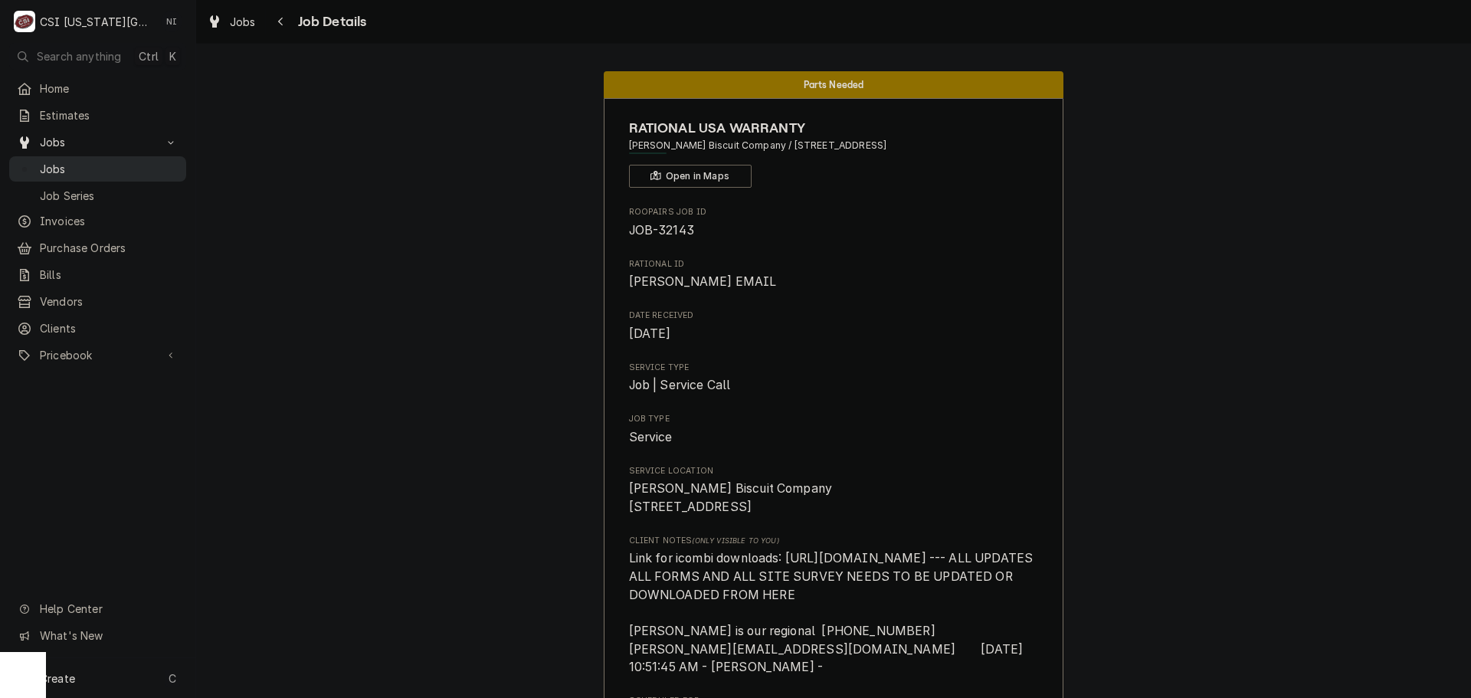
click at [107, 156] on link "Jobs" at bounding box center [97, 168] width 177 height 25
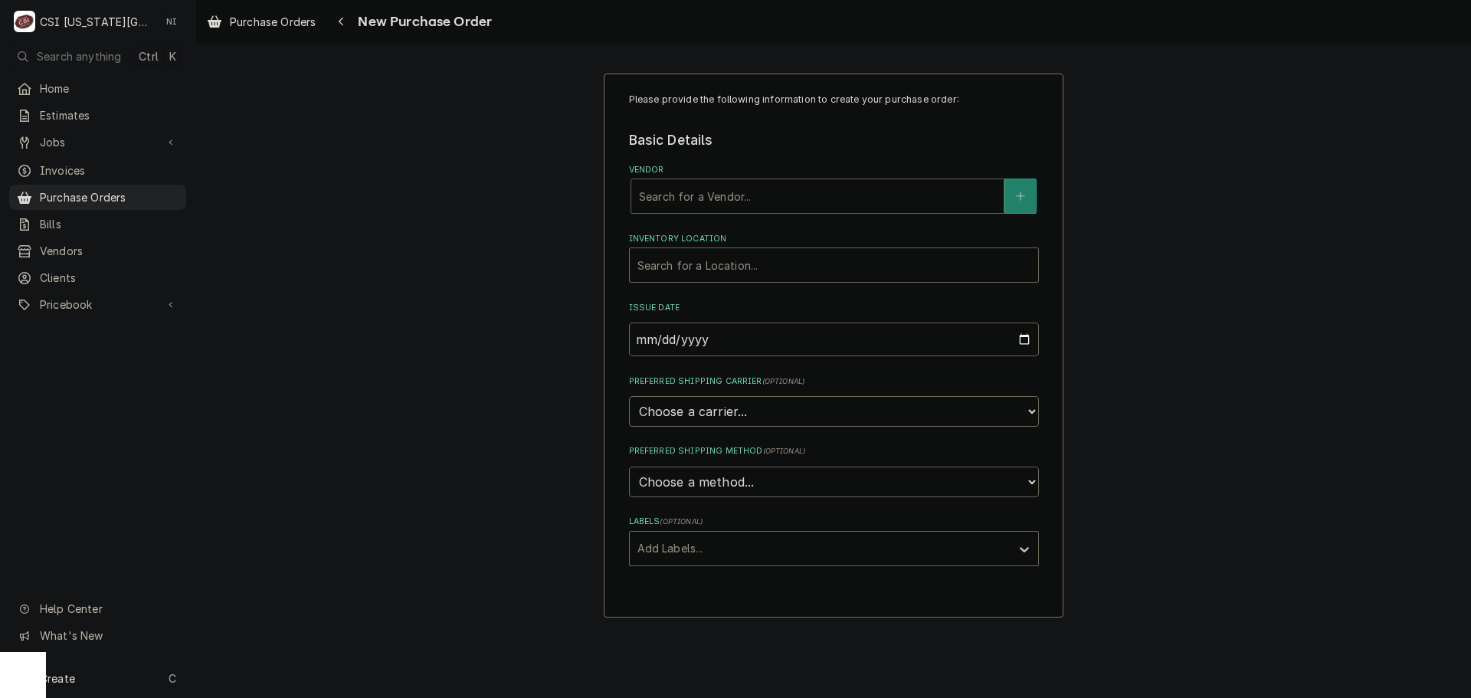
click at [760, 200] on div "Vendor" at bounding box center [817, 196] width 357 height 28
type input "RATIONAL"
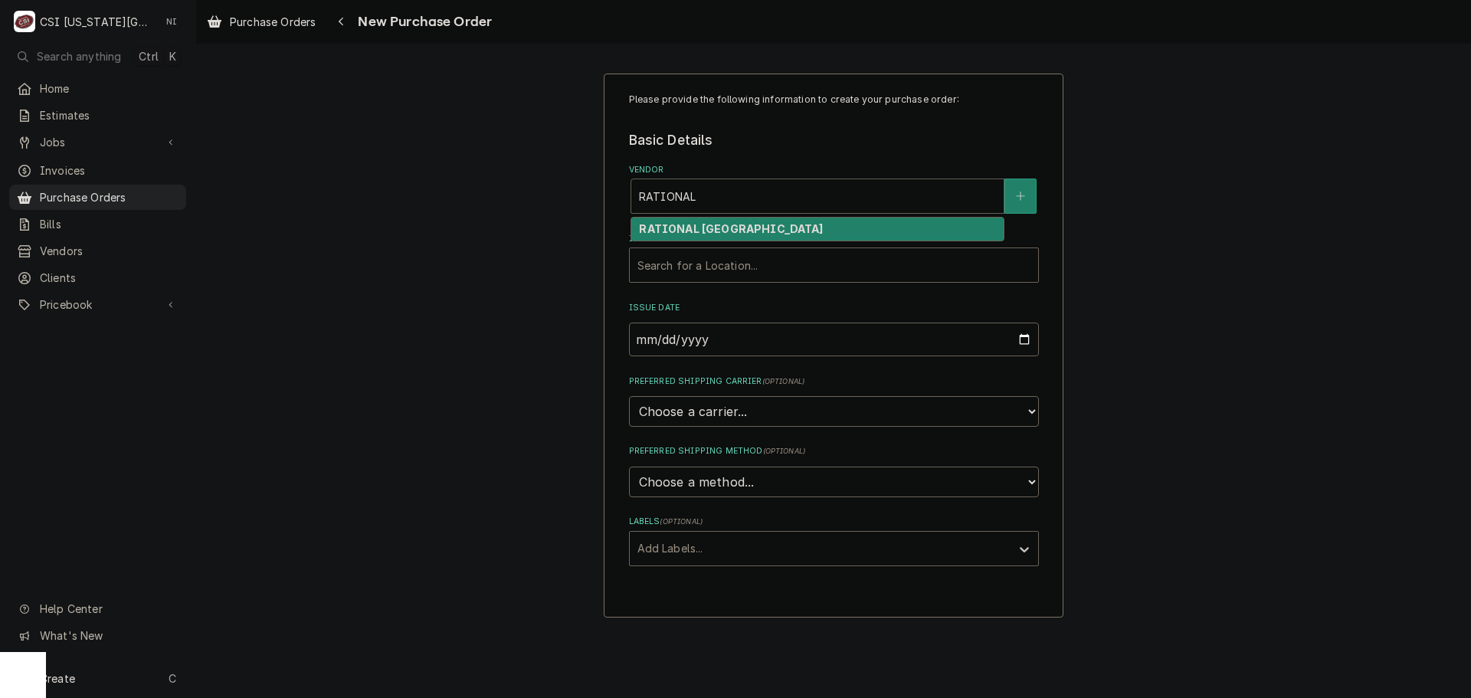
click at [722, 231] on strong "RATIONAL USA" at bounding box center [731, 228] width 184 height 13
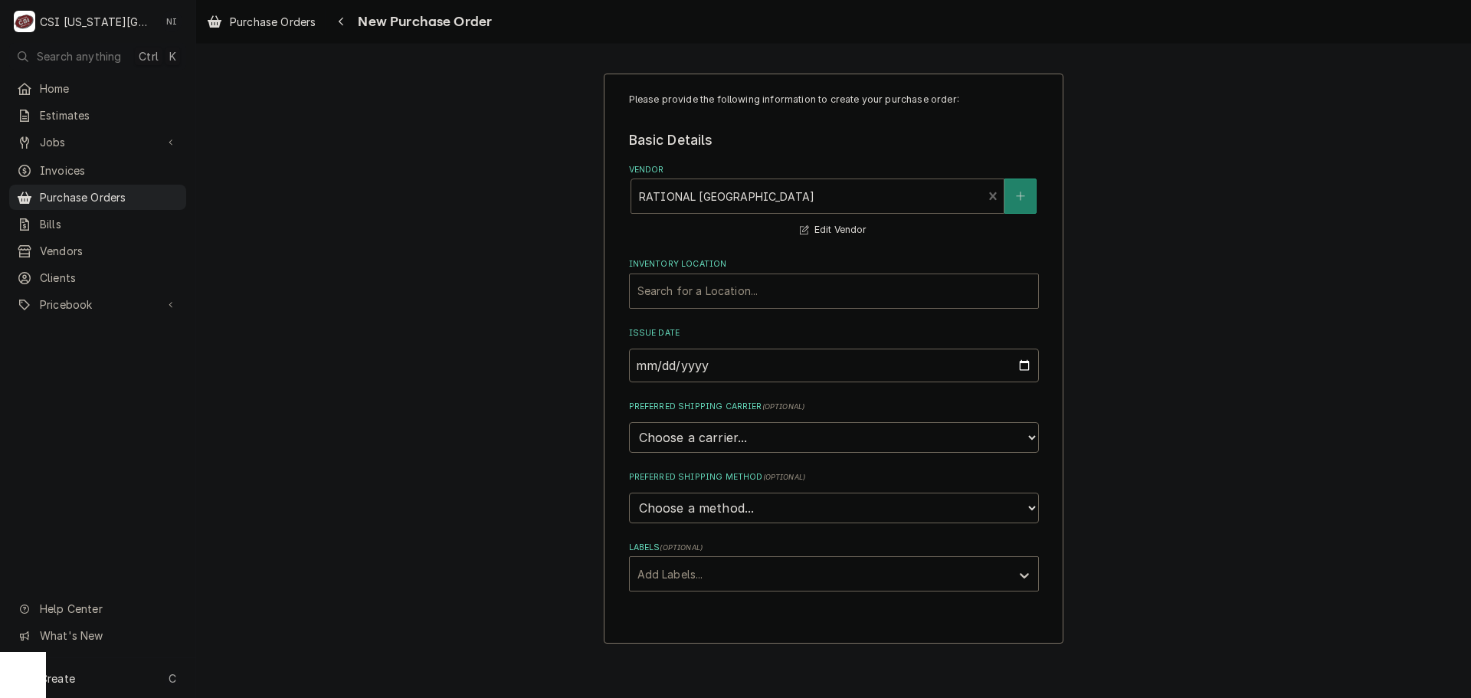
click at [717, 289] on div "Inventory Location" at bounding box center [833, 291] width 393 height 28
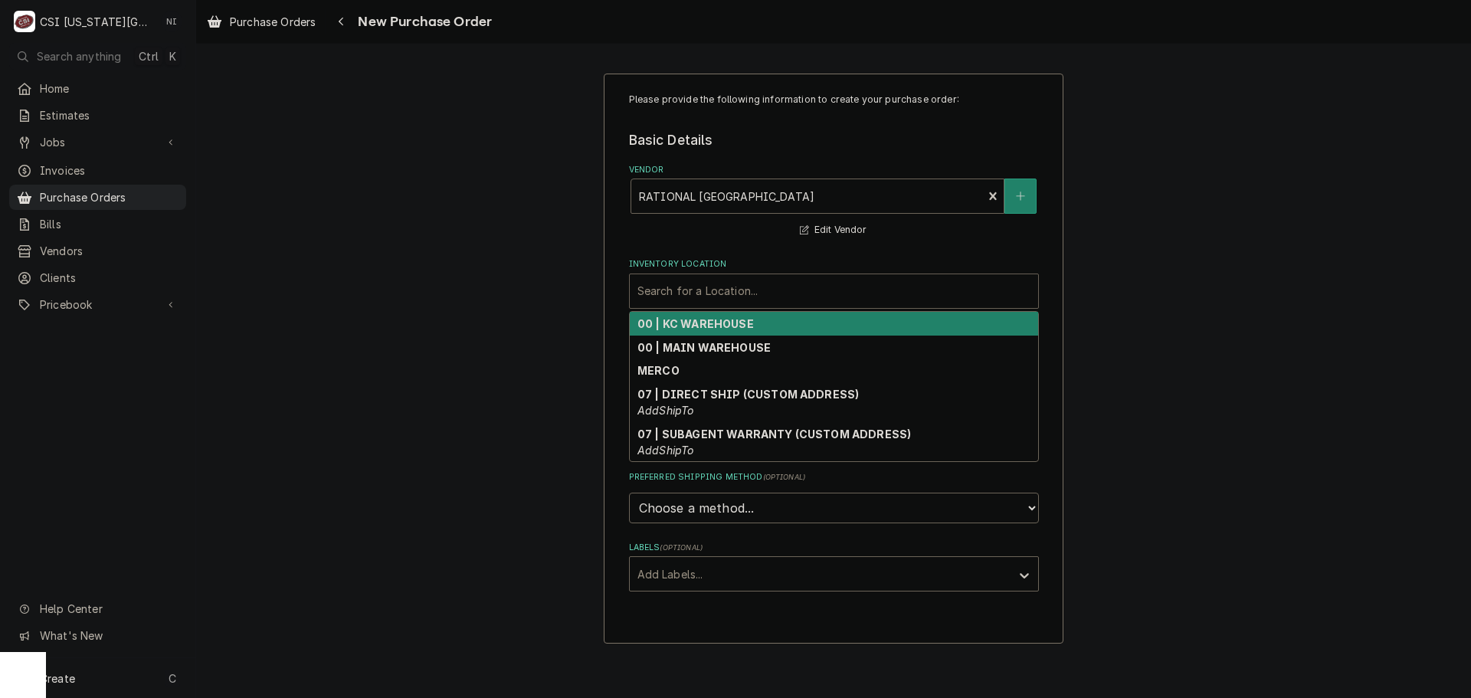
click at [729, 331] on div "00 | KC WAREHOUSE" at bounding box center [834, 324] width 408 height 24
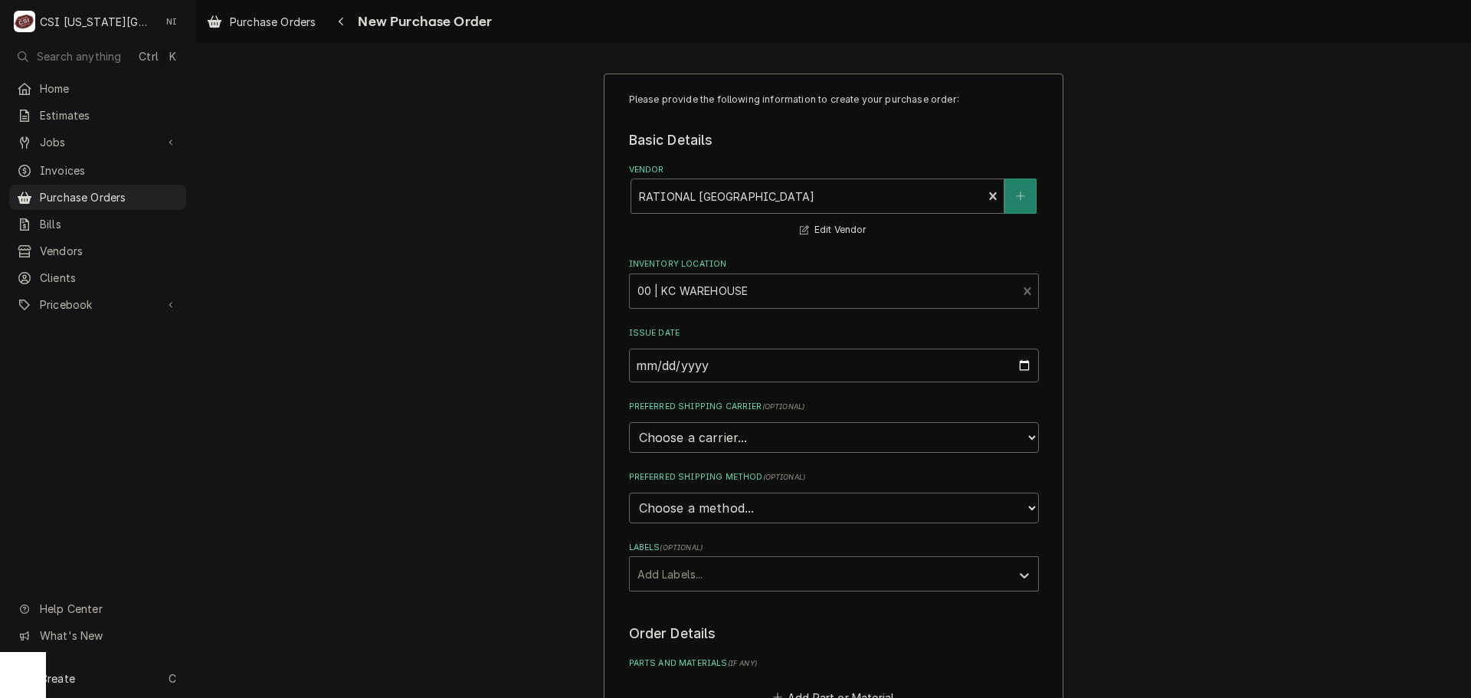
click at [709, 576] on div "Labels" at bounding box center [819, 574] width 365 height 28
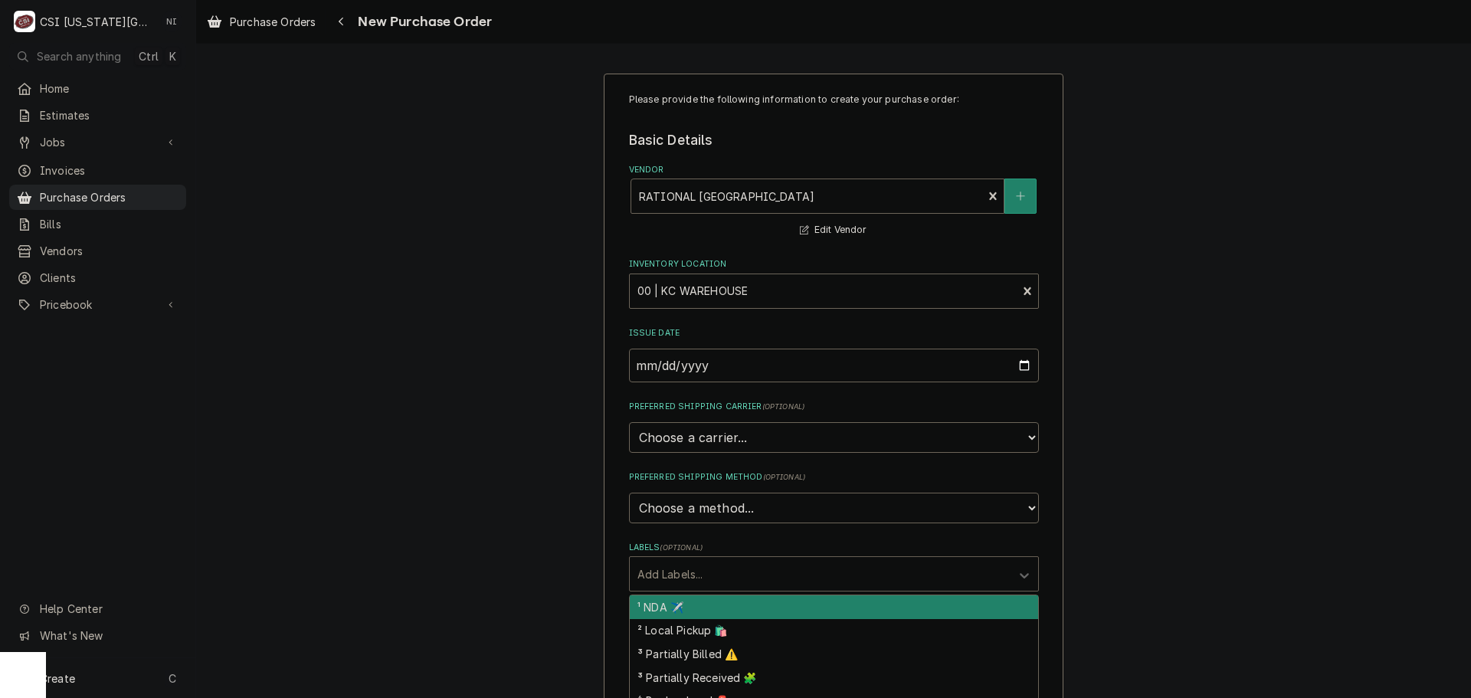
drag, startPoint x: 690, startPoint y: 611, endPoint x: 750, endPoint y: 591, distance: 63.0
click at [690, 610] on div "¹ NDA ✈️" at bounding box center [834, 607] width 408 height 24
type textarea "x"
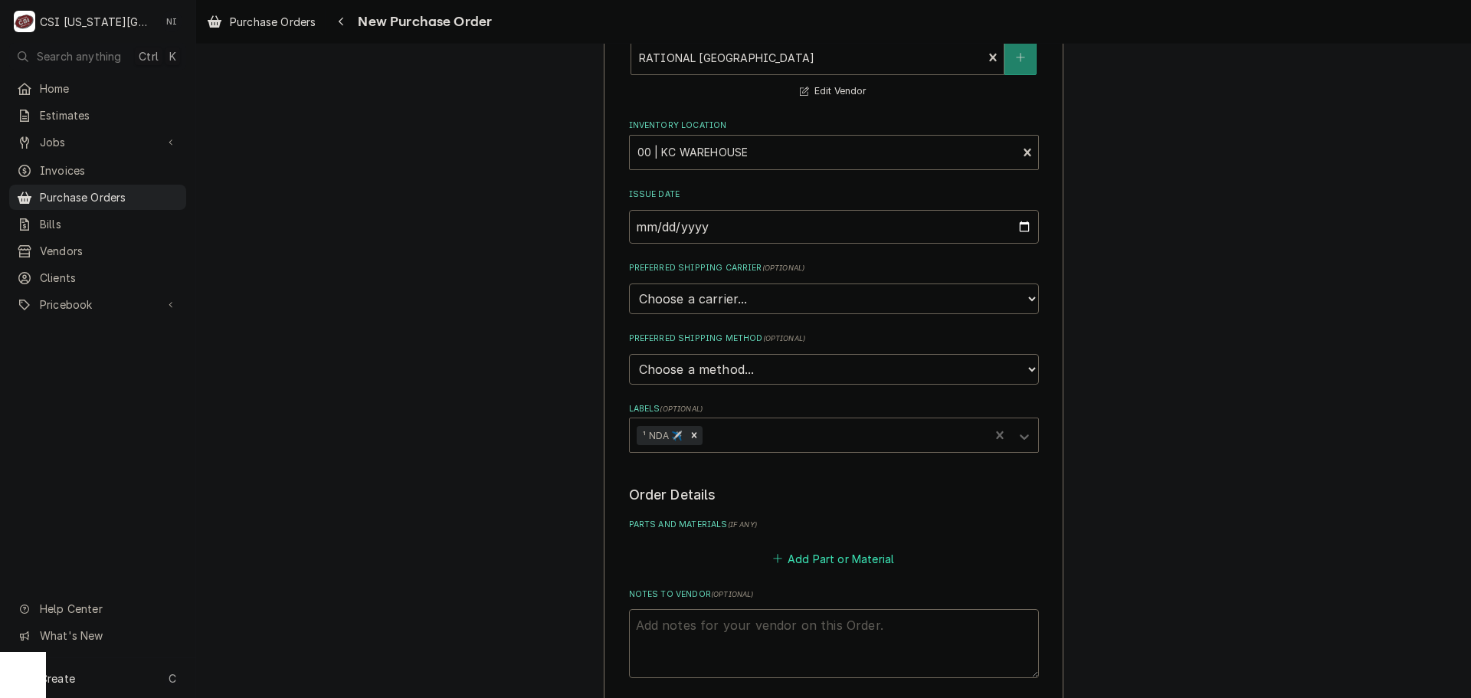
scroll to position [153, 0]
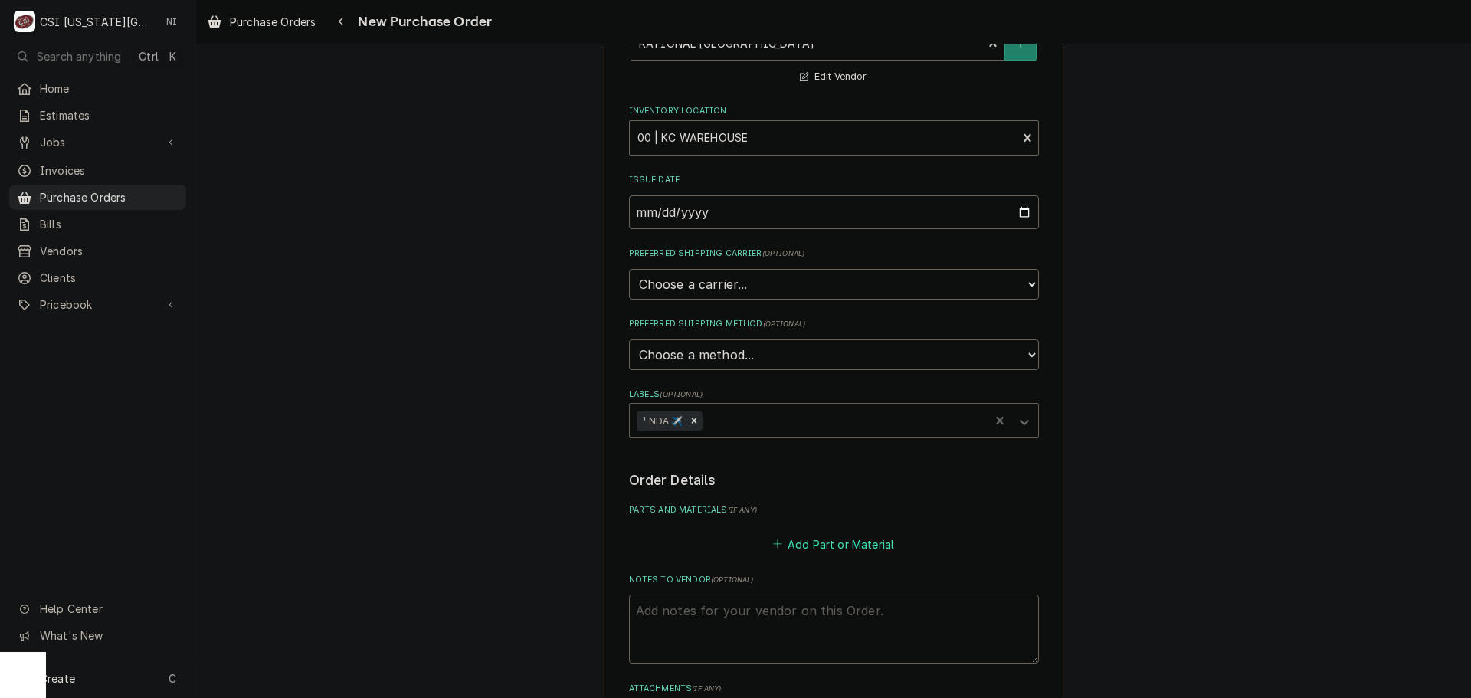
click at [804, 549] on button "Add Part or Material" at bounding box center [833, 543] width 126 height 21
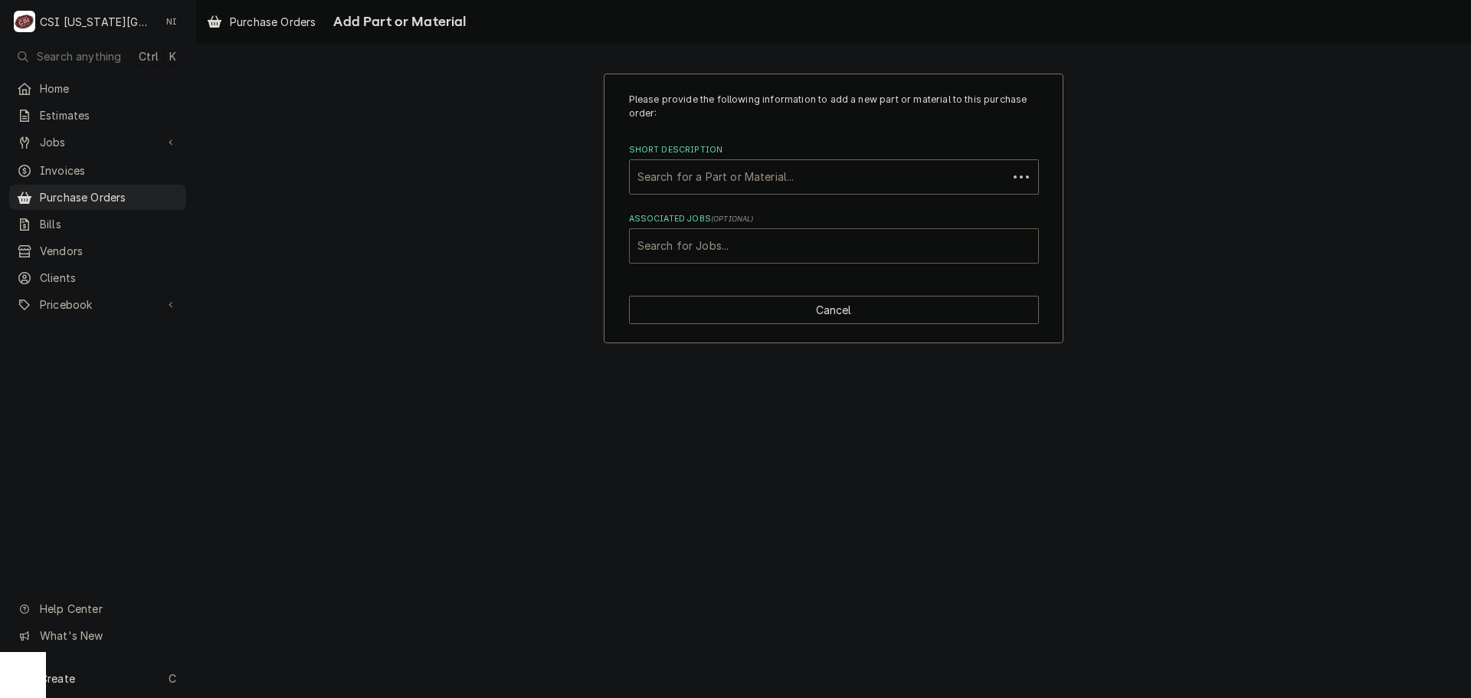
click at [744, 247] on div "Associated Jobs" at bounding box center [833, 246] width 393 height 28
type input "32143"
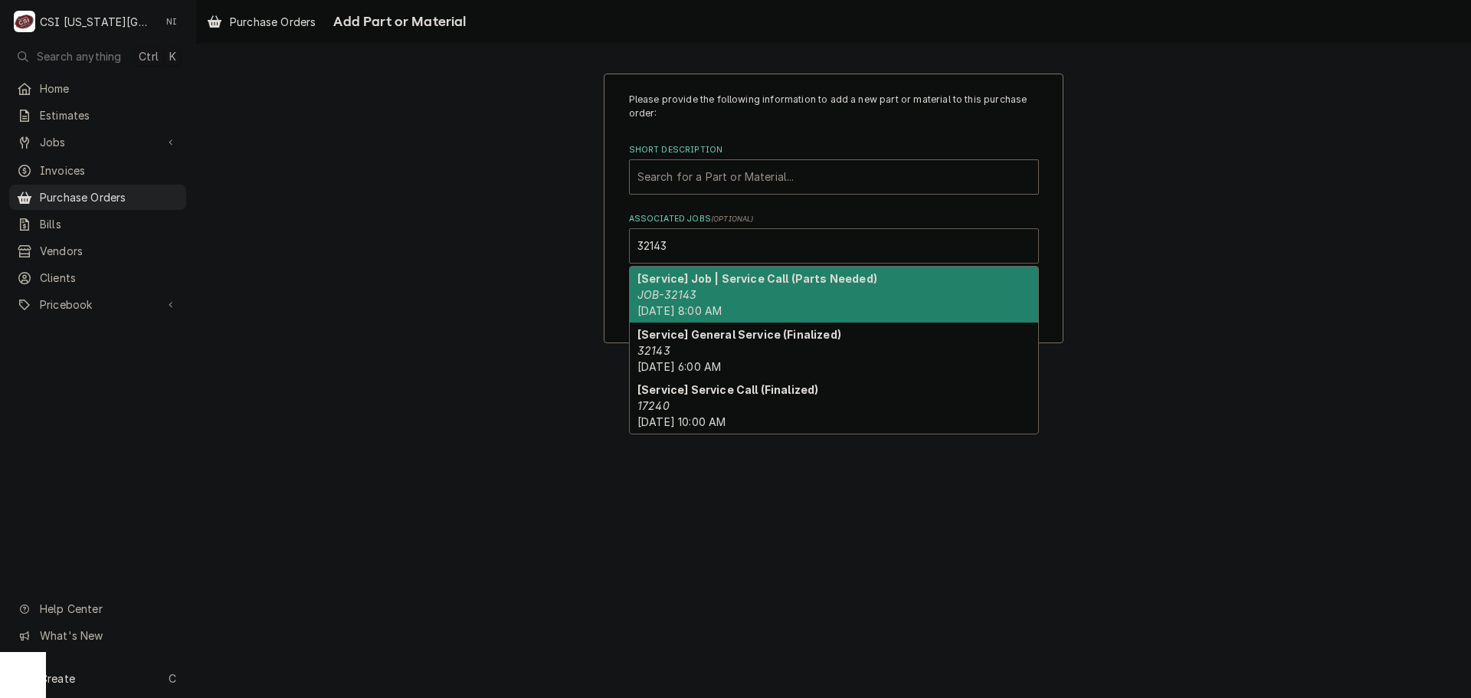
drag, startPoint x: 674, startPoint y: 283, endPoint x: 674, endPoint y: 176, distance: 106.5
click at [674, 282] on strong "[Service] Job | Service Call (Parts Needed)" at bounding box center [757, 278] width 240 height 13
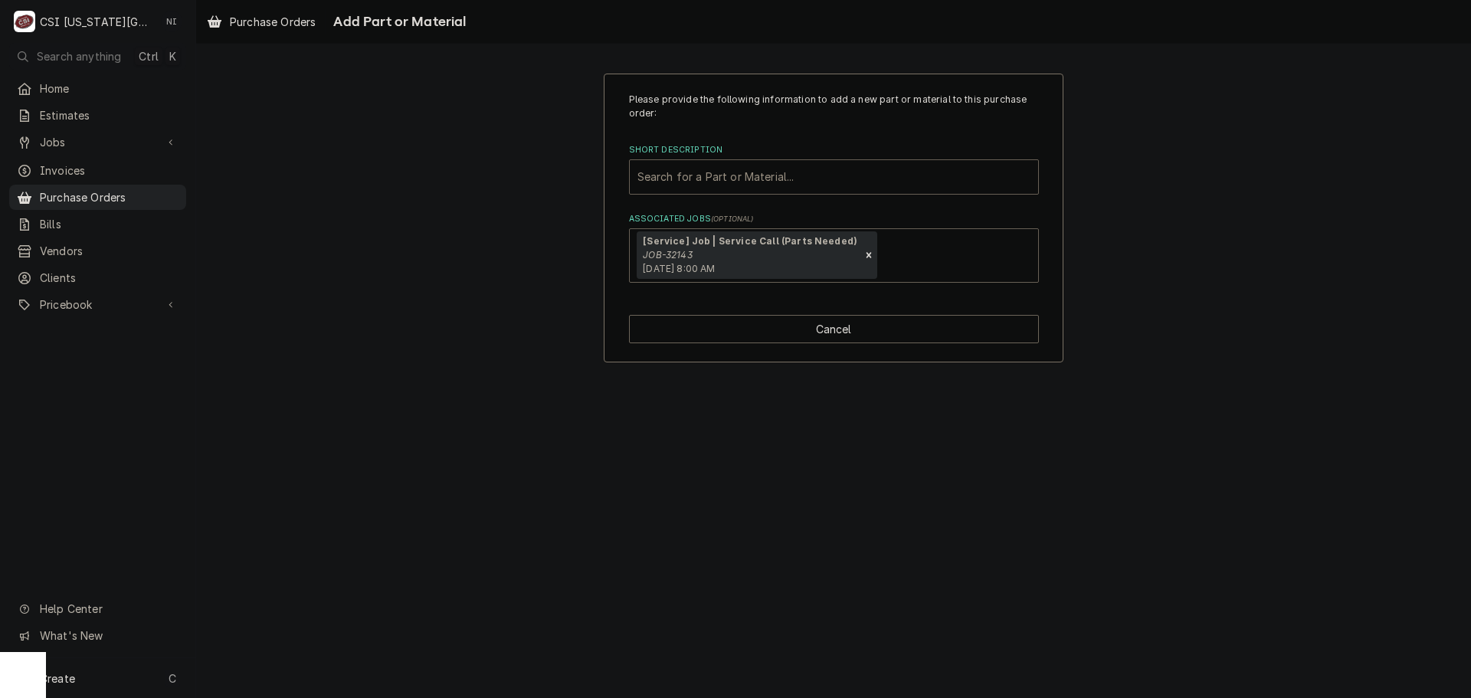
click at [674, 176] on div "Short Description" at bounding box center [833, 177] width 393 height 28
paste input "16.03.565P"
type input "16.03.565P"
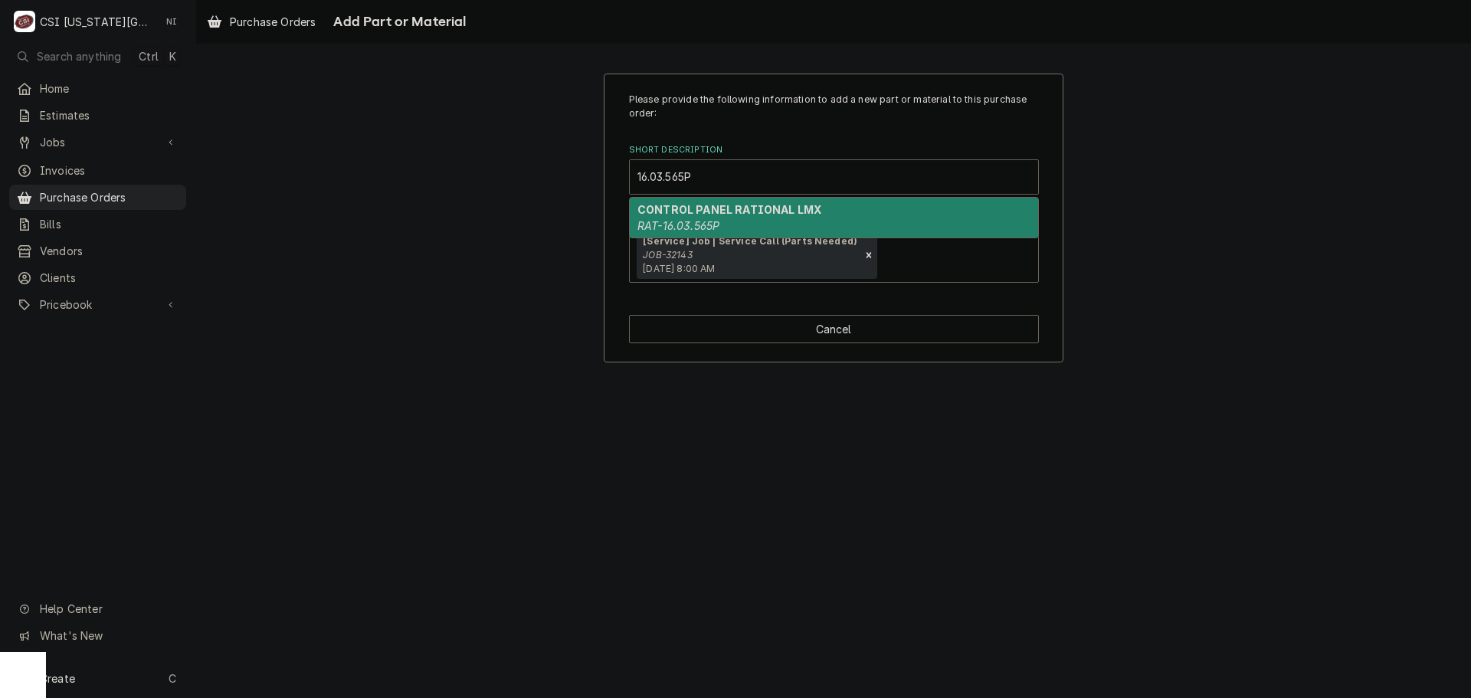
click at [676, 211] on strong "CONTROL PANEL RATIONAL LMX" at bounding box center [729, 209] width 184 height 13
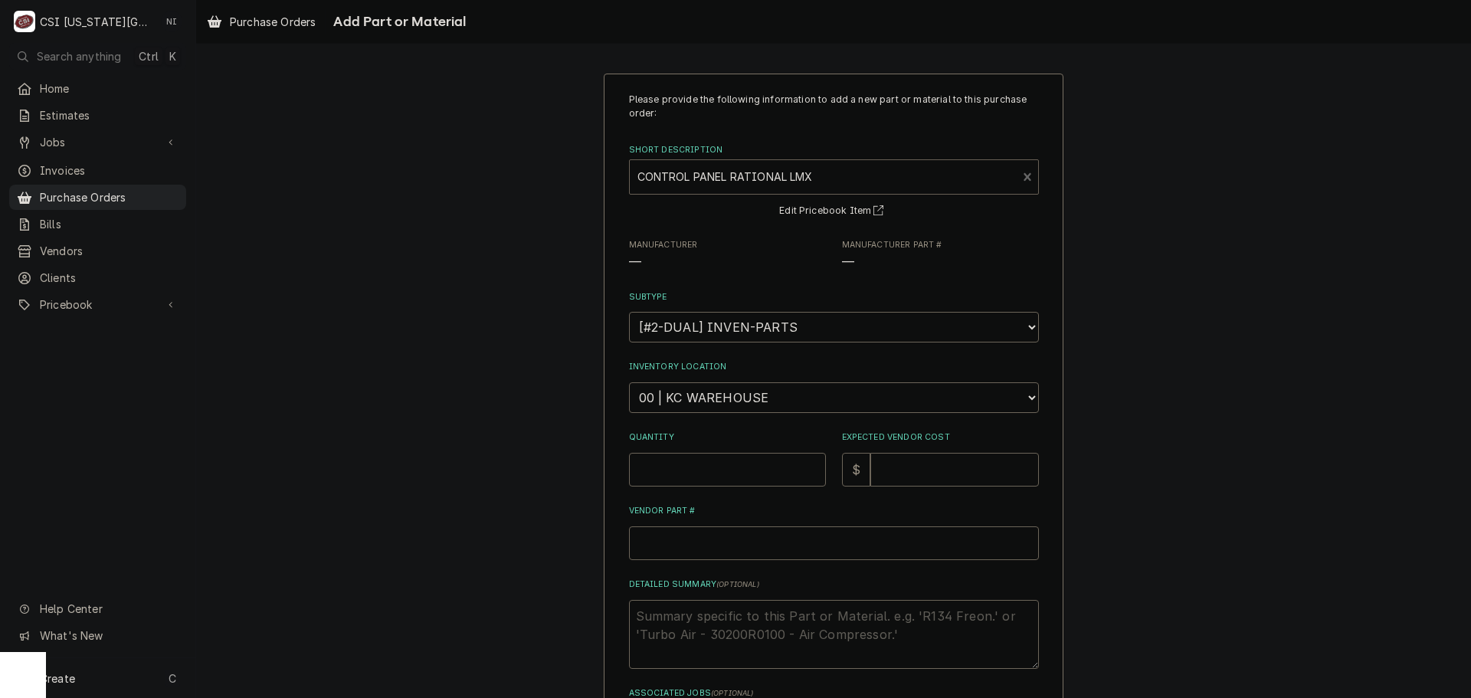
type textarea "x"
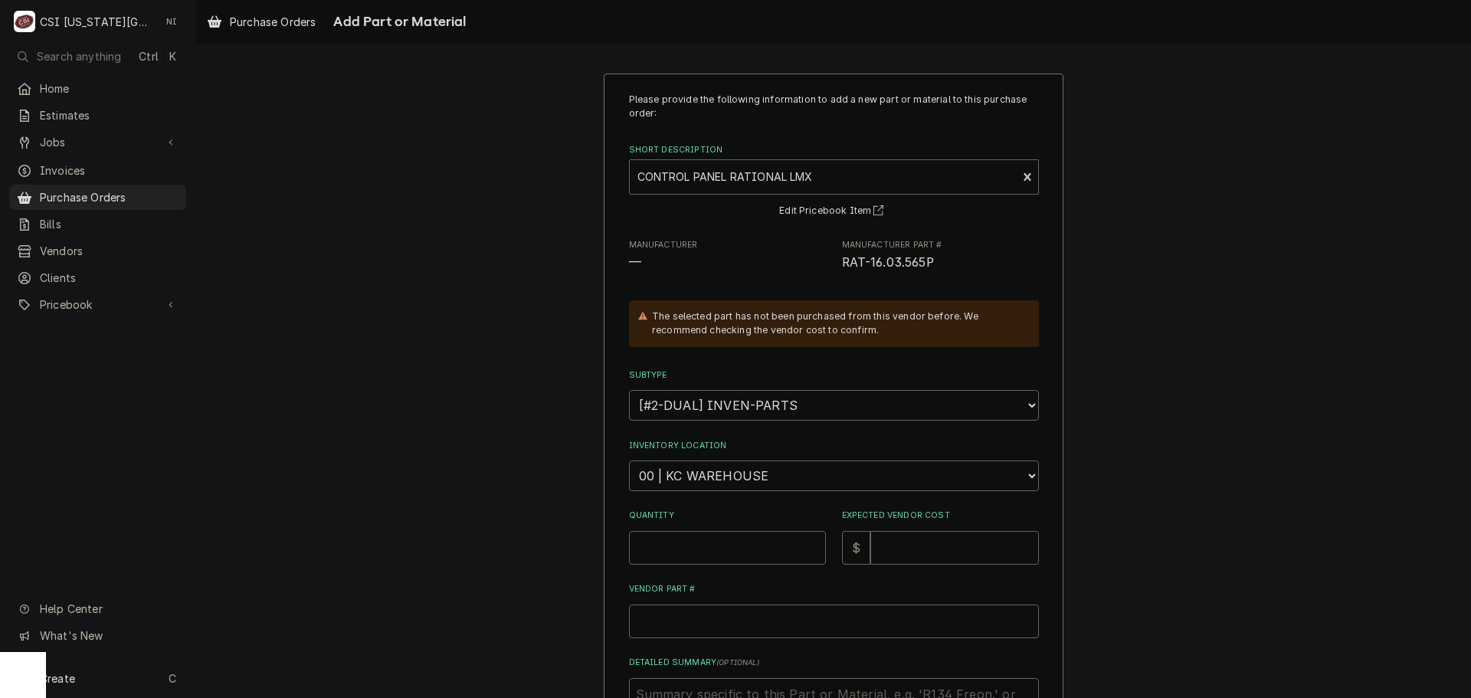
click at [747, 494] on div "Please provide the following information to add a new part or material to this …" at bounding box center [834, 464] width 410 height 742
click at [750, 483] on select "Choose a location... 00 | KC WAREHOUSE 00 | MAIN WAREHOUSE 01 | BRIAN BREAZIER …" at bounding box center [834, 475] width 410 height 31
select select "2760"
click at [629, 460] on select "Choose a location... 00 | KC WAREHOUSE 00 | MAIN WAREHOUSE 01 | BRIAN BREAZIER …" at bounding box center [834, 475] width 410 height 31
drag, startPoint x: 693, startPoint y: 552, endPoint x: 689, endPoint y: 542, distance: 11.7
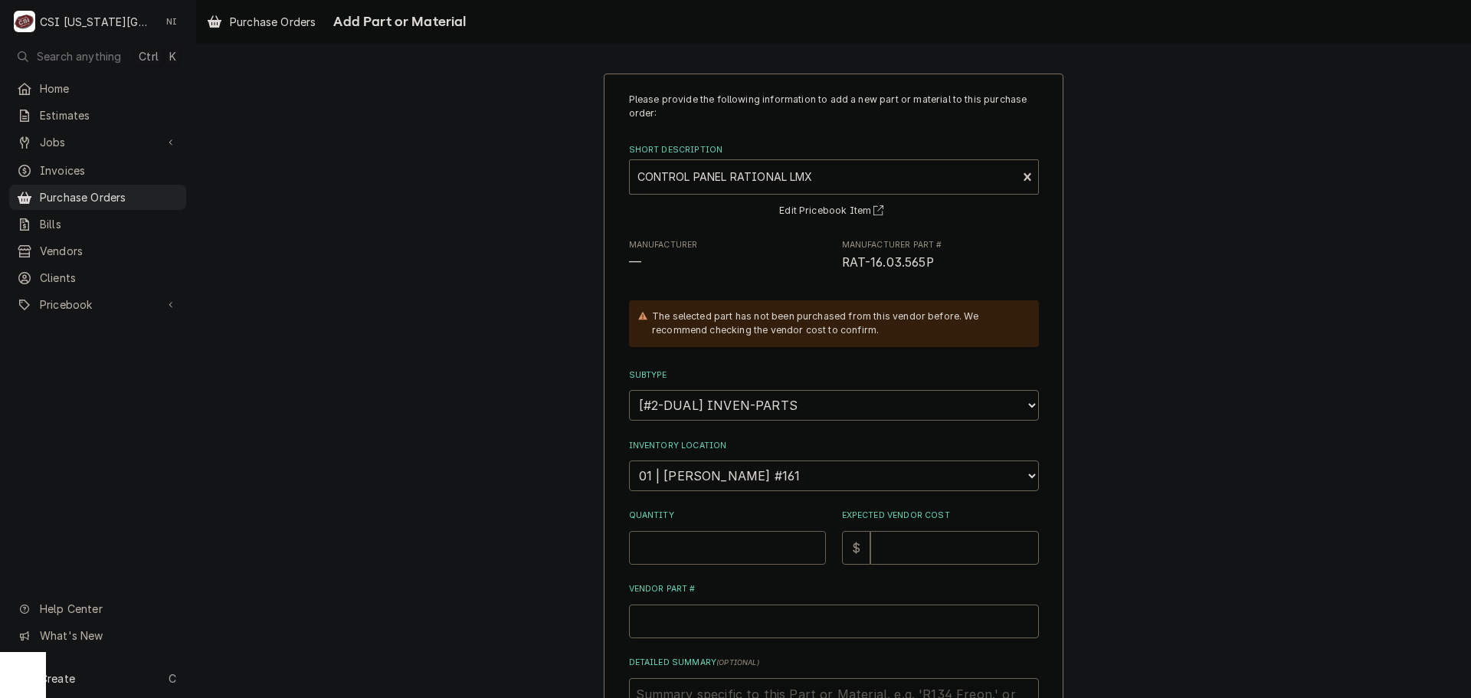
click at [689, 544] on input "Quantity" at bounding box center [727, 548] width 197 height 34
type textarea "x"
type input "1"
type textarea "x"
type input "1"
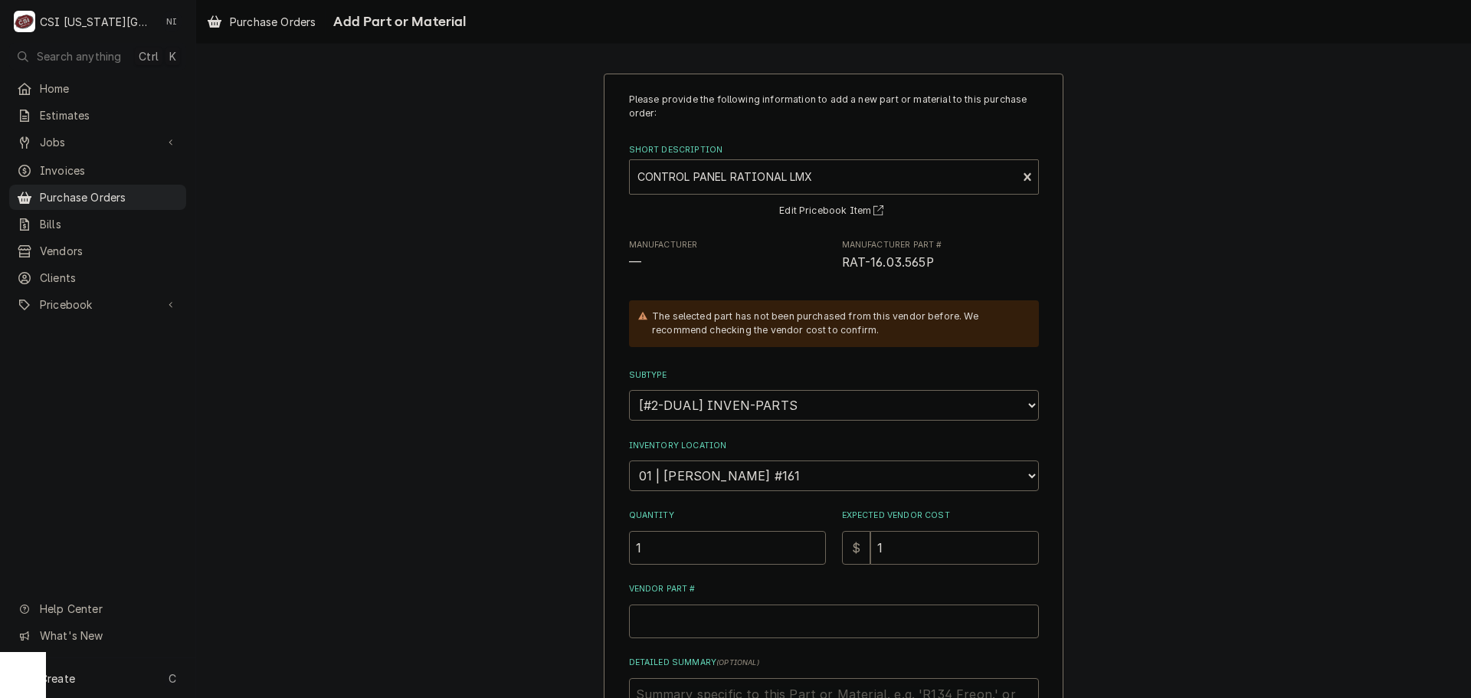
type textarea "x"
type input "11"
type textarea "x"
type input "112"
type textarea "x"
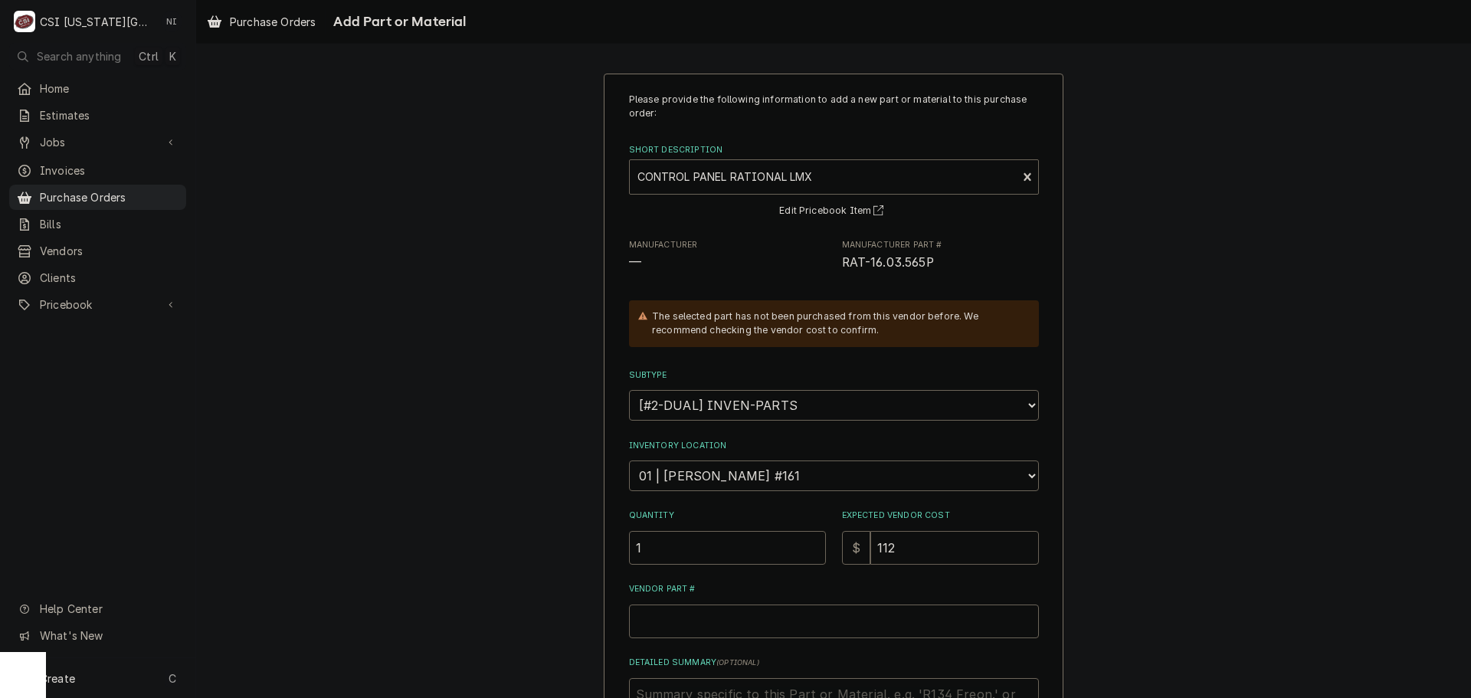
type input "1127"
type textarea "x"
type input "1127.4"
type textarea "x"
type input "1127.47"
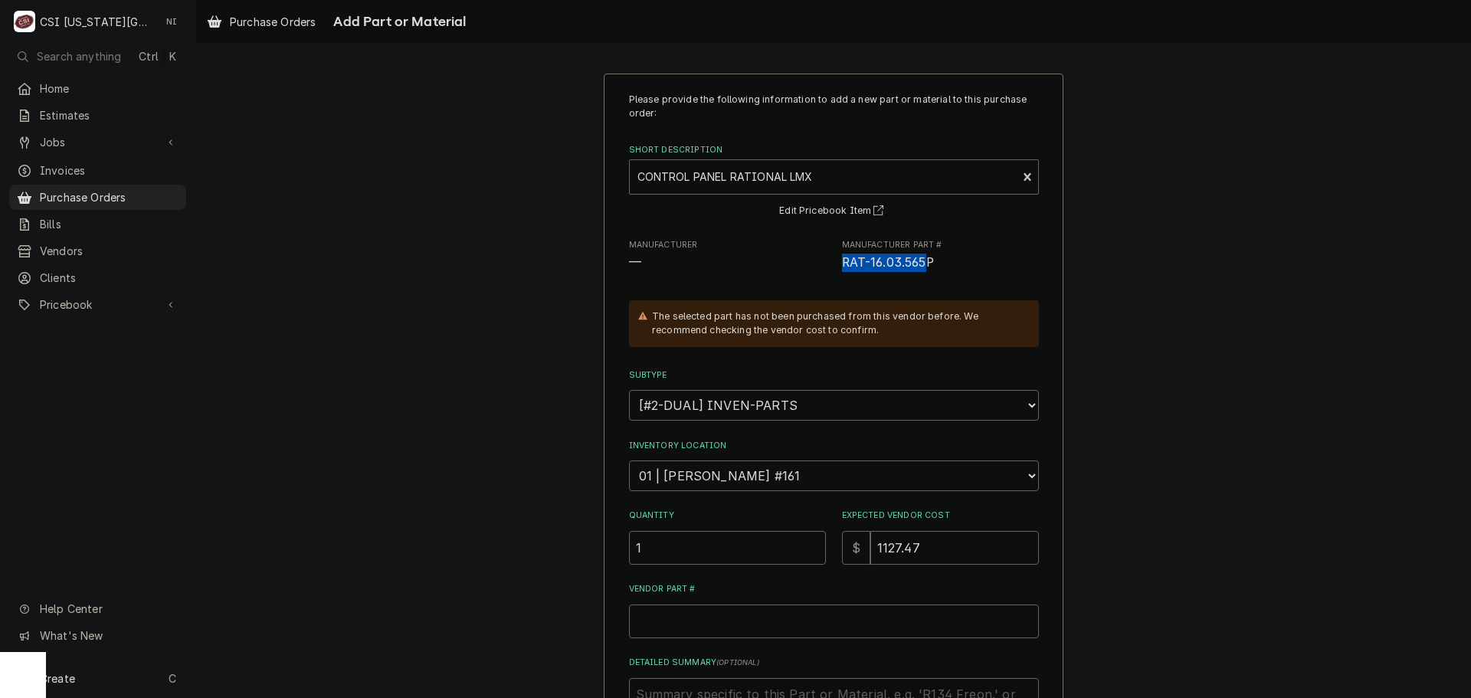
drag, startPoint x: 901, startPoint y: 263, endPoint x: 834, endPoint y: 267, distance: 66.8
click at [831, 267] on div "Manufacturer — Manufacturer Part # RAT-16.03.565P" at bounding box center [834, 255] width 410 height 33
click at [929, 263] on span "RAT-16.03.565P" at bounding box center [940, 263] width 197 height 18
drag, startPoint x: 915, startPoint y: 259, endPoint x: 832, endPoint y: 267, distance: 83.1
click at [832, 267] on div "Manufacturer — Manufacturer Part # RAT-16.03.565P" at bounding box center [834, 255] width 410 height 33
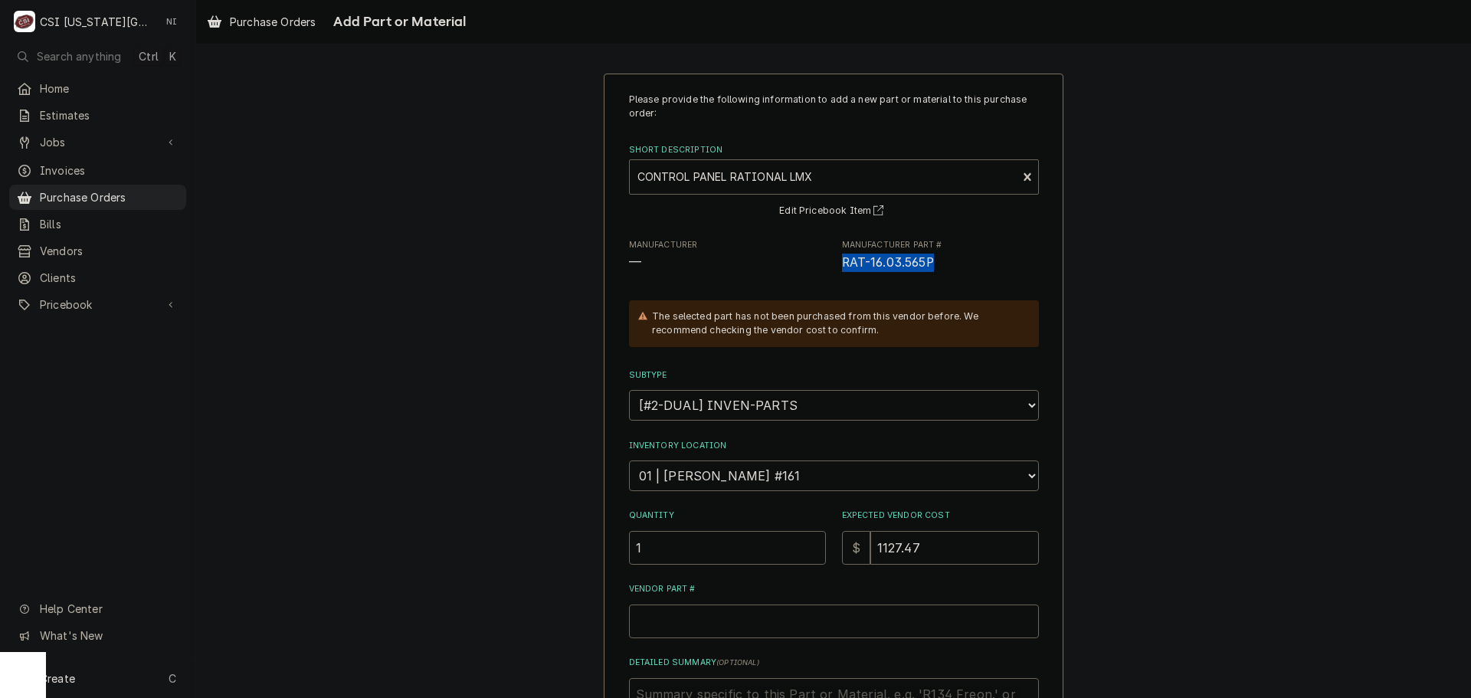
copy span "RAT-16.03.565P"
drag, startPoint x: 761, startPoint y: 639, endPoint x: 761, endPoint y: 625, distance: 13.8
click at [761, 638] on div "Please provide the following information to add a new part or material to this …" at bounding box center [834, 464] width 410 height 742
click at [761, 619] on input "Vendor Part #" at bounding box center [834, 622] width 410 height 34
paste input "RAT-16.03.565P"
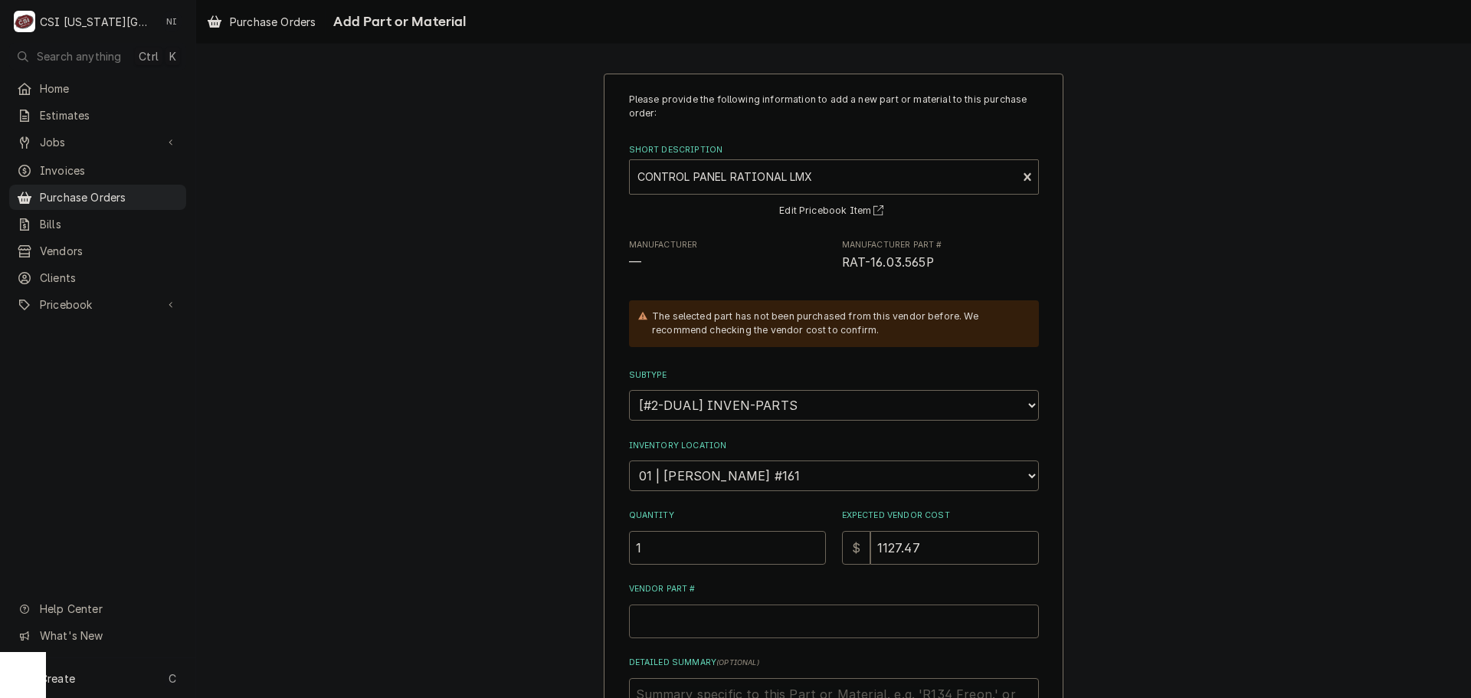
type textarea "x"
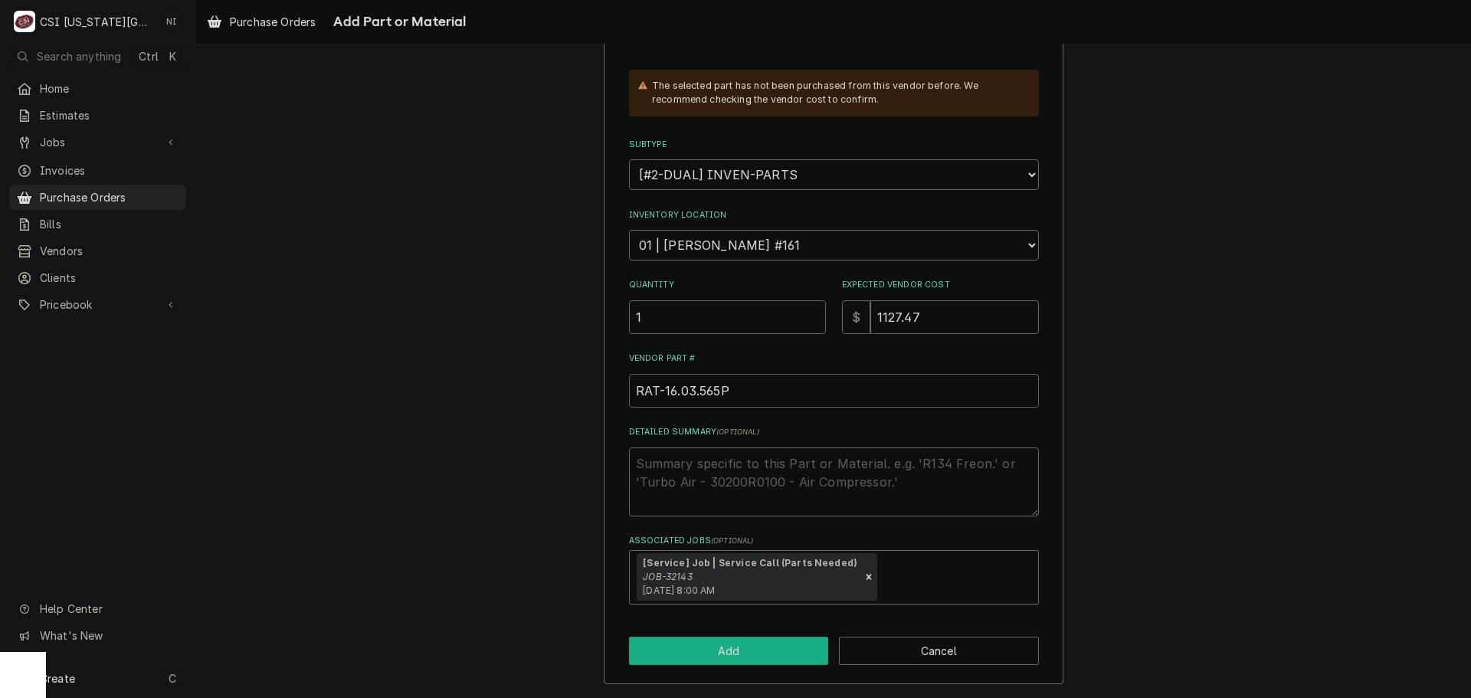
type input "RAT-16.03.565P"
click at [779, 637] on button "Add" at bounding box center [729, 651] width 200 height 28
type textarea "x"
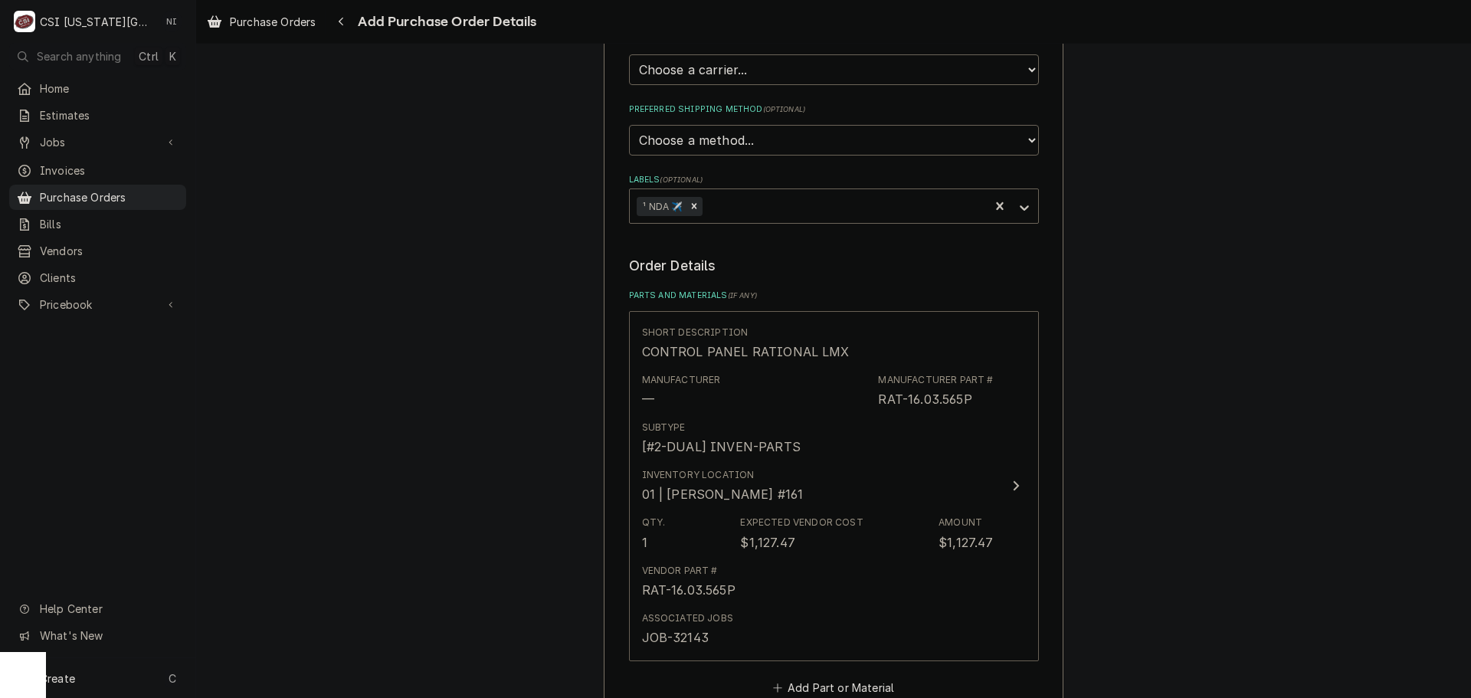
scroll to position [690, 0]
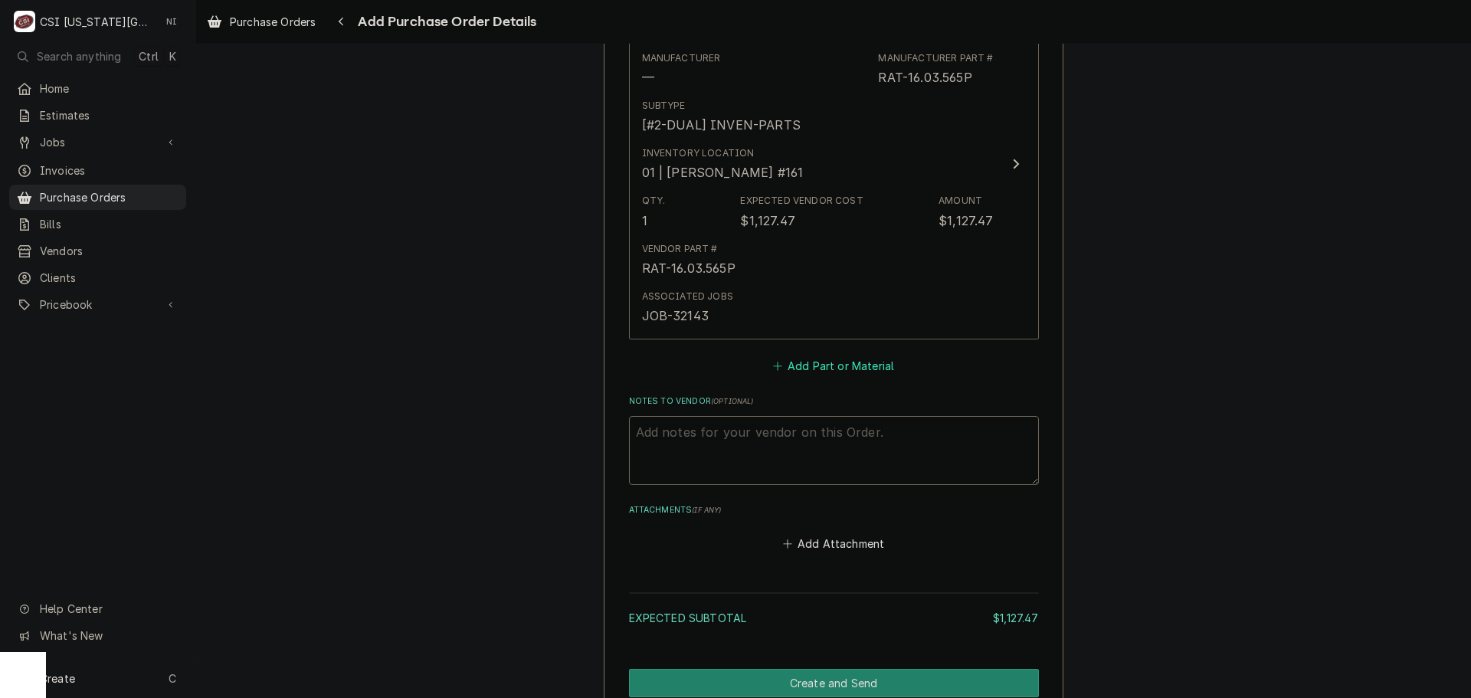
click at [827, 368] on button "Add Part or Material" at bounding box center [833, 365] width 126 height 21
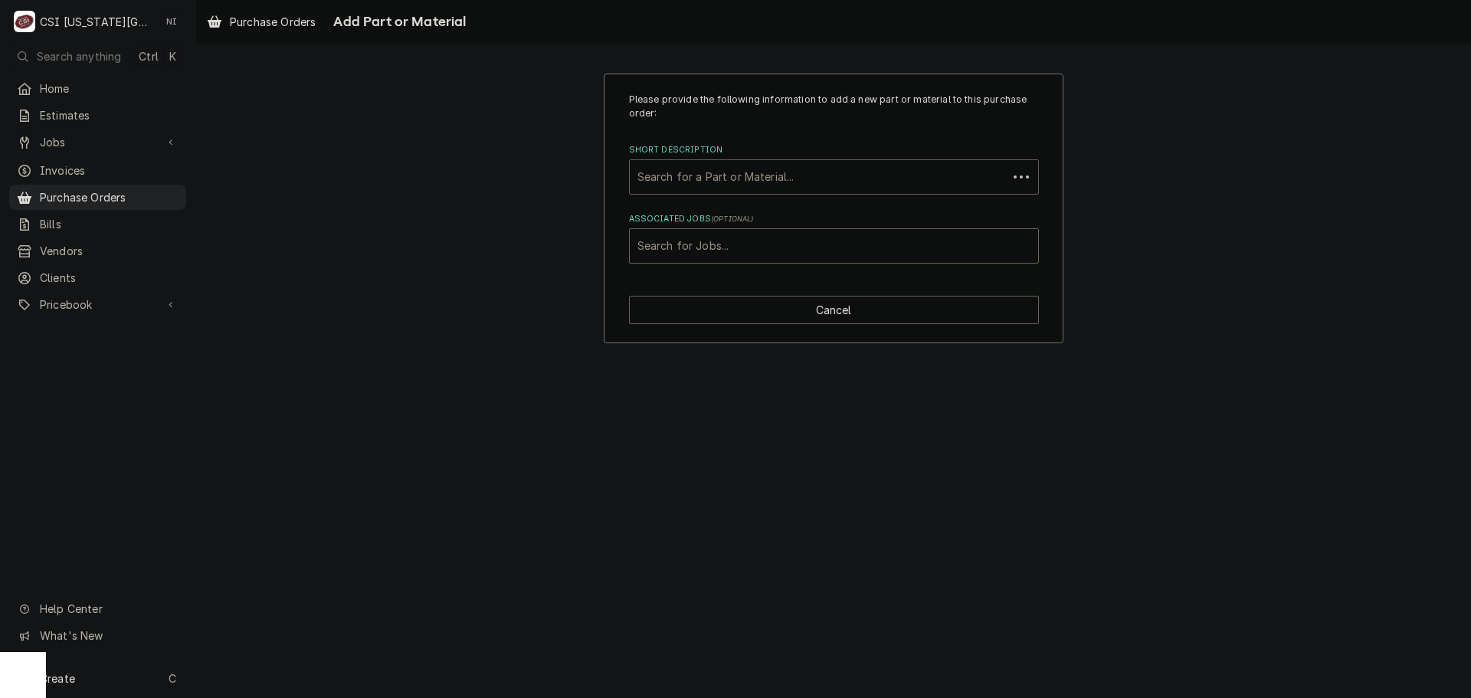
click at [790, 175] on div "Short Description" at bounding box center [818, 177] width 362 height 28
type input "V"
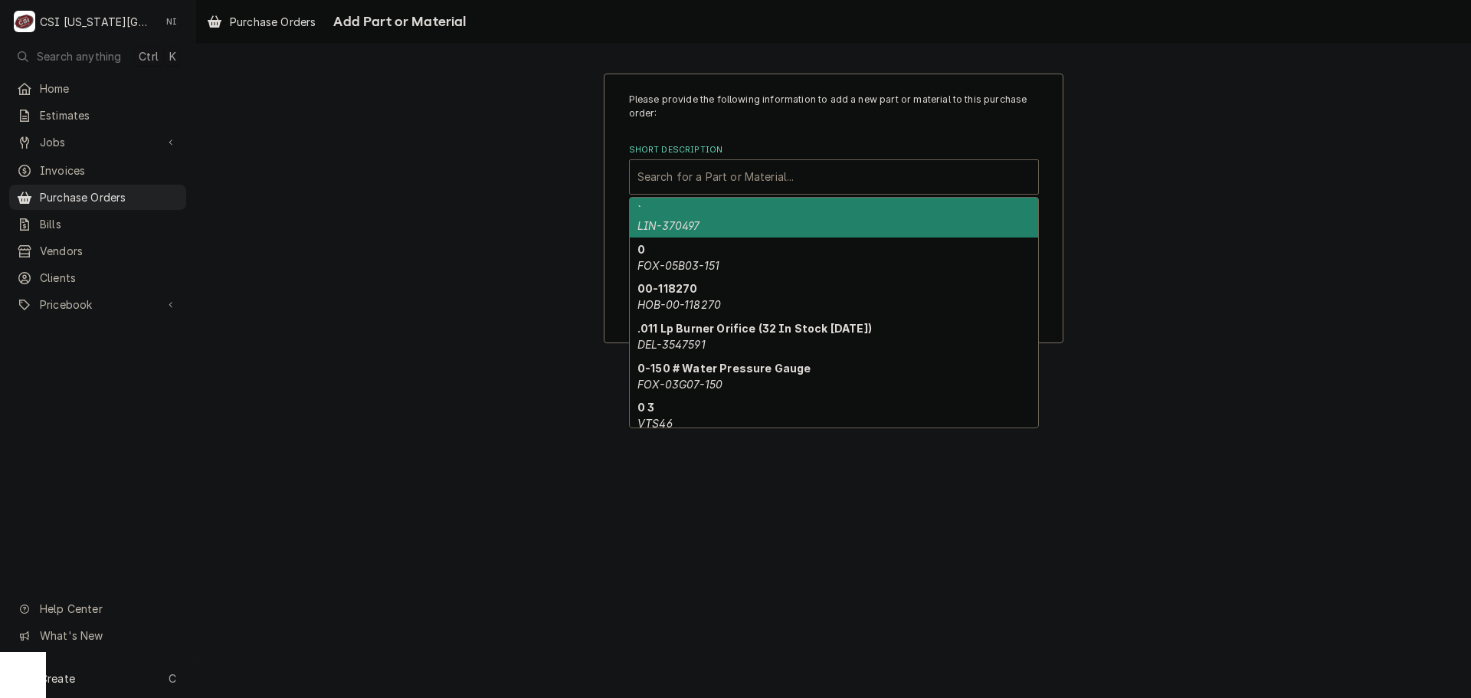
paste input "42.00.359P"
type input "42.00.359P"
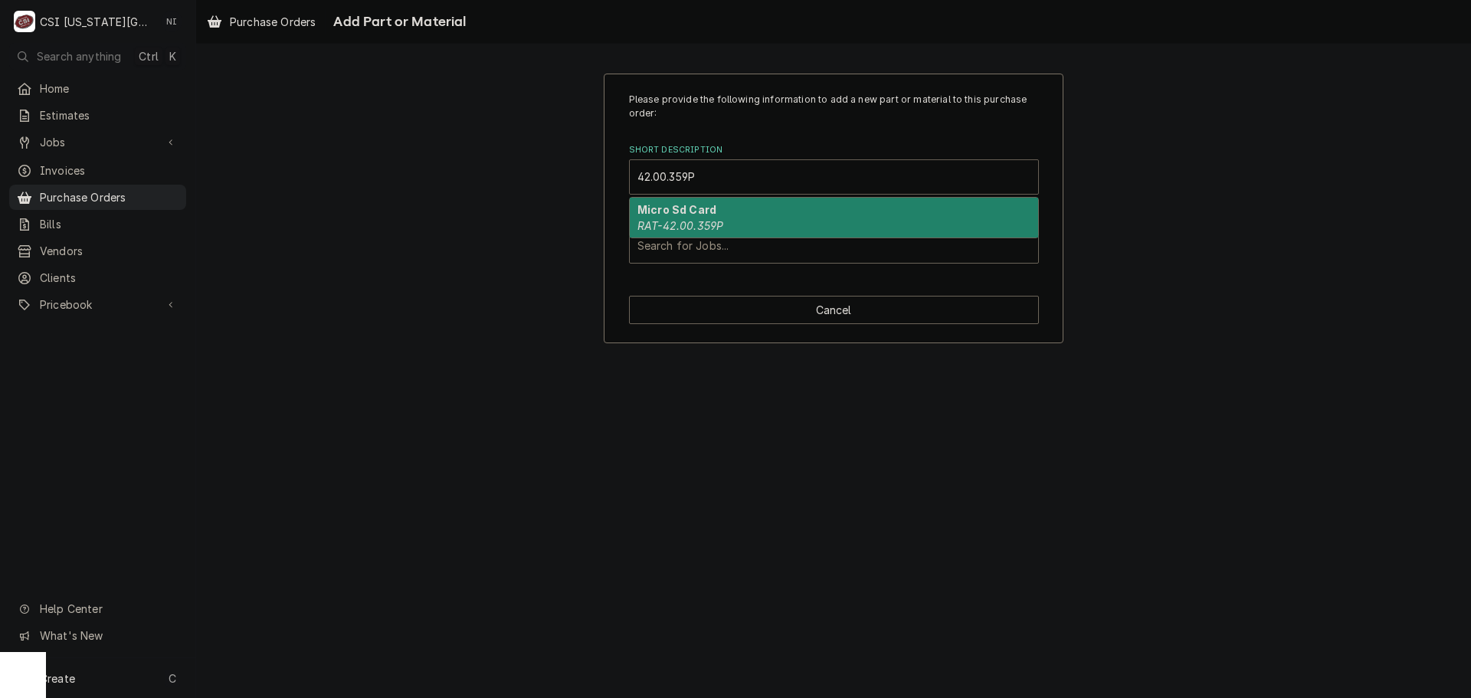
click at [759, 215] on div "Micro Sd Card RAT-42.00.359P" at bounding box center [834, 218] width 408 height 40
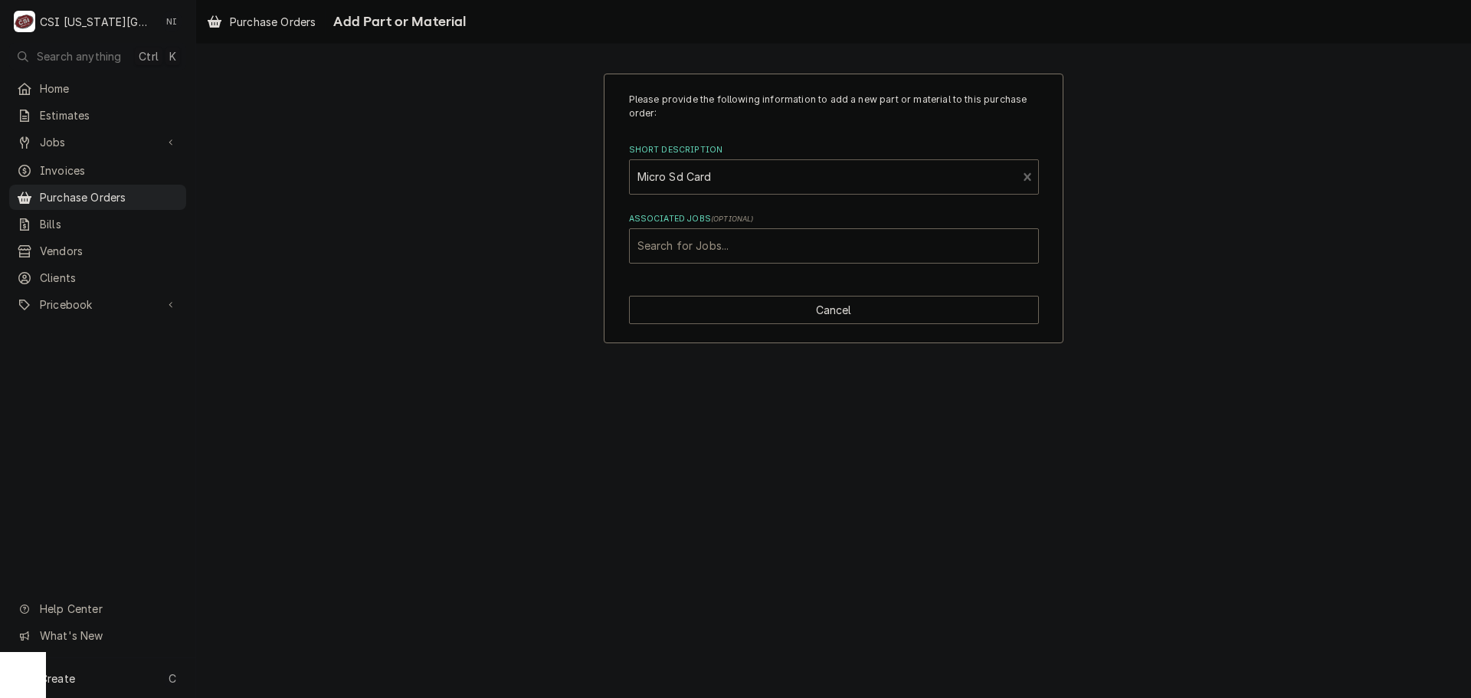
type textarea "x"
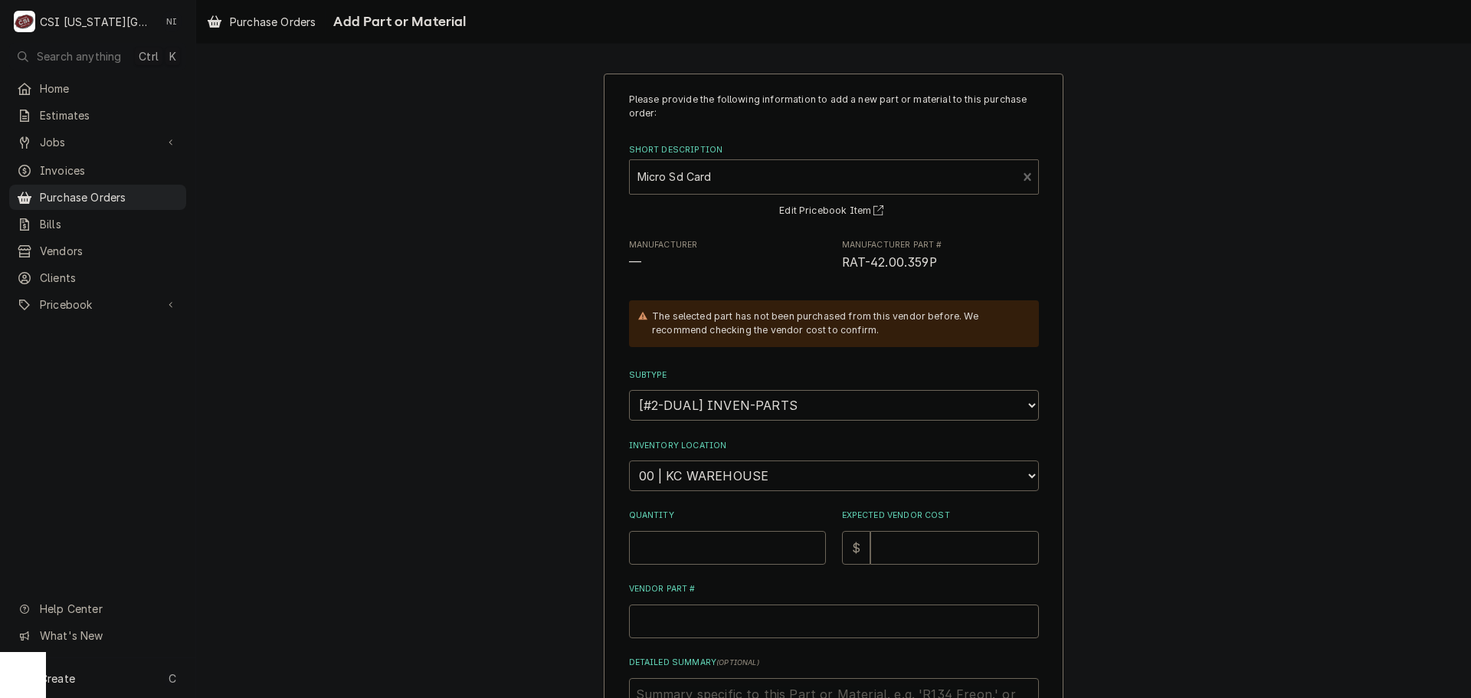
click at [739, 475] on select "Choose a location... 00 | KC WAREHOUSE 00 | MAIN WAREHOUSE 01 | BRIAN BREAZIER …" at bounding box center [834, 475] width 410 height 31
select select "2760"
click at [629, 460] on select "Choose a location... 00 | KC WAREHOUSE 00 | MAIN WAREHOUSE 01 | BRIAN BREAZIER …" at bounding box center [834, 475] width 410 height 31
drag, startPoint x: 722, startPoint y: 535, endPoint x: 719, endPoint y: 523, distance: 11.9
click at [719, 532] on input "Quantity" at bounding box center [727, 548] width 197 height 34
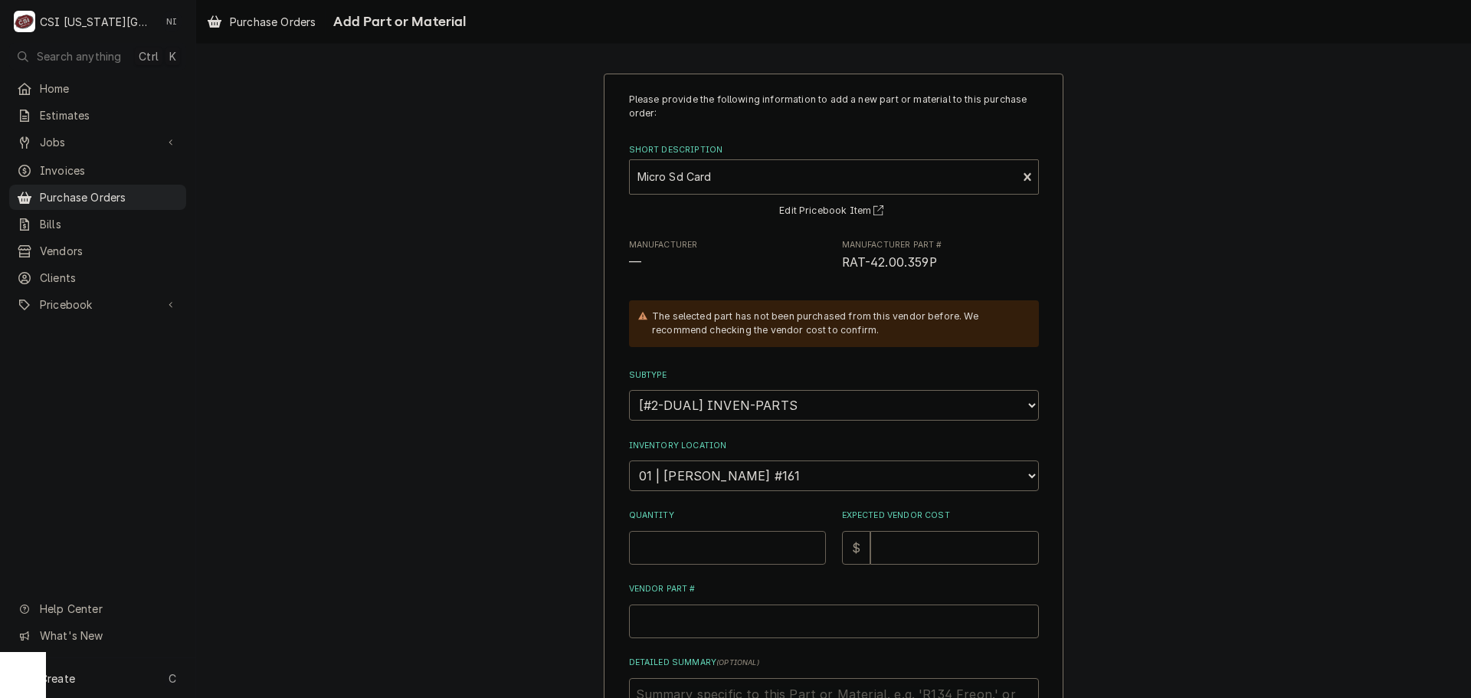
type textarea "x"
type input "1"
type textarea "x"
type input "4"
type textarea "x"
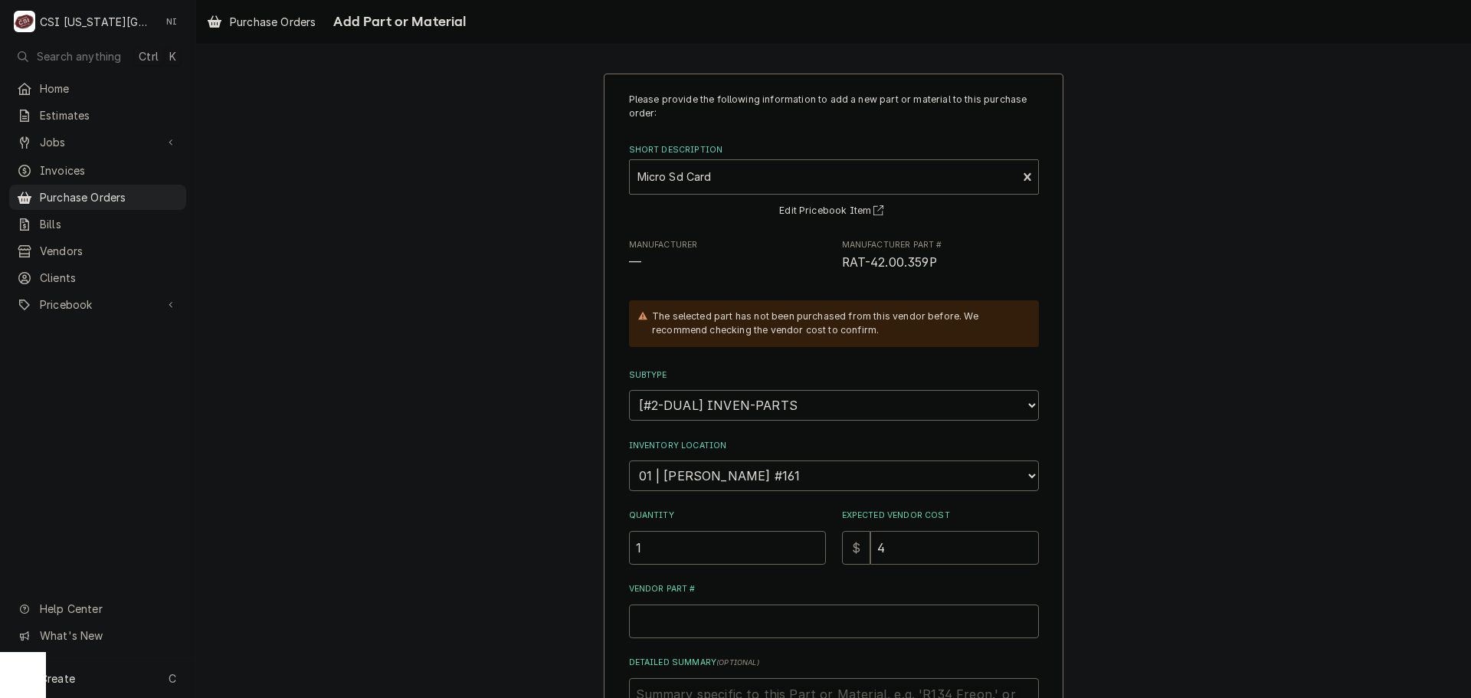
type input "41"
type textarea "x"
type input "412"
type textarea "x"
type input "412.7"
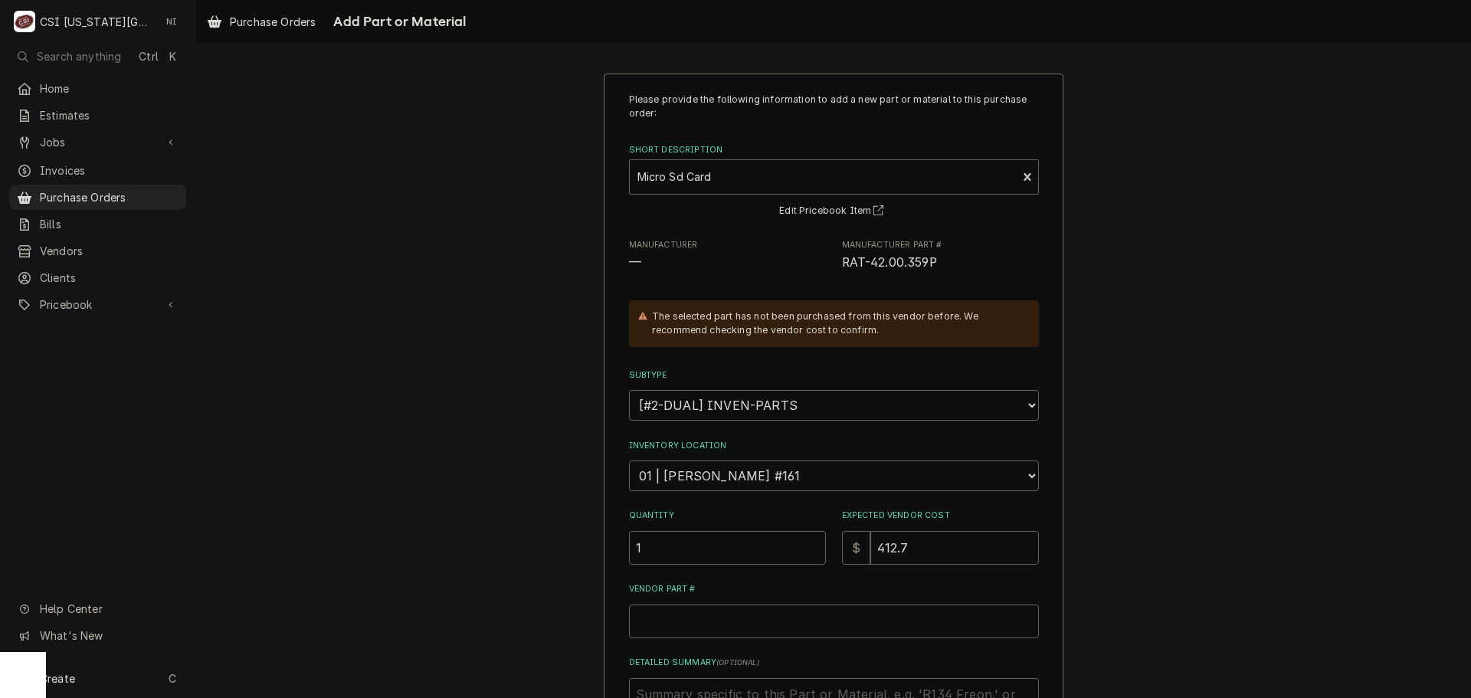
type textarea "x"
type input "412.79"
drag, startPoint x: 928, startPoint y: 258, endPoint x: 832, endPoint y: 266, distance: 96.1
click at [832, 266] on div "Manufacturer — Manufacturer Part # RAT-42.00.359P" at bounding box center [834, 255] width 410 height 33
copy span "RAT-42.00.359P"
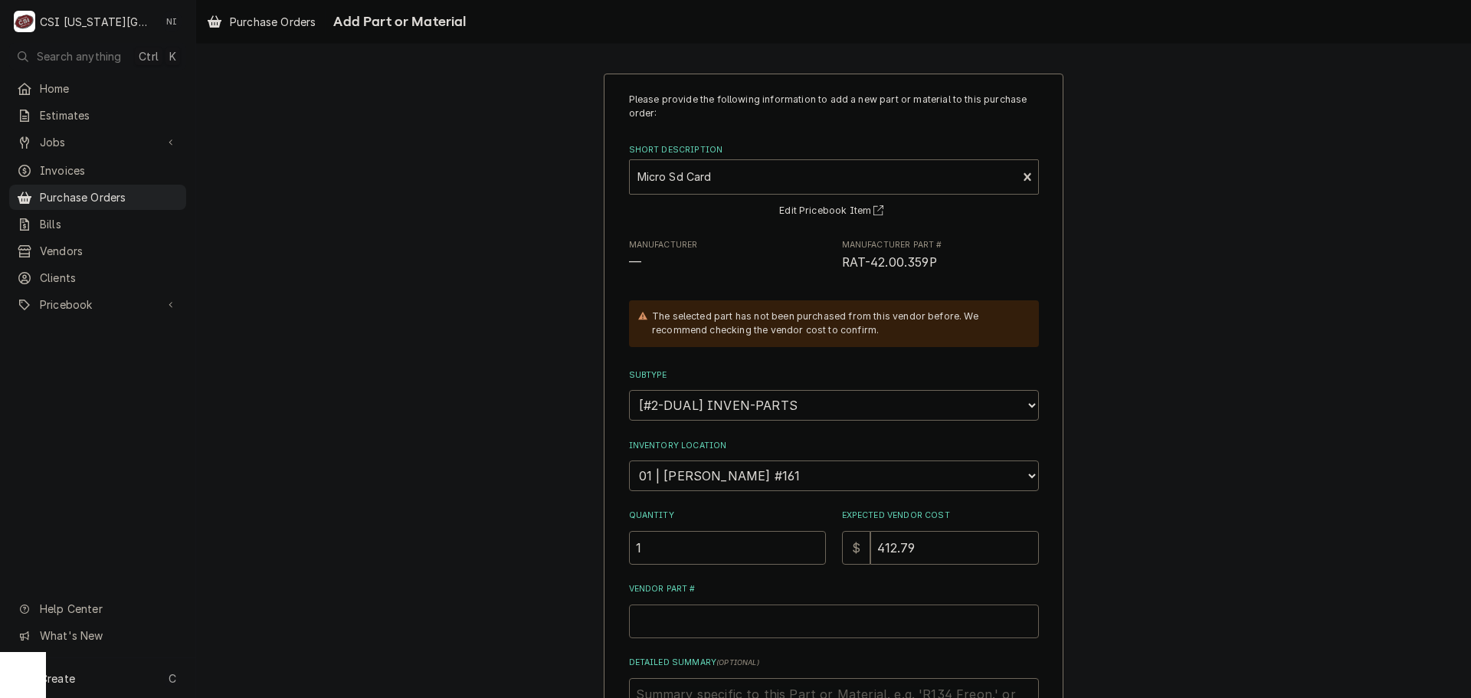
click at [752, 615] on input "Vendor Part #" at bounding box center [834, 622] width 410 height 34
type textarea "x"
type input "V"
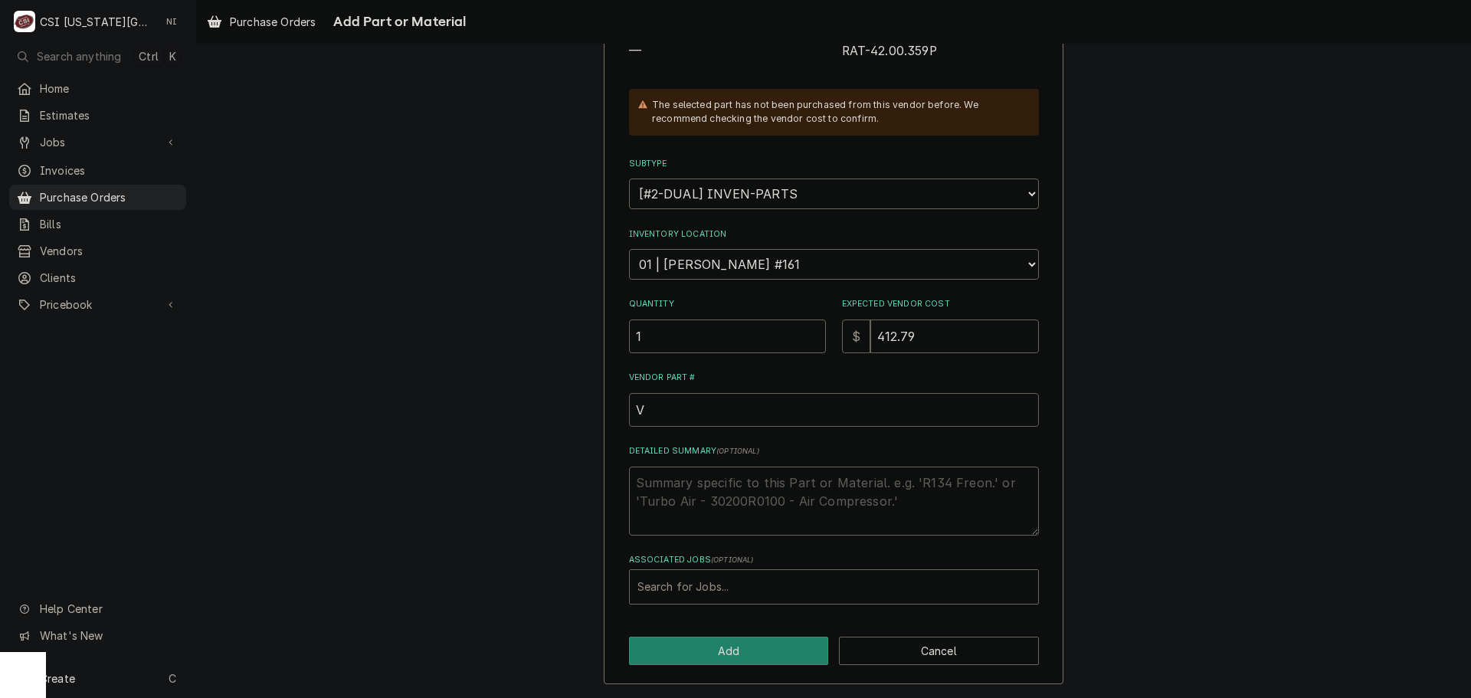
type textarea "x"
paste input "RAT-42.00.359P"
type textarea "x"
type input "RAT-42.00.359P"
click at [782, 588] on div "Associated Jobs" at bounding box center [833, 587] width 393 height 28
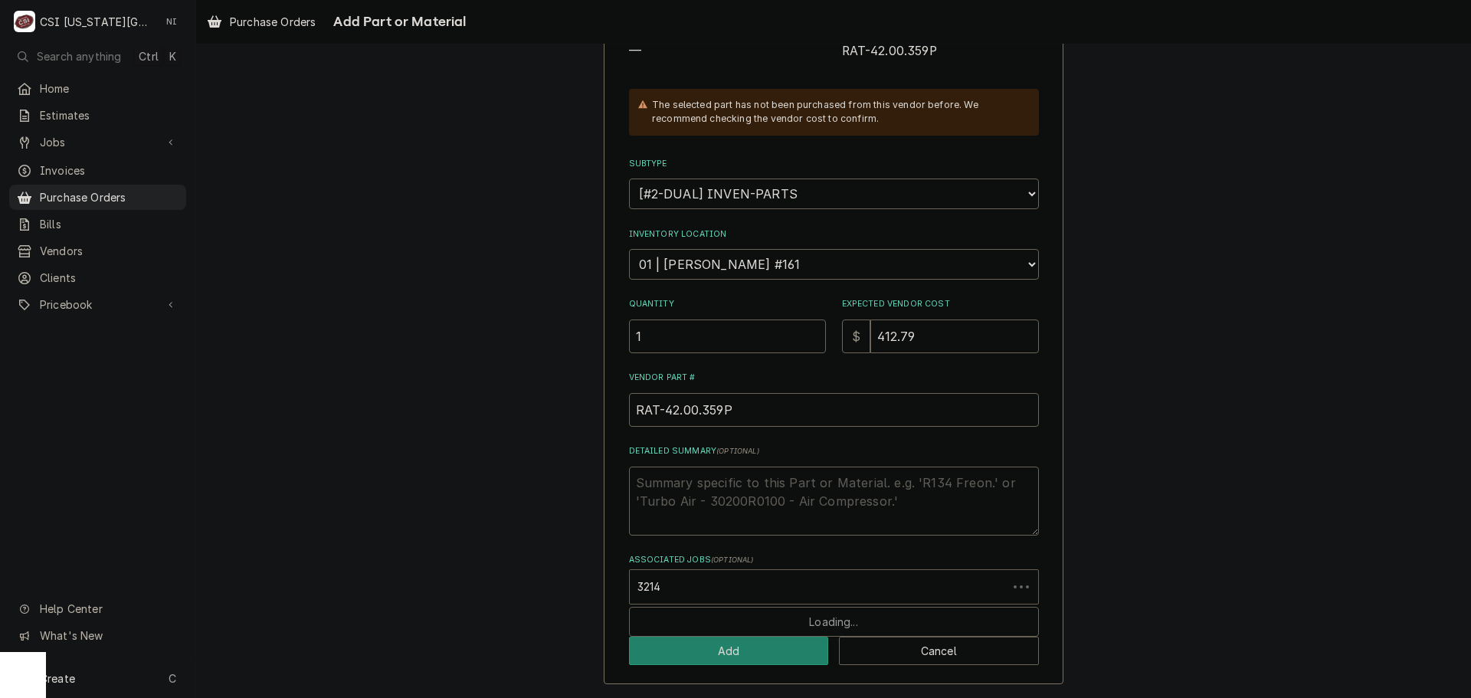
type input "32143"
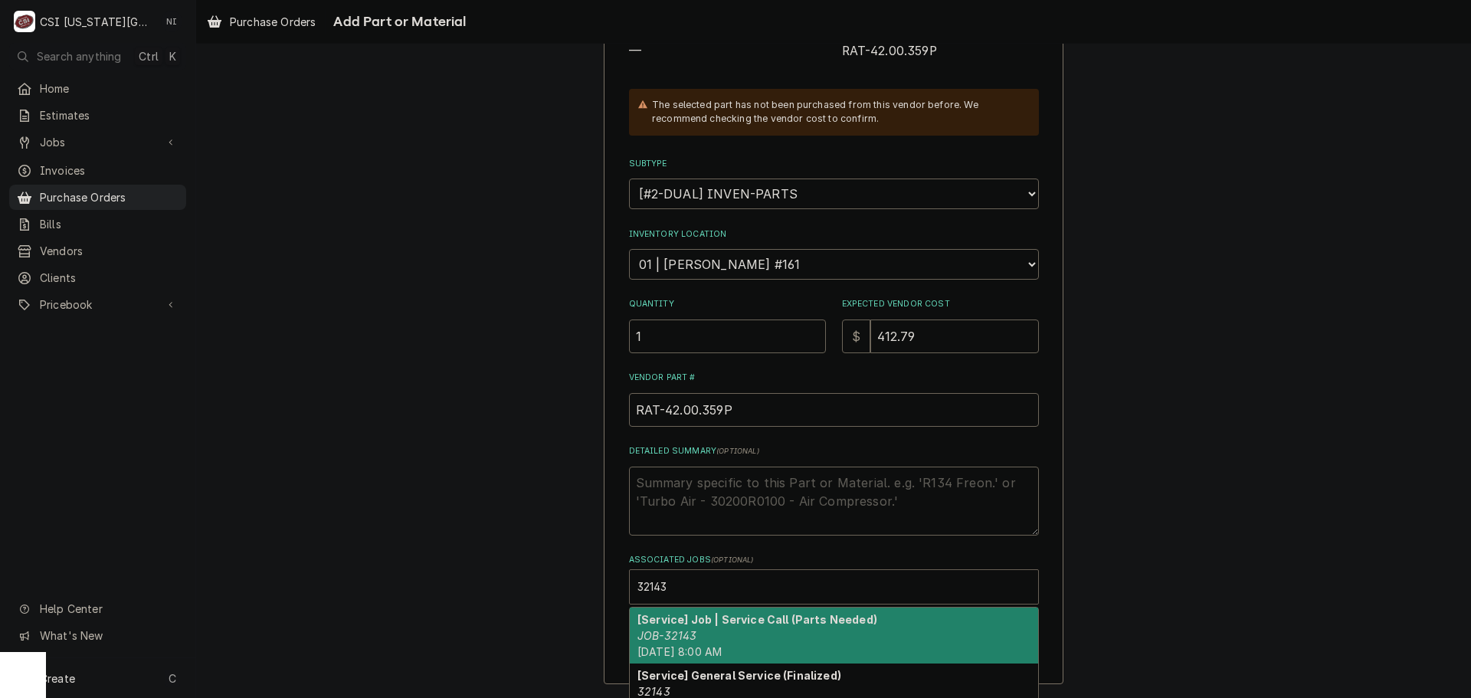
click at [668, 621] on strong "[Service] Job | Service Call (Parts Needed)" at bounding box center [757, 619] width 240 height 13
type textarea "x"
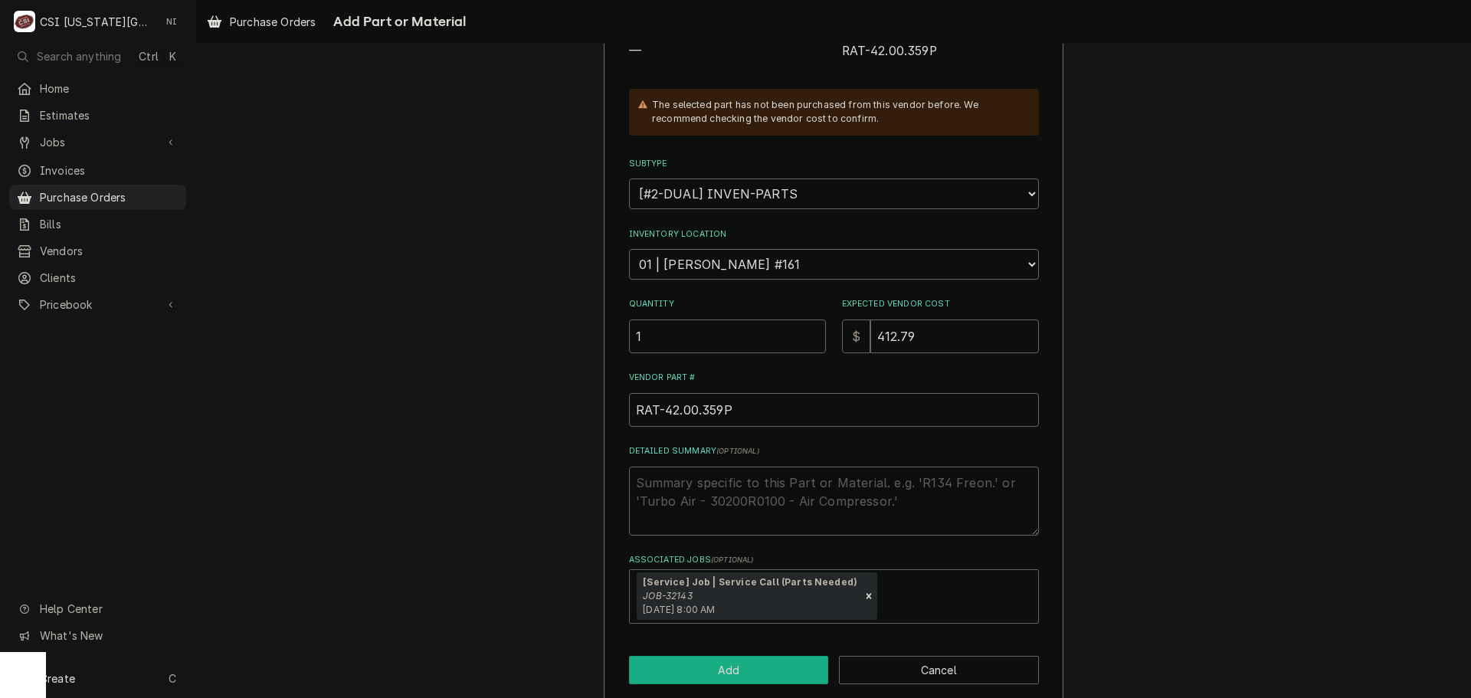
drag, startPoint x: 693, startPoint y: 657, endPoint x: 695, endPoint y: 665, distance: 7.8
click at [695, 665] on button "Add" at bounding box center [729, 670] width 200 height 28
type textarea "x"
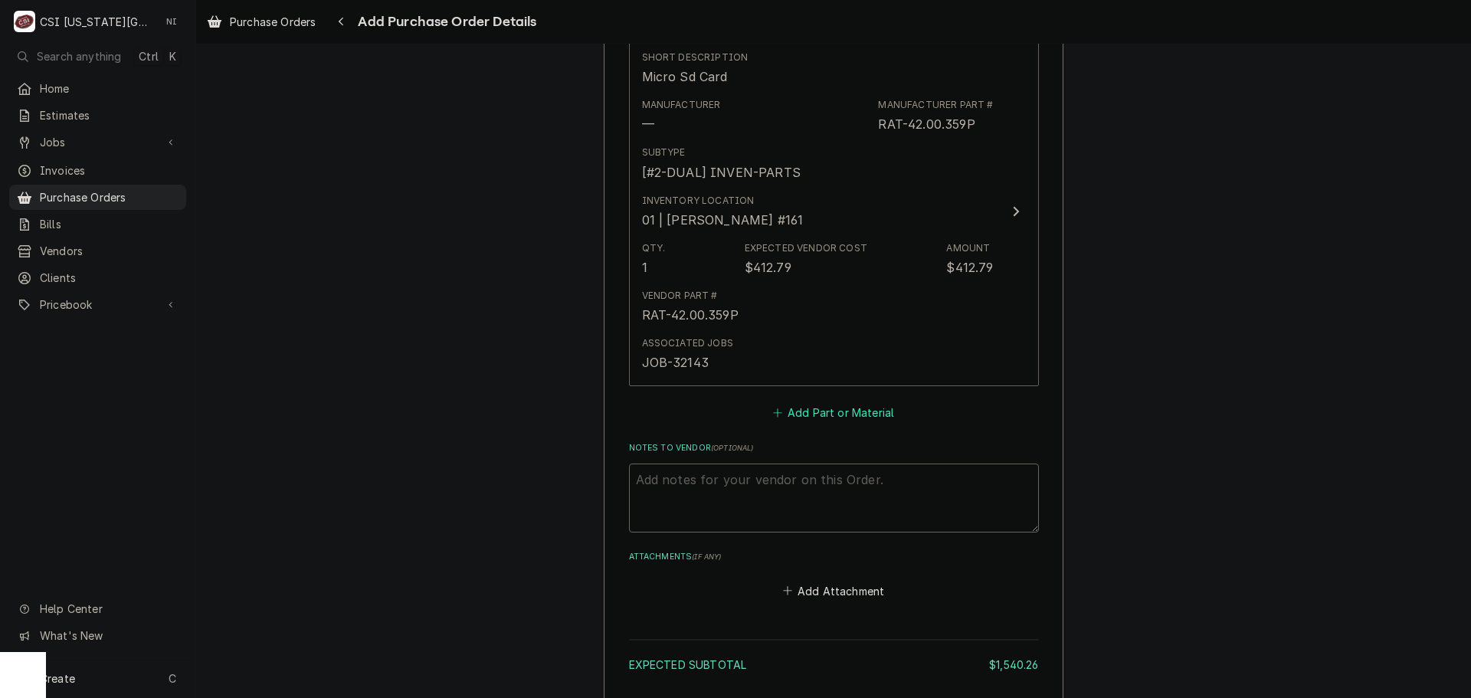
scroll to position [1054, 0]
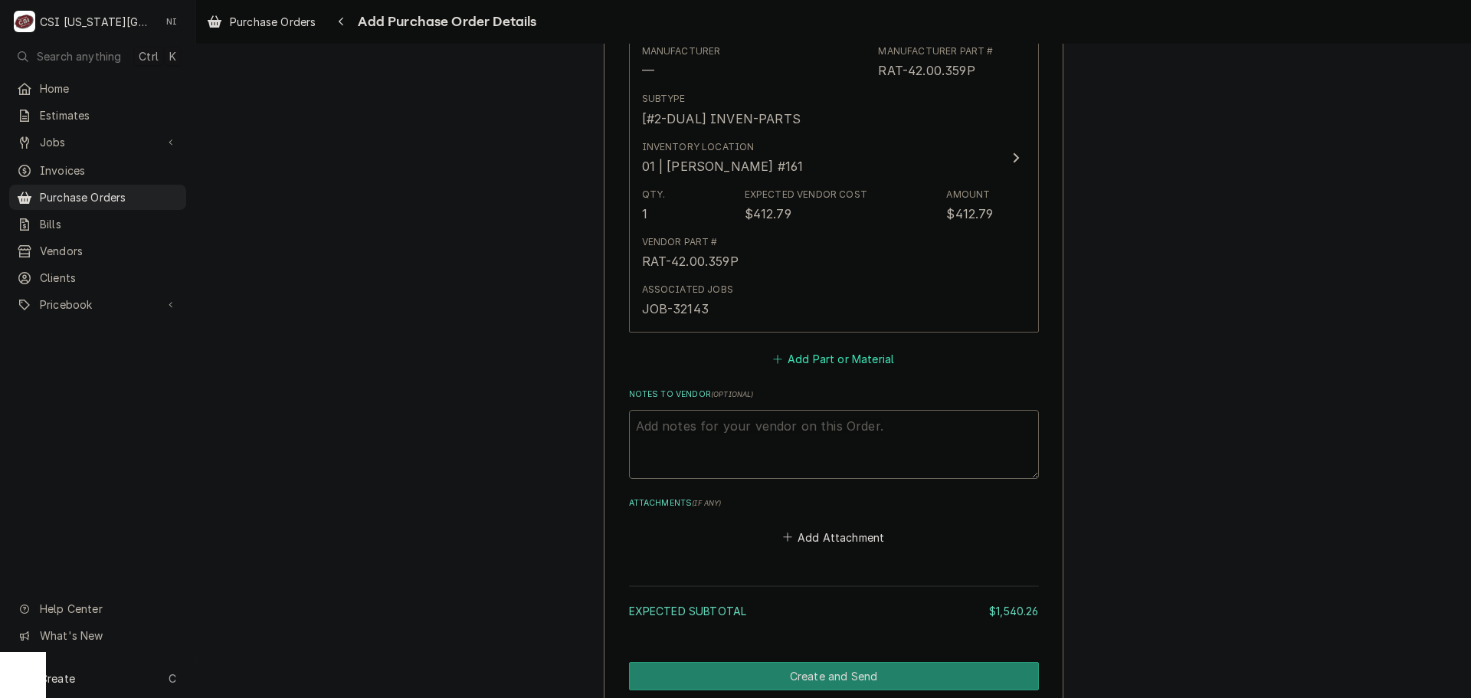
click at [825, 362] on button "Add Part or Material" at bounding box center [833, 359] width 126 height 21
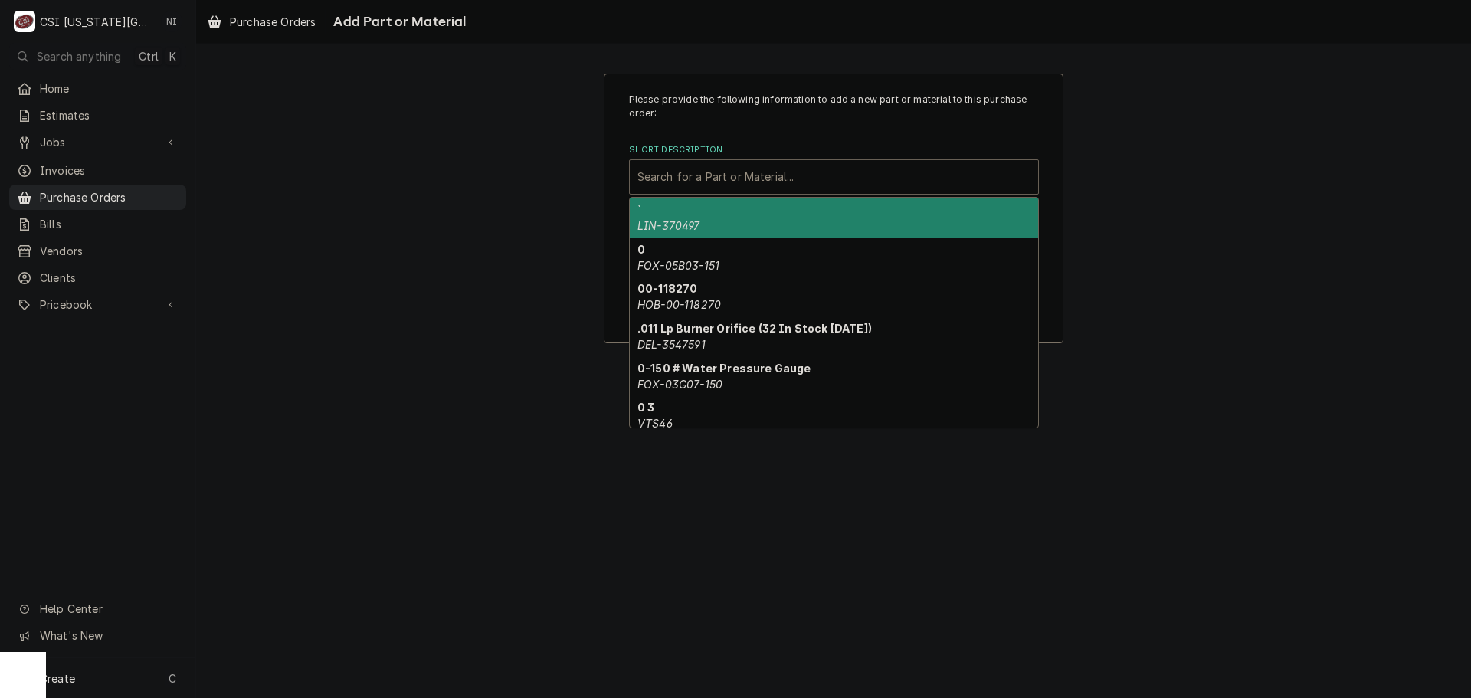
click at [756, 182] on div "Short Description" at bounding box center [833, 177] width 393 height 28
paste input "42.00.251P"
type input "42.00.251P"
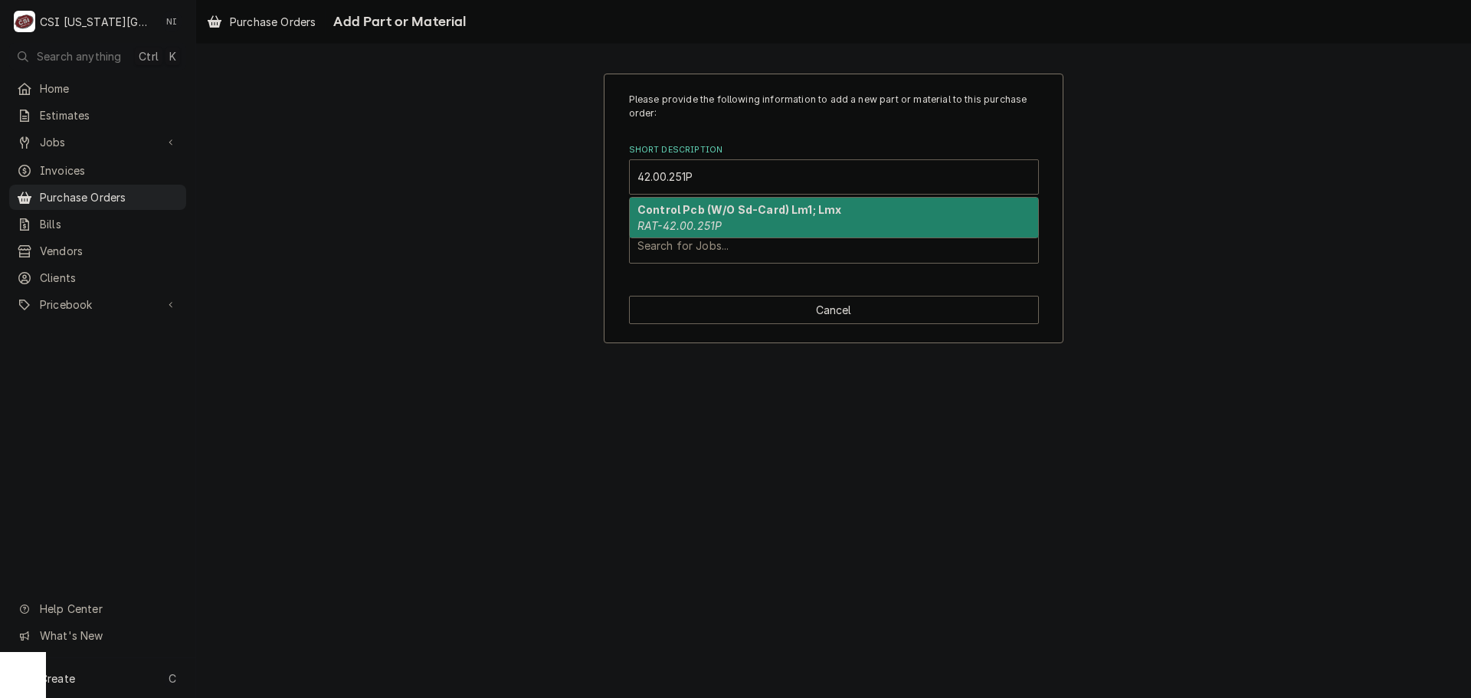
click at [736, 224] on div "Control Pcb (W/O Sd-Card) Lm1; Lmx RAT-42.00.251P" at bounding box center [834, 218] width 408 height 40
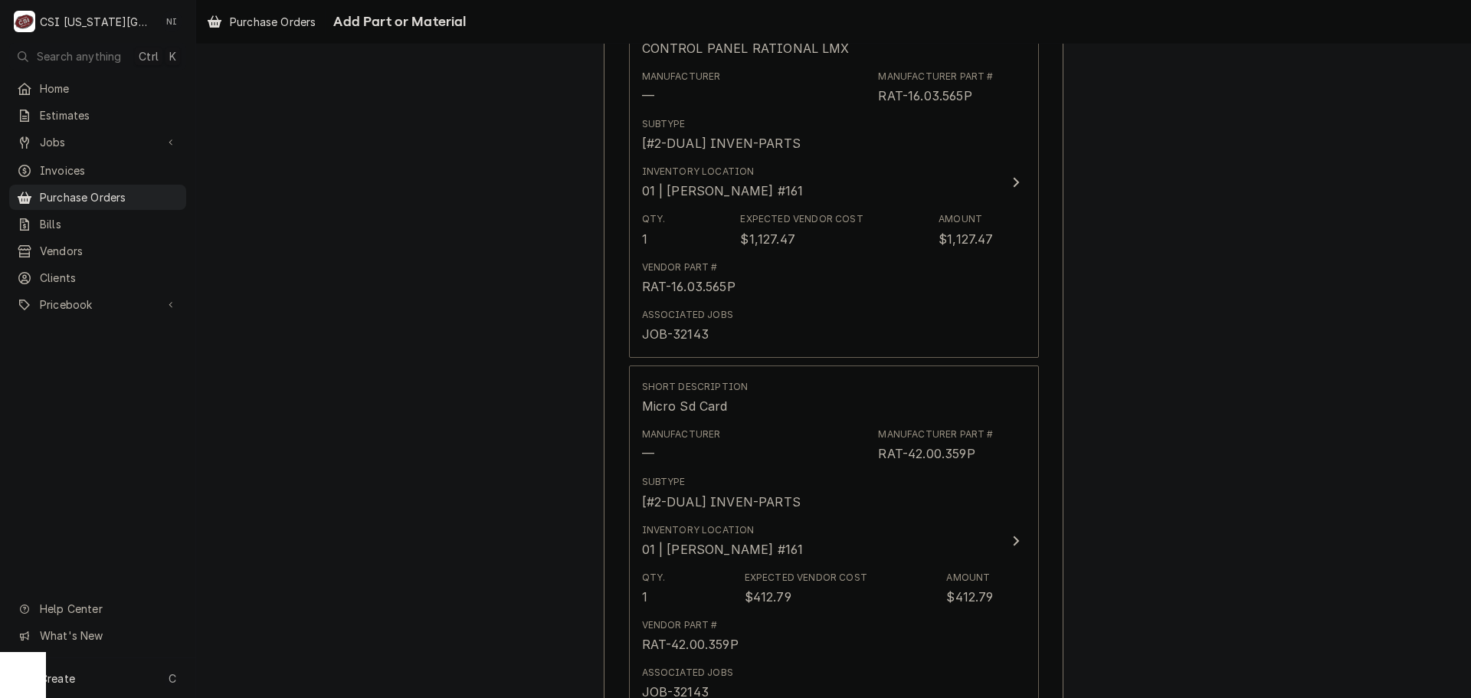
scroll to position [671, 0]
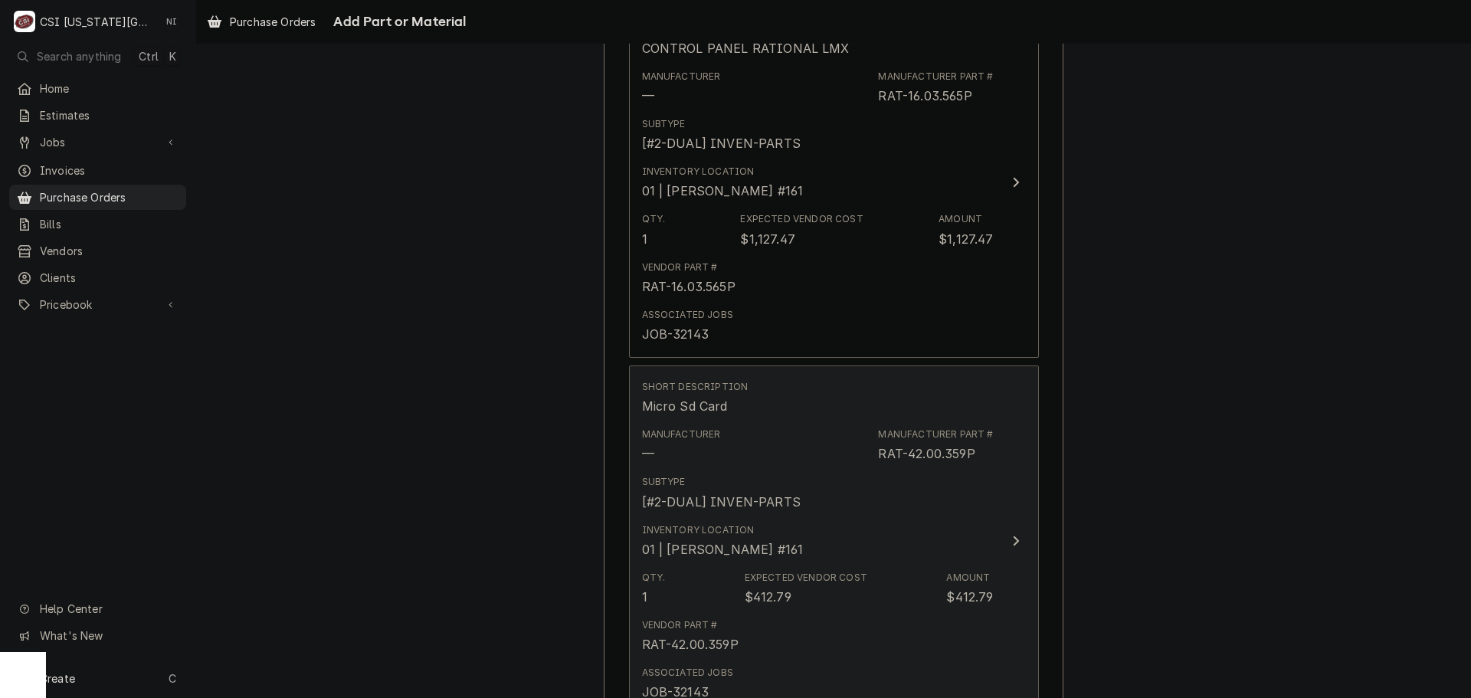
click at [897, 490] on div "Subtype [#2-DUAL] INVEN-PARTS" at bounding box center [818, 493] width 352 height 48
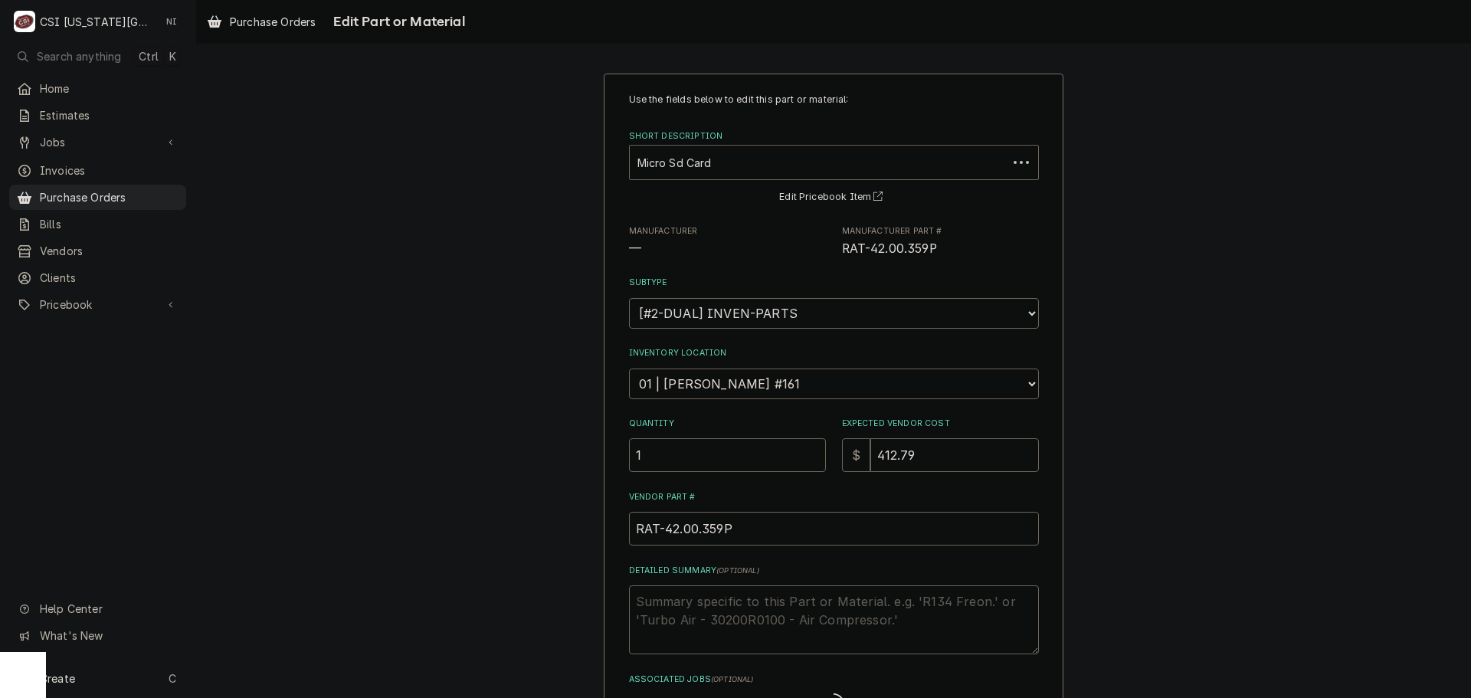
type textarea "x"
click at [738, 157] on div "Short Description" at bounding box center [823, 163] width 372 height 28
paste input "42.00.251P"
type input "42.00.251P"
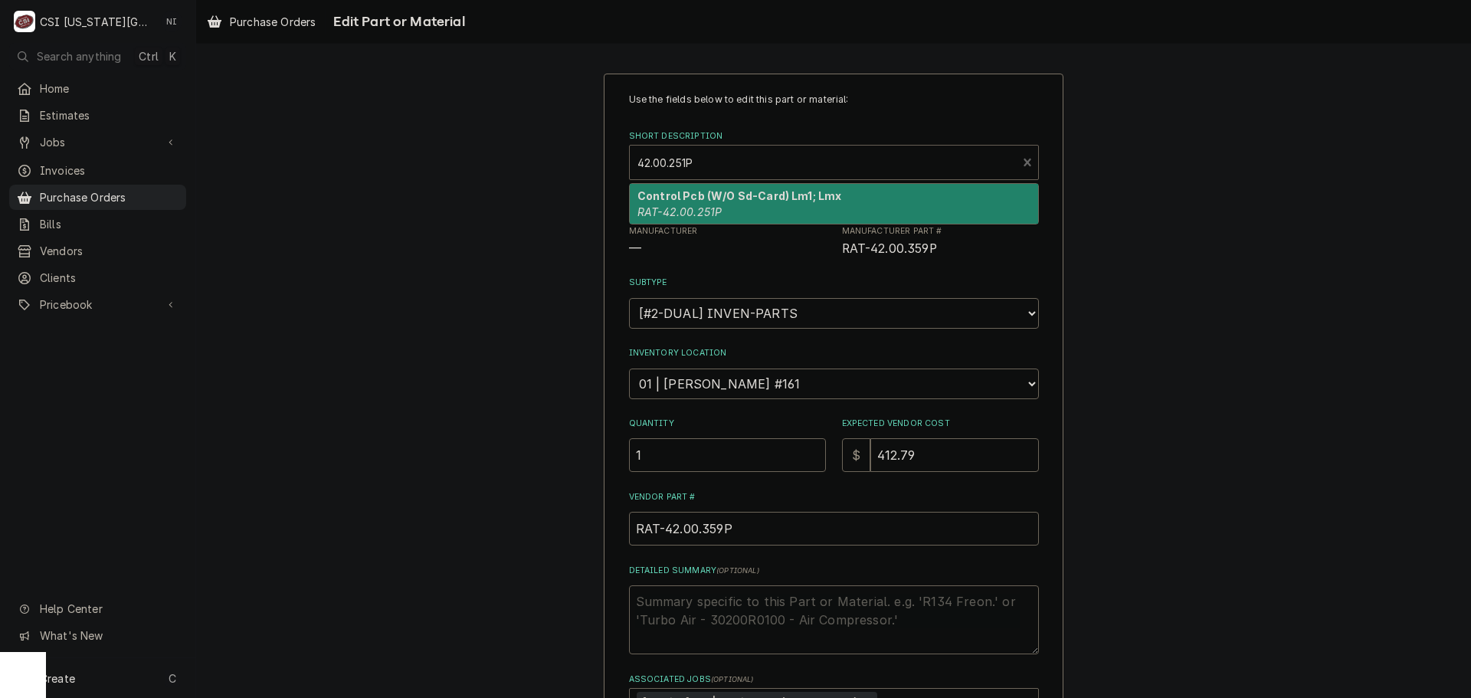
click at [724, 198] on strong "Control Pcb (W/O Sd-Card) Lm1; Lmx" at bounding box center [739, 195] width 204 height 13
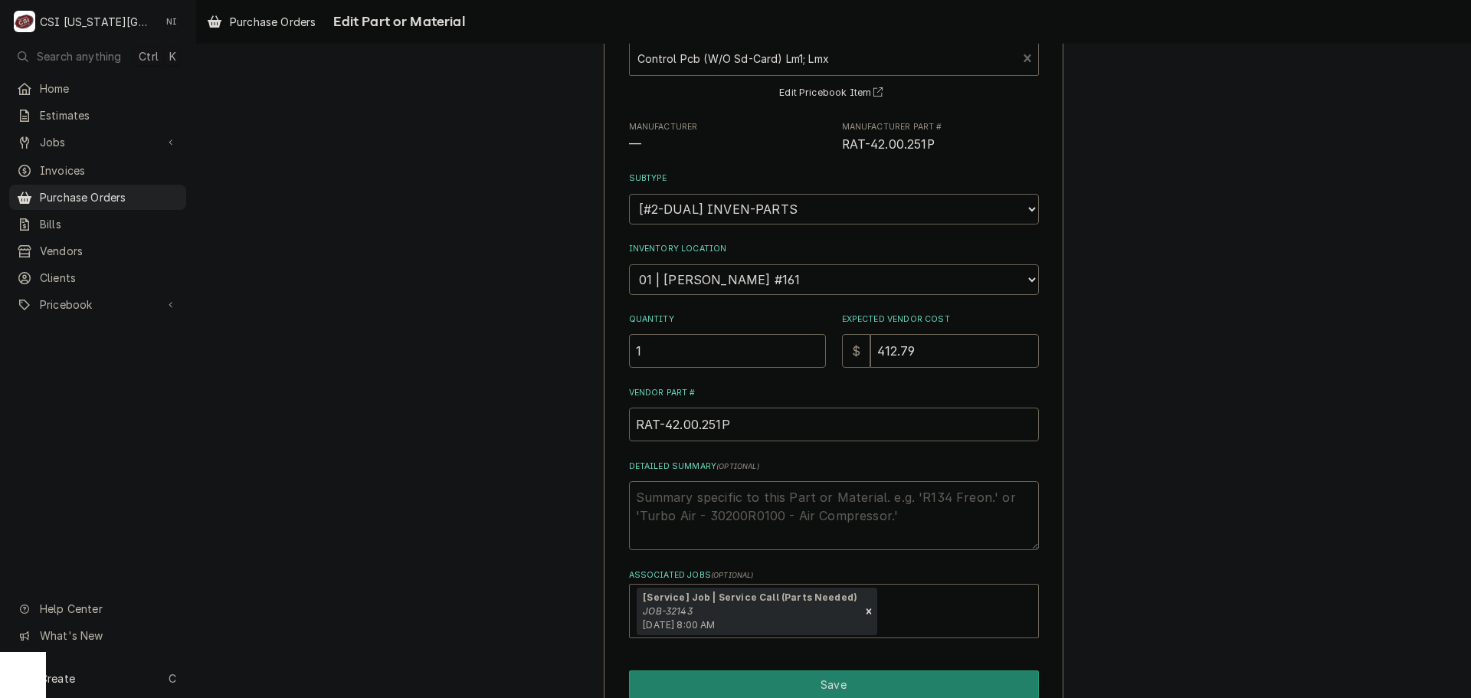
scroll to position [153, 0]
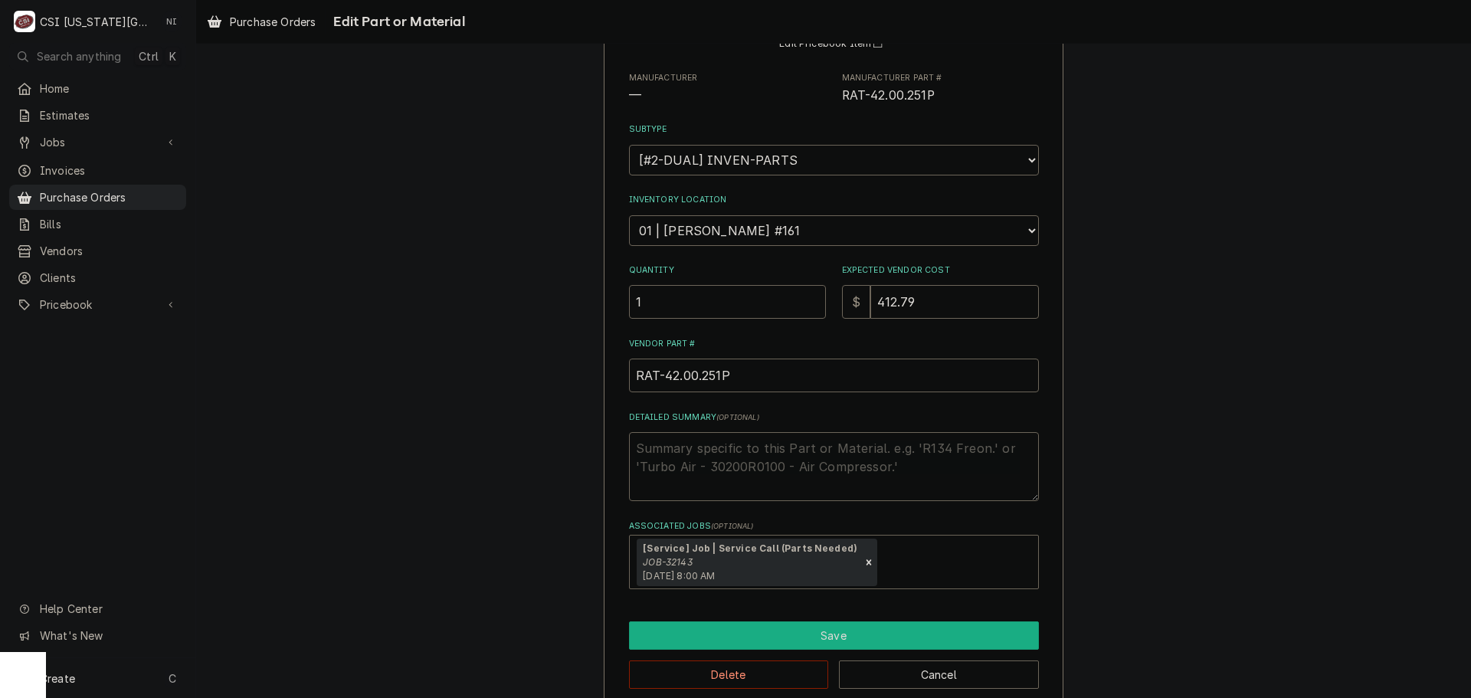
click at [810, 630] on button "Save" at bounding box center [834, 635] width 410 height 28
type textarea "x"
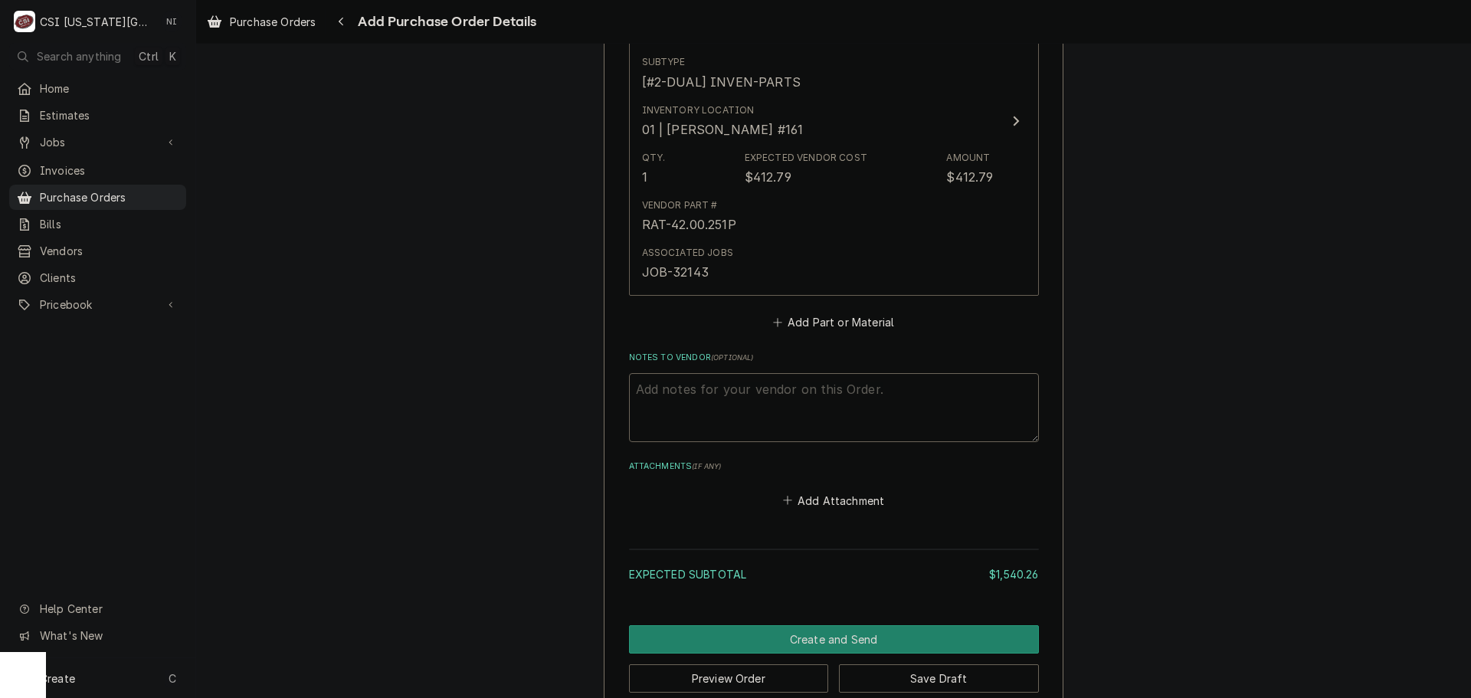
scroll to position [1119, 0]
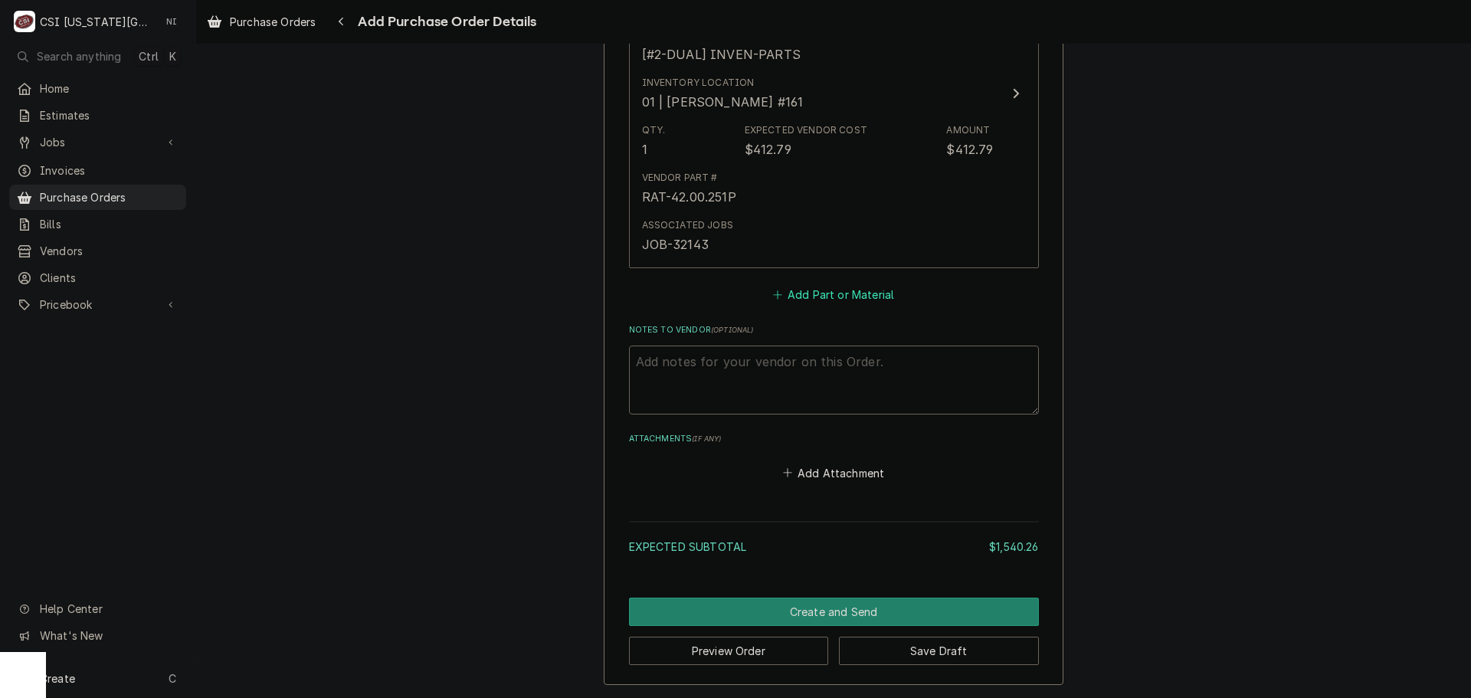
click at [844, 297] on button "Add Part or Material" at bounding box center [833, 294] width 126 height 21
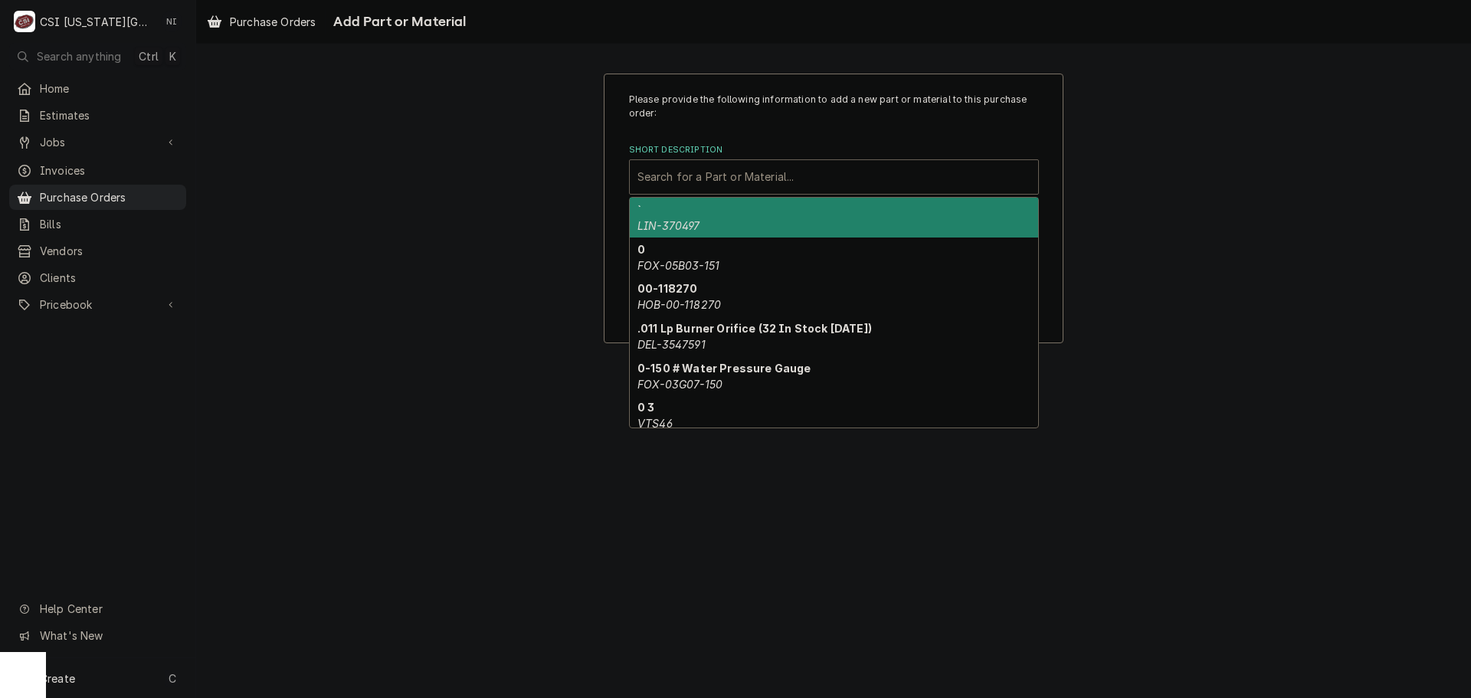
drag, startPoint x: 778, startPoint y: 166, endPoint x: 758, endPoint y: 169, distance: 21.0
click at [774, 166] on div "Short Description" at bounding box center [833, 177] width 393 height 28
paste input "42.00.359P"
type input "42.00.359P"
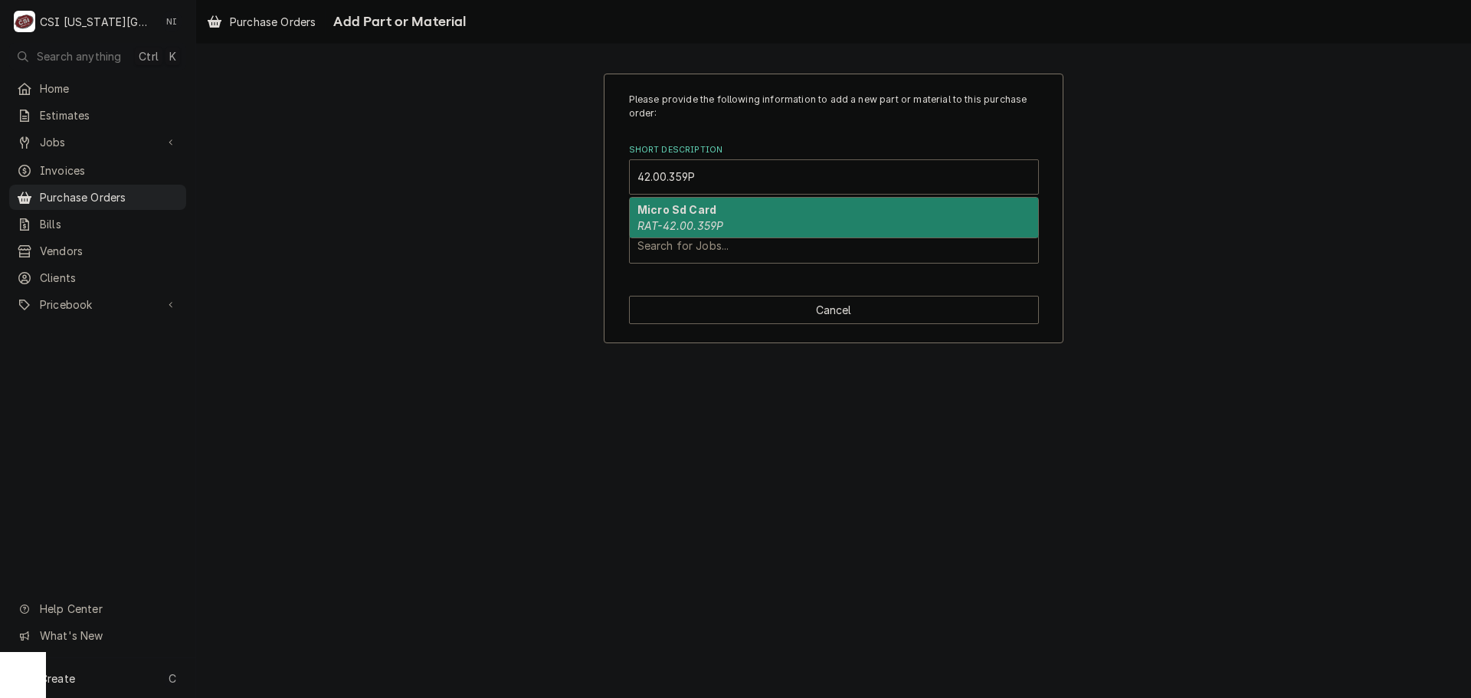
click at [752, 228] on div "Micro Sd Card RAT-42.00.359P" at bounding box center [834, 218] width 408 height 40
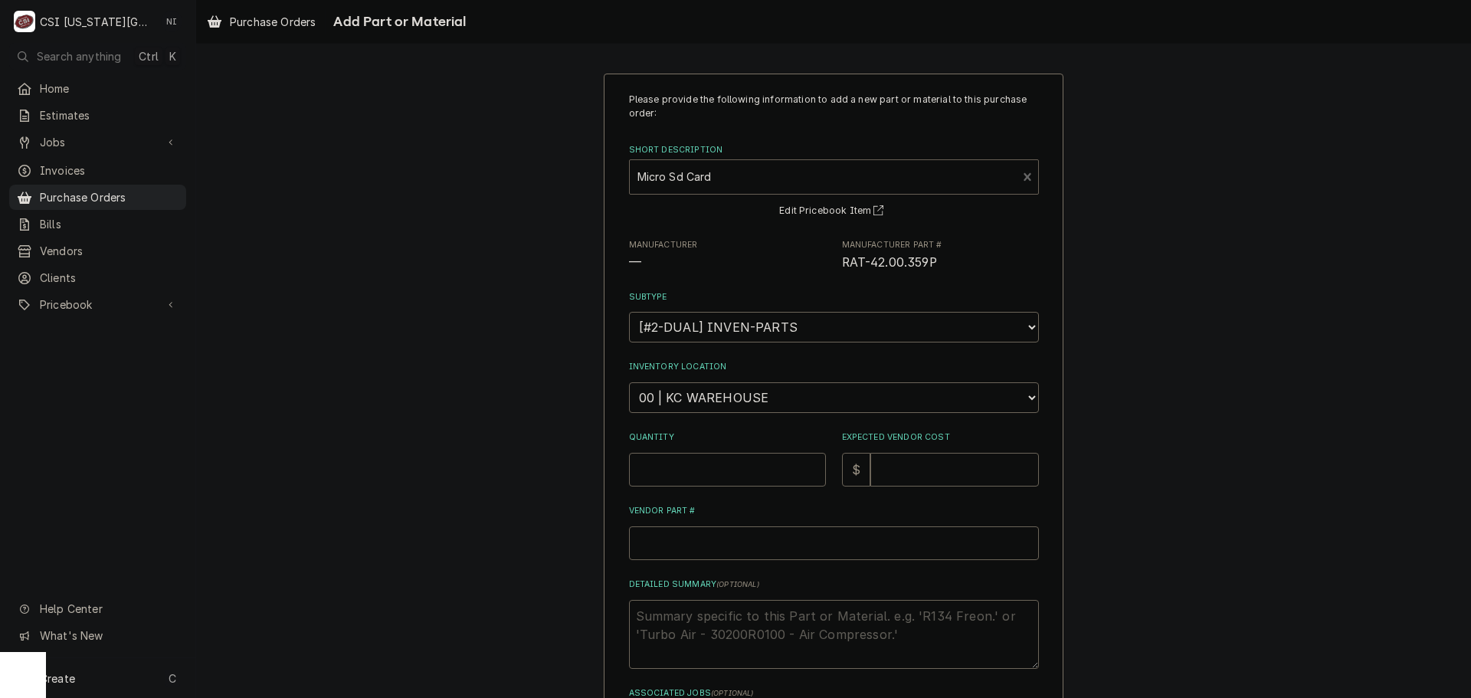
type textarea "x"
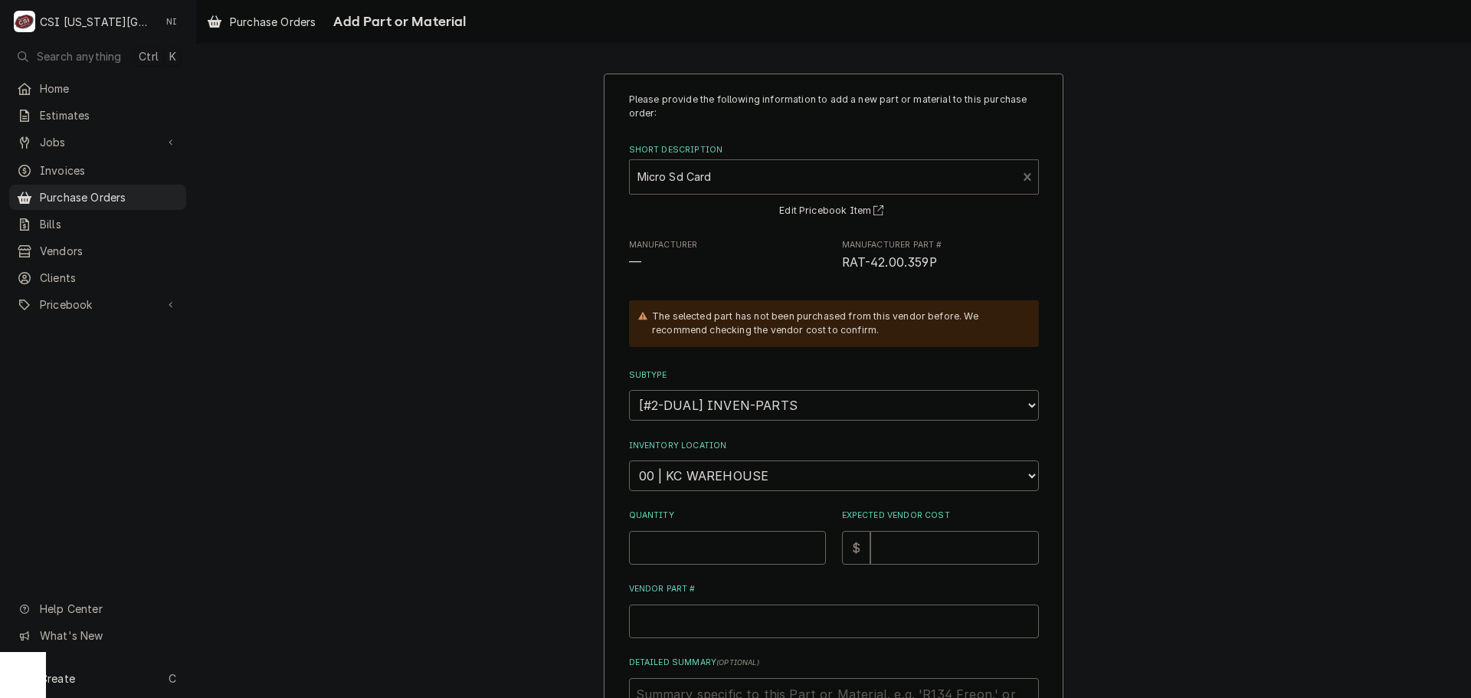
click at [719, 405] on select "Choose a subtype... [#2-DUAL] AFTERHRS-WH-CHG-2 [#2-DUAL] BEV-EQUIP [#2-DUAL] B…" at bounding box center [834, 405] width 410 height 31
click at [731, 464] on select "Choose a location... 00 | KC WAREHOUSE 00 | MAIN WAREHOUSE 01 | BRIAN BREAZIER …" at bounding box center [834, 475] width 410 height 31
select select "2760"
click at [629, 460] on select "Choose a location... 00 | KC WAREHOUSE 00 | MAIN WAREHOUSE 01 | BRIAN BREAZIER …" at bounding box center [834, 475] width 410 height 31
drag, startPoint x: 729, startPoint y: 545, endPoint x: 718, endPoint y: 547, distance: 11.0
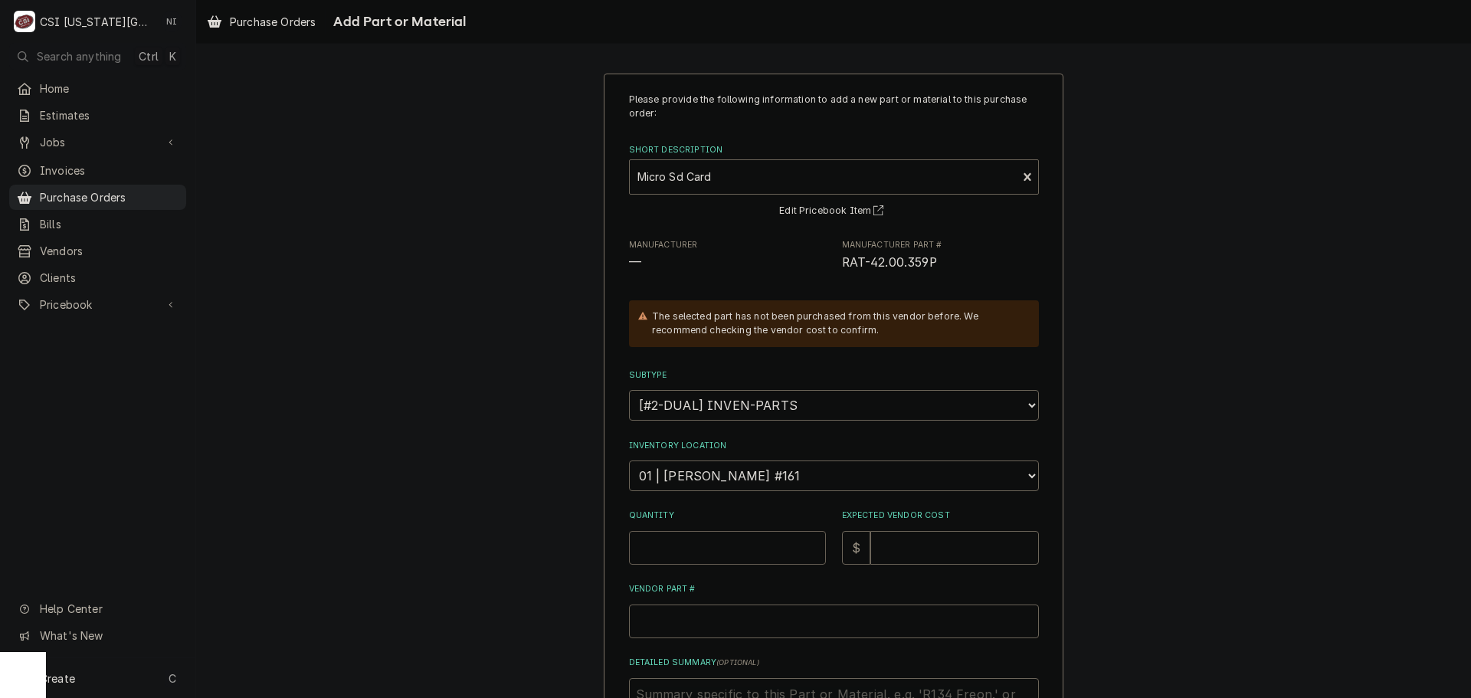
click at [729, 543] on input "Quantity" at bounding box center [727, 548] width 197 height 34
type textarea "x"
type input "1"
type textarea "x"
type input "2"
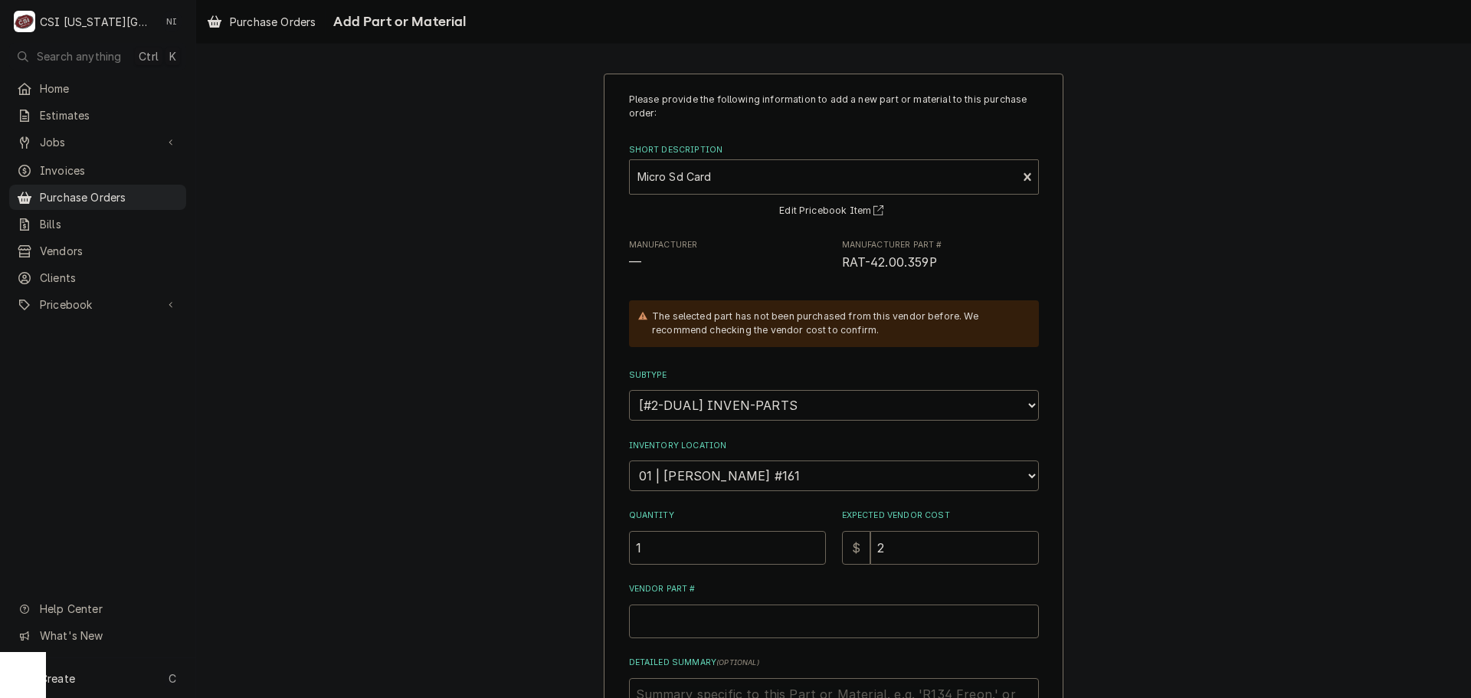
type textarea "x"
type input "26"
type textarea "x"
type input "26.5"
type textarea "x"
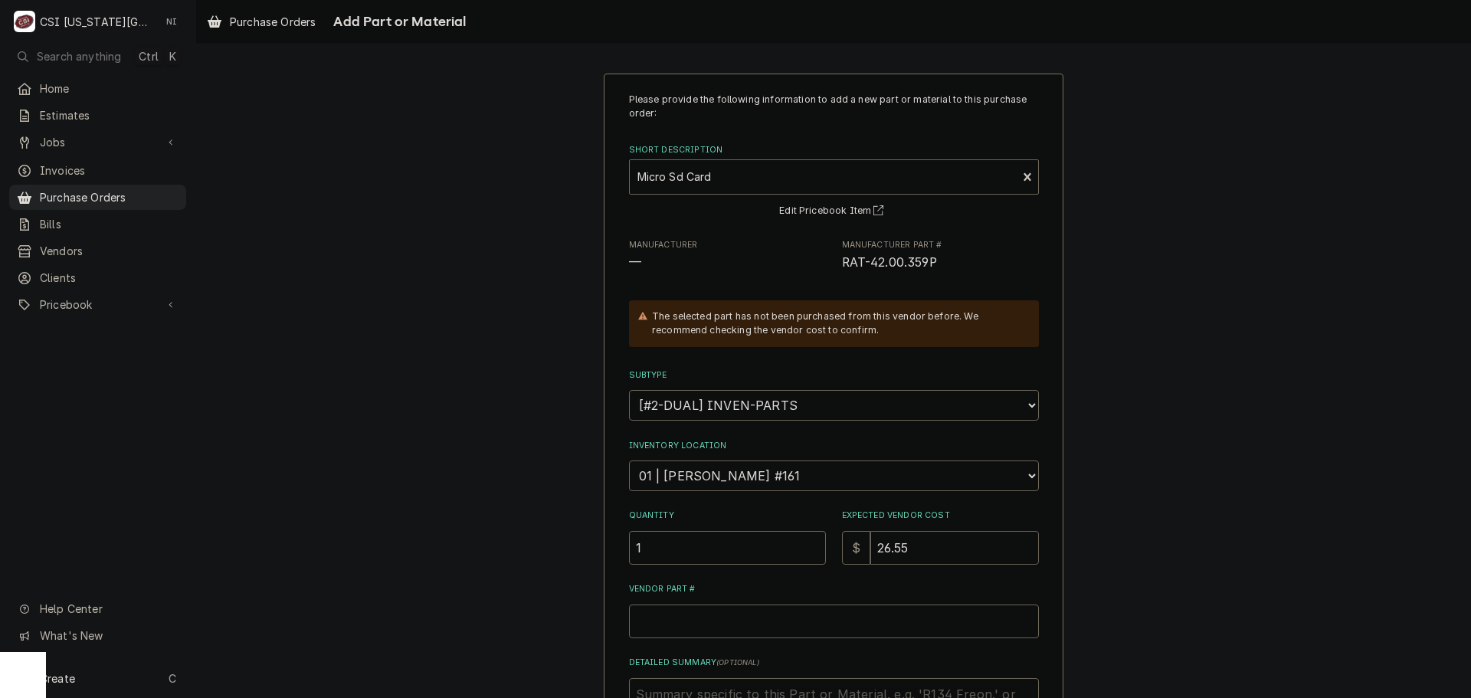
type input "26.55"
drag, startPoint x: 868, startPoint y: 271, endPoint x: 834, endPoint y: 272, distance: 34.5
click at [834, 272] on div "Manufacturer — Manufacturer Part # RAT-42.00.359P" at bounding box center [834, 255] width 410 height 33
copy span "RAT-42.00.359P"
click at [753, 631] on input "Vendor Part #" at bounding box center [834, 622] width 410 height 34
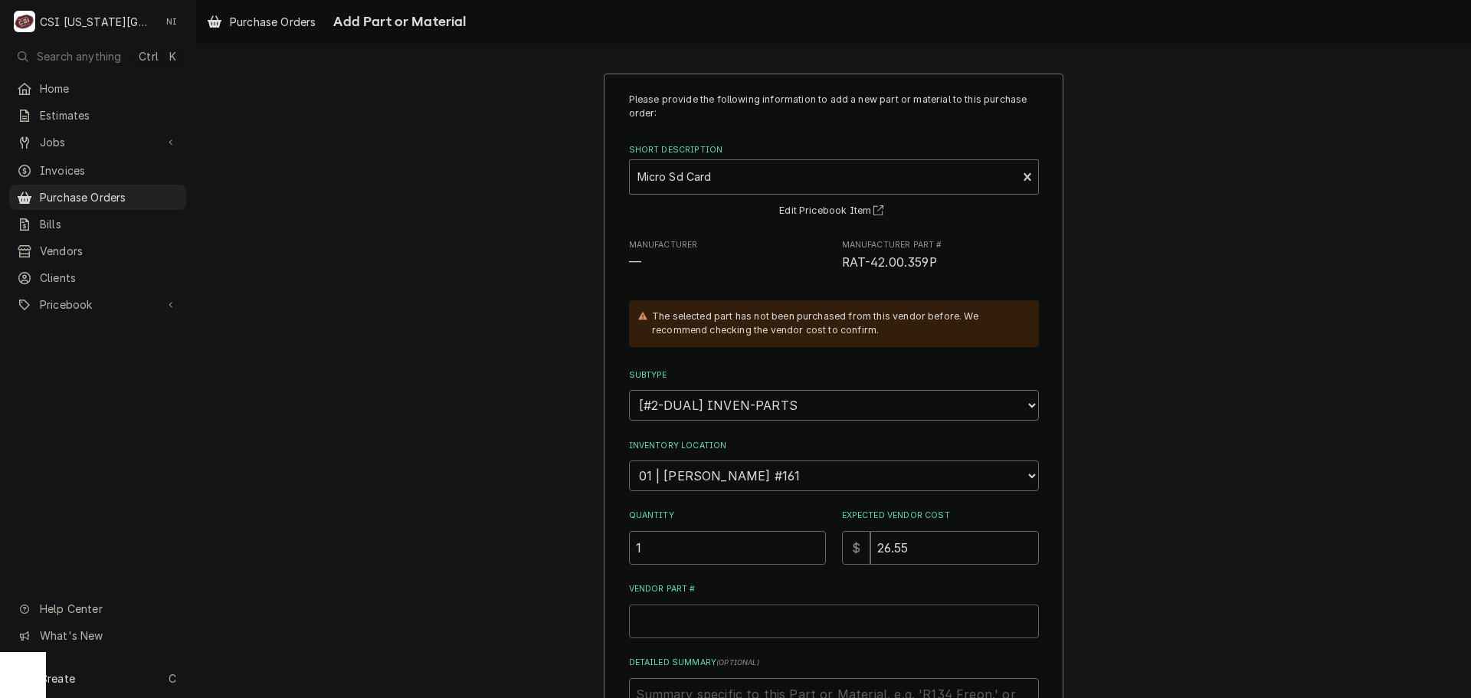
paste input "RAT-42.00.359P"
type textarea "x"
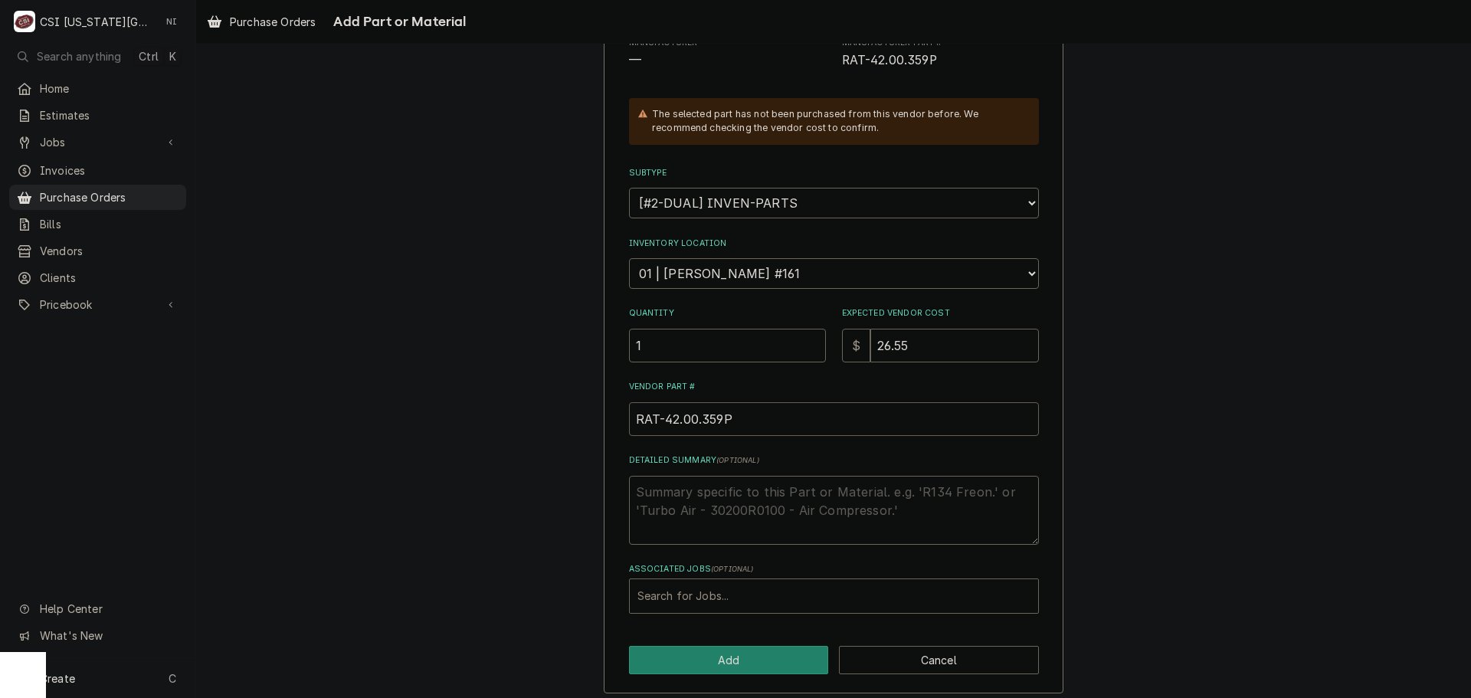
scroll to position [211, 0]
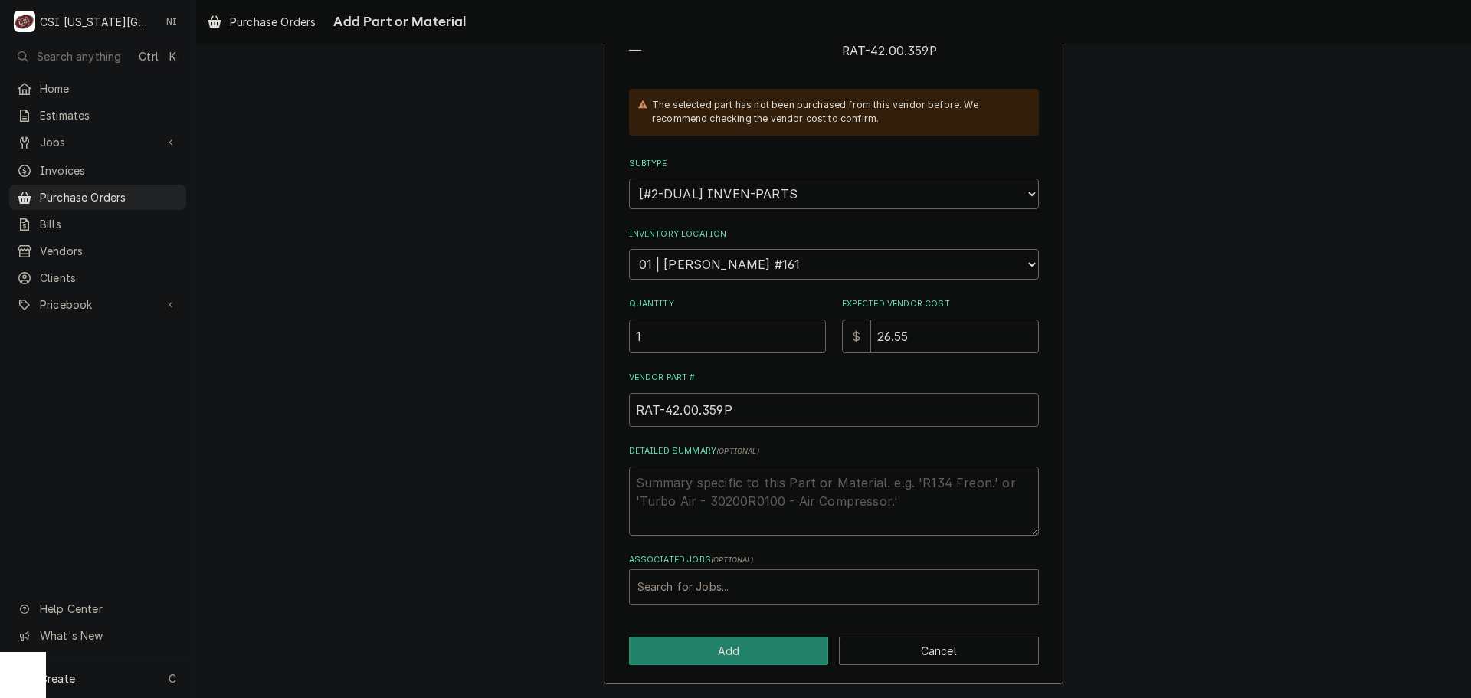
type input "RAT-42.00.359P"
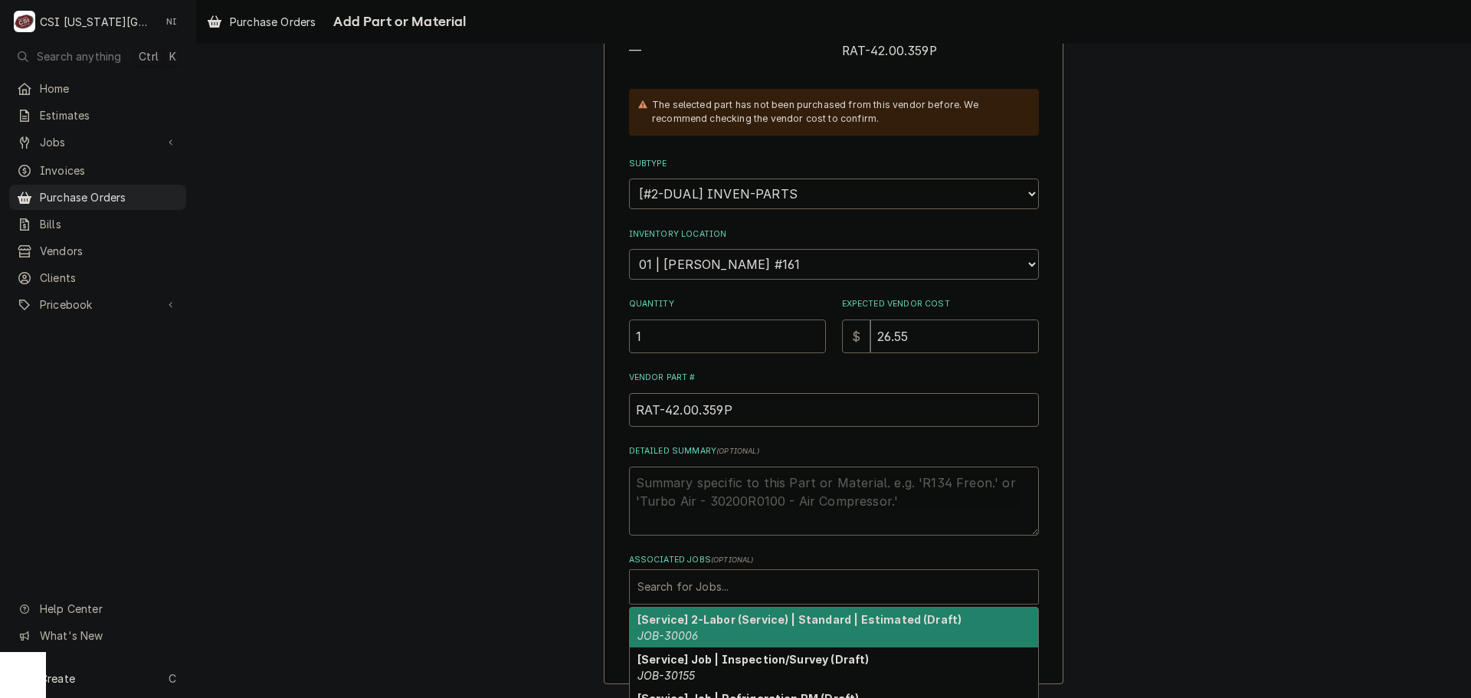
click at [726, 576] on div "Associated Jobs" at bounding box center [833, 587] width 393 height 28
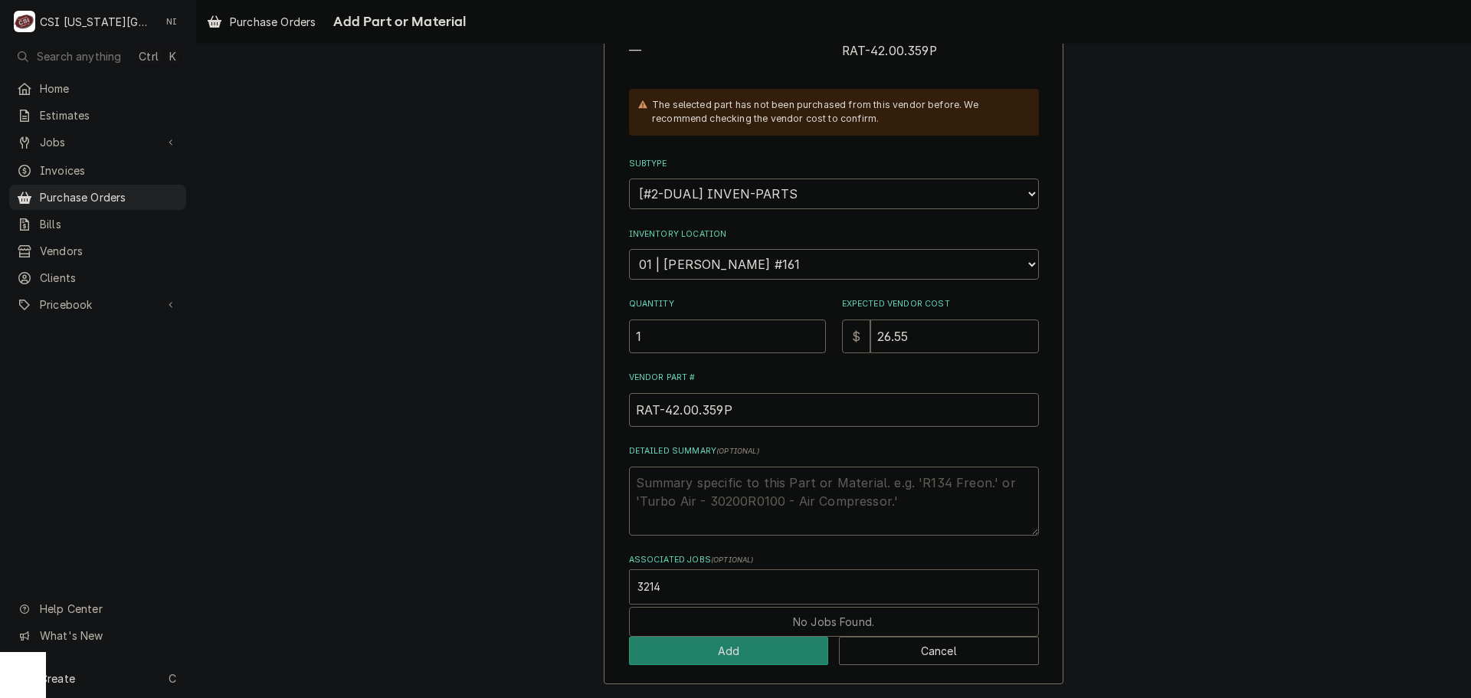
type input "32143"
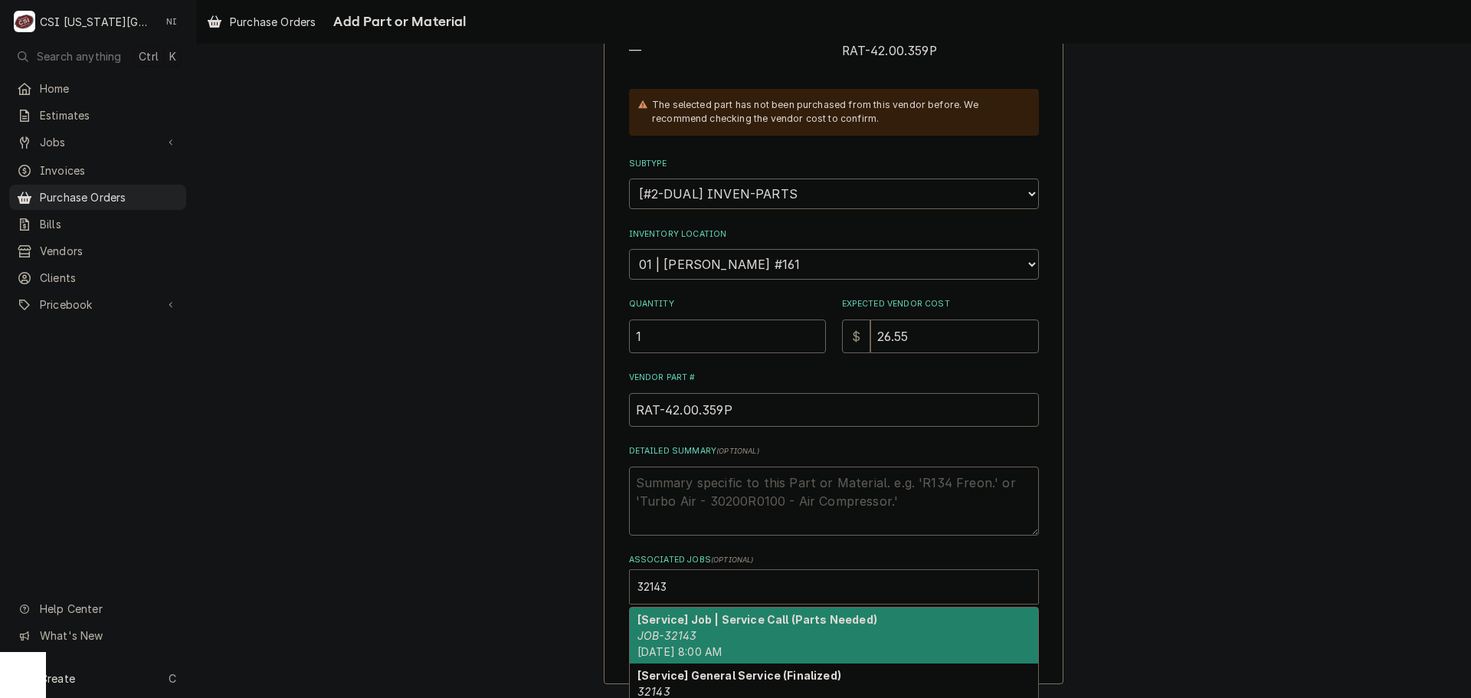
click at [692, 620] on strong "[Service] Job | Service Call (Parts Needed)" at bounding box center [757, 619] width 240 height 13
type textarea "x"
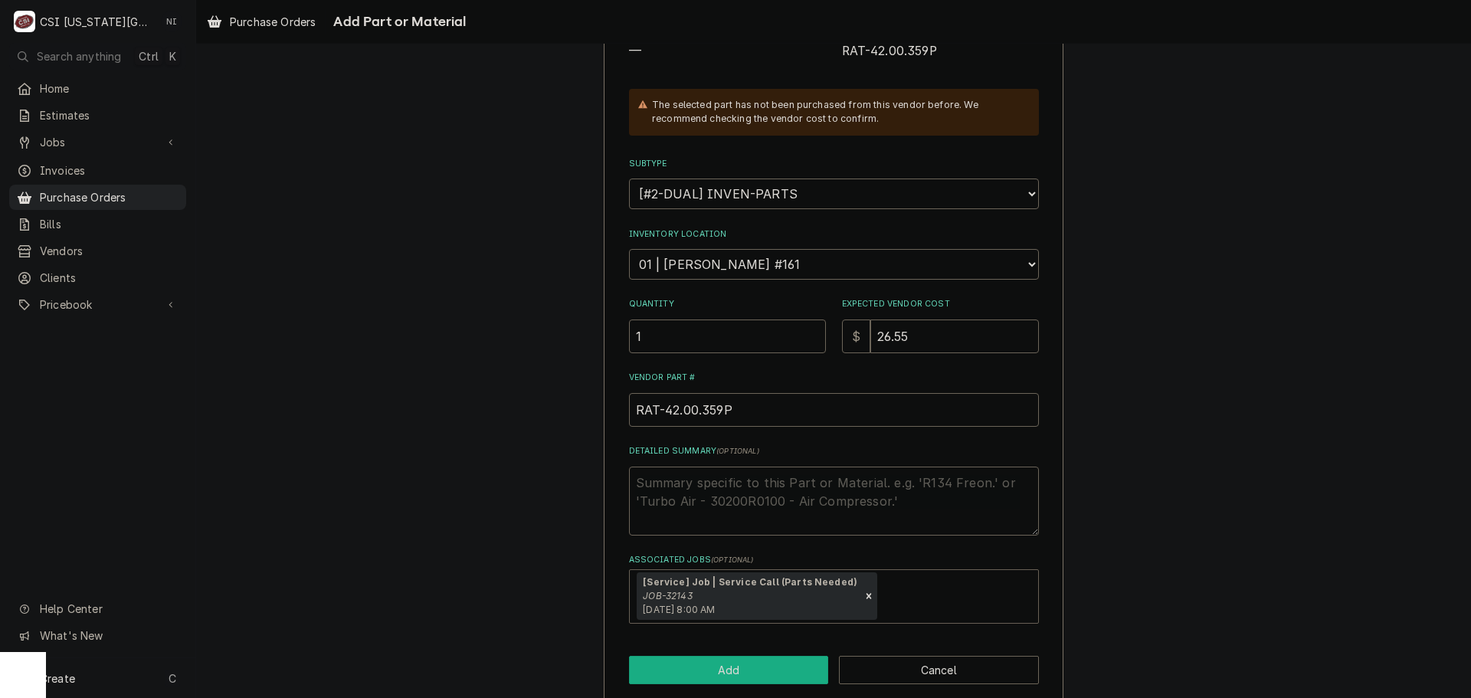
click at [697, 657] on button "Add" at bounding box center [729, 670] width 200 height 28
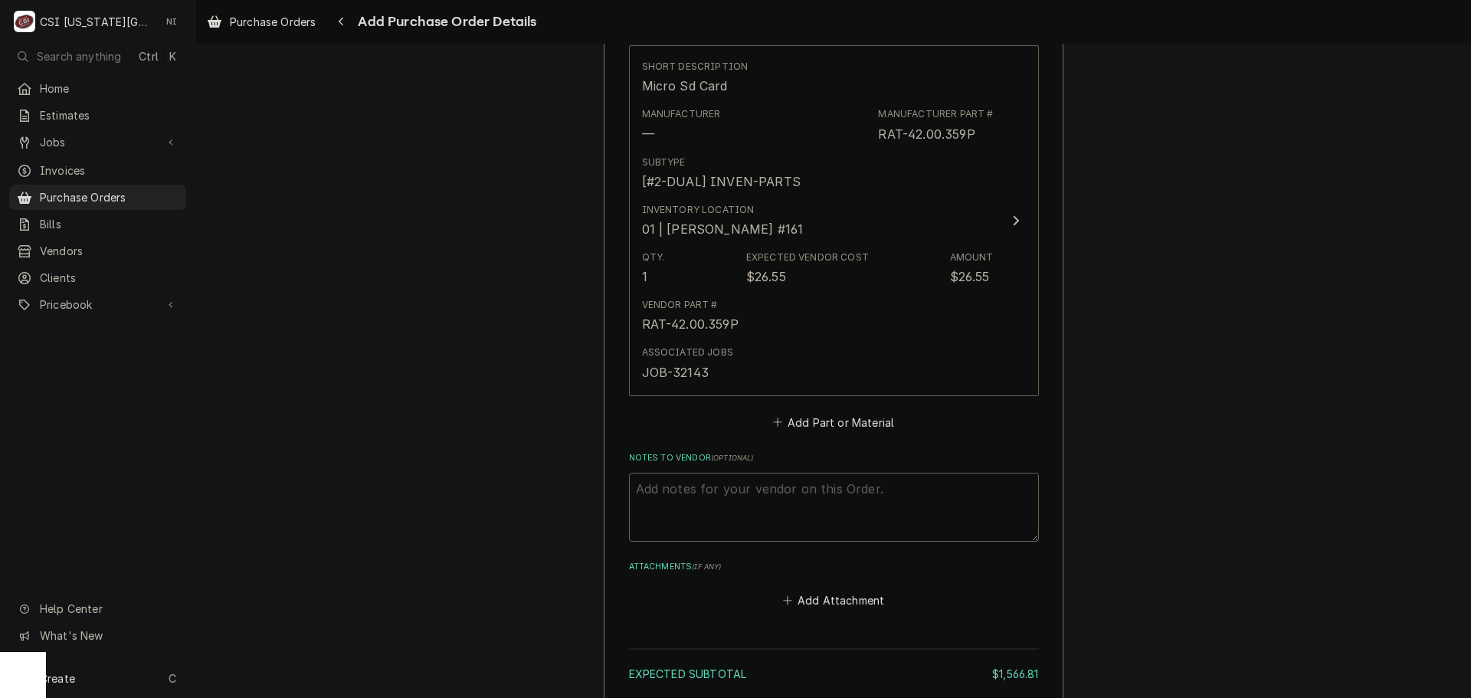
scroll to position [1476, 0]
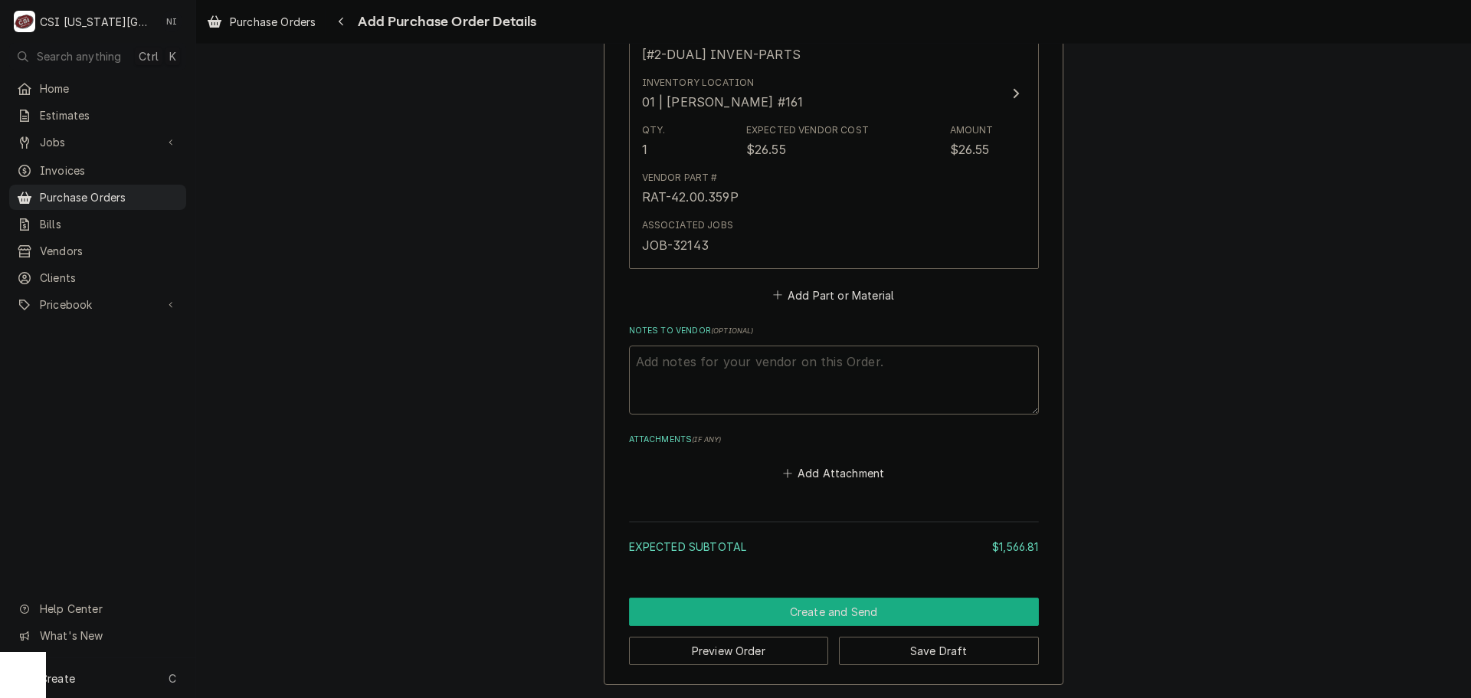
click at [860, 618] on button "Create and Send" at bounding box center [834, 612] width 410 height 28
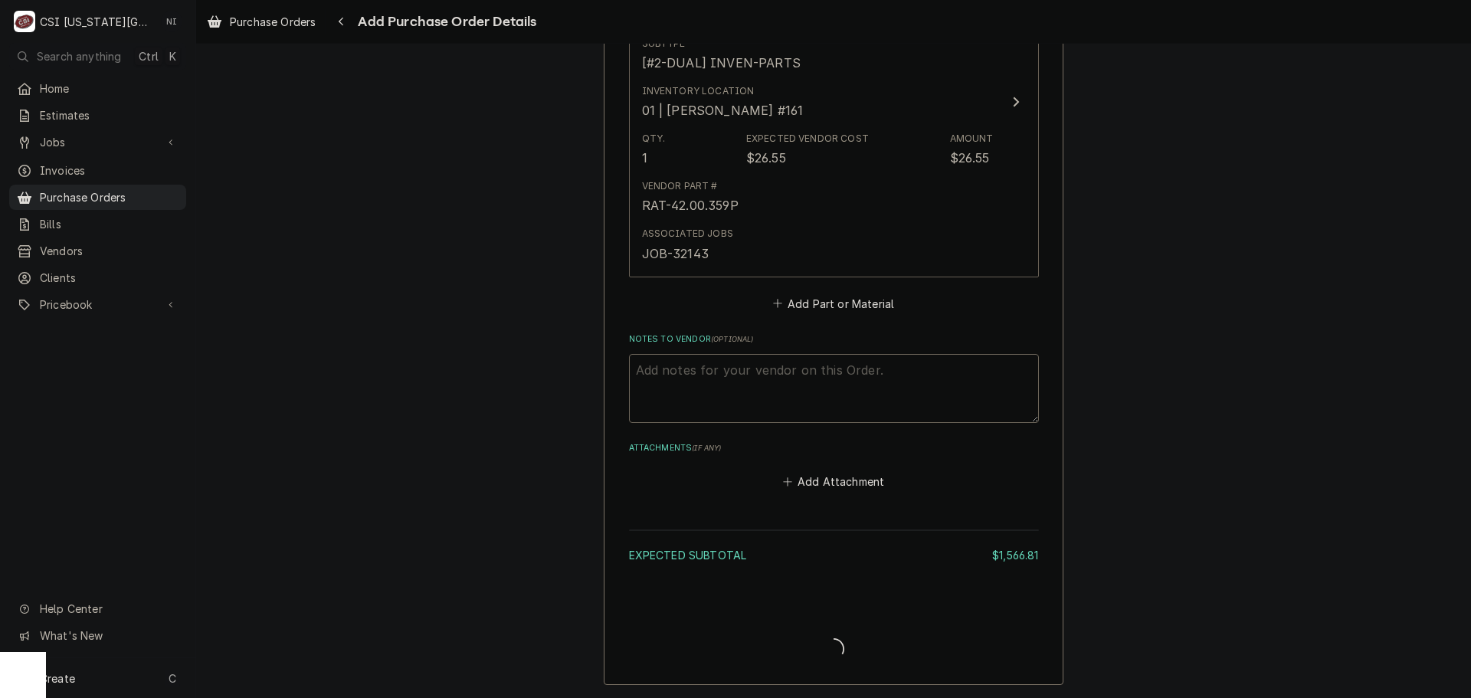
scroll to position [1468, 0]
type textarea "x"
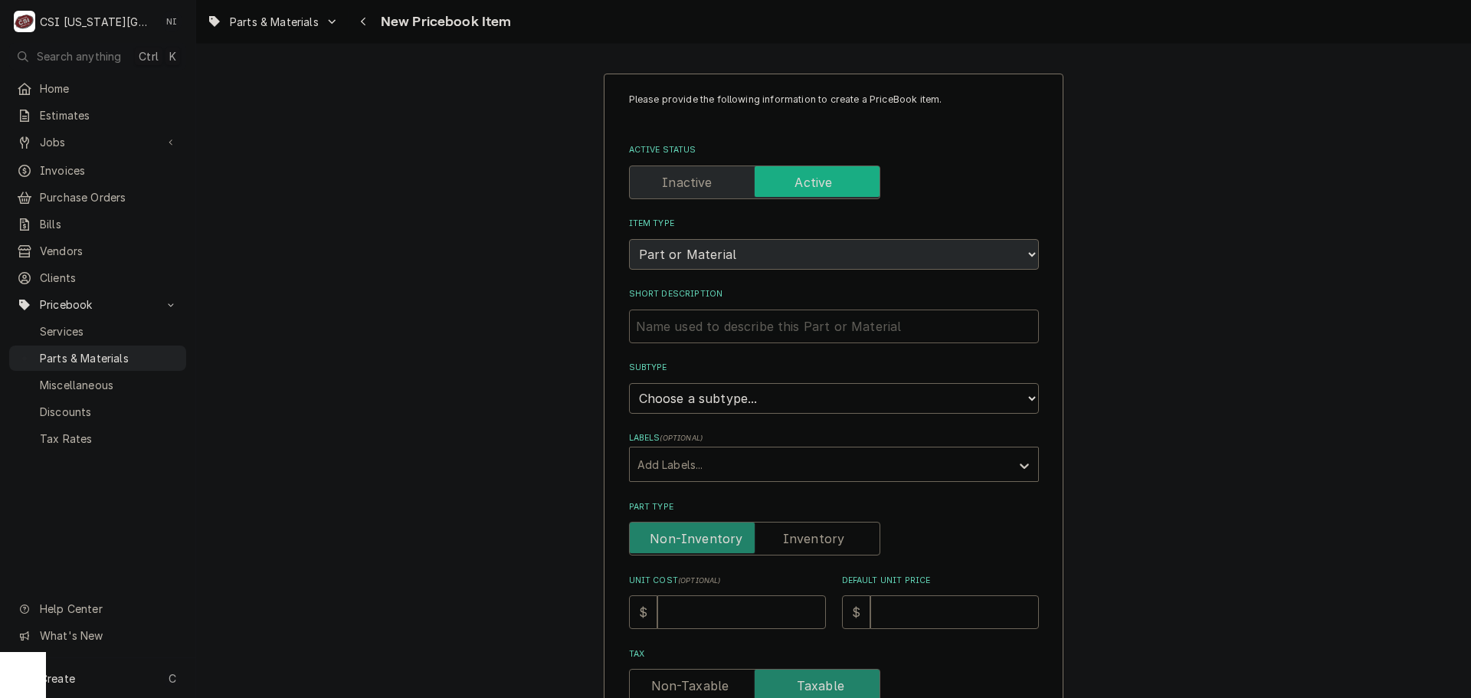
click at [761, 331] on input "Short Description" at bounding box center [834, 327] width 410 height 34
type textarea "x"
type input "C"
type textarea "x"
type input "CO"
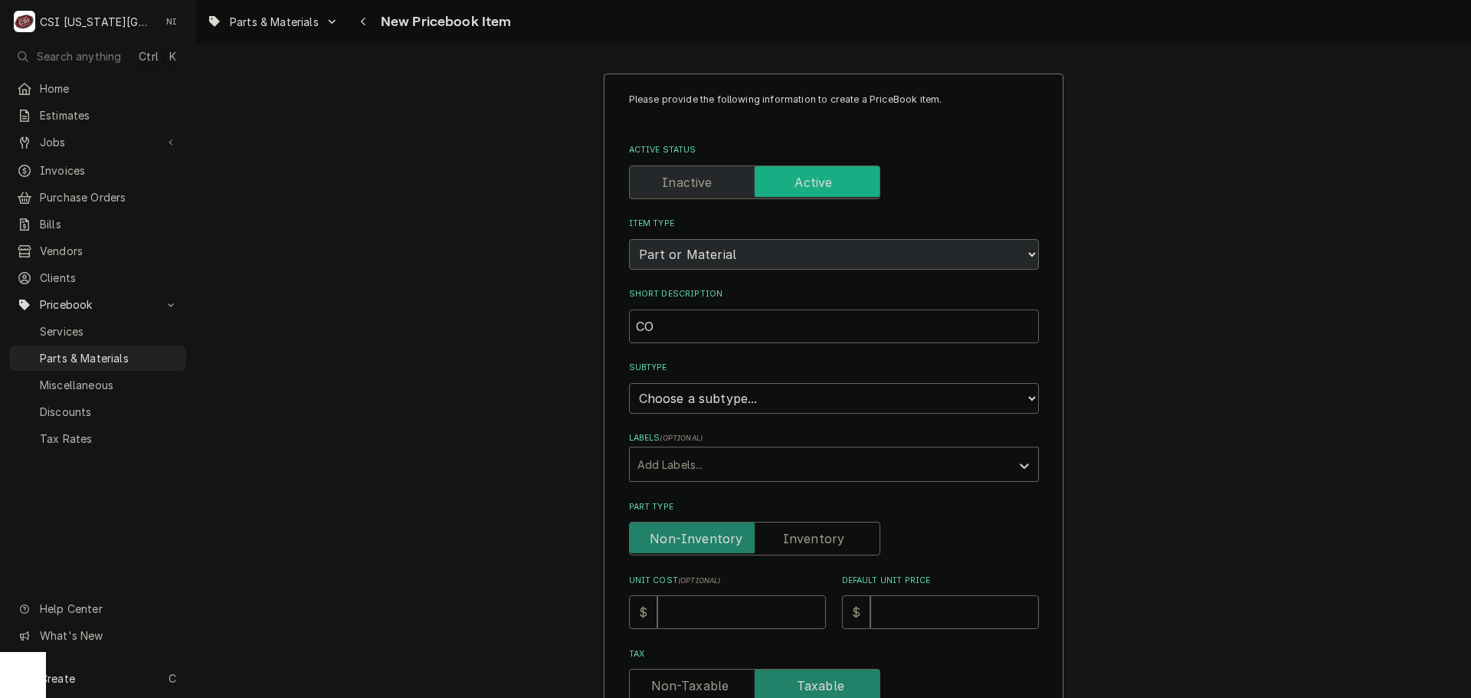
type textarea "x"
type input "CON"
type textarea "x"
type input "CONT"
type textarea "x"
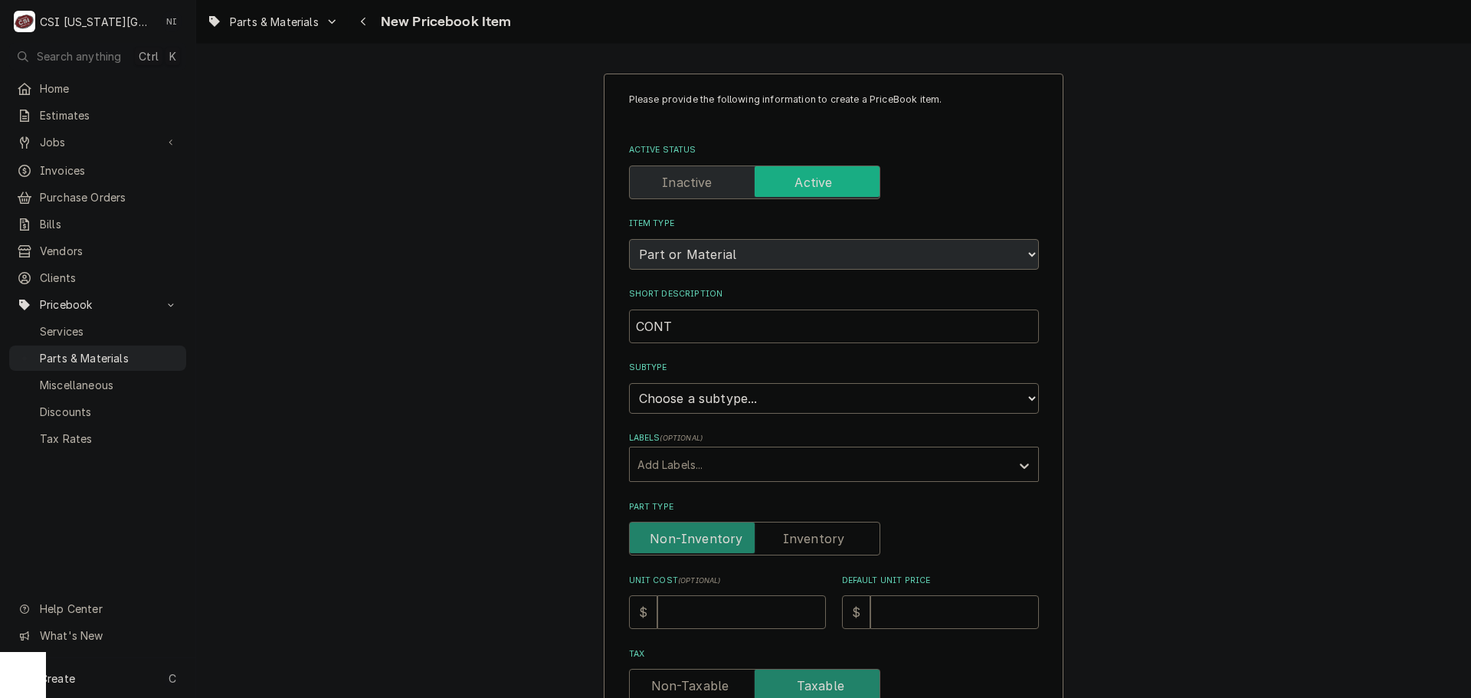
type input "CONTR"
type textarea "x"
type input "CONTRO"
type textarea "x"
type input "CONTROA"
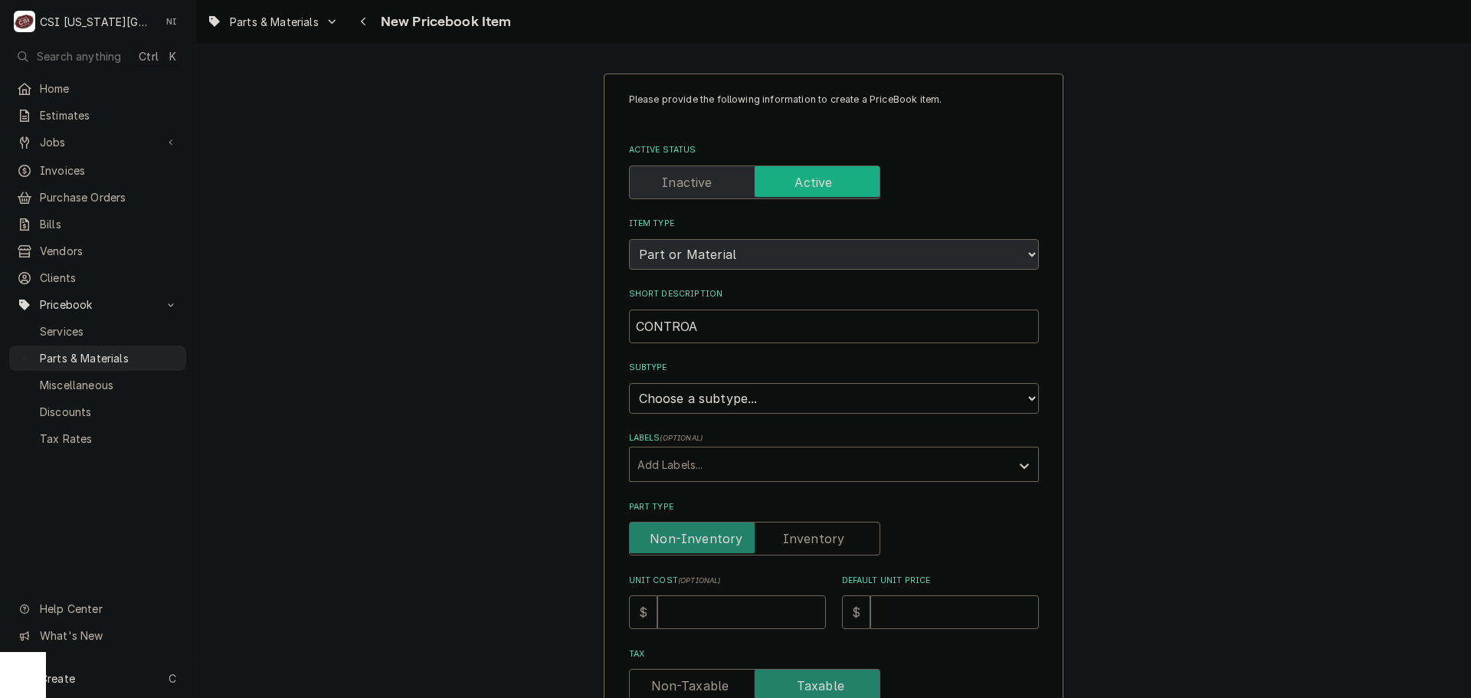
type textarea "x"
type input "CONTROAL"
type textarea "x"
type input "CONTROAL"
type textarea "x"
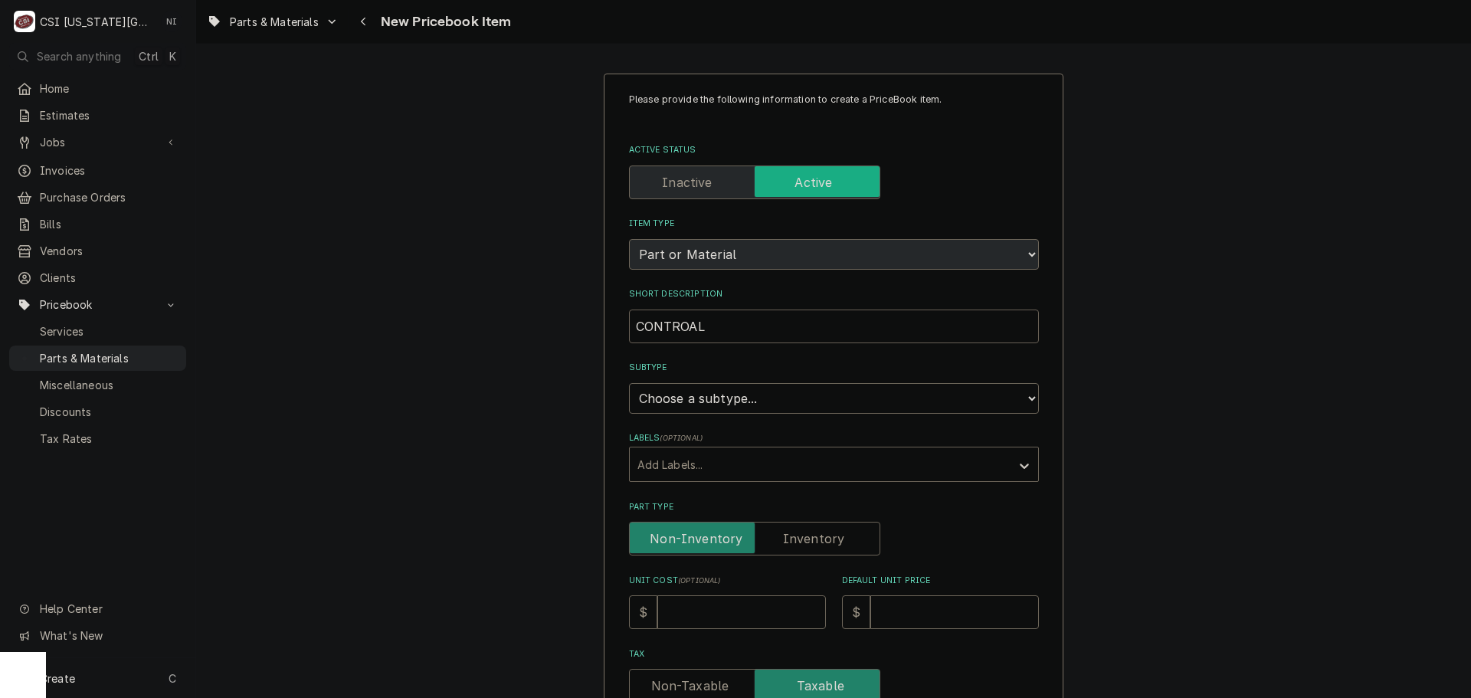
type input "CONTROAL"
type textarea "x"
type input "CONTROA"
type textarea "x"
type input "CONTRO"
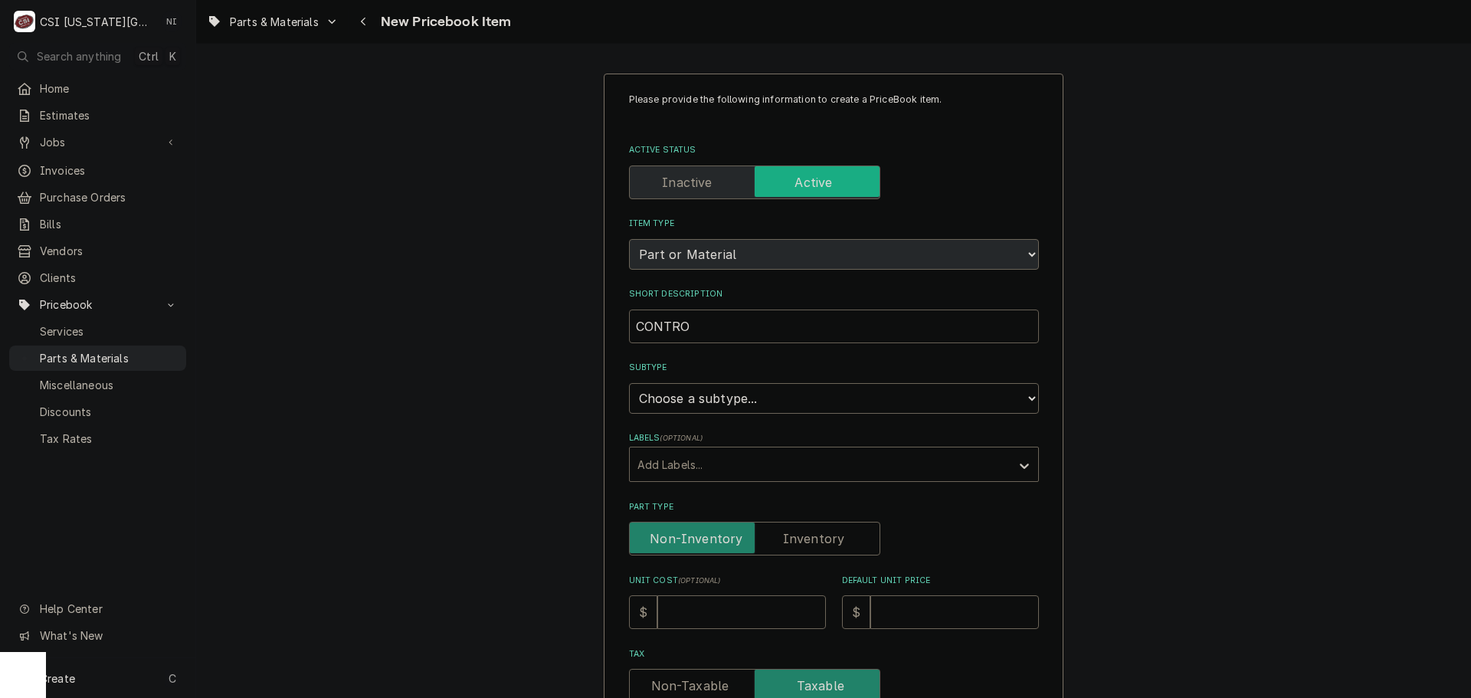
type textarea "x"
type input "CONTROL"
type textarea "x"
type input "CONTROL"
type textarea "x"
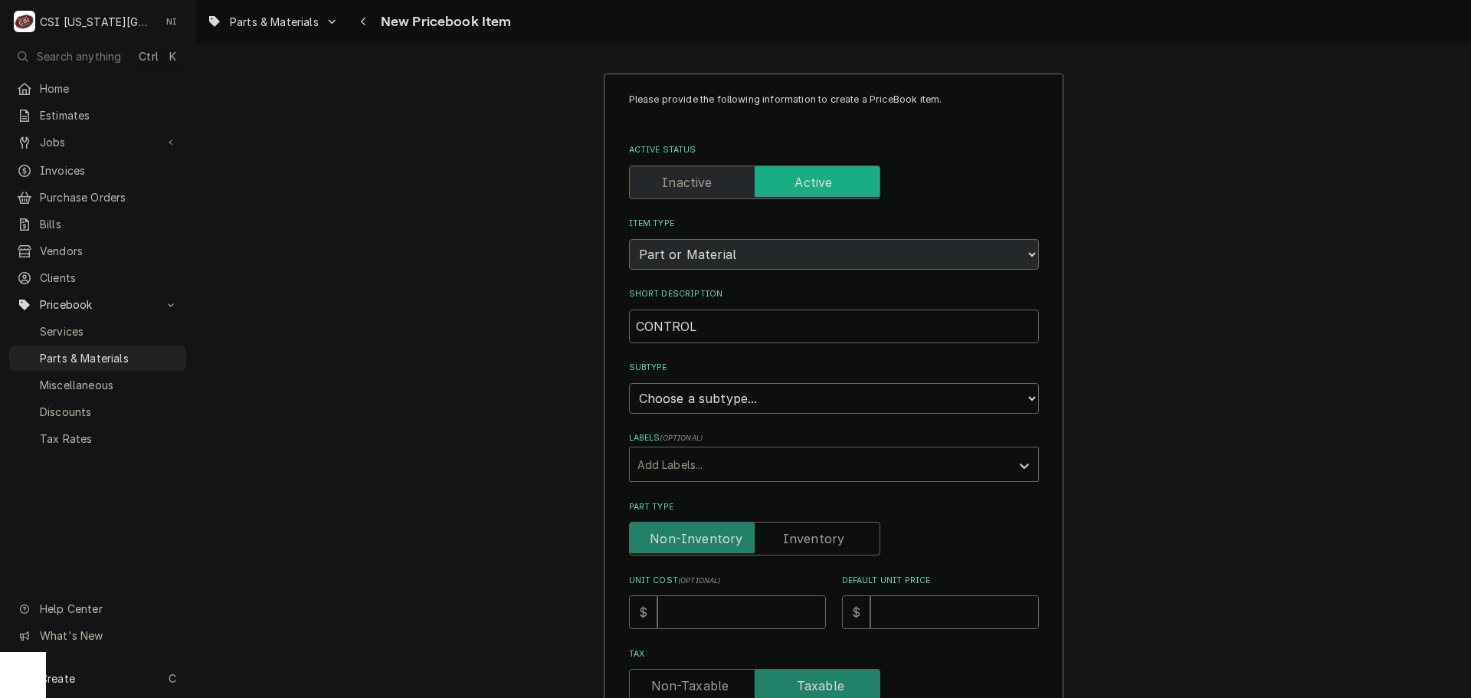
type input "CONTROL P"
type textarea "x"
type input "CONTROL PA"
type textarea "x"
type input "CONTROL PAN"
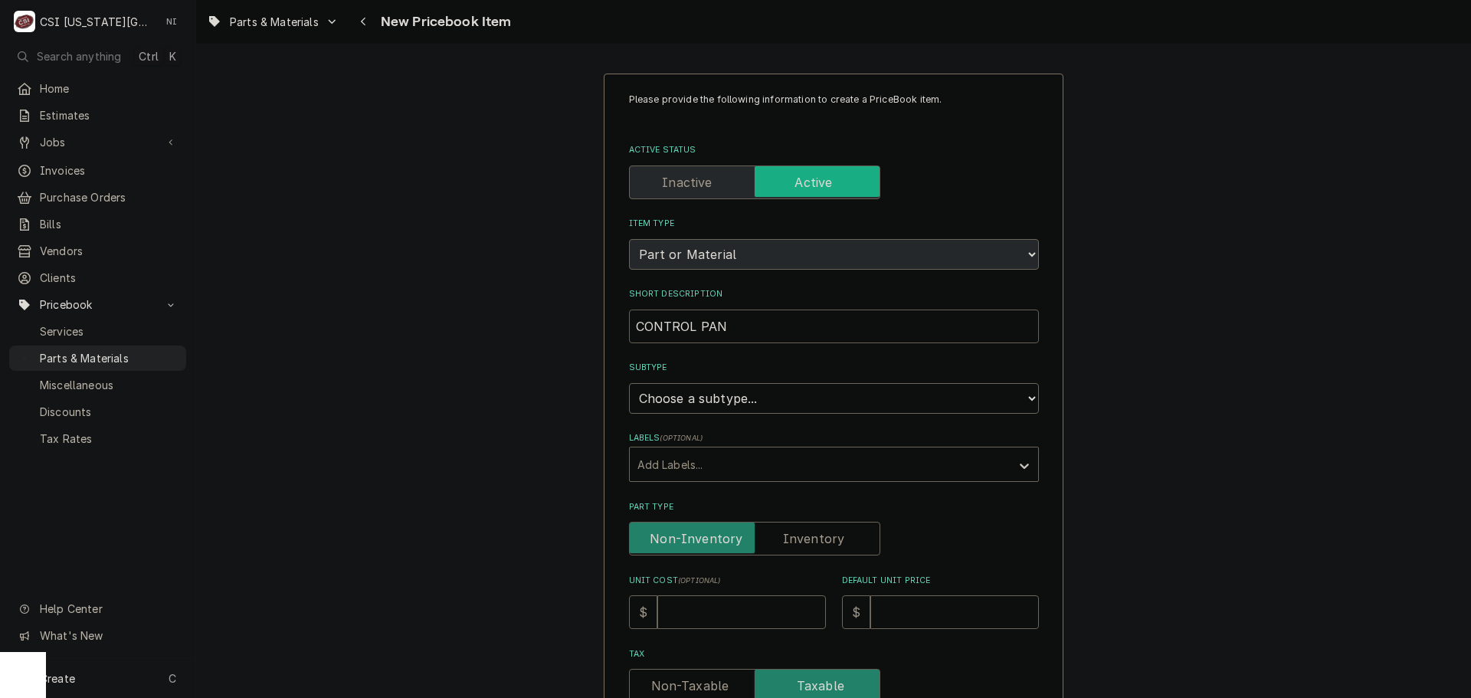
type textarea "x"
type input "CONTROL PANE"
type textarea "x"
type input "CONTROL PANEL"
type textarea "x"
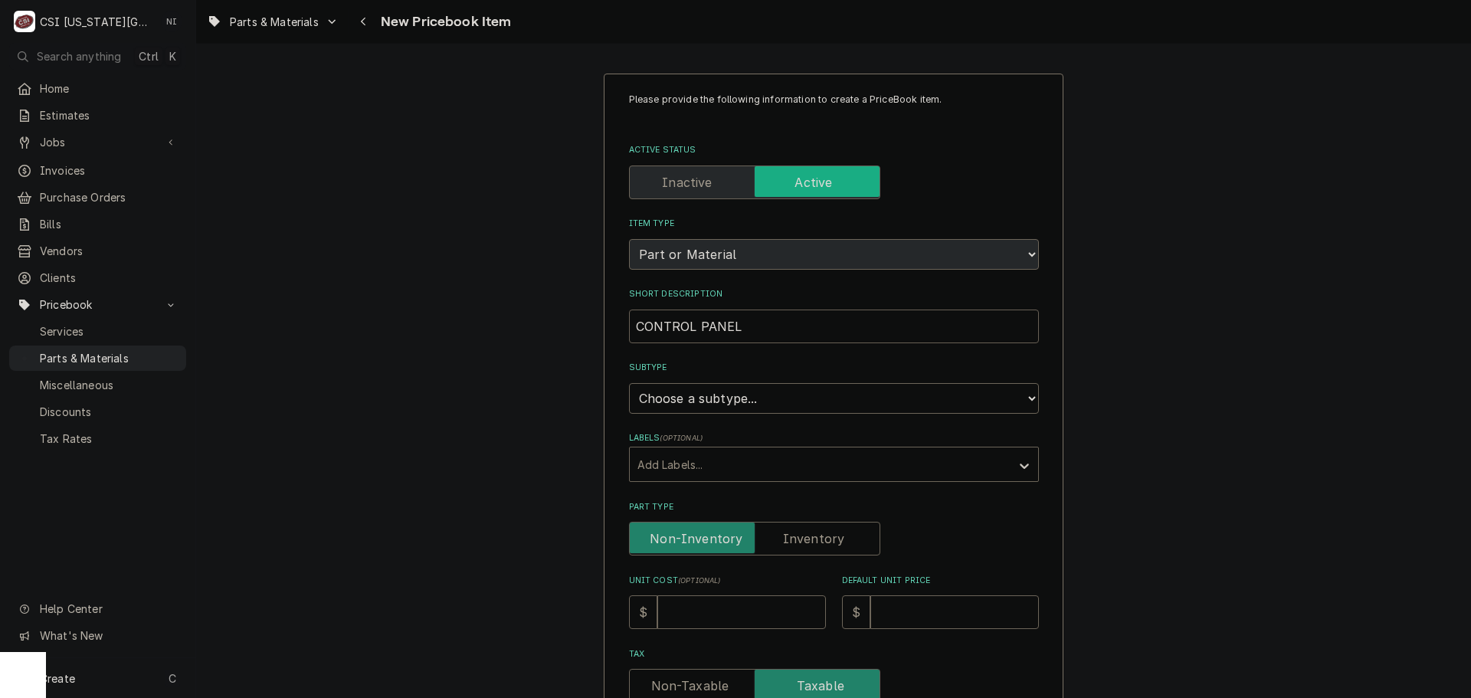
type input "CONTROL PANEL"
type textarea "x"
type input "CONTROL PANEL R"
type textarea "x"
type input "CONTROL PANEL RA"
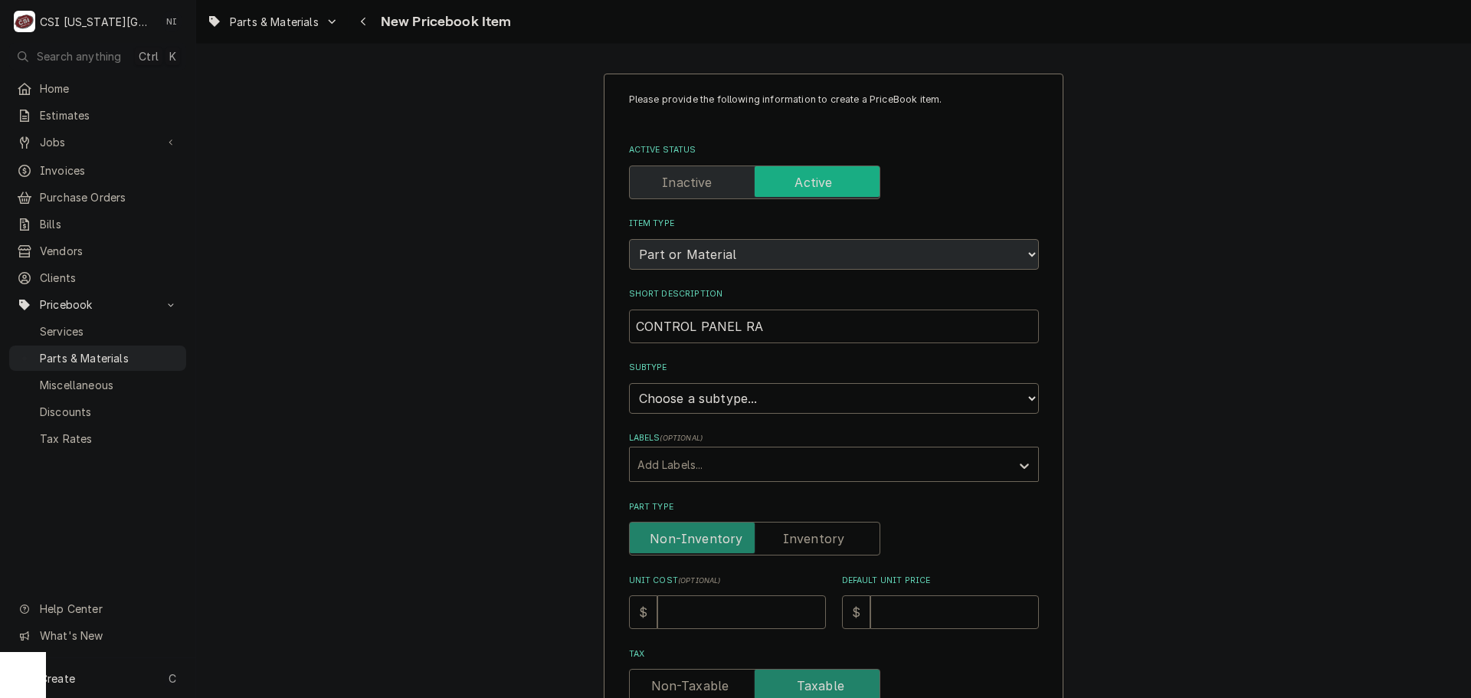
type textarea "x"
type input "CONTROL PANEL RAT"
type textarea "x"
type input "CONTROL PANEL RATI"
type textarea "x"
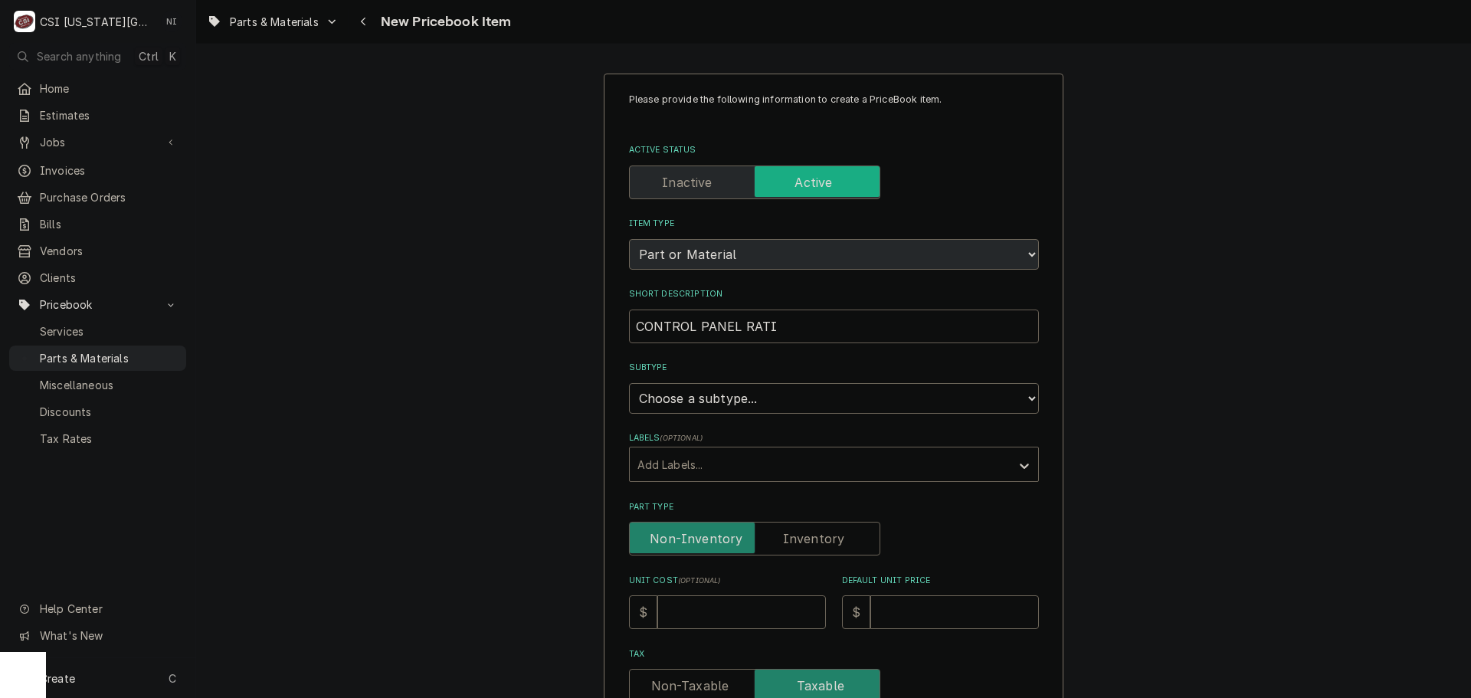
type input "CONTROL PANEL RATIO"
type textarea "x"
type input "CONTROL PANEL RATION"
type textarea "x"
type input "CONTROL PANEL RATIONA"
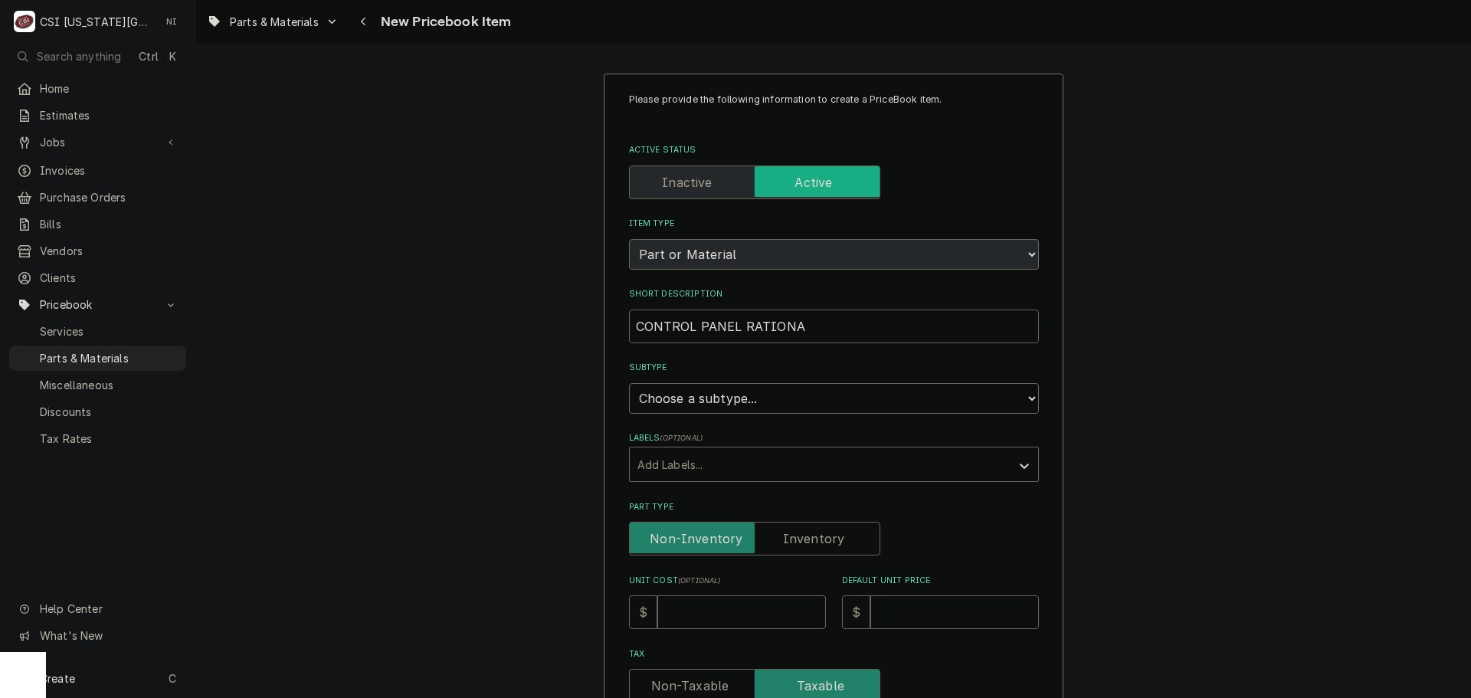
type textarea "x"
type input "CONTROL PANEL RATIONAL"
type textarea "x"
type input "CONTROL PANEL RATIONAL"
type textarea "x"
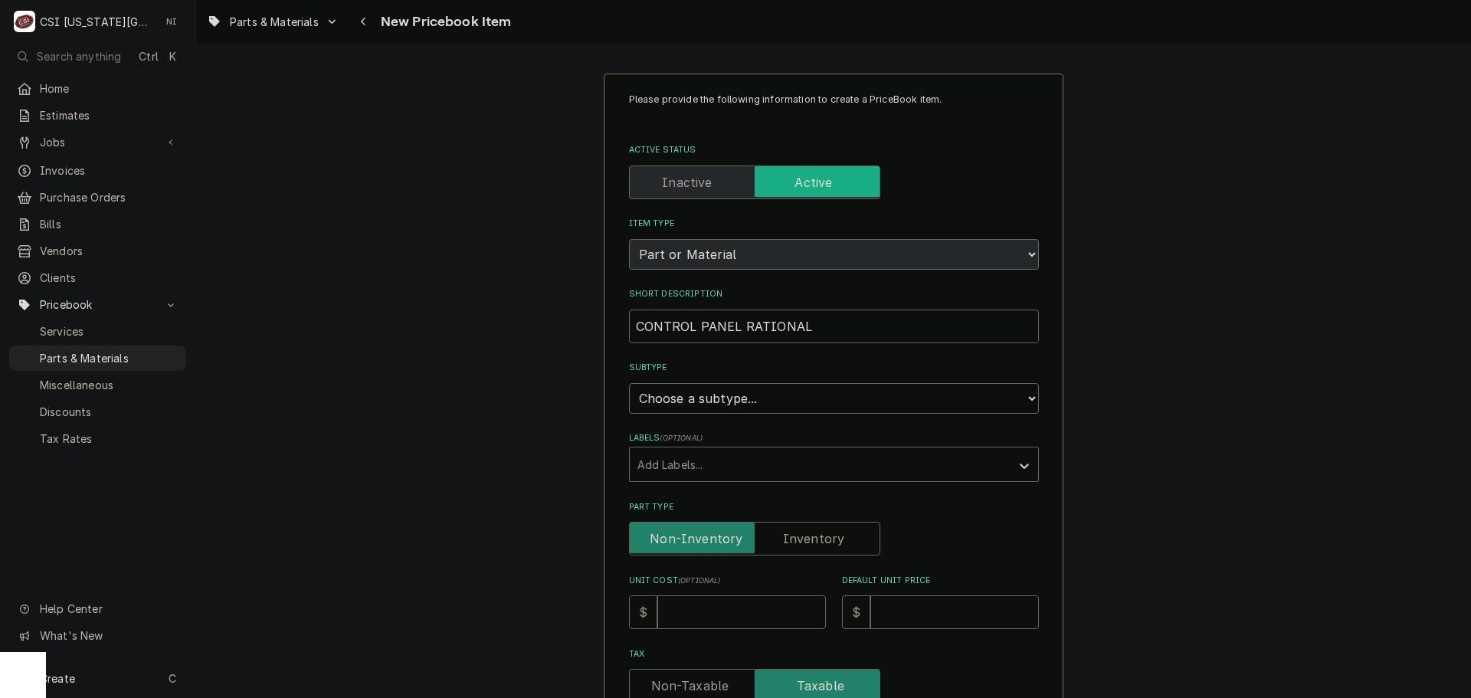
type input "CONTROL PANEL RATIONAL L"
type textarea "x"
type input "CONTROL PANEL RATIONAL LM"
type textarea "x"
type input "CONTROL PANEL RATIONAL LMX"
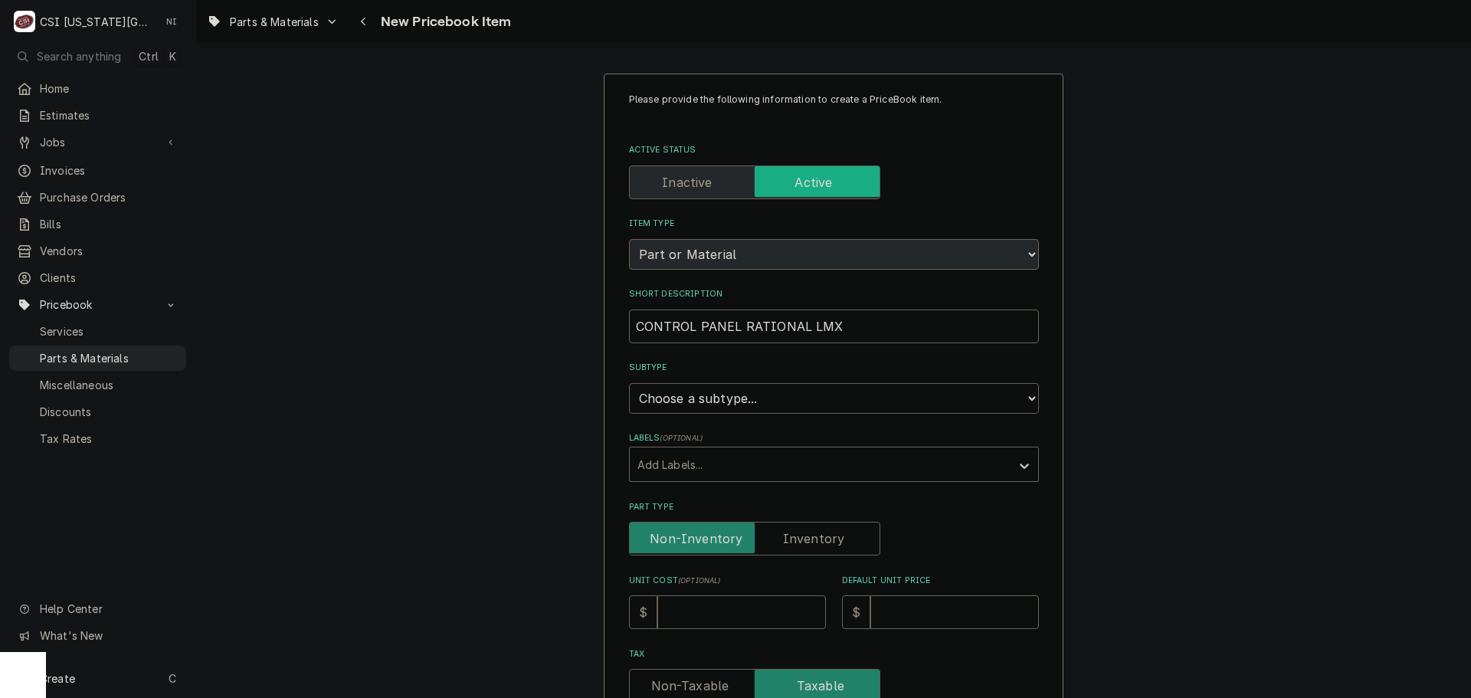
drag, startPoint x: 769, startPoint y: 395, endPoint x: 757, endPoint y: 404, distance: 14.9
click at [769, 395] on select "Choose a subtype... [#2-DUAL] AFTERHRS-WH-CHG-2 [#2-DUAL] [PERSON_NAME]-EQUIP […" at bounding box center [834, 398] width 410 height 31
select select "49"
click at [629, 383] on select "Choose a subtype... [#2-DUAL] AFTERHRS-WH-CHG-2 [#2-DUAL] [PERSON_NAME]-EQUIP […" at bounding box center [834, 398] width 410 height 31
type textarea "x"
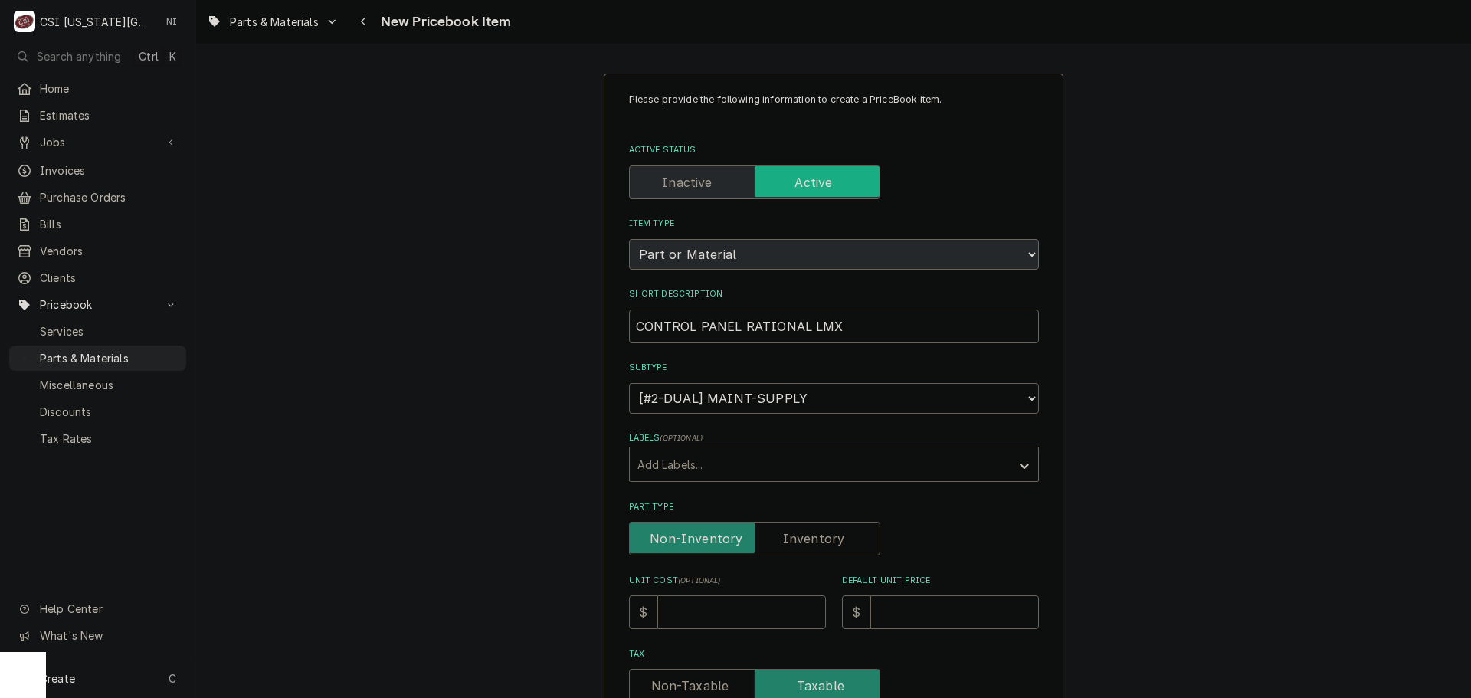
drag, startPoint x: 837, startPoint y: 404, endPoint x: 827, endPoint y: 388, distance: 18.3
click at [837, 404] on select "Choose a subtype... [#2-DUAL] AFTERHRS-WH-CHG-2 [#2-DUAL] [PERSON_NAME]-EQUIP […" at bounding box center [834, 398] width 410 height 31
select select "45"
click at [629, 383] on select "Choose a subtype... [#2-DUAL] AFTERHRS-WH-CHG-2 [#2-DUAL] [PERSON_NAME]-EQUIP […" at bounding box center [834, 398] width 410 height 31
type textarea "x"
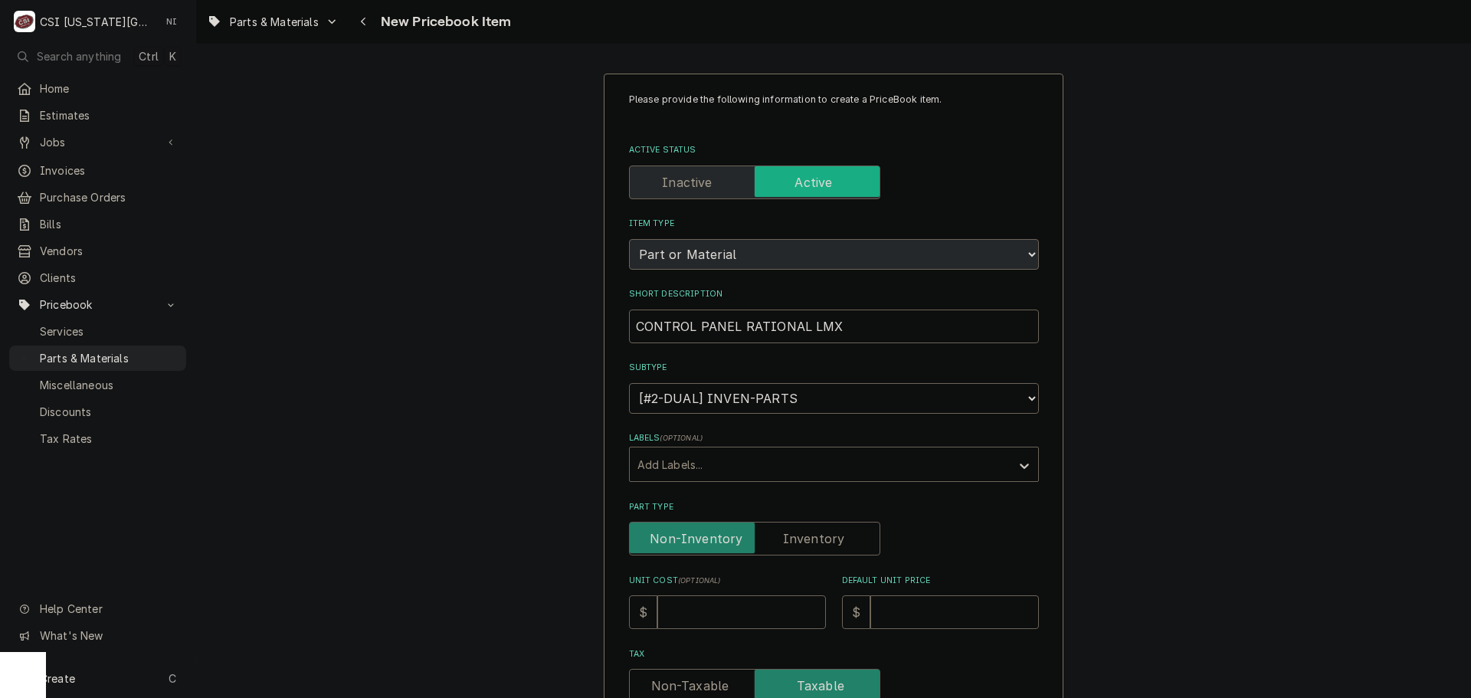
click at [829, 536] on label "Part Type" at bounding box center [754, 539] width 251 height 34
click at [829, 536] on input "Part Type" at bounding box center [755, 539] width 238 height 34
checkbox input "true"
click at [788, 615] on input "Unit Cost ( optional )" at bounding box center [741, 612] width 169 height 34
type textarea "x"
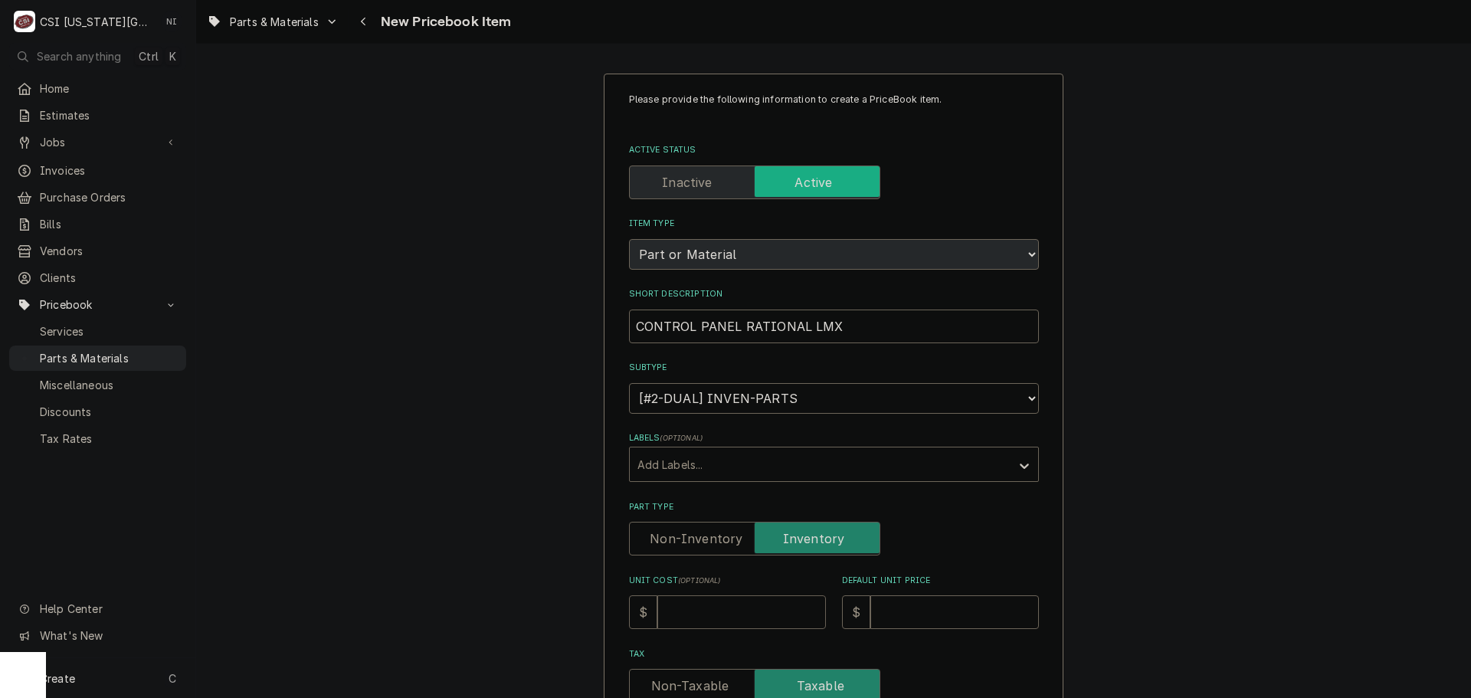
type input "1"
type textarea "x"
type input "11"
type textarea "x"
type input "112"
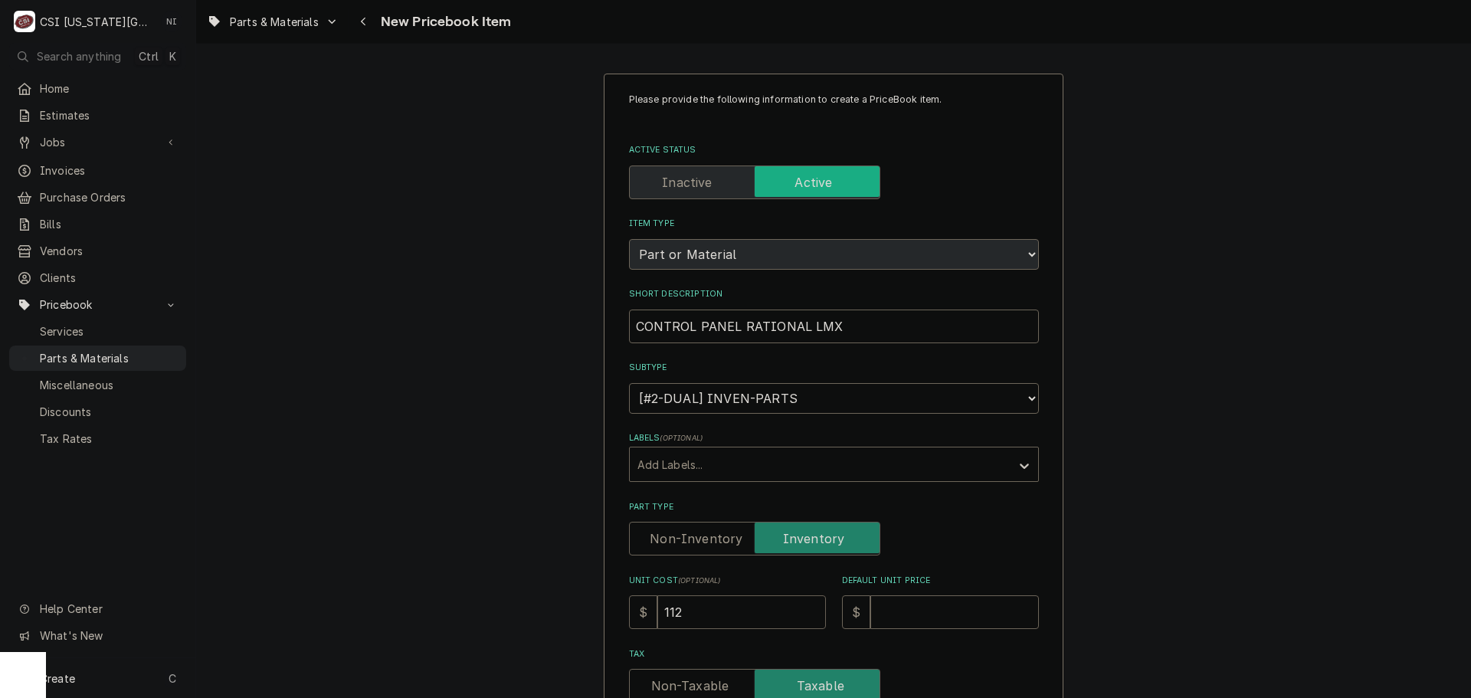
type textarea "x"
type input "1127"
type textarea "x"
type input "1127.4"
type textarea "x"
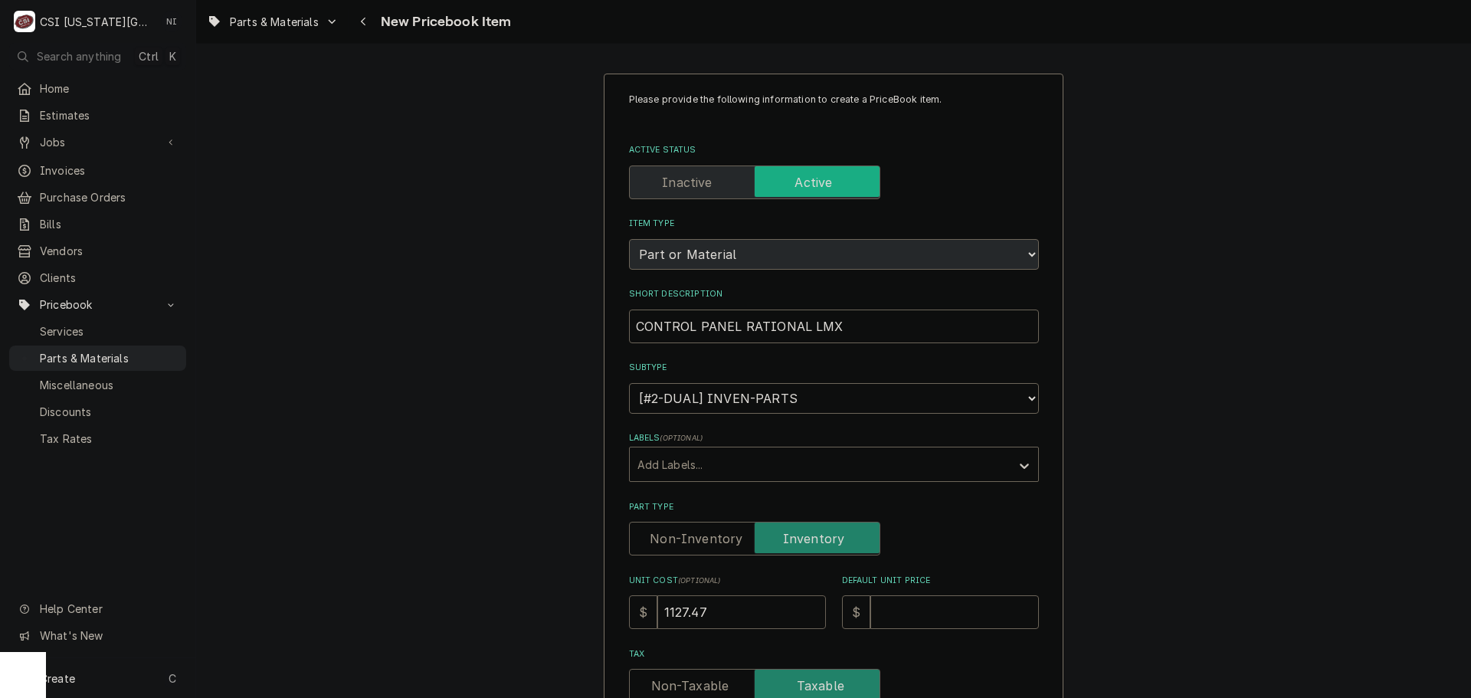
type input "1127.47"
type input "2"
type textarea "x"
type input "22"
type textarea "x"
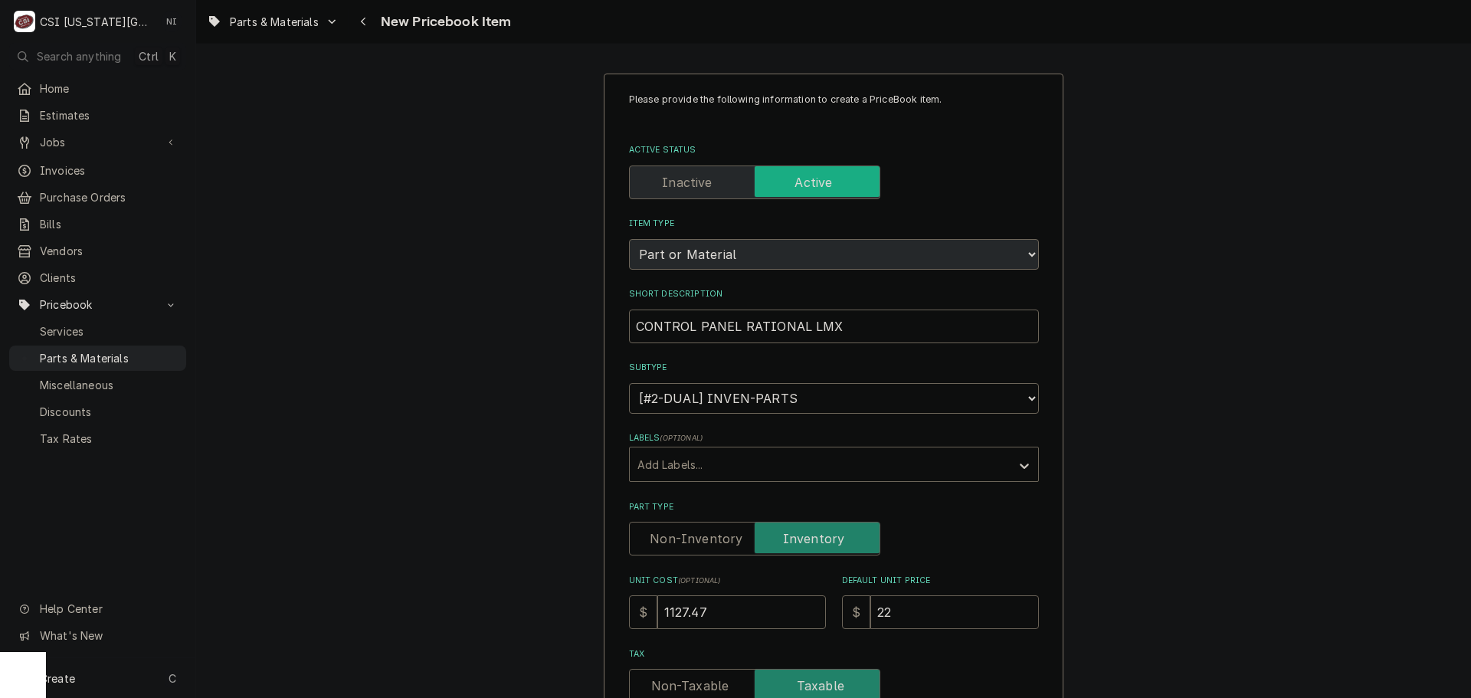
type input "225"
type textarea "x"
type input "2254"
type textarea "x"
type input "2254.9"
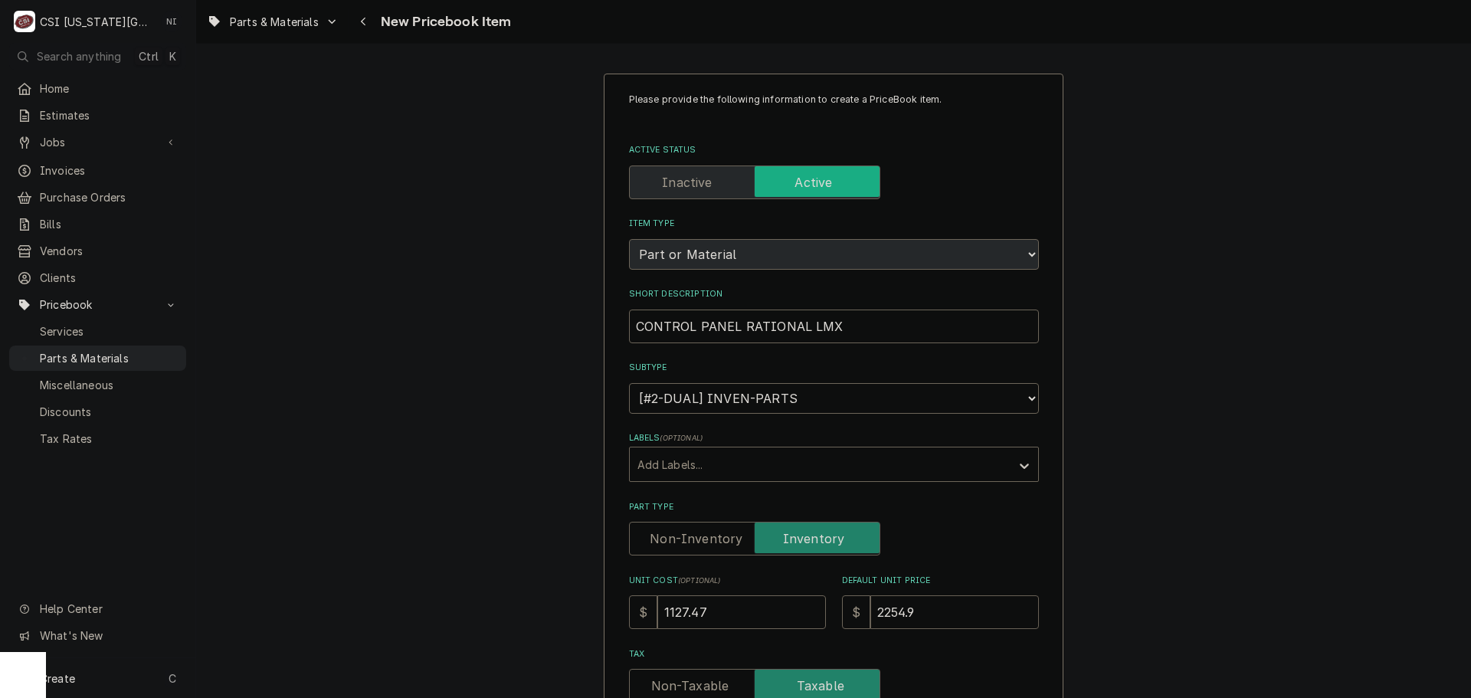
type textarea "x"
type input "2254.94"
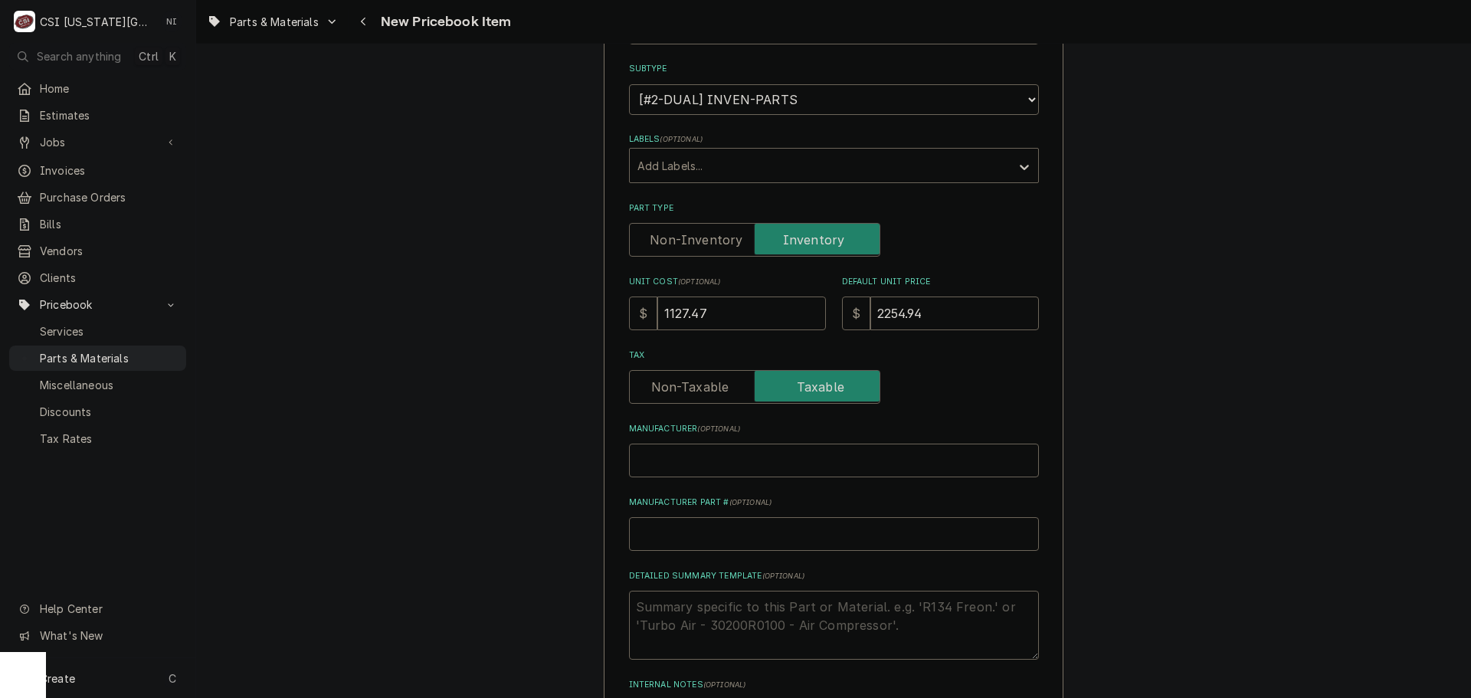
scroll to position [306, 0]
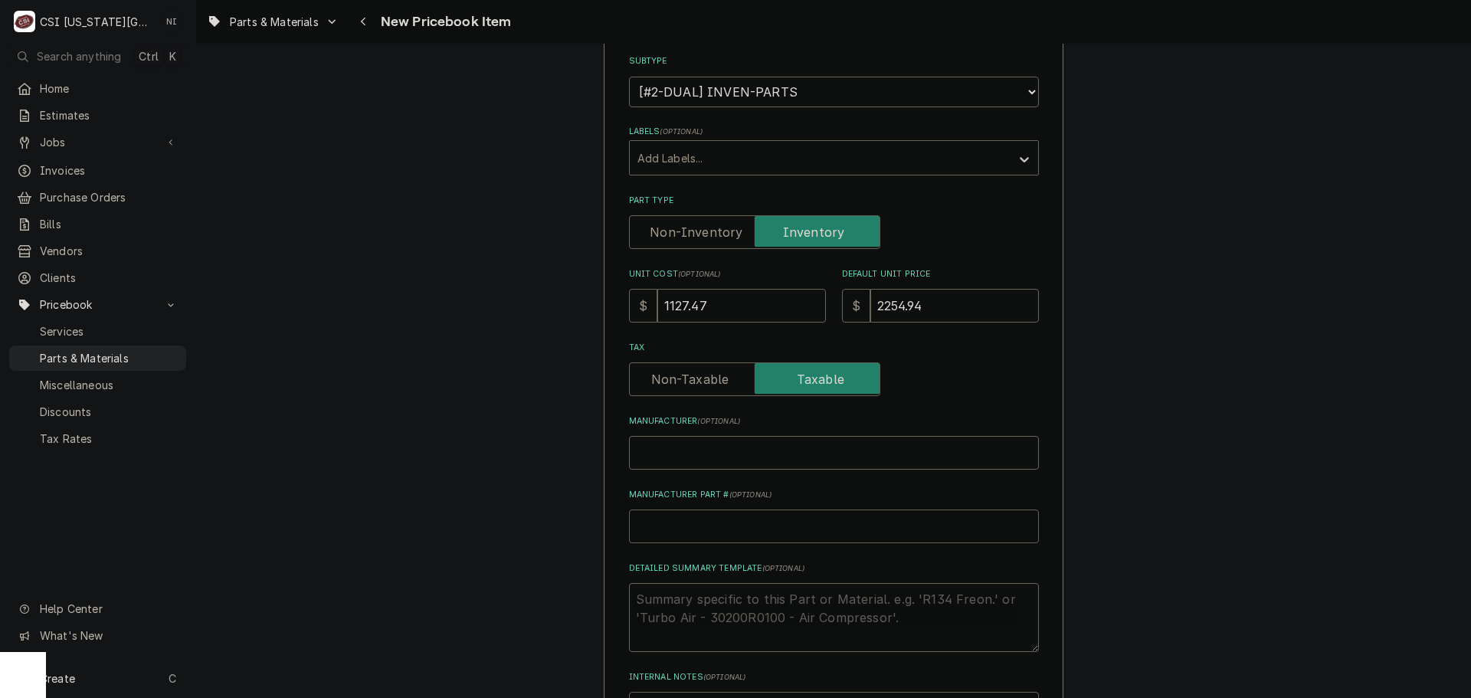
click at [732, 533] on input "Manufacturer Part # ( optional )" at bounding box center [834, 527] width 410 height 34
paste input "16.03.565P"
type textarea "x"
type input "16.03.565P"
type textarea "x"
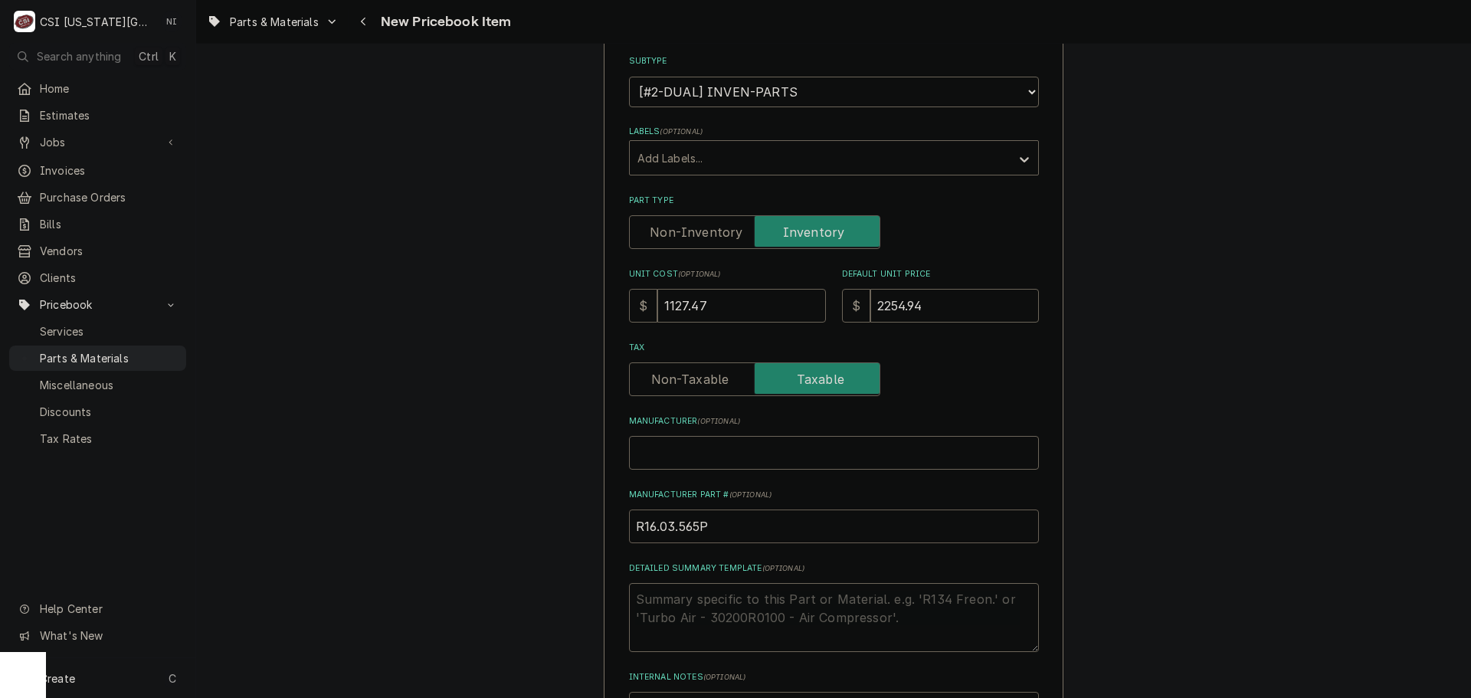
type input "RA16.03.565P"
type textarea "x"
type input "RAT16.03.565P"
type textarea "x"
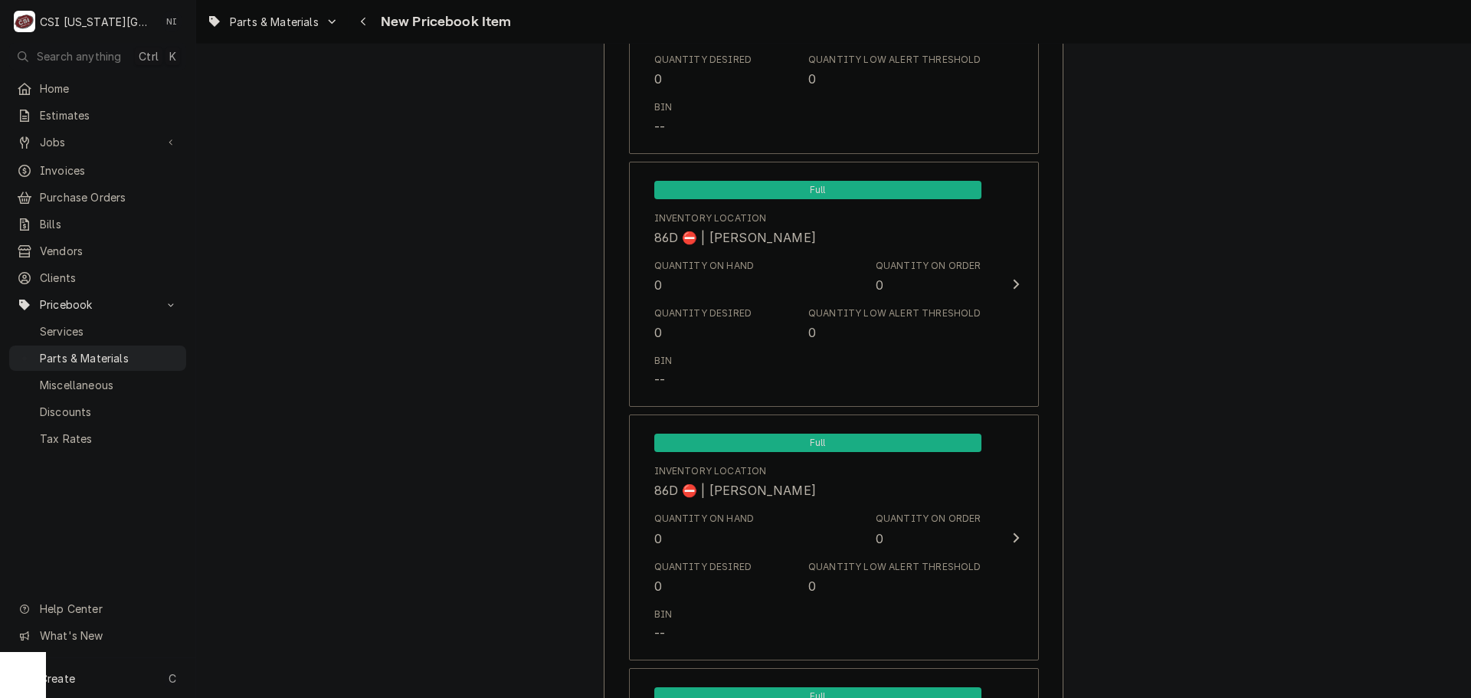
scroll to position [14510, 0]
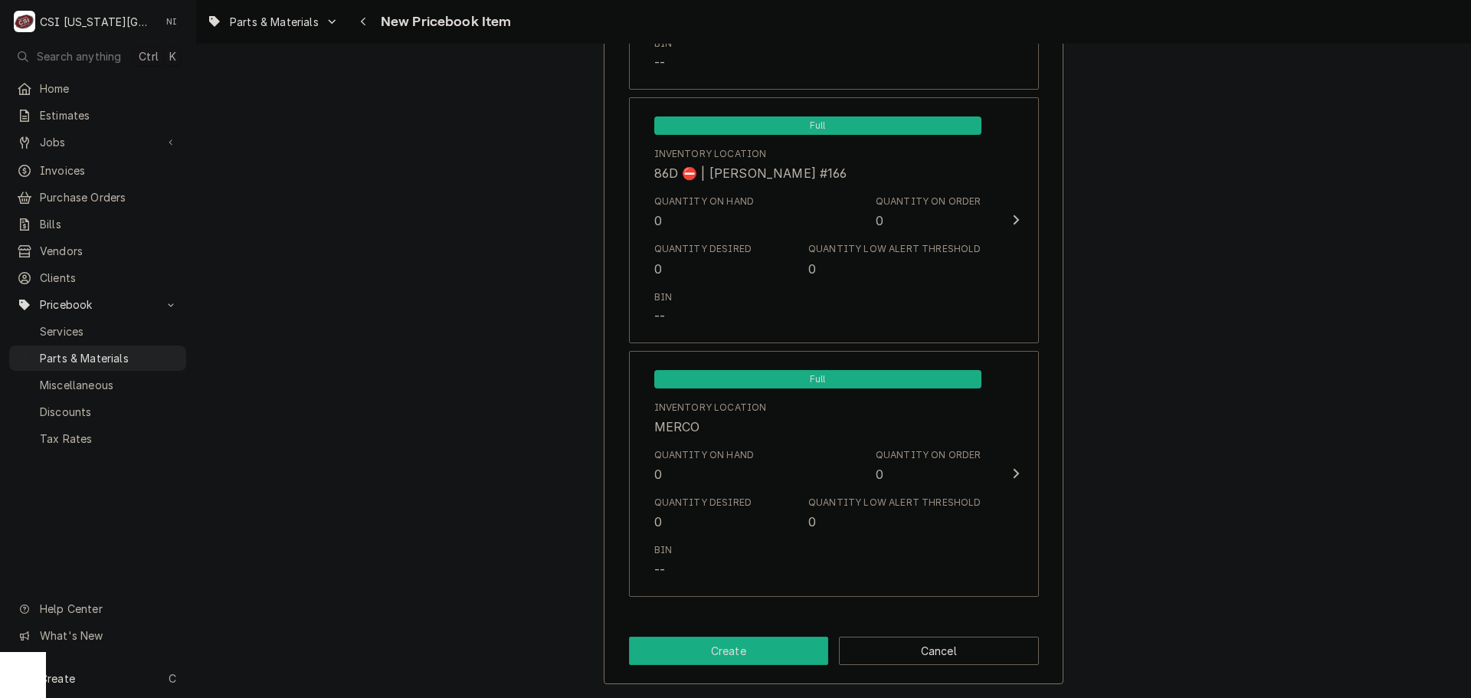
type input "RAT-16.03.565P"
click at [734, 651] on button "Create" at bounding box center [729, 651] width 200 height 28
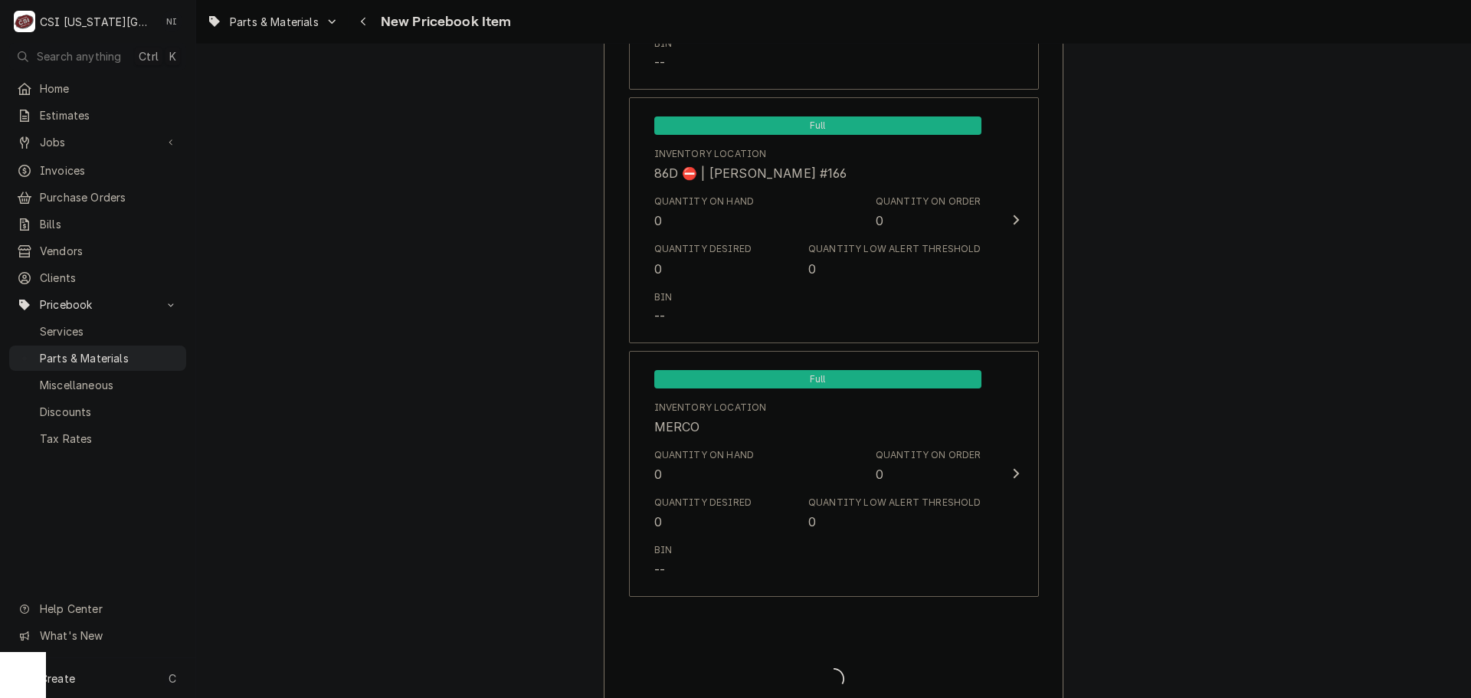
type textarea "x"
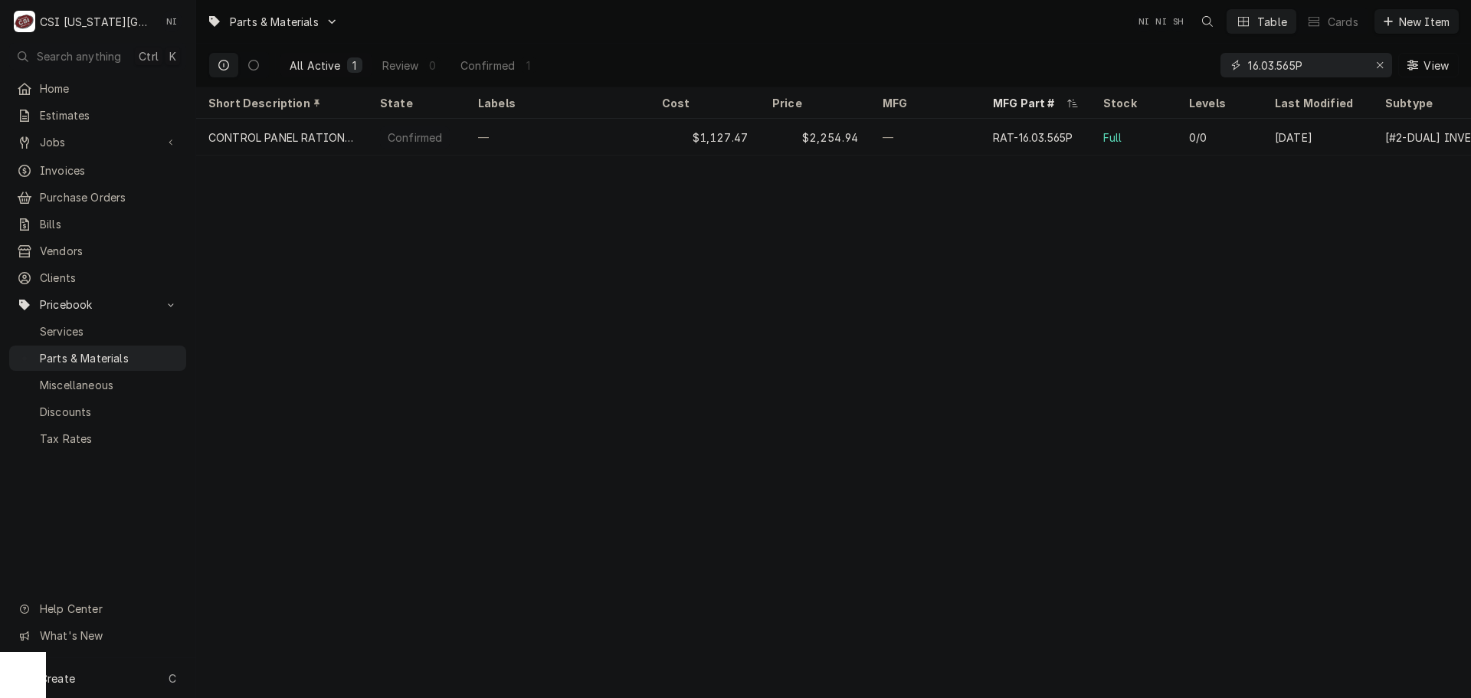
drag, startPoint x: 1332, startPoint y: 64, endPoint x: 1232, endPoint y: 65, distance: 99.6
click at [1231, 64] on div "16.03.565P" at bounding box center [1307, 65] width 172 height 25
paste input "42.00.359"
click at [93, 683] on div "Create C" at bounding box center [97, 678] width 195 height 40
drag, startPoint x: 925, startPoint y: 401, endPoint x: 932, endPoint y: 397, distance: 8.3
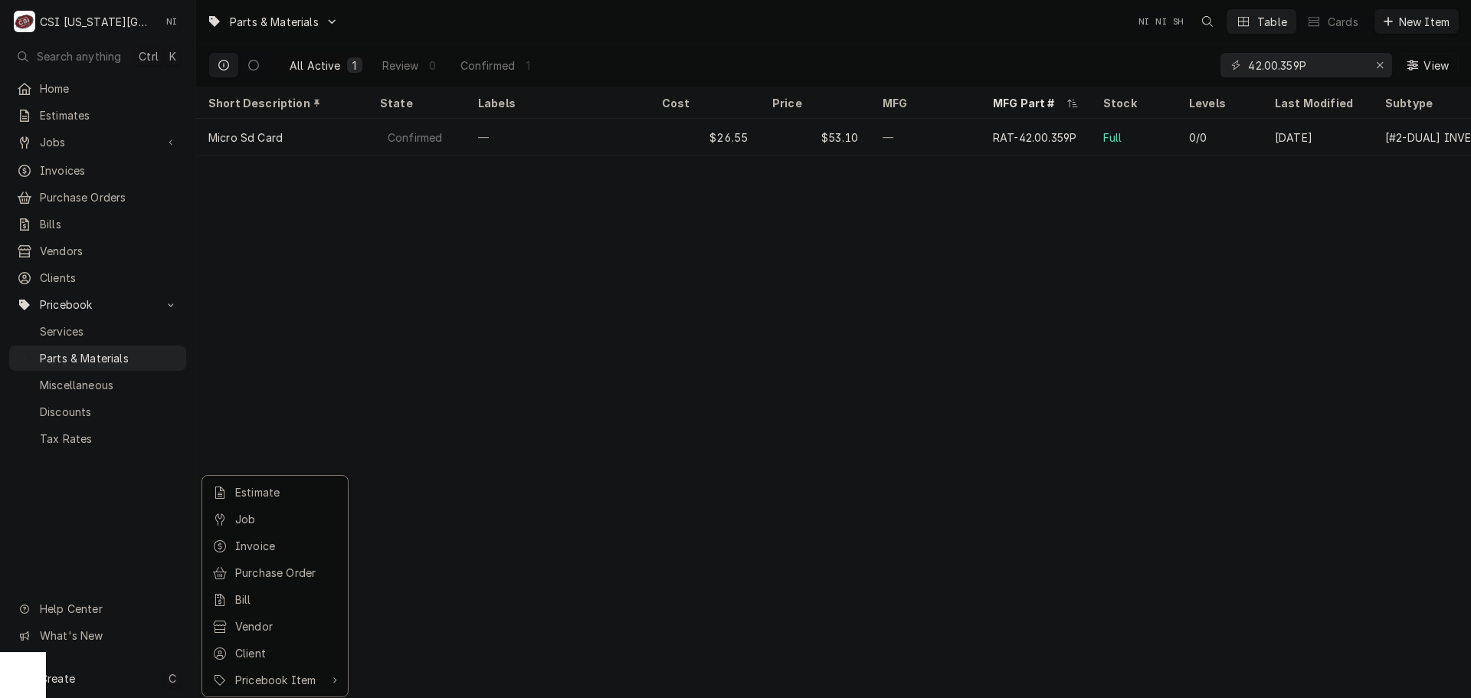
click at [927, 400] on html "C CSI [US_STATE] City NI Search anything Ctrl K Home Estimates Jobs Jobs Job Se…" at bounding box center [735, 349] width 1471 height 698
drag, startPoint x: 1275, startPoint y: 65, endPoint x: 1190, endPoint y: 73, distance: 85.4
click at [1190, 73] on div "All Active 1 Review 0 Confirmed 1 42.00.359P View" at bounding box center [833, 65] width 1250 height 43
paste input "251"
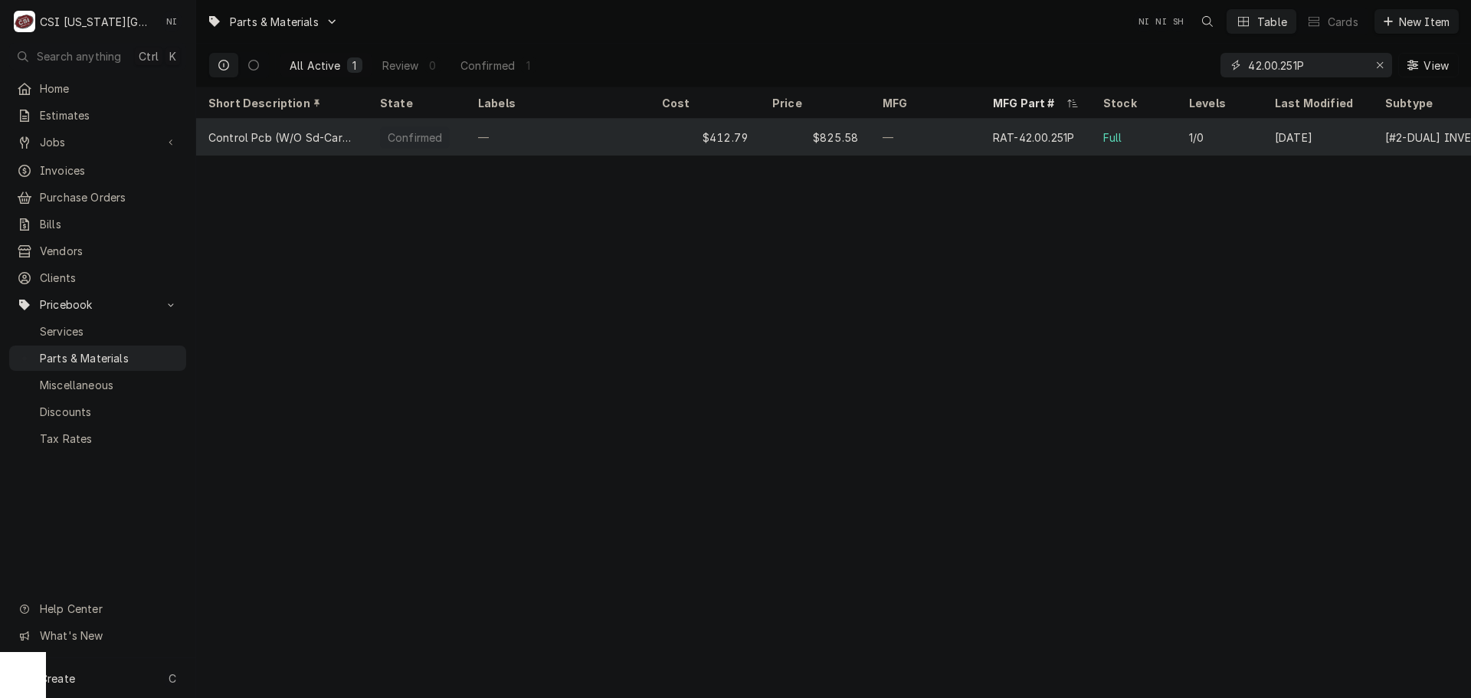
type input "42.00.251P"
click at [582, 129] on div "—" at bounding box center [558, 137] width 184 height 37
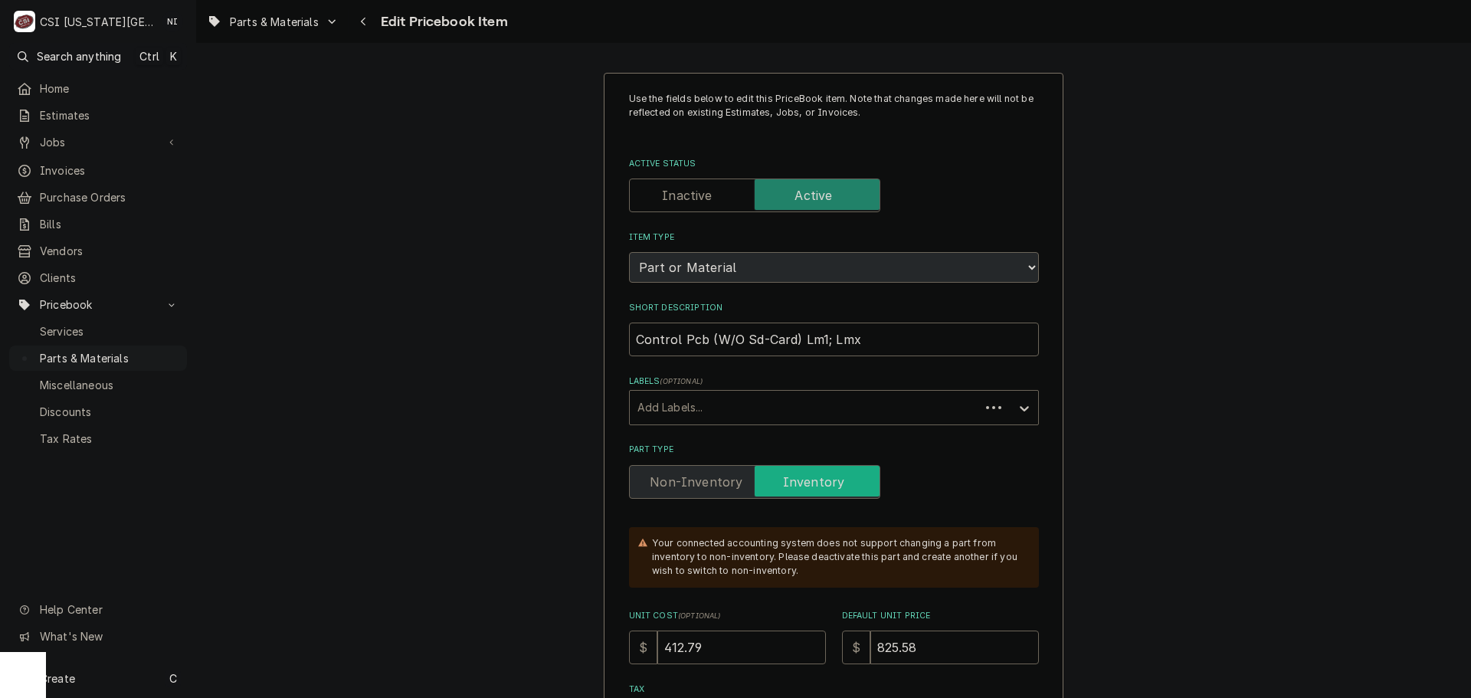
type textarea "x"
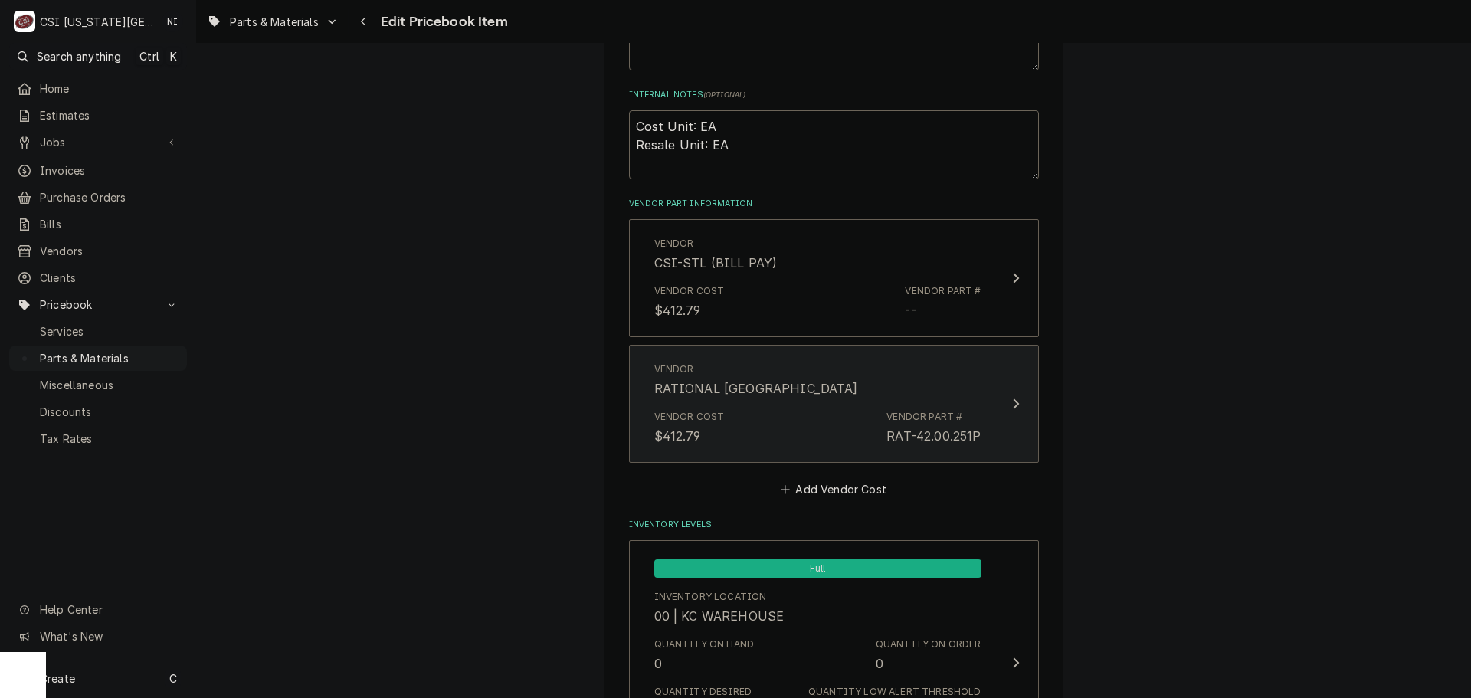
scroll to position [996, 0]
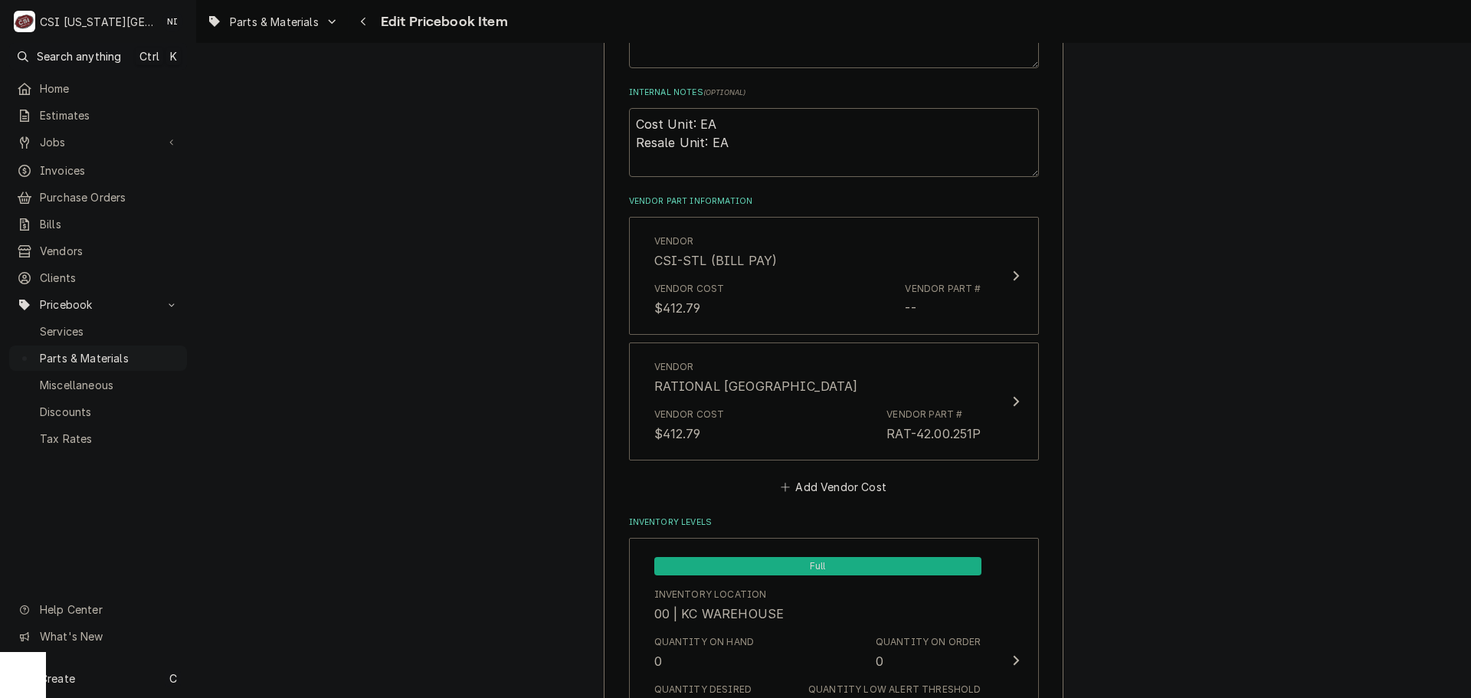
drag, startPoint x: 128, startPoint y: 347, endPoint x: 304, endPoint y: 55, distance: 341.0
click at [130, 350] on span "Parts & Materials" at bounding box center [109, 358] width 139 height 16
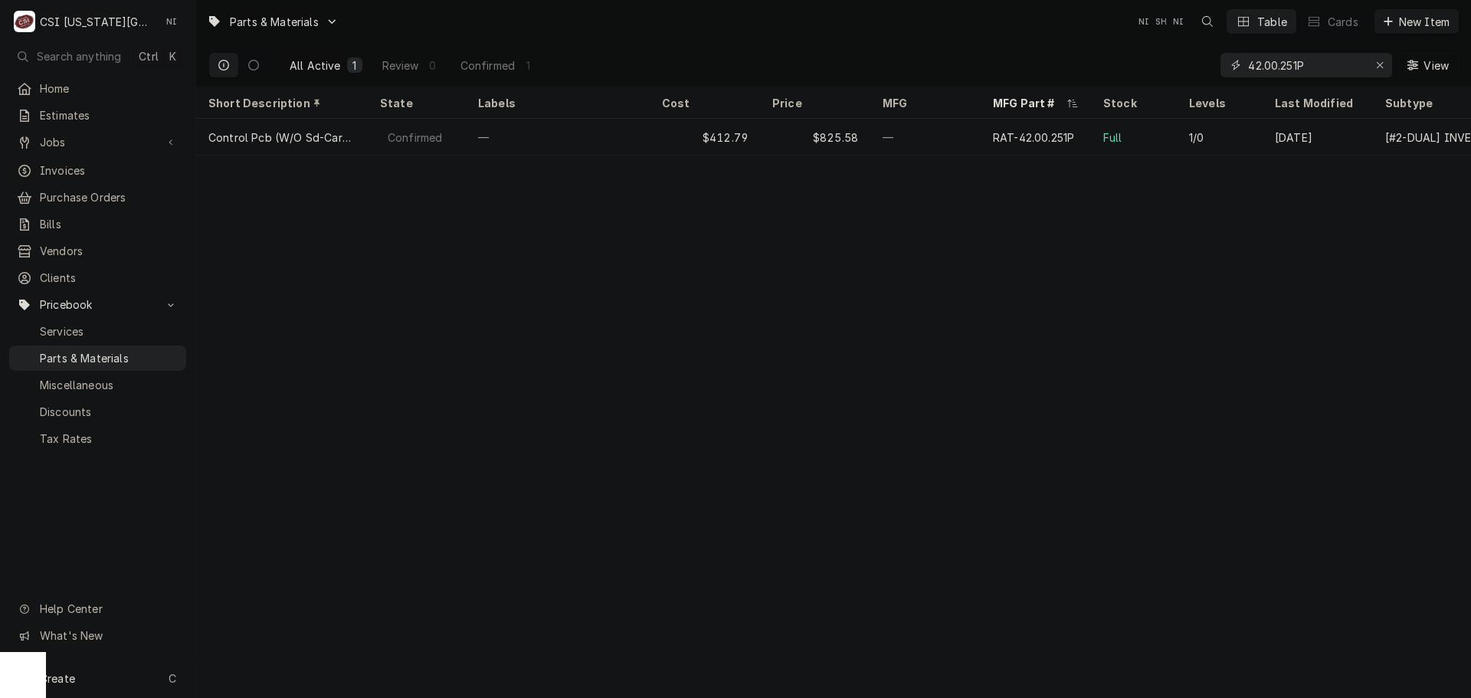
drag, startPoint x: 1253, startPoint y: 71, endPoint x: 1156, endPoint y: 72, distance: 96.5
click at [1165, 70] on div "All Active 1 Review 0 Confirmed 1 42.00.251P View" at bounding box center [833, 65] width 1250 height 43
paste input "359"
type input "42.00.359P"
click at [919, 136] on div "—" at bounding box center [925, 137] width 110 height 37
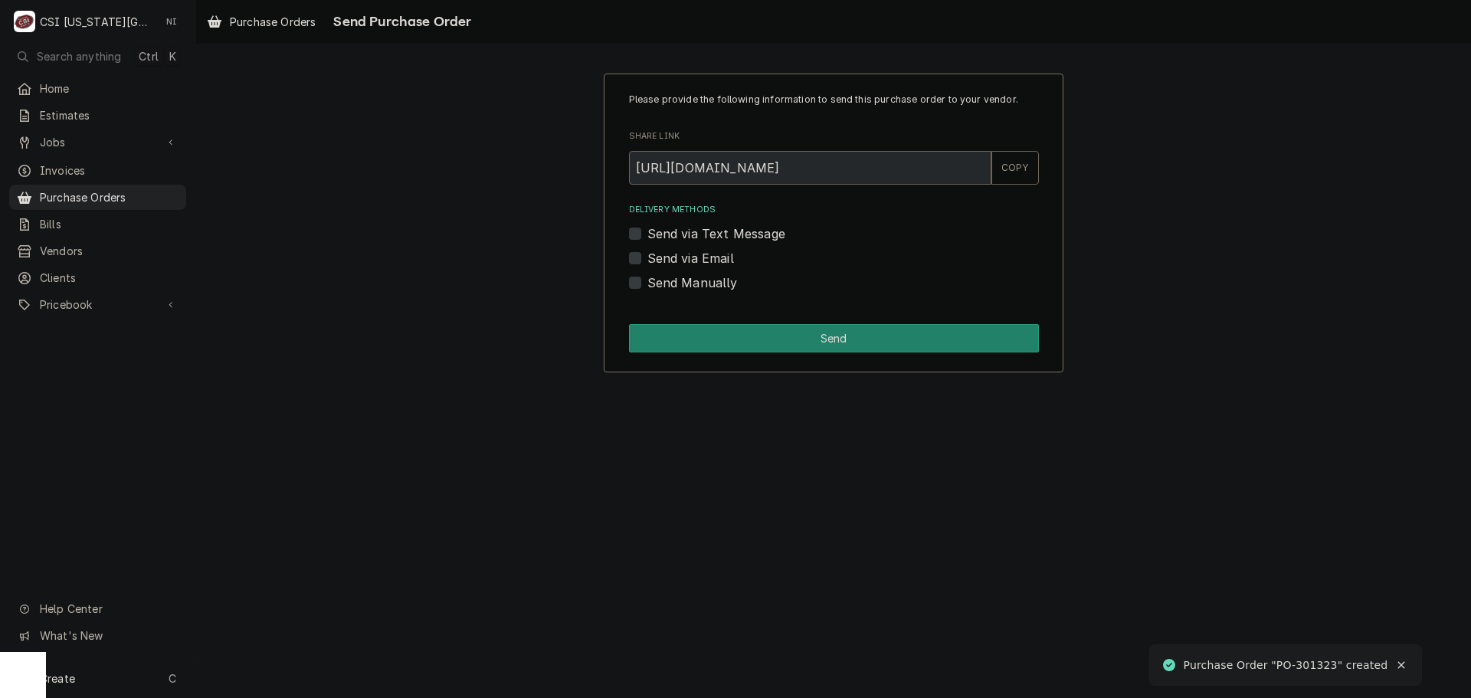
drag, startPoint x: 633, startPoint y: 284, endPoint x: 642, endPoint y: 287, distance: 9.7
click at [647, 284] on label "Send Manually" at bounding box center [692, 283] width 90 height 18
click at [647, 284] on input "Send Manually" at bounding box center [852, 291] width 410 height 34
checkbox input "true"
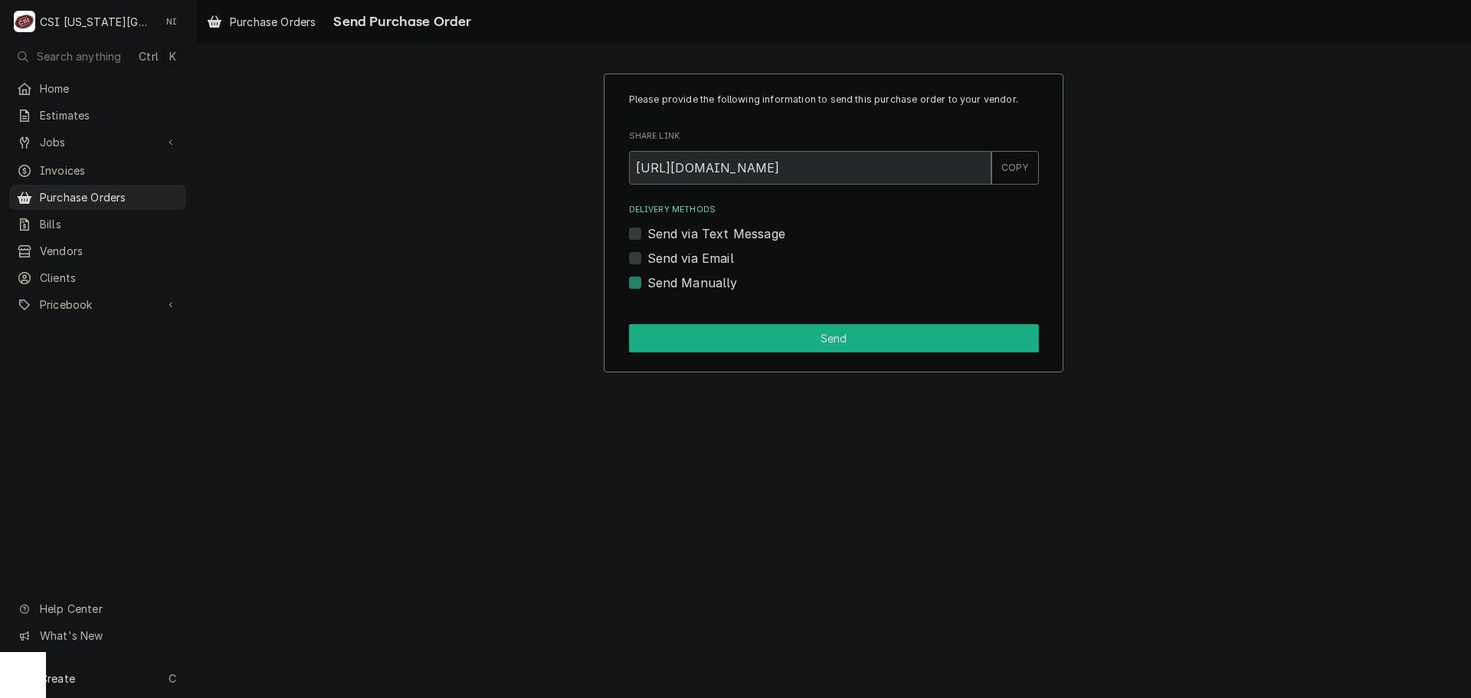
click at [744, 343] on button "Send" at bounding box center [834, 338] width 410 height 28
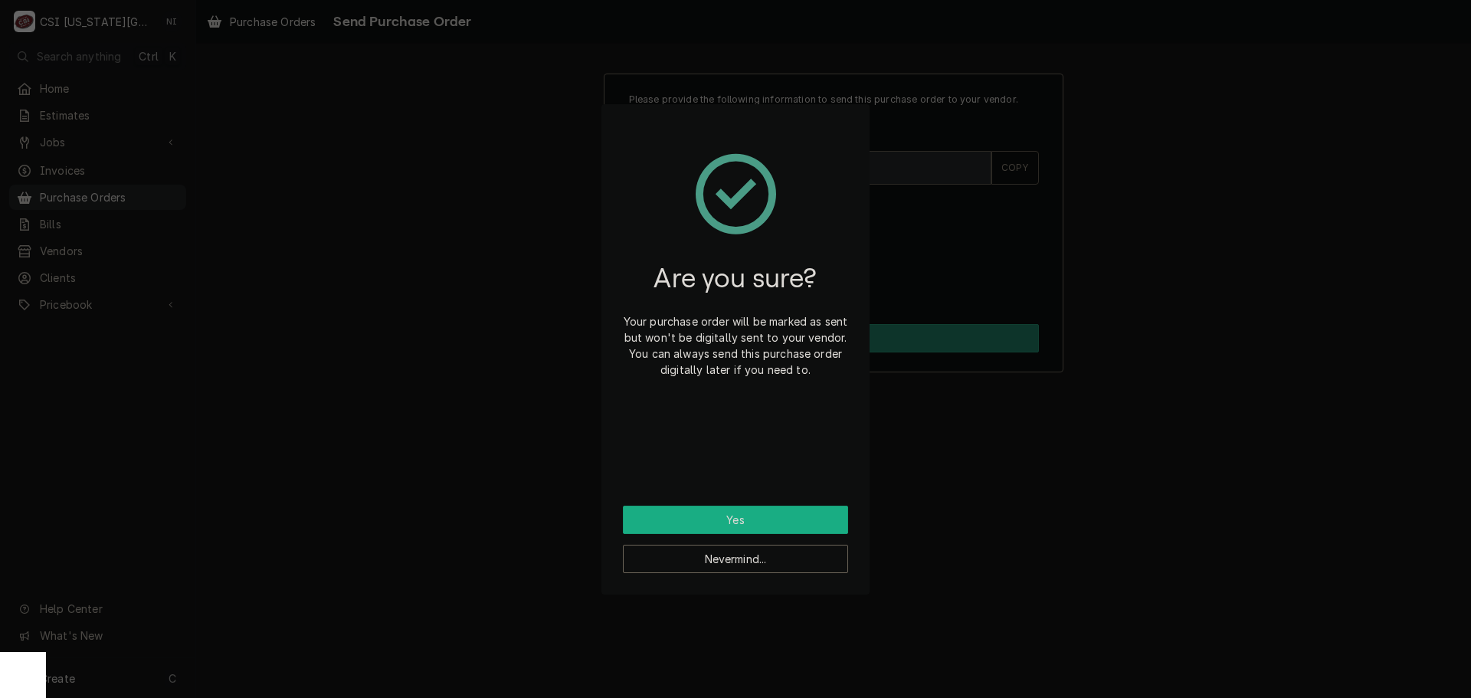
drag, startPoint x: 728, startPoint y: 522, endPoint x: 746, endPoint y: 518, distance: 18.0
click at [730, 522] on button "Yes" at bounding box center [735, 520] width 225 height 28
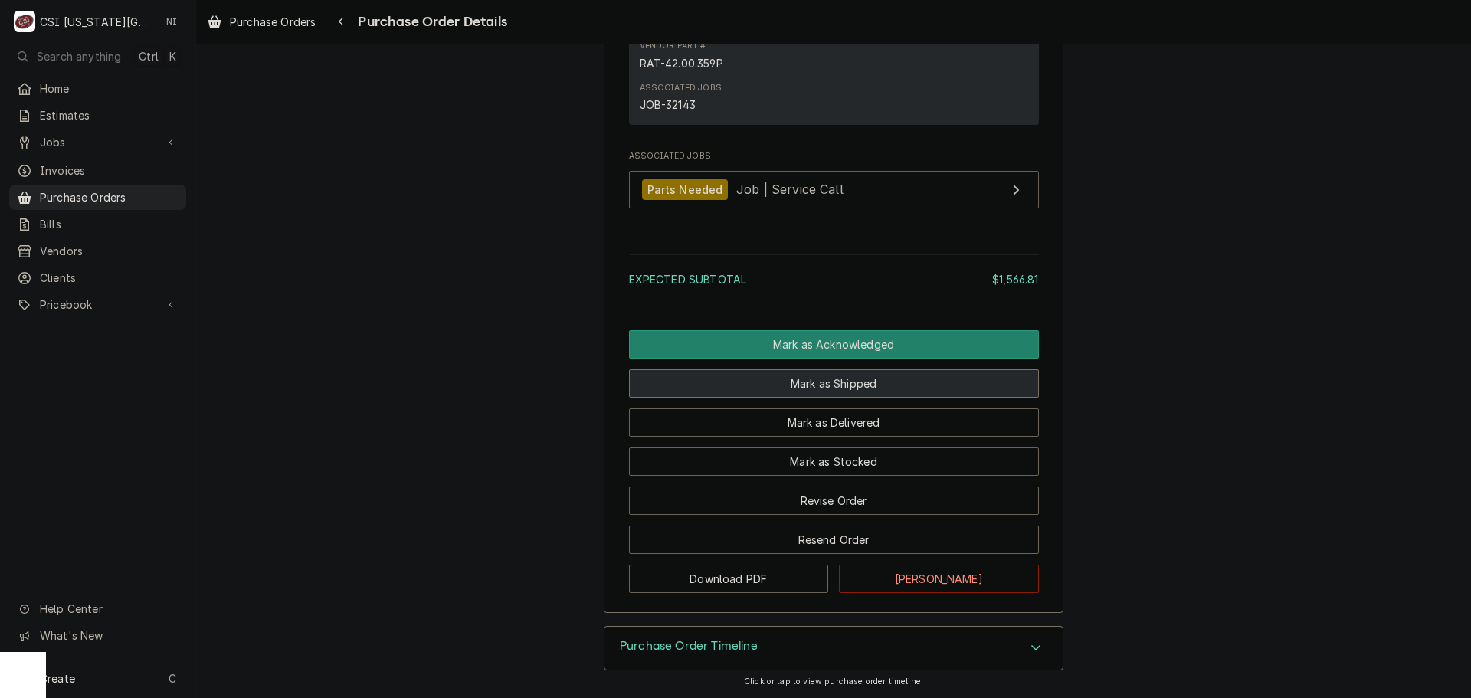
scroll to position [1796, 0]
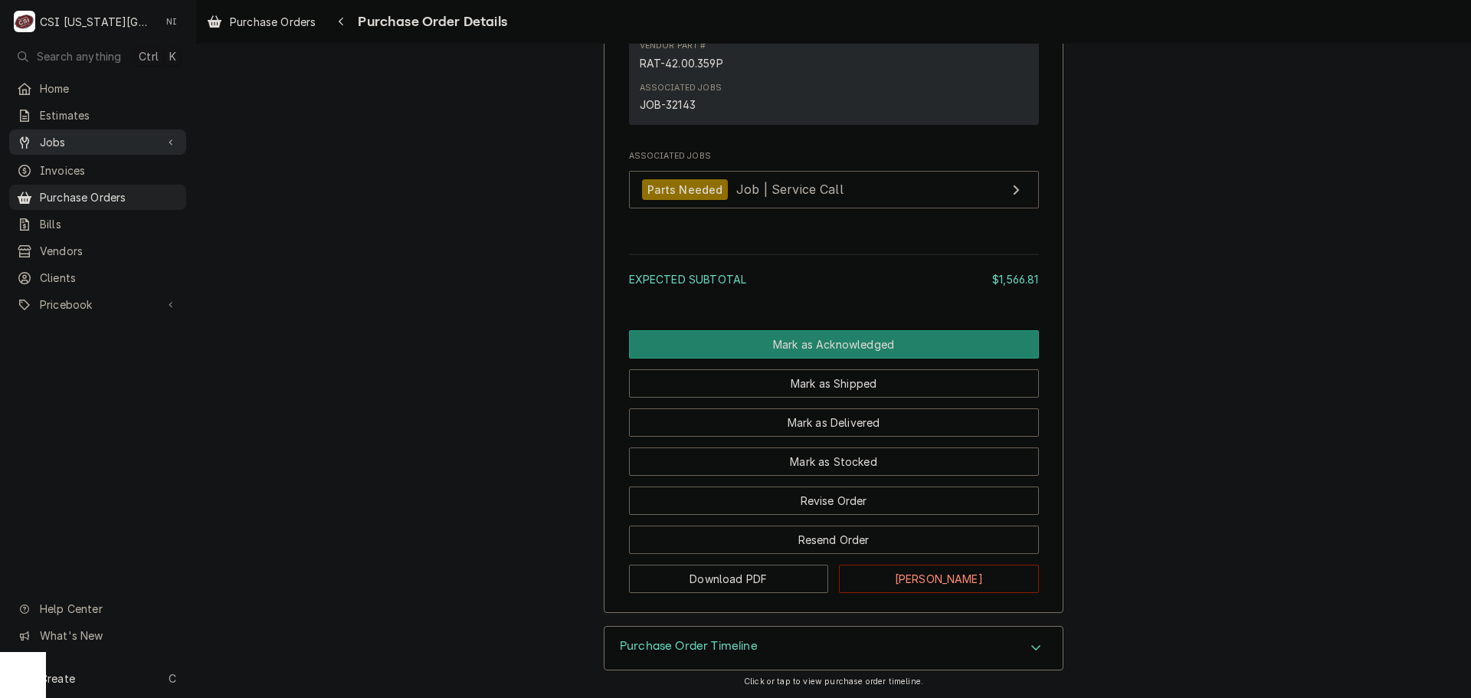
drag, startPoint x: 74, startPoint y: 192, endPoint x: 179, endPoint y: 135, distance: 120.3
click at [74, 192] on span "Purchase Orders" at bounding box center [109, 197] width 139 height 16
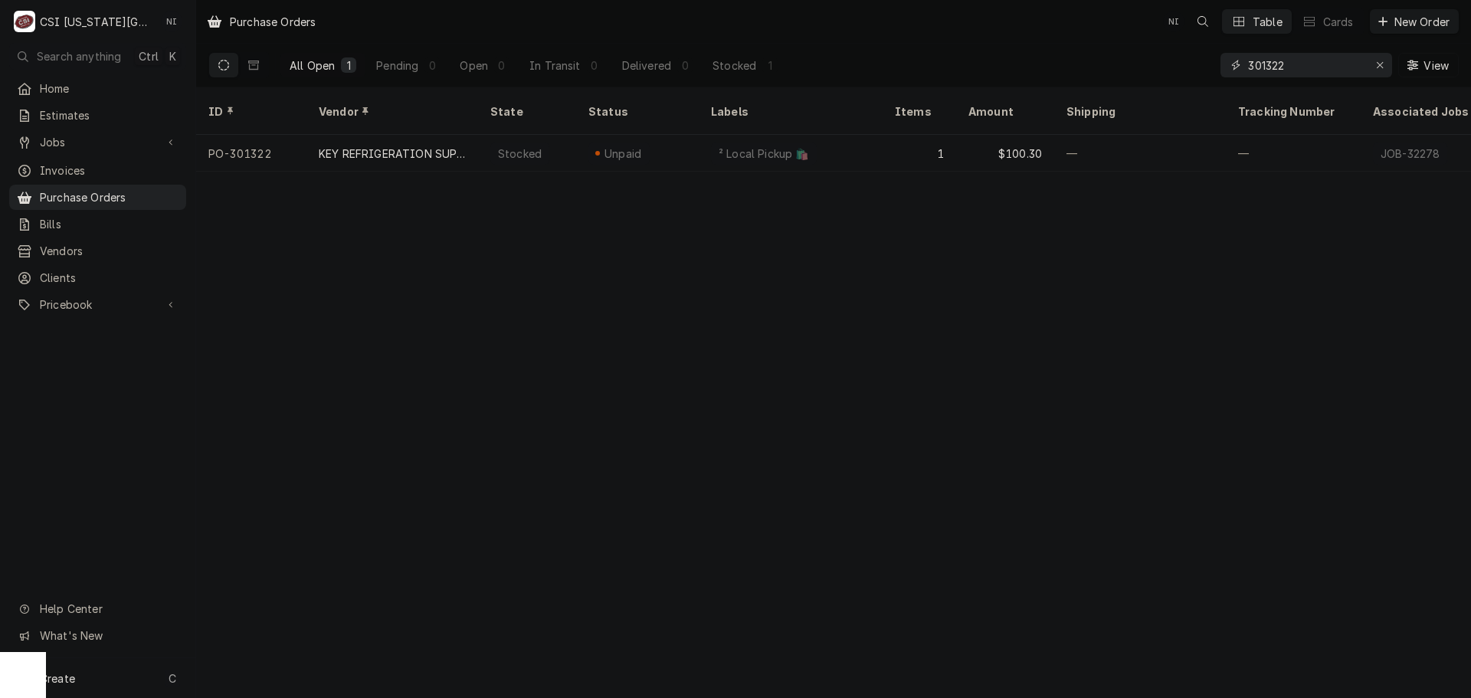
drag, startPoint x: 1307, startPoint y: 65, endPoint x: 1040, endPoint y: 64, distance: 267.4
click at [1067, 65] on div "All Open 1 Pending 0 Open 0 In Transit 0 Delivered 0 Stocked 1 301322 View" at bounding box center [833, 65] width 1250 height 43
type input "301315"
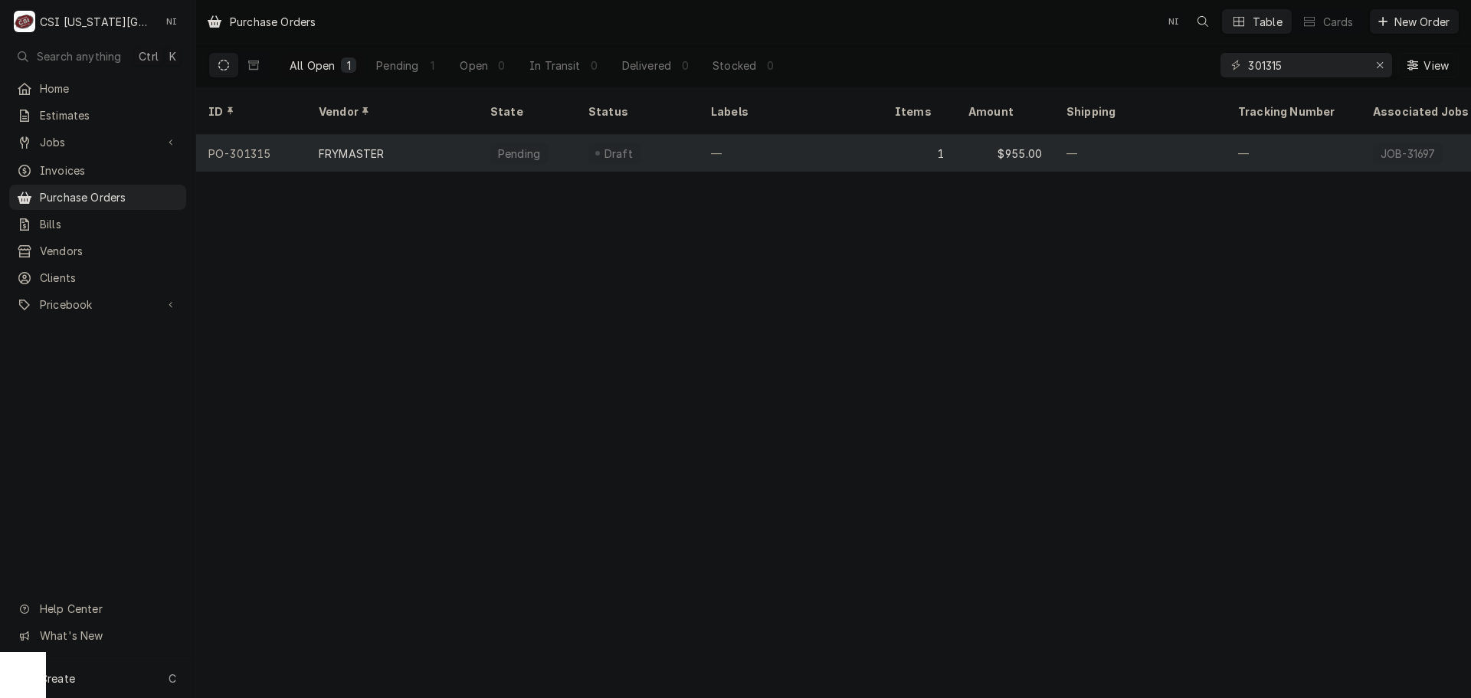
click at [837, 135] on div "—" at bounding box center [791, 153] width 184 height 37
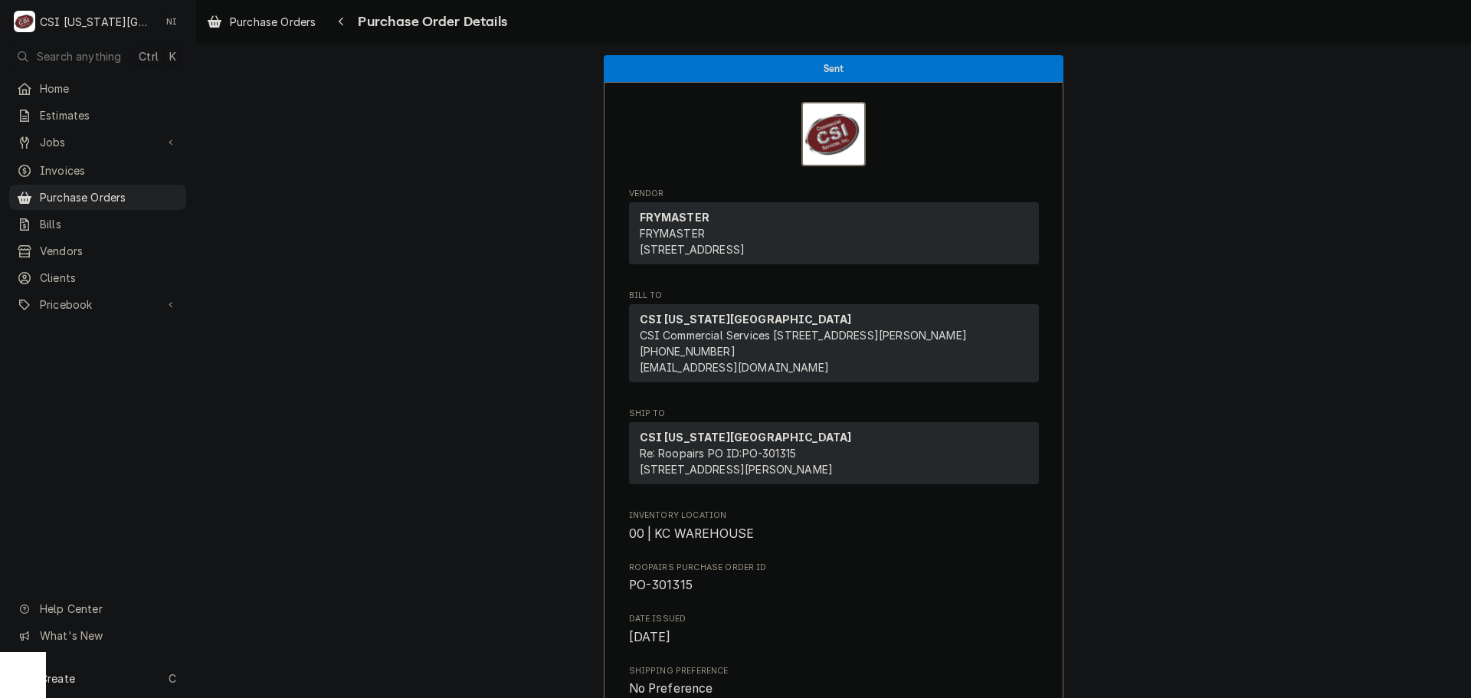
drag, startPoint x: 153, startPoint y: 192, endPoint x: 649, endPoint y: 194, distance: 495.7
click at [153, 192] on span "Purchase Orders" at bounding box center [109, 197] width 139 height 16
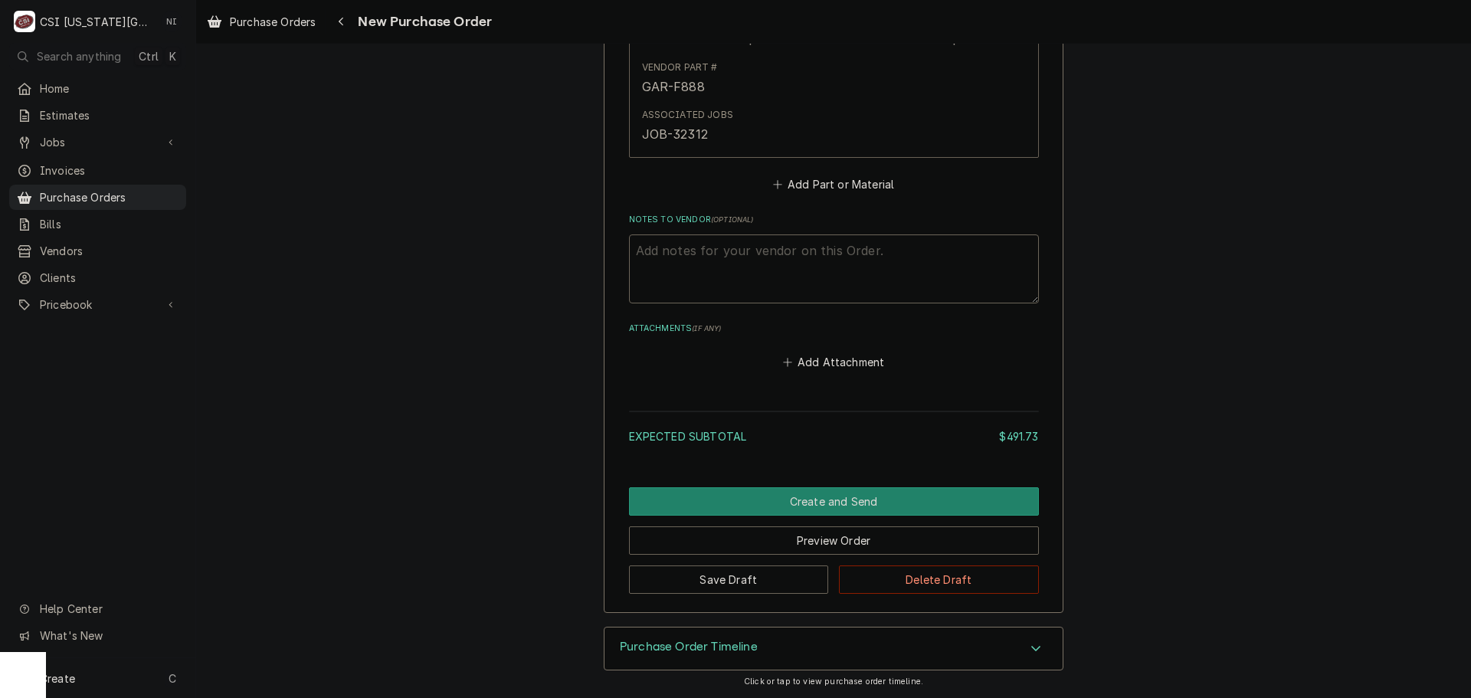
scroll to position [1946, 0]
click at [952, 496] on button "Create and Send" at bounding box center [834, 501] width 410 height 28
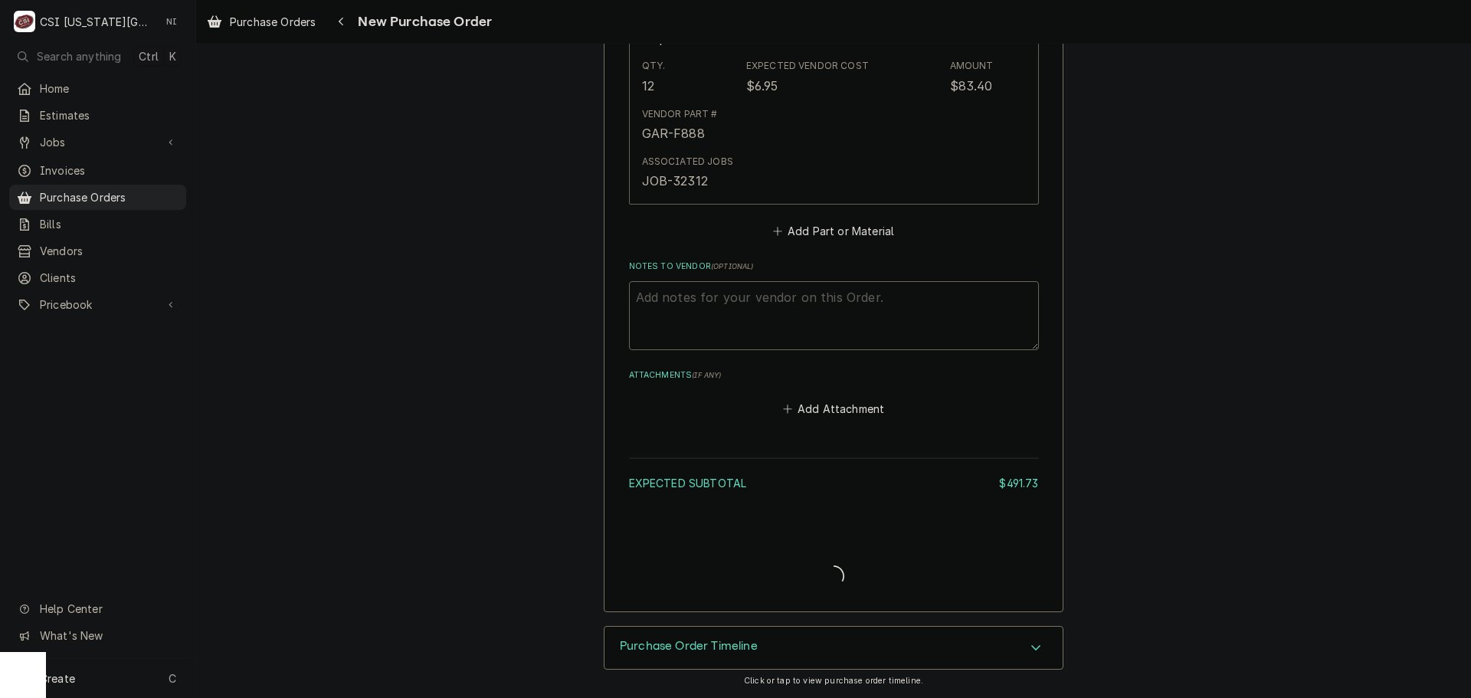
type textarea "x"
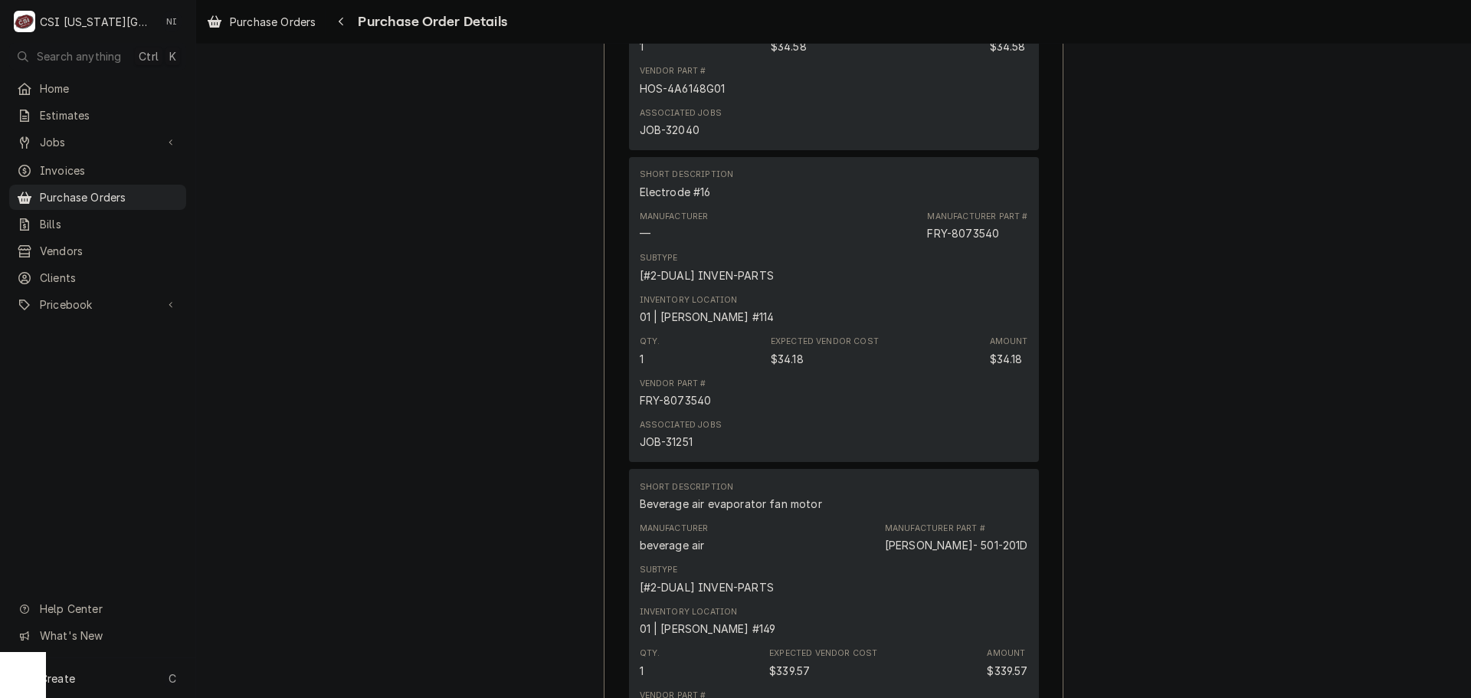
scroll to position [996, 0]
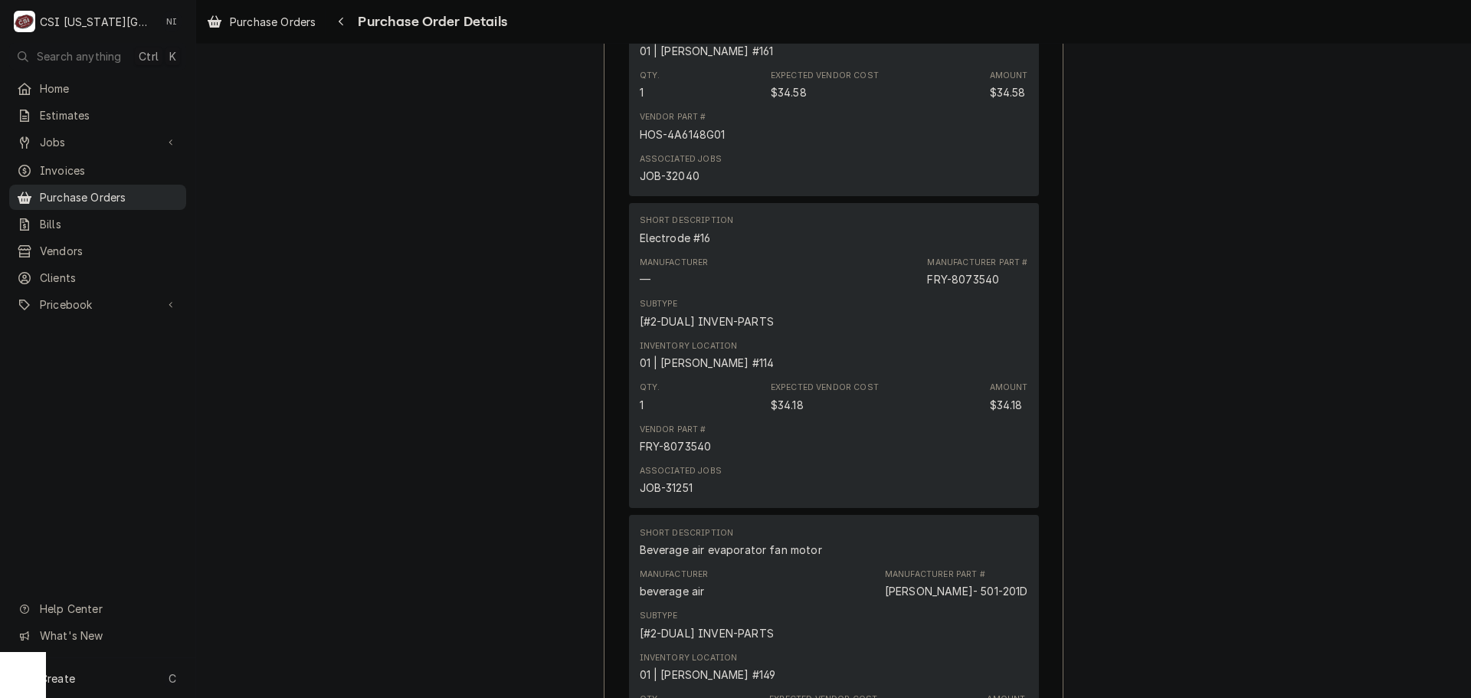
click at [116, 192] on span "Purchase Orders" at bounding box center [109, 197] width 139 height 16
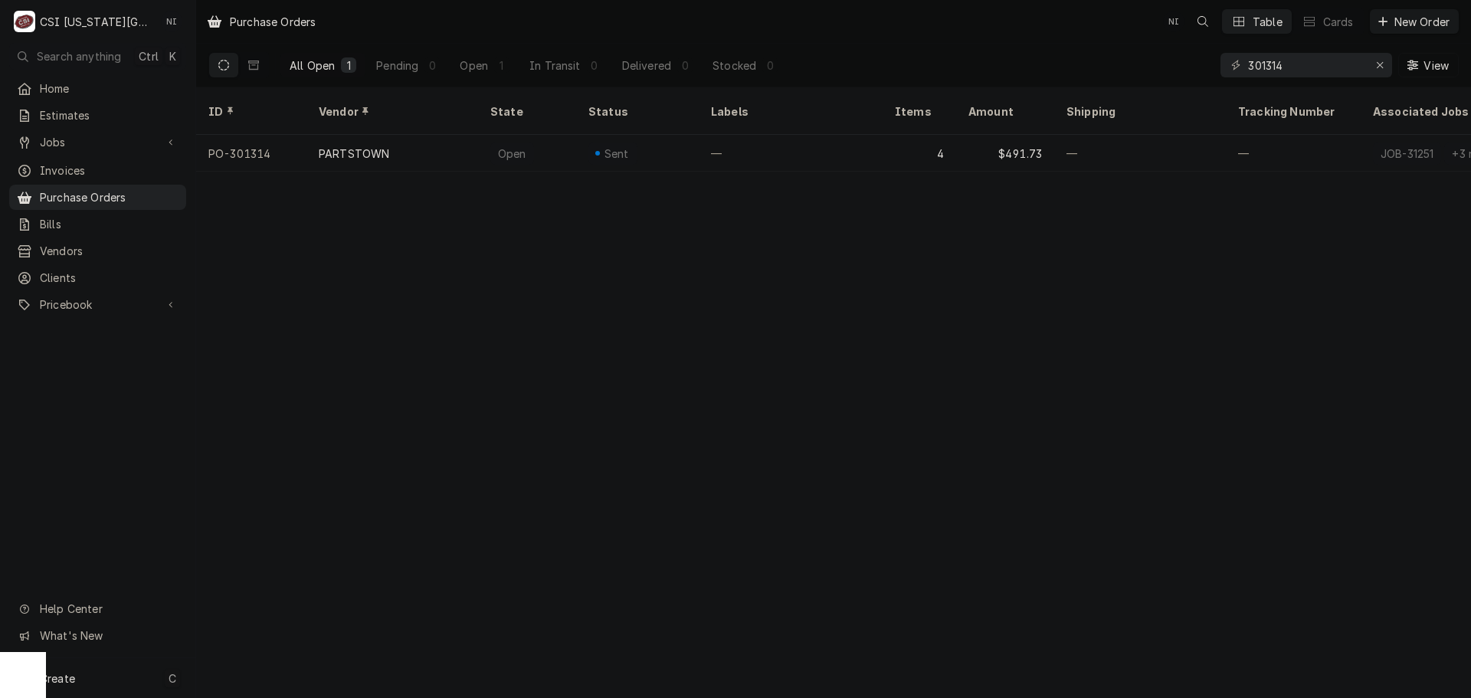
drag, startPoint x: 135, startPoint y: 683, endPoint x: 169, endPoint y: 673, distance: 36.1
click at [138, 681] on div "Create C" at bounding box center [97, 678] width 195 height 40
click at [305, 574] on div "Purchase Order" at bounding box center [286, 573] width 103 height 16
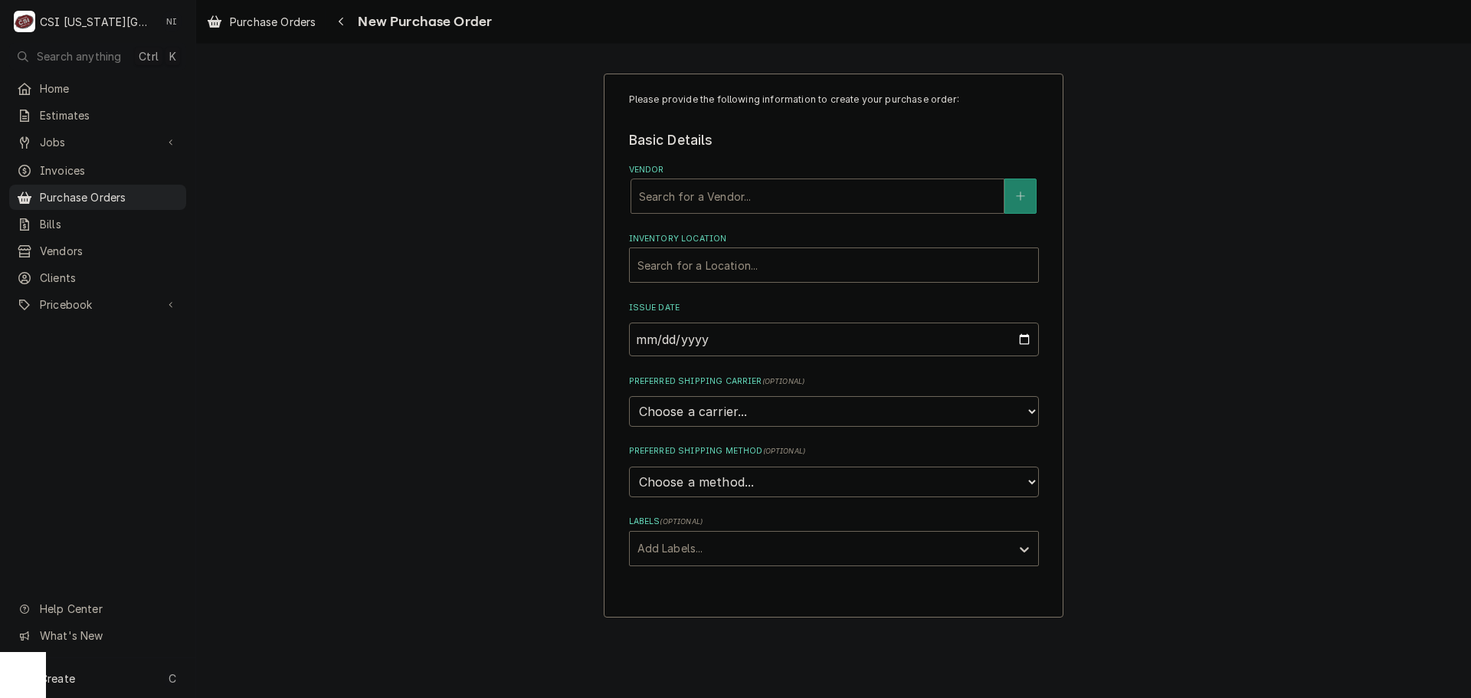
click at [746, 193] on div "Vendor" at bounding box center [817, 196] width 357 height 28
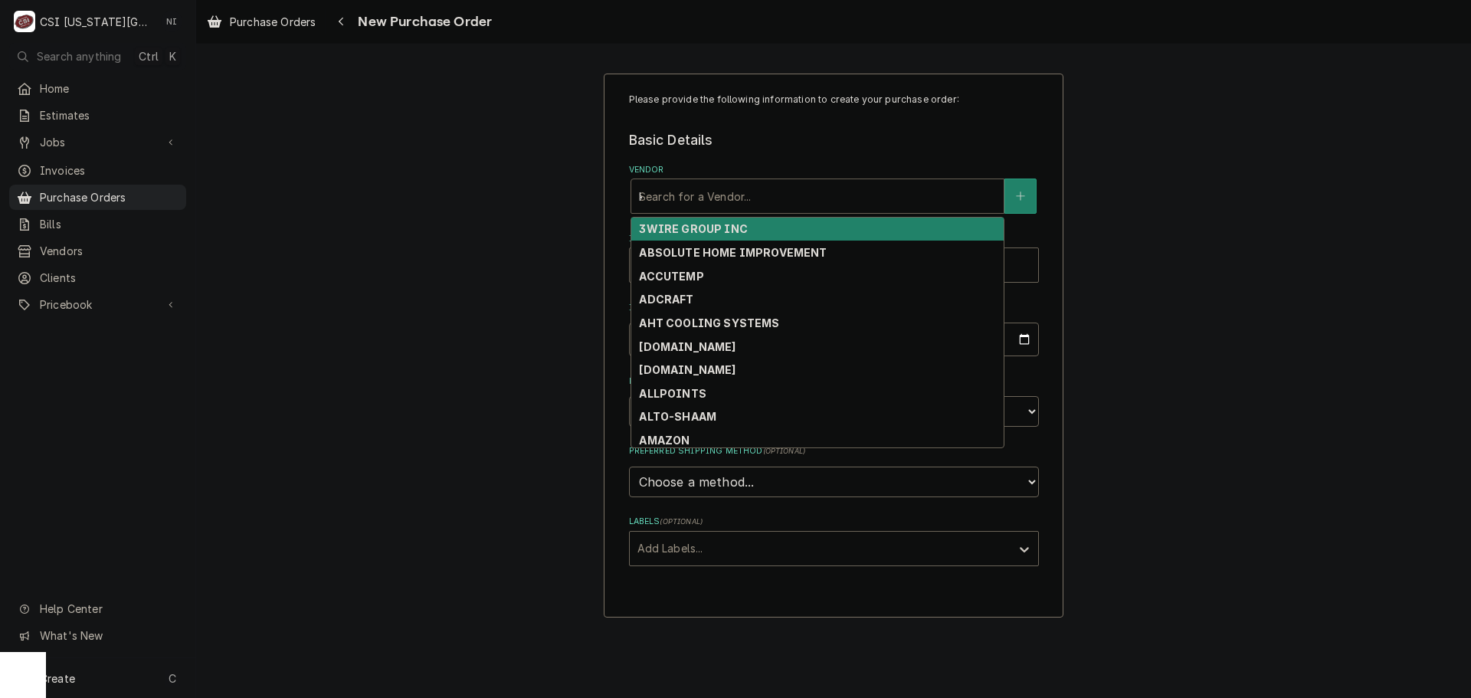
type input "key"
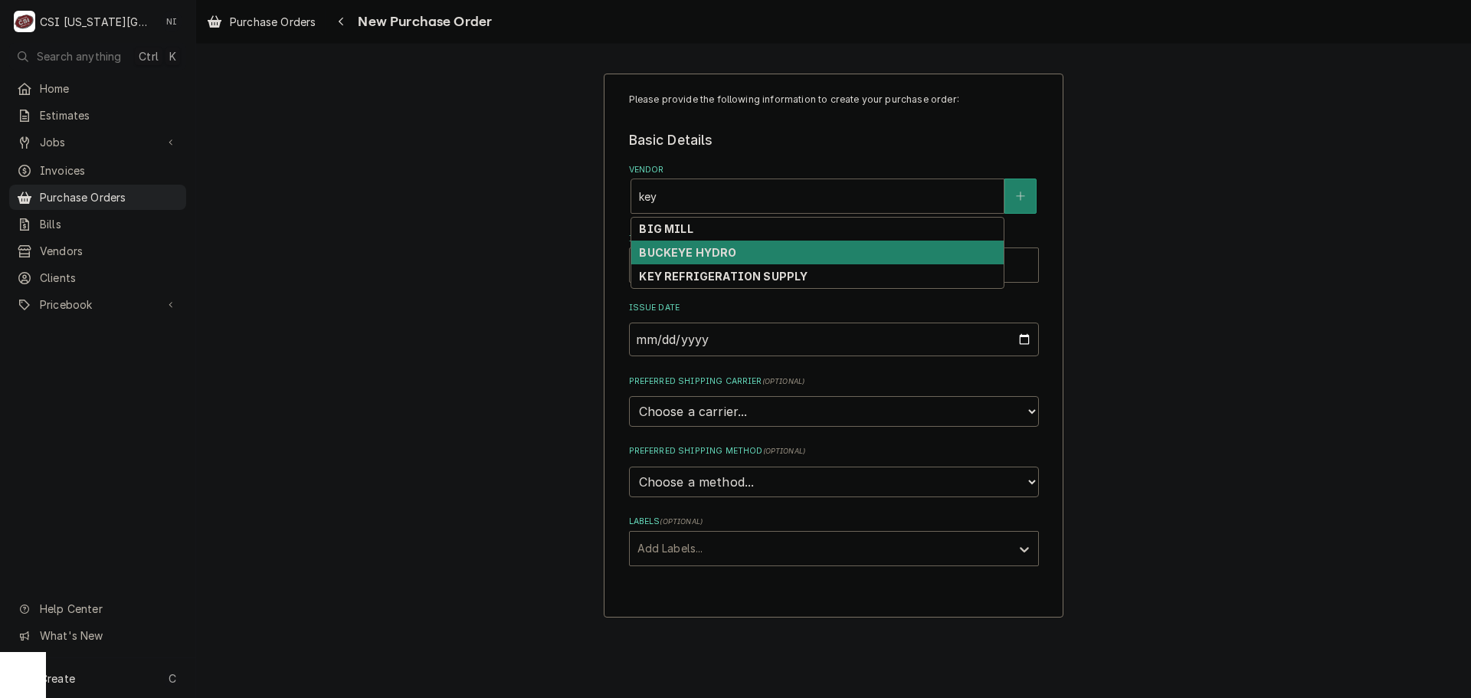
click at [712, 270] on strong "KEY REFRIGERATION SUPPLY" at bounding box center [723, 276] width 169 height 13
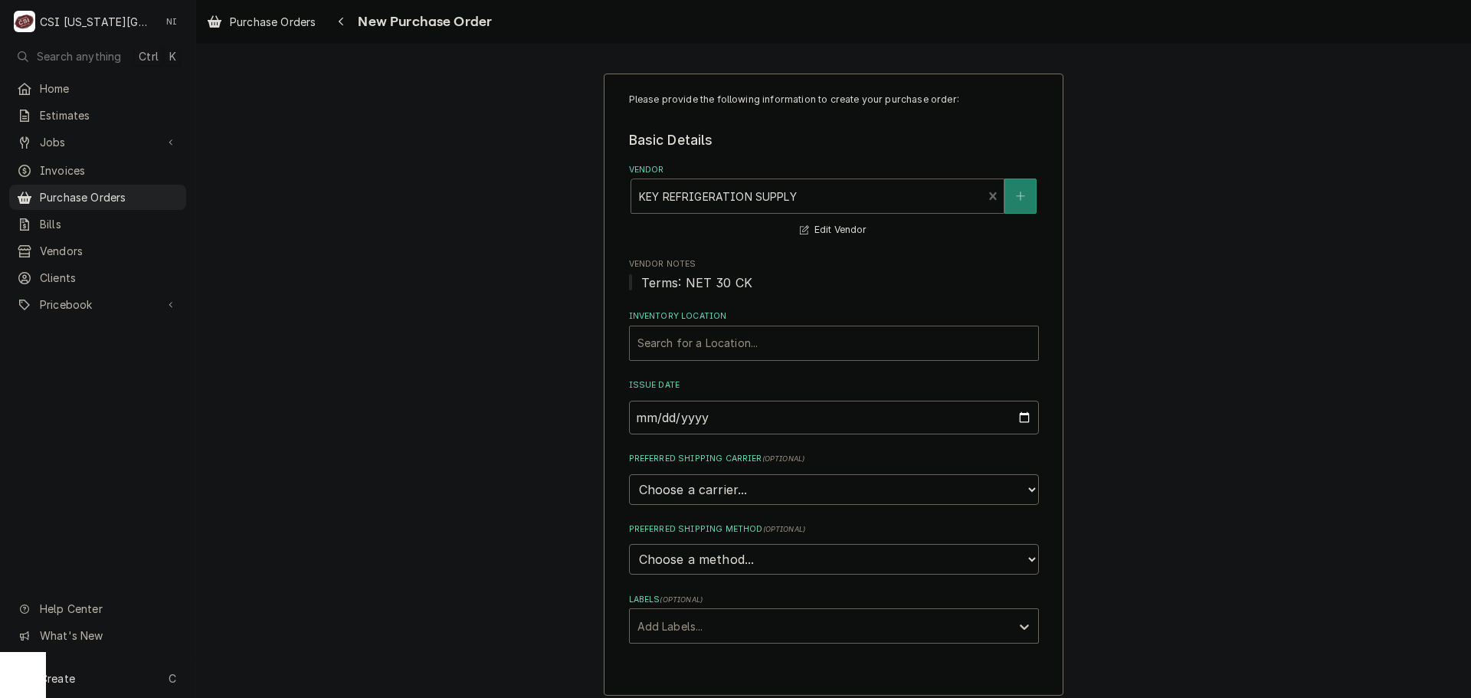
click at [694, 351] on div "Inventory Location" at bounding box center [833, 343] width 393 height 28
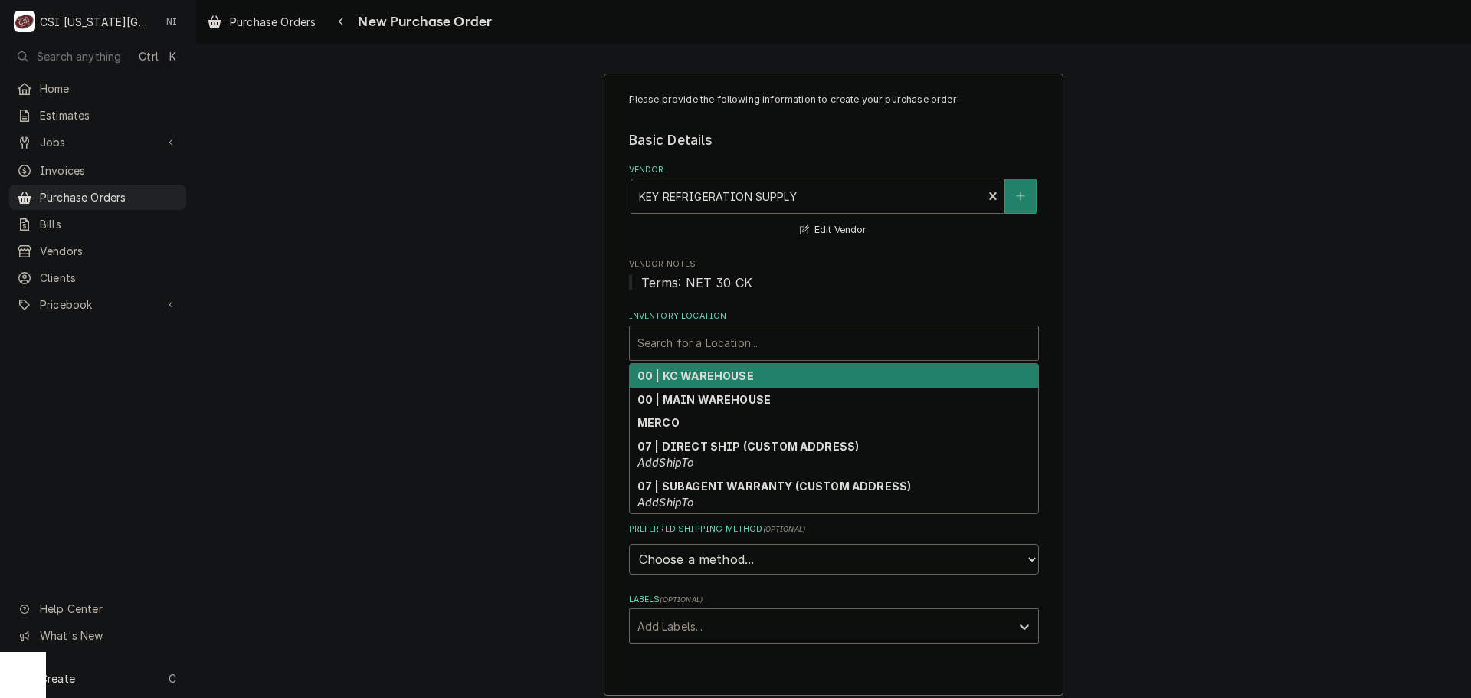
click at [680, 378] on strong "00 | KC WAREHOUSE" at bounding box center [695, 375] width 116 height 13
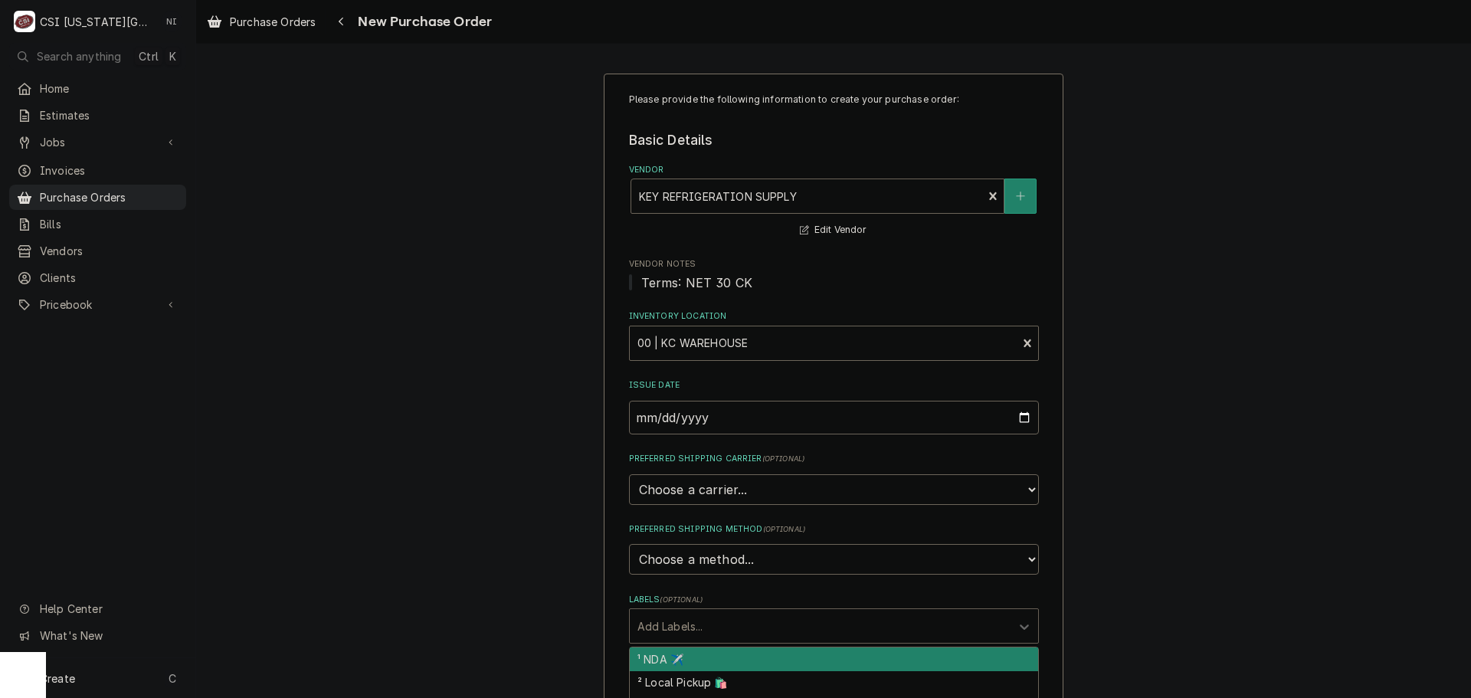
drag, startPoint x: 695, startPoint y: 628, endPoint x: 693, endPoint y: 667, distance: 39.1
click at [695, 630] on div "Labels" at bounding box center [819, 626] width 365 height 28
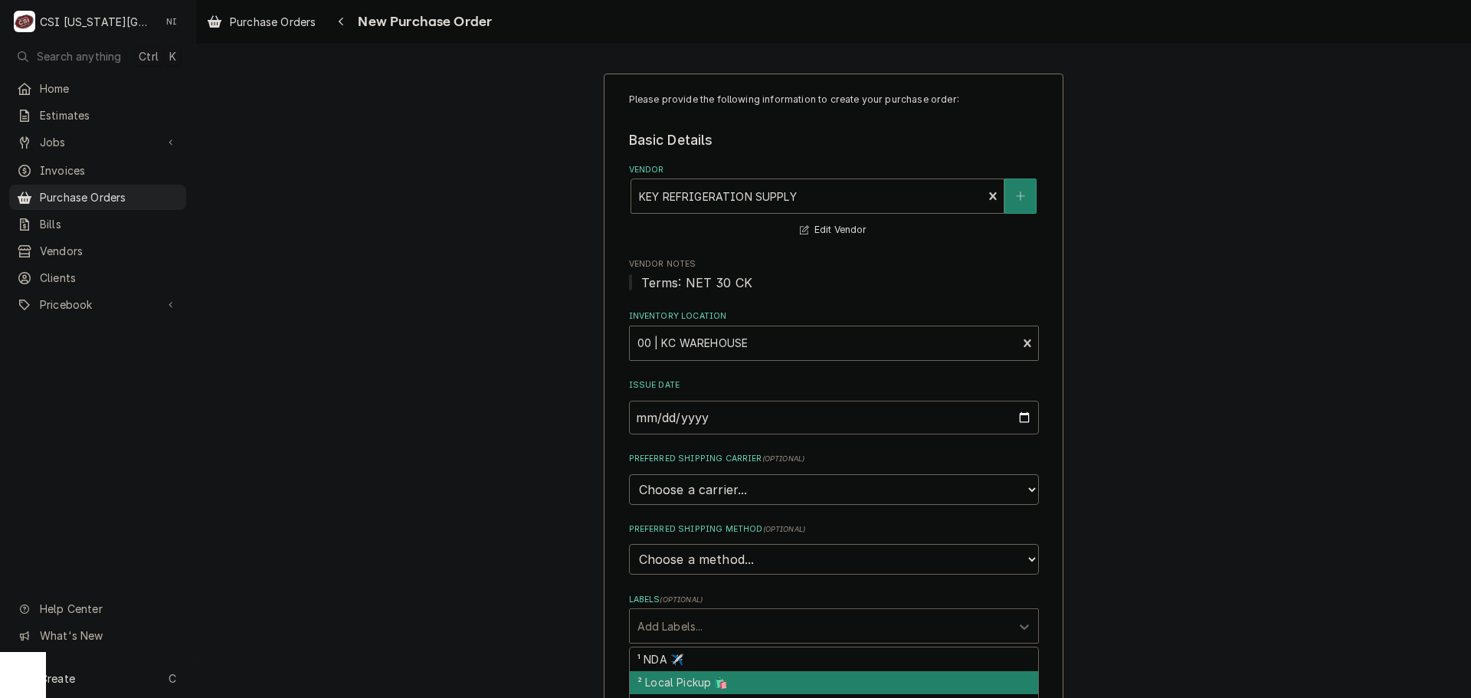
drag, startPoint x: 693, startPoint y: 674, endPoint x: 712, endPoint y: 676, distance: 19.2
click at [696, 673] on div "² Local Pickup 🛍️" at bounding box center [834, 683] width 408 height 24
type textarea "x"
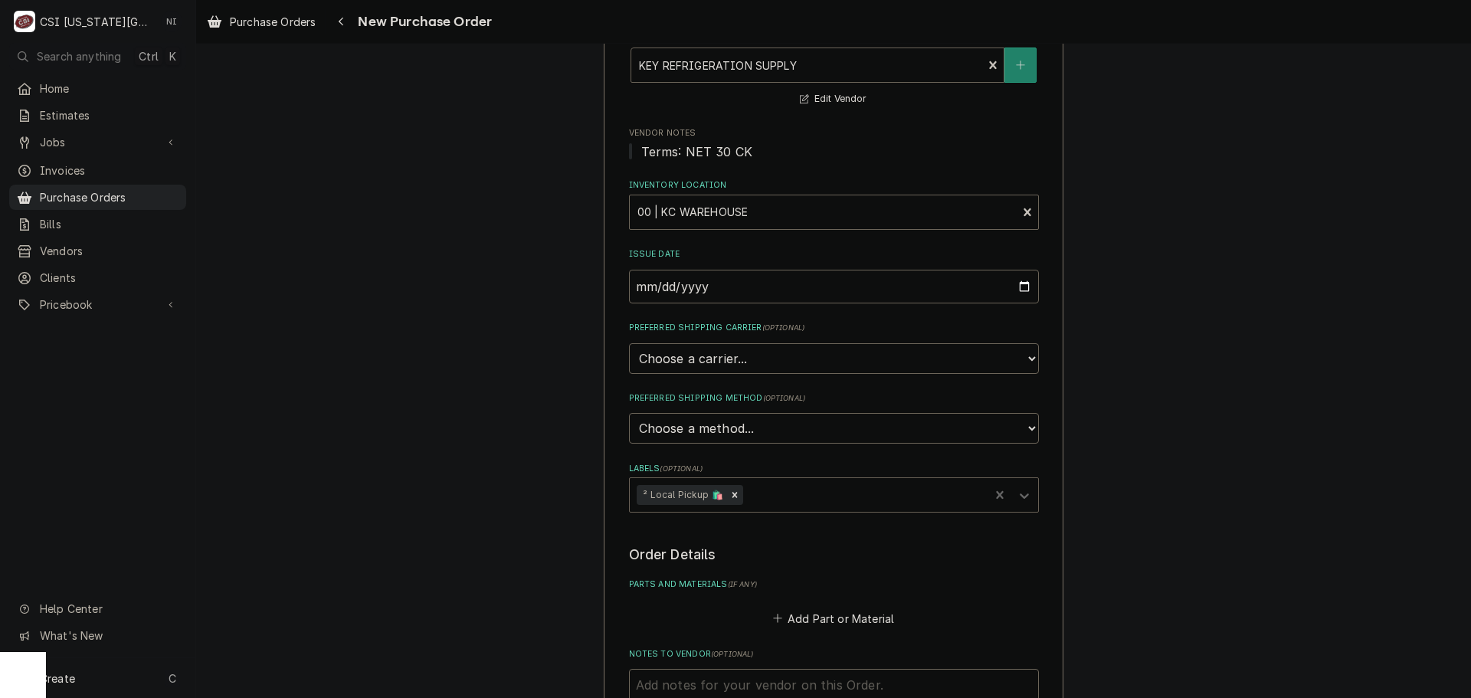
scroll to position [306, 0]
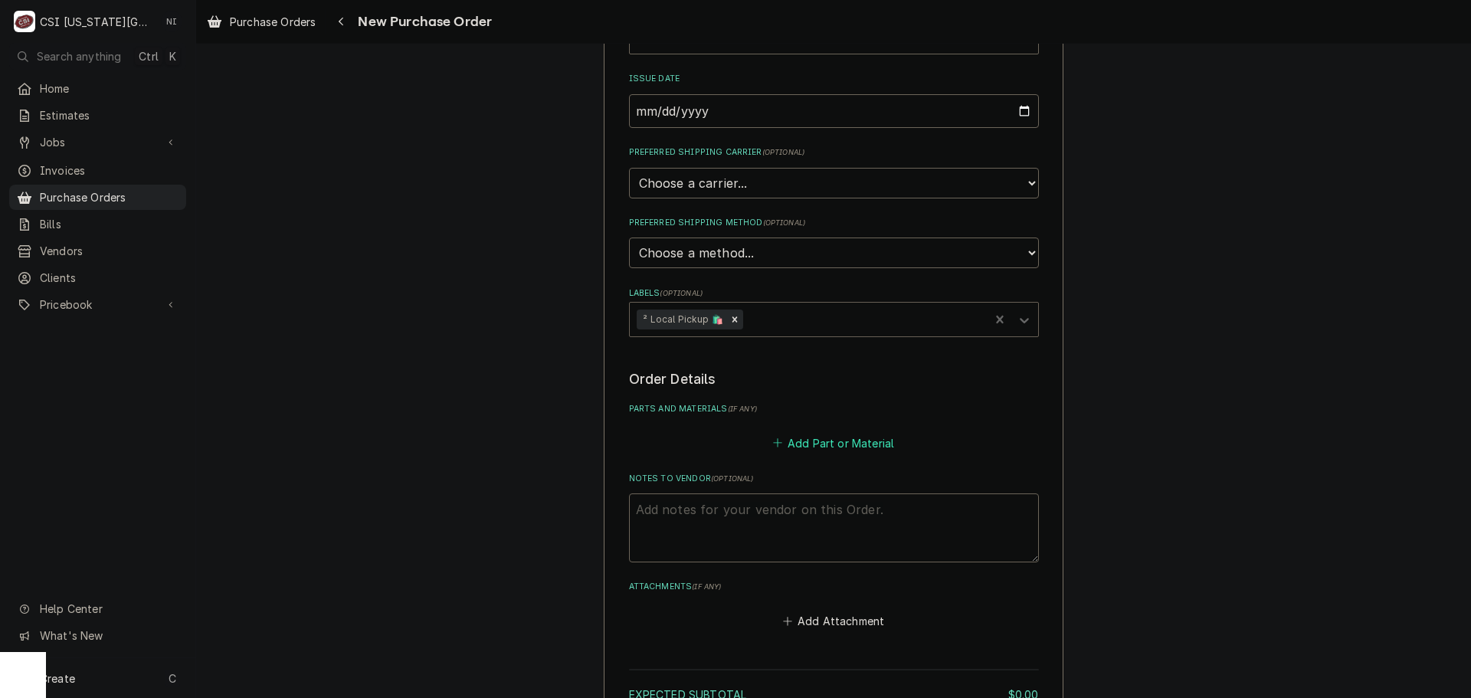
click at [805, 451] on button "Add Part or Material" at bounding box center [833, 442] width 126 height 21
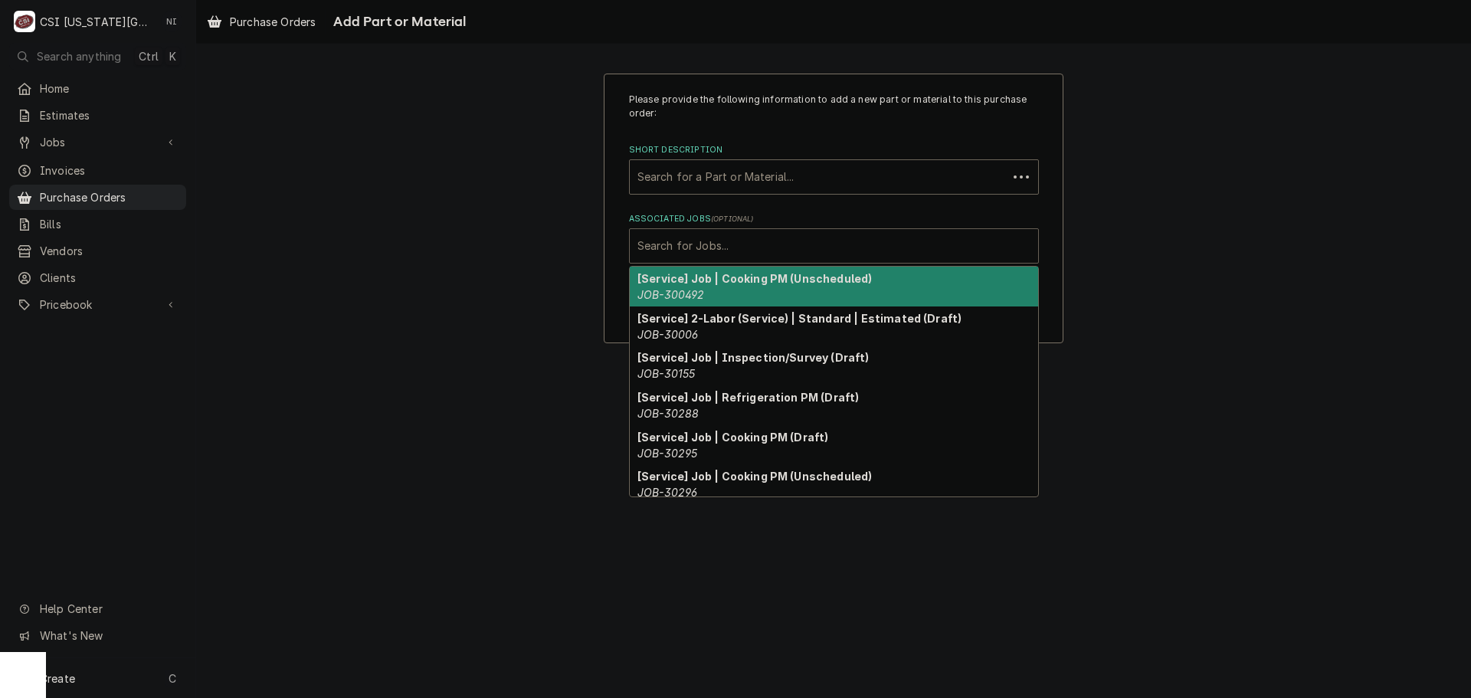
drag, startPoint x: 693, startPoint y: 246, endPoint x: 706, endPoint y: 256, distance: 16.4
click at [693, 247] on div "Associated Jobs" at bounding box center [833, 246] width 393 height 28
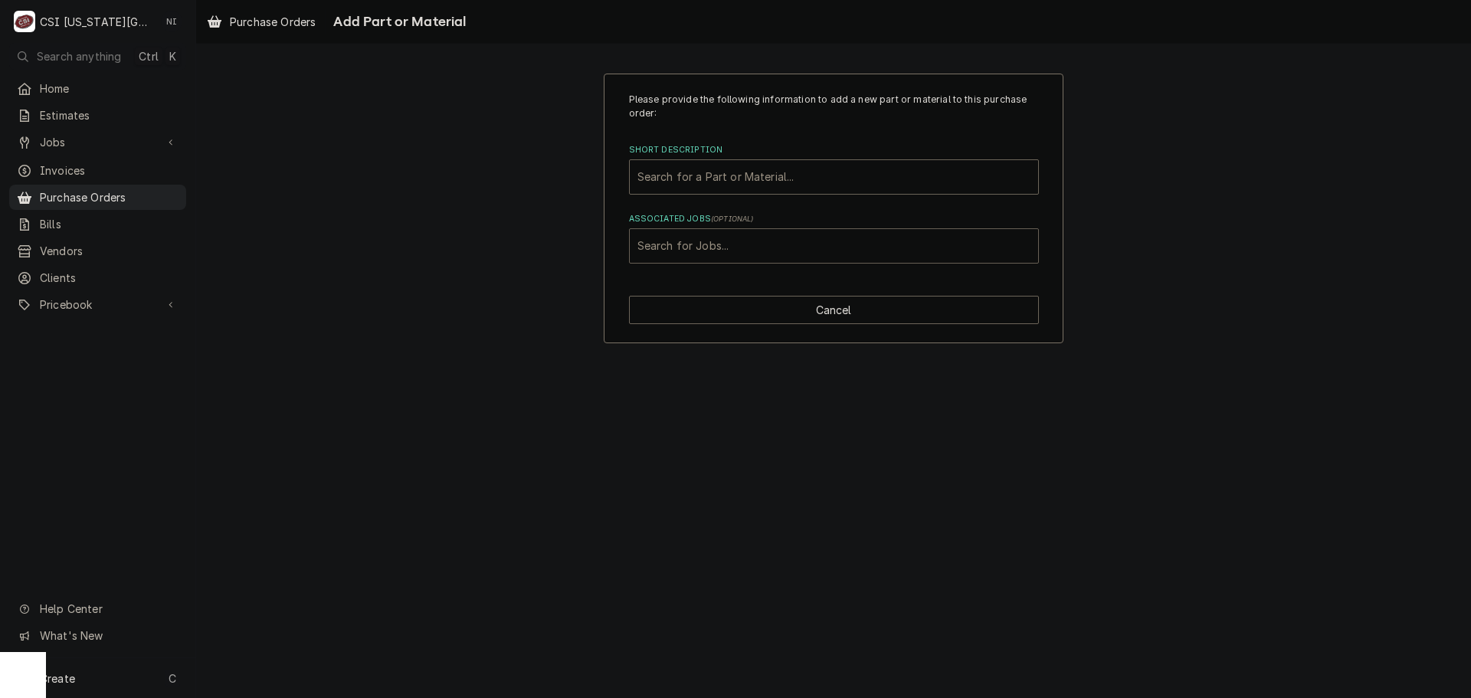
click at [714, 243] on div "Associated Jobs" at bounding box center [833, 246] width 393 height 28
type input "32336"
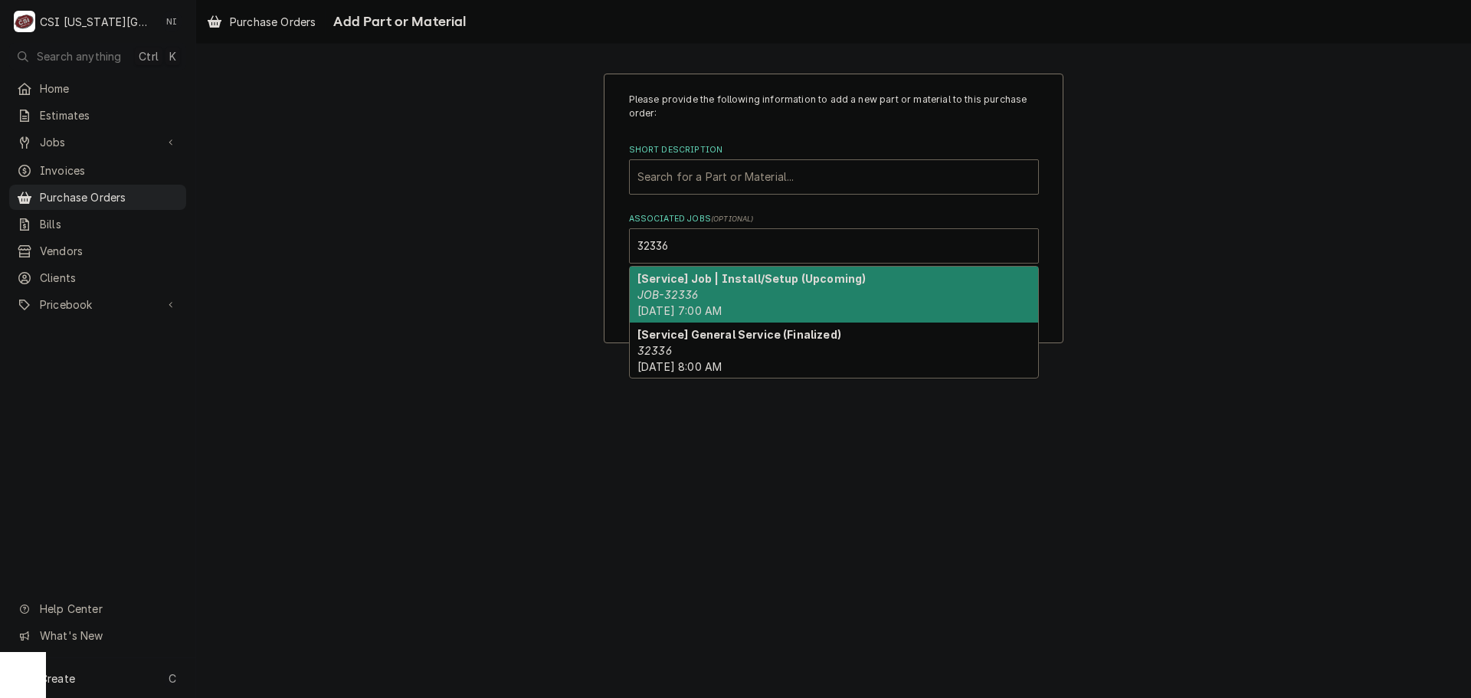
click at [719, 286] on div "[Service] Job | Install/Setup (Upcoming) JOB-32336 Mon, Sep 8th, 2025 - 7:00 AM" at bounding box center [834, 295] width 408 height 56
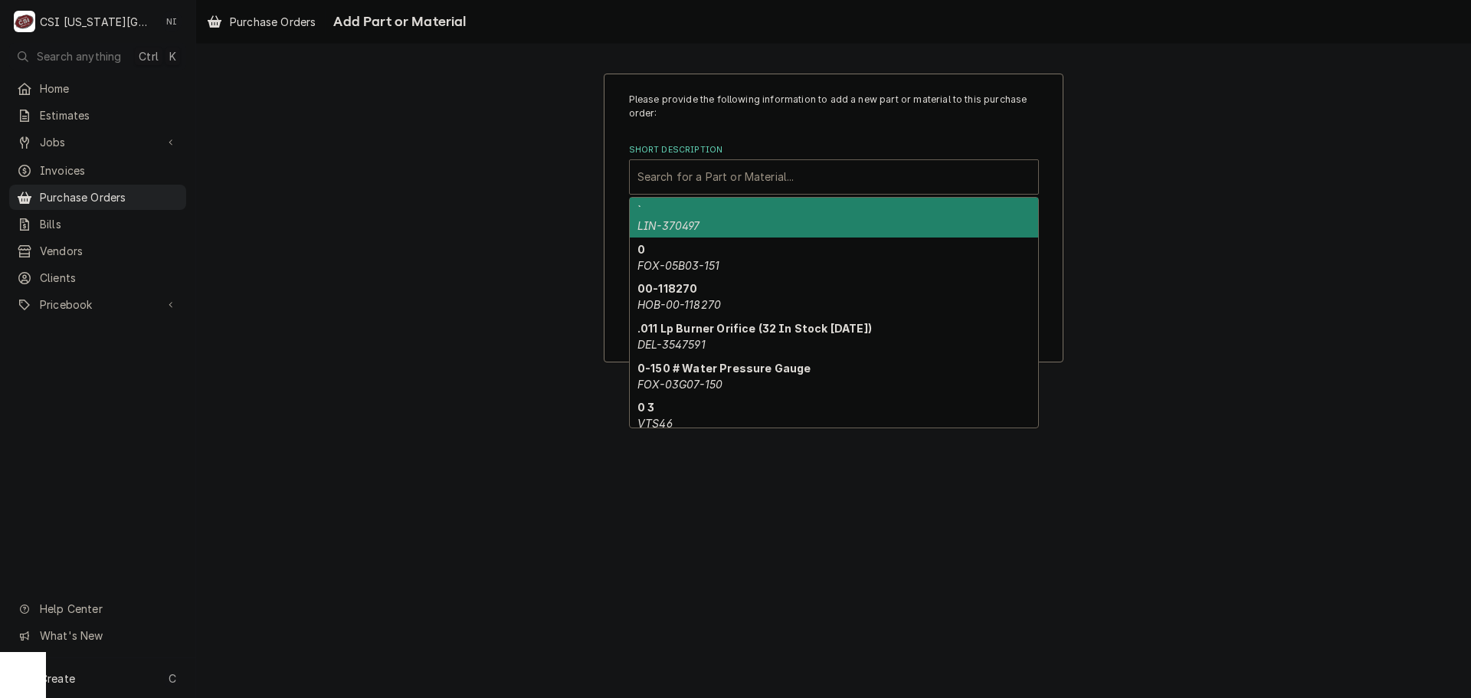
click at [722, 175] on div "Short Description" at bounding box center [833, 177] width 393 height 28
paste input "RAT-42.00.359P"
type input "RAT-42.00.359P"
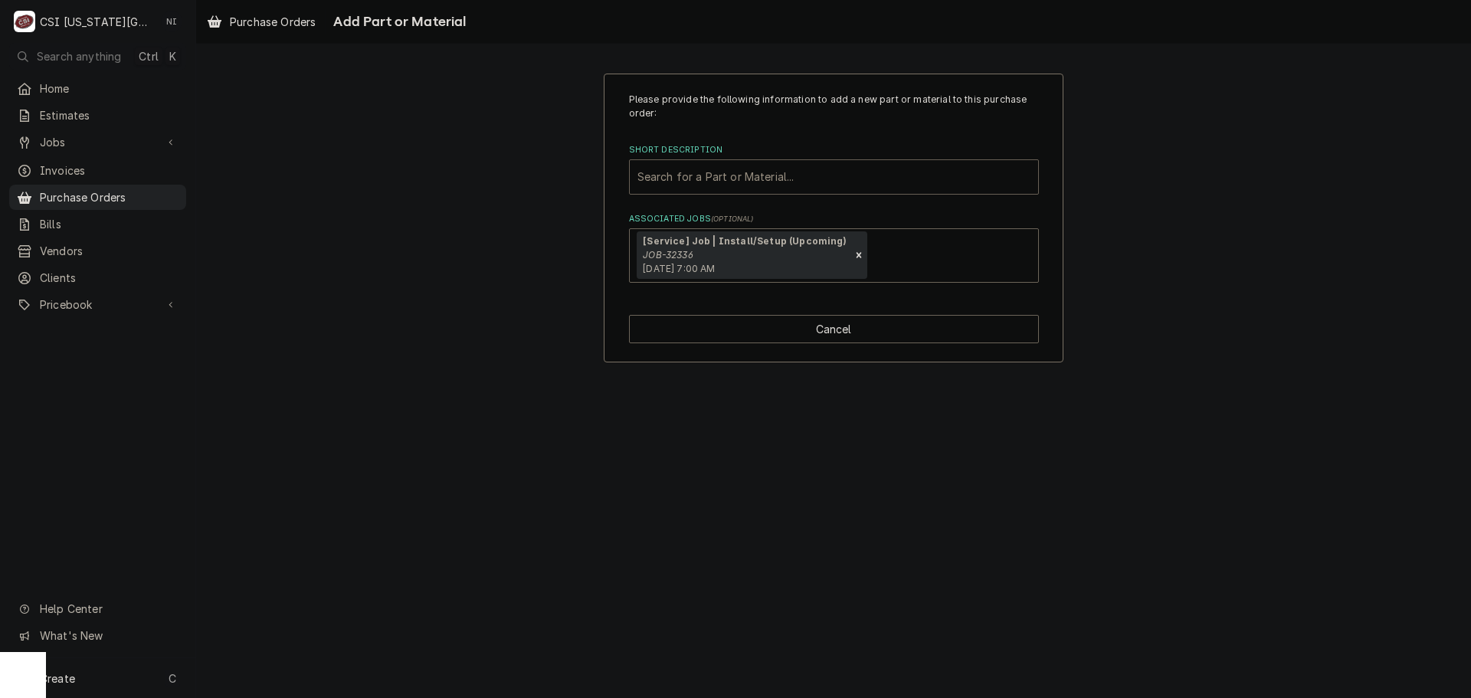
drag, startPoint x: 735, startPoint y: 175, endPoint x: 585, endPoint y: 175, distance: 150.2
click at [585, 175] on div "Please provide the following information to add a new part or material to this …" at bounding box center [833, 218] width 1275 height 316
type input "m"
type input "project"
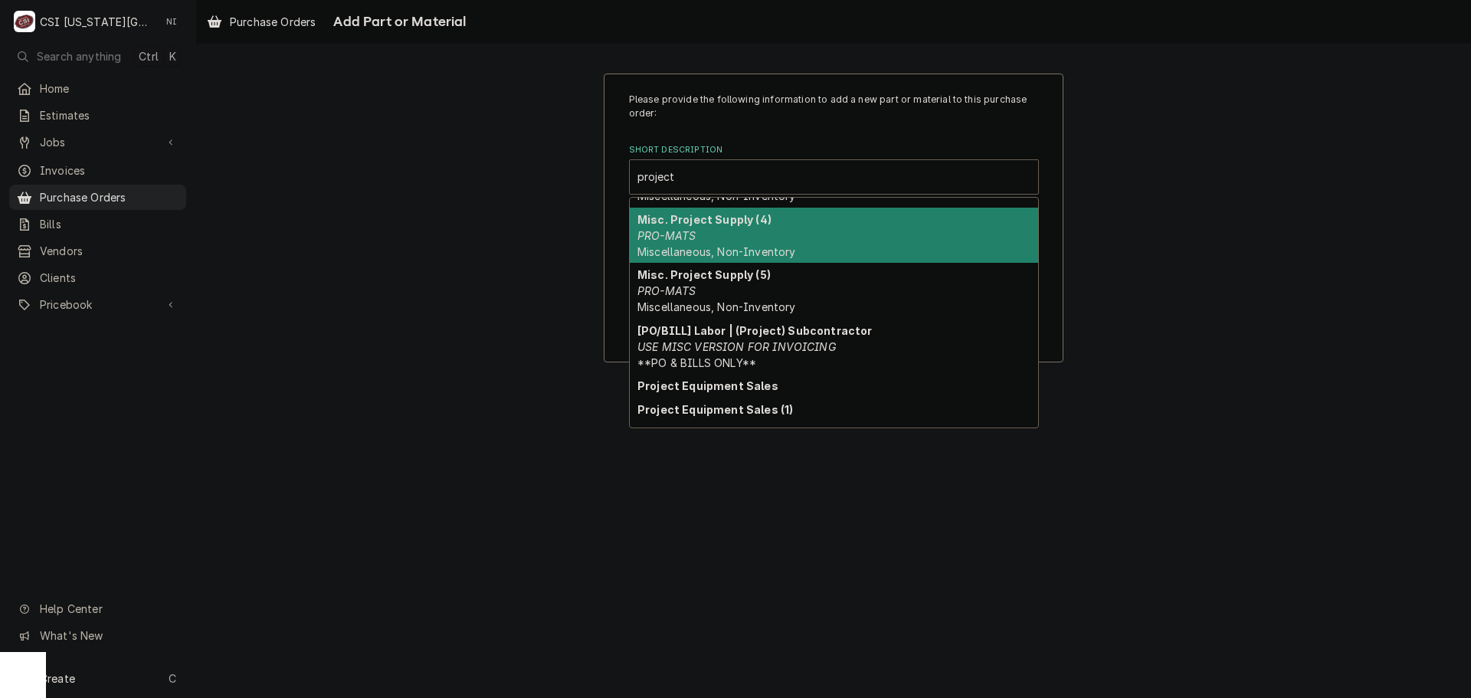
scroll to position [215, 0]
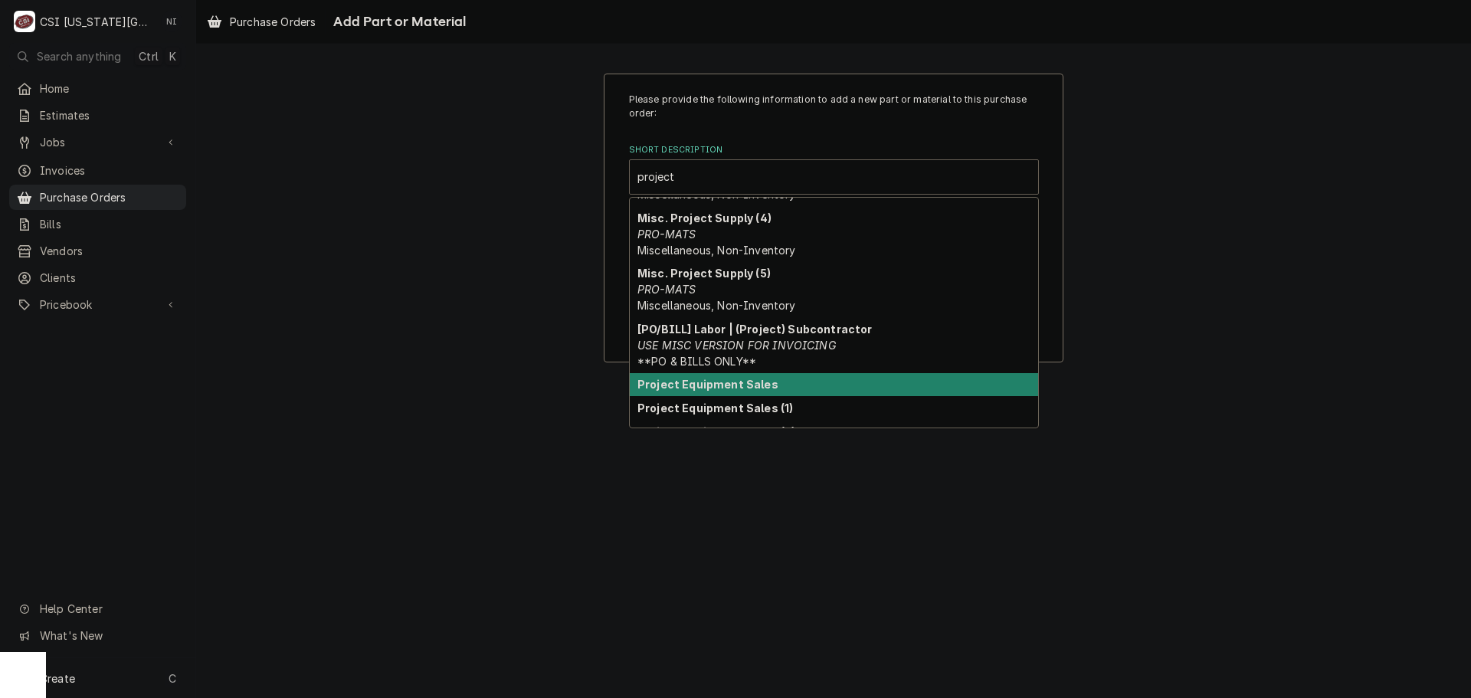
click at [814, 384] on div "Project Equipment Sales" at bounding box center [834, 385] width 408 height 24
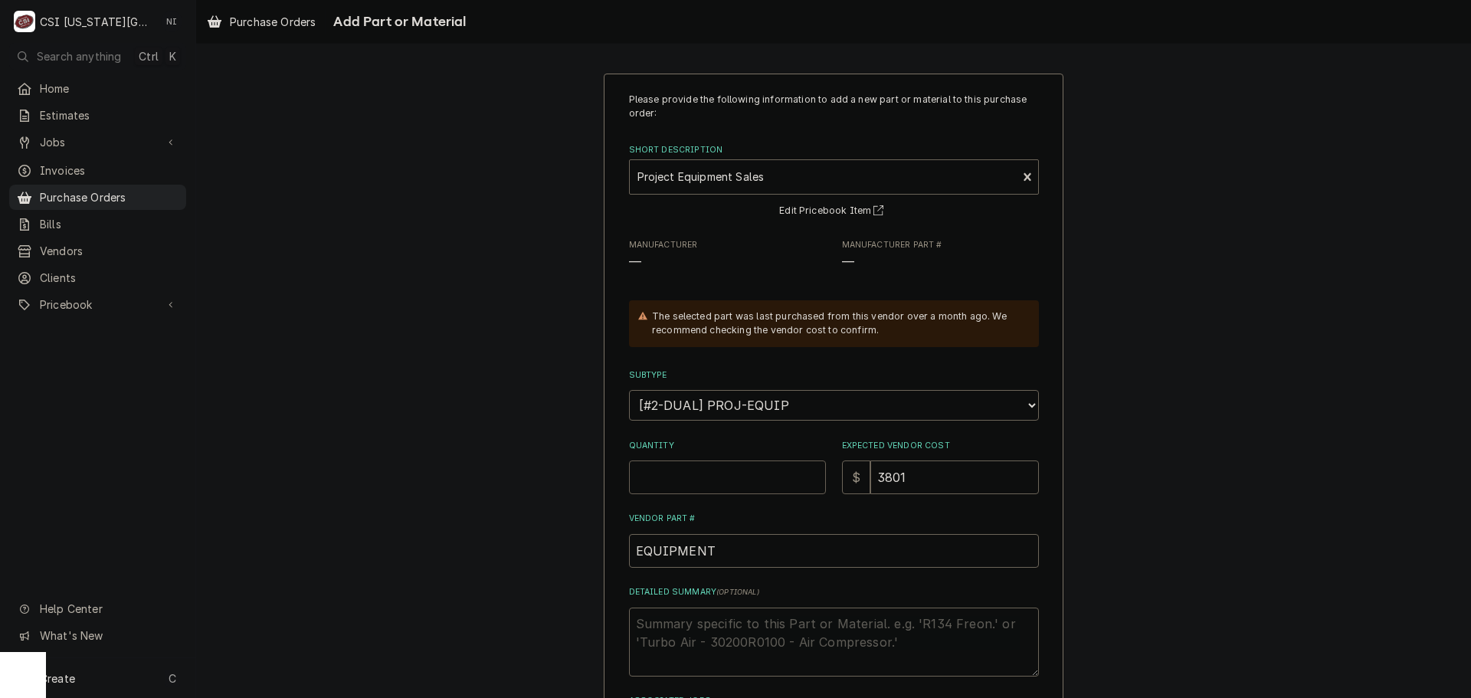
click at [706, 468] on input "Quantity" at bounding box center [727, 477] width 197 height 34
type textarea "x"
type input "1"
click at [791, 624] on textarea "Detailed Summary ( optional )" at bounding box center [834, 642] width 410 height 69
type textarea "x"
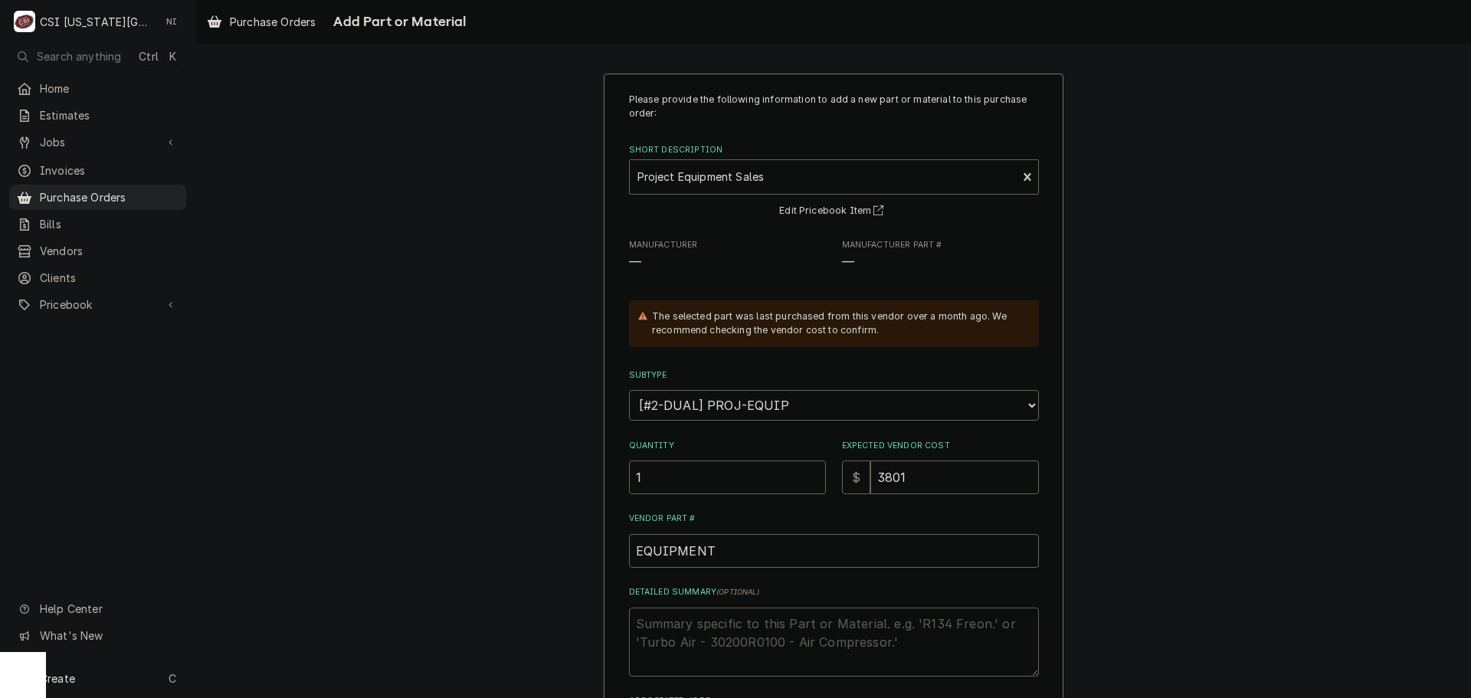
type textarea "R"
type textarea "x"
type textarea "RF"
type textarea "x"
type textarea "RFO"
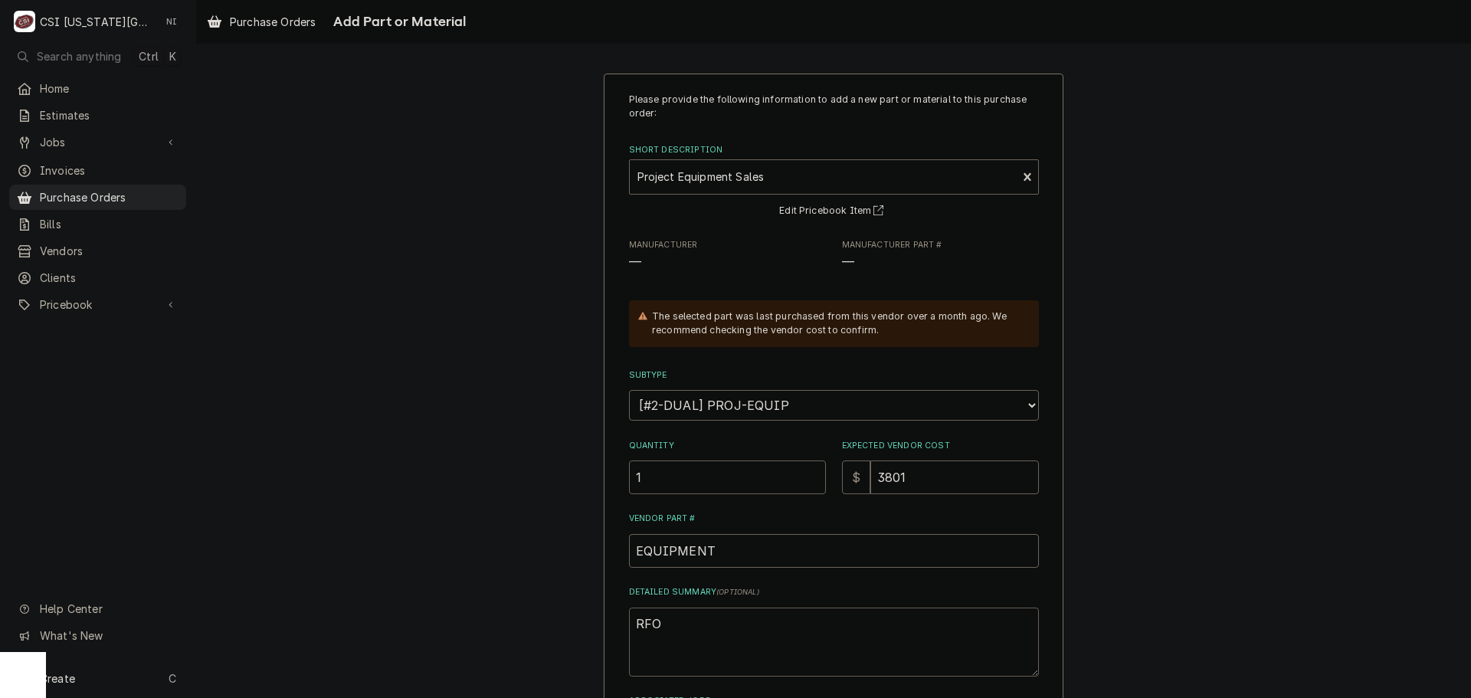
type textarea "x"
type textarea "RFO0"
type textarea "x"
type textarea "RFO08"
type textarea "x"
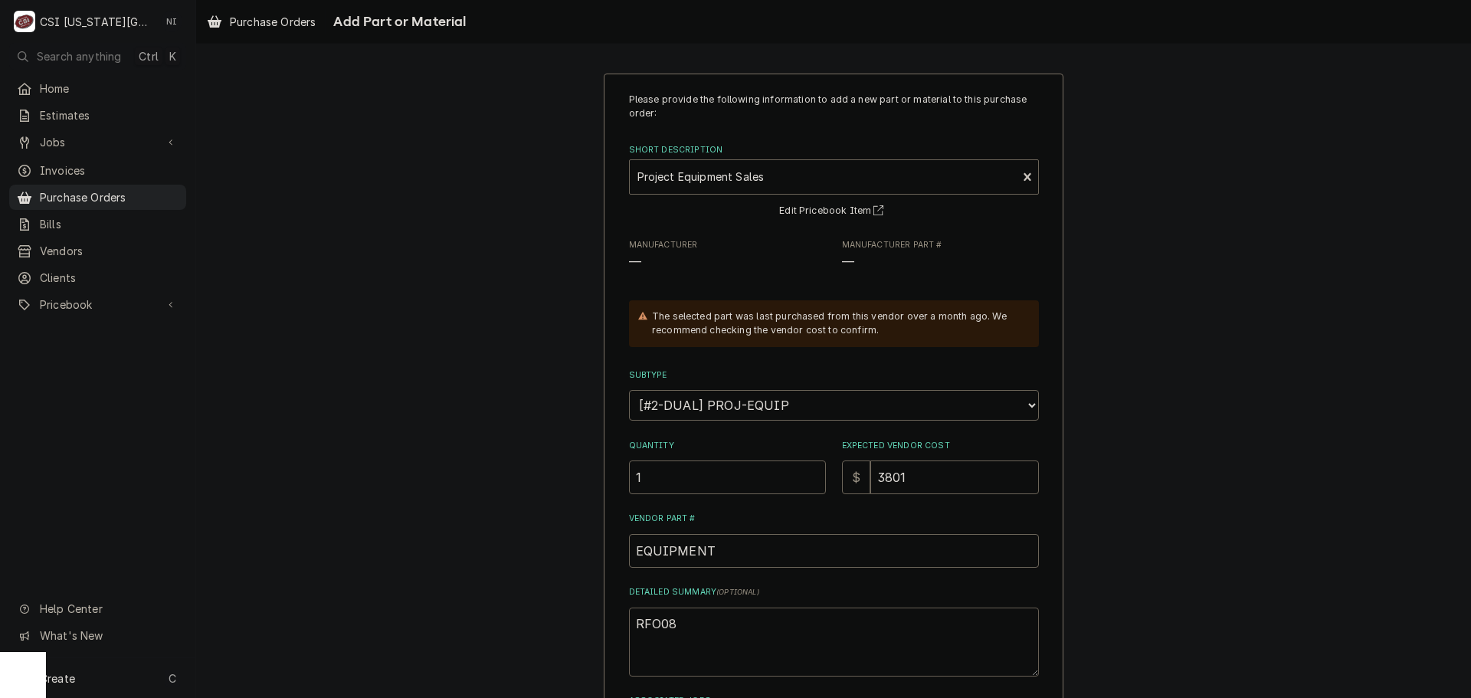
type textarea "RFO080"
type textarea "x"
type textarea "RFO080M"
type textarea "x"
type textarea "RFO080M4"
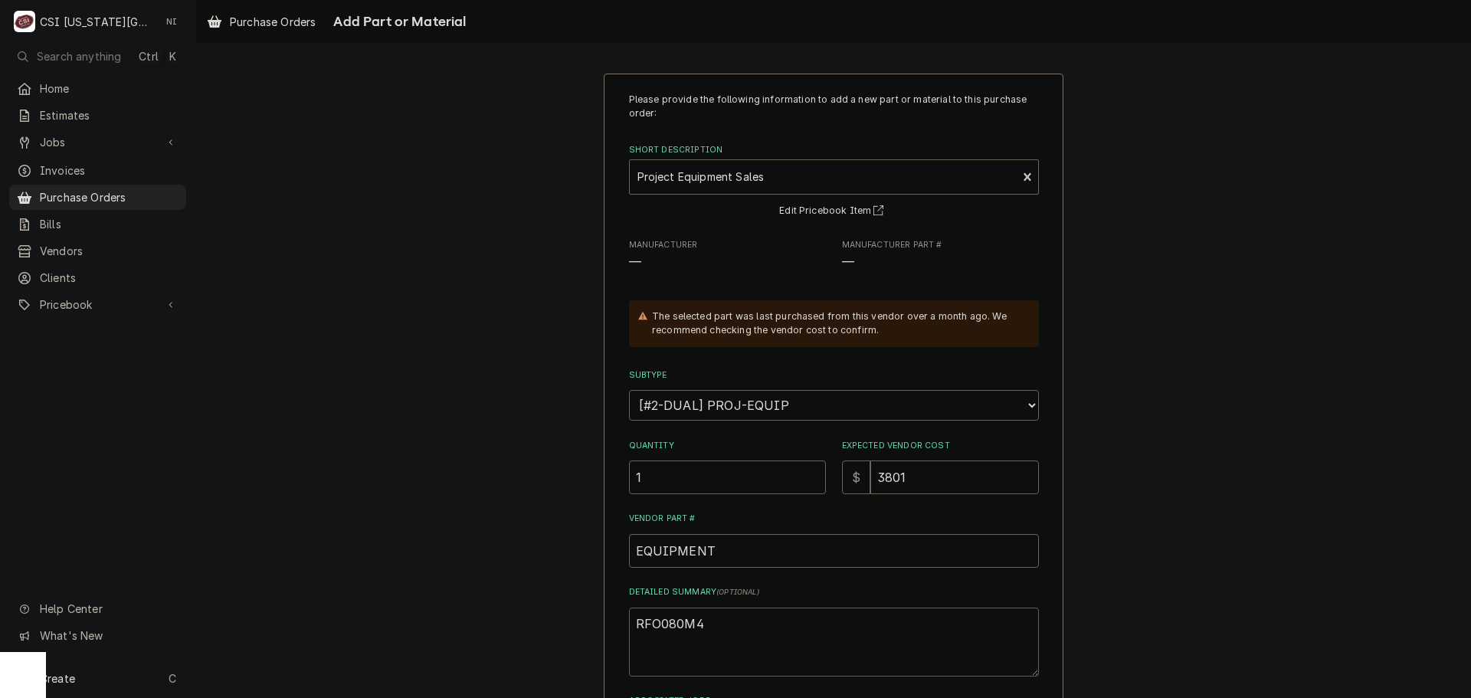
type textarea "x"
type textarea "RFO080M4S"
type textarea "x"
type textarea "RFO080M4SE"
type textarea "x"
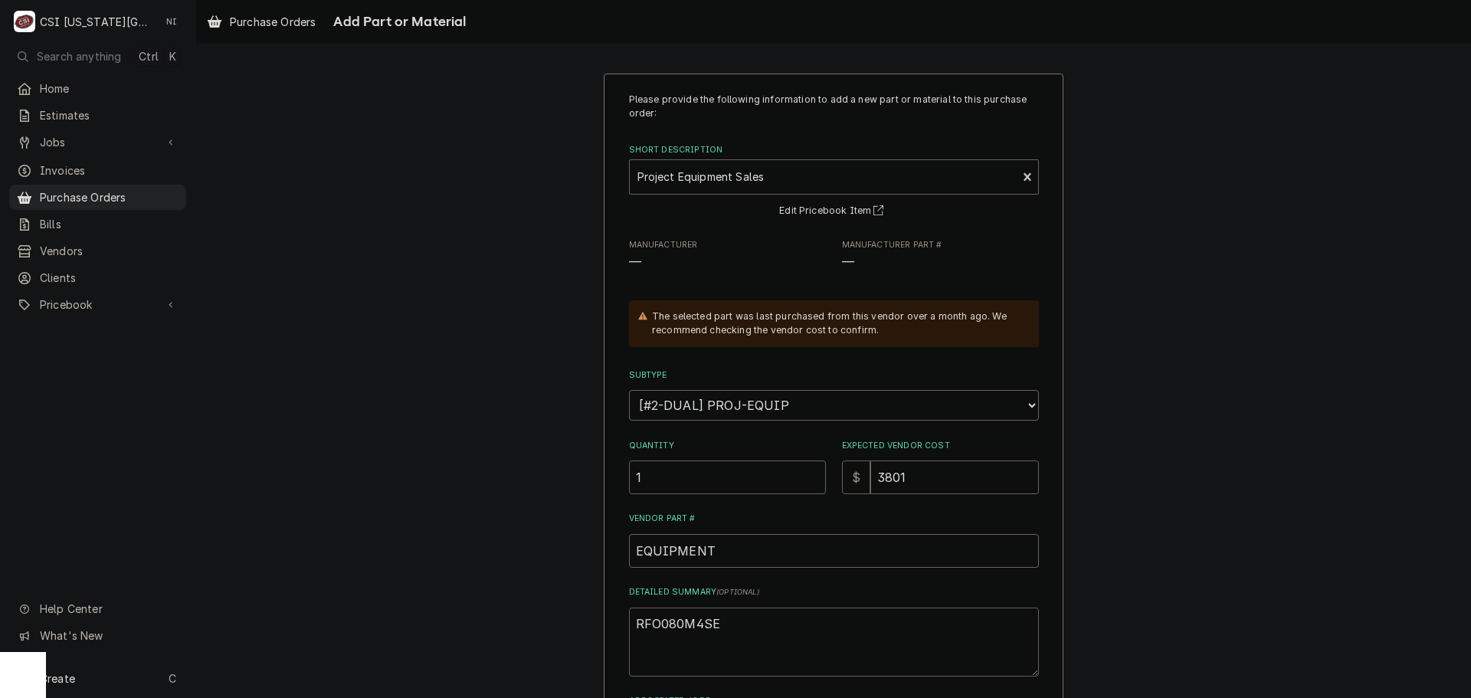
type textarea "RFO080M4SEA"
type textarea "x"
type textarea "RFO080M4SEAN"
type textarea "x"
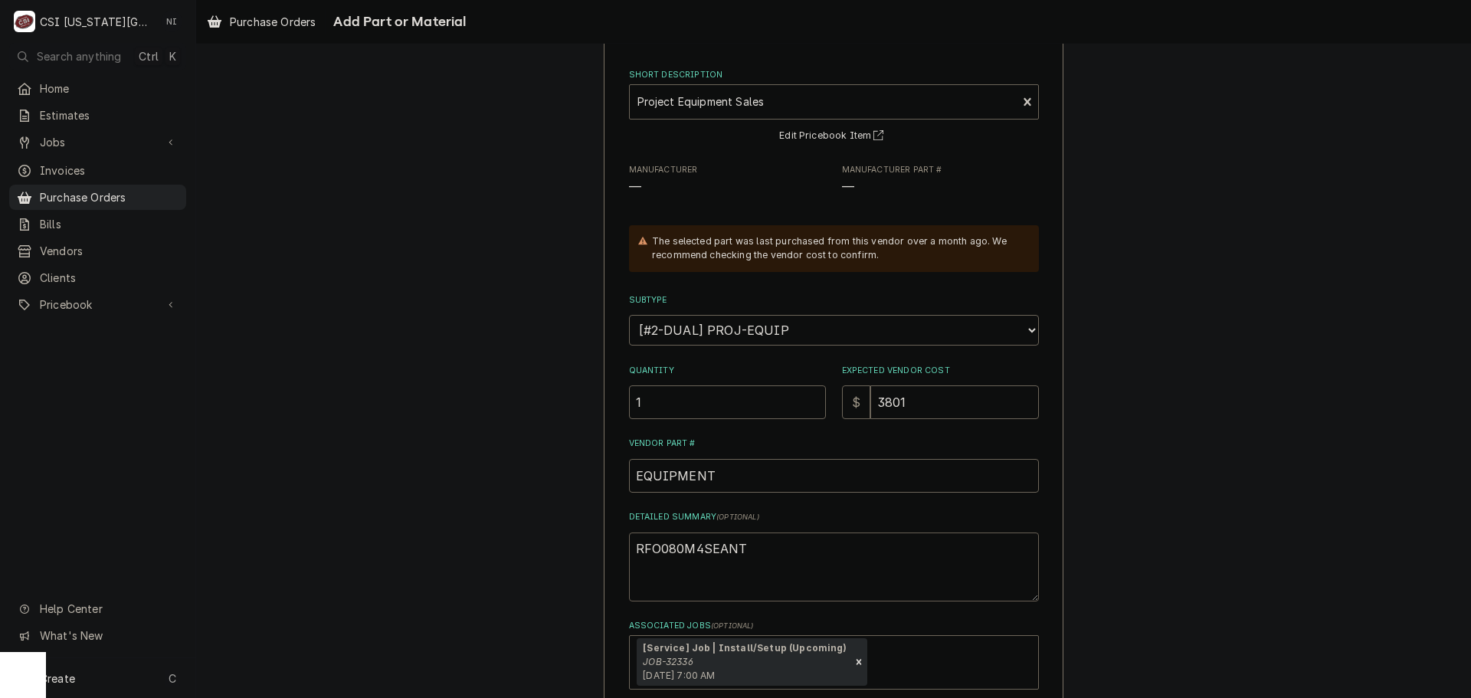
scroll to position [160, 0]
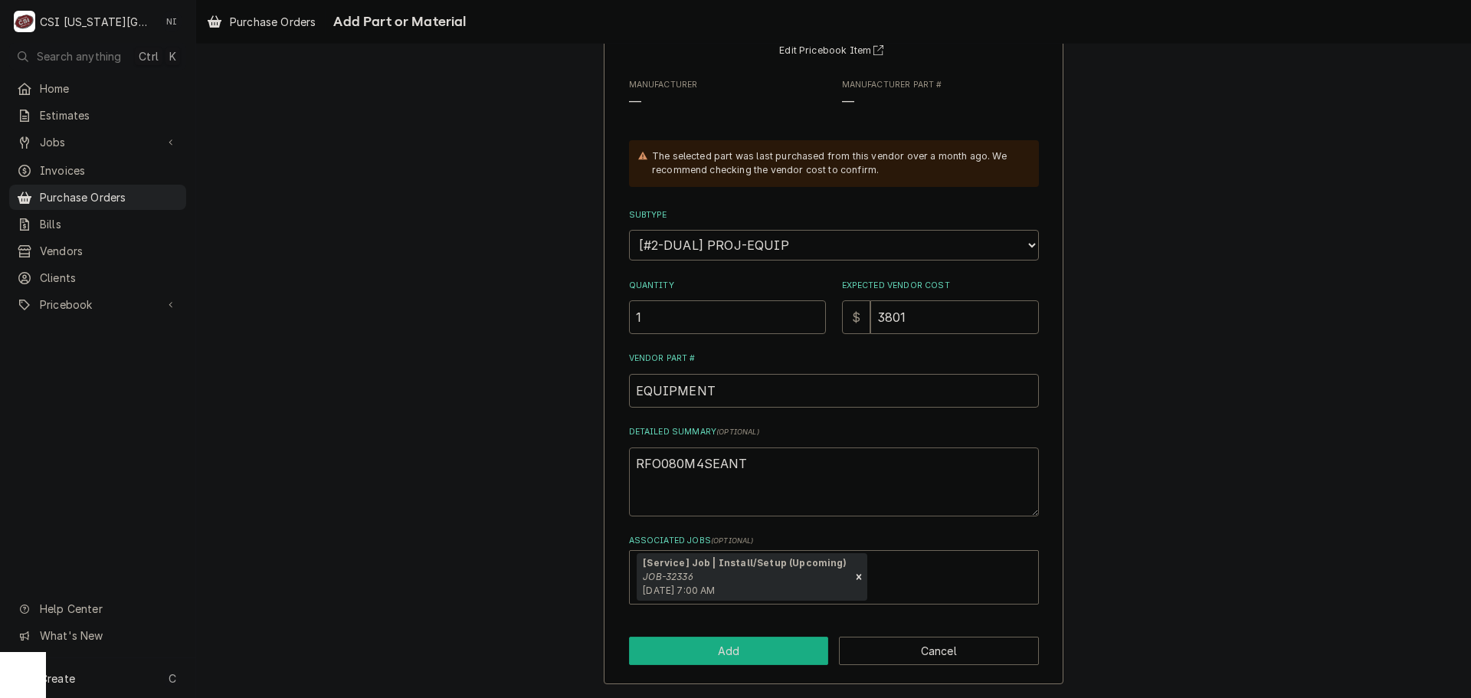
type textarea "RFO080M4SEANT"
click at [718, 653] on button "Add" at bounding box center [729, 651] width 200 height 28
type textarea "x"
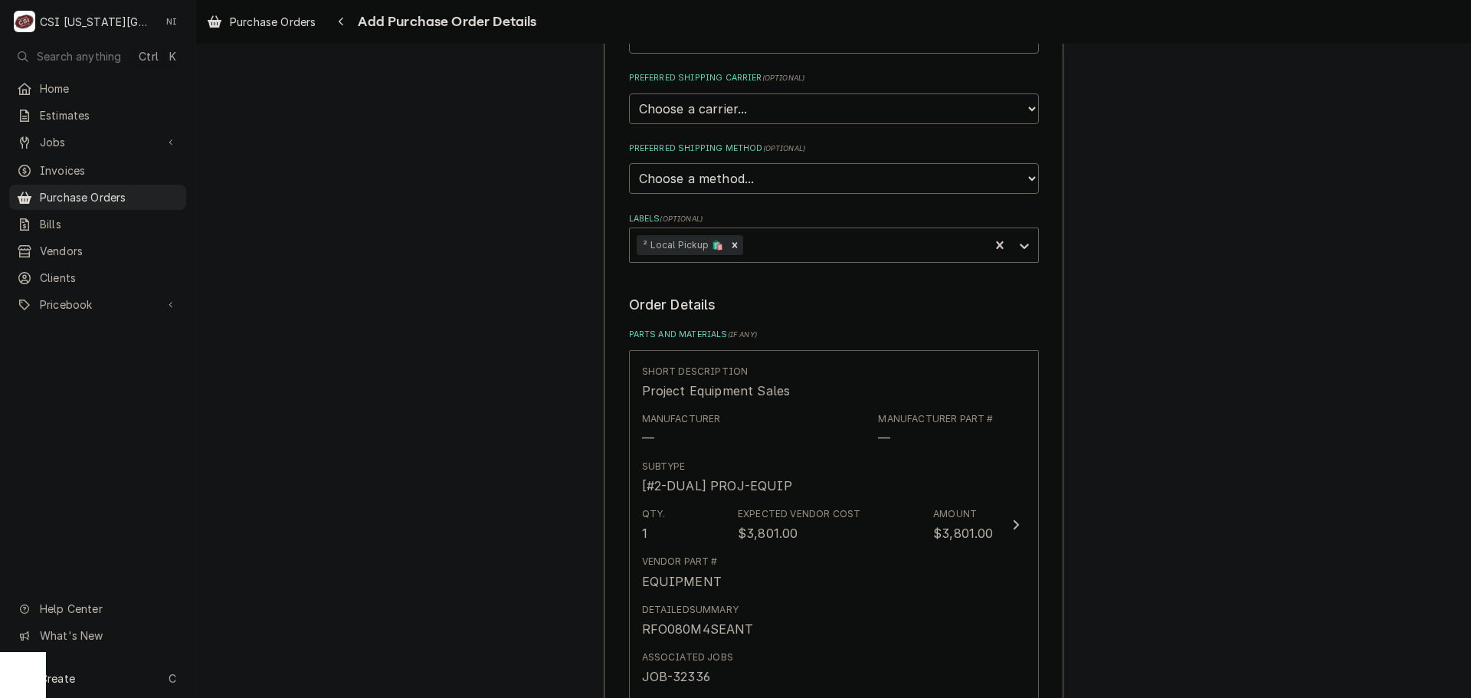
scroll to position [613, 0]
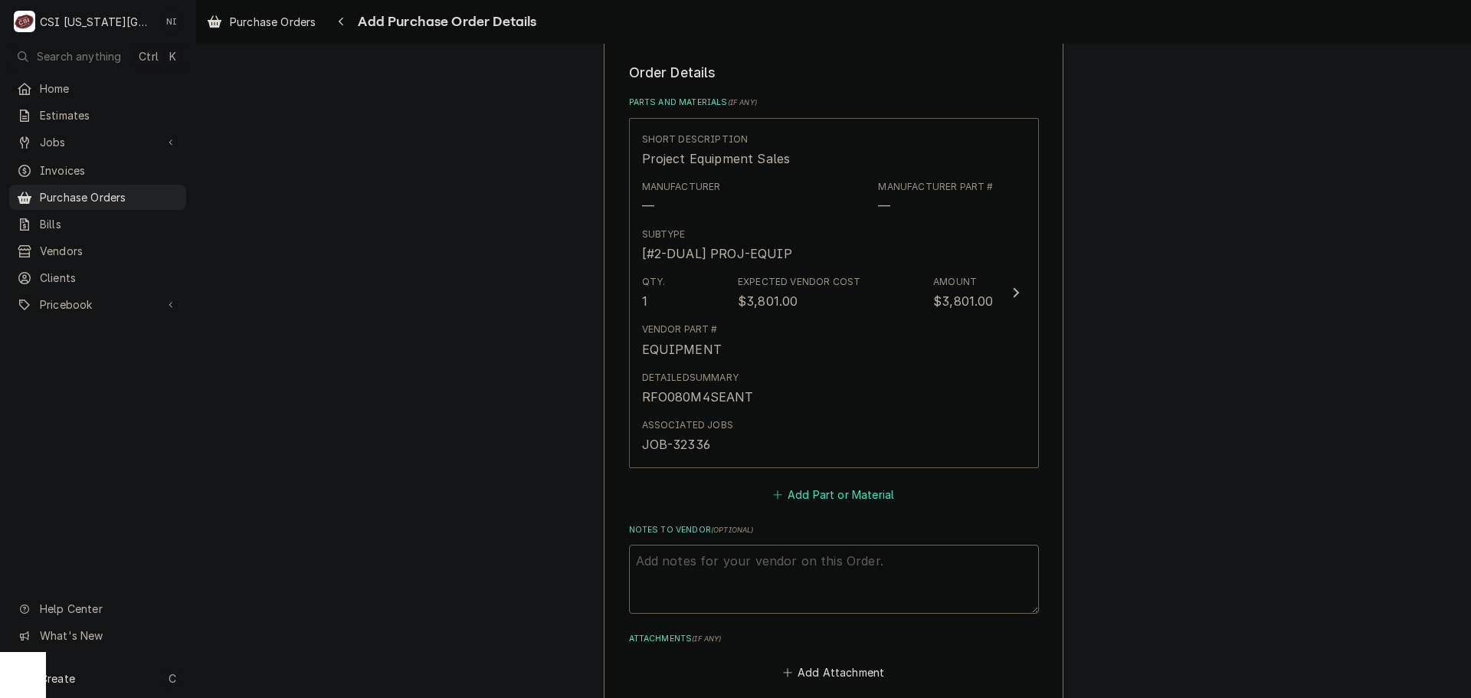
click at [847, 502] on button "Add Part or Material" at bounding box center [833, 493] width 126 height 21
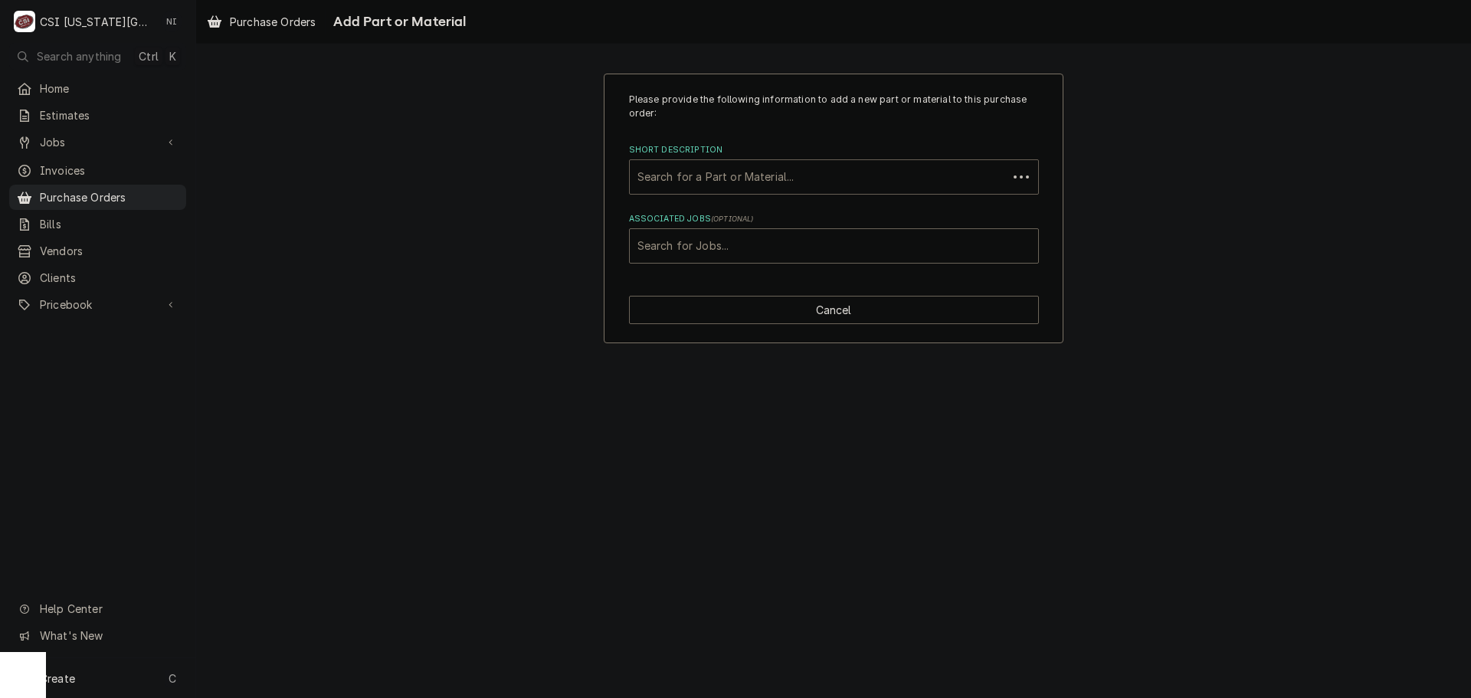
click at [795, 187] on div "Short Description" at bounding box center [818, 177] width 362 height 28
type input "PROJECT EQU"
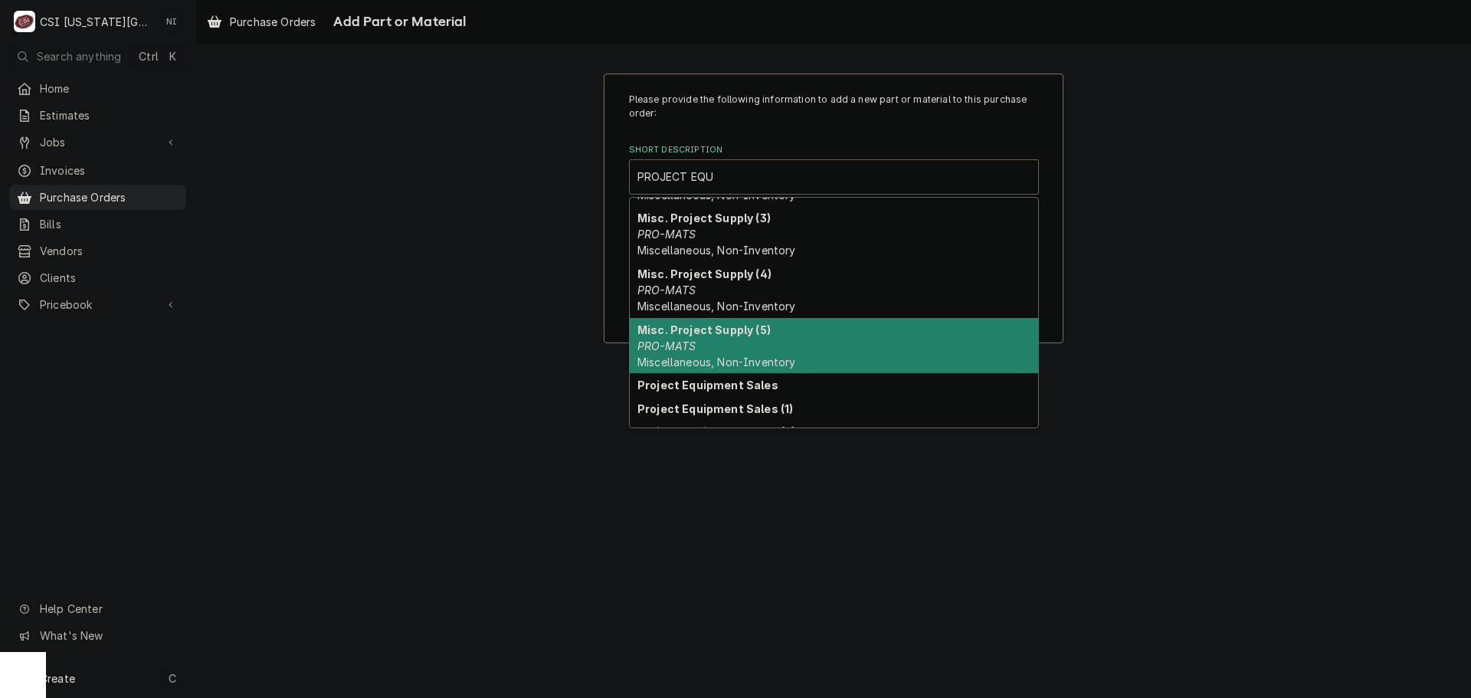
scroll to position [119, 0]
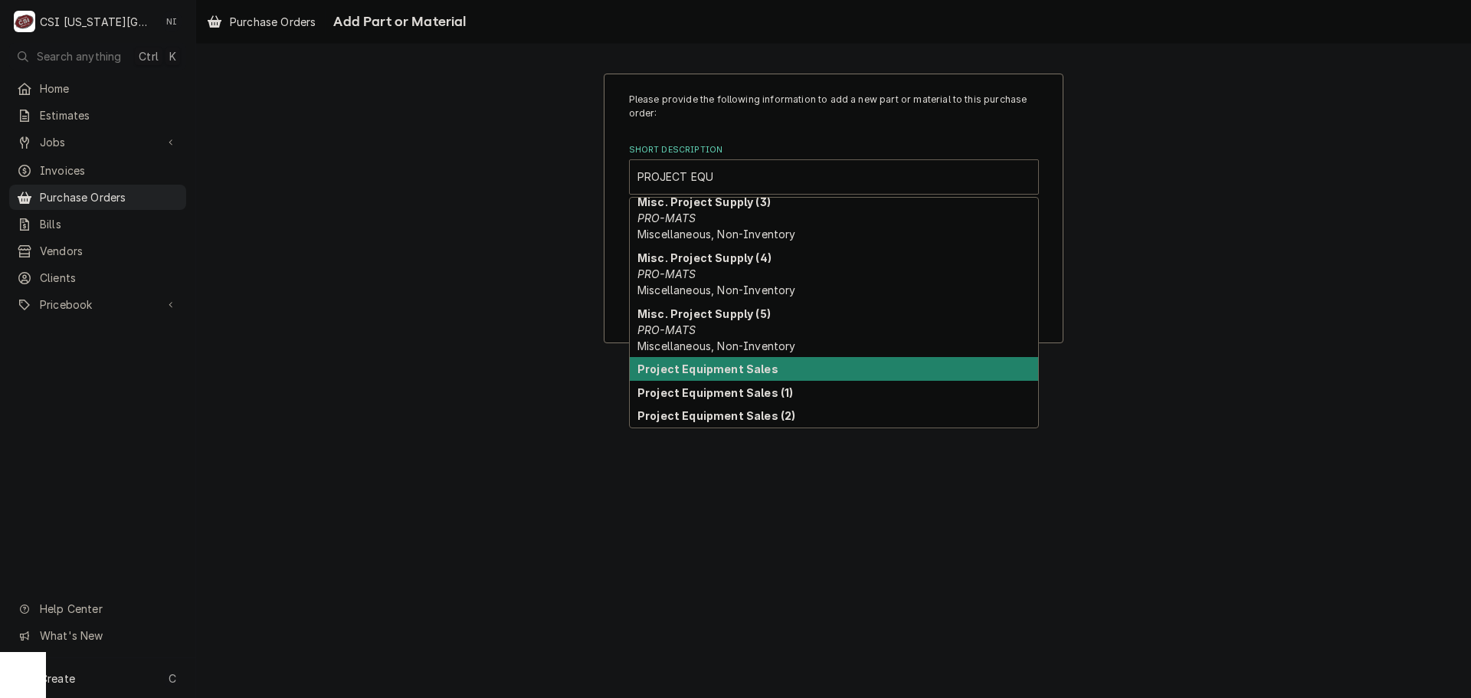
click at [733, 366] on strong "Project Equipment Sales" at bounding box center [707, 368] width 141 height 13
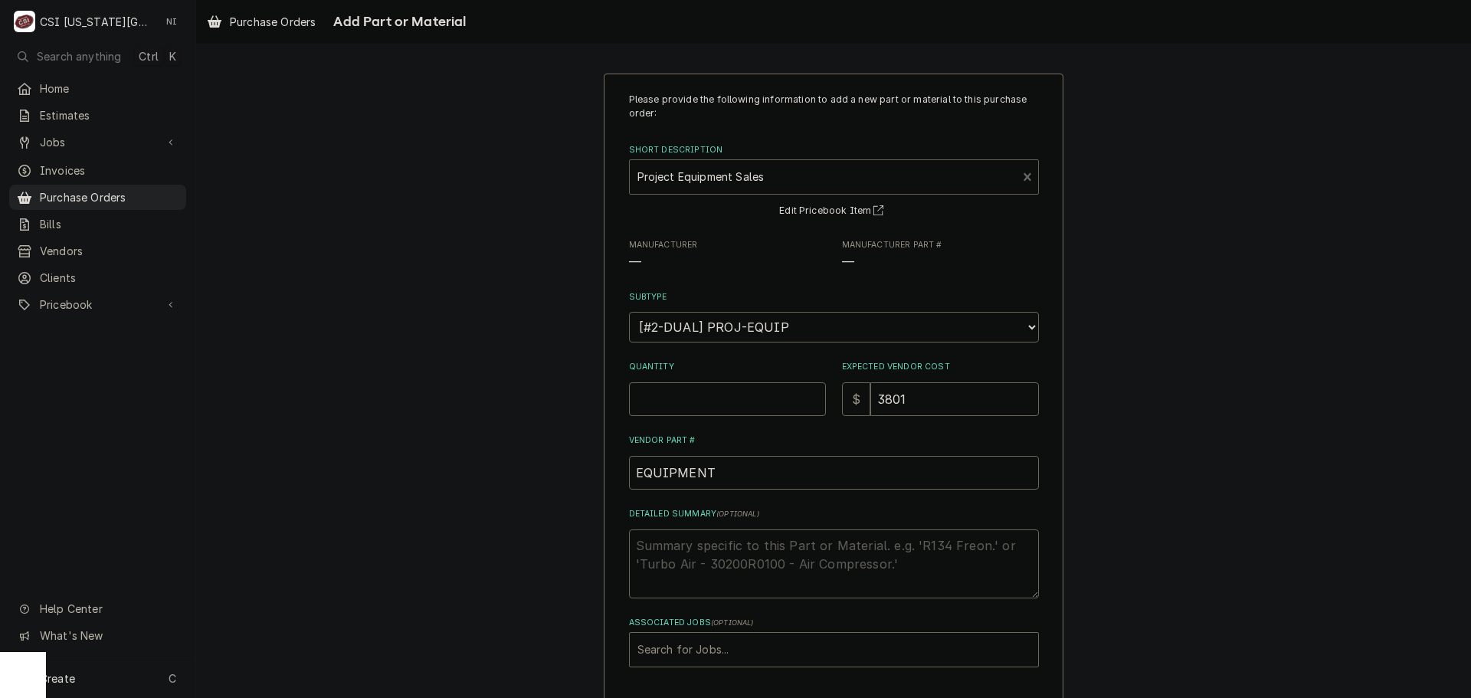
type textarea "x"
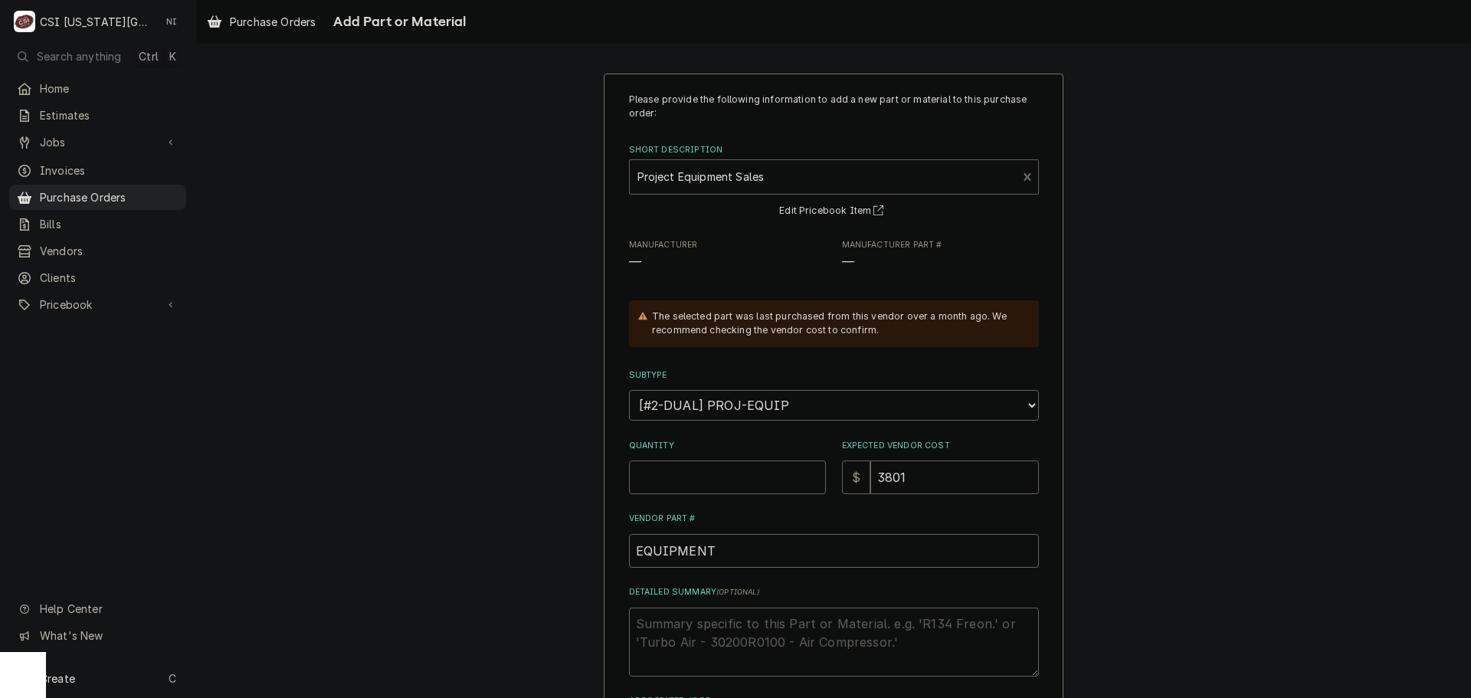
click at [841, 178] on div "Short Description" at bounding box center [823, 177] width 372 height 28
type input "PROJECT EQUIP"
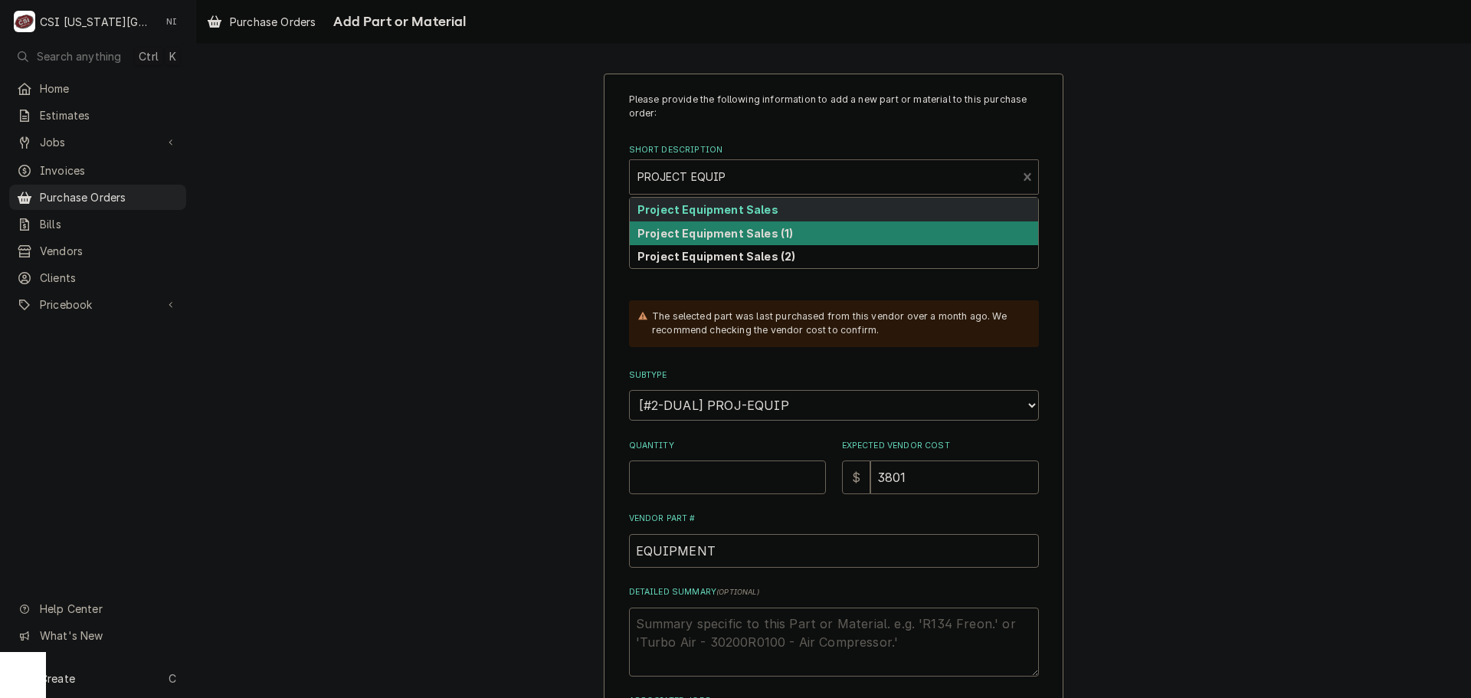
click at [809, 236] on div "Project Equipment Sales (1)" at bounding box center [834, 233] width 408 height 24
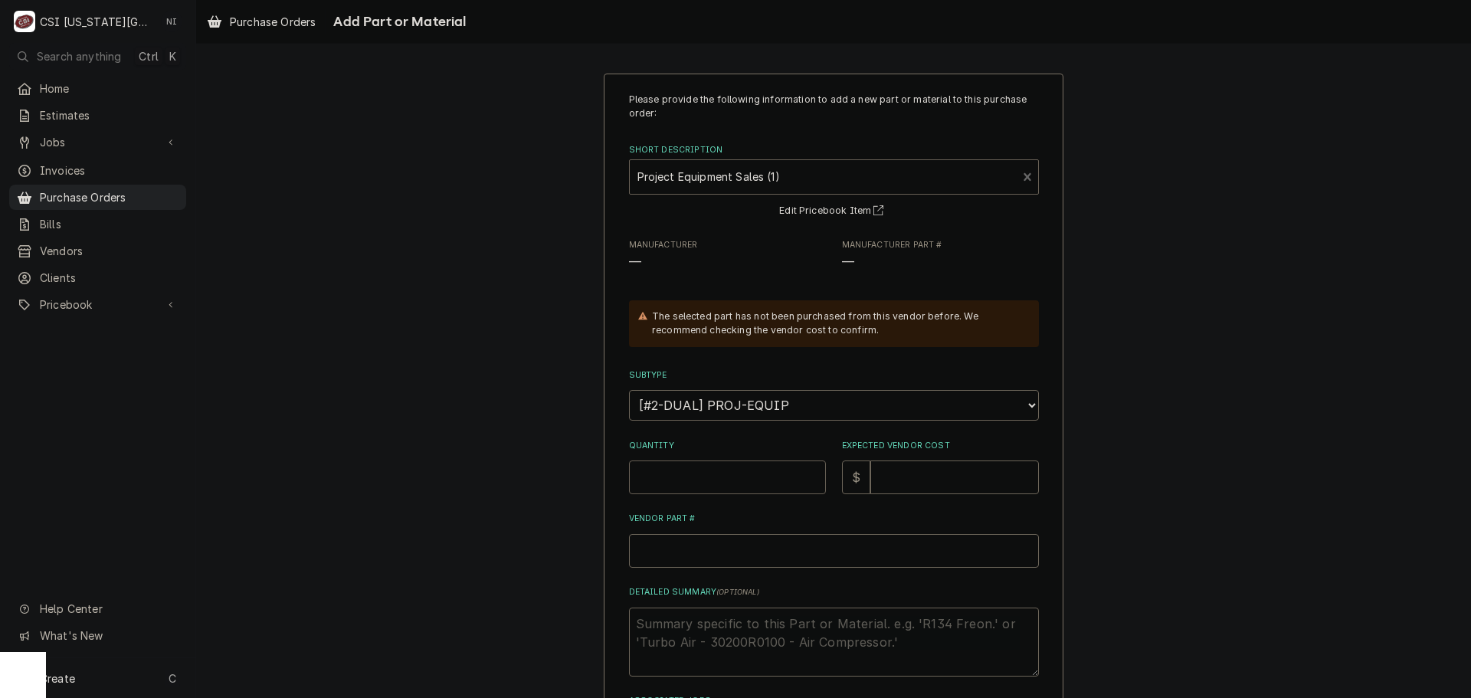
click at [759, 477] on input "Quantity" at bounding box center [727, 477] width 197 height 34
type textarea "x"
type input "1"
type textarea "x"
type input "1"
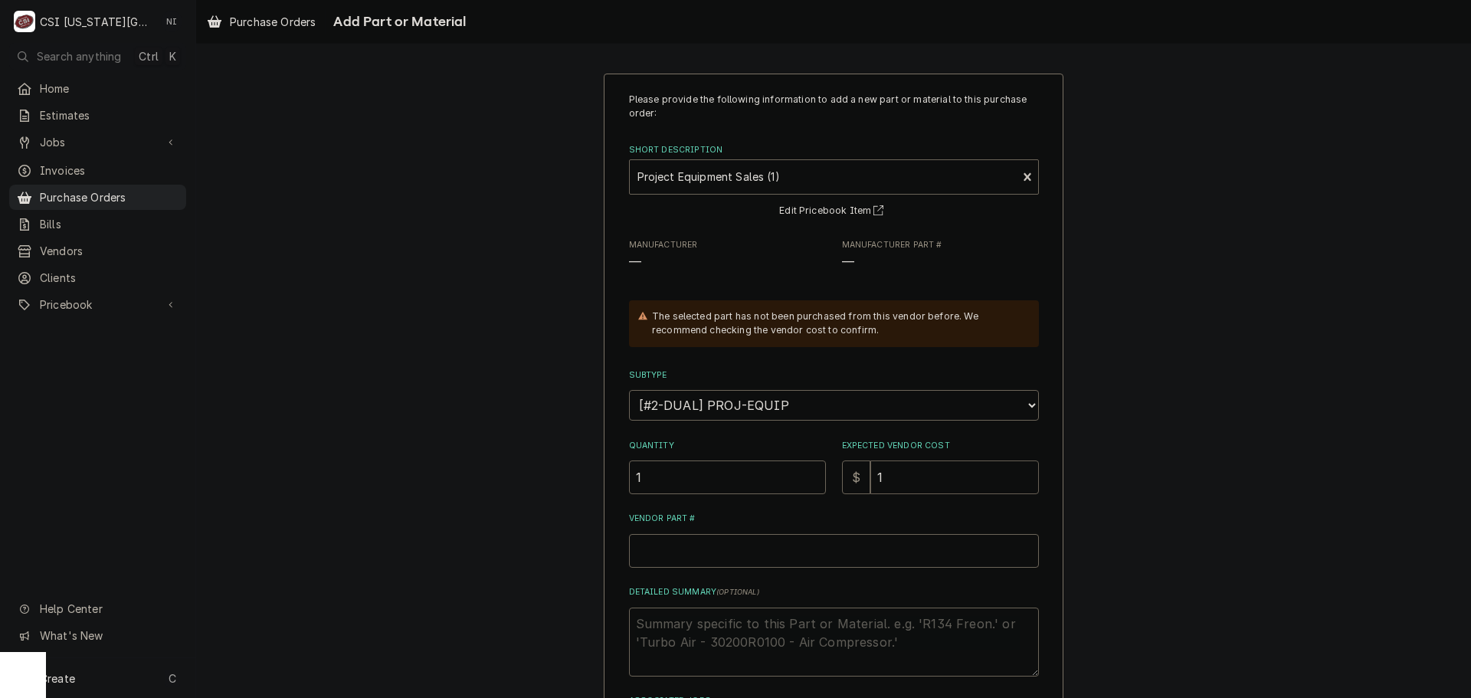
type textarea "x"
type input "15"
type textarea "x"
type input "157"
type textarea "x"
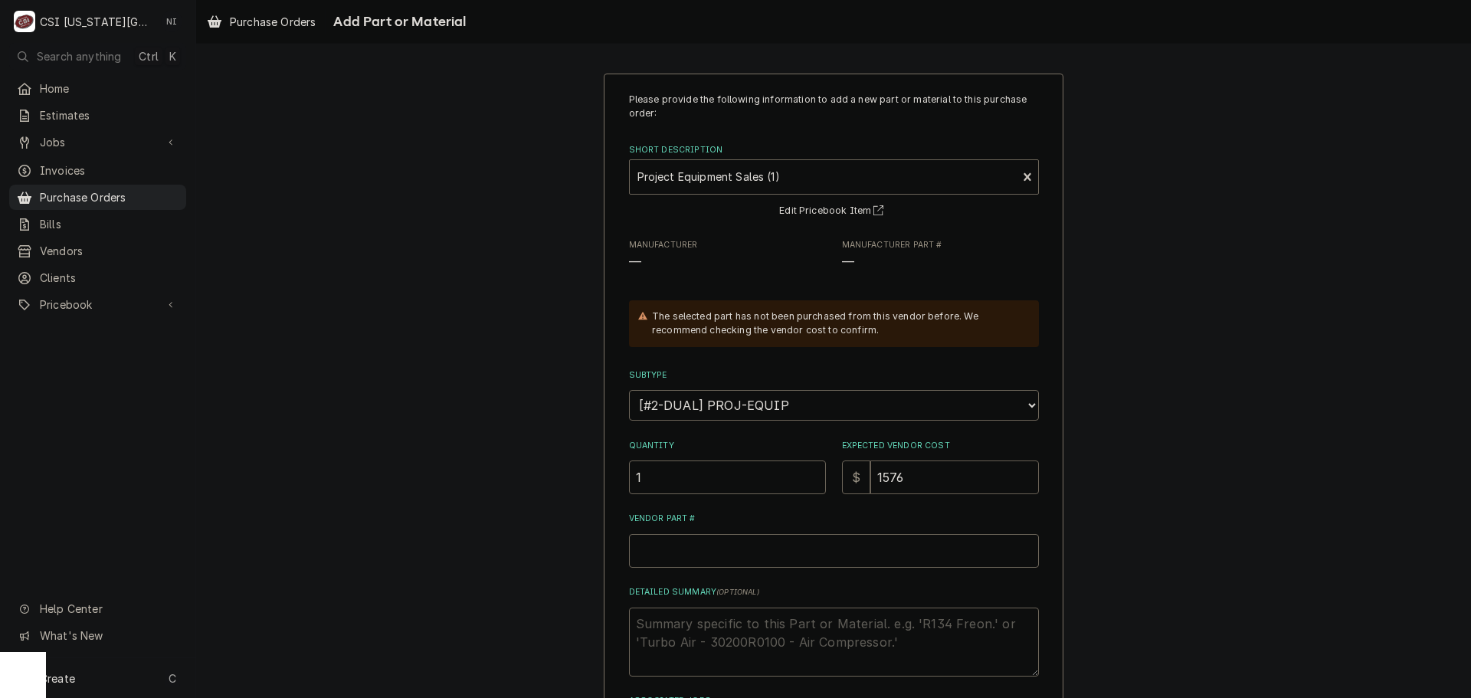
type input "1576"
click at [723, 545] on input "Vendor Part #" at bounding box center [834, 551] width 410 height 34
type textarea "x"
type input "P"
type textarea "x"
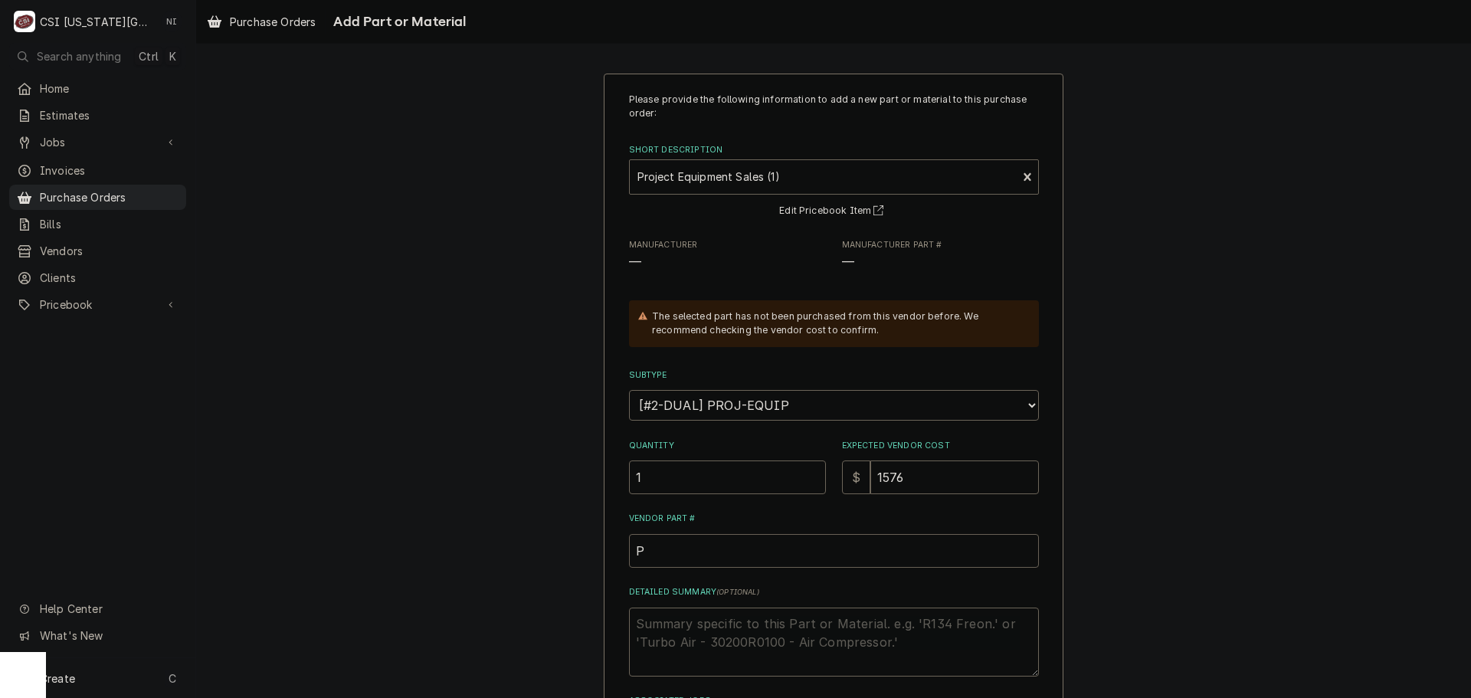
type input "PR"
type textarea "x"
type input "PRO"
type textarea "x"
type input "PRO"
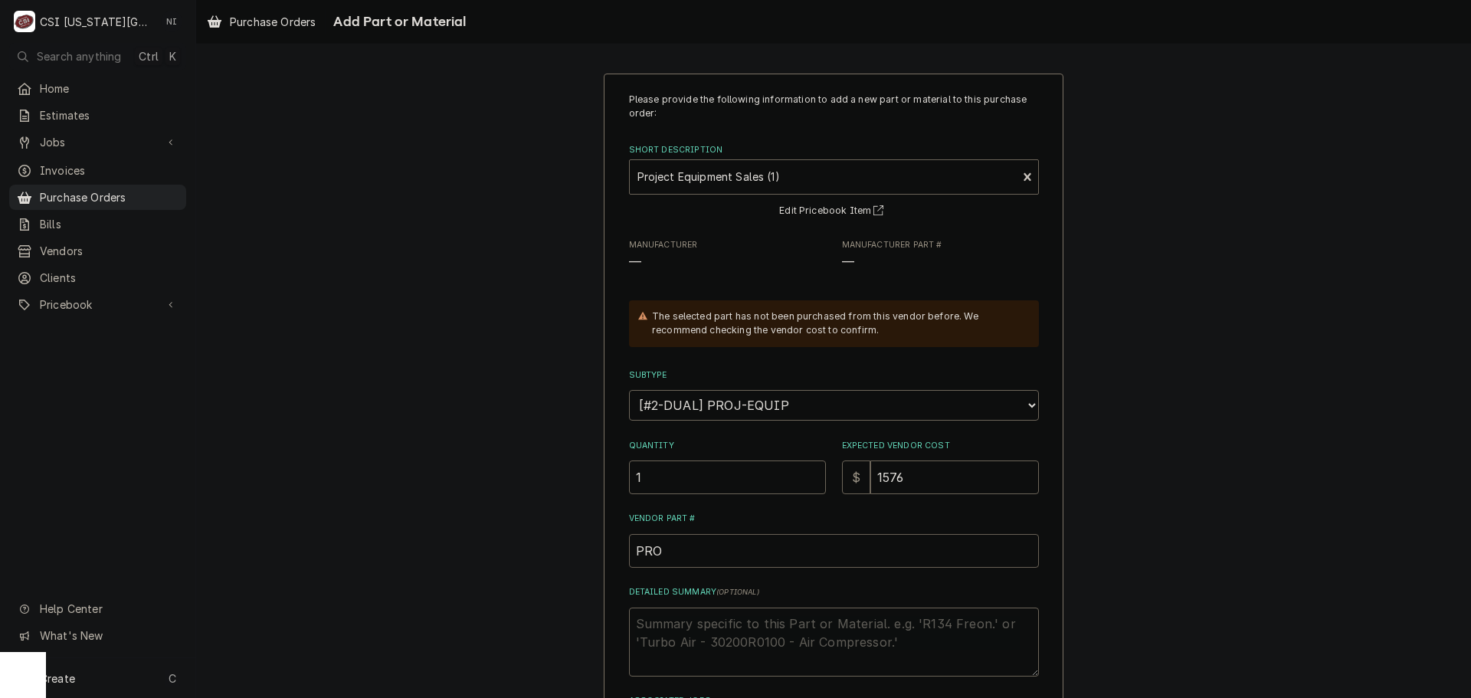
type textarea "x"
type input "PRO E"
type textarea "x"
type input "PRO EQ"
type textarea "x"
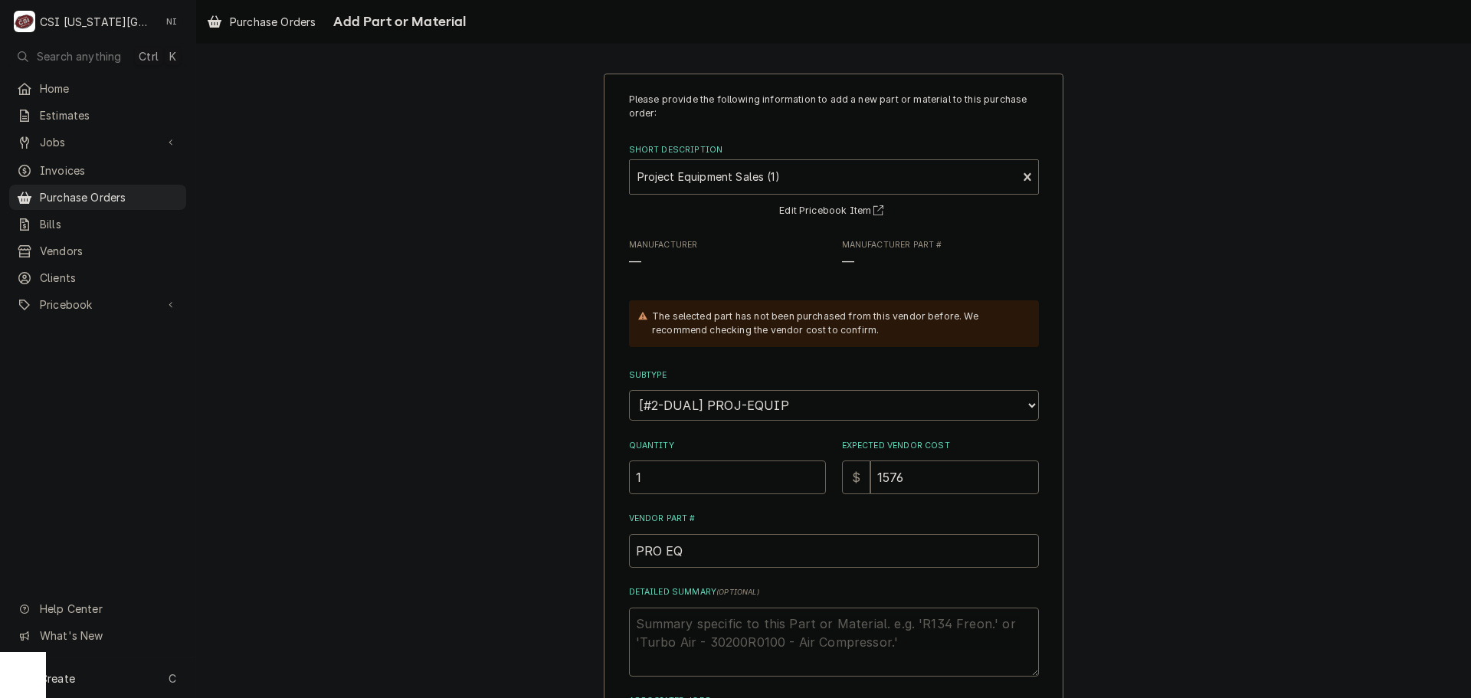
type input "PRO EQU"
type textarea "x"
type input "PRO EQUI"
type textarea "x"
type input "PRO EQUIO"
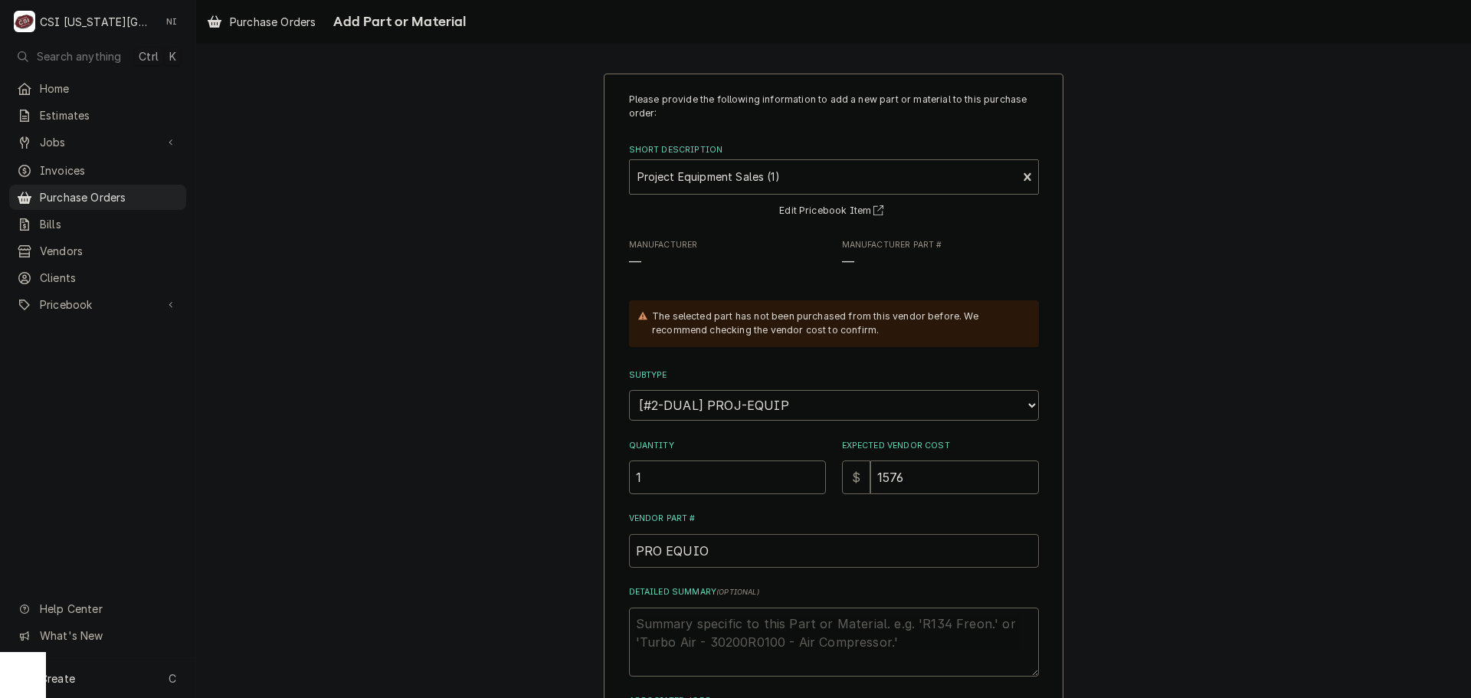
type textarea "x"
type input "PRO EQUIOP"
type textarea "x"
type input "PRO EQUIO"
type textarea "x"
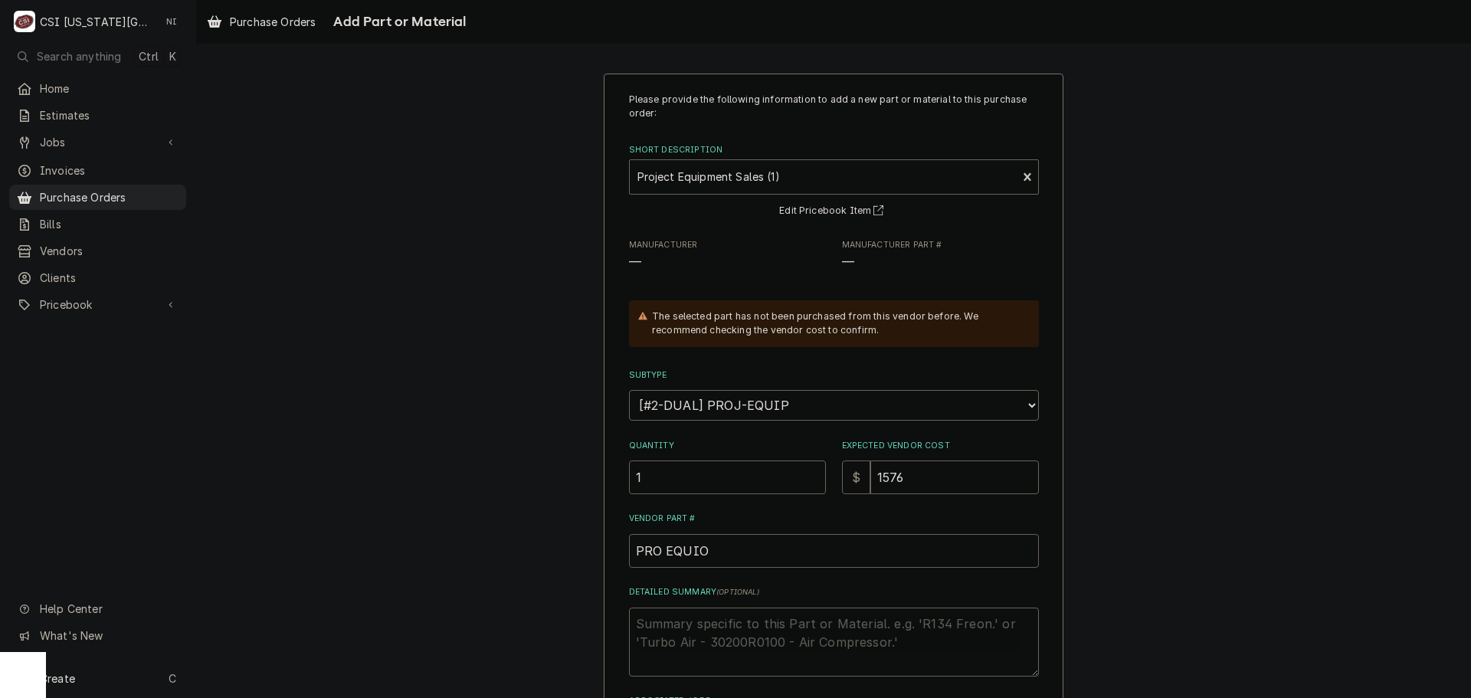
type input "PRO EQUI"
type textarea "x"
type input "PRO EQU"
type textarea "x"
type input "PRO EQUI"
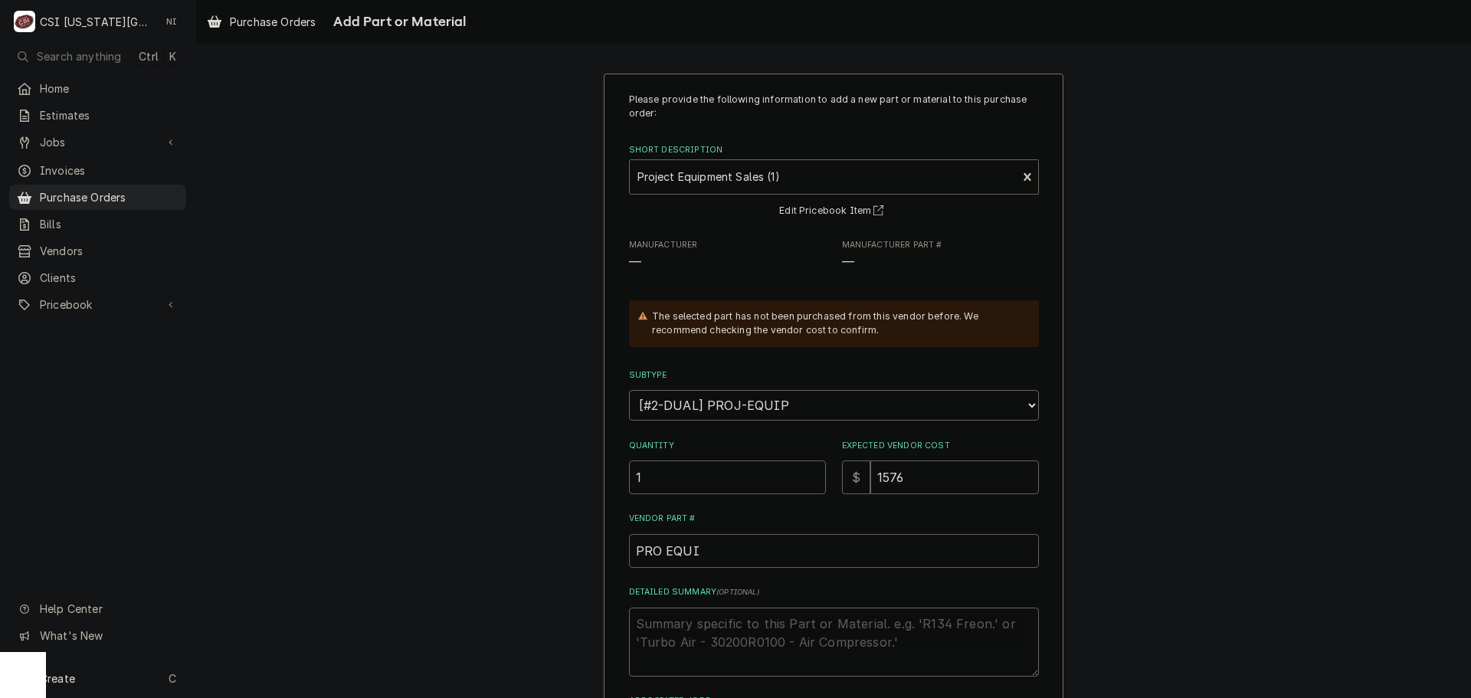
type textarea "x"
type input "PRO EQUIP"
type textarea "x"
type textarea "R"
type textarea "x"
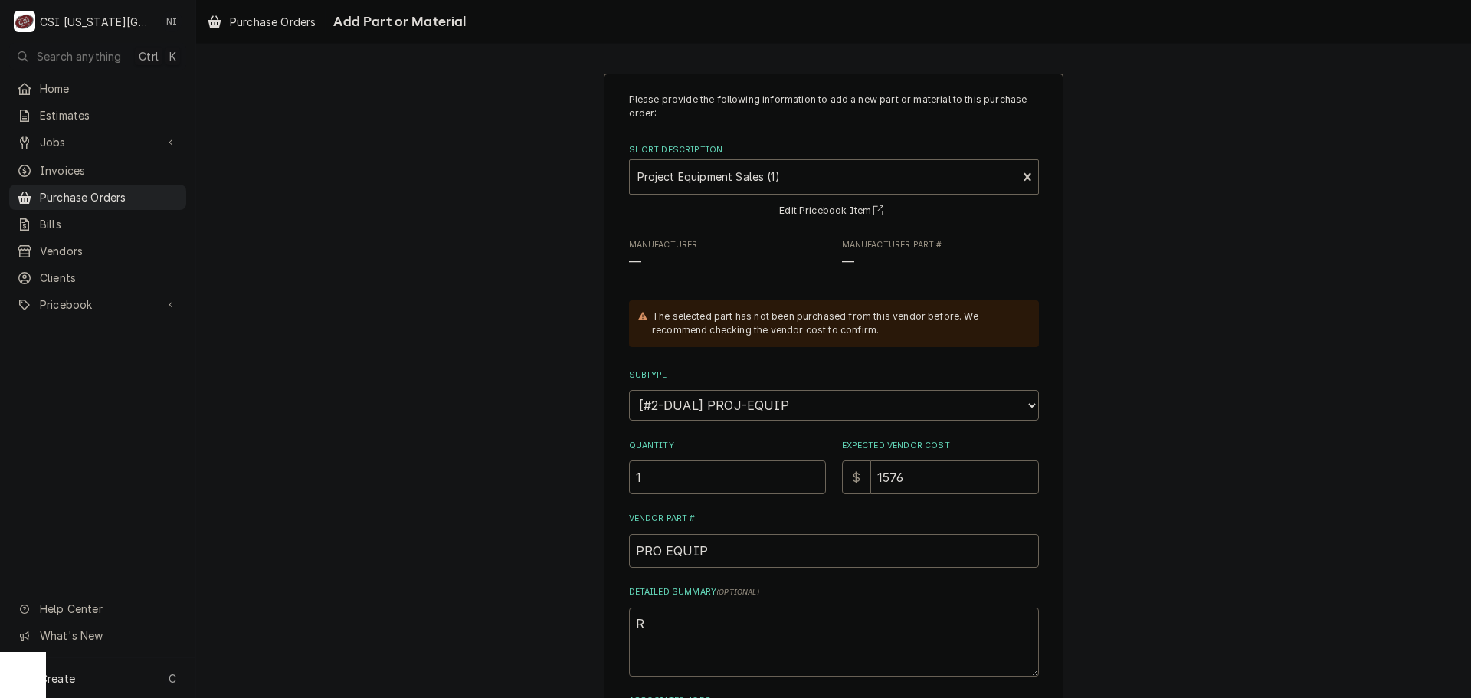
type textarea "RL"
type textarea "x"
type textarea "RL6"
type textarea "x"
type textarea "RL6A"
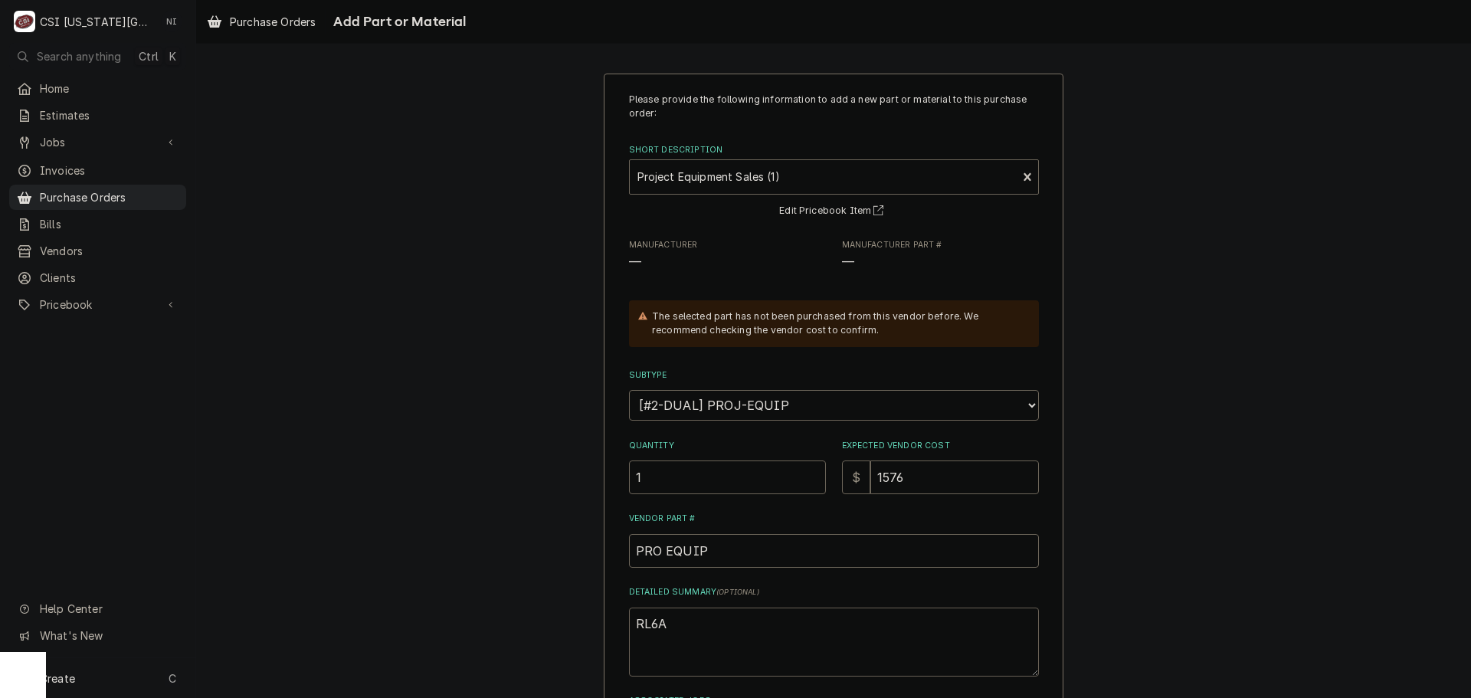
type textarea "x"
type textarea "RL6A0"
type textarea "x"
type textarea "RL6A06"
type textarea "x"
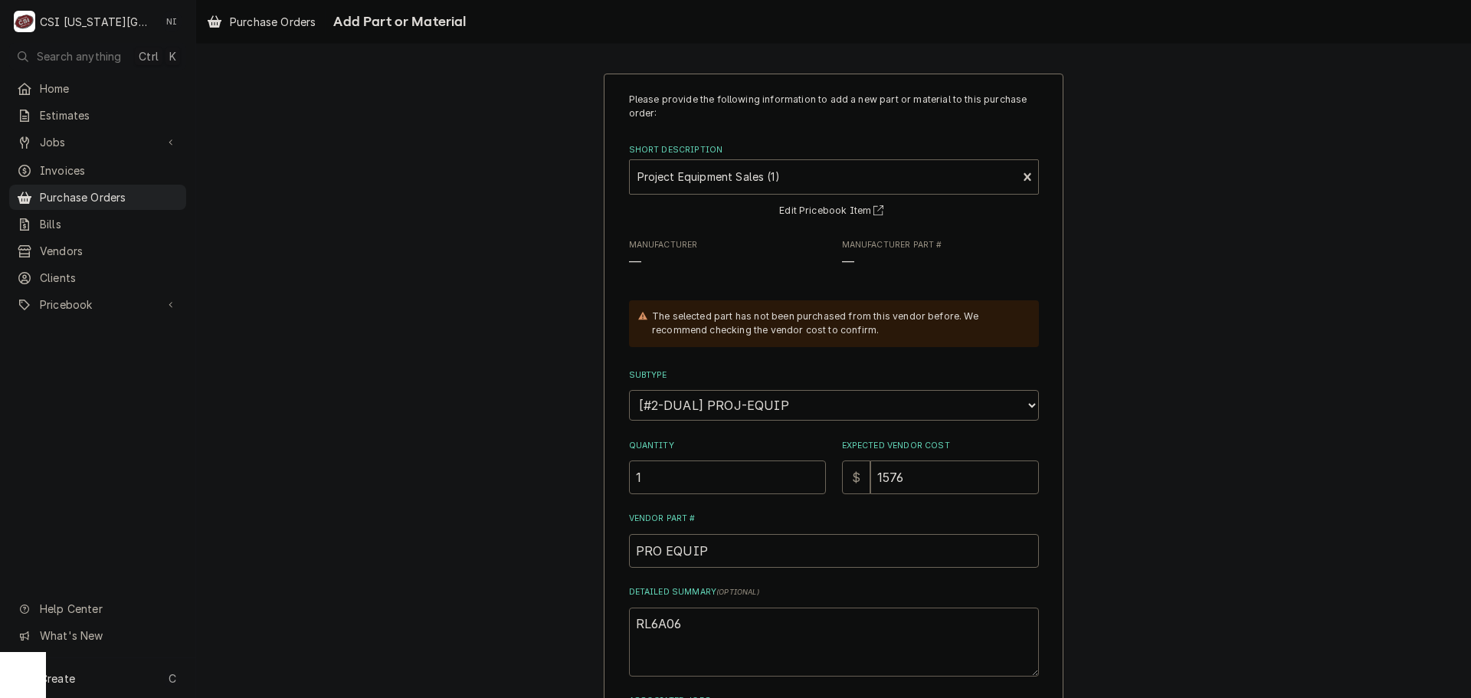
type textarea "RL6A066"
type textarea "x"
type textarea "RL6A066A"
type textarea "x"
type textarea "RL6A066AD"
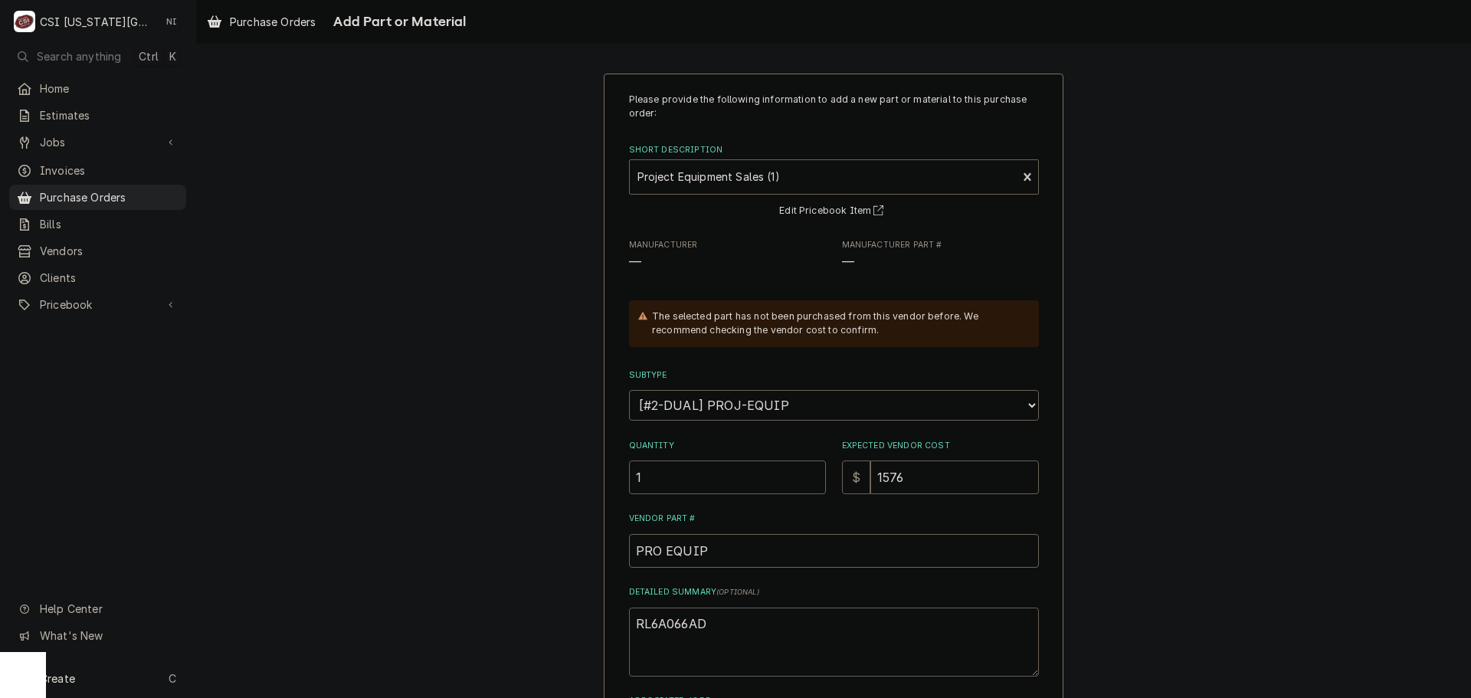
type textarea "x"
type textarea "RL6A066ADA"
type textarea "x"
type textarea "RL6A066ADAR"
type textarea "x"
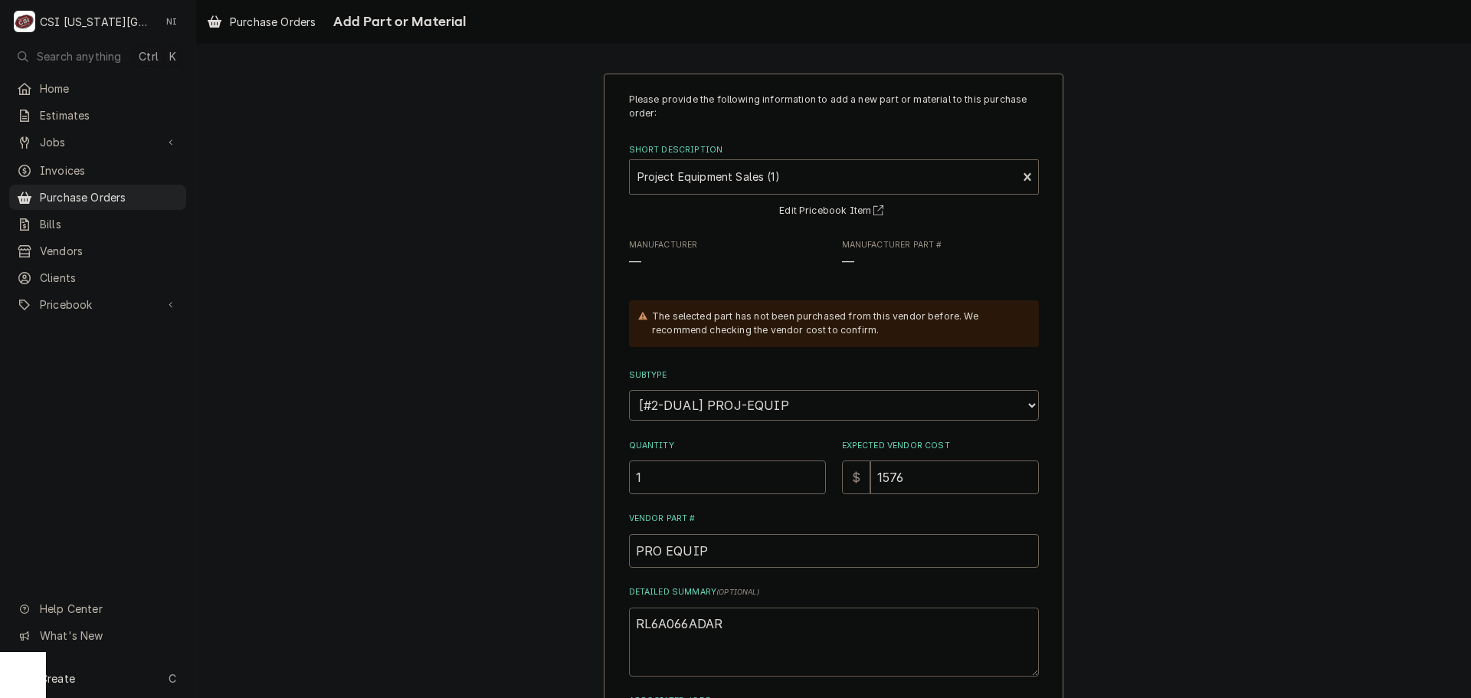
type textarea "RL6A066ADARS"
type textarea "x"
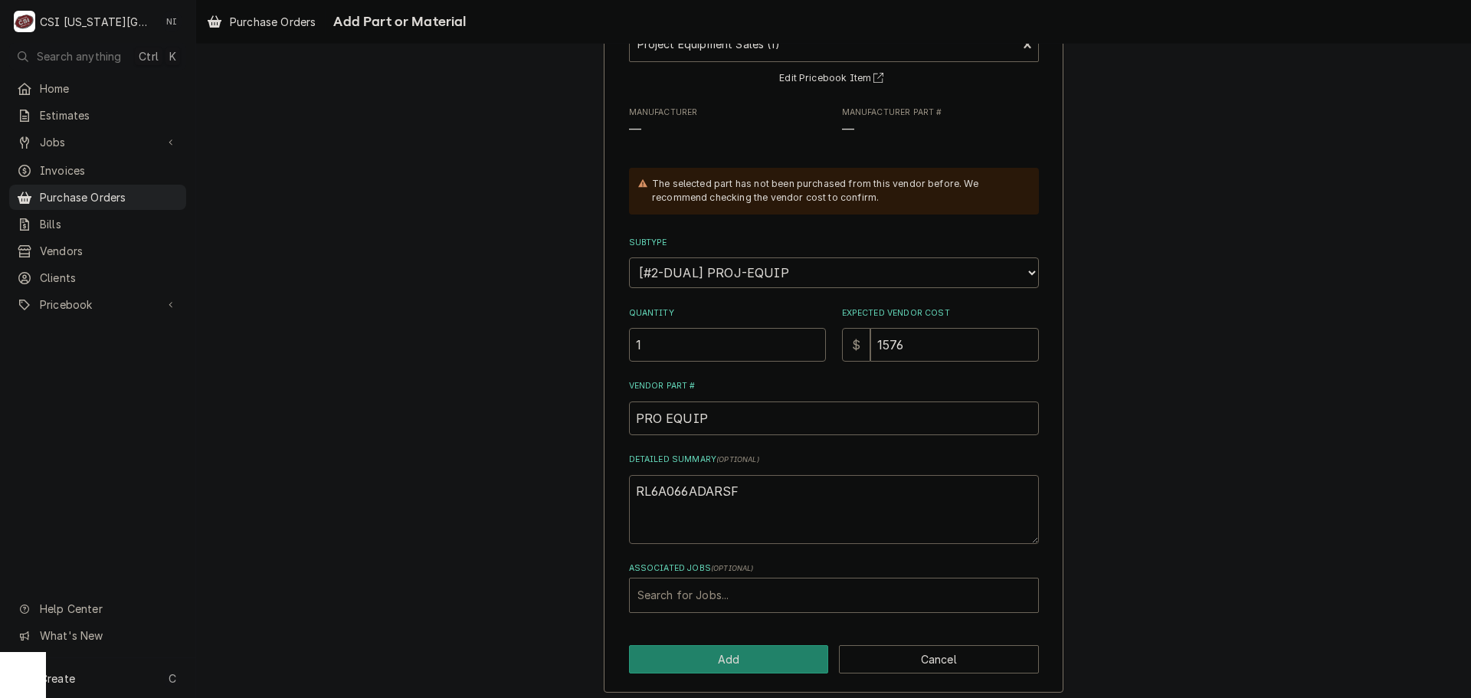
scroll to position [141, 0]
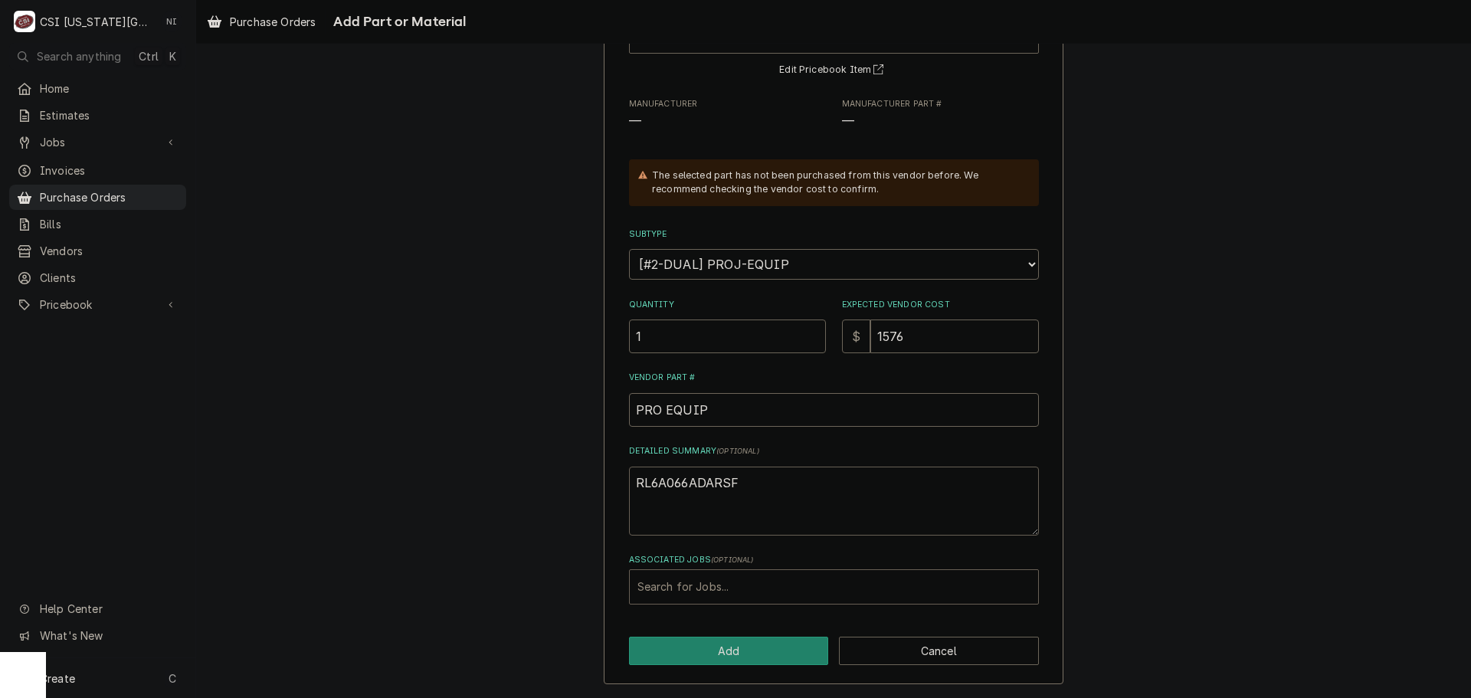
type textarea "RL6A066ADARSF"
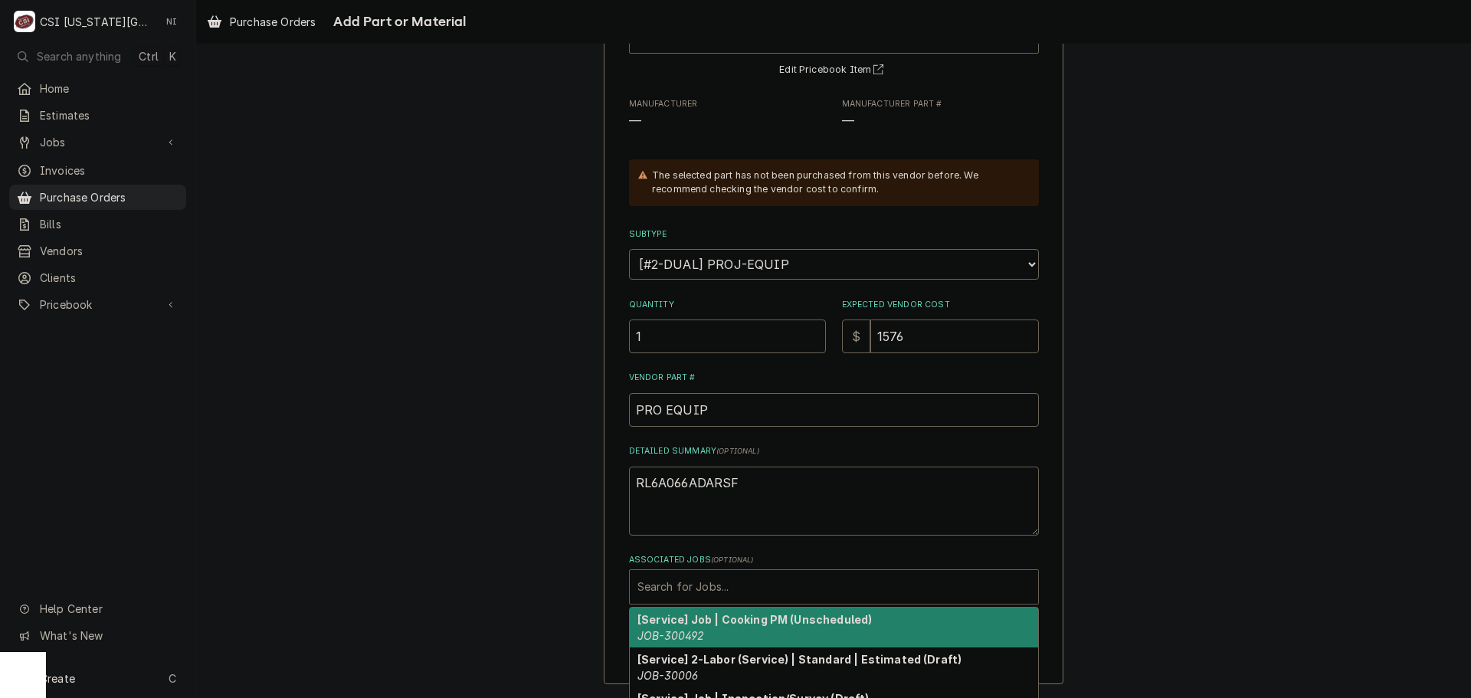
click at [710, 580] on div "Associated Jobs" at bounding box center [833, 587] width 393 height 28
type input "322"
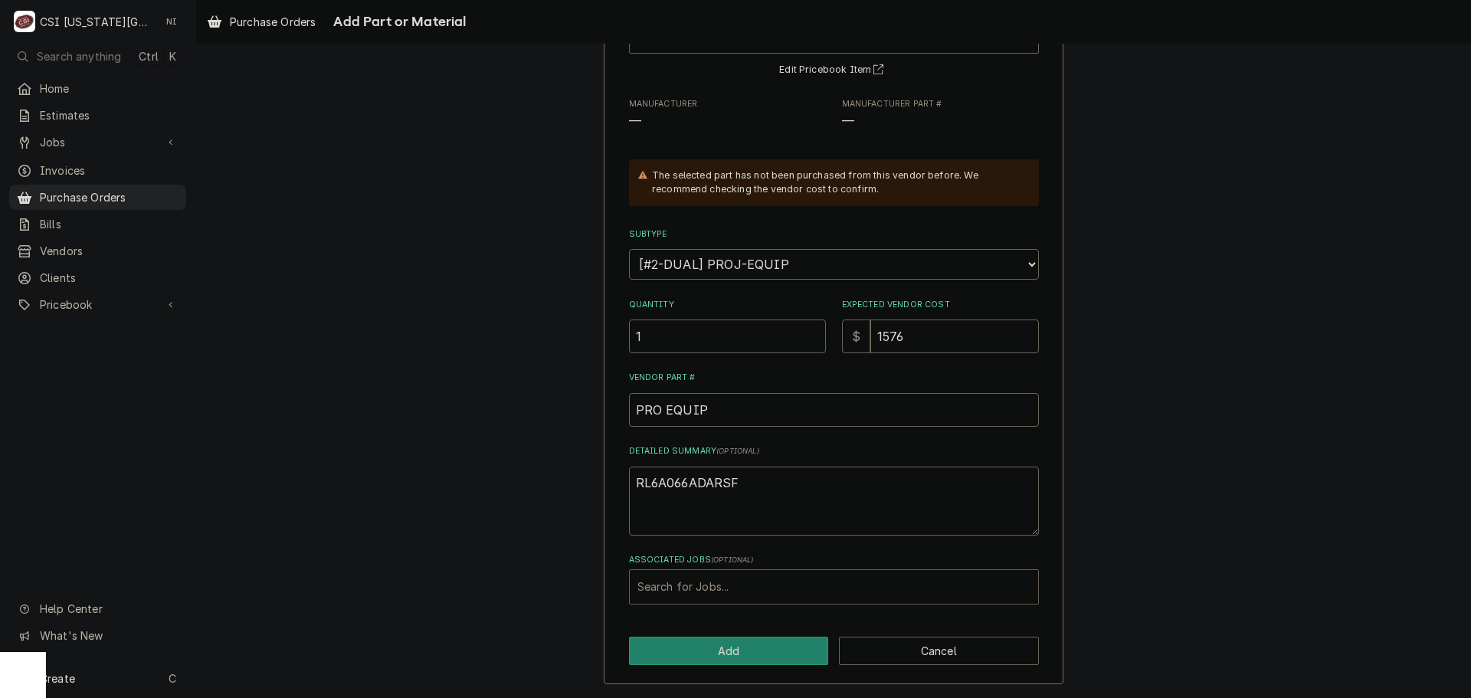
click at [919, 581] on div "Associated Jobs" at bounding box center [833, 587] width 393 height 28
type input "32336"
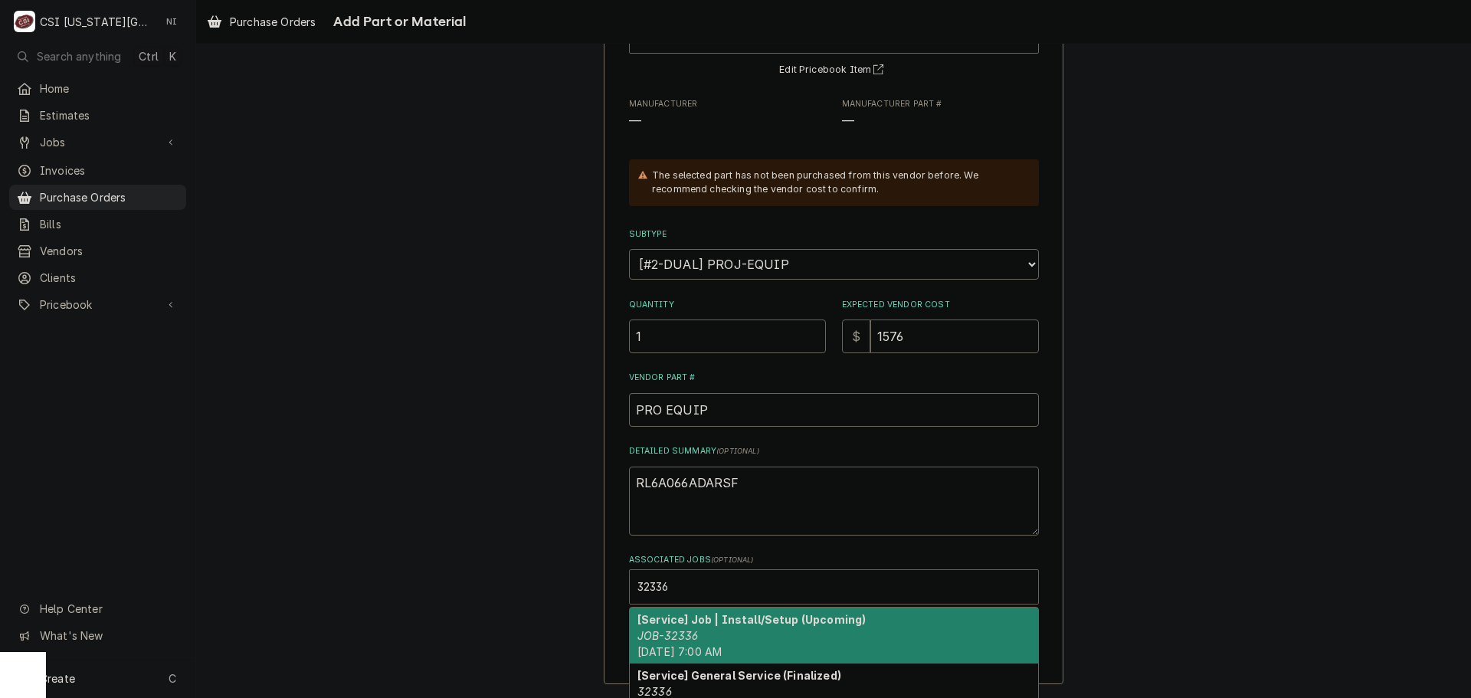
click at [771, 628] on div "[Service] Job | Install/Setup (Upcoming) JOB-32336 Mon, Sep 8th, 2025 - 7:00 AM" at bounding box center [834, 636] width 408 height 56
type textarea "x"
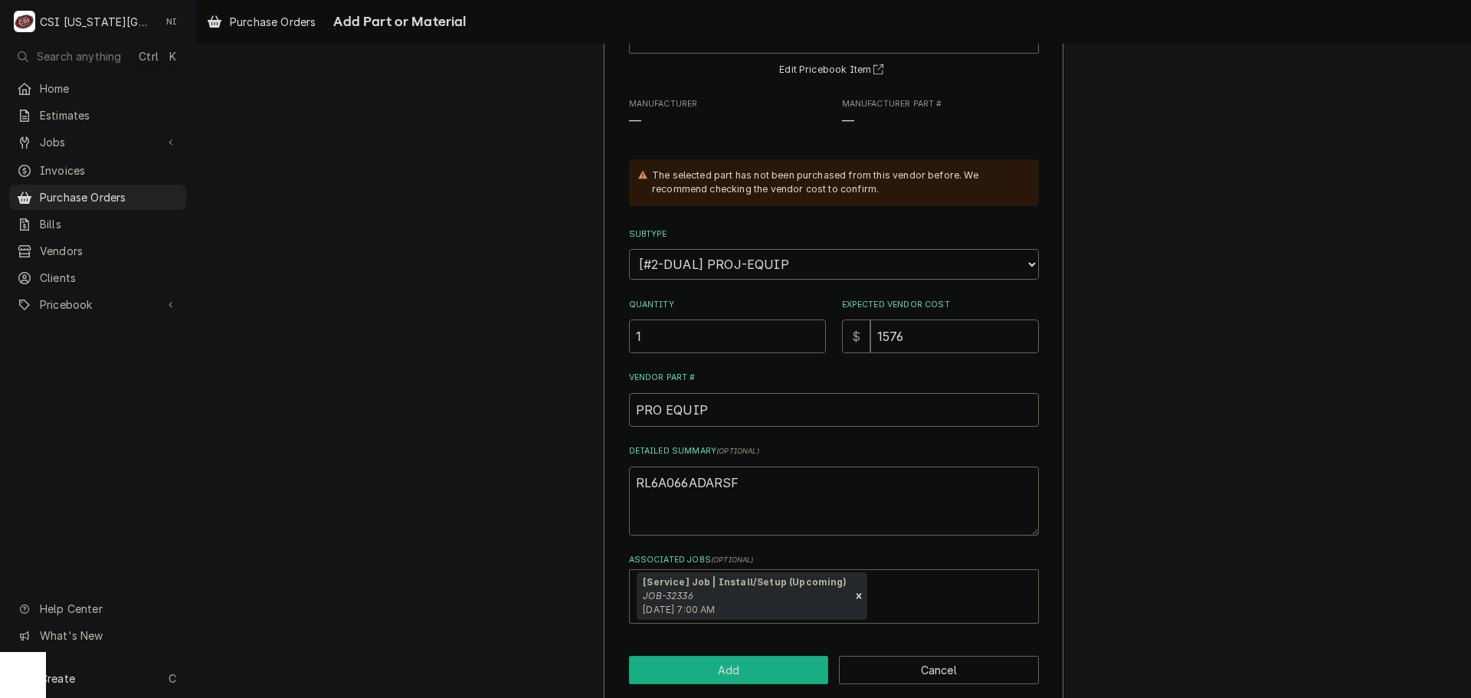
click at [754, 663] on button "Add" at bounding box center [729, 670] width 200 height 28
type textarea "x"
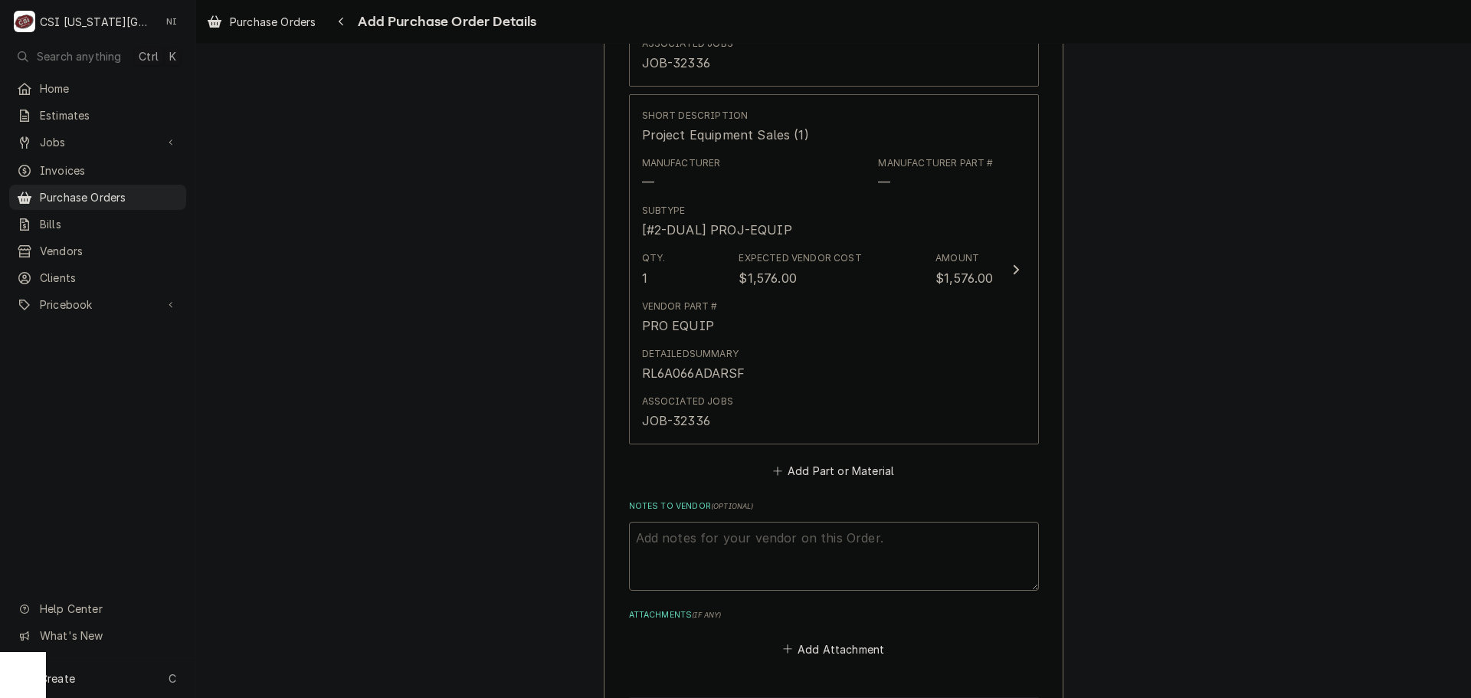
scroll to position [996, 0]
click at [842, 485] on fieldset "Order Details Parts and Materials ( if any ) Short Description Project Equipmen…" at bounding box center [834, 169] width 410 height 978
click at [841, 472] on button "Add Part or Material" at bounding box center [833, 469] width 126 height 21
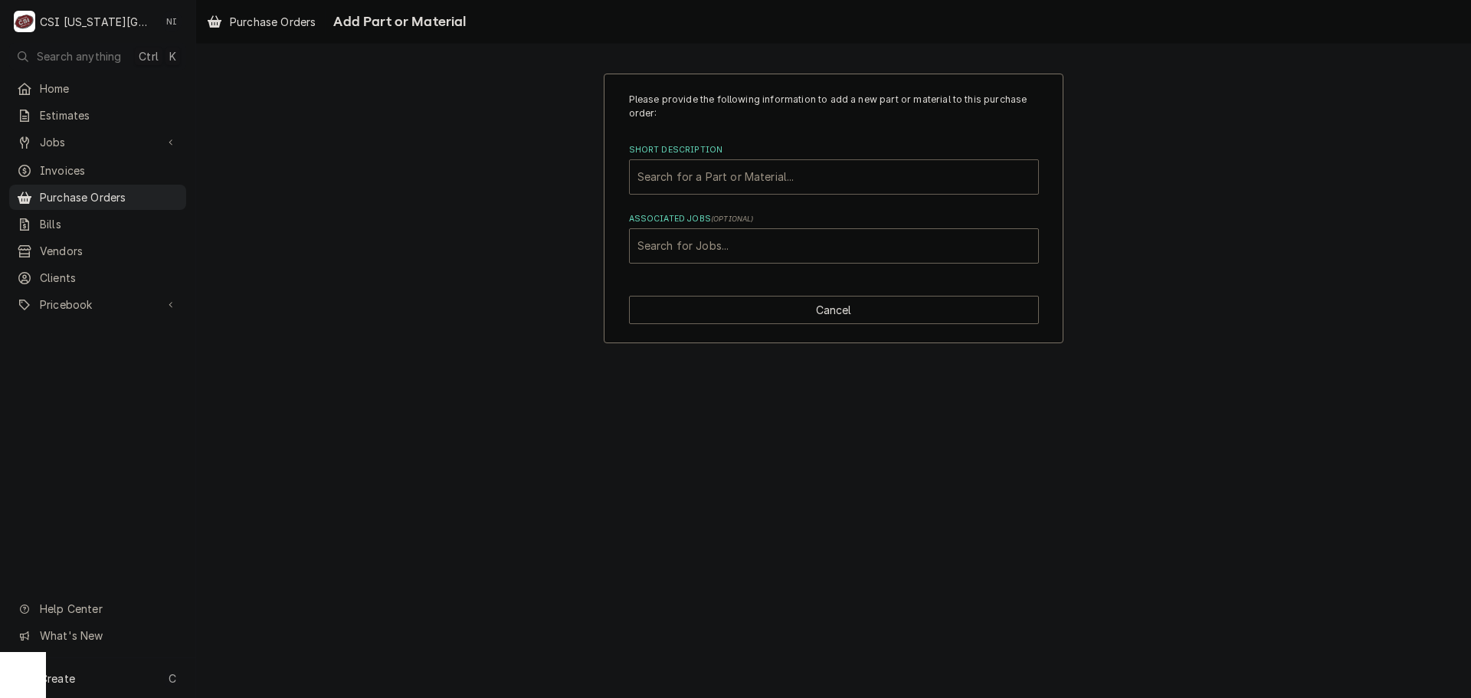
click at [752, 177] on div "Short Description" at bounding box center [833, 177] width 393 height 28
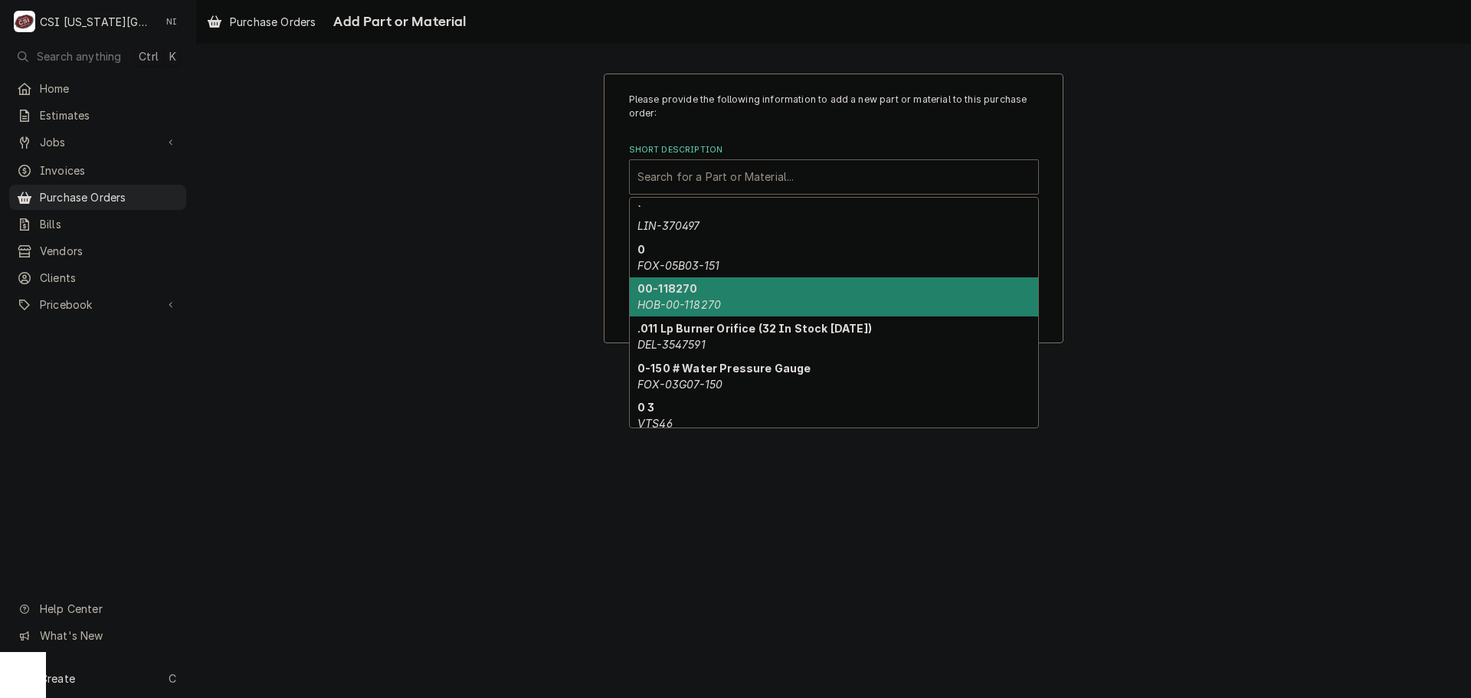
click at [1164, 229] on div "Please provide the following information to add a new part or material to this …" at bounding box center [833, 208] width 1275 height 297
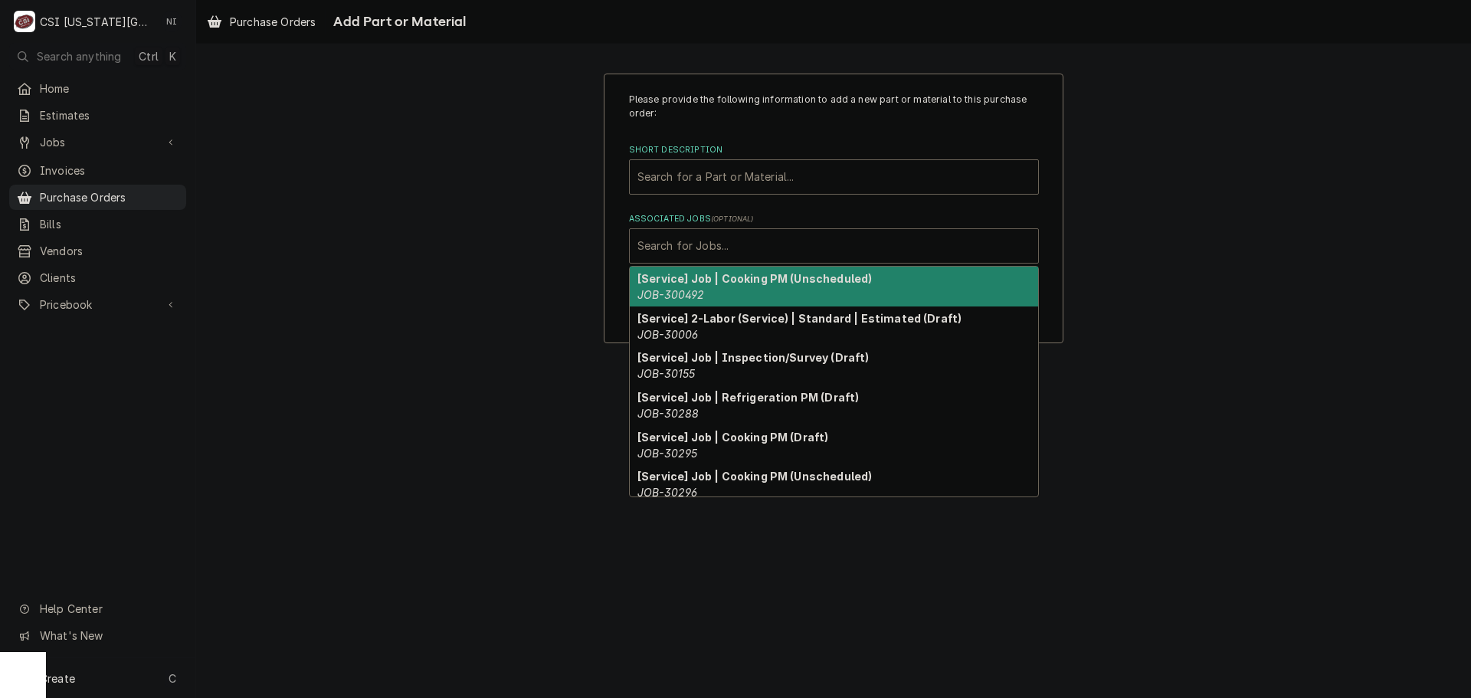
click at [854, 253] on div "Associated Jobs" at bounding box center [833, 246] width 393 height 28
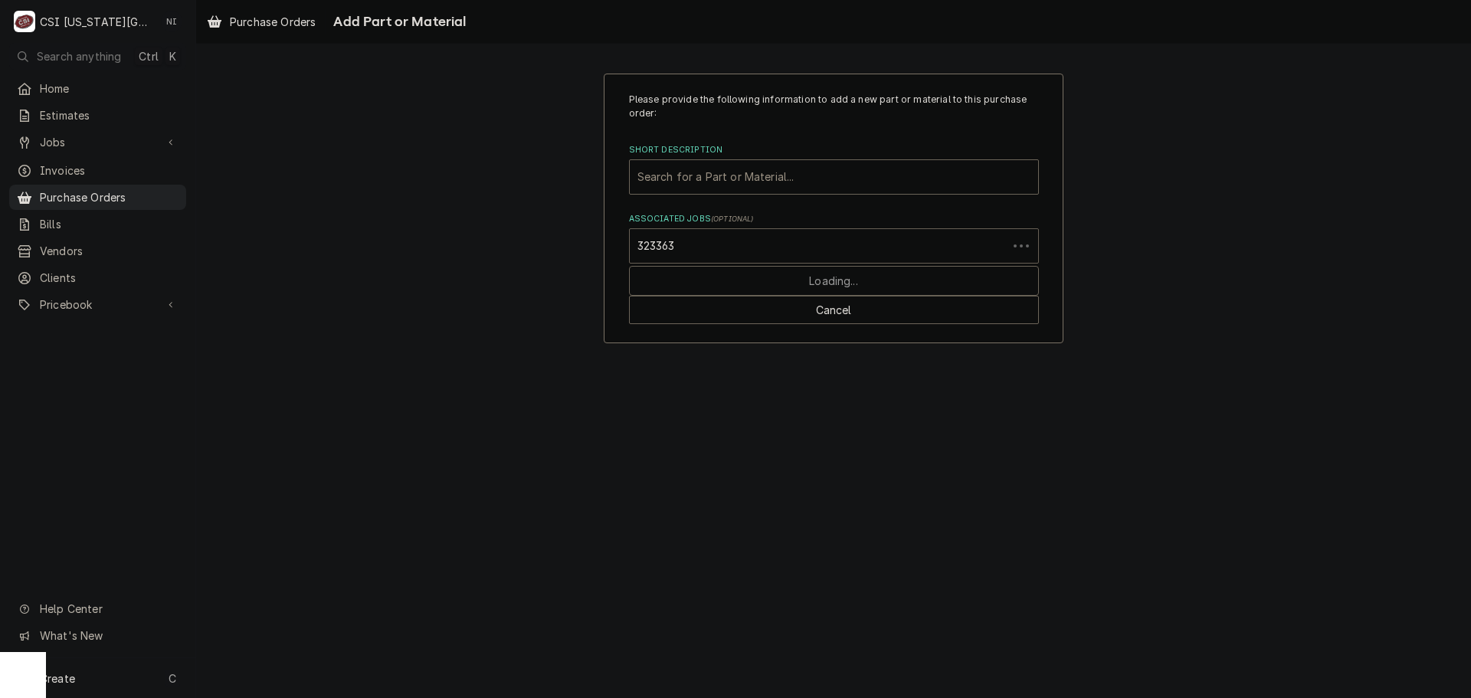
type input "32336"
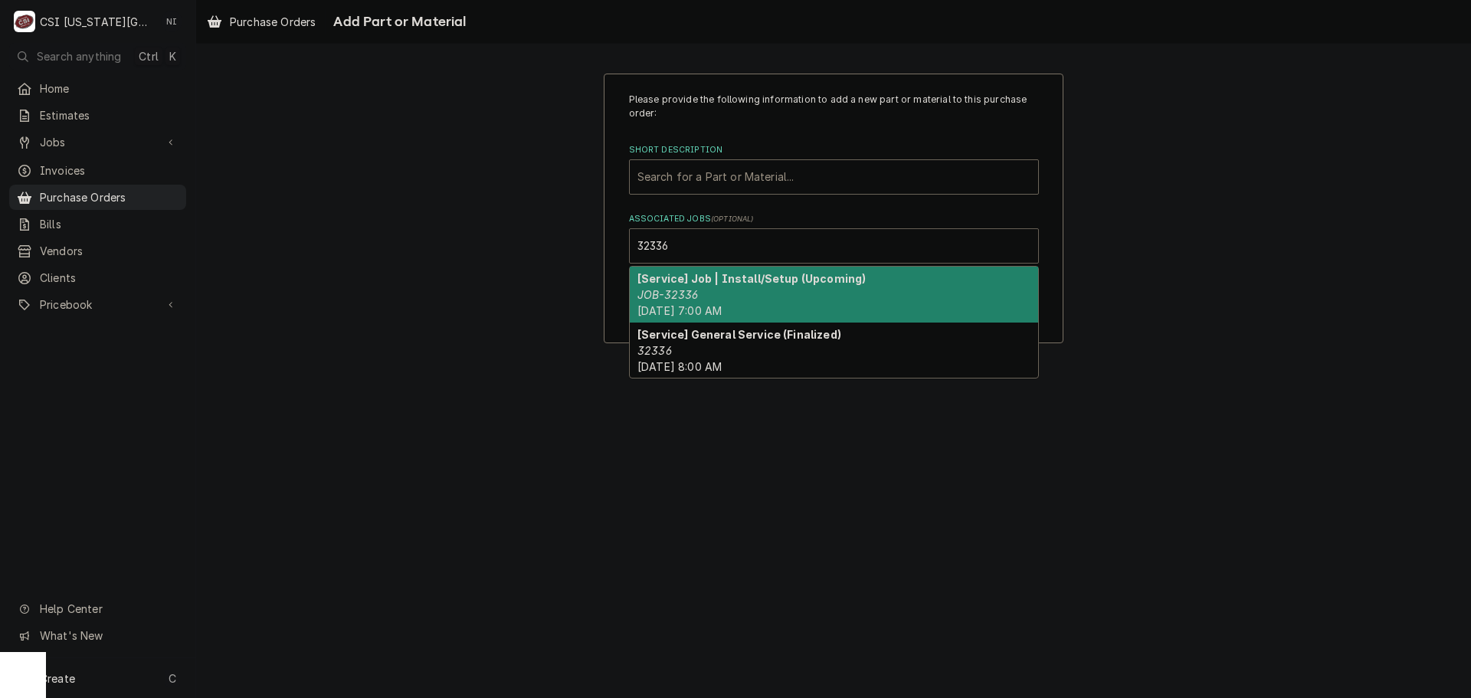
drag, startPoint x: 683, startPoint y: 283, endPoint x: 705, endPoint y: 223, distance: 63.8
click at [686, 283] on strong "[Service] Job | Install/Setup (Upcoming)" at bounding box center [751, 278] width 228 height 13
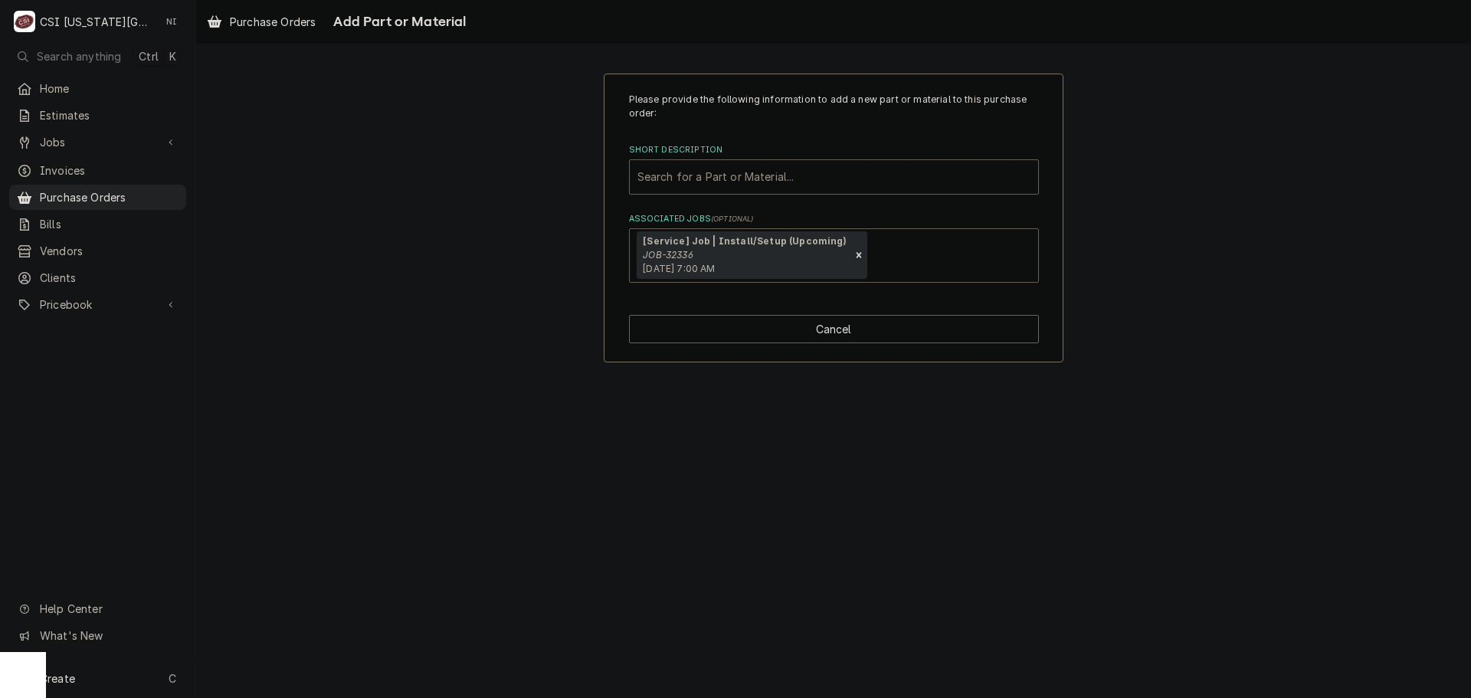
click at [714, 175] on div "Short Description" at bounding box center [833, 177] width 393 height 28
type input "WARRANTY"
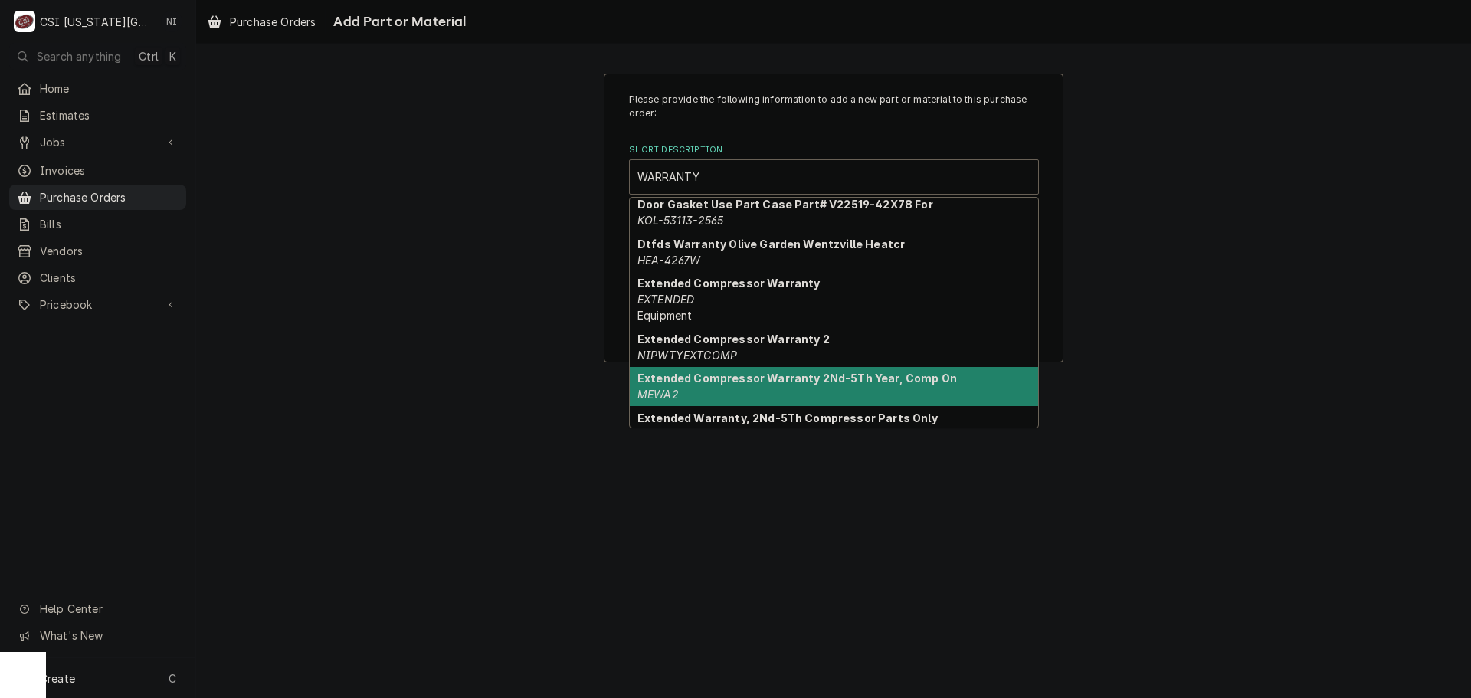
scroll to position [441, 0]
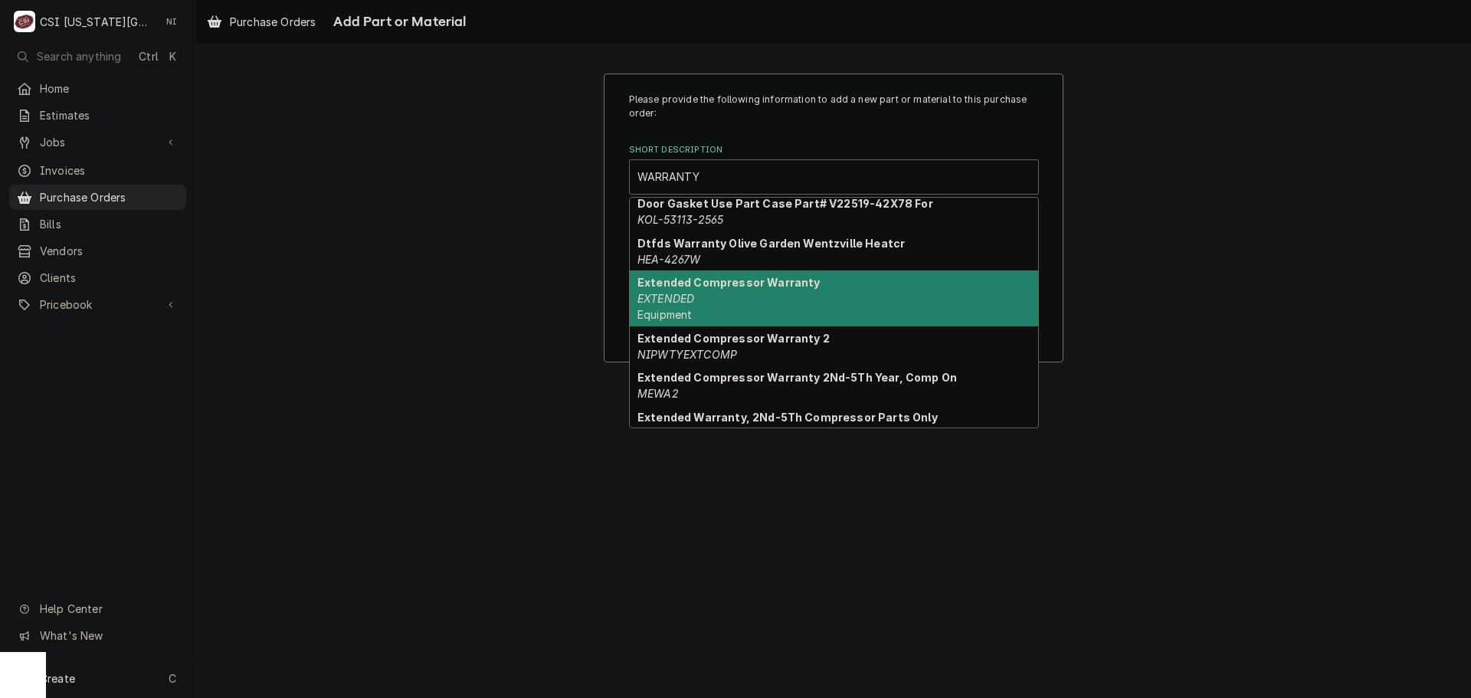
click at [730, 280] on strong "Extended Compressor Warranty" at bounding box center [728, 282] width 182 height 13
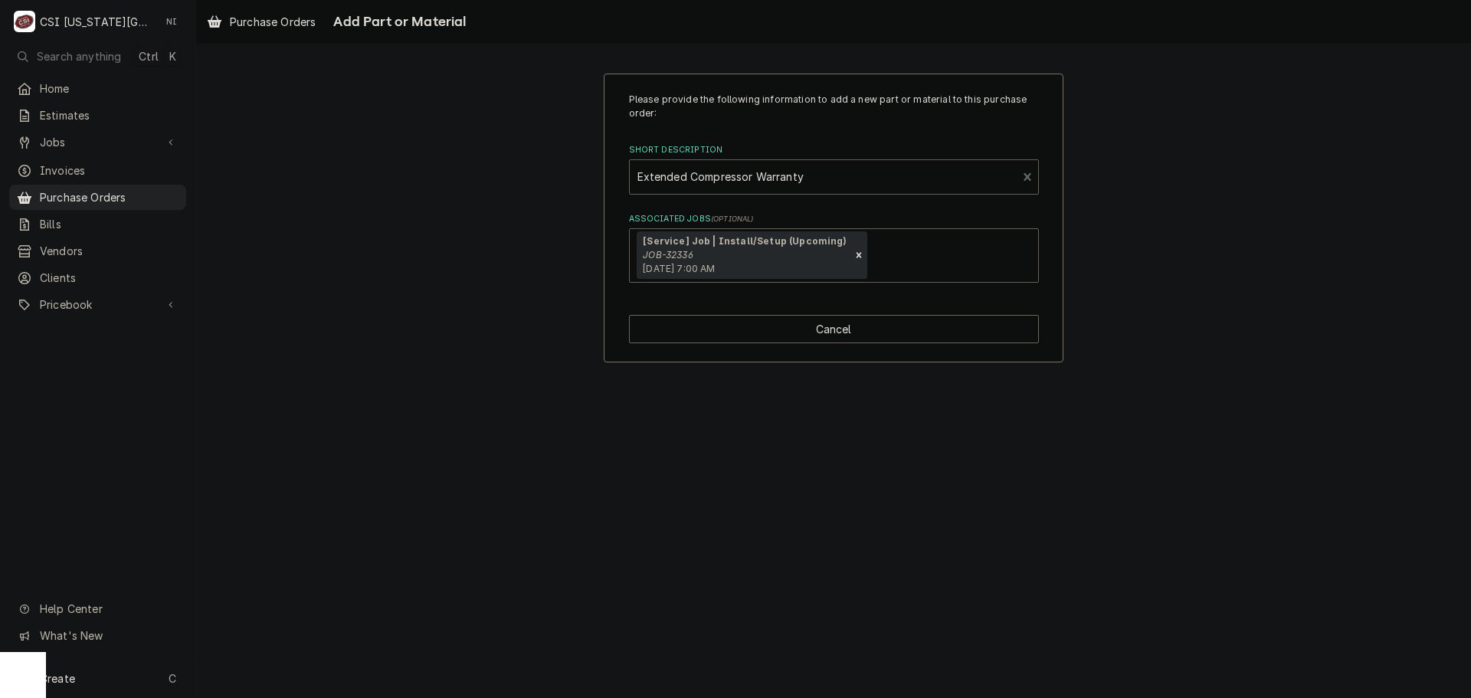
type textarea "x"
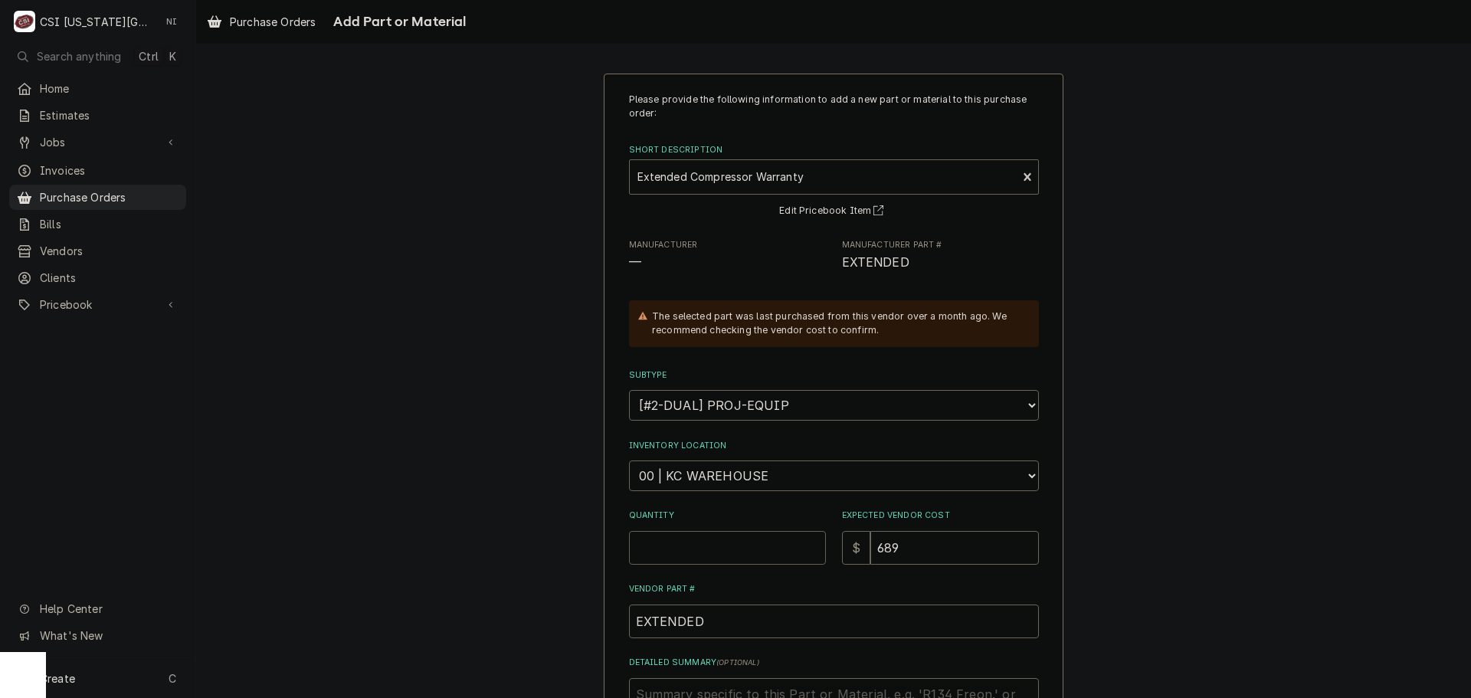
click at [714, 544] on input "Quantity" at bounding box center [727, 548] width 197 height 34
click at [743, 495] on div "Please provide the following information to add a new part or material to this …" at bounding box center [834, 464] width 410 height 742
click at [746, 487] on select "Choose a location... 00 | KC WAREHOUSE 00 | MAIN WAREHOUSE 01 | BRIAN BREAZIER …" at bounding box center [834, 475] width 410 height 31
select select "2709"
click at [629, 460] on select "Choose a location... 00 | KC WAREHOUSE 00 | MAIN WAREHOUSE 01 | BRIAN BREAZIER …" at bounding box center [834, 475] width 410 height 31
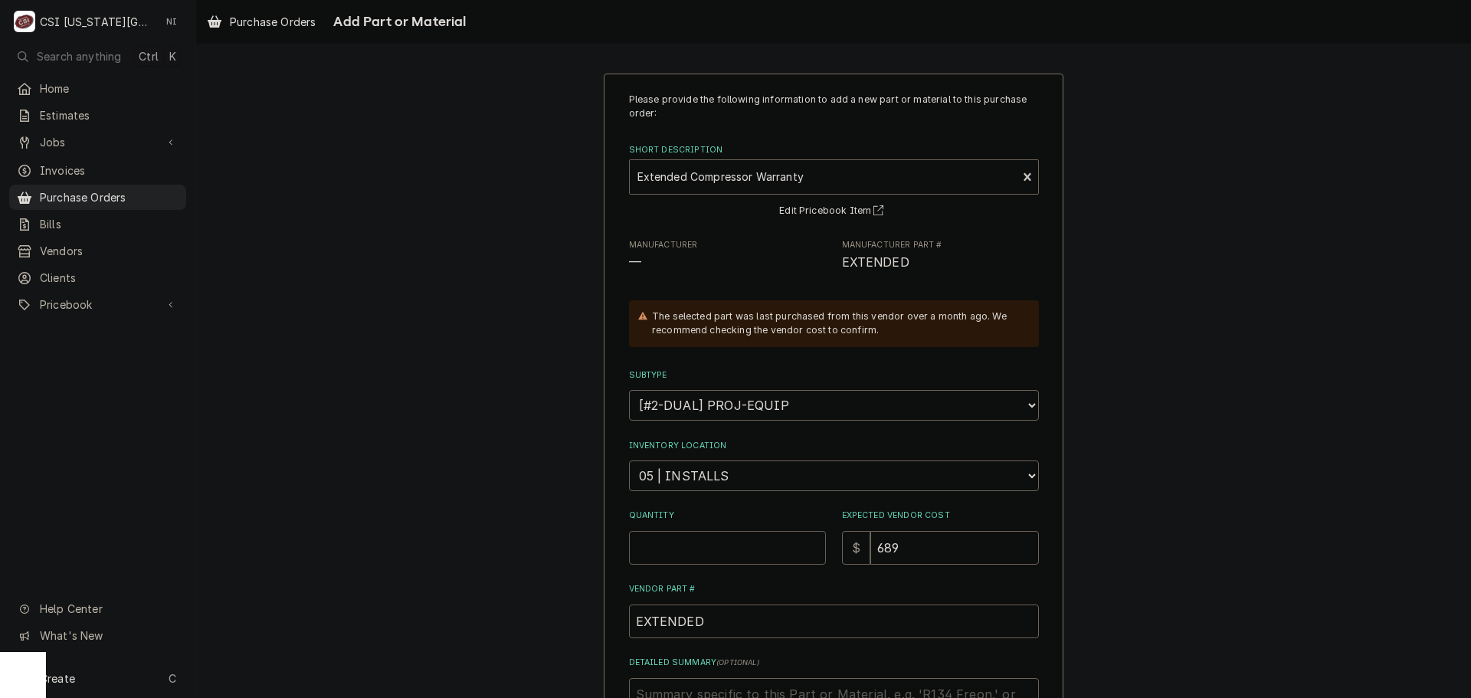
click at [684, 545] on input "Quantity" at bounding box center [727, 548] width 197 height 34
type textarea "x"
type input "1"
type textarea "x"
type input "6"
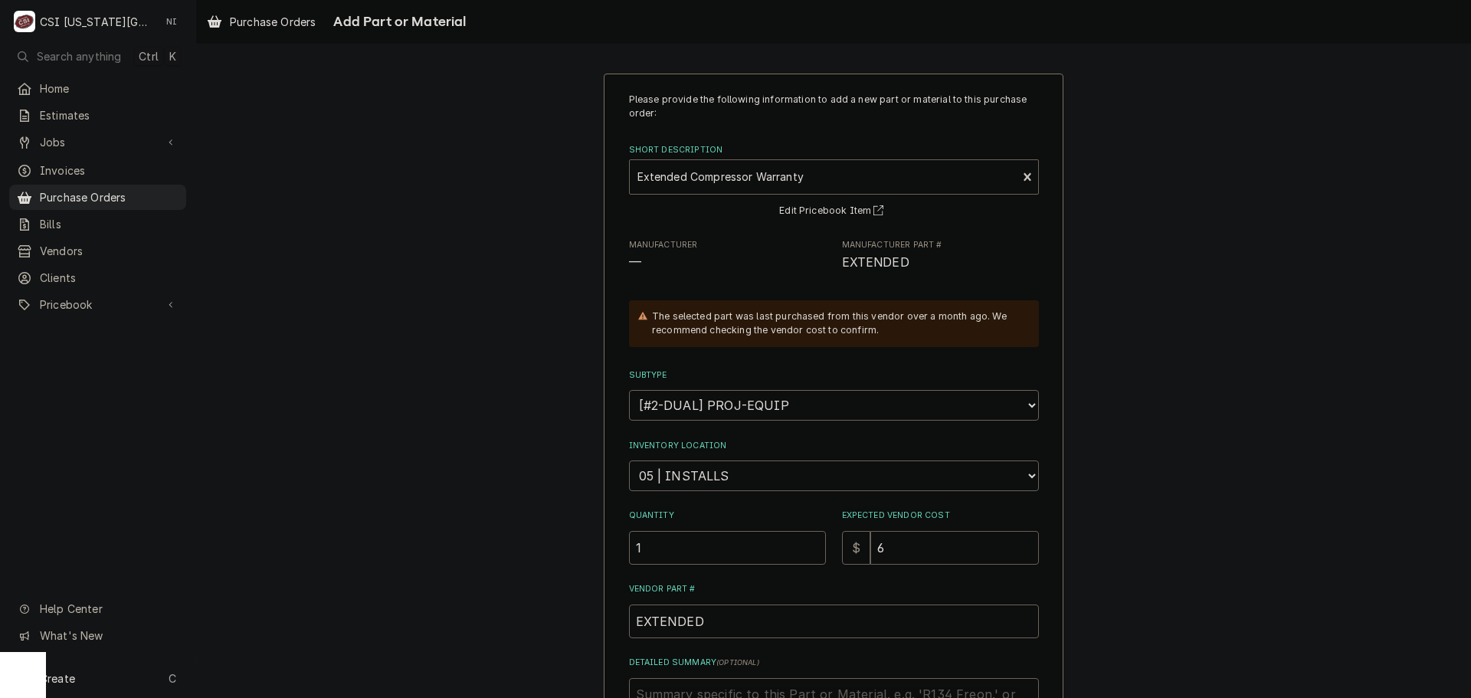
type textarea "x"
type input "68"
type textarea "x"
type input "689"
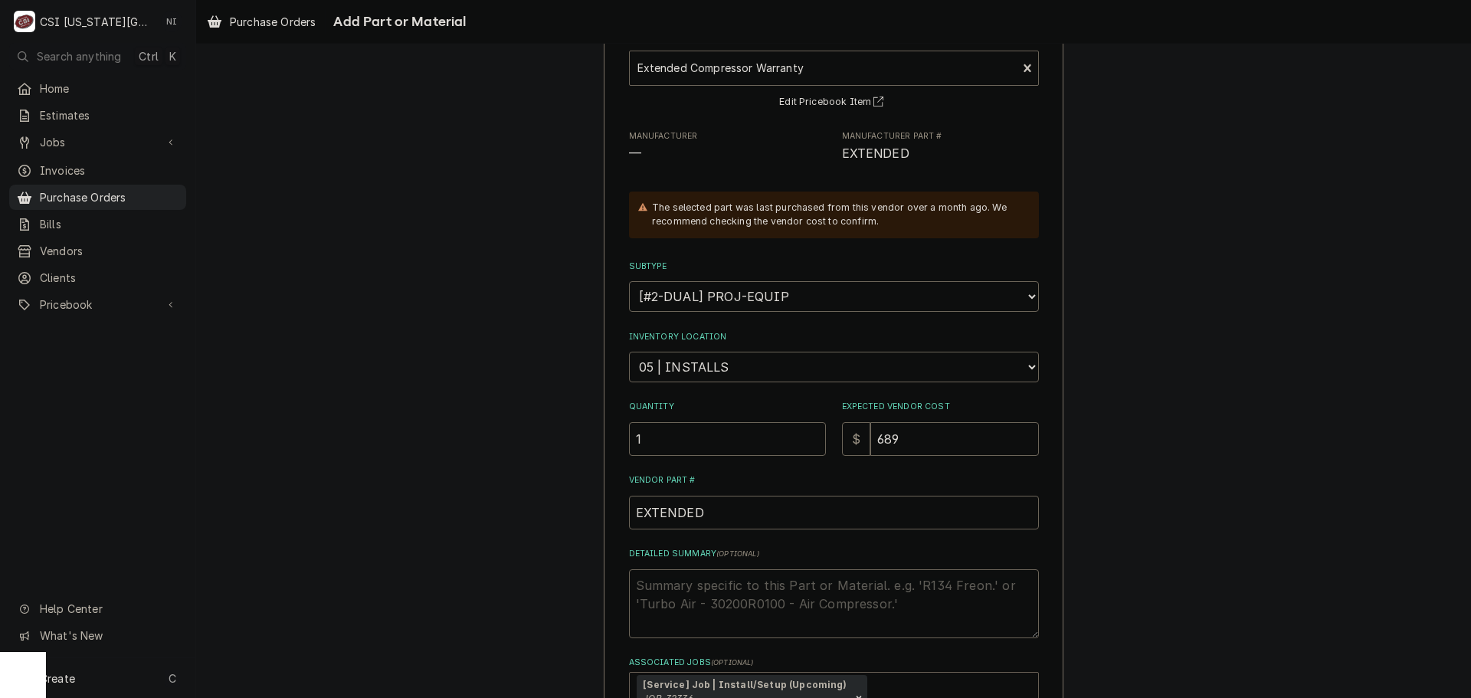
scroll to position [231, 0]
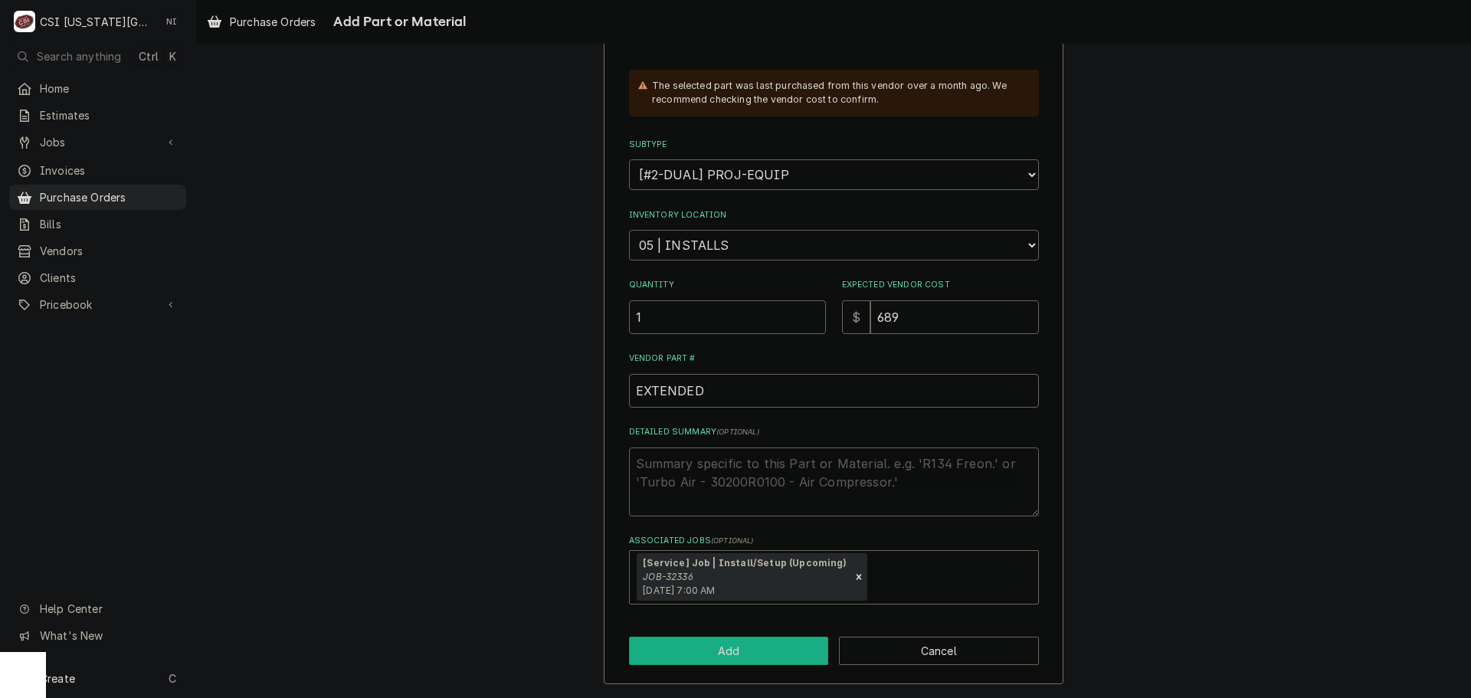
click at [739, 648] on button "Add" at bounding box center [729, 651] width 200 height 28
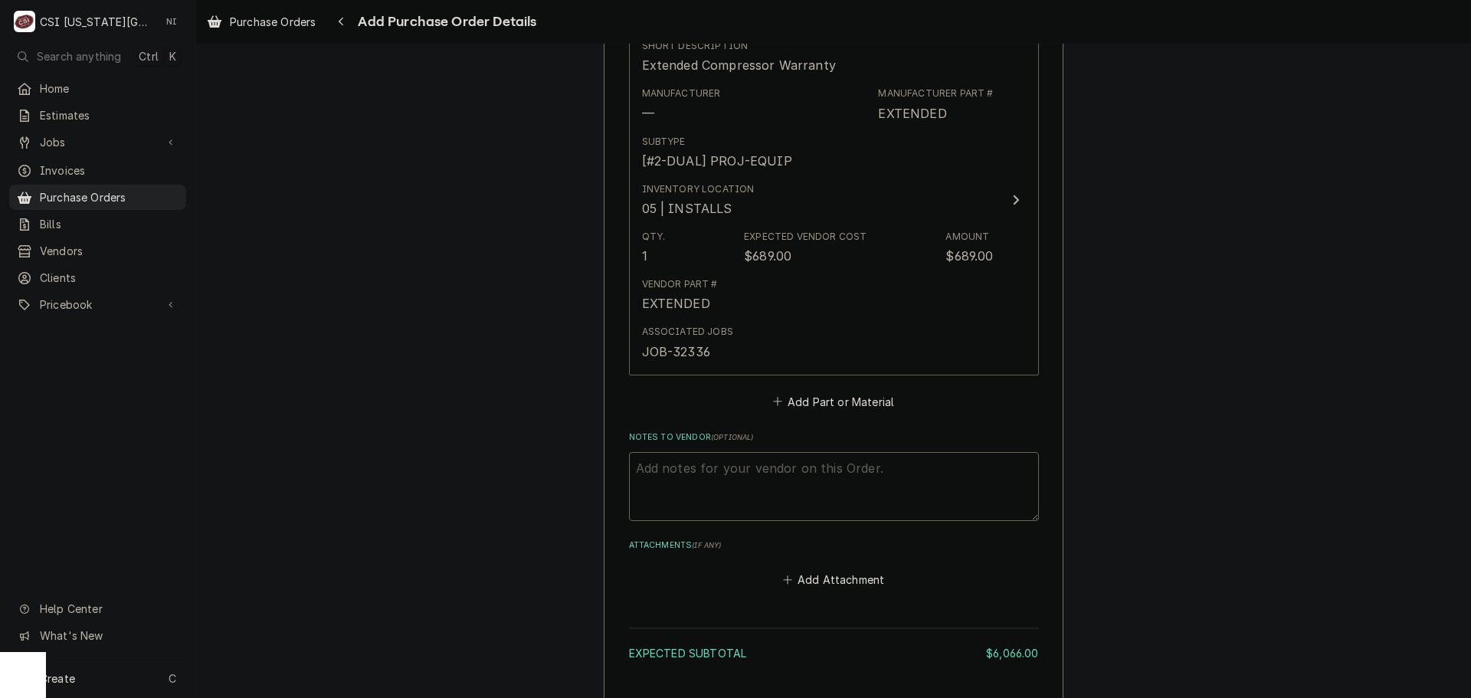
scroll to position [1529, 0]
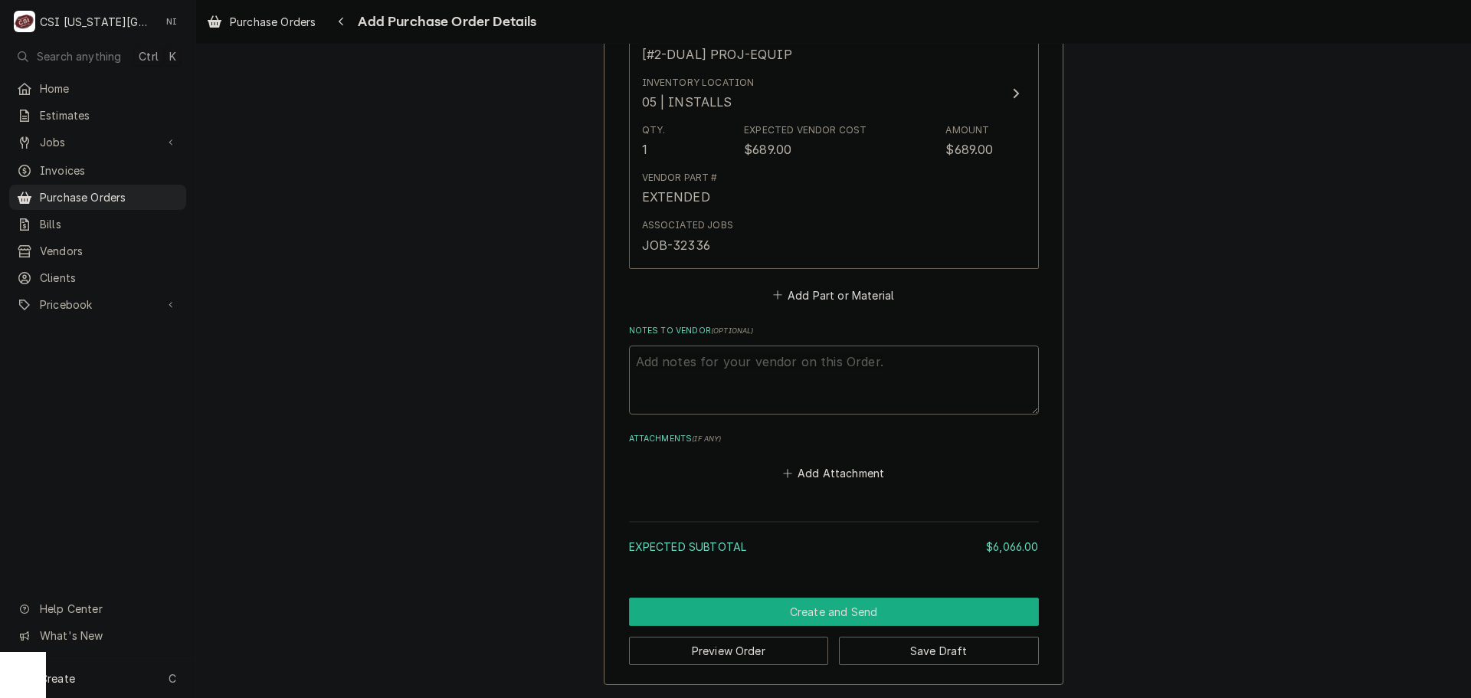
click at [843, 609] on button "Create and Send" at bounding box center [834, 612] width 410 height 28
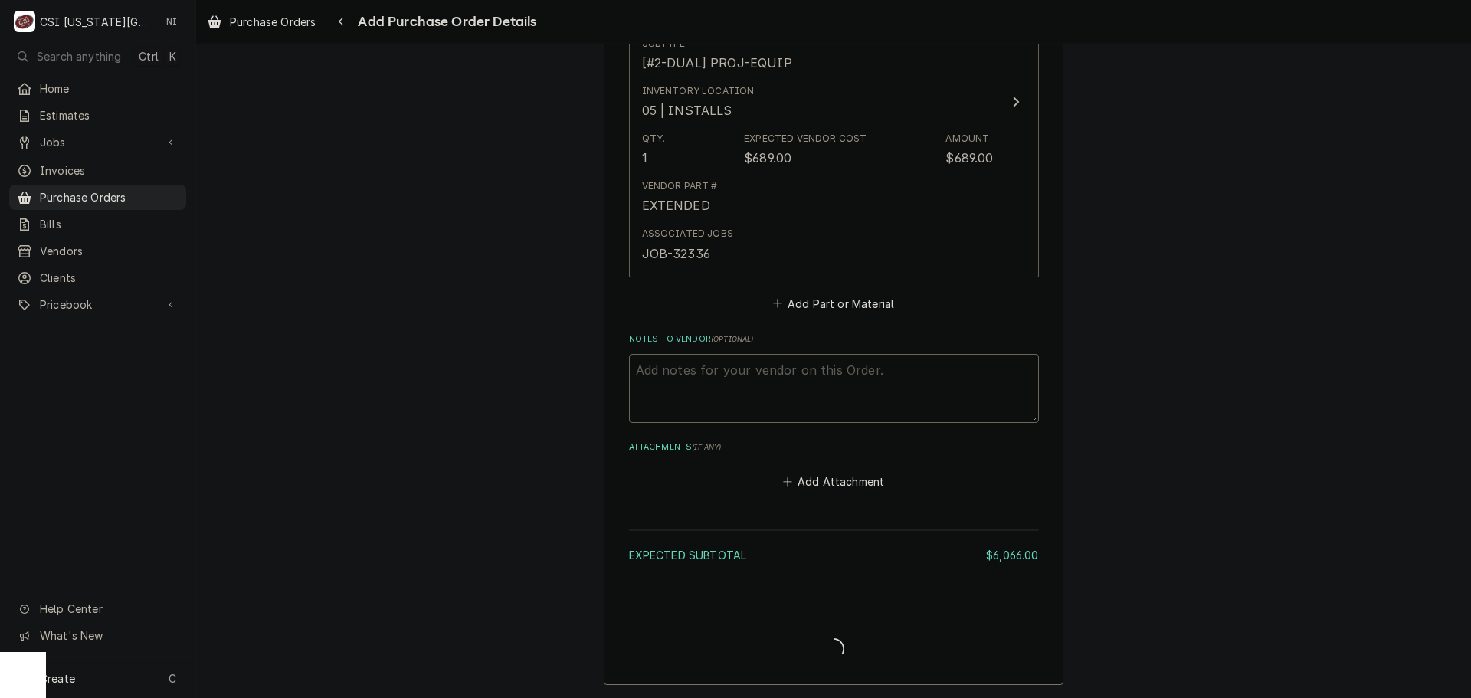
type textarea "x"
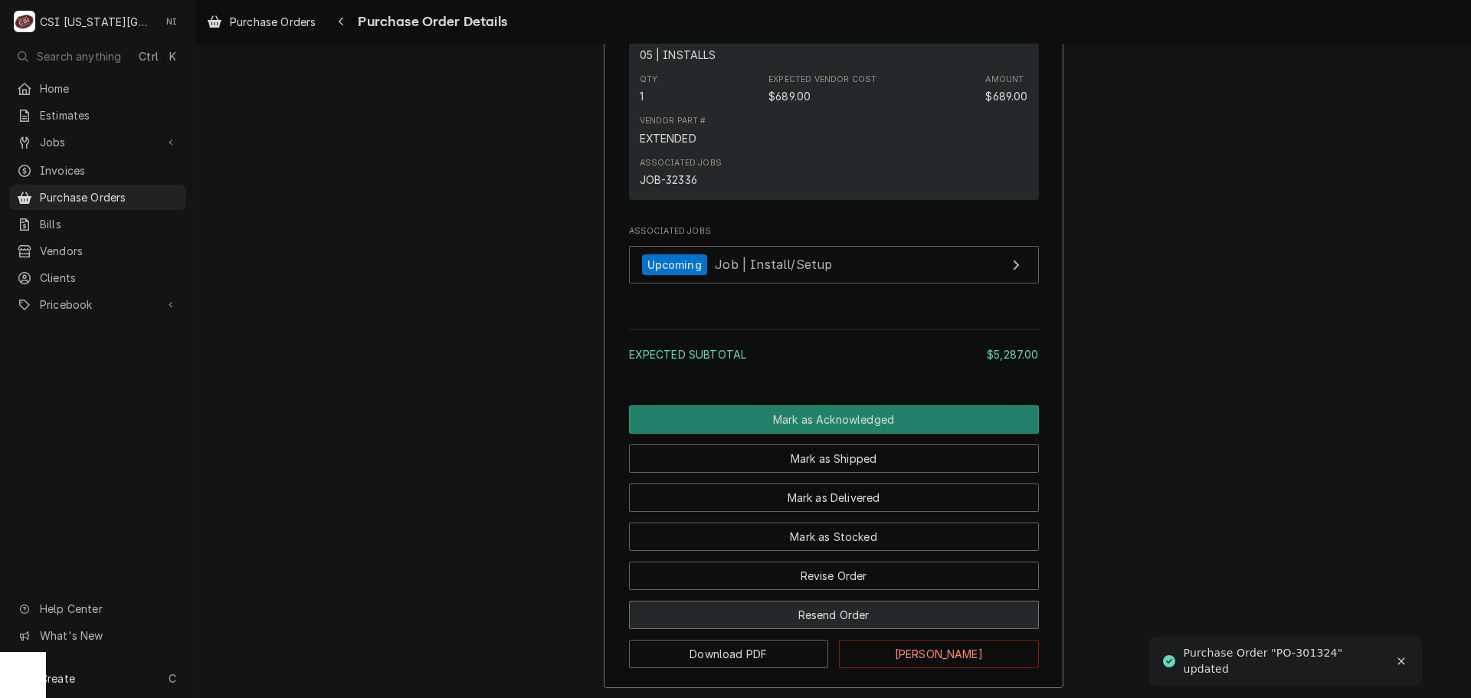
scroll to position [1812, 0]
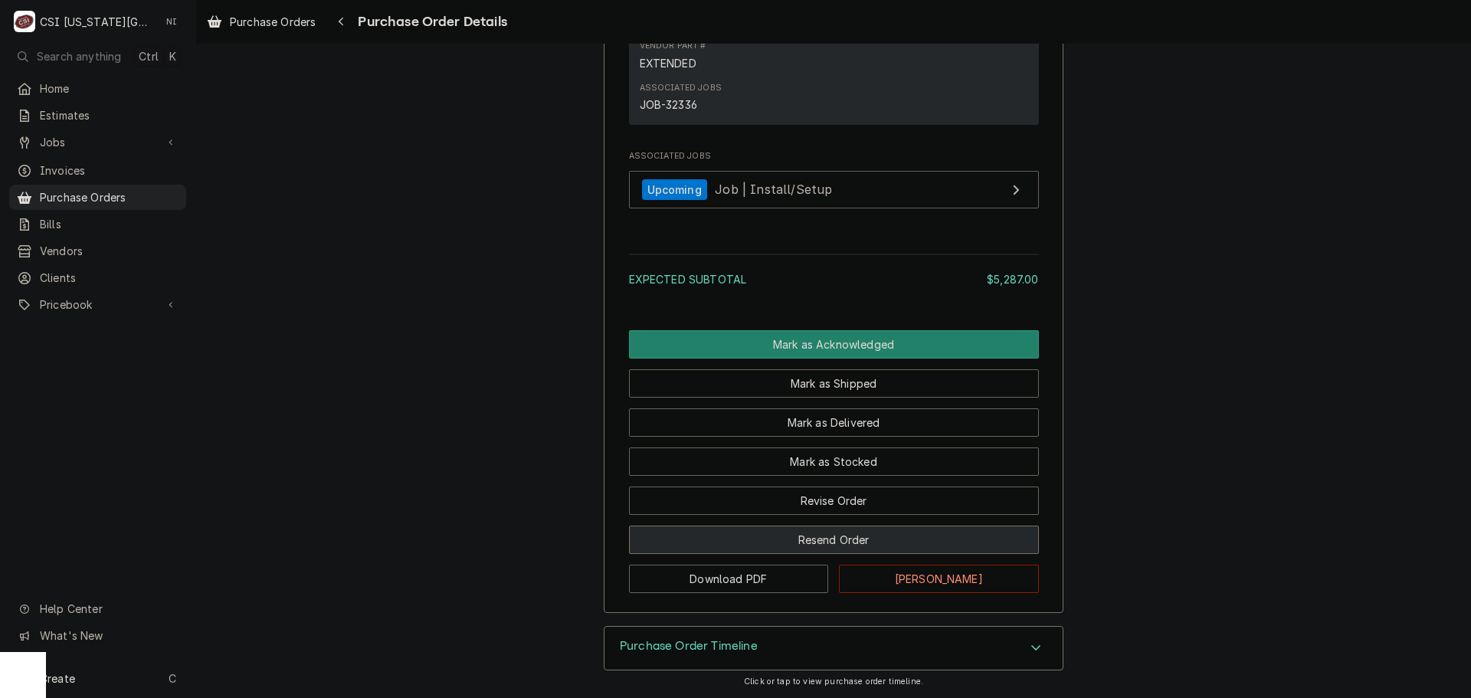
drag, startPoint x: 852, startPoint y: 539, endPoint x: 865, endPoint y: 534, distance: 13.8
click at [854, 539] on button "Resend Order" at bounding box center [834, 540] width 410 height 28
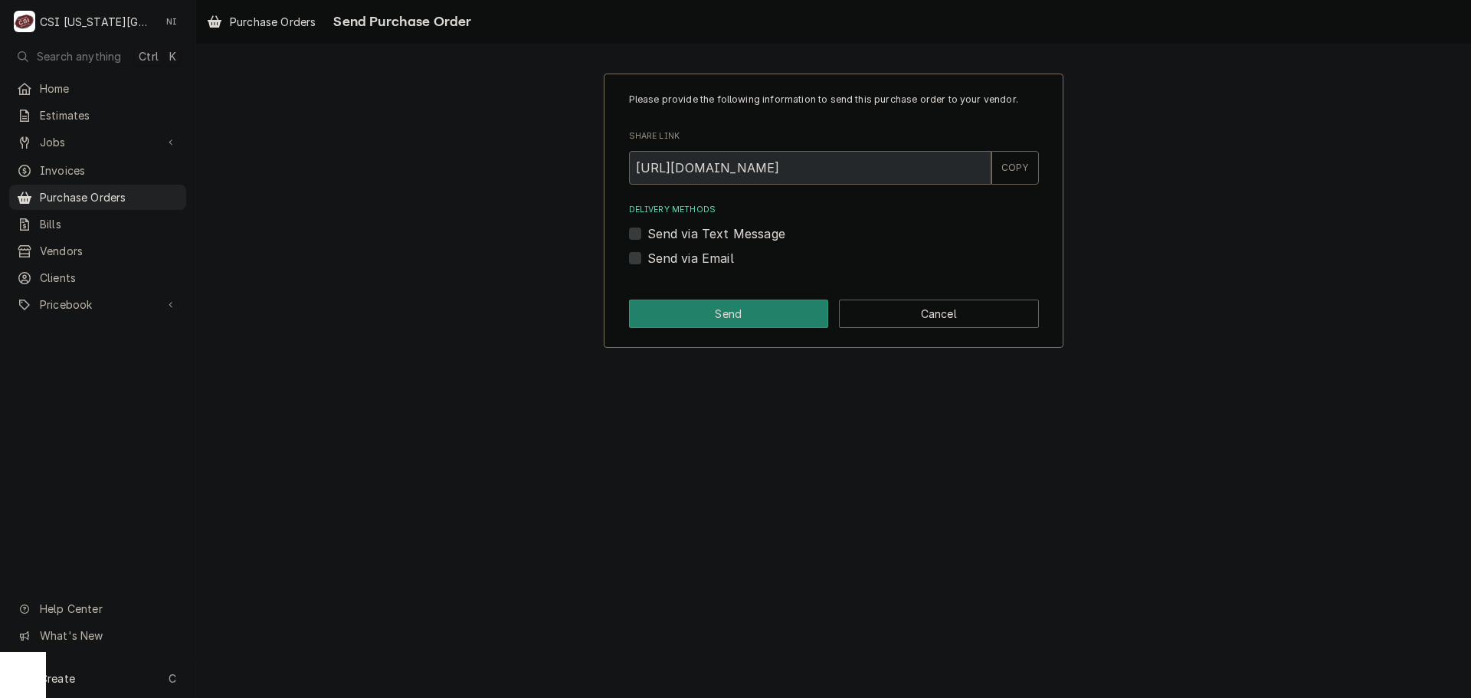
click at [647, 256] on label "Send via Email" at bounding box center [690, 258] width 87 height 18
click at [647, 256] on input "Send via Email" at bounding box center [852, 266] width 410 height 34
checkbox input "true"
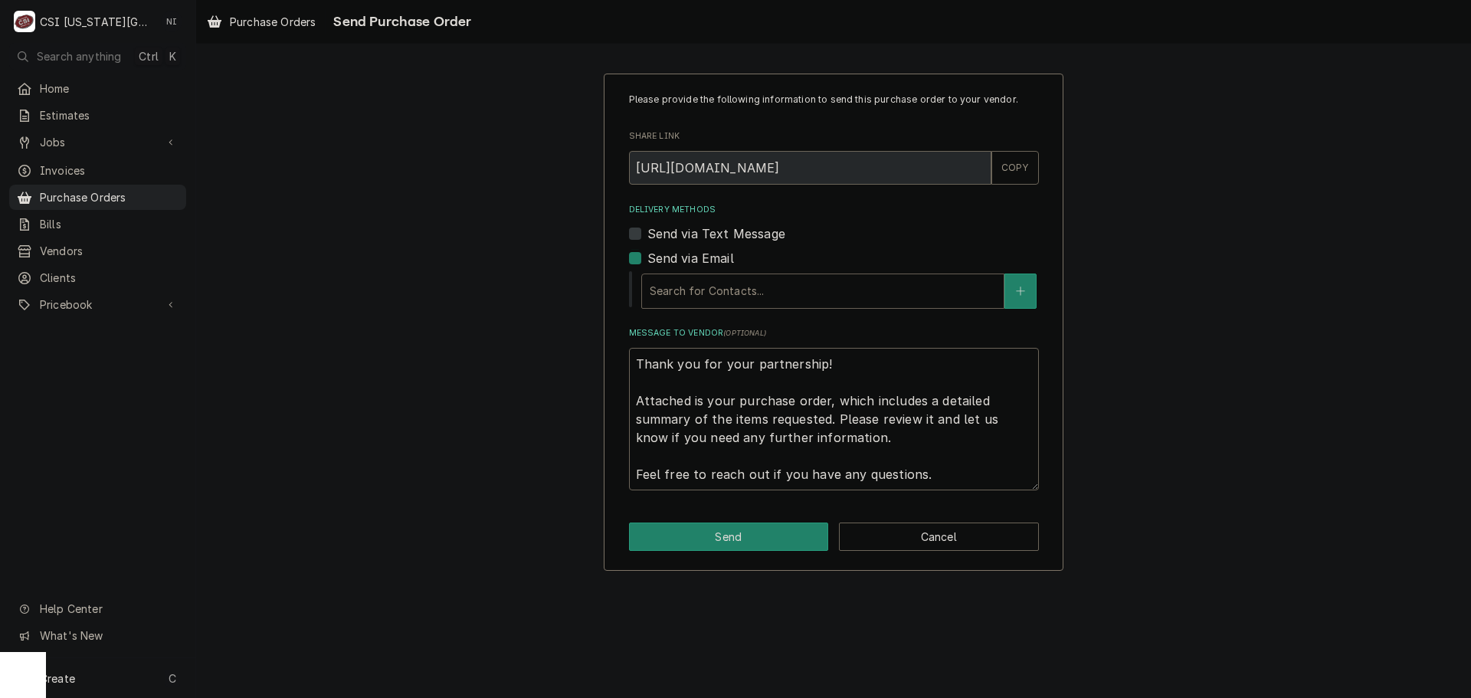
click at [703, 305] on div "Search for Contacts..." at bounding box center [823, 291] width 362 height 34
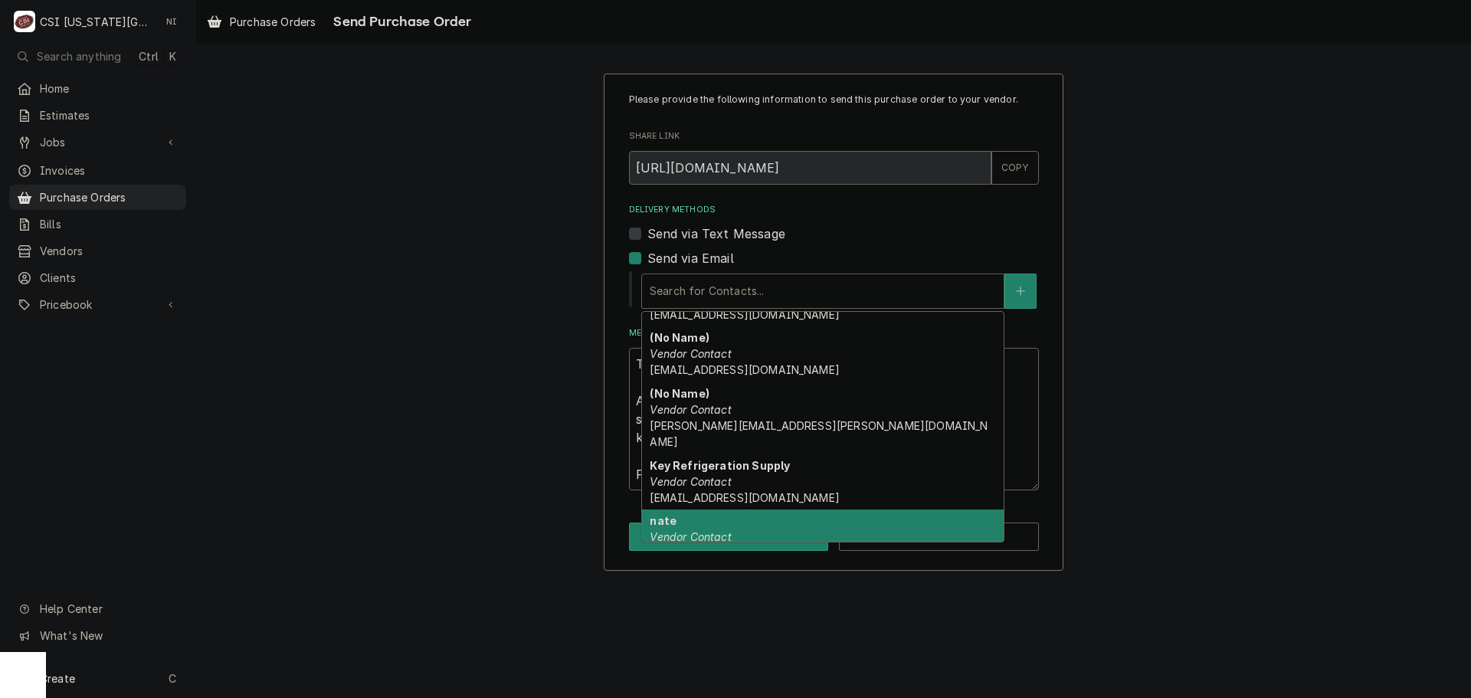
scroll to position [48, 0]
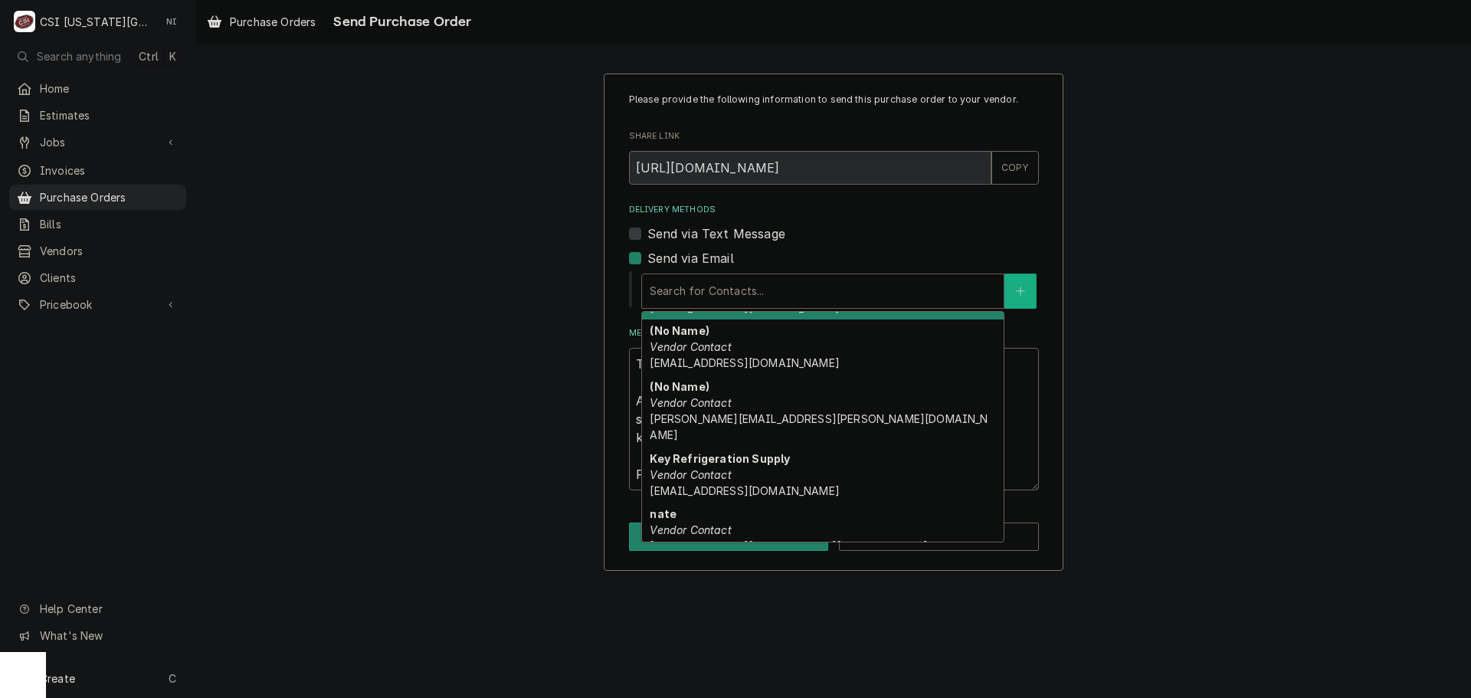
click at [1014, 285] on button "Delivery Methods" at bounding box center [1020, 291] width 32 height 35
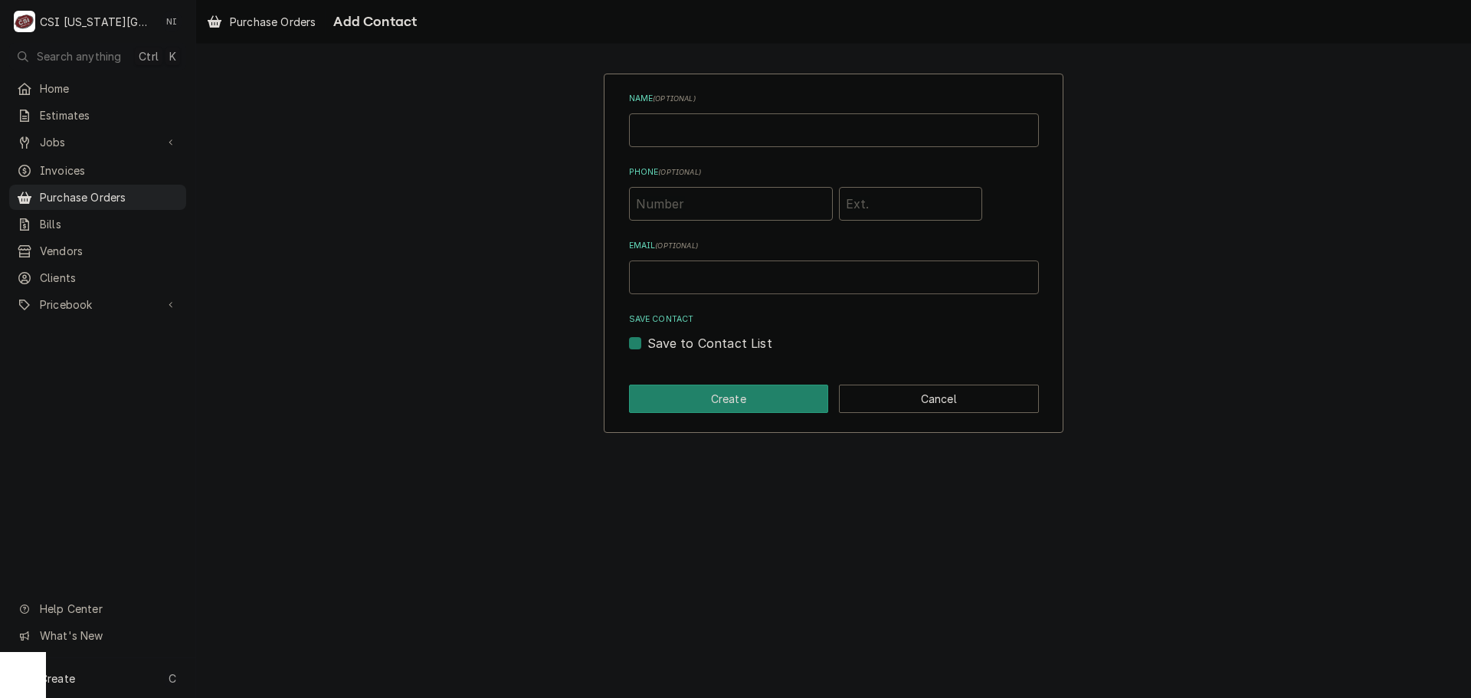
click at [814, 287] on input "Email ( optional )" at bounding box center [834, 278] width 410 height 34
type input "PARTKC@CSI1.COM"
click at [746, 402] on button "Create" at bounding box center [729, 399] width 200 height 28
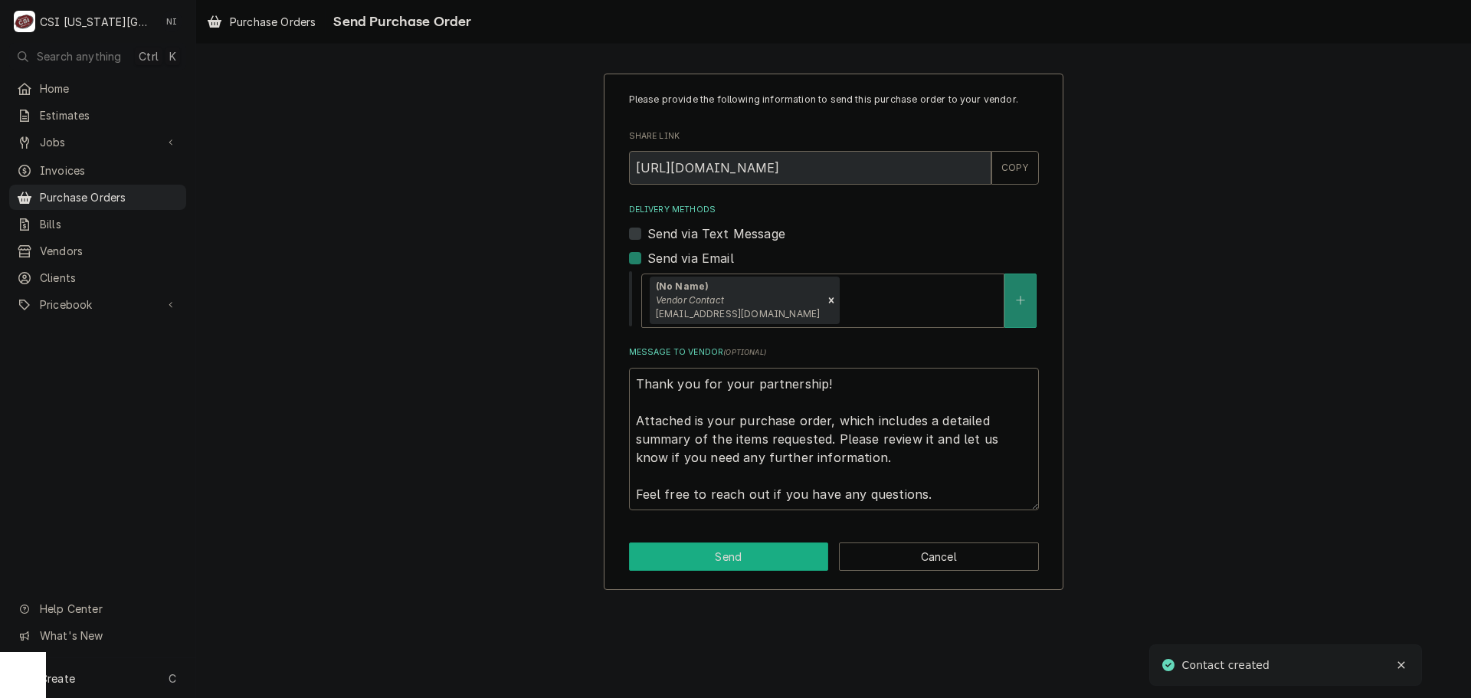
click at [749, 552] on button "Send" at bounding box center [729, 556] width 200 height 28
type textarea "x"
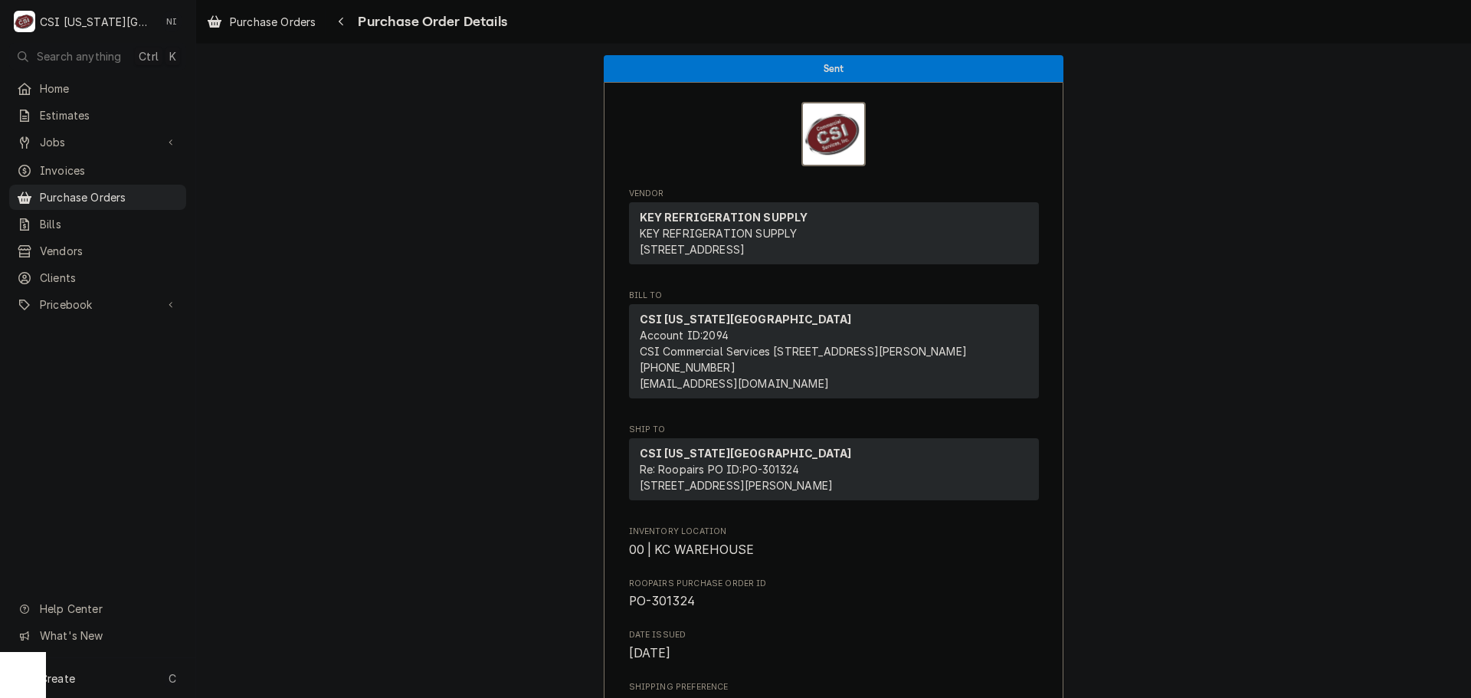
scroll to position [690, 0]
